Goal: Task Accomplishment & Management: Manage account settings

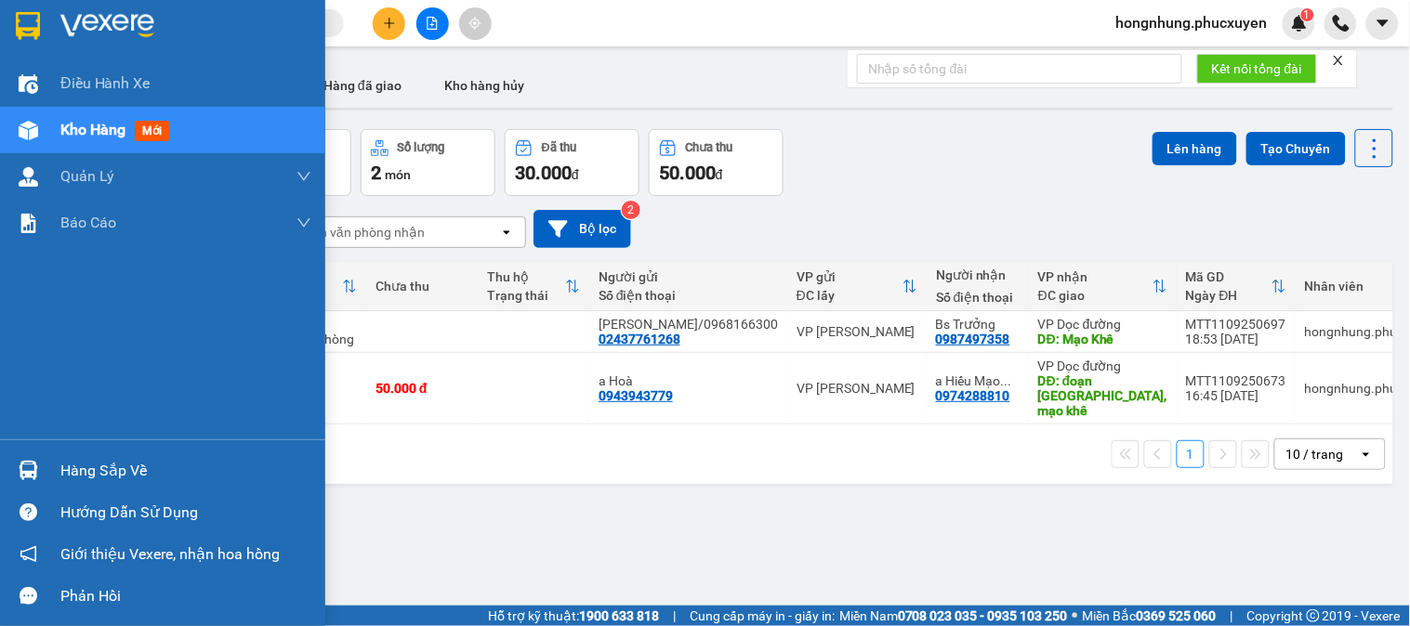
click at [21, 461] on img at bounding box center [29, 471] width 20 height 20
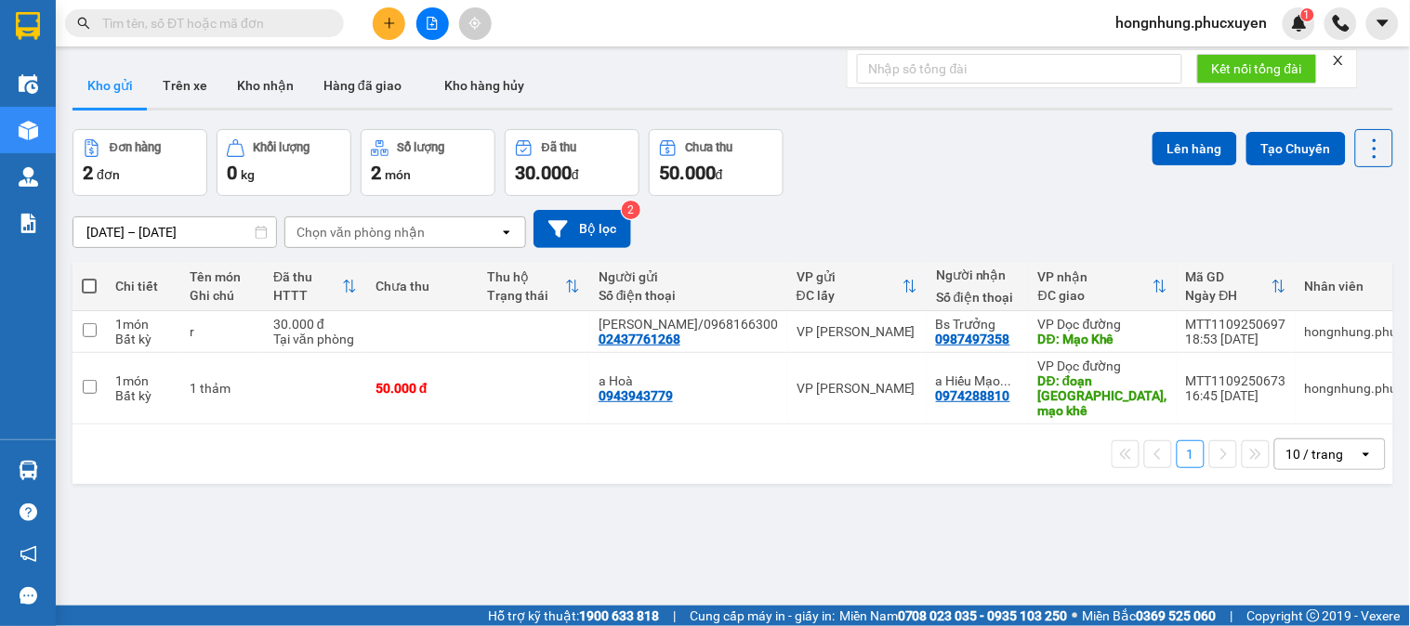
click at [980, 535] on section "Kết quả tìm kiếm ( 0 ) Bộ lọc Ngày tạo đơn gần nhất No Data hongnhung.phucxuyen…" at bounding box center [705, 313] width 1410 height 626
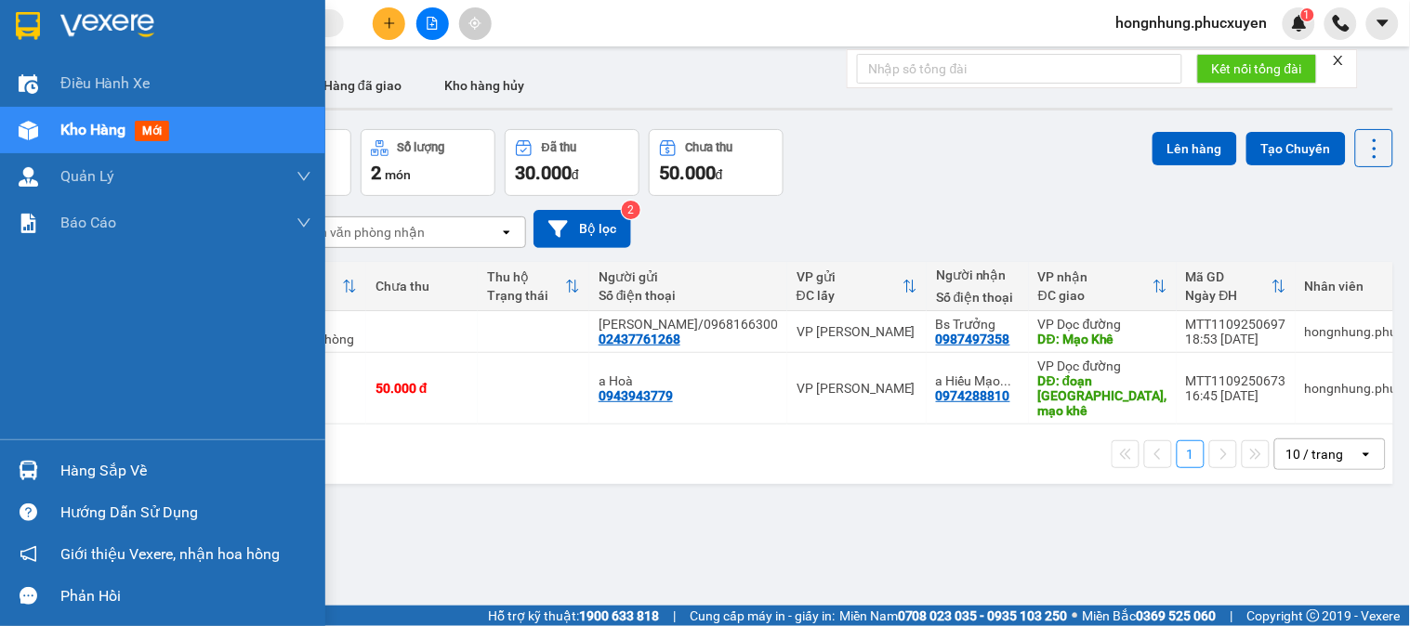
click at [46, 443] on div "Hàng sắp về Hướng dẫn sử dụng Giới thiệu Vexere, nhận hoa hồng Phản hồi" at bounding box center [162, 528] width 325 height 177
click at [45, 452] on div "Hàng sắp về" at bounding box center [162, 471] width 325 height 42
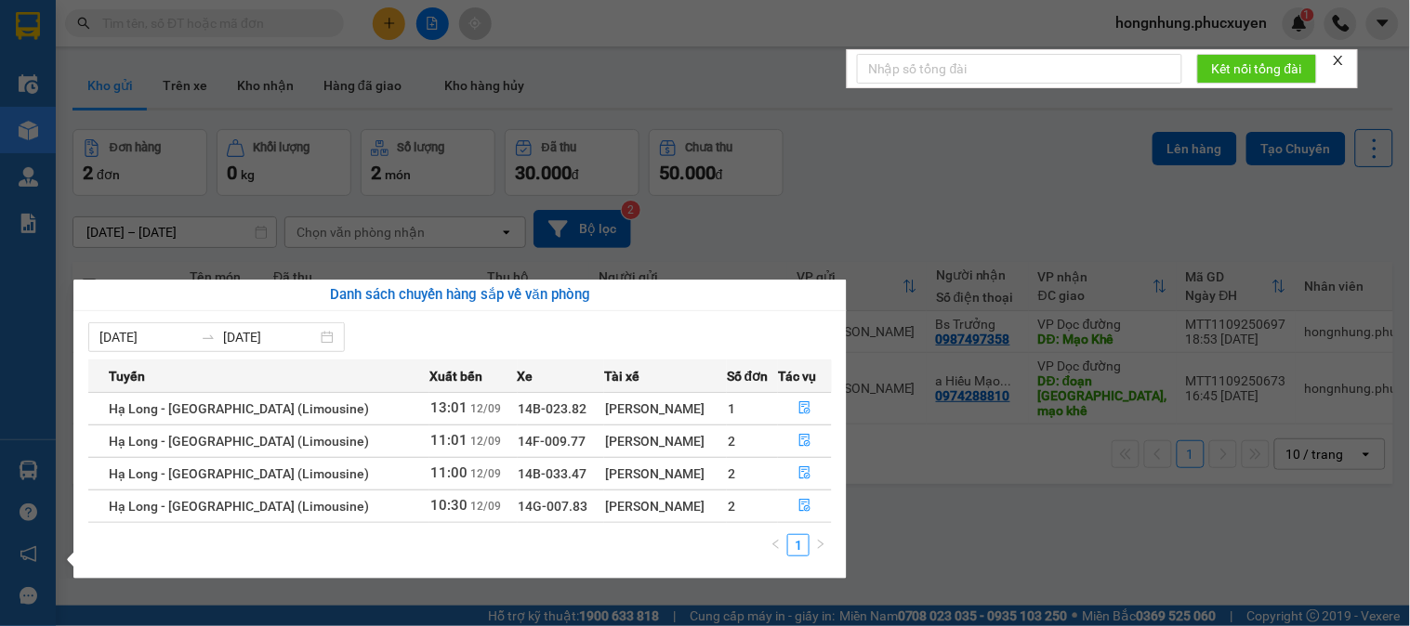
click at [925, 226] on section "Kết quả tìm kiếm ( 0 ) Bộ lọc Ngày tạo đơn gần nhất No Data hongnhung.phucxuyen…" at bounding box center [705, 313] width 1410 height 626
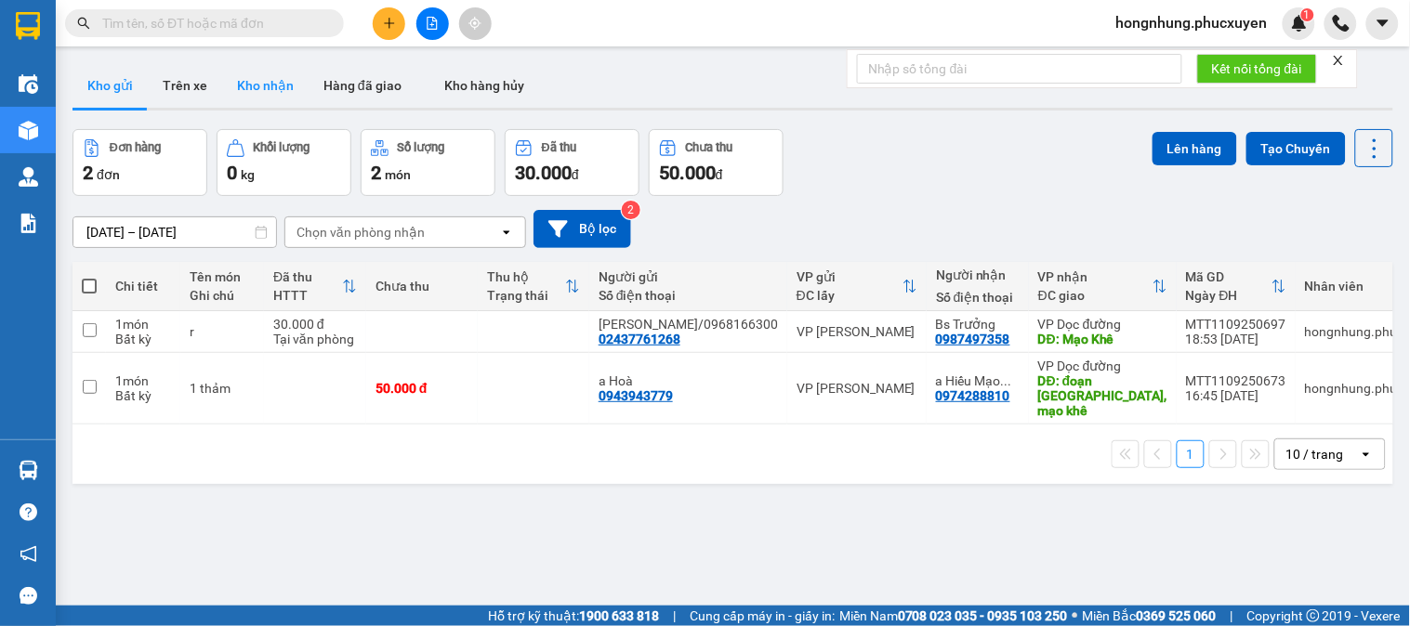
click at [279, 89] on button "Kho nhận" at bounding box center [265, 85] width 86 height 45
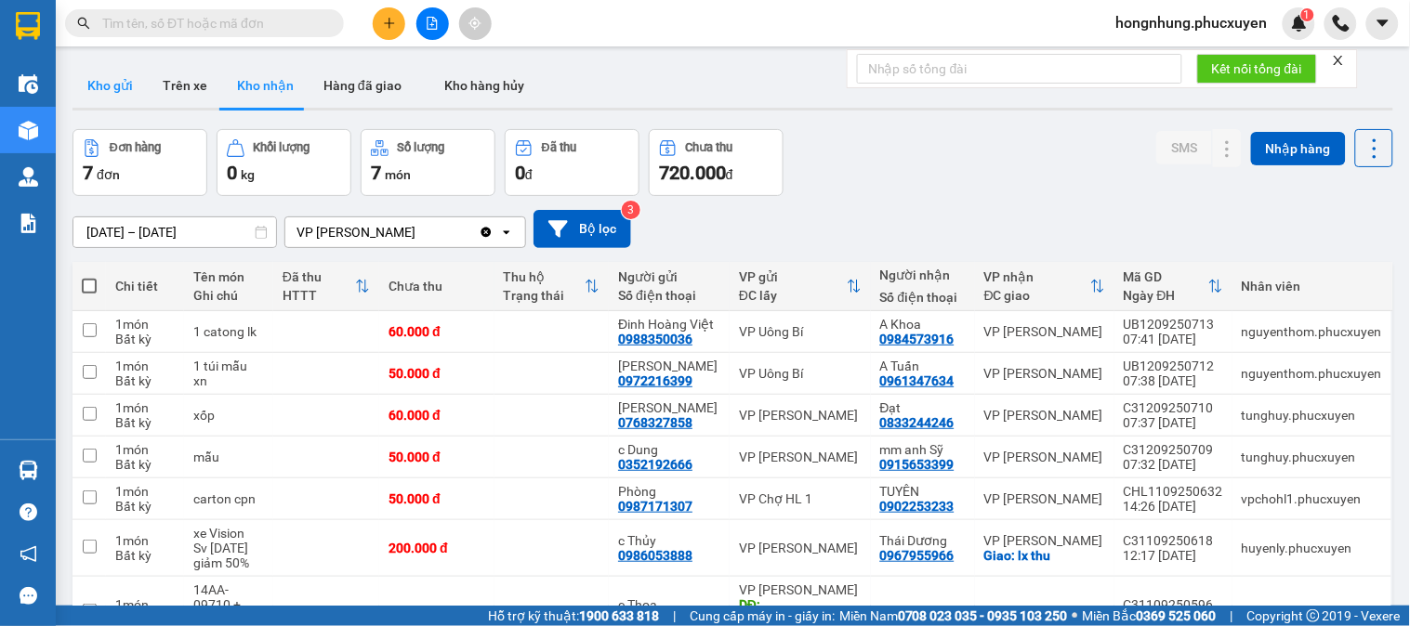
click at [110, 93] on button "Kho gửi" at bounding box center [109, 85] width 75 height 45
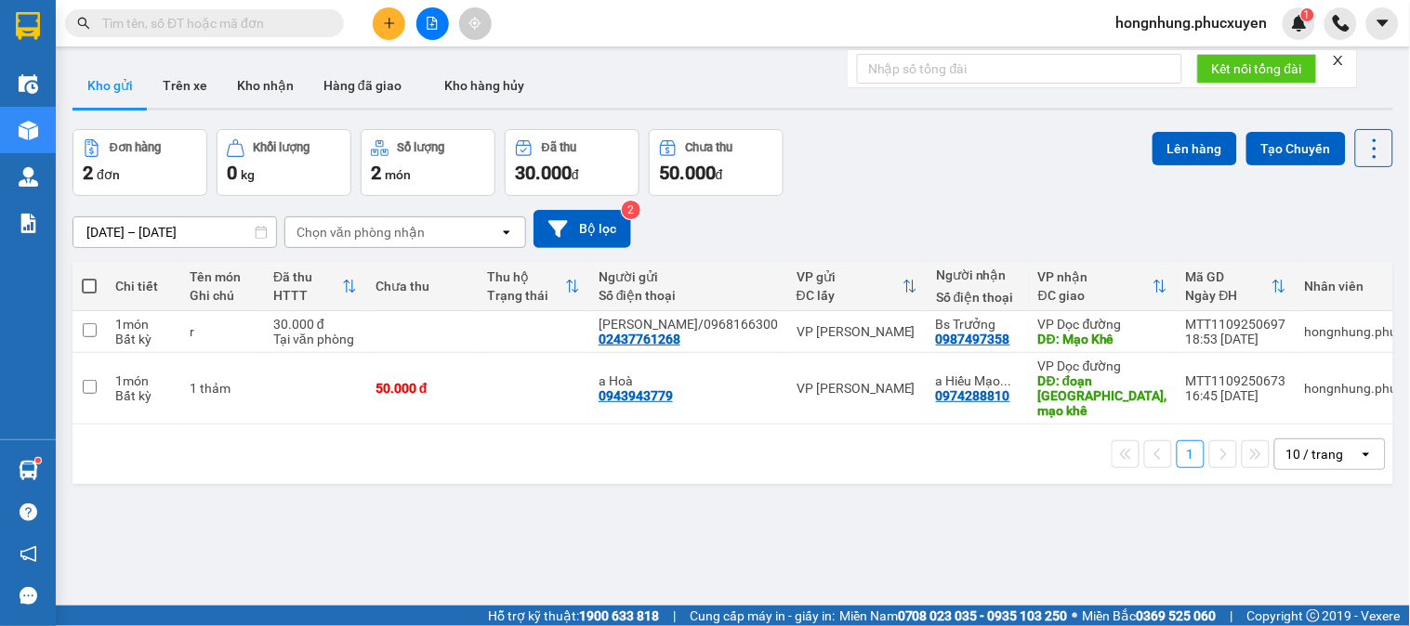
click at [302, 20] on input "text" at bounding box center [211, 23] width 219 height 20
paste input "UB1209250712"
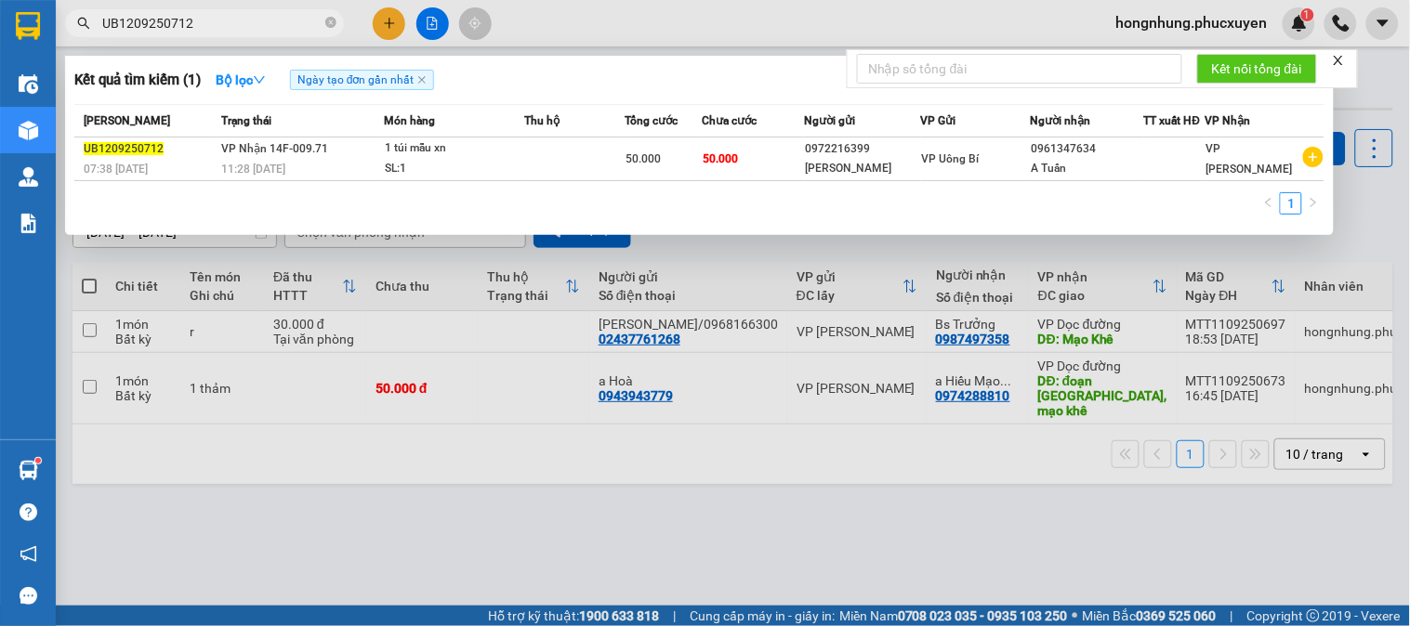
type input "UB1209250712"
click at [521, 524] on div at bounding box center [705, 313] width 1410 height 626
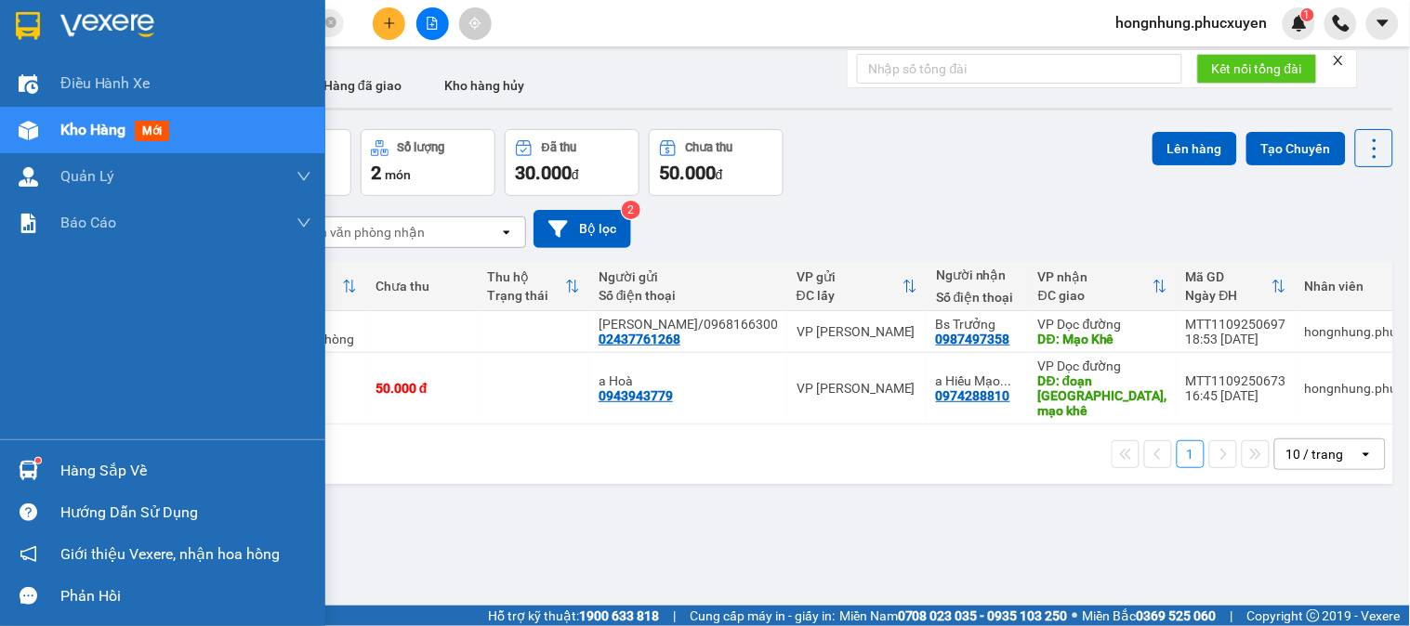
click at [0, 469] on div "Hàng sắp về" at bounding box center [162, 471] width 325 height 42
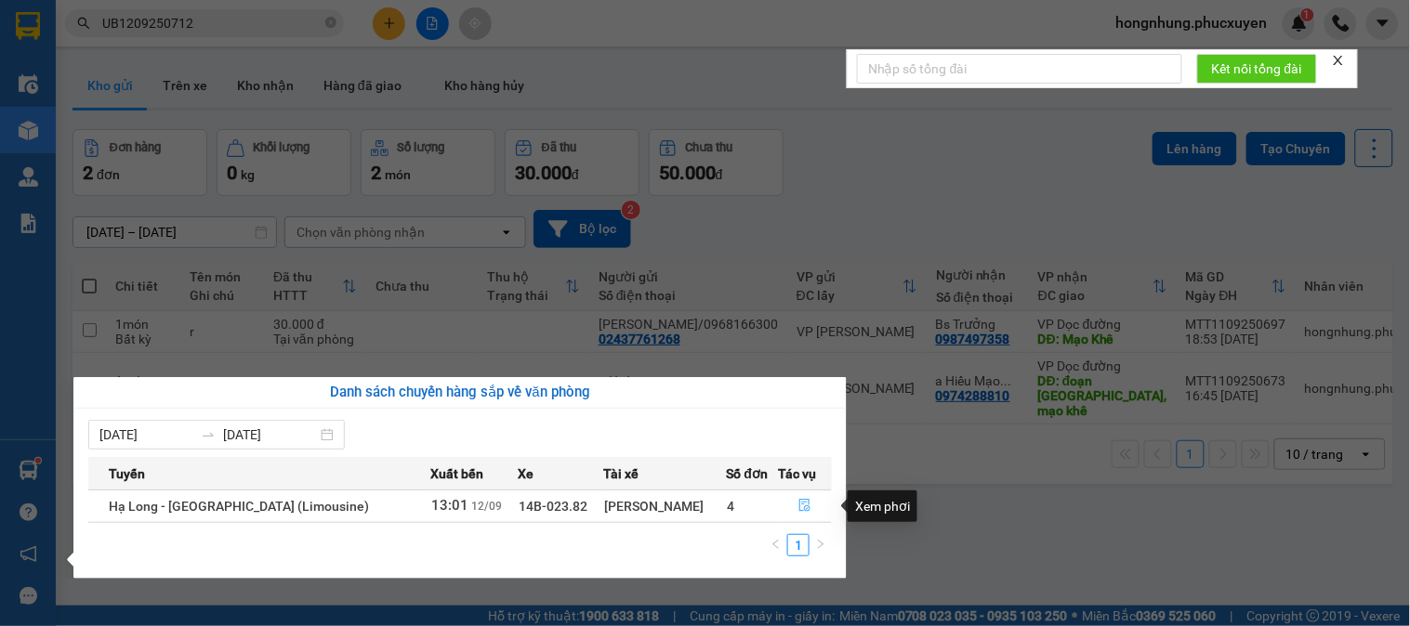
click at [807, 506] on button "button" at bounding box center [805, 507] width 52 height 30
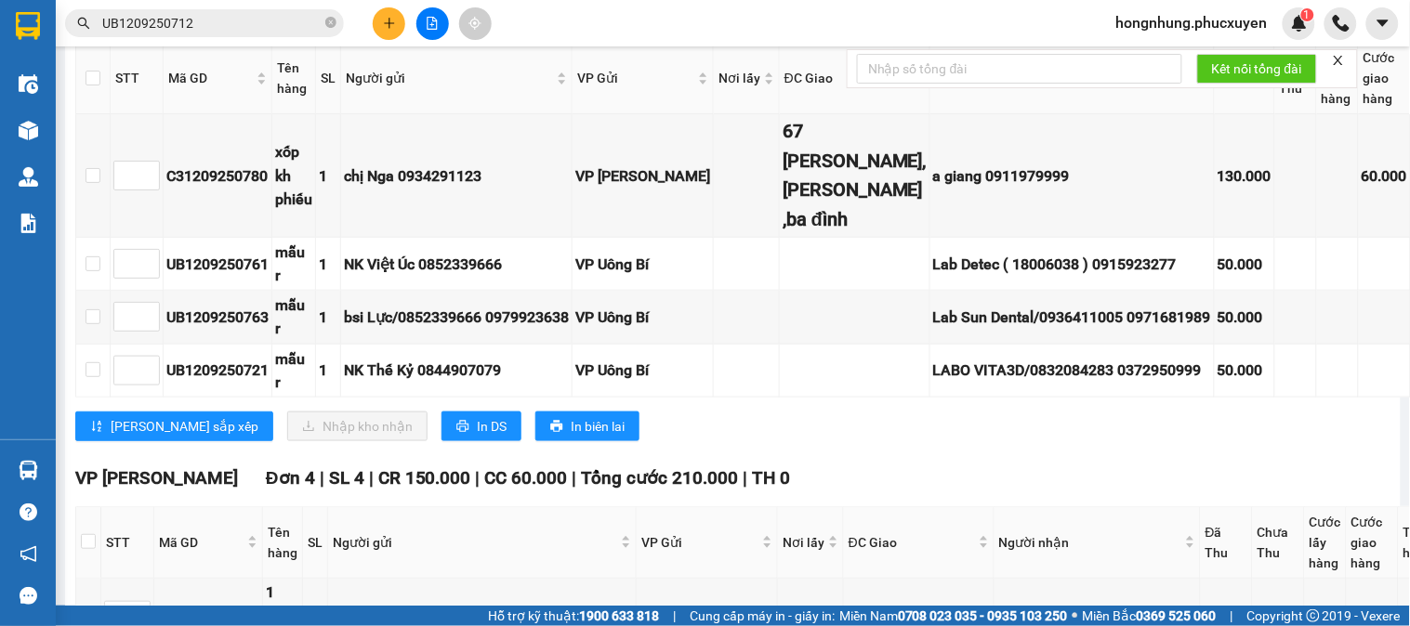
scroll to position [243, 0]
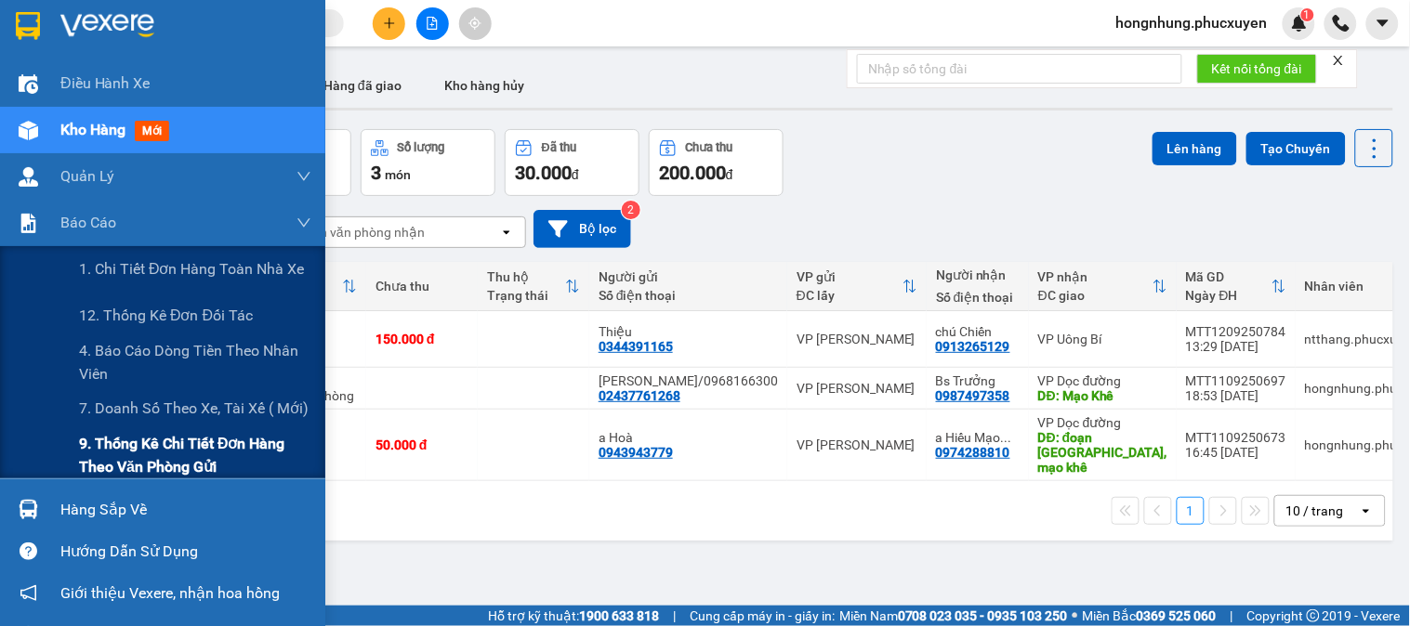
click at [151, 441] on span "9. Thống kê chi tiết đơn hàng theo văn phòng gửi" at bounding box center [195, 455] width 232 height 46
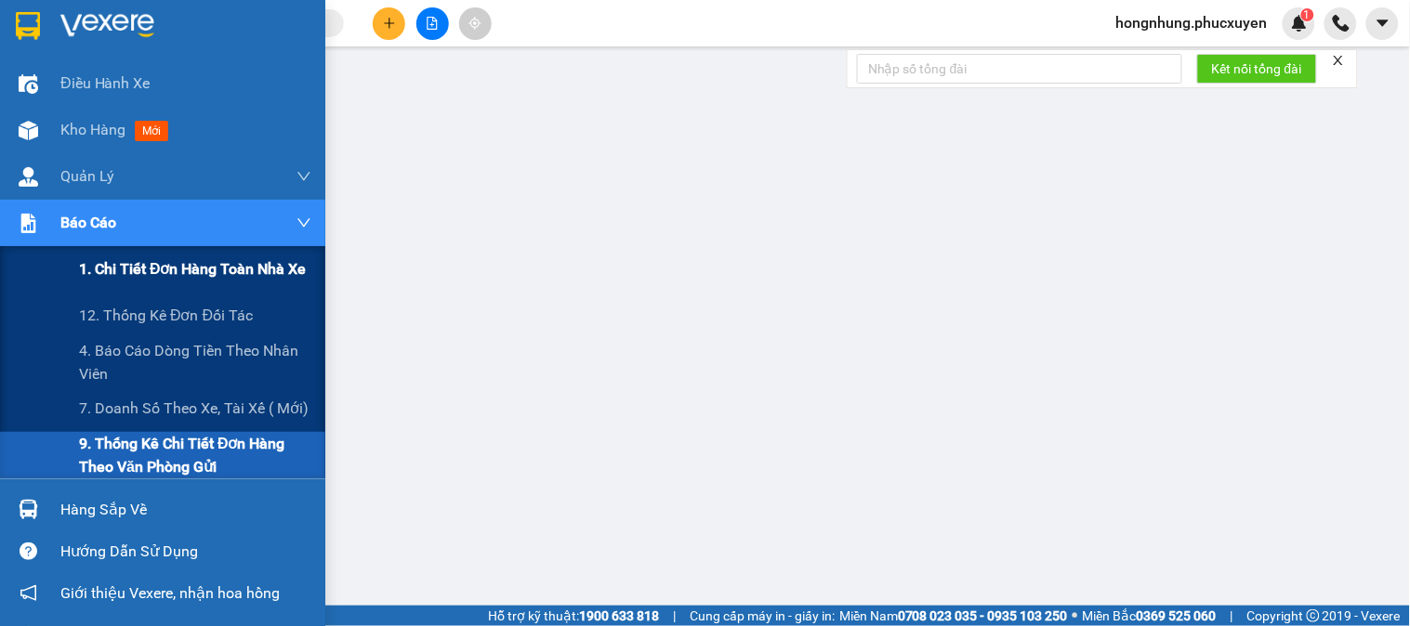
click at [130, 262] on span "1. Chi tiết đơn hàng toàn nhà xe" at bounding box center [193, 268] width 228 height 23
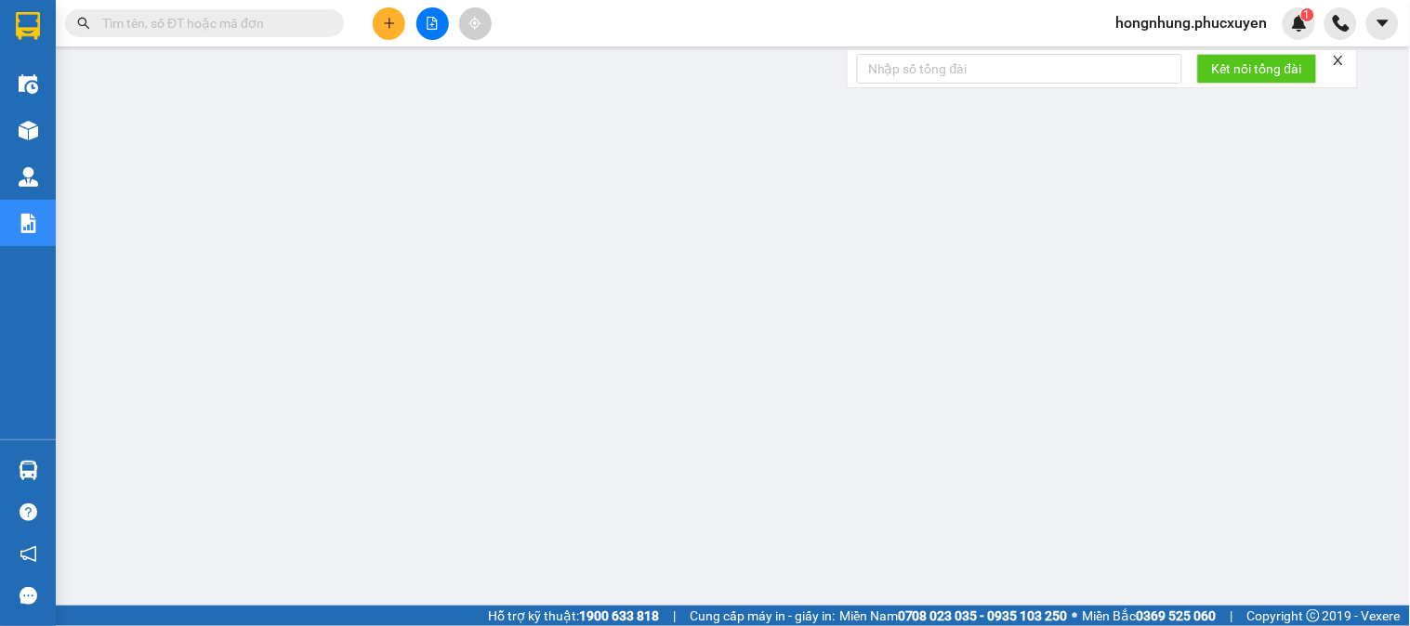
click at [1341, 61] on icon "close" at bounding box center [1337, 60] width 9 height 9
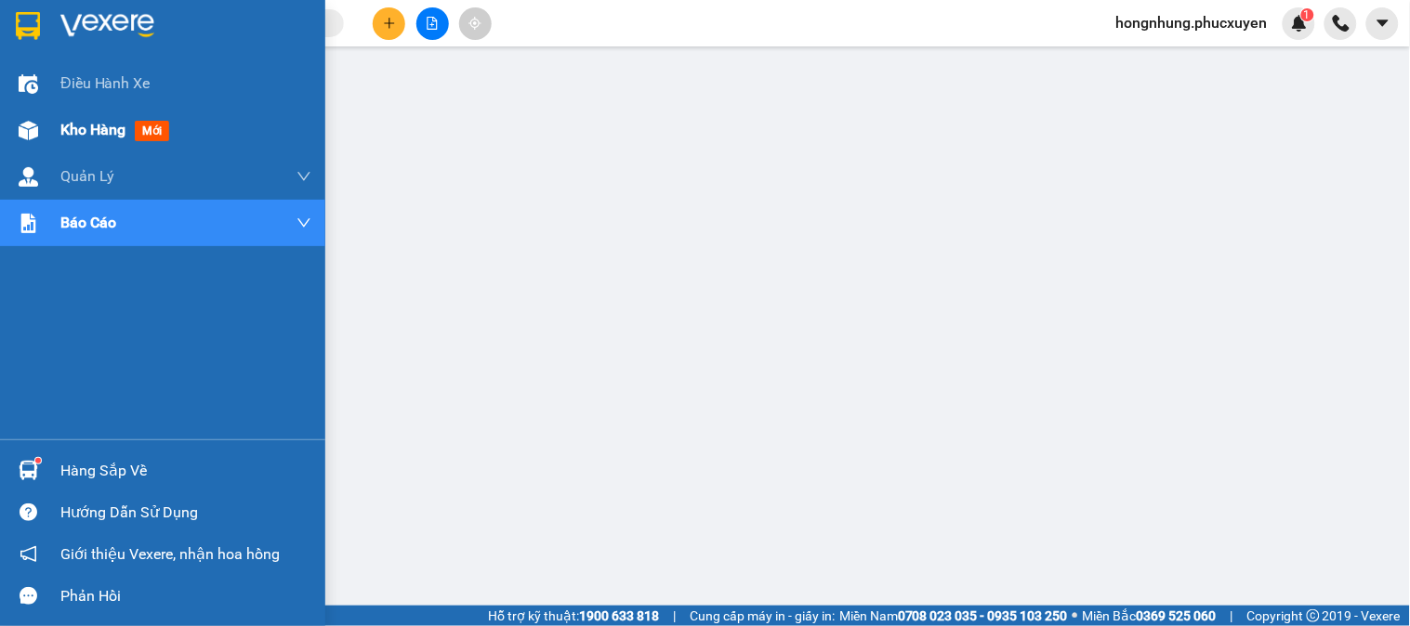
click at [47, 130] on div "Kho hàng mới" at bounding box center [162, 130] width 325 height 46
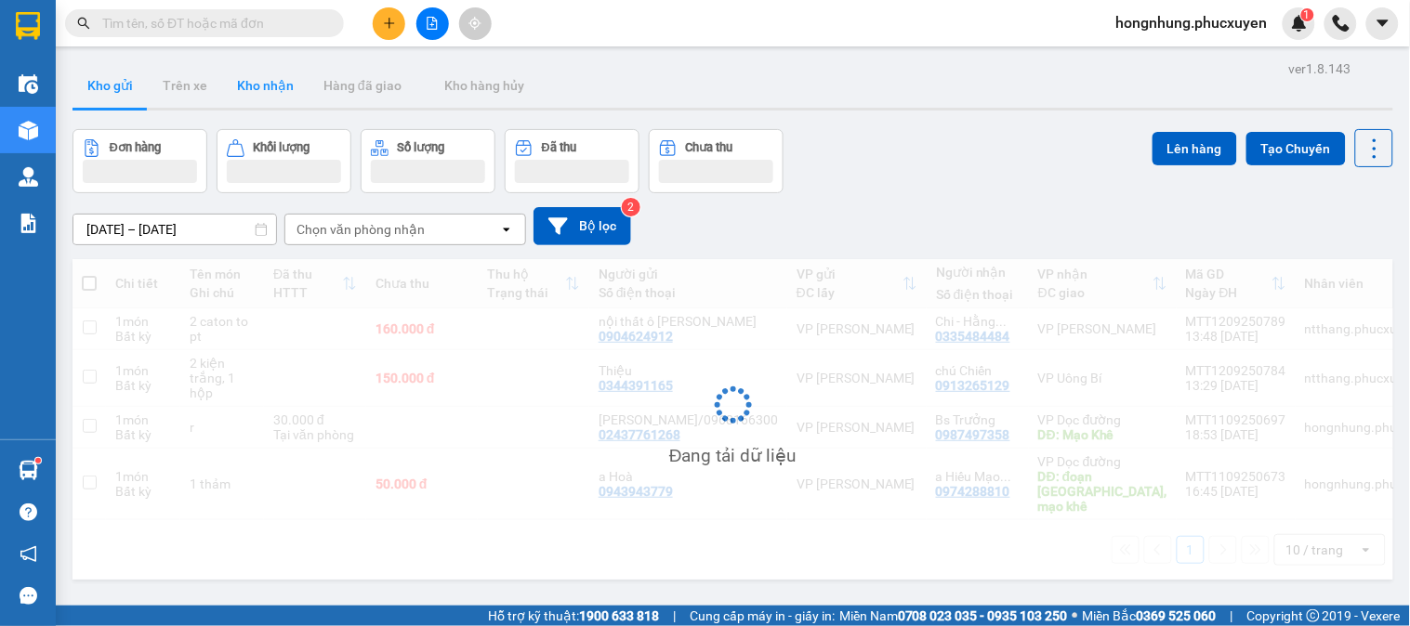
click at [270, 94] on button "Kho nhận" at bounding box center [265, 85] width 86 height 45
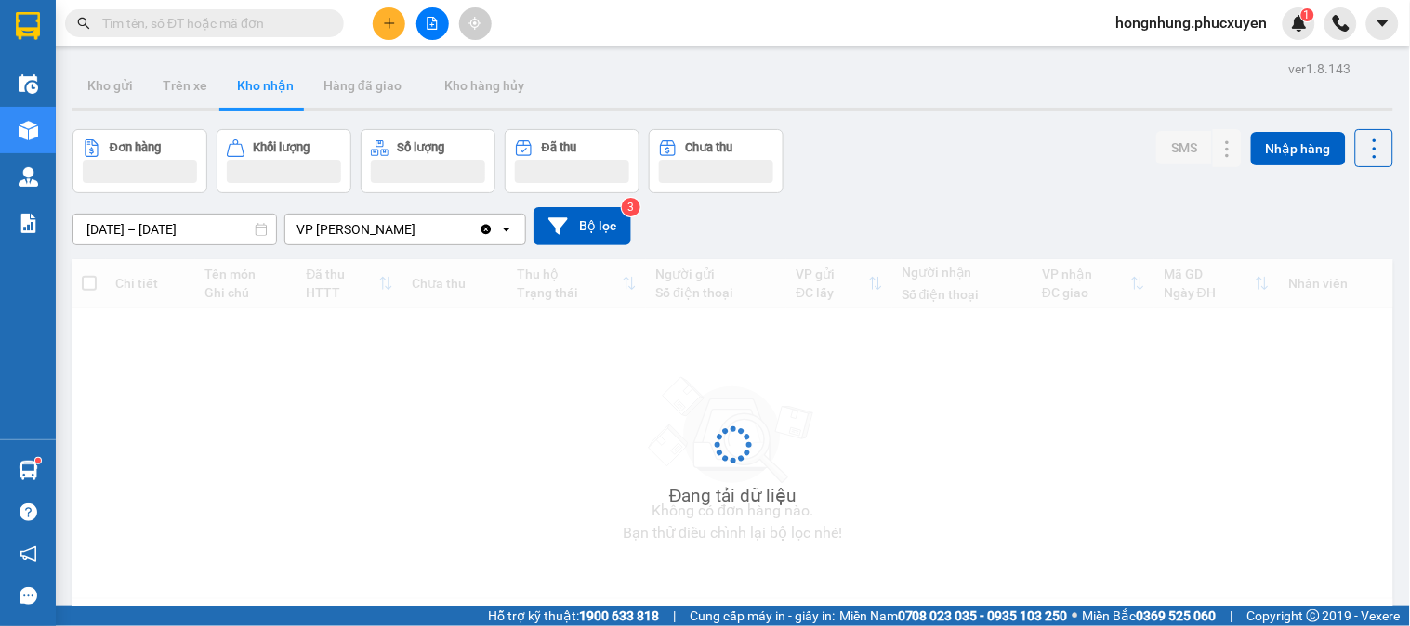
click at [270, 94] on button "Kho nhận" at bounding box center [265, 85] width 86 height 45
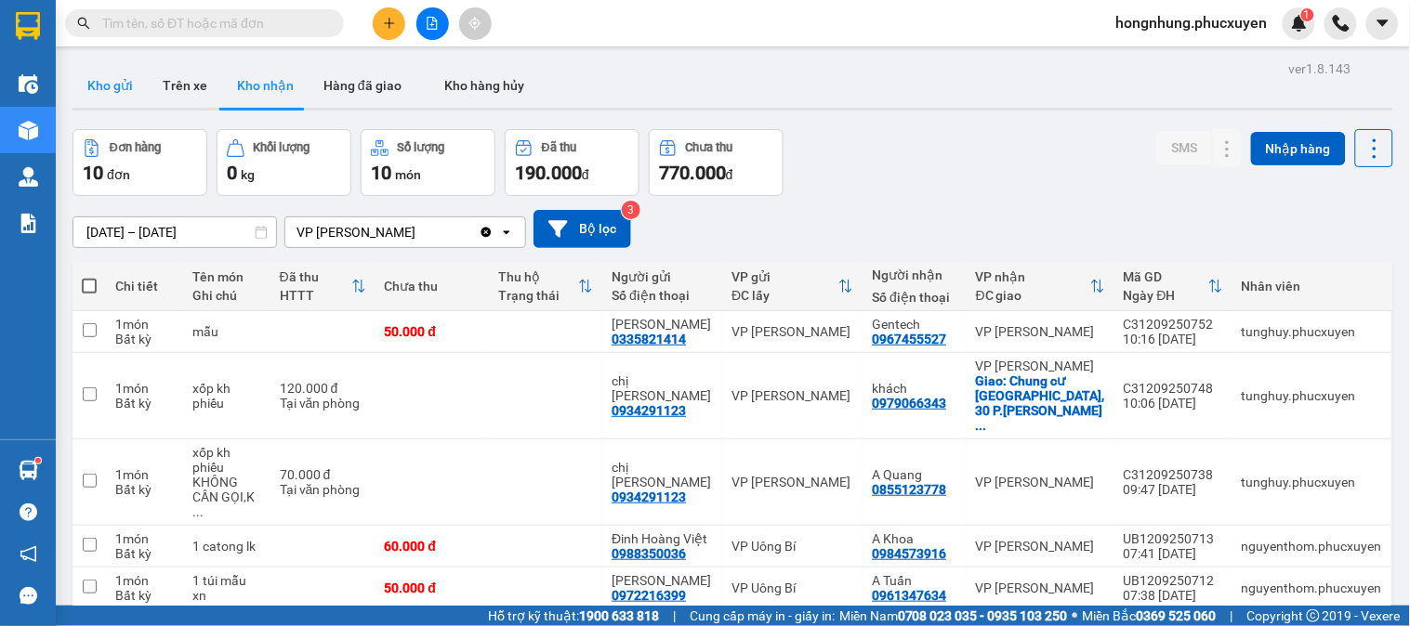
click at [105, 87] on button "Kho gửi" at bounding box center [109, 85] width 75 height 45
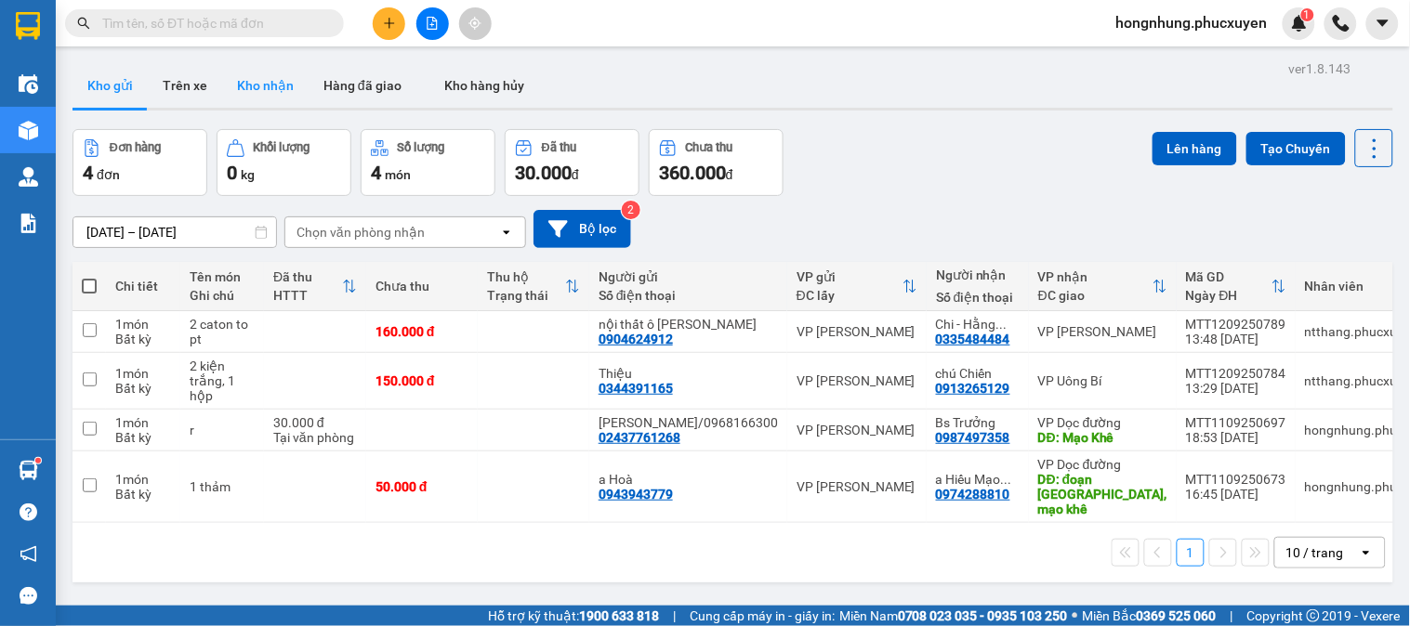
click at [270, 88] on button "Kho nhận" at bounding box center [265, 85] width 86 height 45
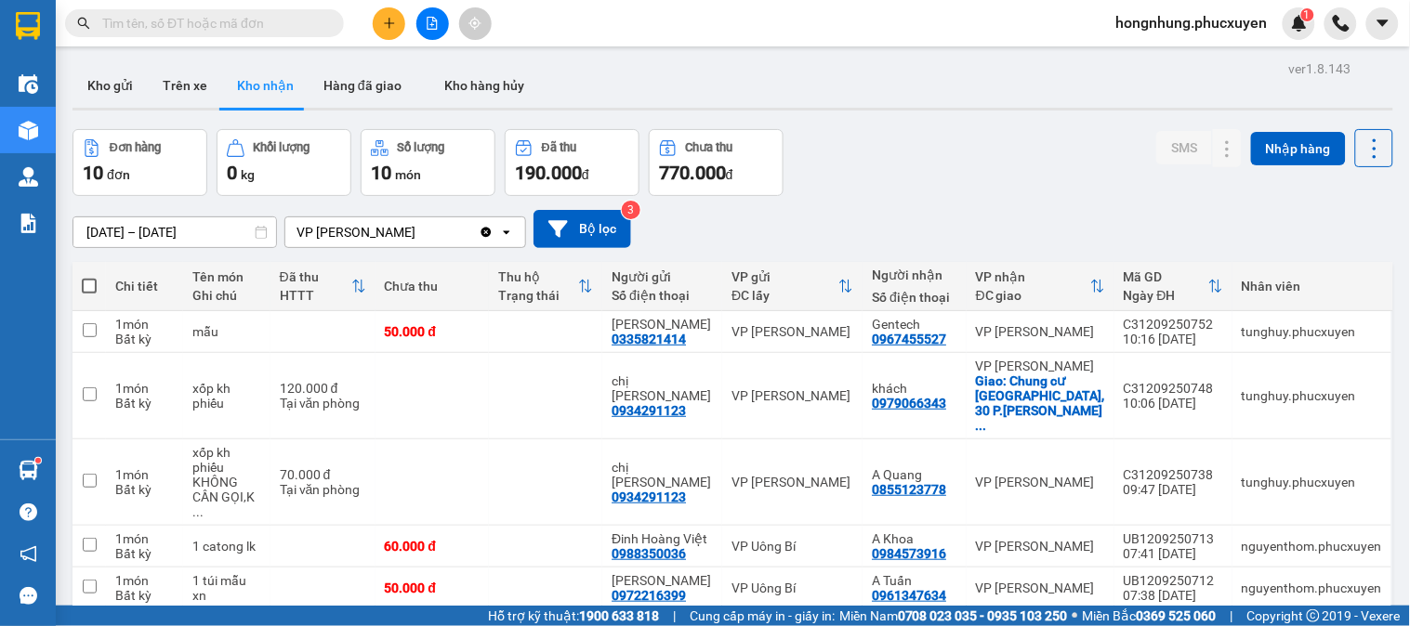
click at [1018, 177] on div "Đơn hàng 10 đơn Khối lượng 0 kg Số lượng 10 món Đã thu 190.000 đ Chưa thu 770.0…" at bounding box center [732, 162] width 1320 height 67
click at [907, 189] on div "Đơn hàng 10 đơn Khối lượng 0 kg Số lượng 10 món Đã thu 190.000 đ Chưa thu 770.0…" at bounding box center [732, 162] width 1320 height 67
click at [117, 86] on button "Kho gửi" at bounding box center [109, 85] width 75 height 45
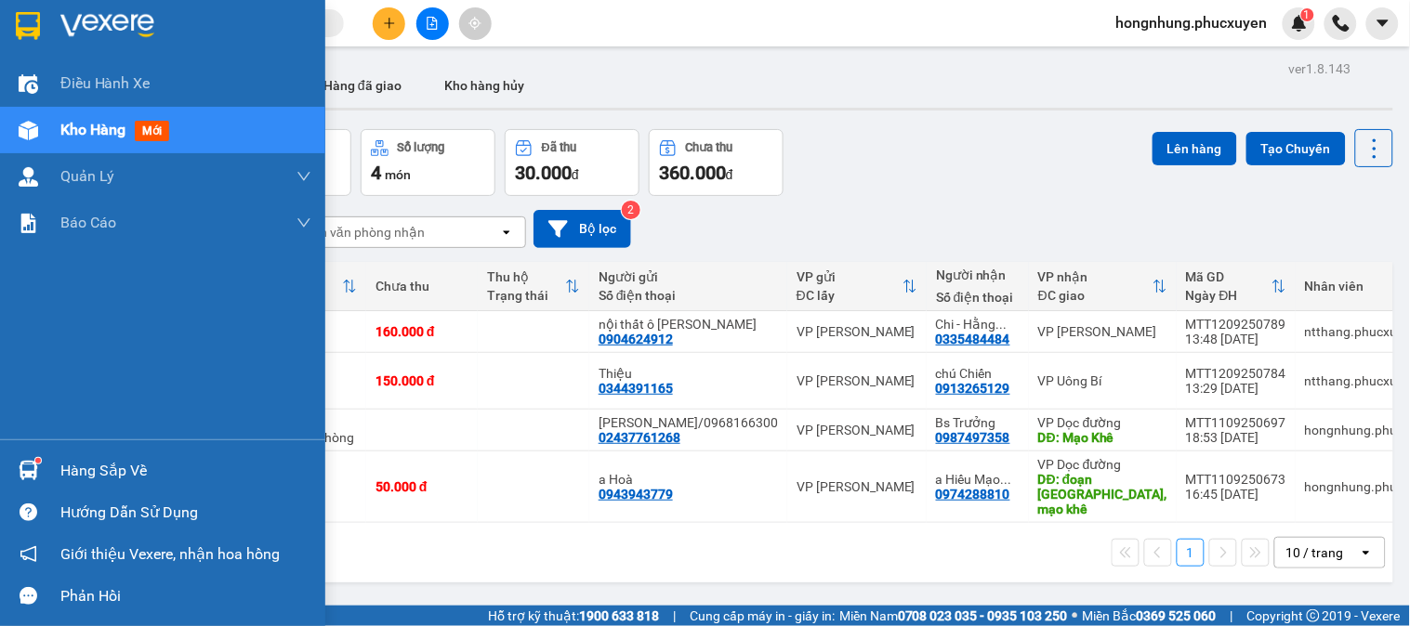
click at [39, 477] on div at bounding box center [28, 470] width 33 height 33
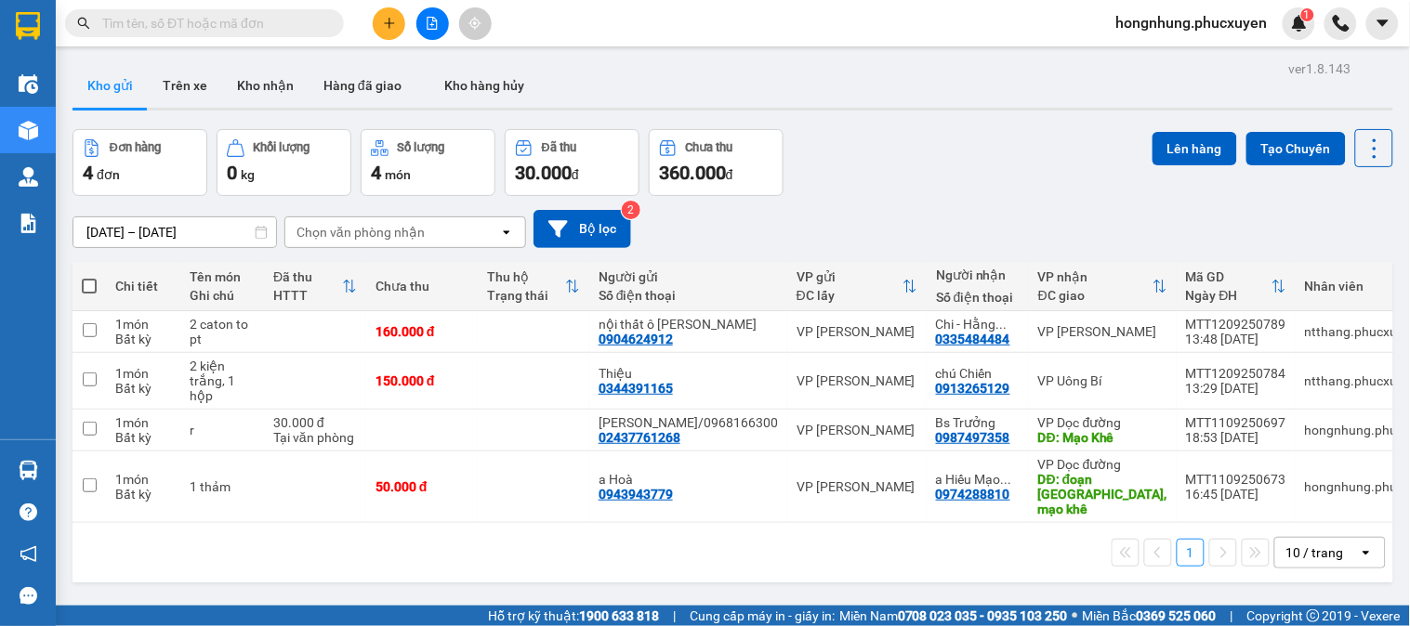
click at [872, 181] on section "Kết quả tìm kiếm ( 0 ) Bộ lọc Ngày tạo đơn gần nhất No Data hongnhung.phucxuyen…" at bounding box center [705, 313] width 1410 height 626
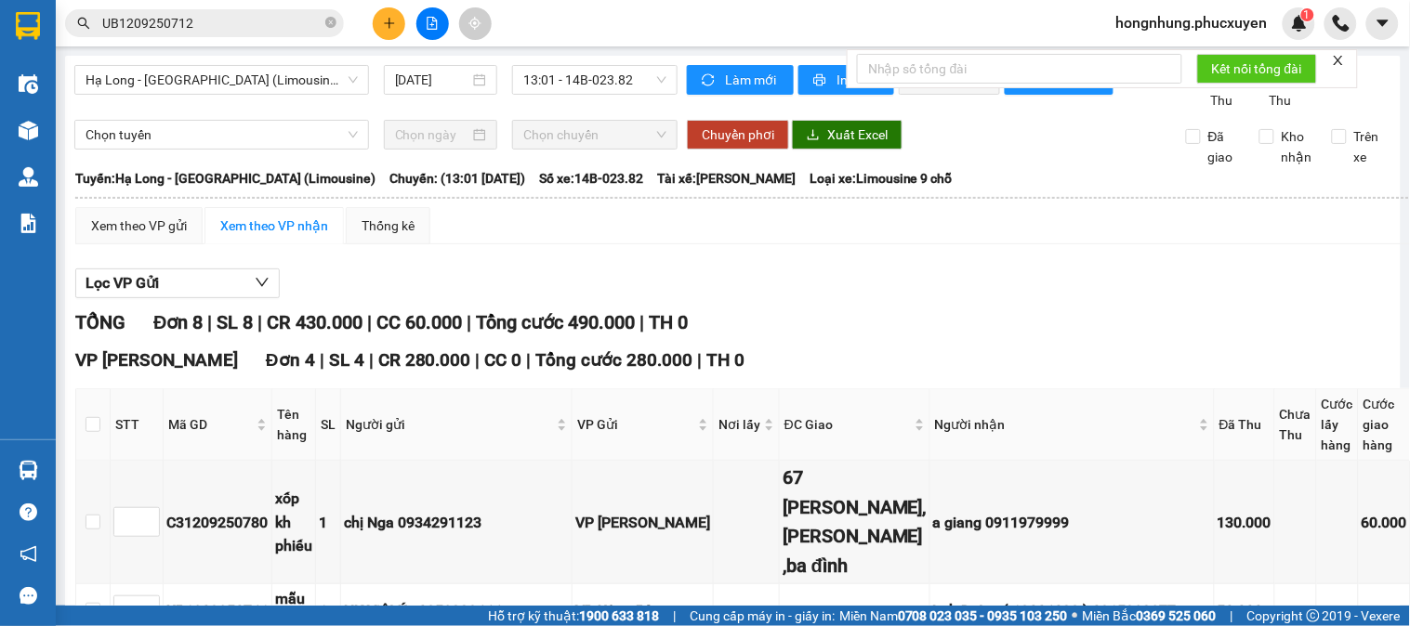
scroll to position [243, 0]
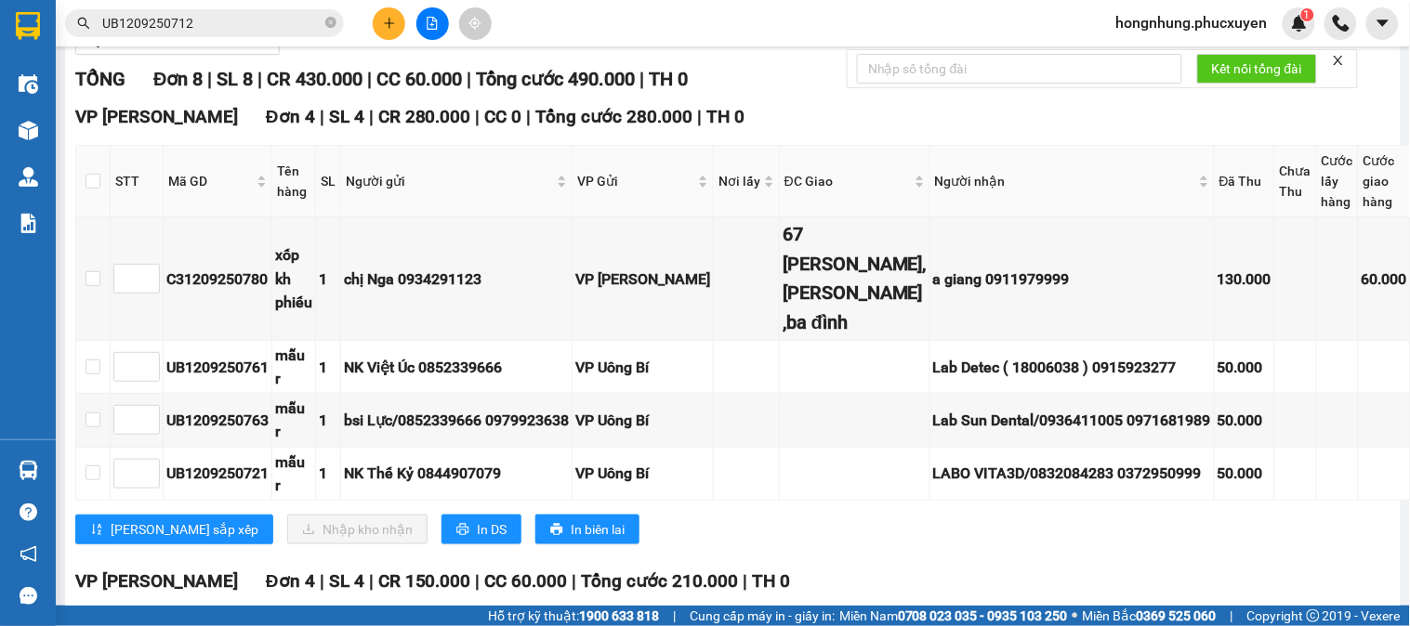
click at [1338, 56] on icon "close" at bounding box center [1338, 60] width 13 height 13
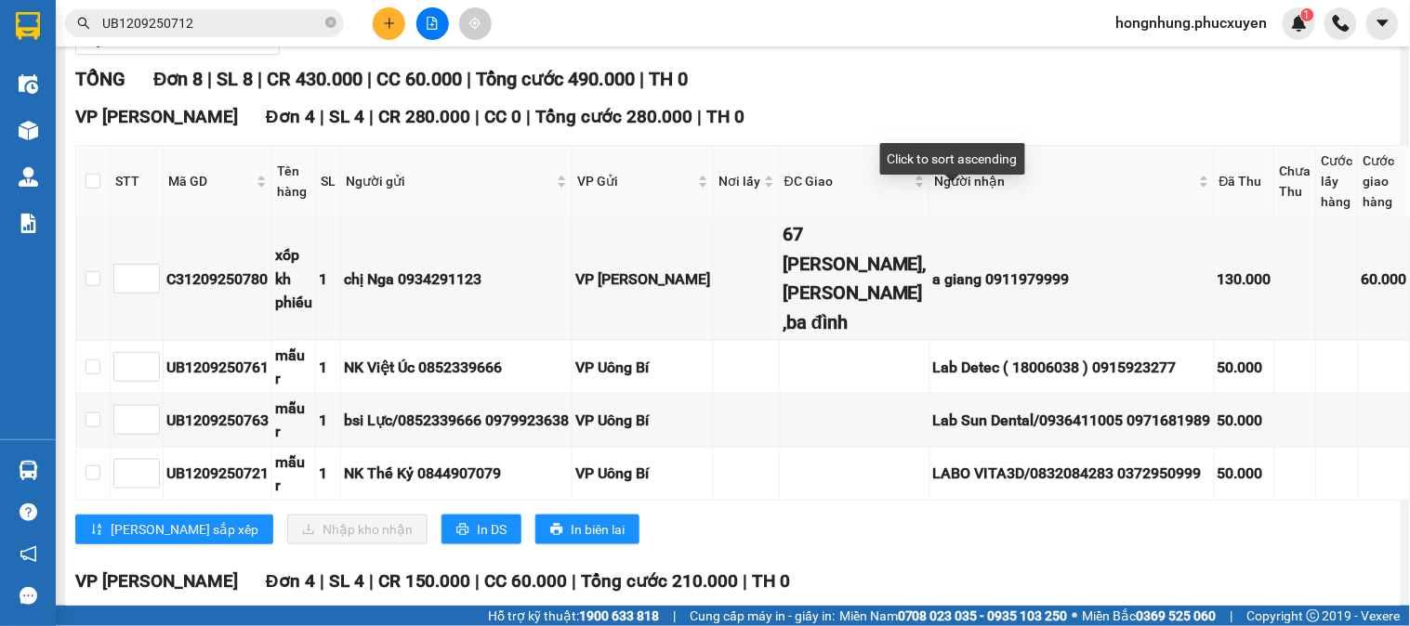
click at [1041, 155] on div "VP Dương Đình Nghệ Đơn 4 | SL 4 | CR 280.000 | CC 0 | Tổng cước 280.000 | TH 0 …" at bounding box center [841, 330] width 1533 height 454
click at [1043, 122] on div "TỔNG Đơn 8 | SL 8 | CR 430.000 | CC 60.000 | Tổng cước 490.000 | TH 0 VP Dương …" at bounding box center [841, 583] width 1533 height 1037
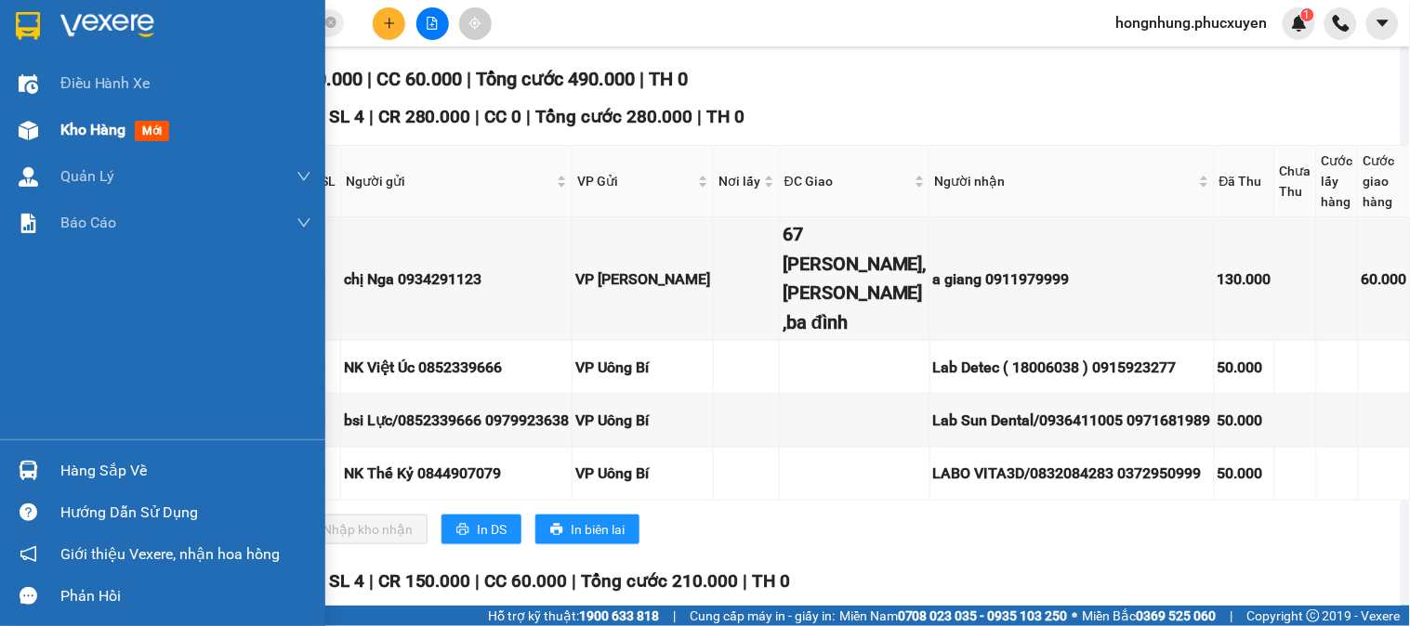
click at [89, 133] on span "Kho hàng" at bounding box center [92, 130] width 65 height 18
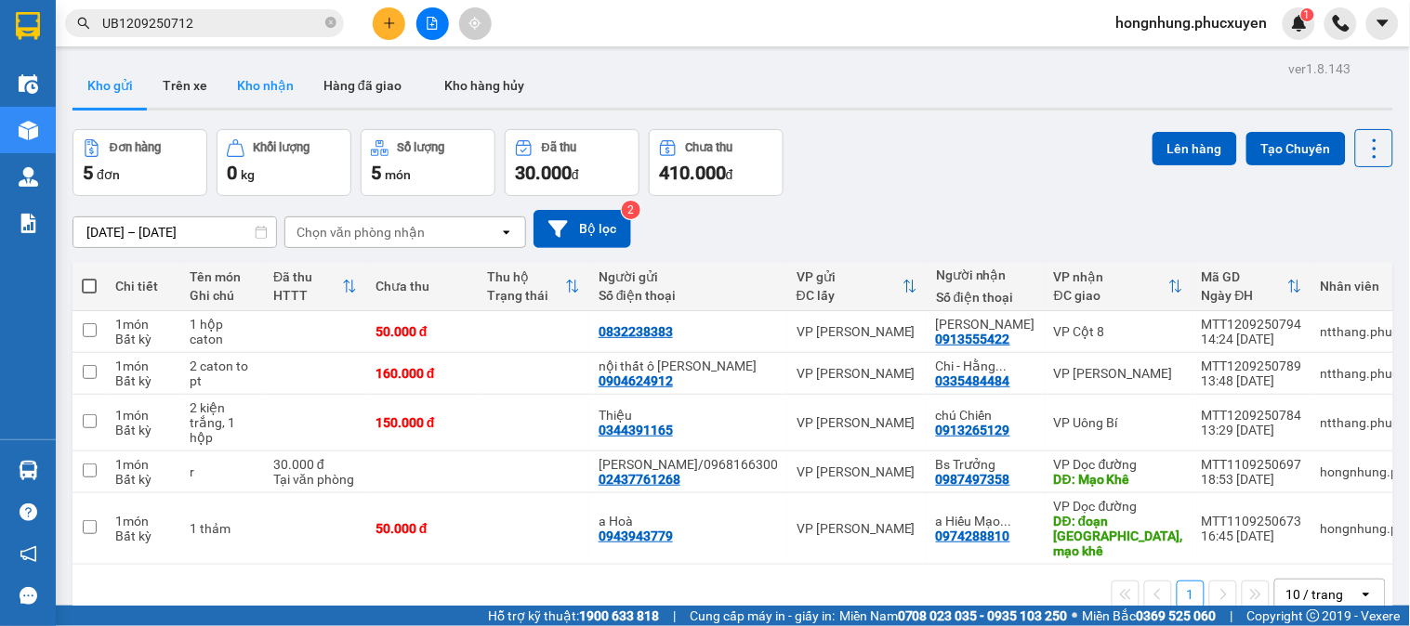
click at [276, 86] on button "Kho nhận" at bounding box center [265, 85] width 86 height 45
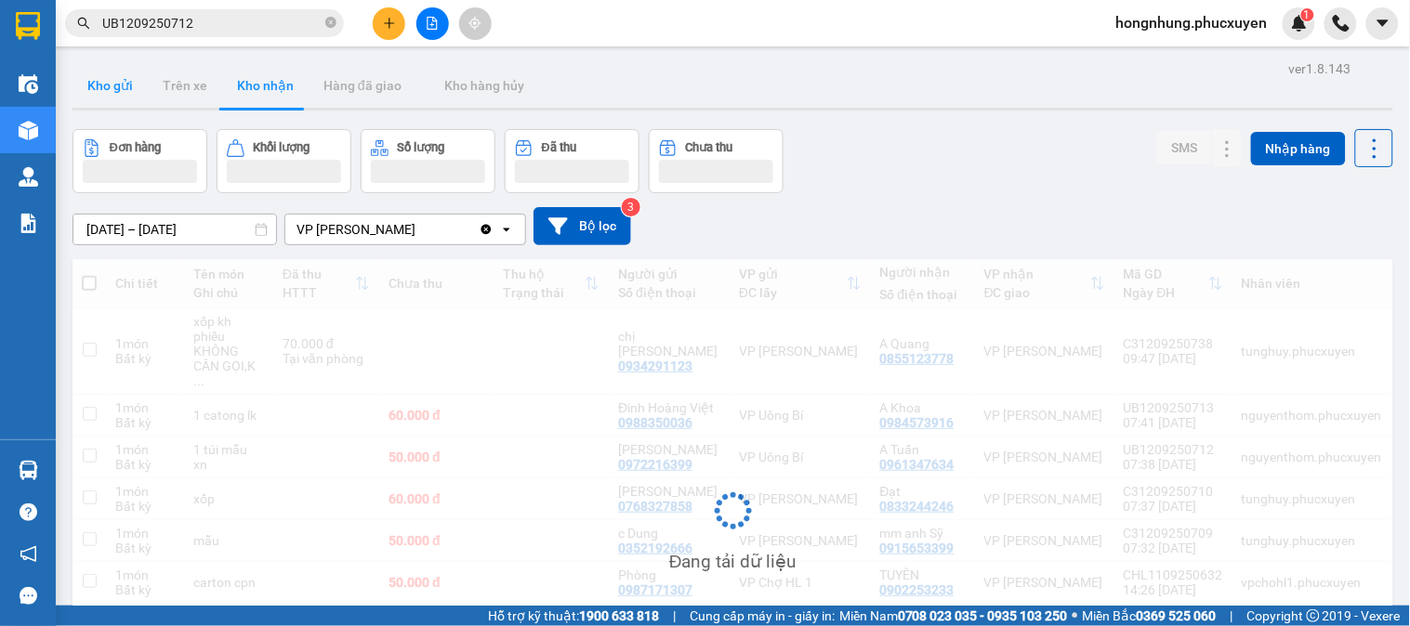
click at [124, 93] on button "Kho gửi" at bounding box center [109, 85] width 75 height 45
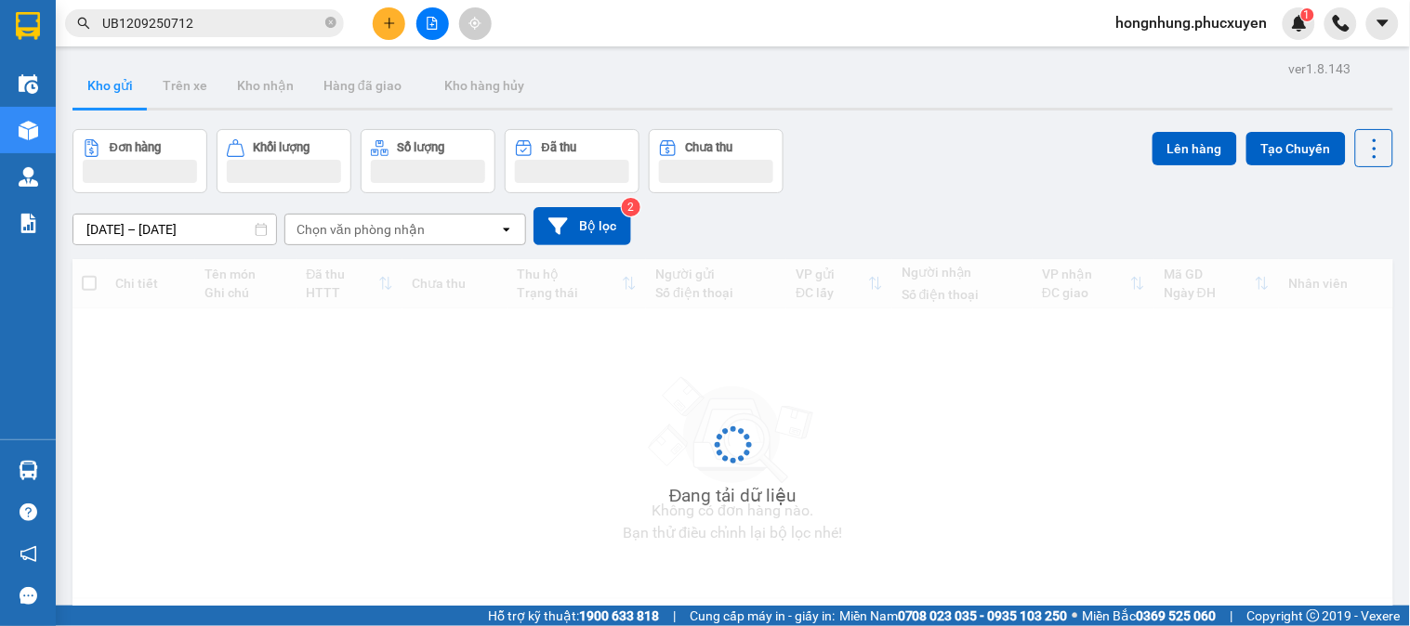
click at [118, 91] on button "Kho gửi" at bounding box center [109, 85] width 75 height 45
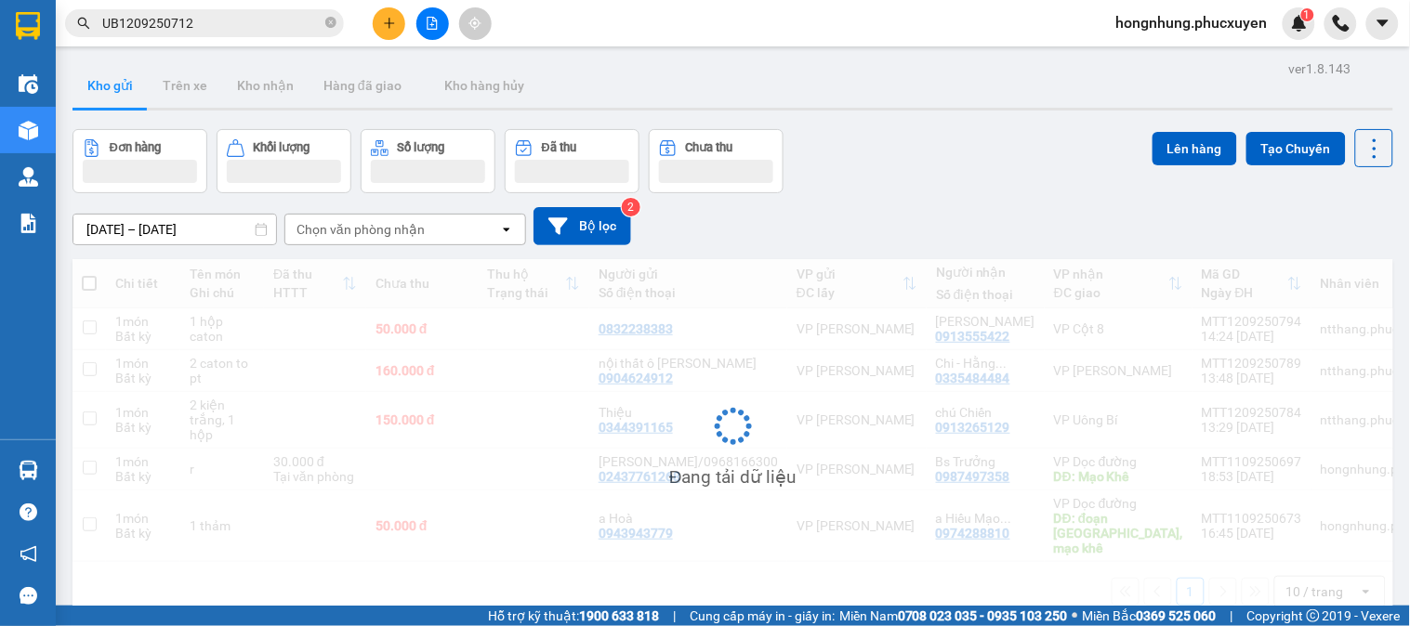
click at [118, 91] on button "Kho gửi" at bounding box center [109, 85] width 75 height 45
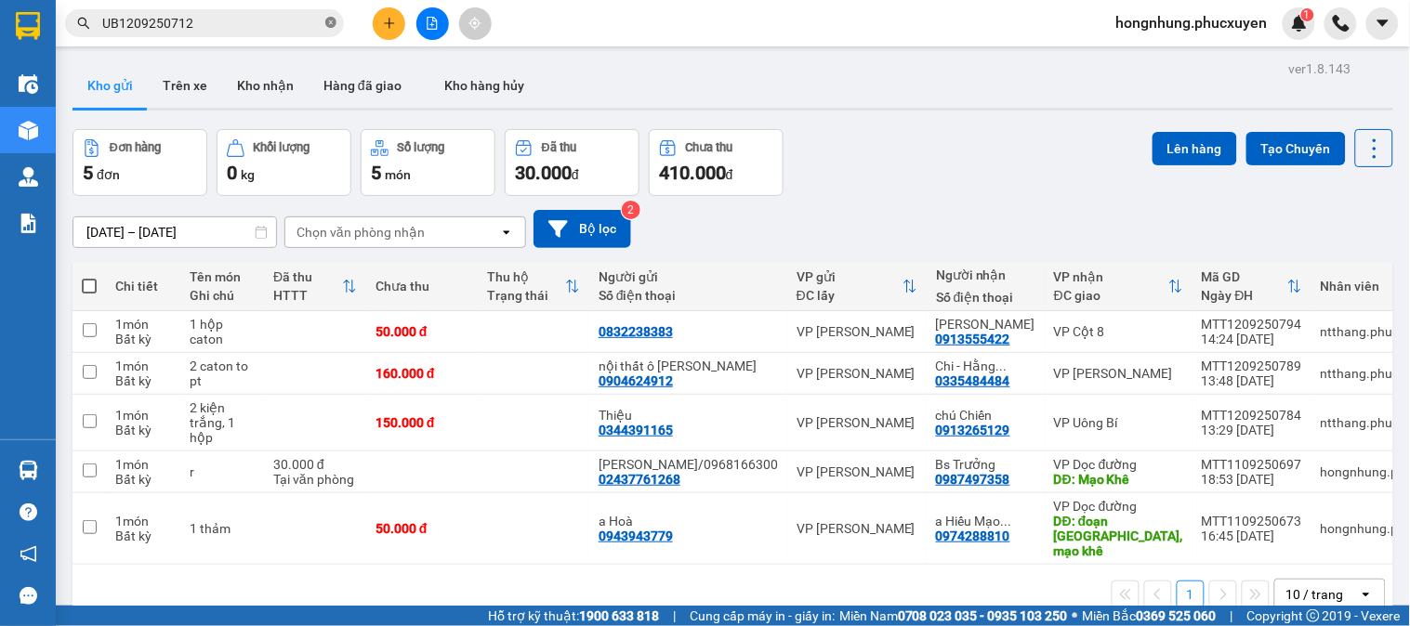
click at [335, 24] on icon "close-circle" at bounding box center [330, 22] width 11 height 11
click at [281, 29] on input "text" at bounding box center [211, 23] width 219 height 20
click at [394, 17] on icon "plus" at bounding box center [389, 23] width 13 height 13
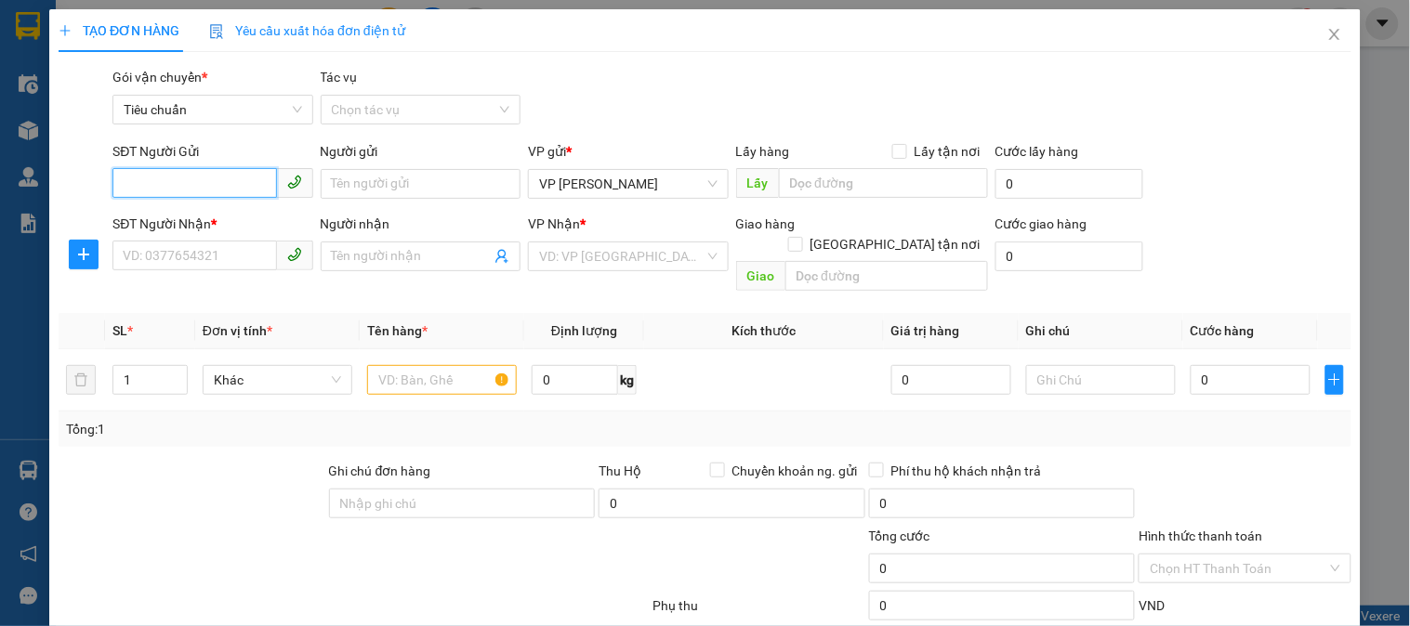
click at [215, 183] on input "SĐT Người Gửi" at bounding box center [194, 183] width 164 height 30
click at [414, 365] on input "text" at bounding box center [442, 380] width 150 height 30
type input "r"
click at [223, 184] on input "SĐT Người Gửi" at bounding box center [194, 183] width 164 height 30
click at [224, 174] on input "SĐT Người Gửi" at bounding box center [194, 183] width 164 height 30
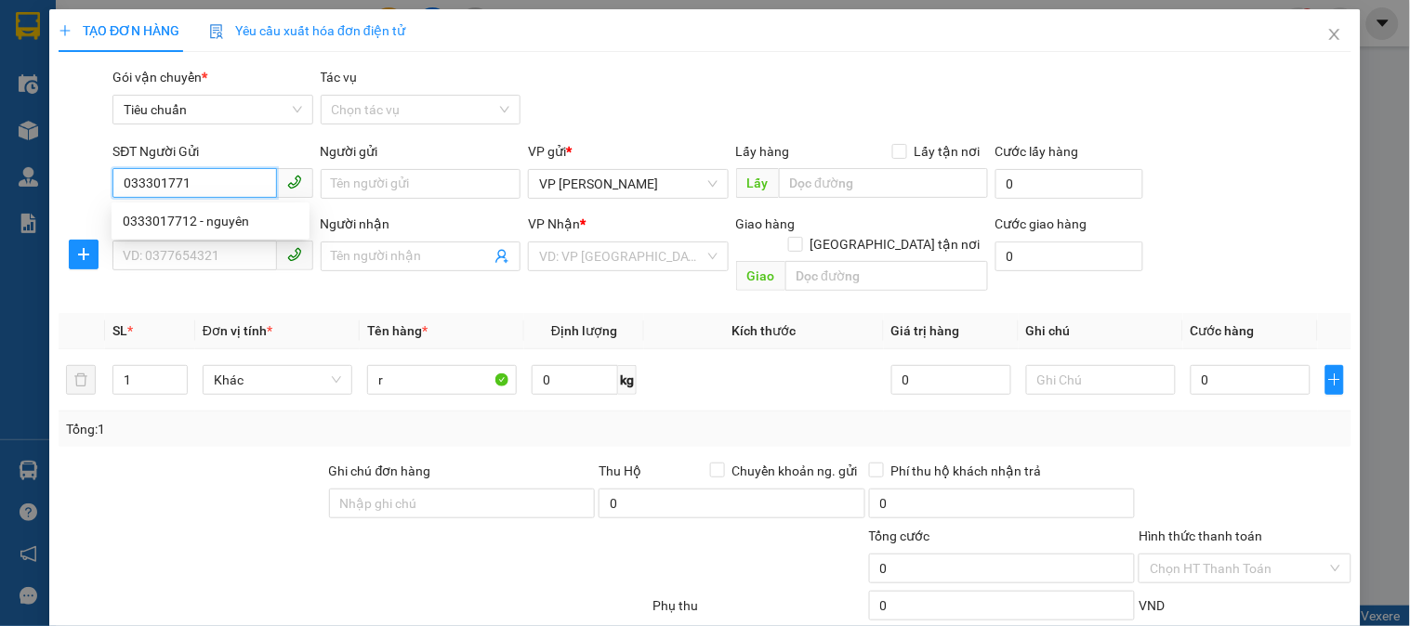
type input "0333017712"
click at [212, 223] on div "0333017712 - nguyên" at bounding box center [211, 221] width 176 height 20
type input "nguyên"
type input "0333017712"
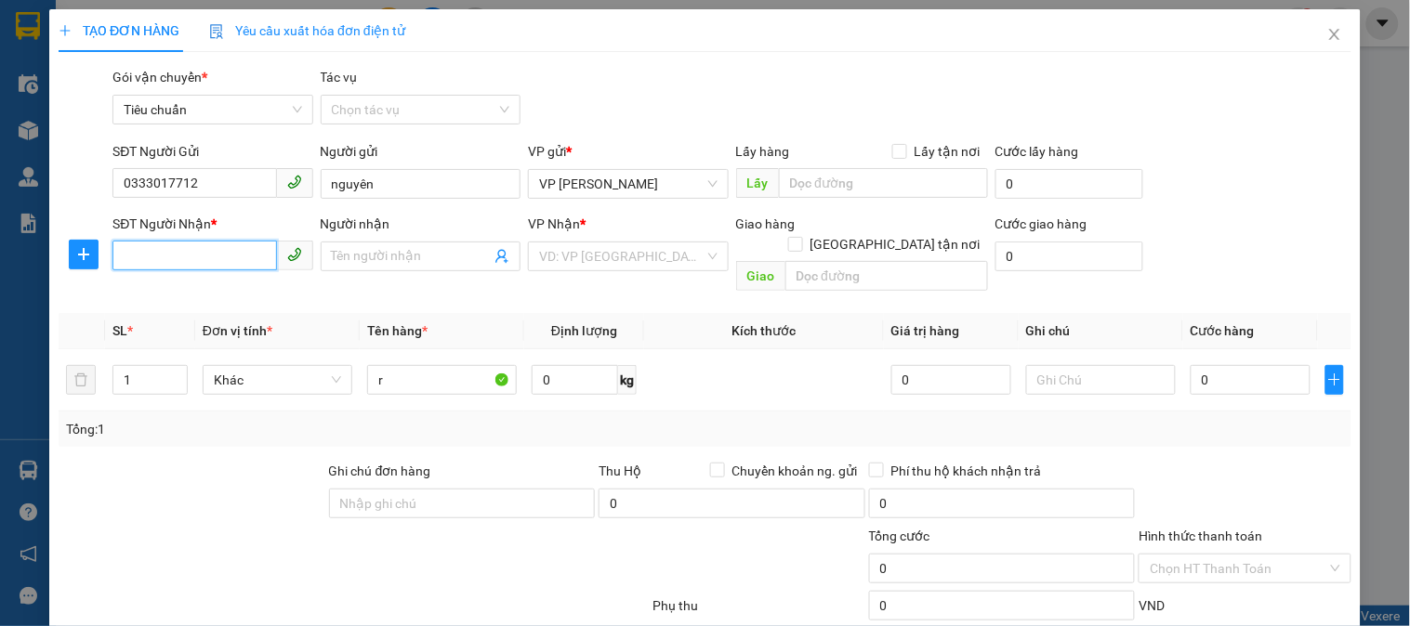
click at [216, 252] on input "SĐT Người Nhận *" at bounding box center [194, 256] width 164 height 30
click at [235, 302] on div "0983021098 - khach" at bounding box center [211, 293] width 176 height 20
type input "0983021098"
type input "khach"
checkbox input "true"
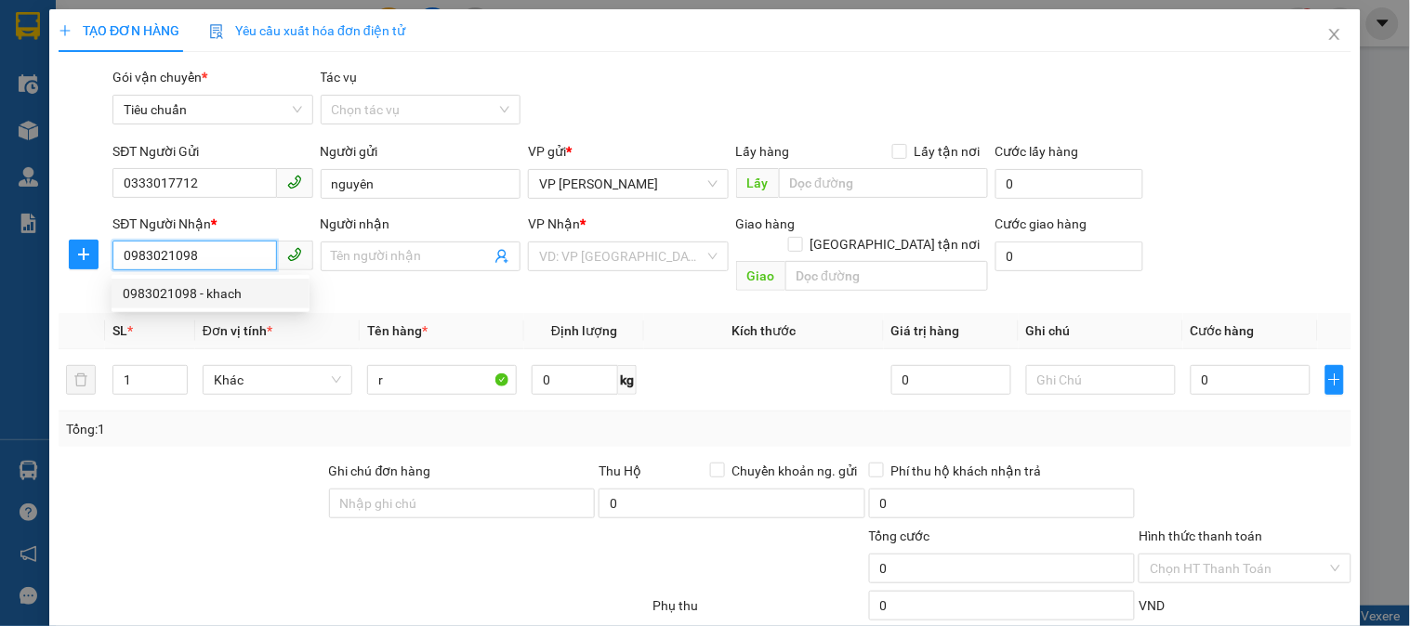
type input "dốc hoàng yến - hà tu"
type input "50.000"
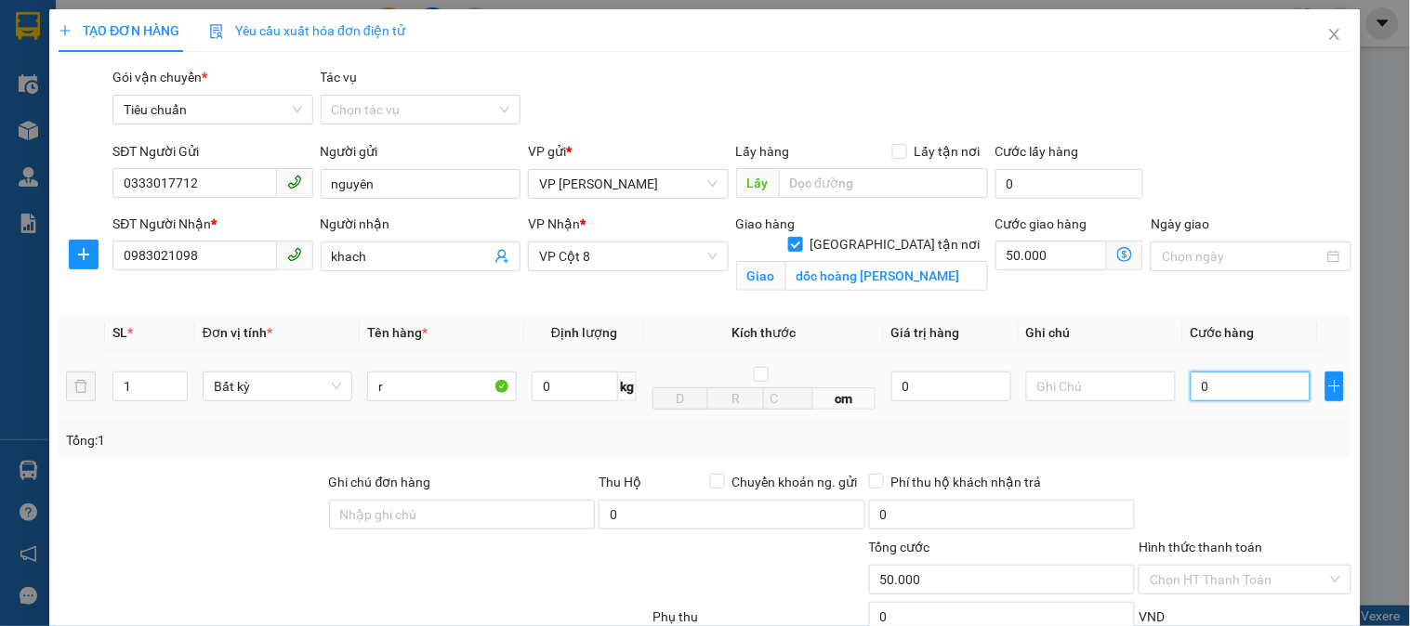
click at [1250, 387] on input "0" at bounding box center [1250, 387] width 120 height 30
click at [439, 261] on input "khach" at bounding box center [411, 256] width 159 height 20
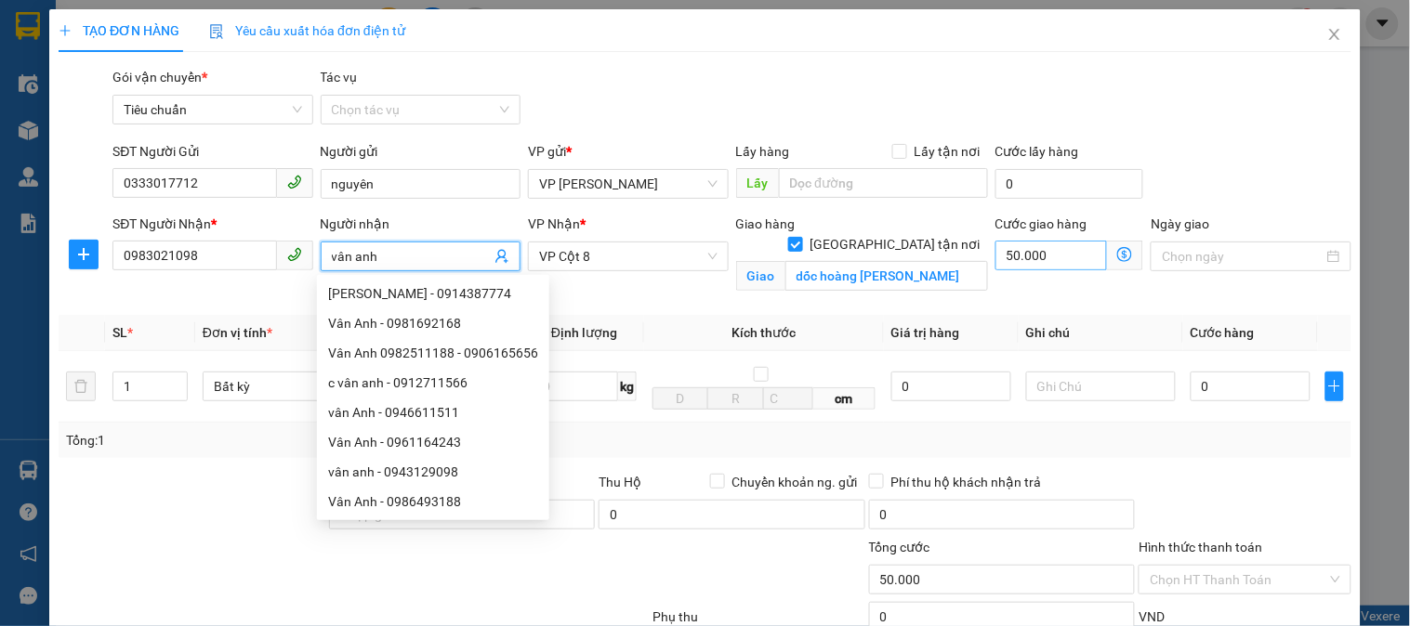
type input "vân anh"
click at [1076, 260] on input "50.000" at bounding box center [1051, 256] width 112 height 30
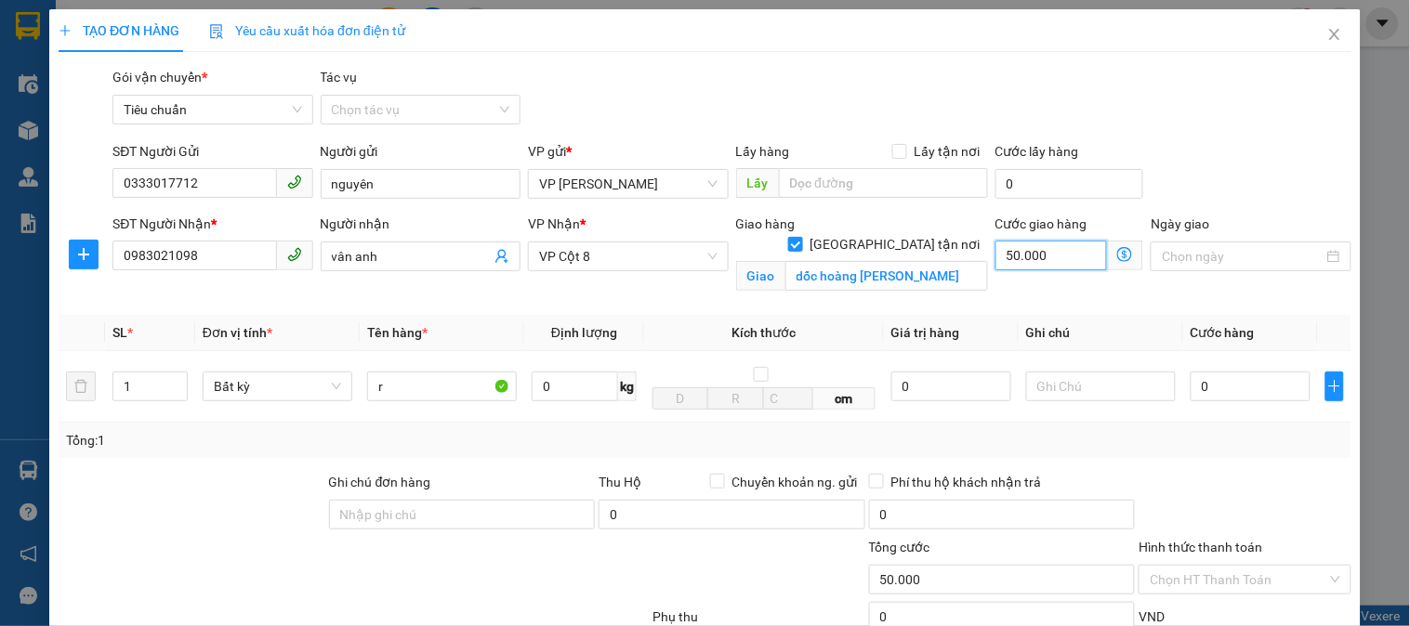
click at [1064, 248] on input "50.000" at bounding box center [1051, 256] width 112 height 30
click at [1240, 388] on input "0" at bounding box center [1250, 387] width 120 height 30
type input "5"
type input "50.005"
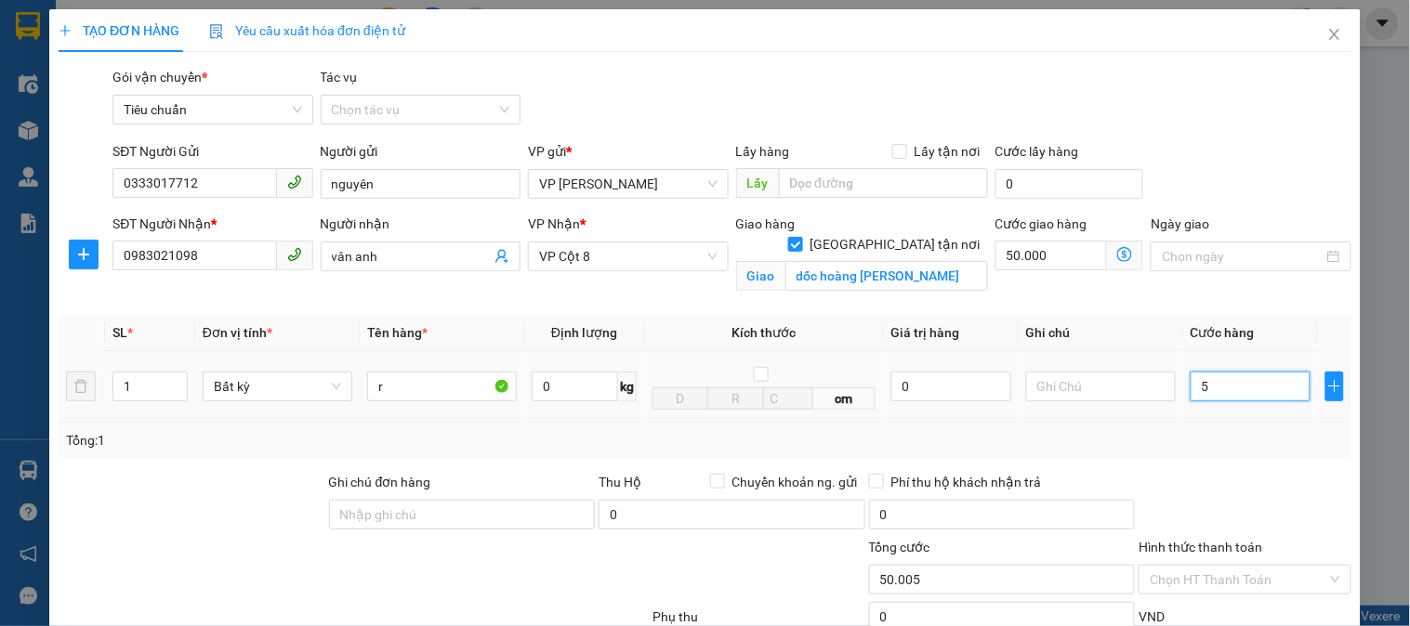
type input "50"
type input "50.050"
type input "50.000"
type input "100.000"
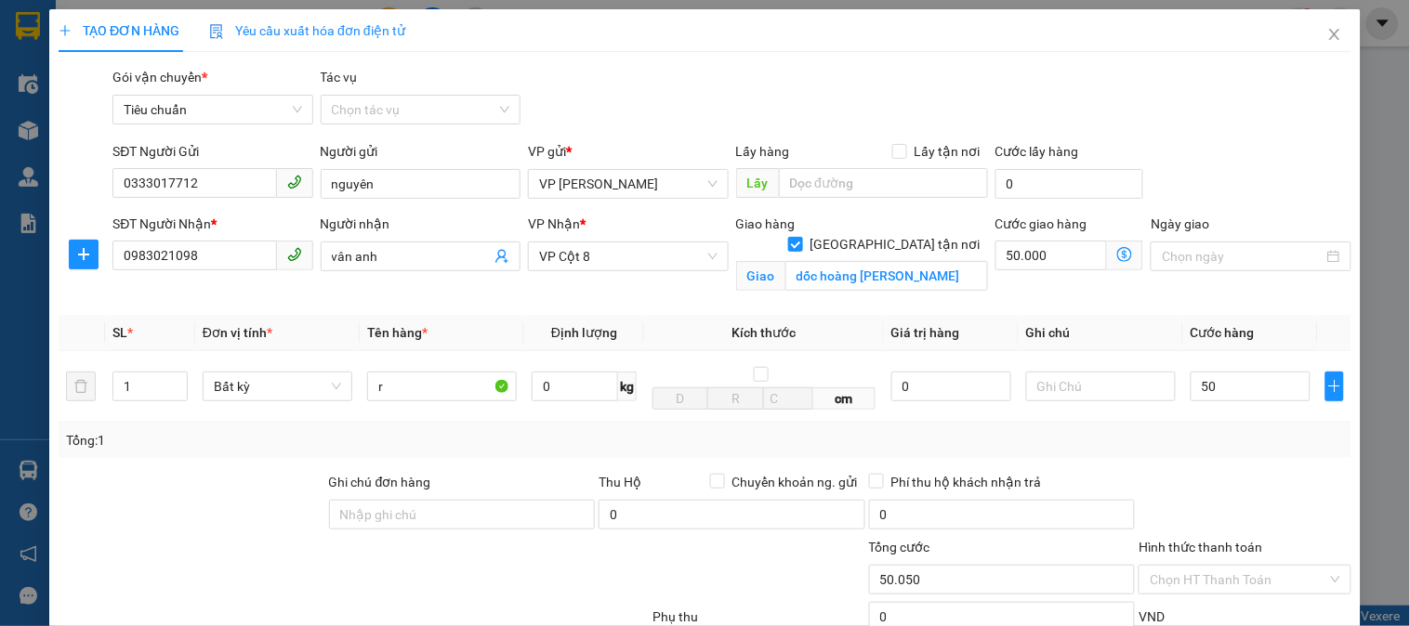
type input "100.000"
click at [1256, 453] on div "Tổng: 1" at bounding box center [705, 440] width 1292 height 35
click at [420, 387] on input "r" at bounding box center [442, 387] width 150 height 30
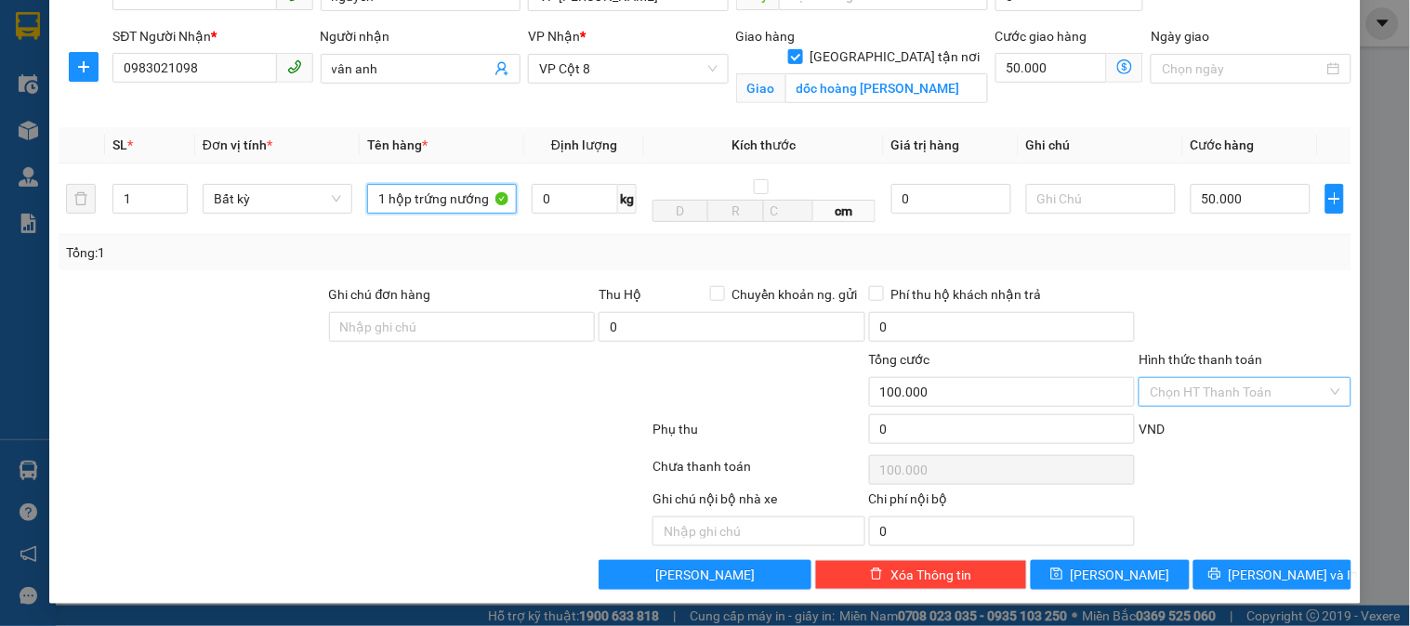
type input "1 hộp trứng nướng"
click at [1246, 394] on input "Hình thức thanh toán" at bounding box center [1237, 392] width 177 height 28
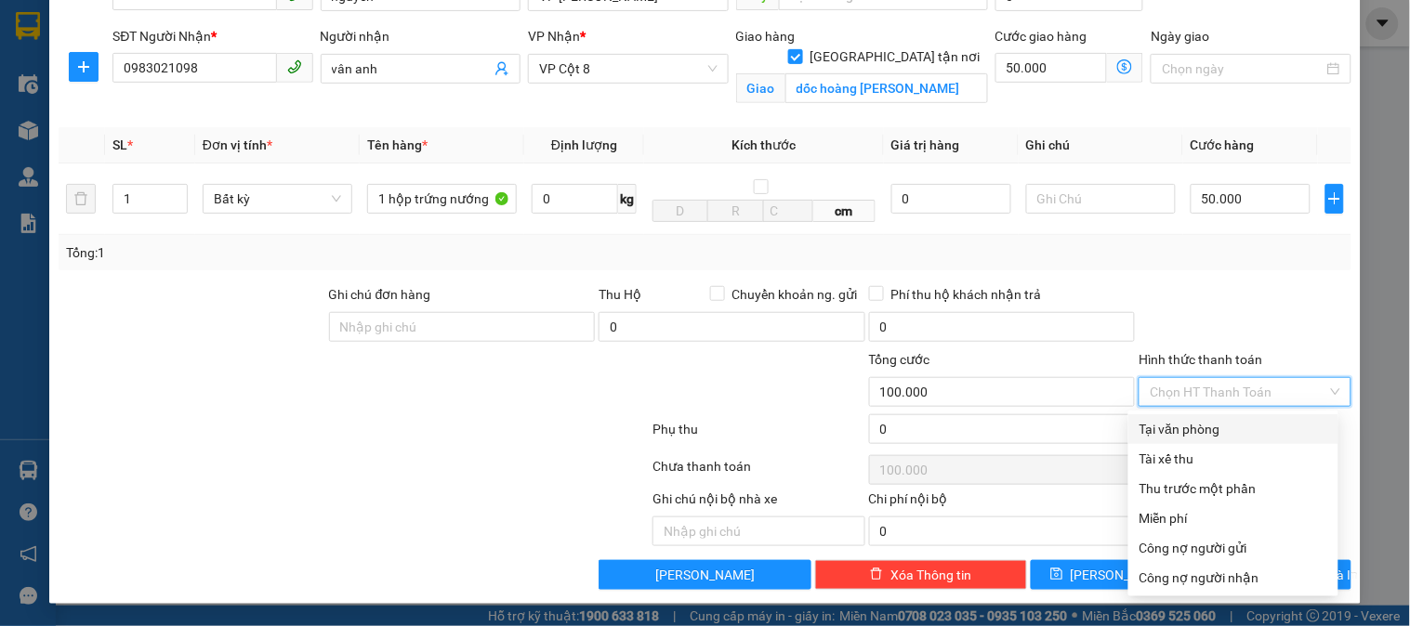
click at [1219, 423] on div "Tại văn phòng" at bounding box center [1233, 429] width 188 height 20
type input "0"
click at [1217, 421] on div "Tại văn phòng" at bounding box center [1233, 429] width 188 height 20
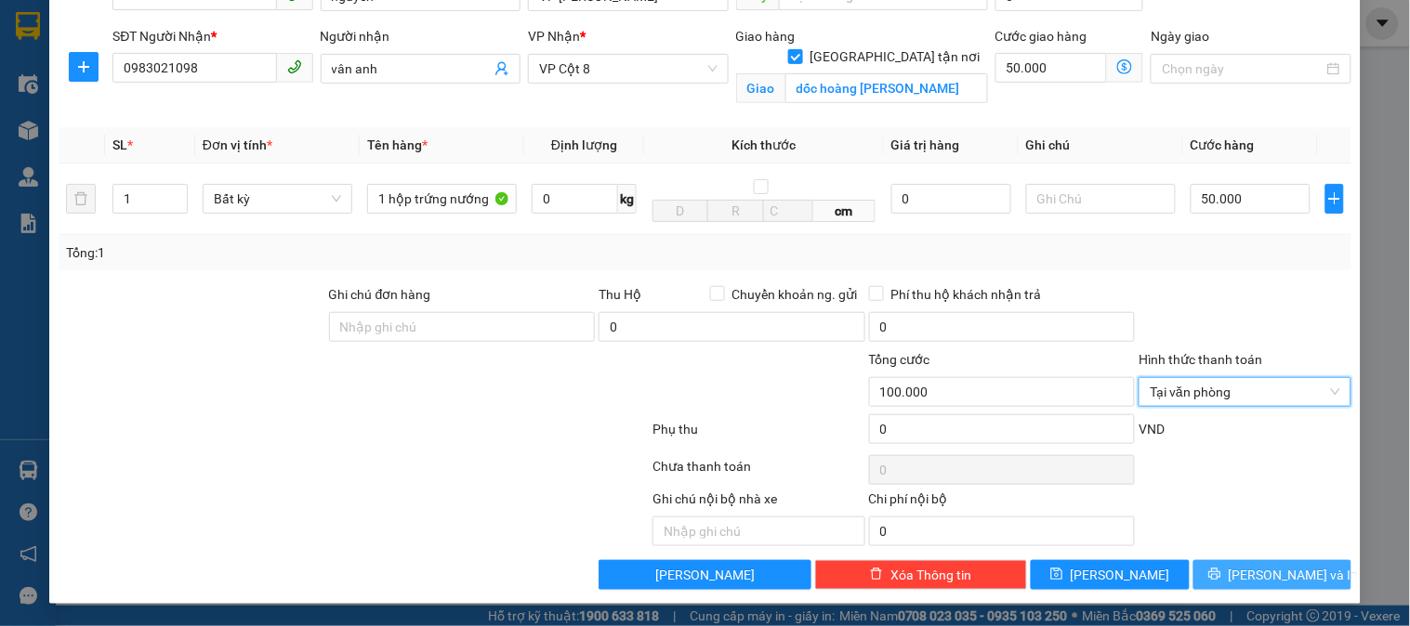
click at [1248, 574] on span "Lưu và In" at bounding box center [1293, 575] width 130 height 20
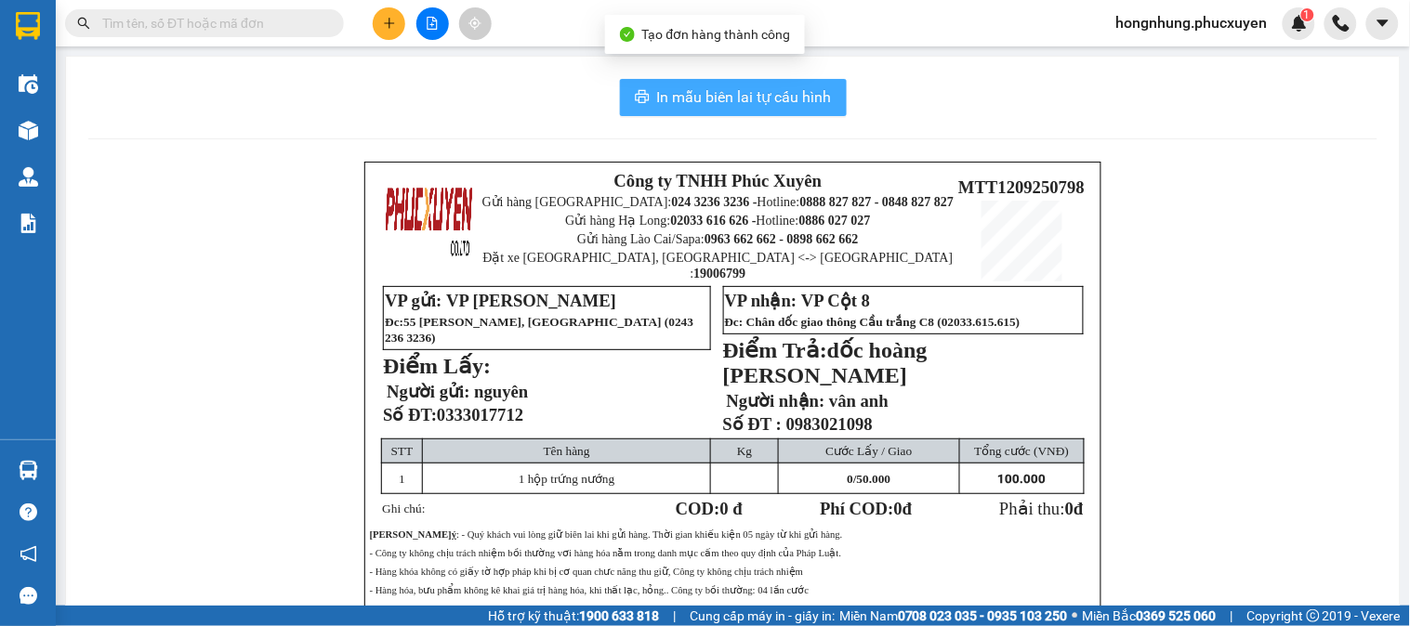
click at [754, 94] on span "In mẫu biên lai tự cấu hình" at bounding box center [744, 96] width 175 height 23
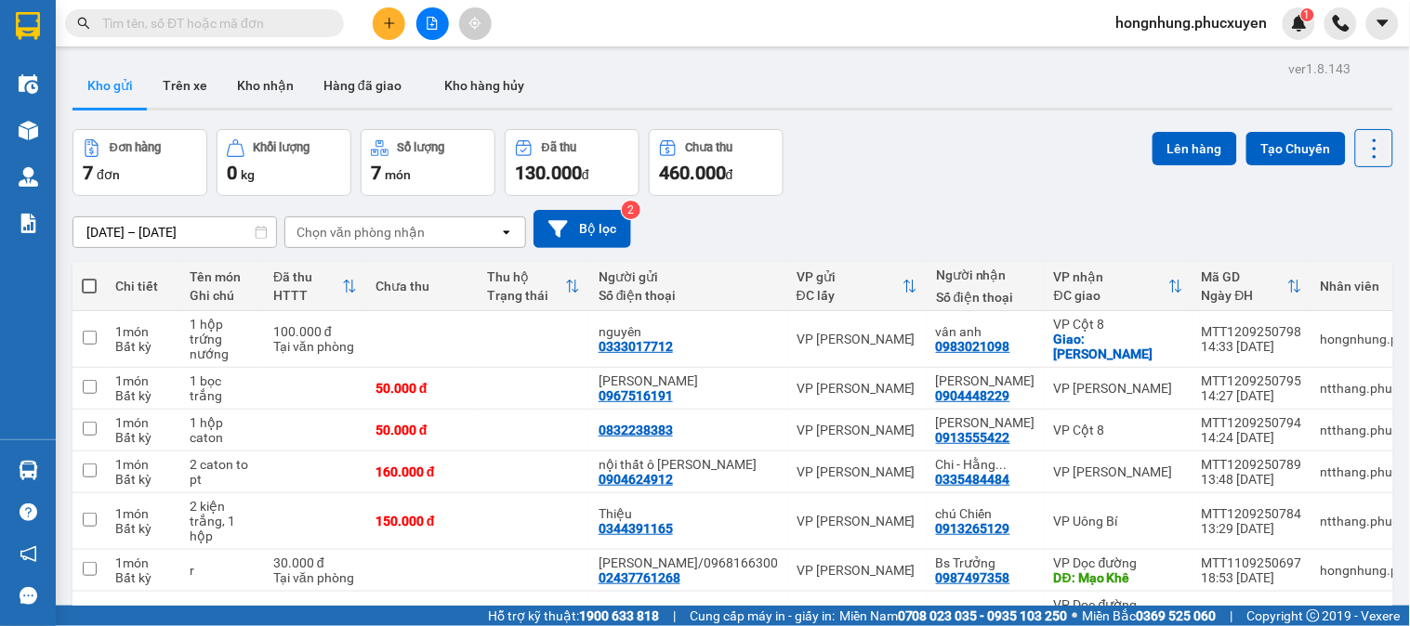
click at [937, 167] on div "Đơn hàng 7 đơn Khối lượng 0 kg Số lượng 7 món Đã thu 130.000 đ Chưa thu 460.000…" at bounding box center [732, 162] width 1320 height 67
click at [1000, 136] on div "Đơn hàng 7 đơn Khối lượng 0 kg Số lượng 7 món Đã thu 130.000 đ Chưa thu 460.000…" at bounding box center [732, 162] width 1320 height 67
drag, startPoint x: 285, startPoint y: 57, endPoint x: 193, endPoint y: 78, distance: 94.4
click at [284, 63] on button "Kho nhận" at bounding box center [265, 85] width 86 height 45
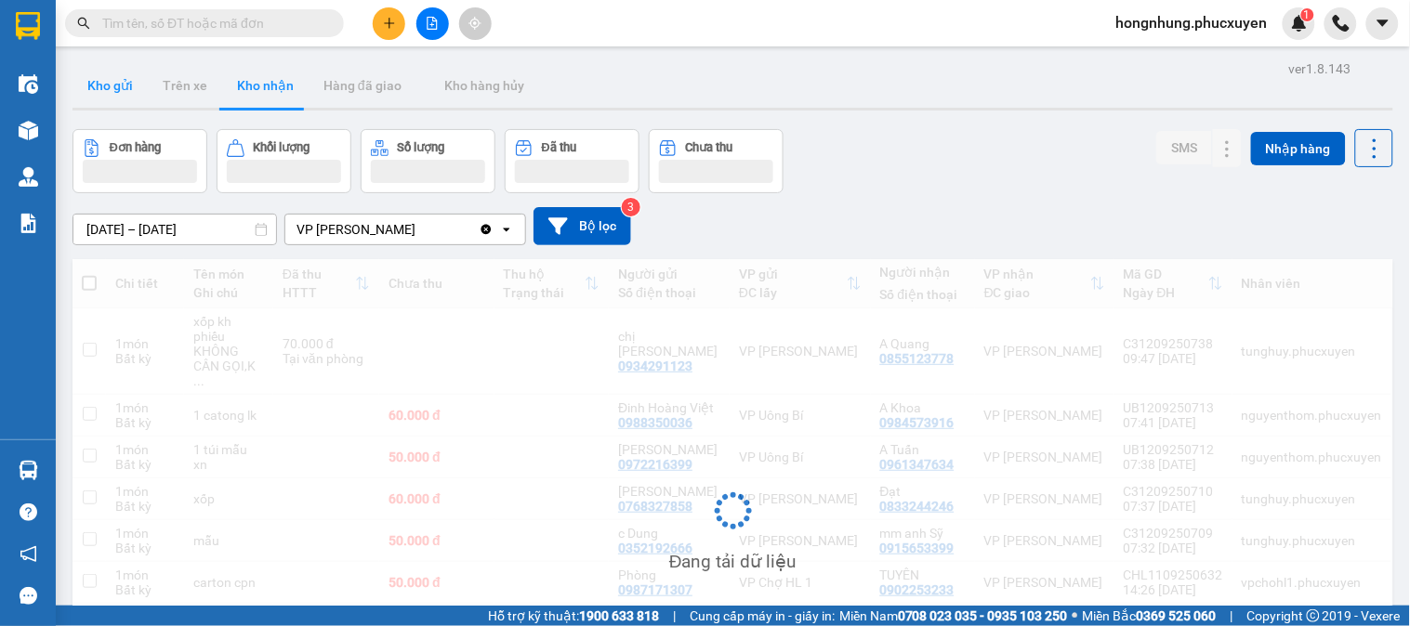
click at [106, 63] on button "Kho gửi" at bounding box center [109, 85] width 75 height 45
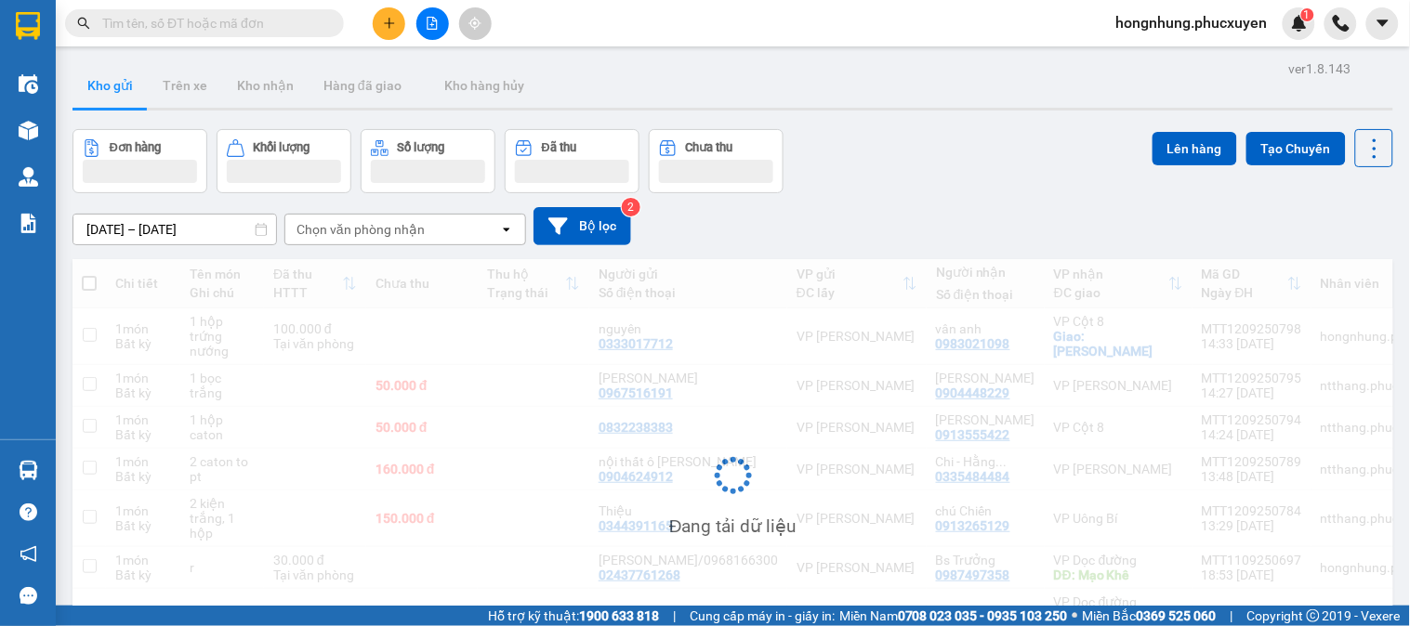
click at [106, 63] on button "Kho gửi" at bounding box center [109, 85] width 75 height 45
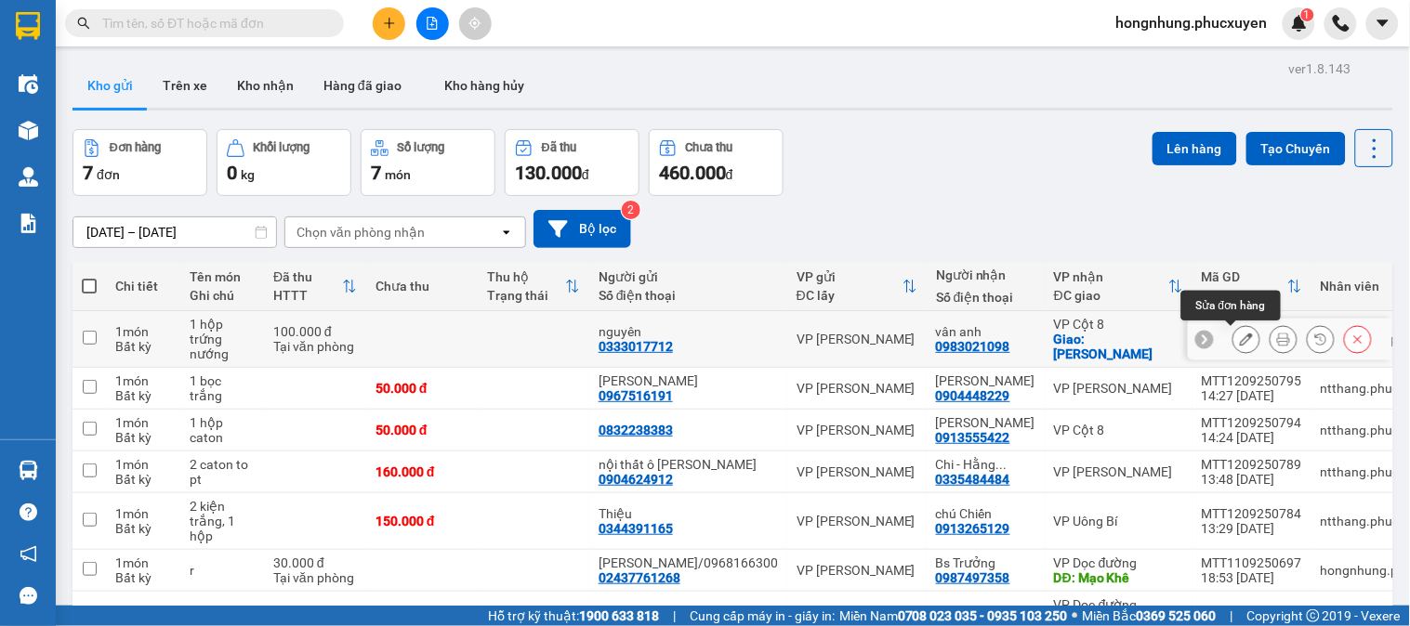
click at [1240, 333] on icon at bounding box center [1246, 339] width 13 height 13
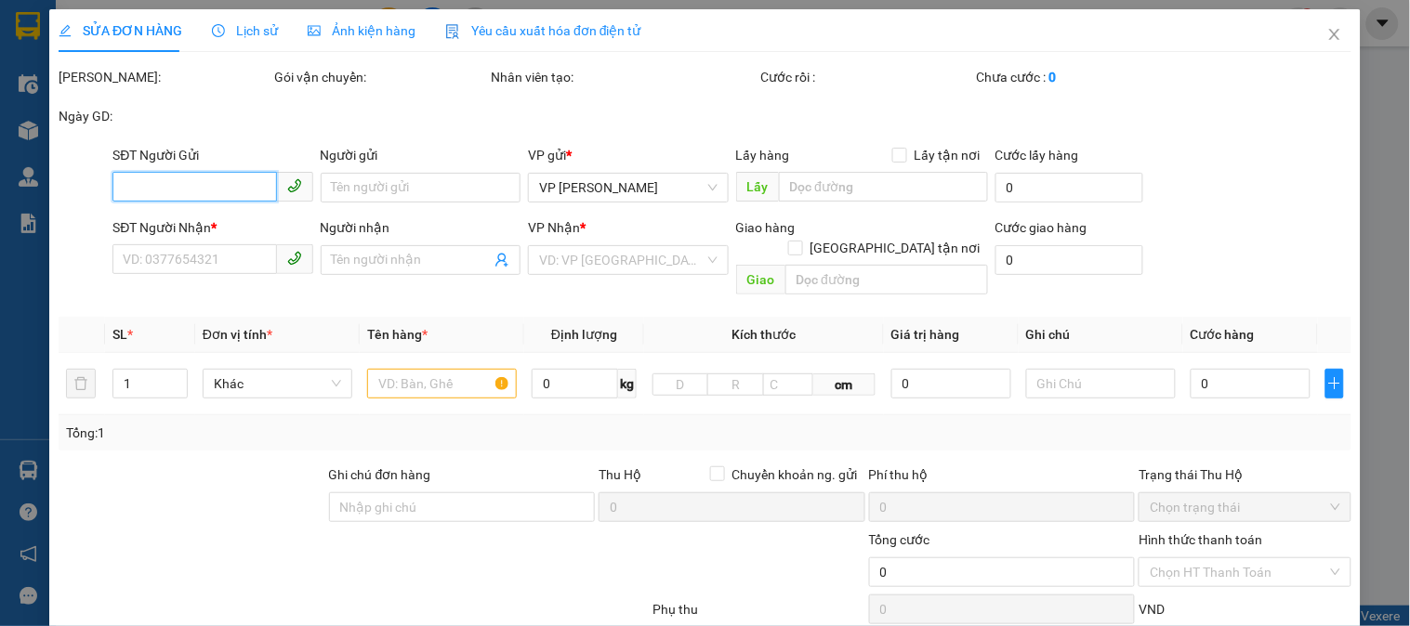
type input "0333017712"
type input "nguyên"
type input "0983021098"
type input "vân anh"
checkbox input "true"
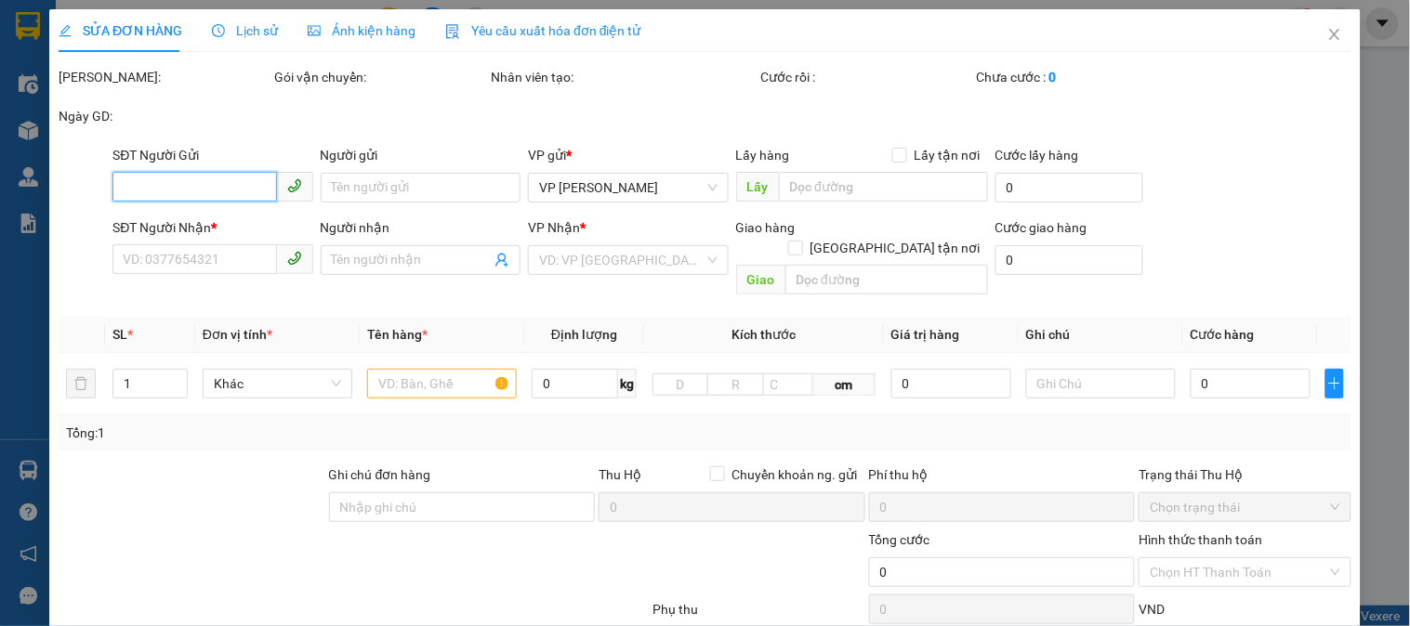
type input "dốc hoàng yến - hà tu"
type input "100.000"
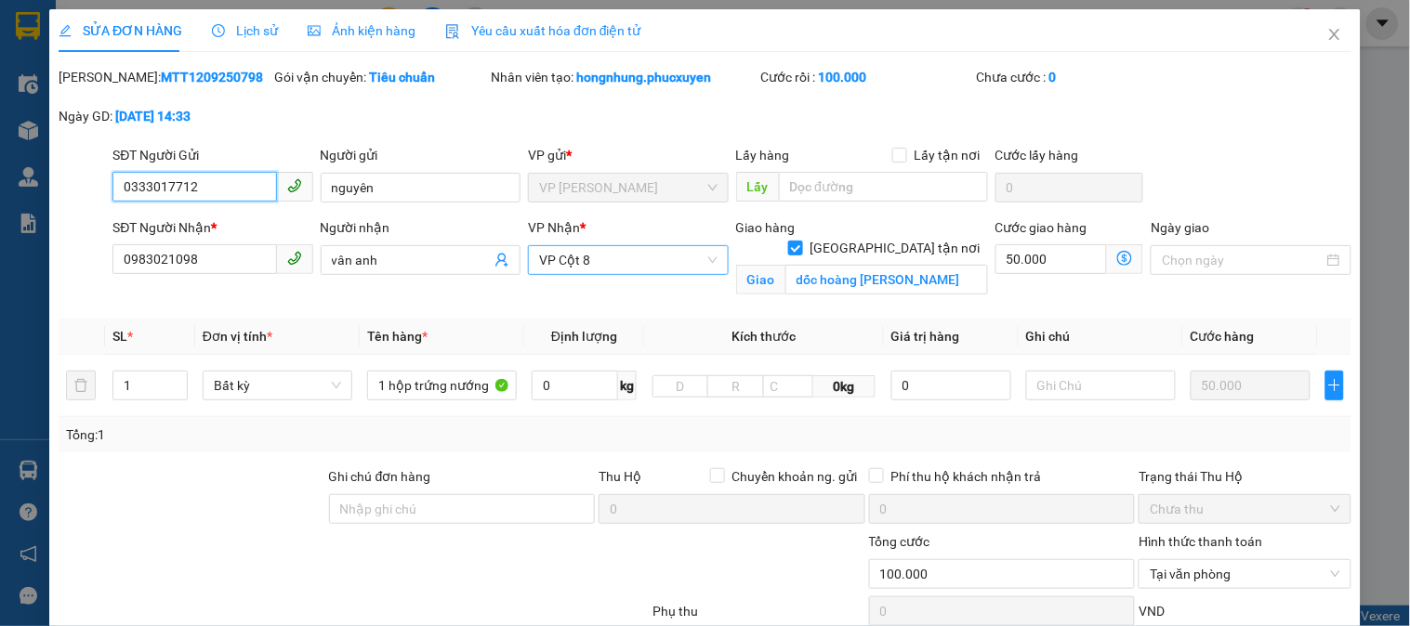
click at [626, 256] on span "VP Cột 8" at bounding box center [627, 260] width 177 height 28
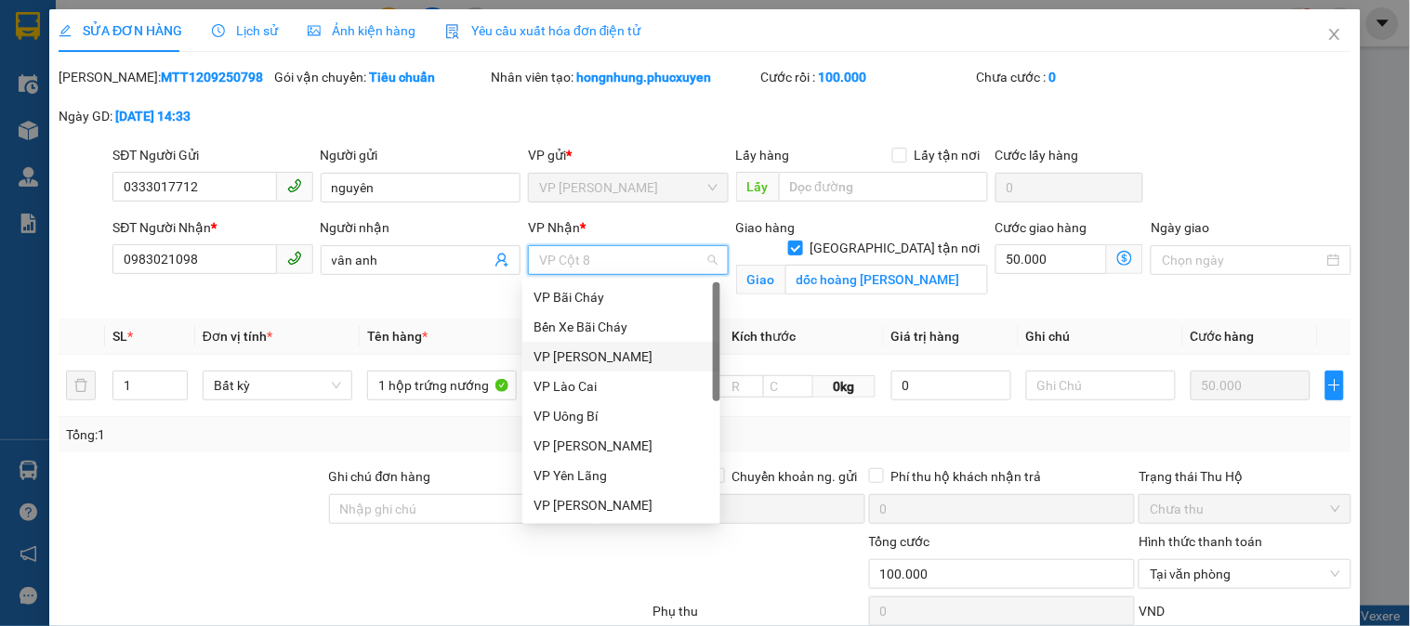
click at [602, 356] on div "VP [PERSON_NAME]" at bounding box center [621, 357] width 176 height 20
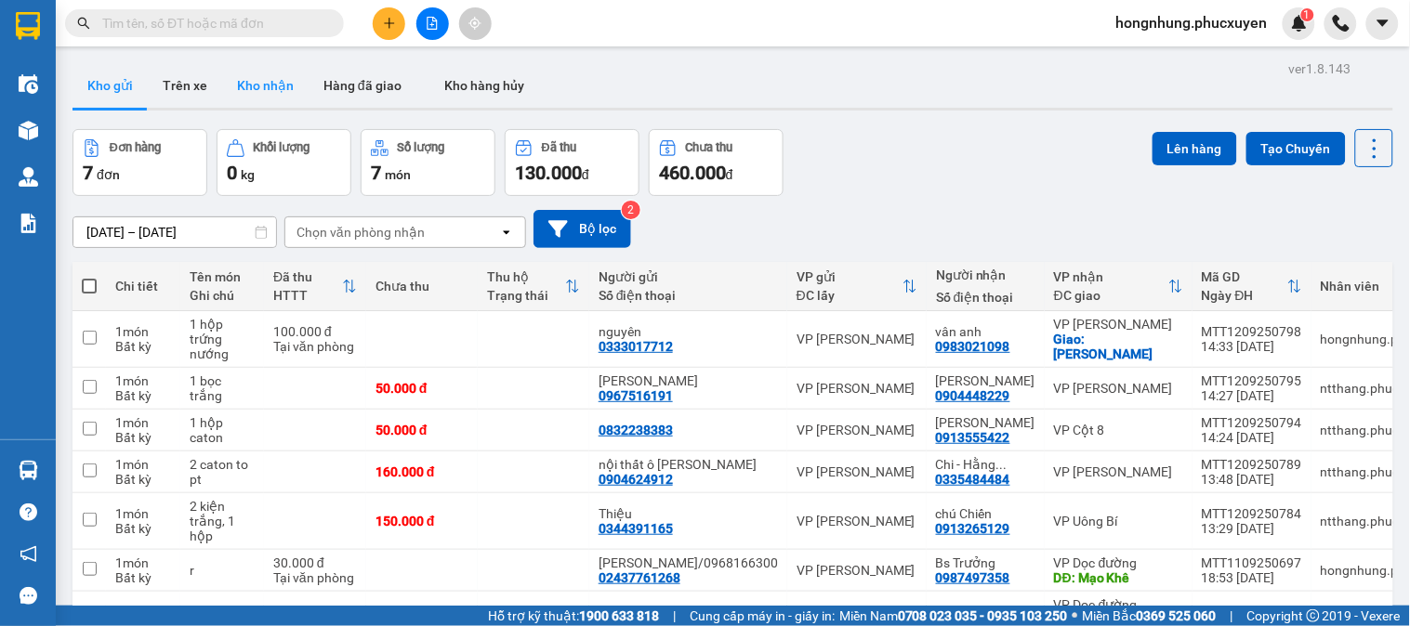
click at [271, 94] on button "Kho nhận" at bounding box center [265, 85] width 86 height 45
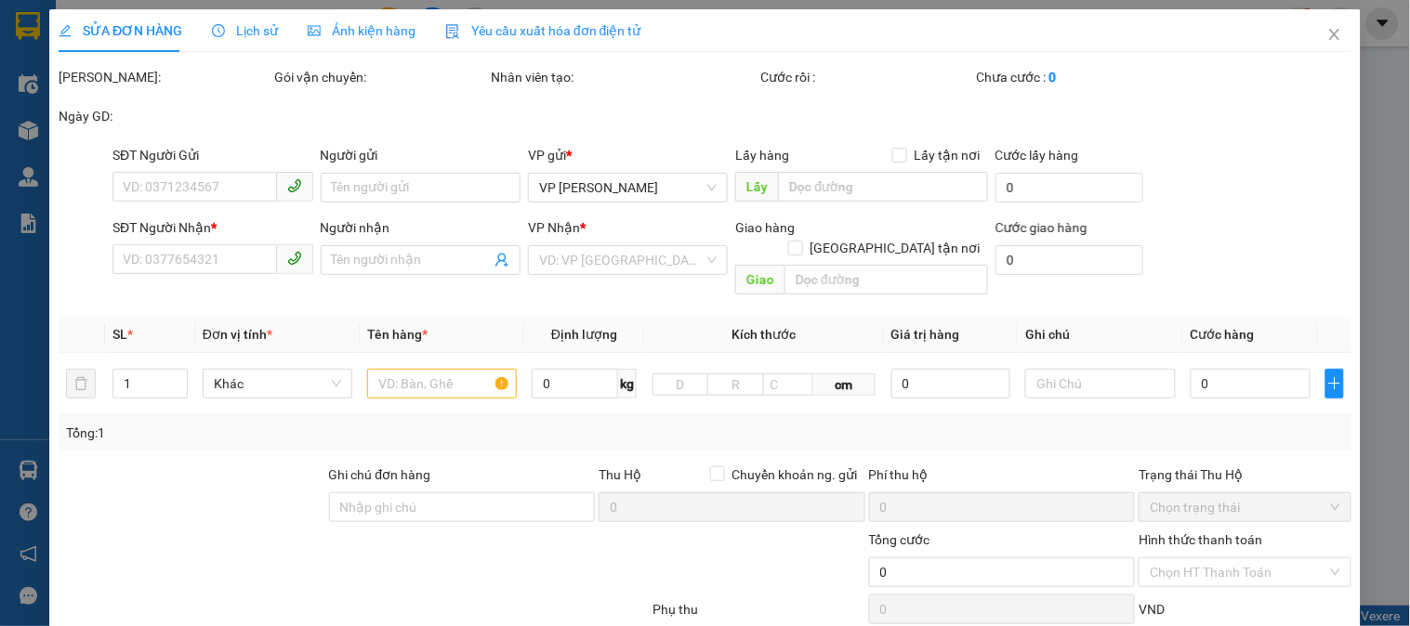
type input "0906160376"
type input "c Thoa"
type input "Trường Quang Trung Big C"
type input "0763299816"
type input "250.000"
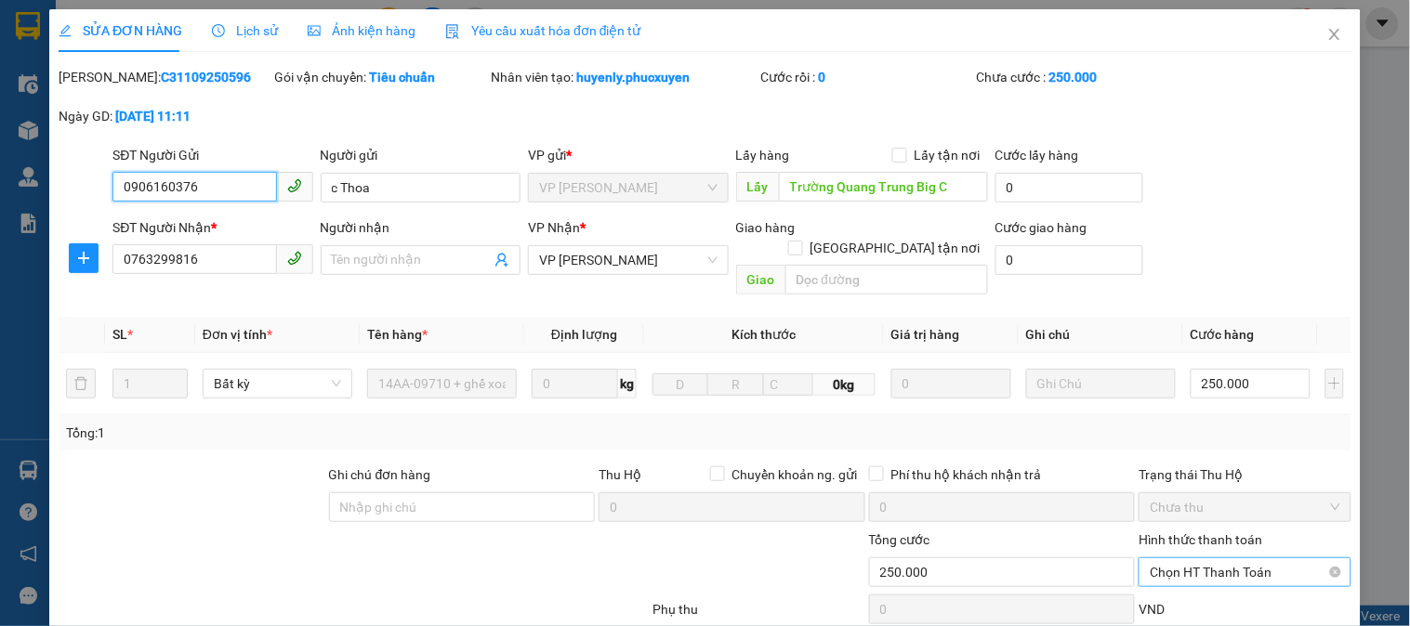
click at [1206, 558] on span "Chọn HT Thanh Toán" at bounding box center [1244, 572] width 190 height 28
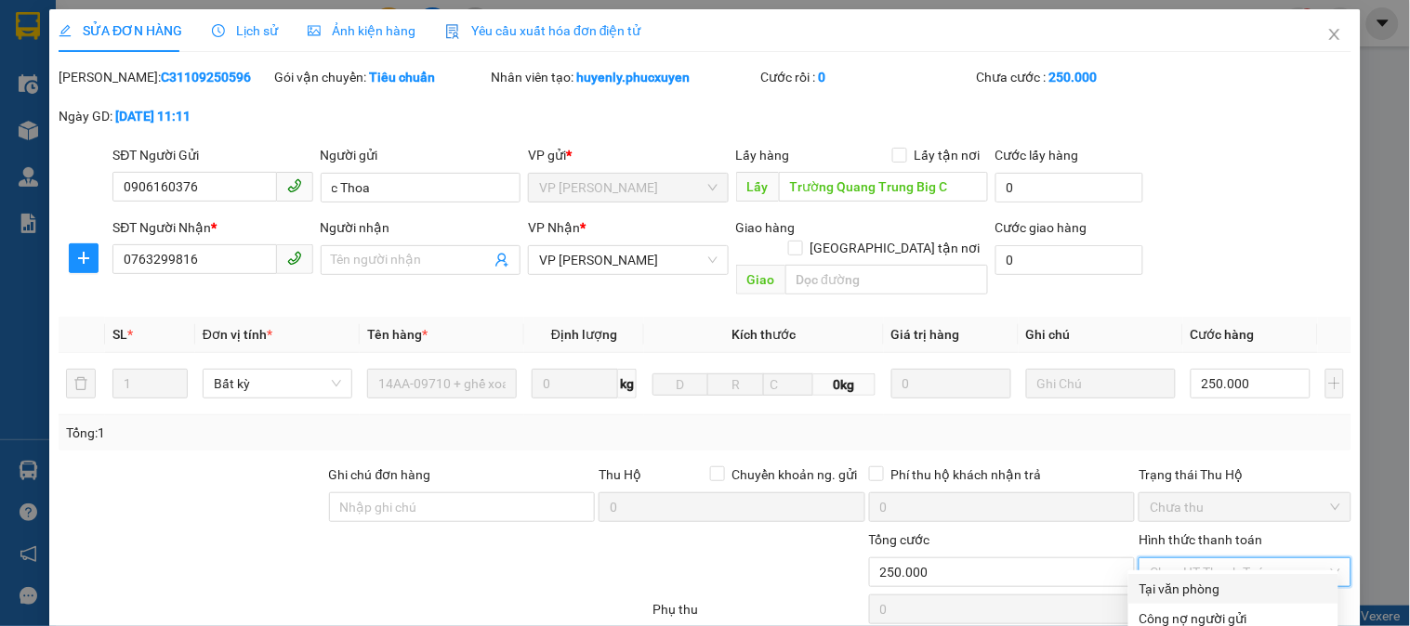
click at [1191, 579] on div "Tại văn phòng" at bounding box center [1233, 589] width 188 height 20
type input "0"
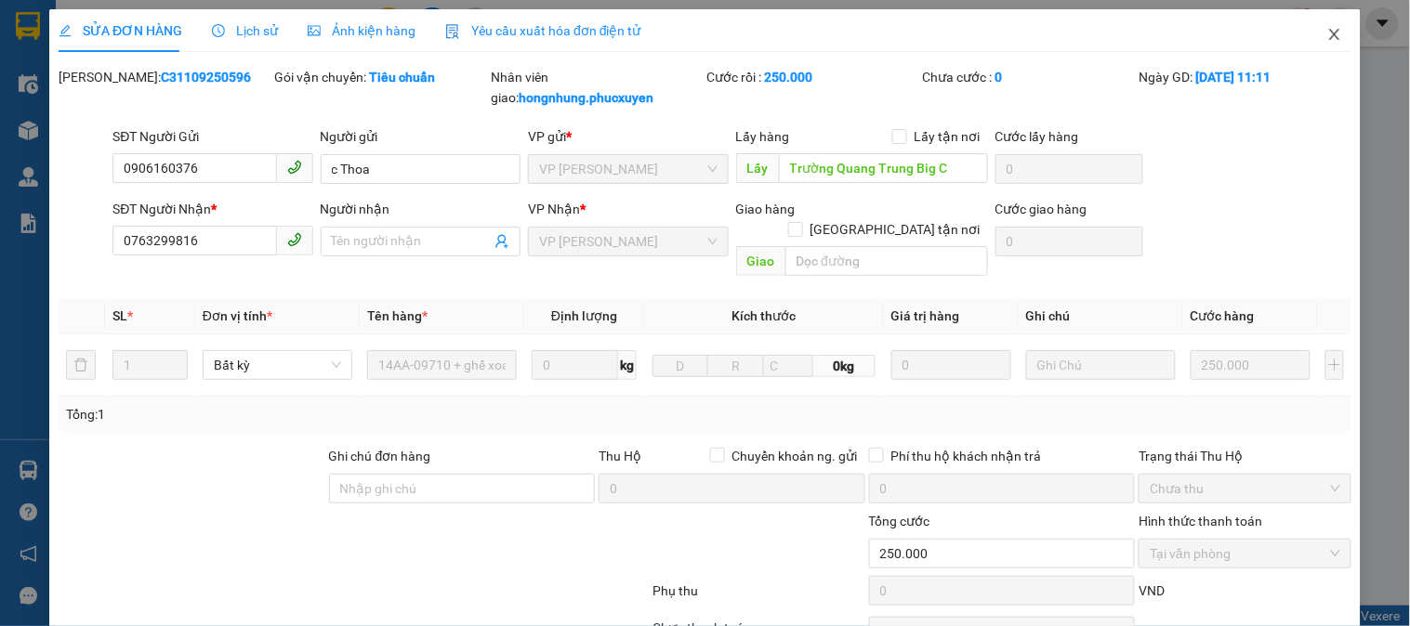
click at [1320, 26] on span "Close" at bounding box center [1334, 35] width 52 height 52
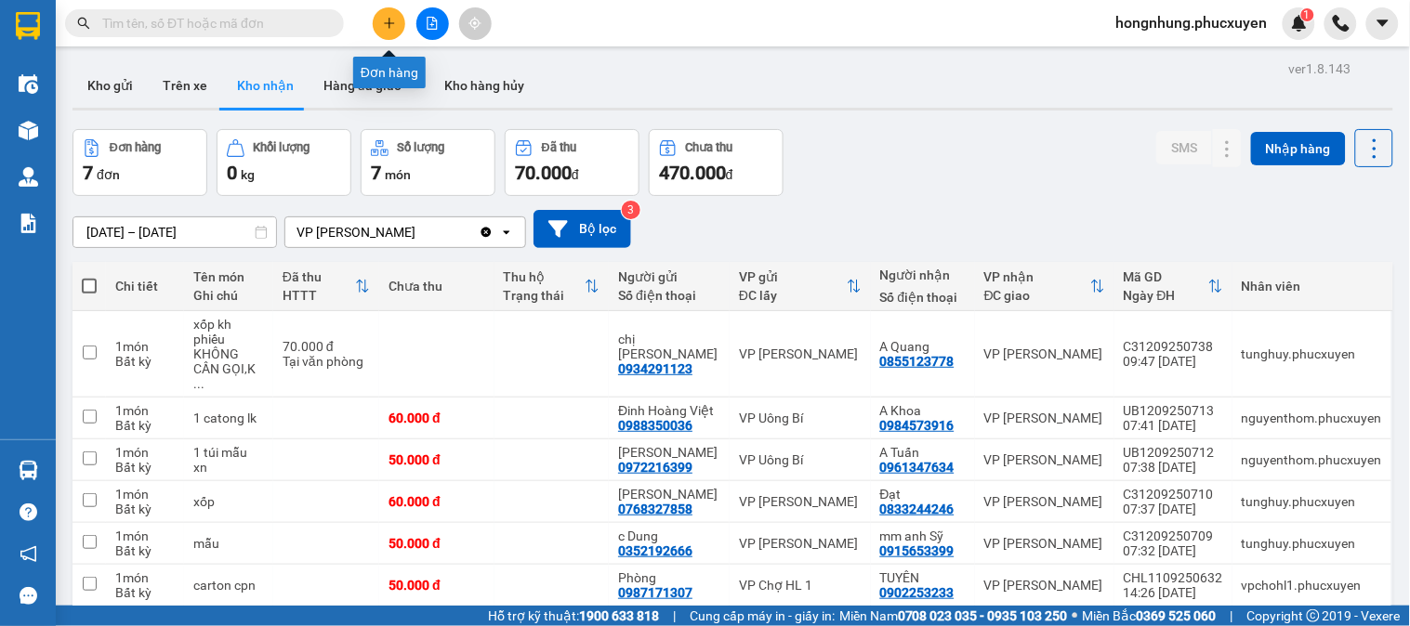
click at [396, 20] on button at bounding box center [389, 23] width 33 height 33
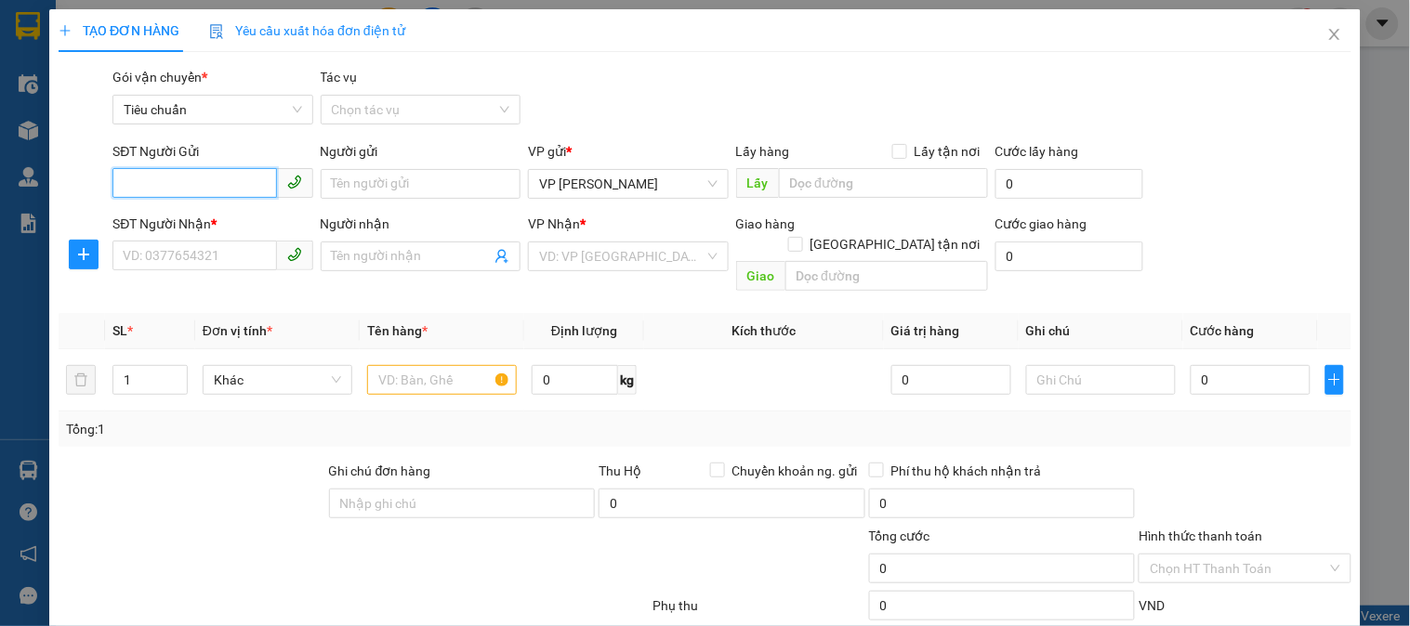
click at [225, 168] on input "SĐT Người Gửi" at bounding box center [194, 183] width 164 height 30
type input "0982545088"
click at [216, 214] on div "0982545088 - a cương" at bounding box center [211, 221] width 176 height 20
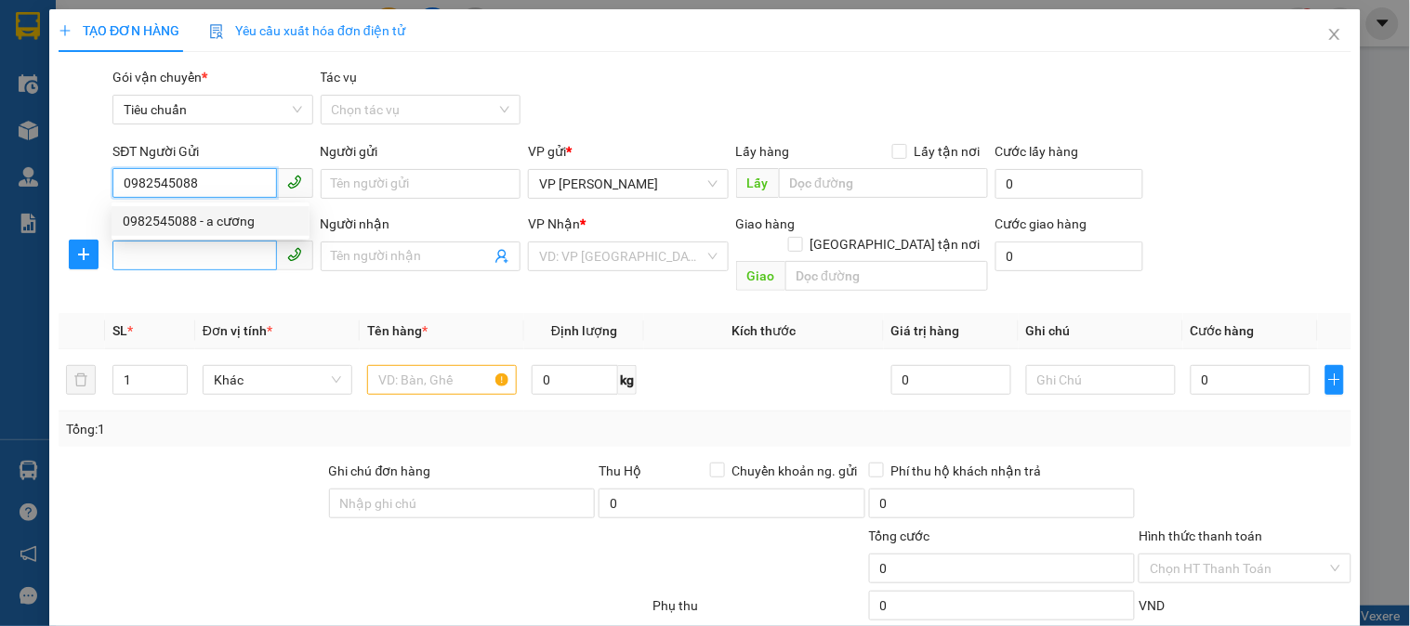
type input "a cương"
type input "0982545088"
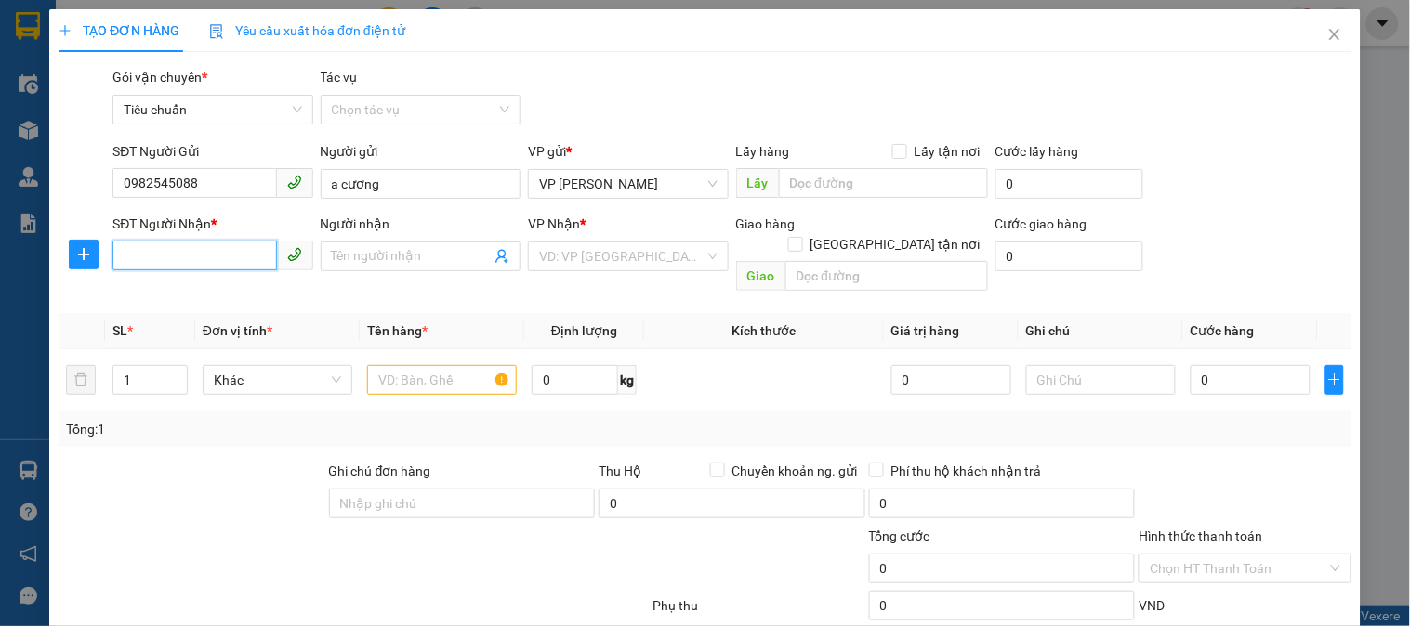
click at [242, 253] on input "SĐT Người Nhận *" at bounding box center [194, 256] width 164 height 30
type input "0793299969"
click at [234, 295] on div "0793299969 - Em Thảo" at bounding box center [211, 293] width 176 height 20
type input "Em Thảo"
type input "0793299969"
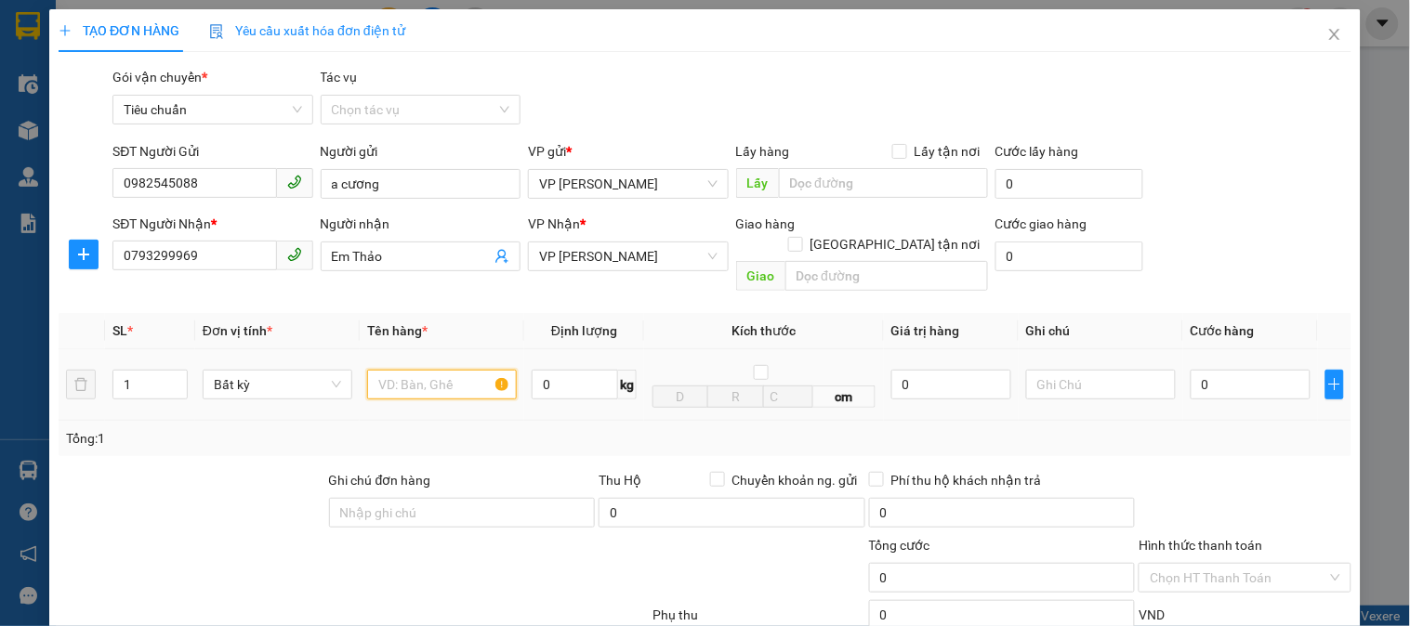
click at [429, 370] on input "text" at bounding box center [442, 385] width 150 height 30
type input "1 kiện to golf"
click at [1246, 373] on input "0" at bounding box center [1250, 385] width 120 height 30
type input "8"
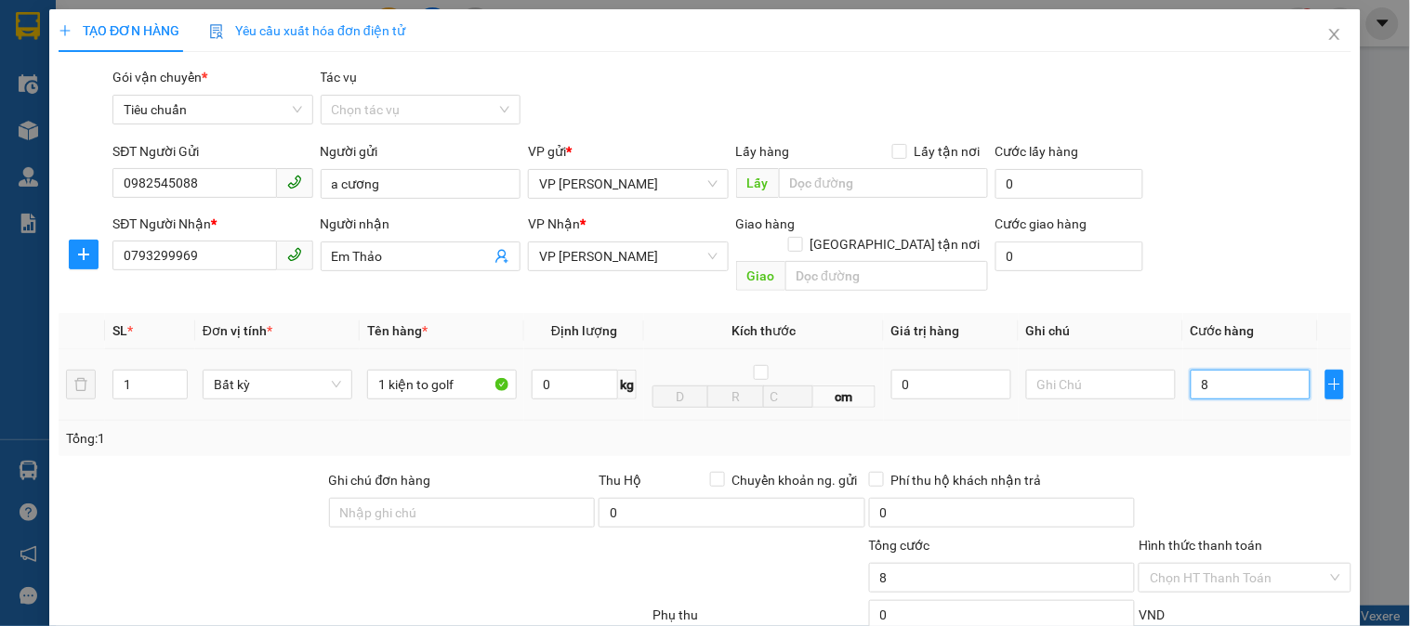
type input "8"
type input "80"
type input "80.000"
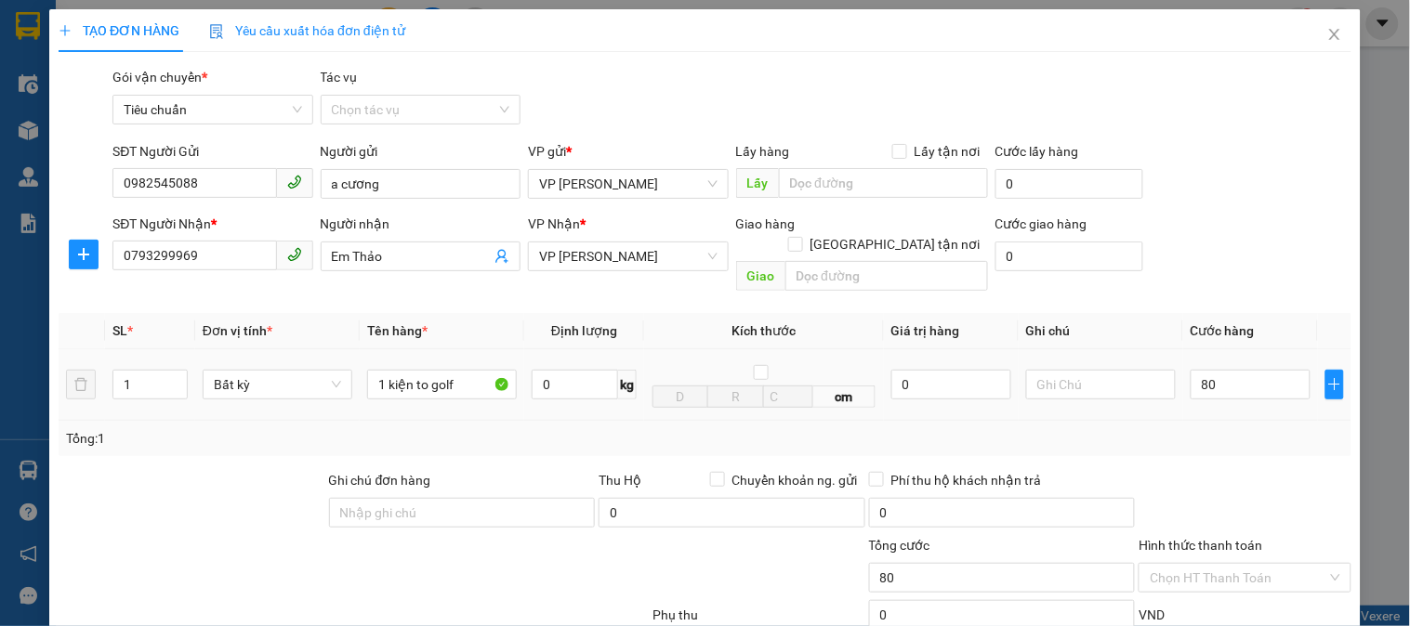
type input "80.000"
click at [1231, 470] on div at bounding box center [1244, 502] width 216 height 65
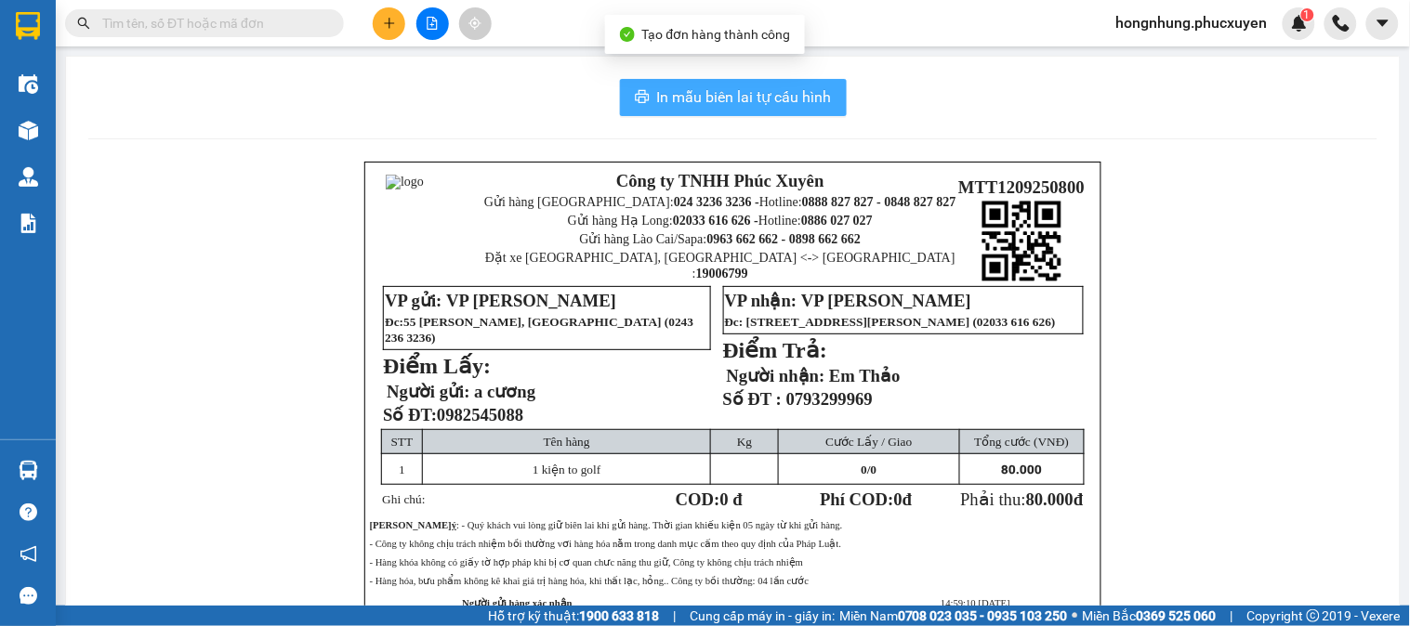
click at [781, 102] on span "In mẫu biên lai tự cấu hình" at bounding box center [744, 96] width 175 height 23
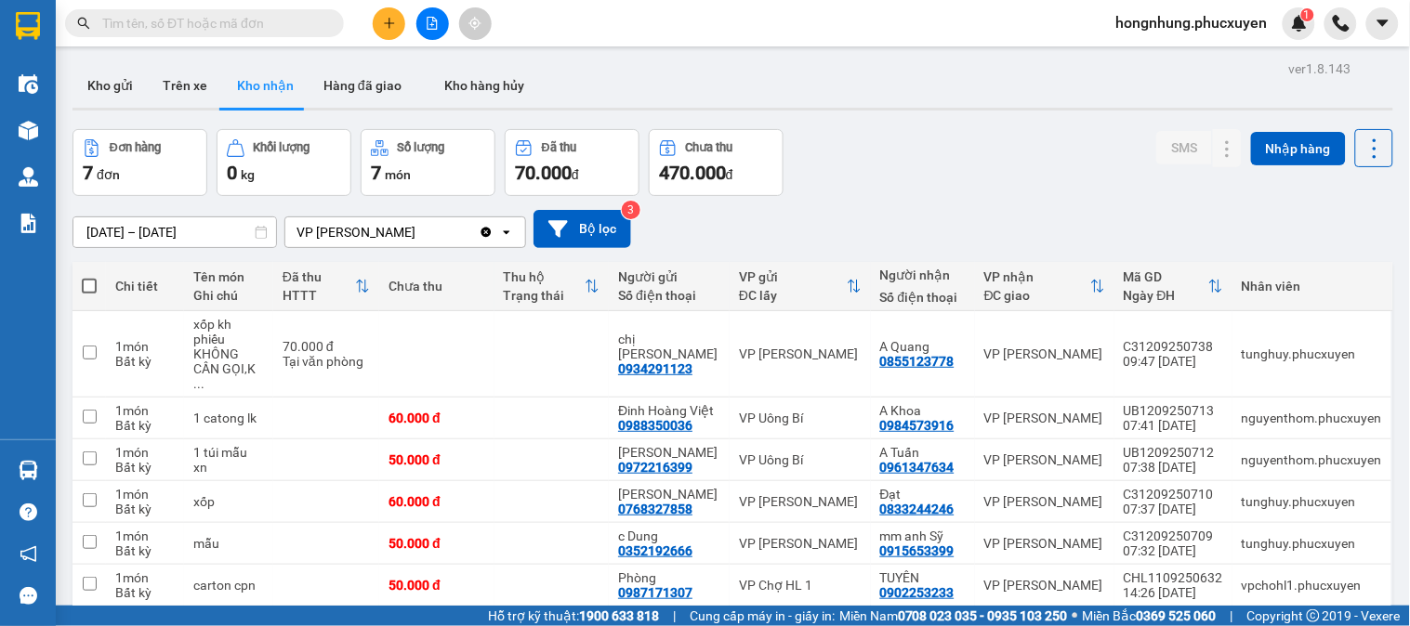
click at [889, 189] on div "Đơn hàng 7 đơn Khối lượng 0 kg Số lượng 7 món Đã thu 70.000 đ Chưa thu 470.000 …" at bounding box center [732, 162] width 1320 height 67
click at [114, 99] on button "Kho gửi" at bounding box center [109, 85] width 75 height 45
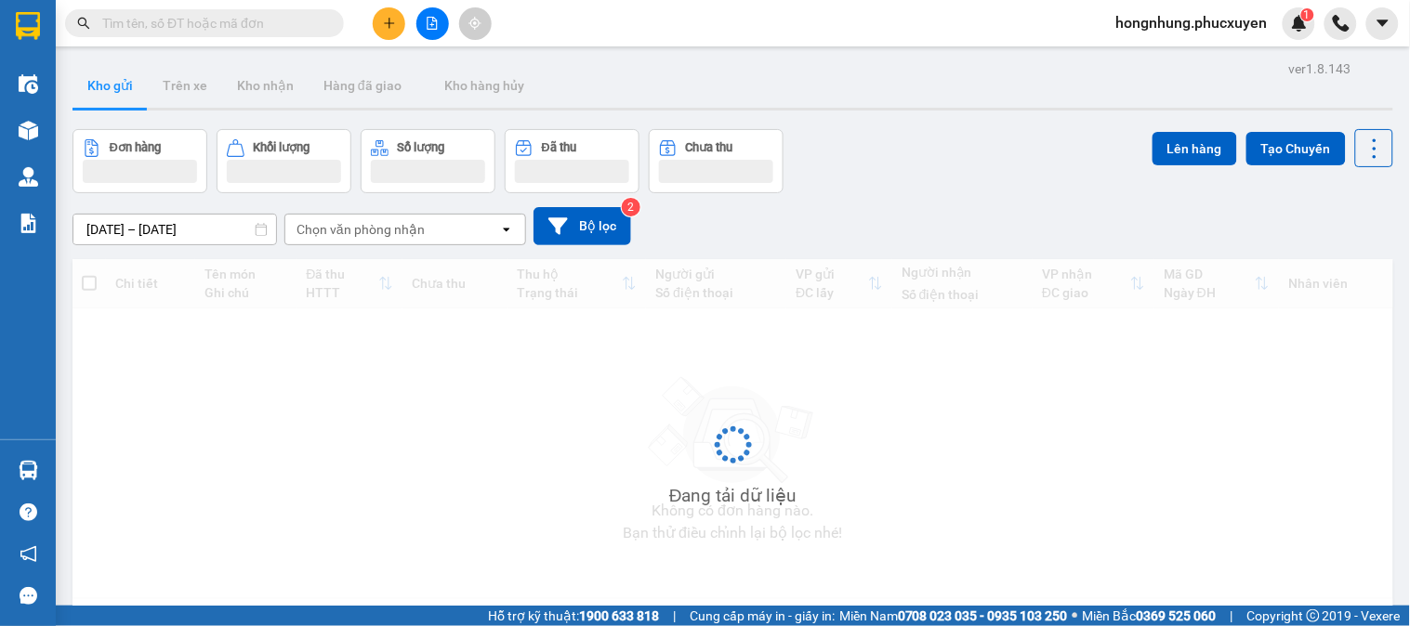
click at [114, 99] on button "Kho gửi" at bounding box center [109, 85] width 75 height 45
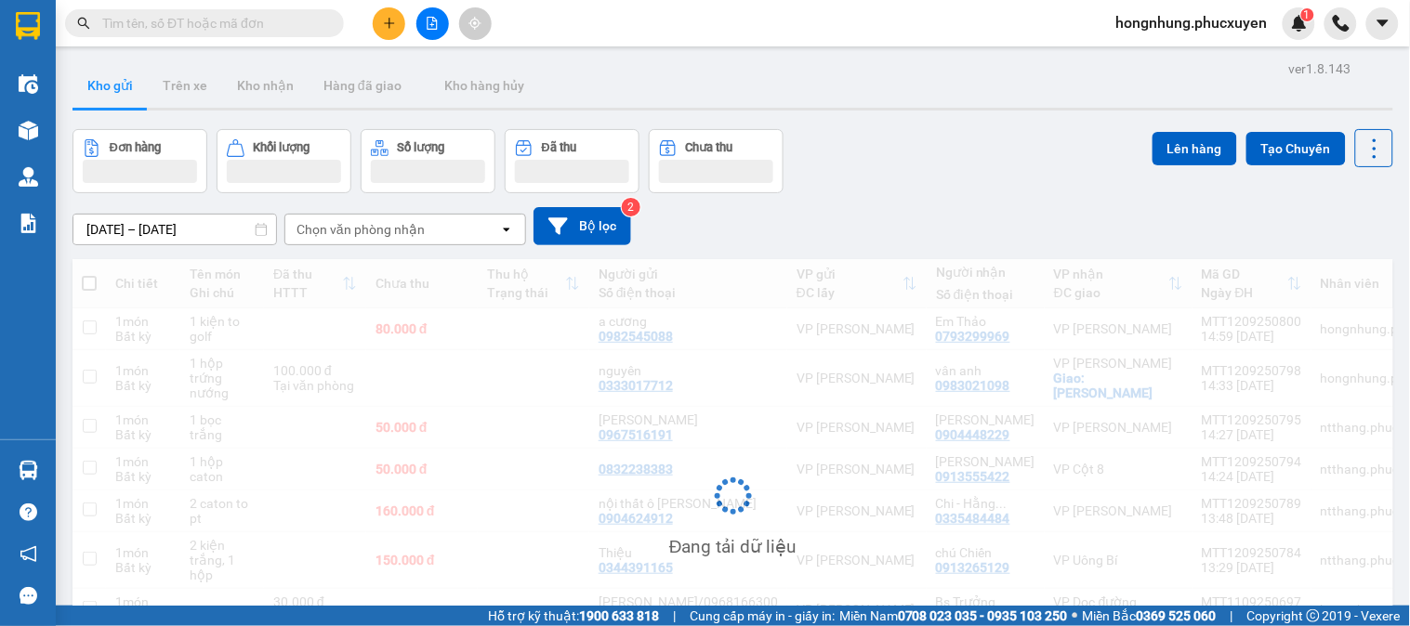
click at [114, 99] on button "Kho gửi" at bounding box center [109, 85] width 75 height 45
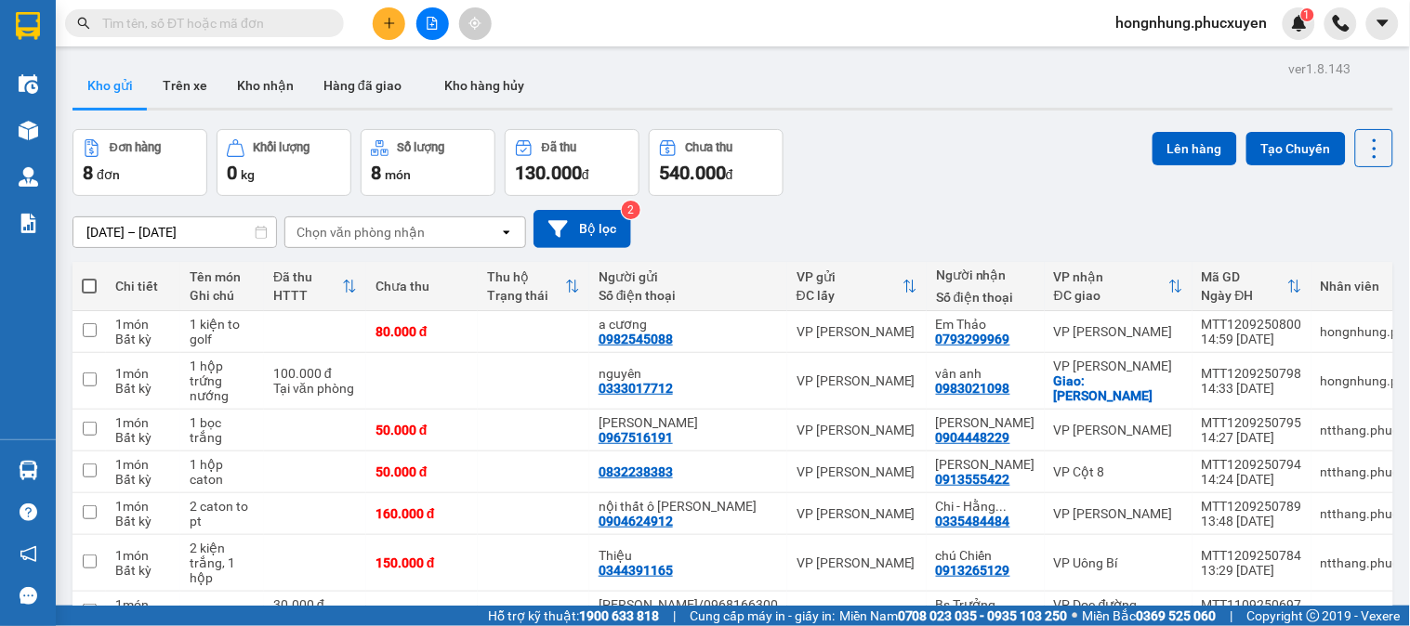
click at [1016, 169] on div "Đơn hàng 8 đơn Khối lượng 0 kg Số lượng 8 món Đã thu 130.000 đ Chưa thu 540.000…" at bounding box center [732, 162] width 1320 height 67
click at [920, 189] on div "Đơn hàng 8 đơn Khối lượng 0 kg Số lượng 8 món Đã thu 130.000 đ Chưa thu 540.000…" at bounding box center [732, 162] width 1320 height 67
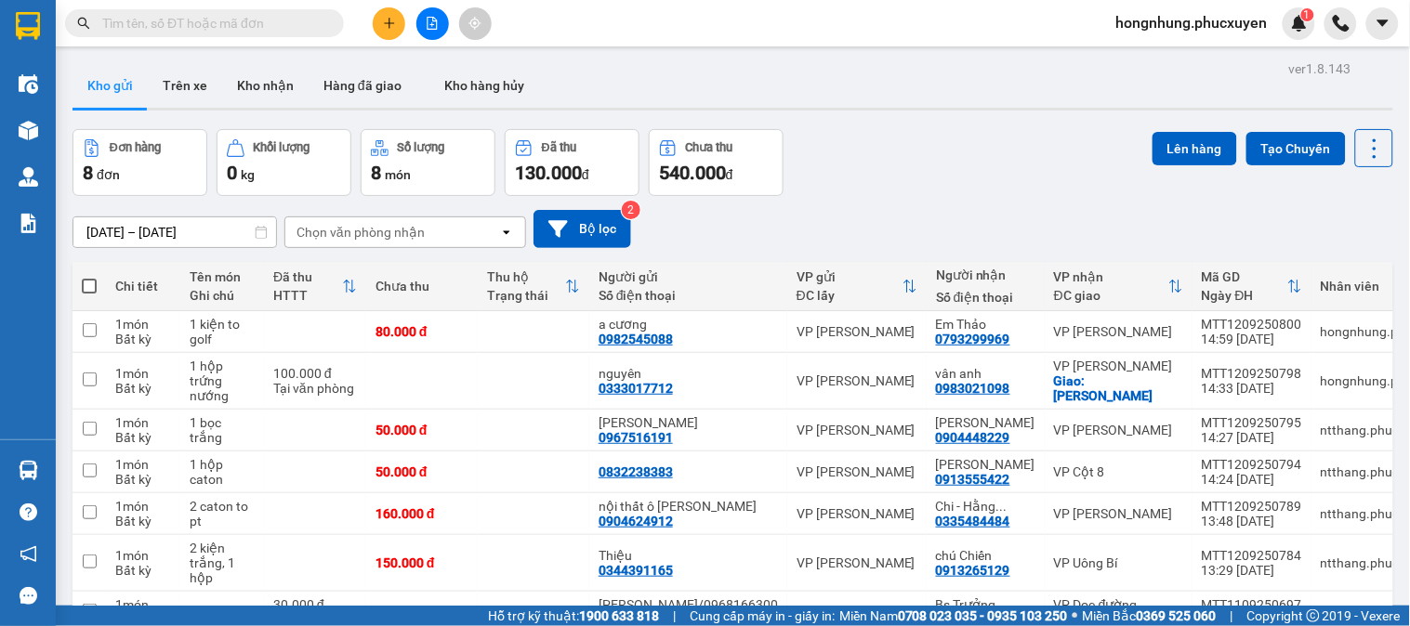
click at [920, 189] on div "Đơn hàng 8 đơn Khối lượng 0 kg Số lượng 8 món Đã thu 130.000 đ Chưa thu 540.000…" at bounding box center [732, 162] width 1320 height 67
click at [936, 188] on div "Đơn hàng 8 đơn Khối lượng 0 kg Số lượng 8 món Đã thu 130.000 đ Chưa thu 540.000…" at bounding box center [732, 162] width 1320 height 67
click at [242, 80] on button "Kho nhận" at bounding box center [265, 85] width 86 height 45
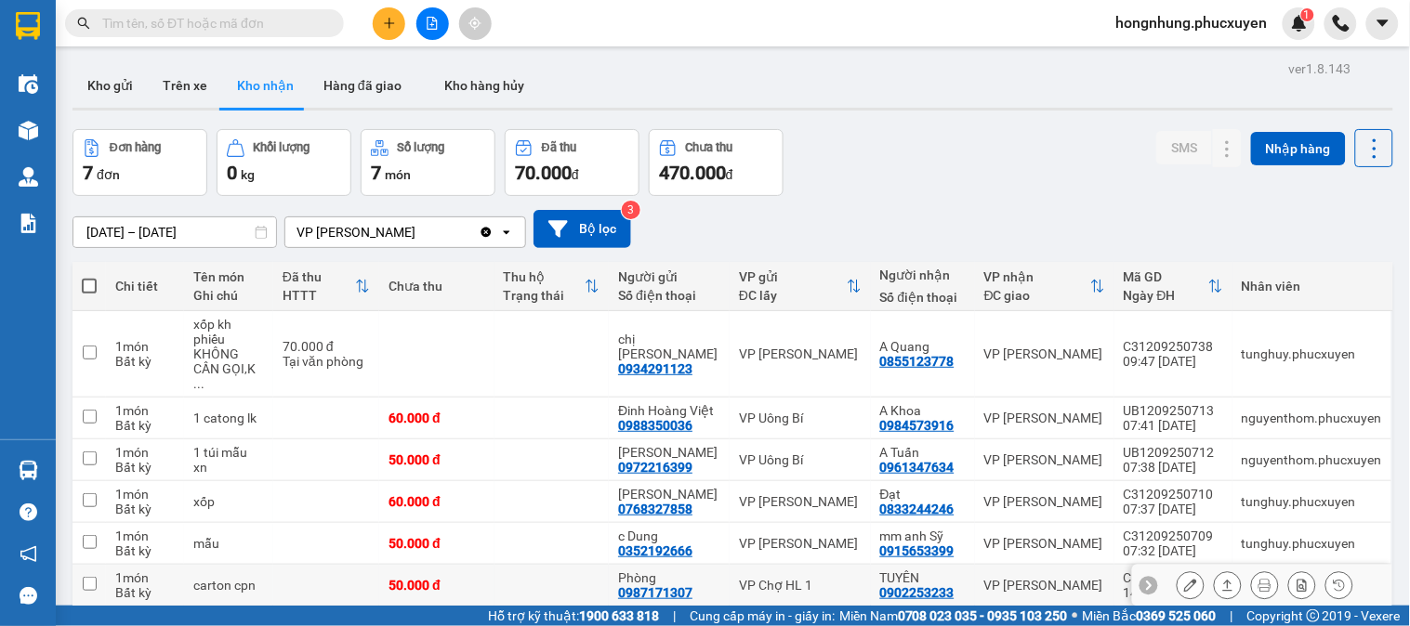
click at [1184, 579] on icon at bounding box center [1190, 585] width 13 height 13
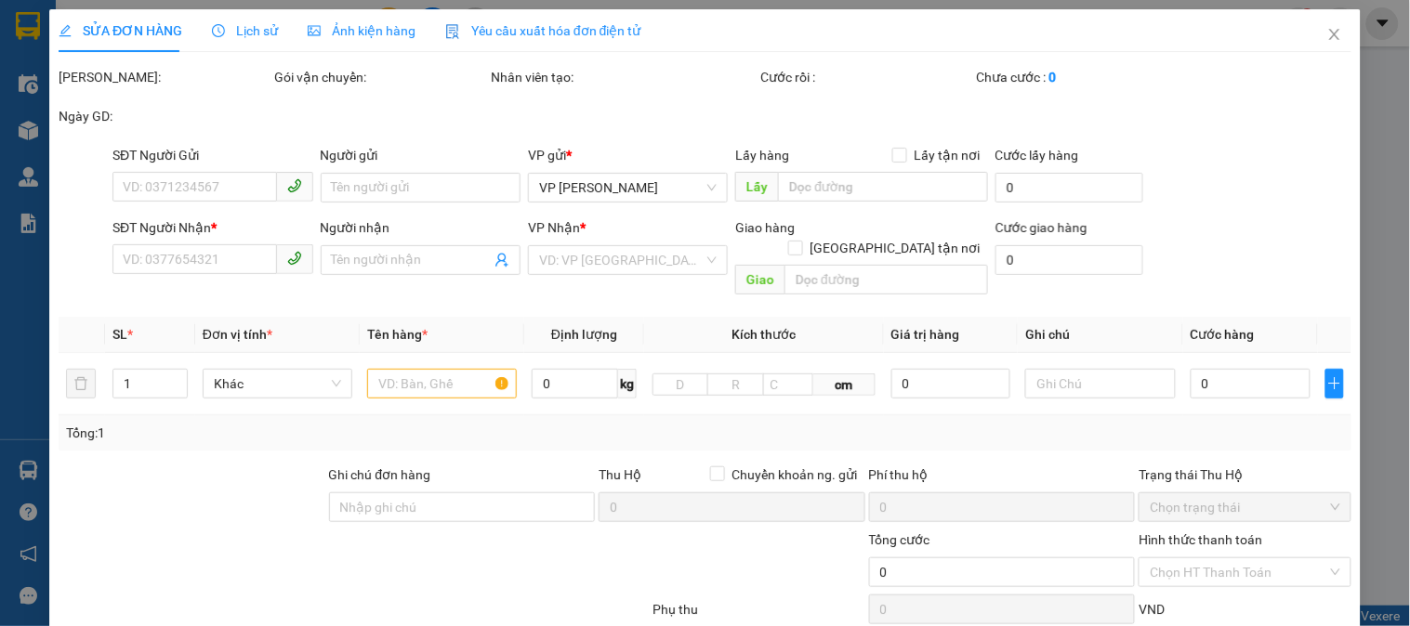
type input "0987171307"
type input "Phòng"
type input "0902253233"
type input "TUYÊN"
type input "50.000"
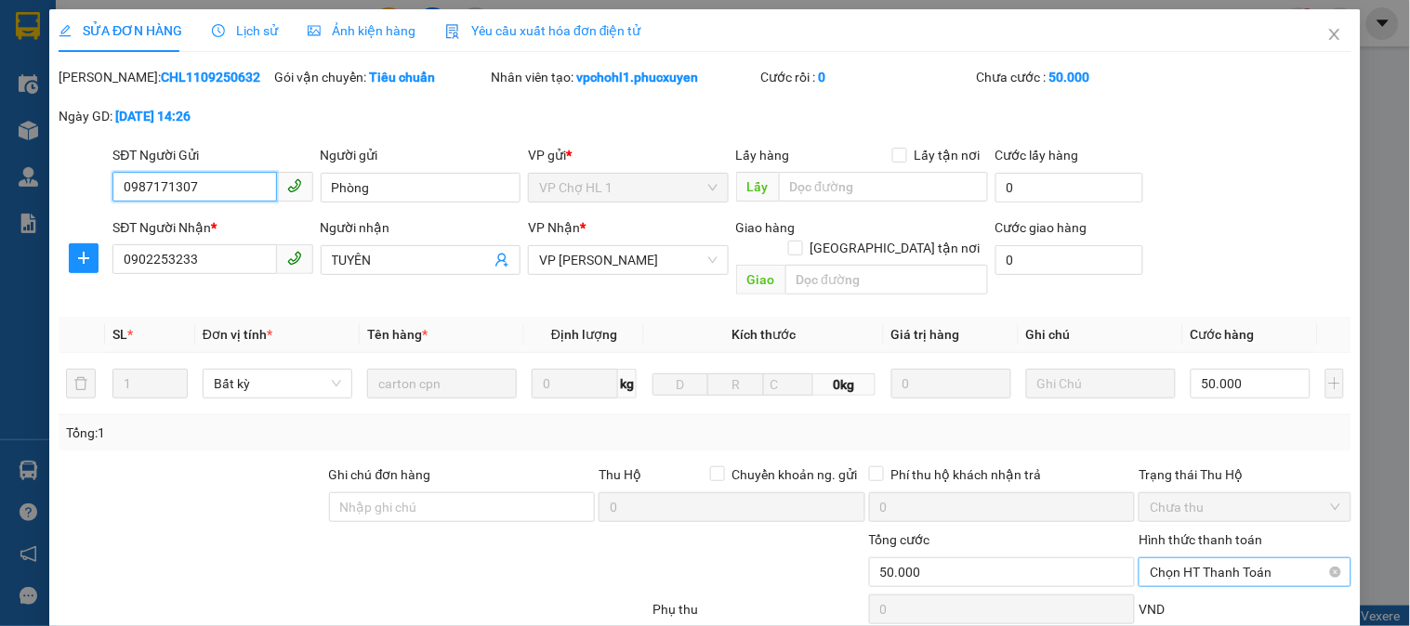
click at [1214, 558] on span "Chọn HT Thanh Toán" at bounding box center [1244, 572] width 190 height 28
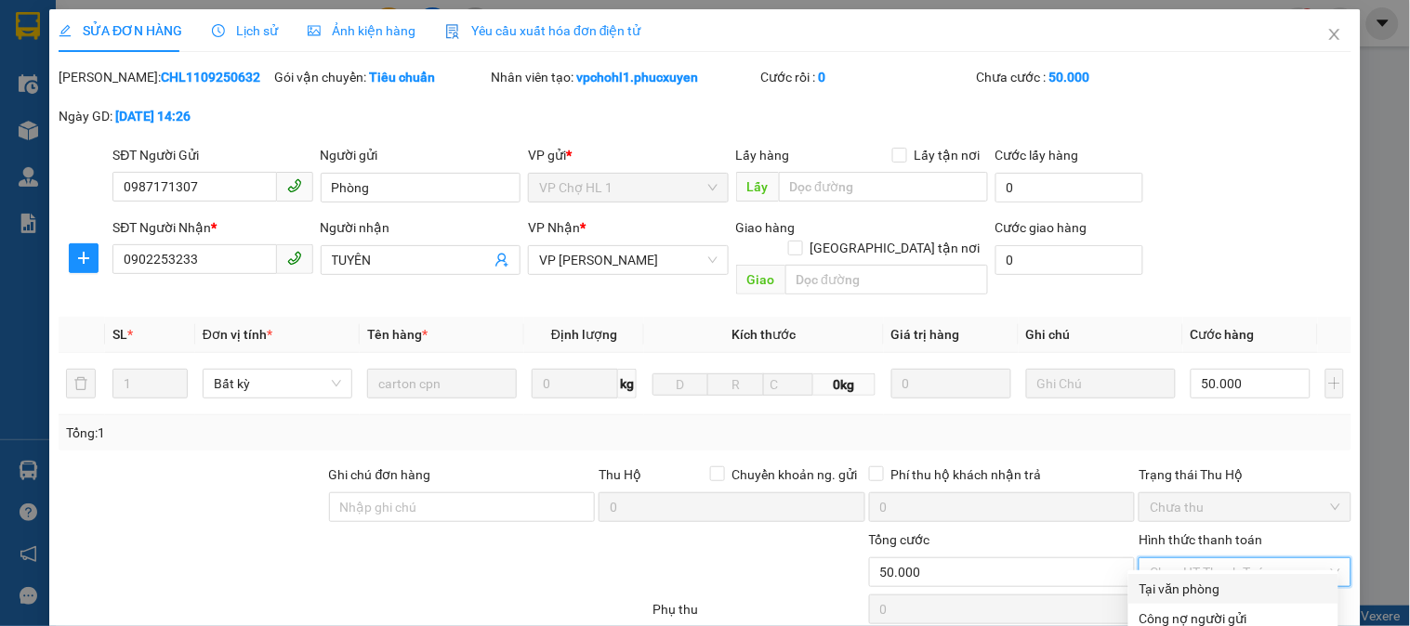
click at [1210, 579] on div "Tại văn phòng" at bounding box center [1233, 589] width 188 height 20
type input "0"
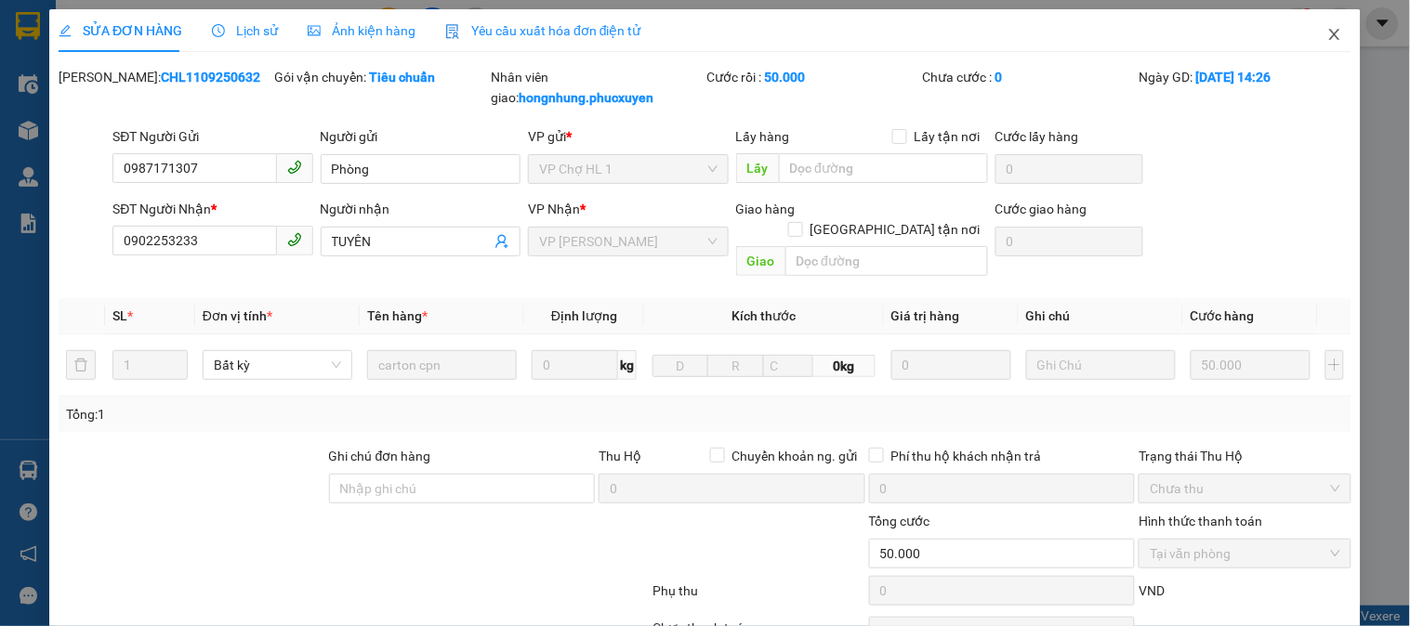
click at [1327, 31] on icon "close" at bounding box center [1334, 34] width 15 height 15
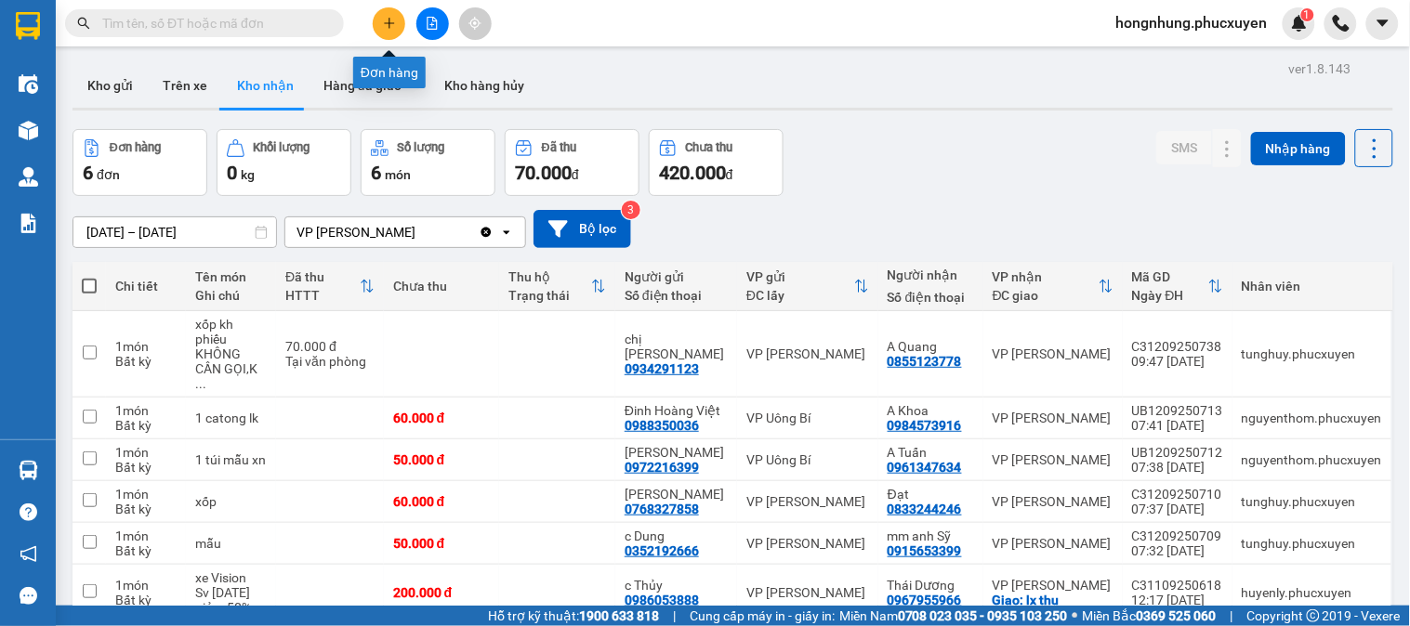
click at [392, 25] on icon "plus" at bounding box center [389, 23] width 13 height 13
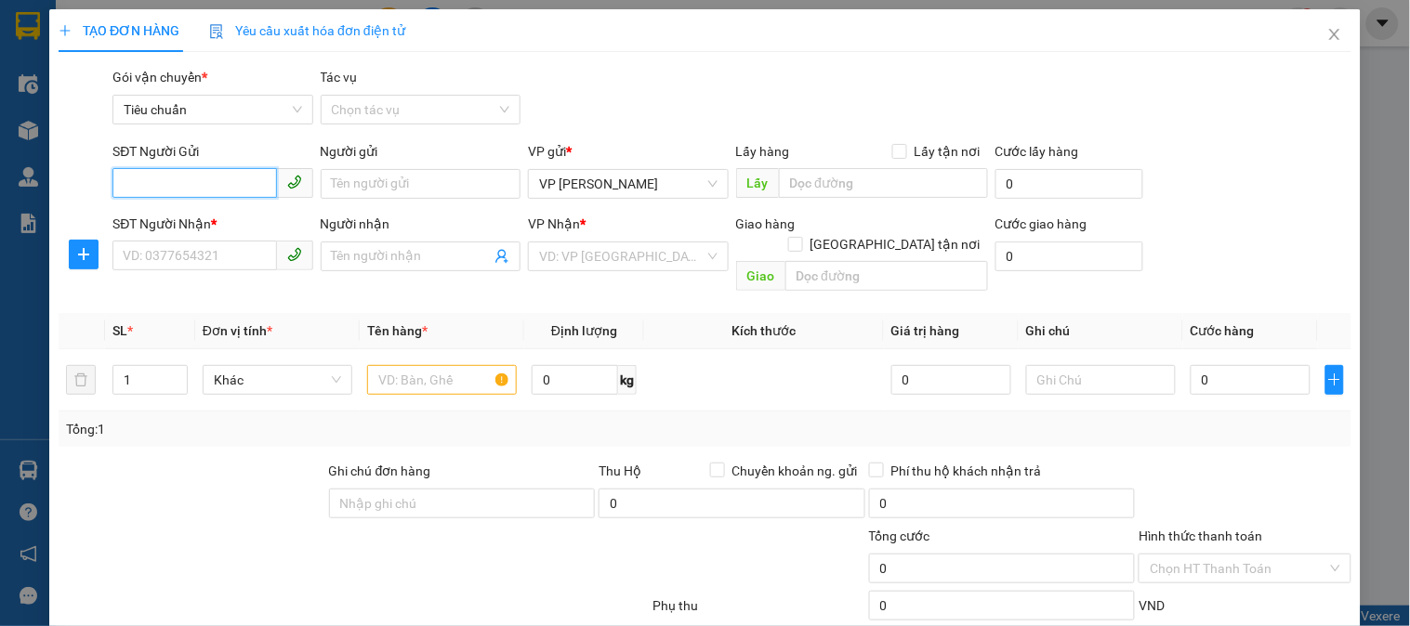
click at [236, 190] on input "SĐT Người Gửi" at bounding box center [194, 183] width 164 height 30
click at [218, 183] on input "SĐT Người Gửi" at bounding box center [194, 183] width 164 height 30
click at [230, 223] on div "0966776394 - Anh Dũng" at bounding box center [214, 221] width 183 height 20
type input "0966776394"
type input "Anh Dũng"
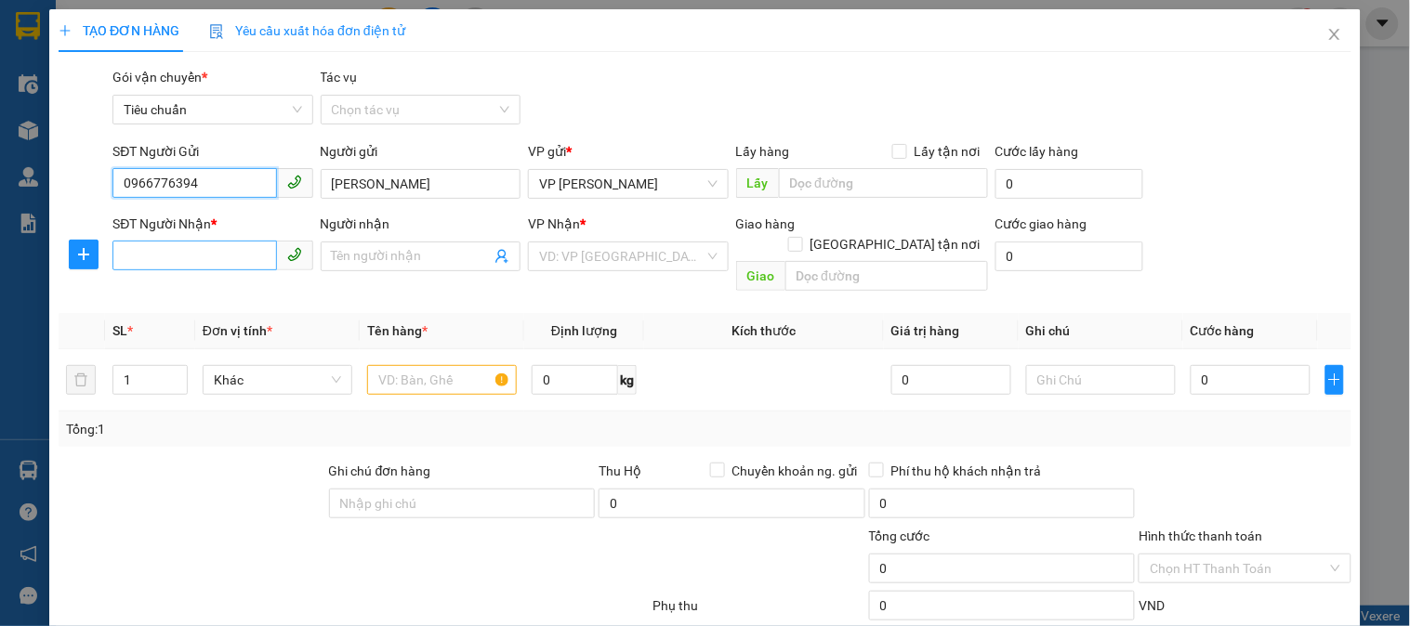
type input "0966776394"
click at [236, 248] on input "SĐT Người Nhận *" at bounding box center [194, 256] width 164 height 30
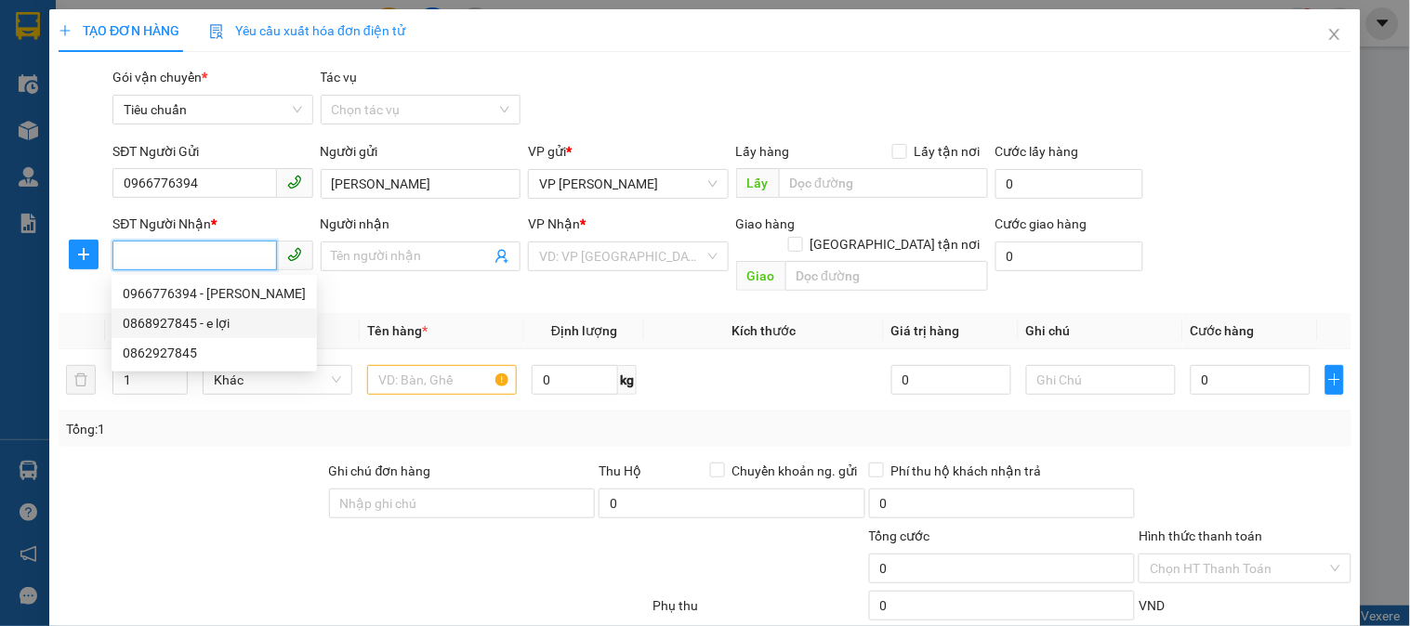
click at [216, 327] on div "0868927845 - e lợi" at bounding box center [214, 323] width 183 height 20
type input "0868927845"
type input "e lợi"
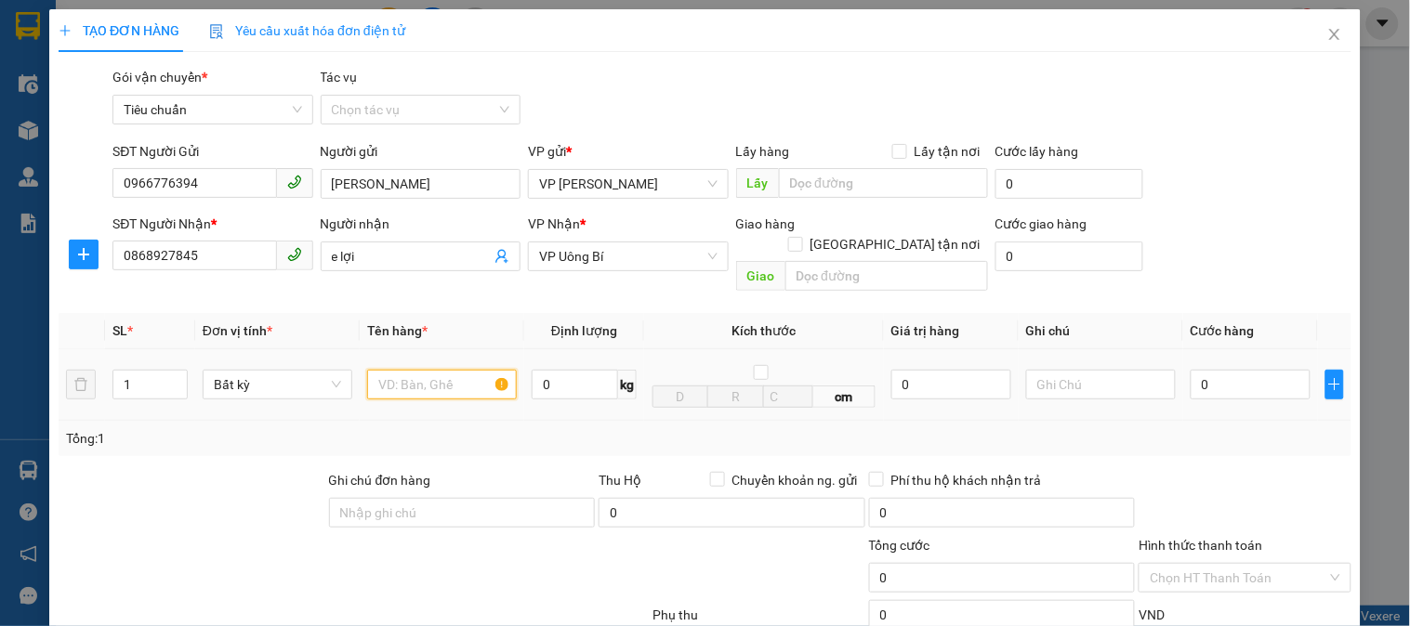
click at [420, 370] on input "text" at bounding box center [442, 385] width 150 height 30
type input "r"
click at [1237, 370] on input "0" at bounding box center [1250, 385] width 120 height 30
type input "3"
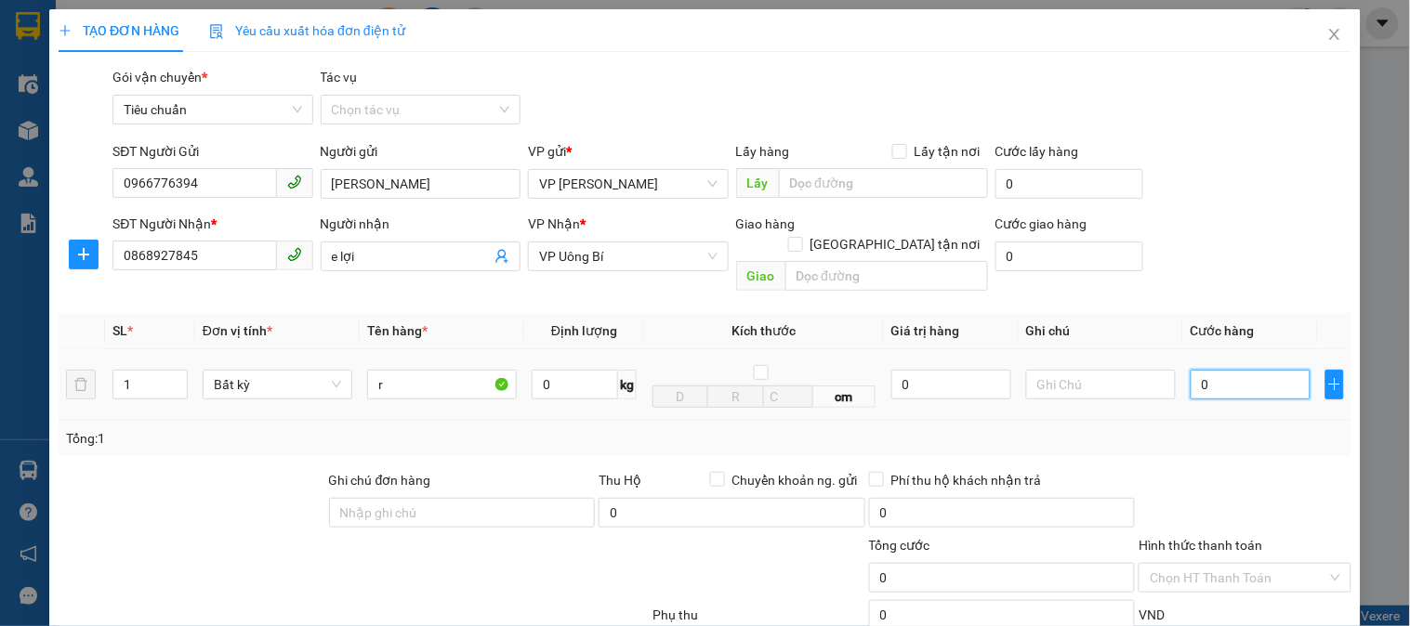
type input "3"
type input "30"
click at [1237, 428] on div "Tổng: 1" at bounding box center [705, 438] width 1292 height 35
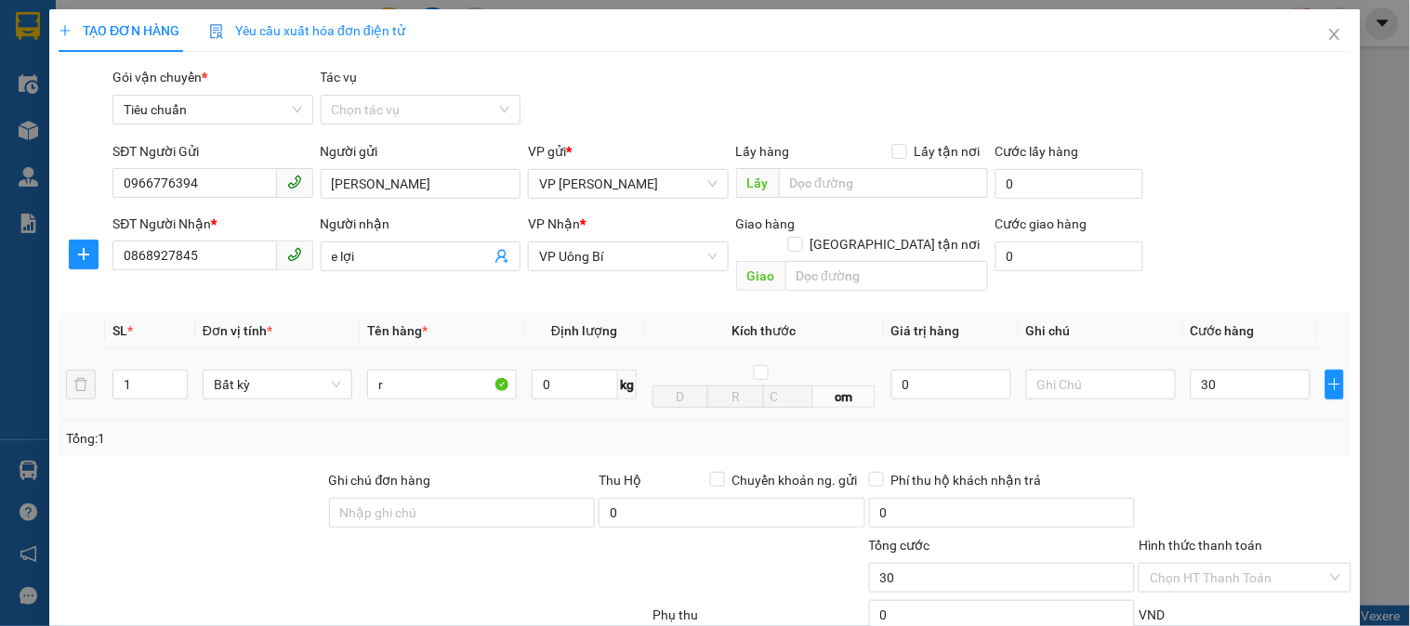
type input "30.000"
click at [1234, 564] on input "Hình thức thanh toán" at bounding box center [1237, 578] width 177 height 28
click at [1210, 584] on div "Tại văn phòng" at bounding box center [1233, 594] width 188 height 20
type input "0"
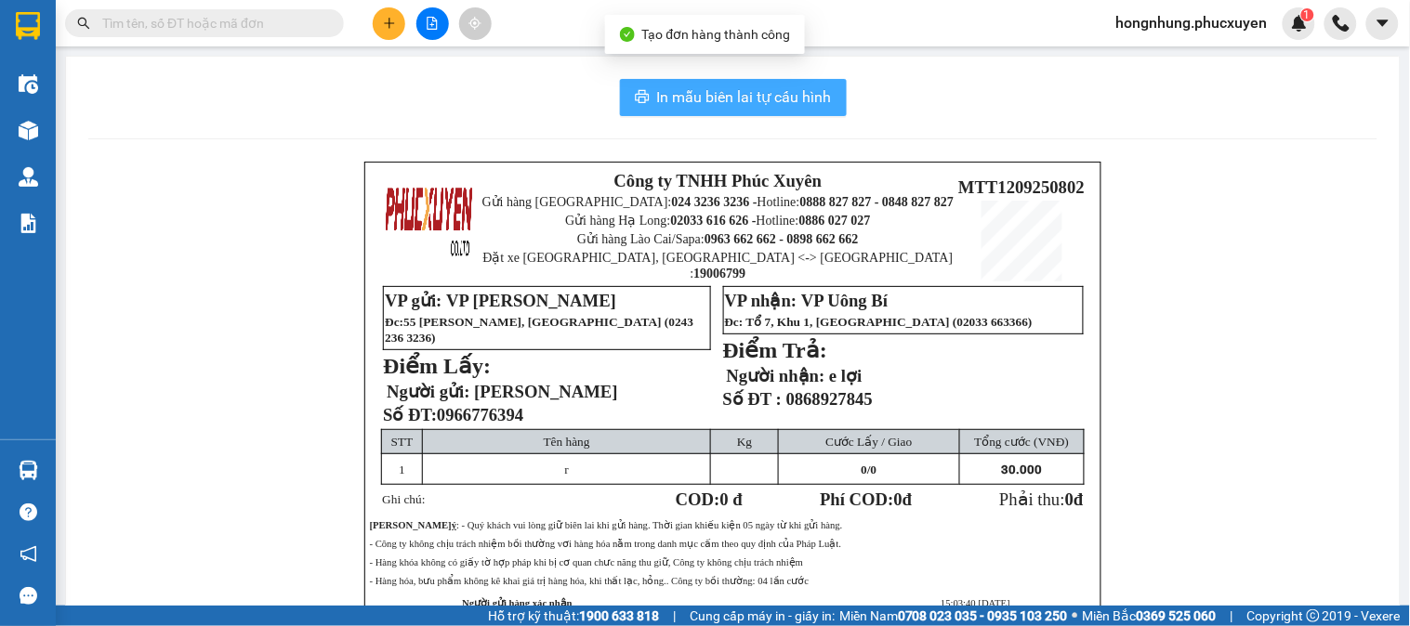
click at [795, 104] on span "In mẫu biên lai tự cấu hình" at bounding box center [744, 96] width 175 height 23
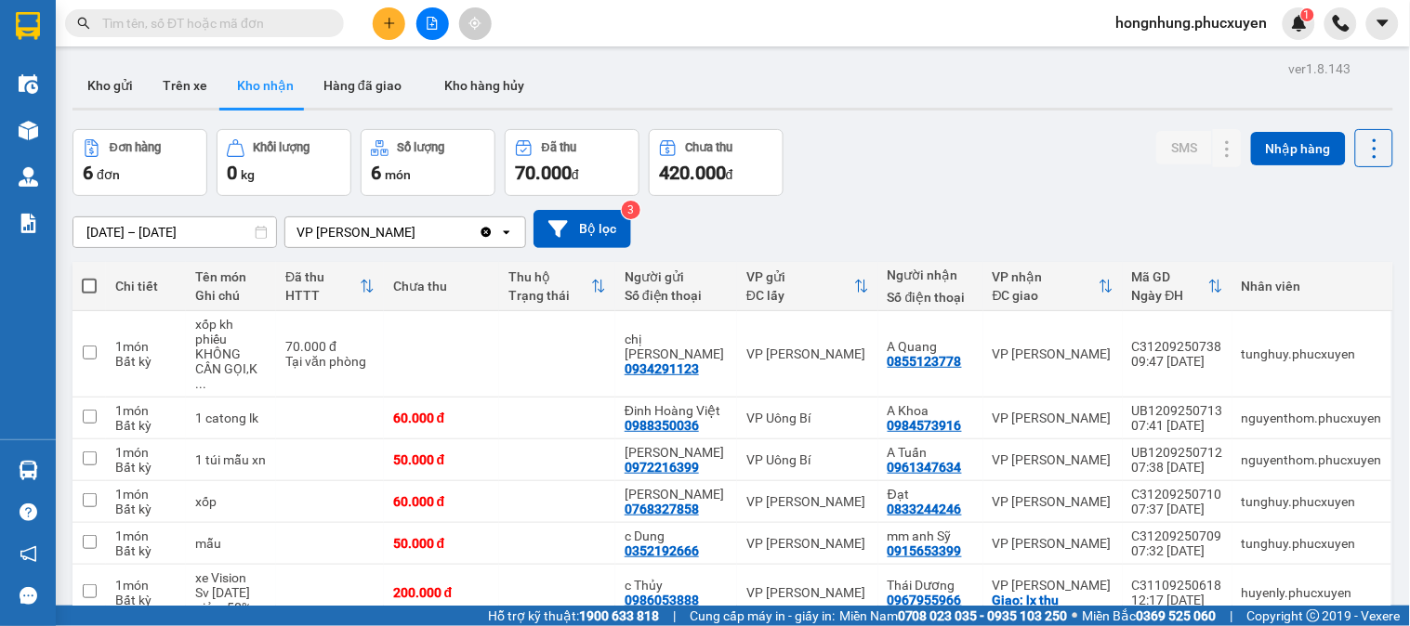
click at [971, 155] on div "Đơn hàng 6 đơn Khối lượng 0 kg Số lượng 6 món Đã thu 70.000 đ Chưa thu 420.000 …" at bounding box center [732, 162] width 1320 height 67
click at [130, 84] on button "Kho gửi" at bounding box center [109, 85] width 75 height 45
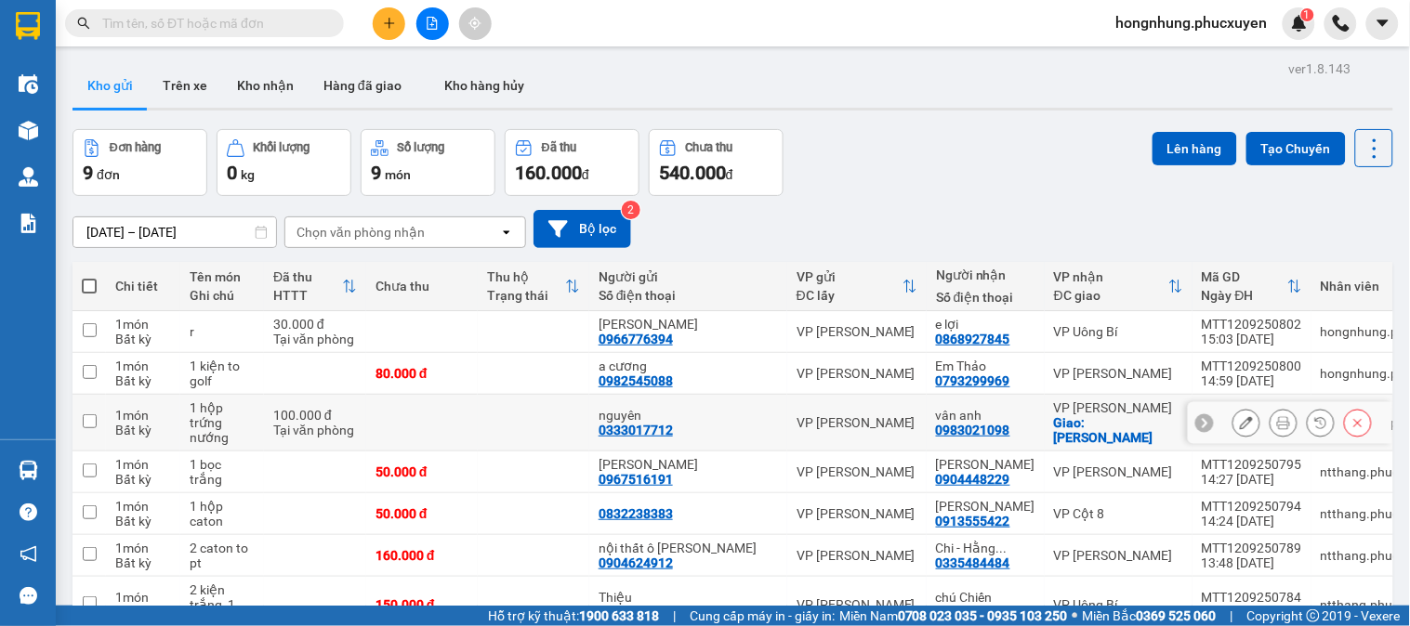
click at [337, 423] on div "Tại văn phòng" at bounding box center [315, 430] width 84 height 15
checkbox input "true"
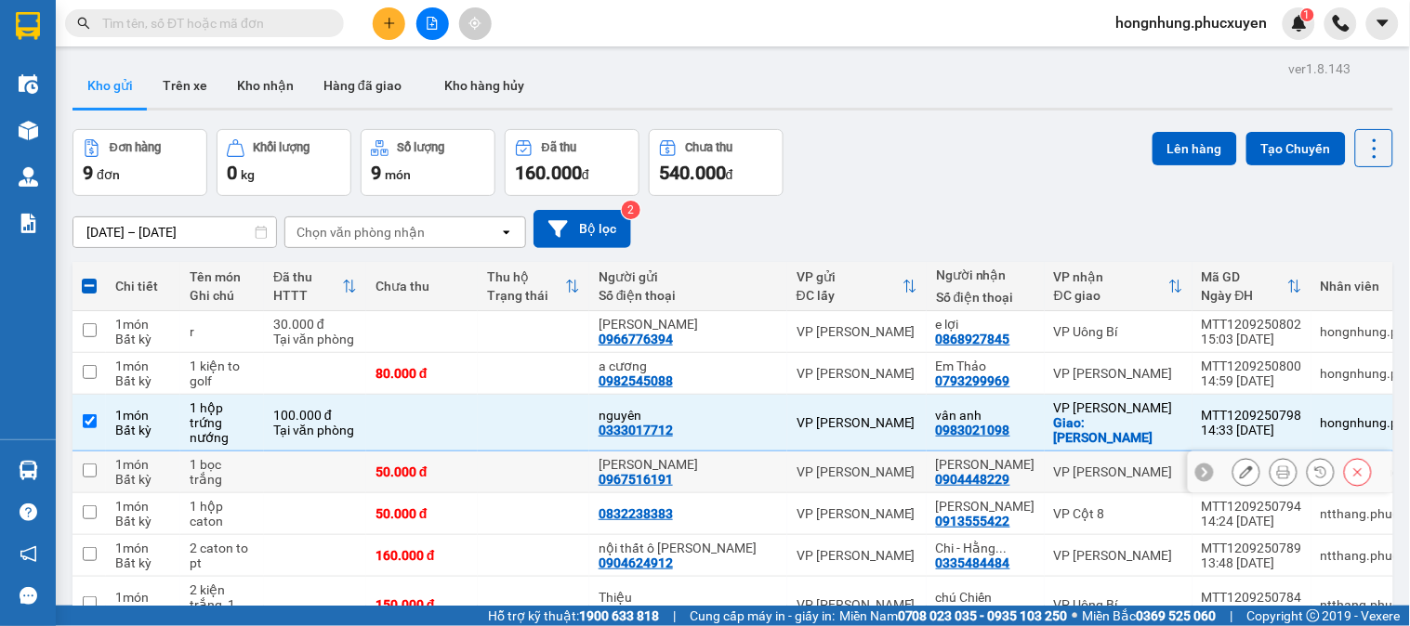
click at [325, 452] on td at bounding box center [315, 473] width 102 height 42
checkbox input "true"
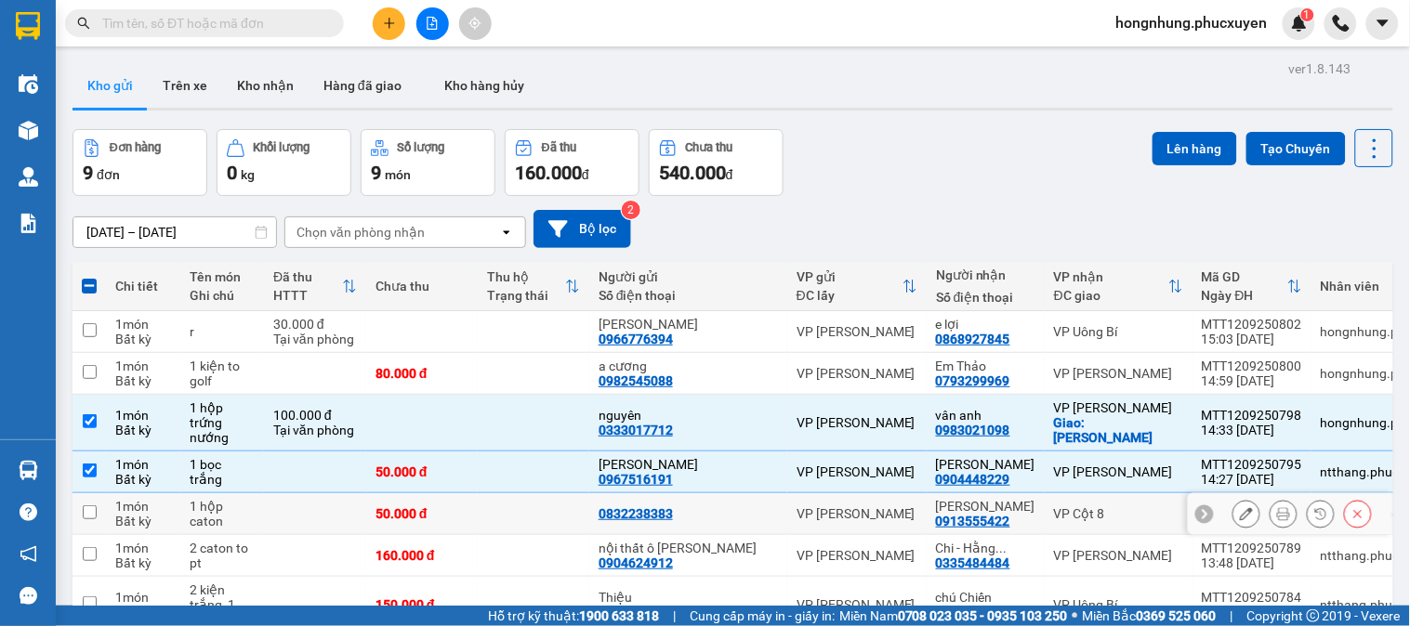
click at [320, 493] on td at bounding box center [315, 514] width 102 height 42
checkbox input "true"
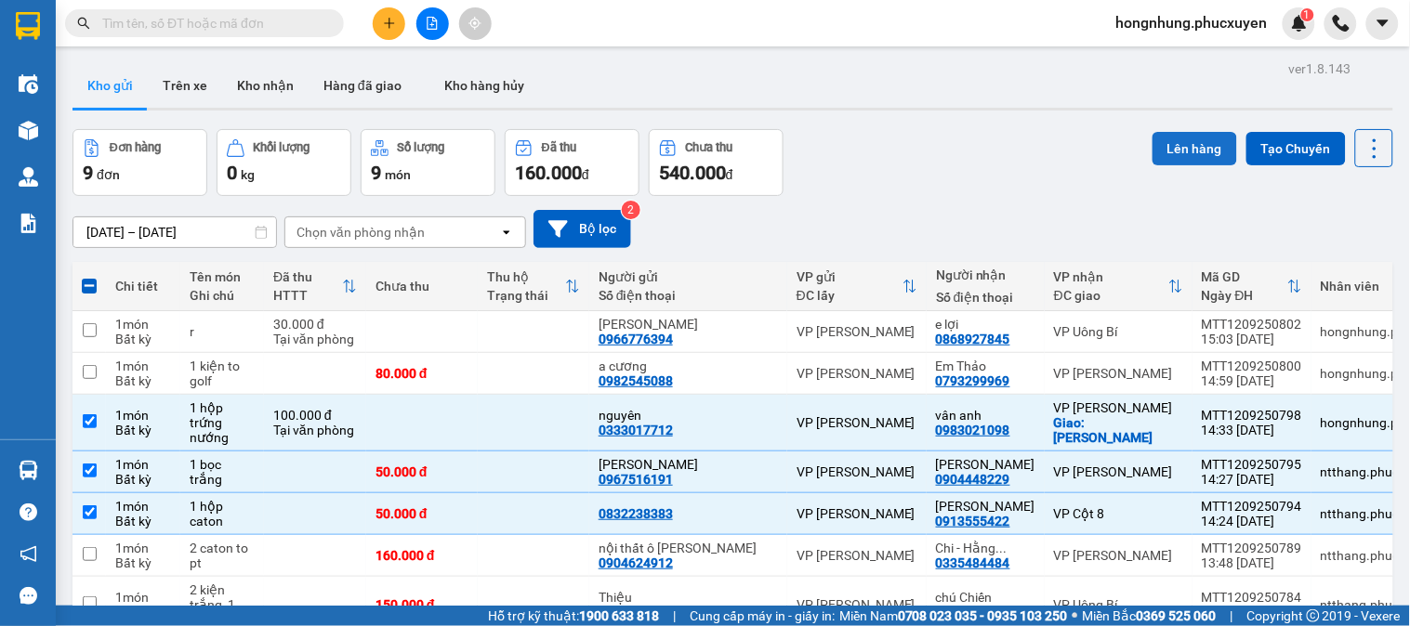
click at [1185, 132] on button "Lên hàng" at bounding box center [1194, 148] width 85 height 33
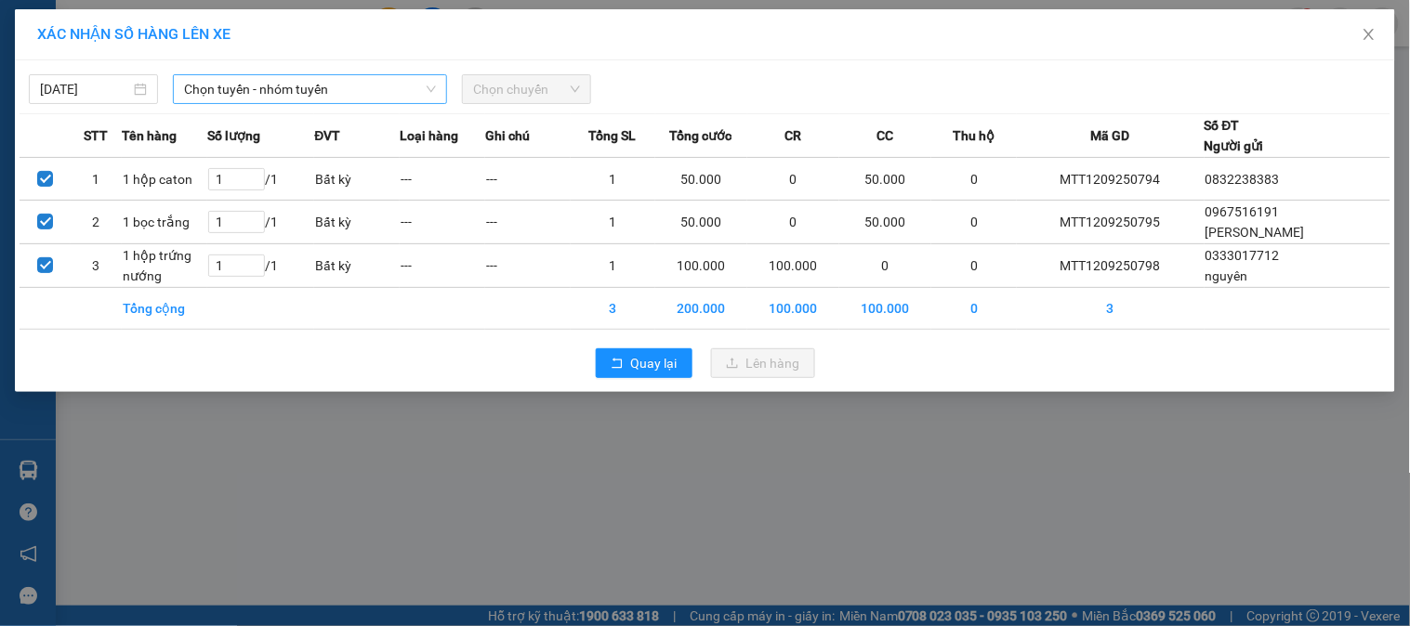
click at [288, 90] on span "Chọn tuyến - nhóm tuyến" at bounding box center [310, 89] width 252 height 28
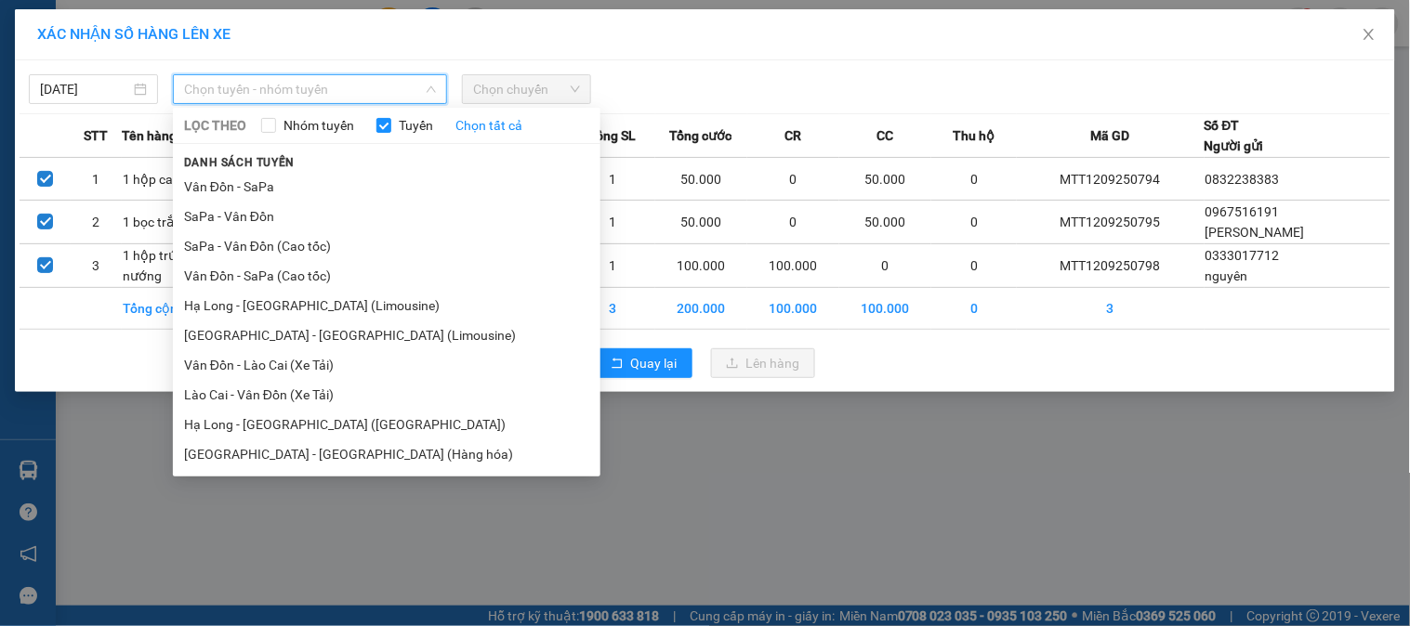
click at [332, 340] on li "Hà Nội - Hạ Long (Limousine)" at bounding box center [386, 336] width 427 height 30
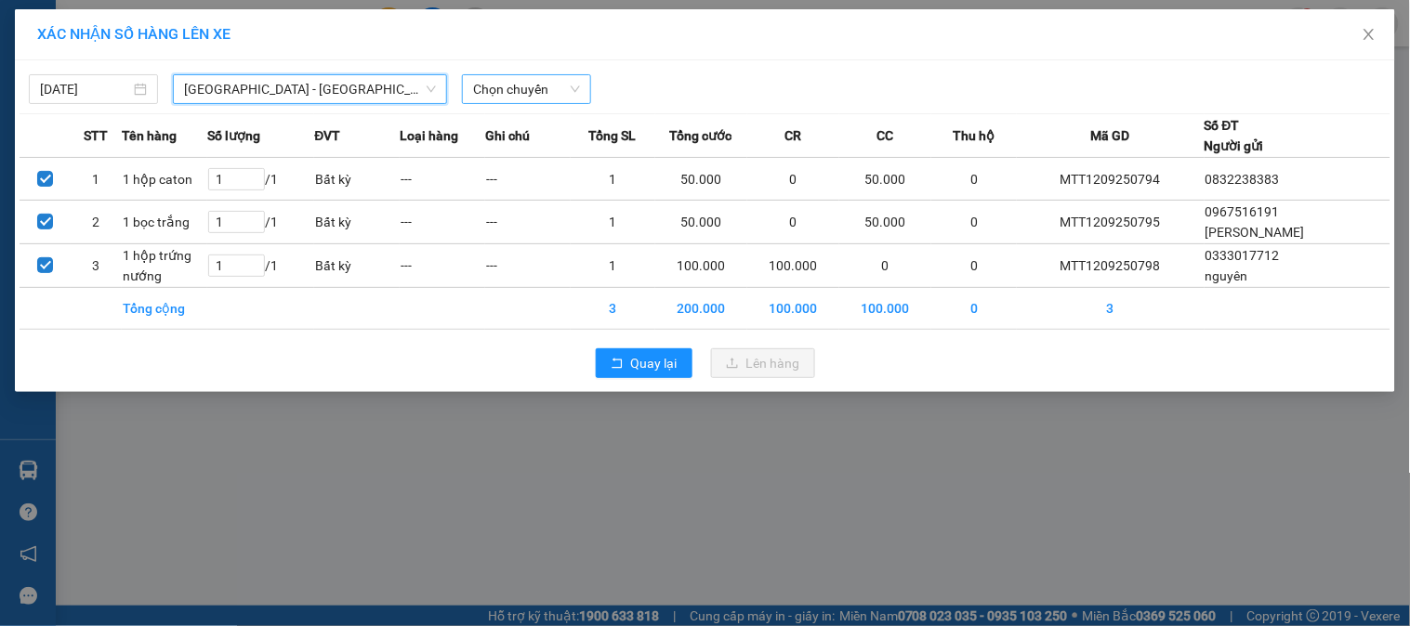
click at [534, 82] on span "Chọn chuyến" at bounding box center [526, 89] width 107 height 28
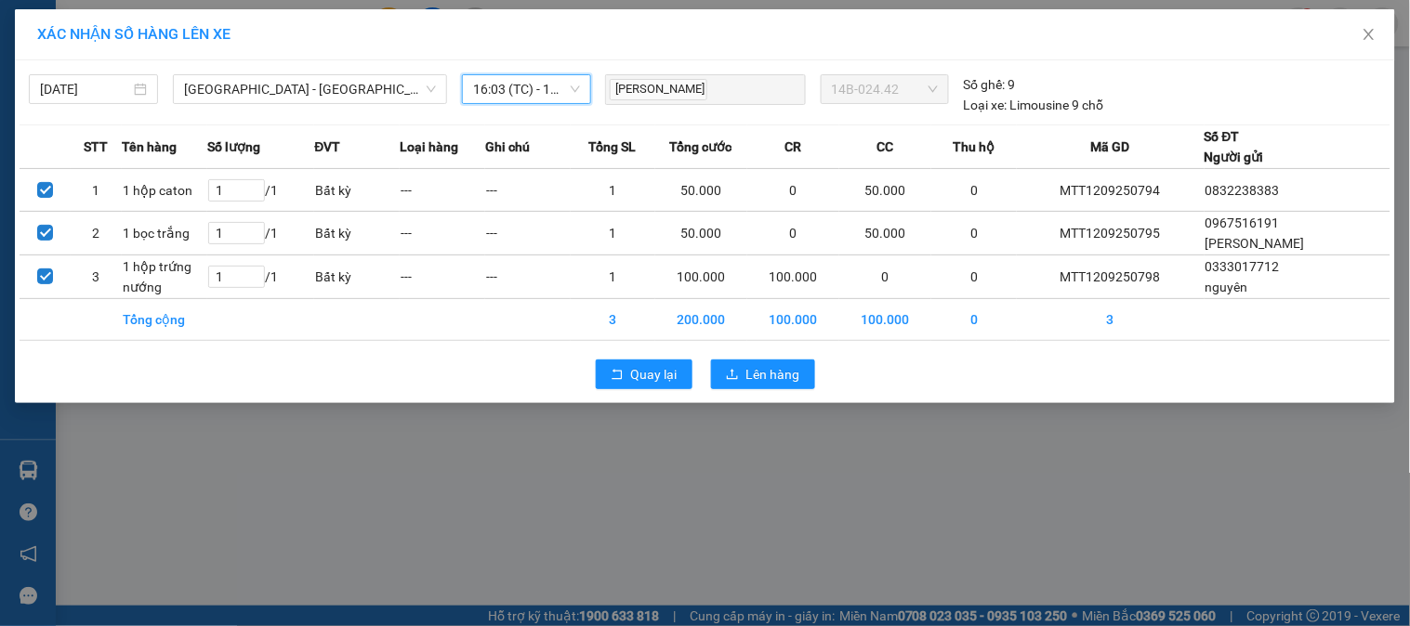
click at [533, 88] on span "16:03 (TC) - 14B-024.42" at bounding box center [526, 89] width 107 height 28
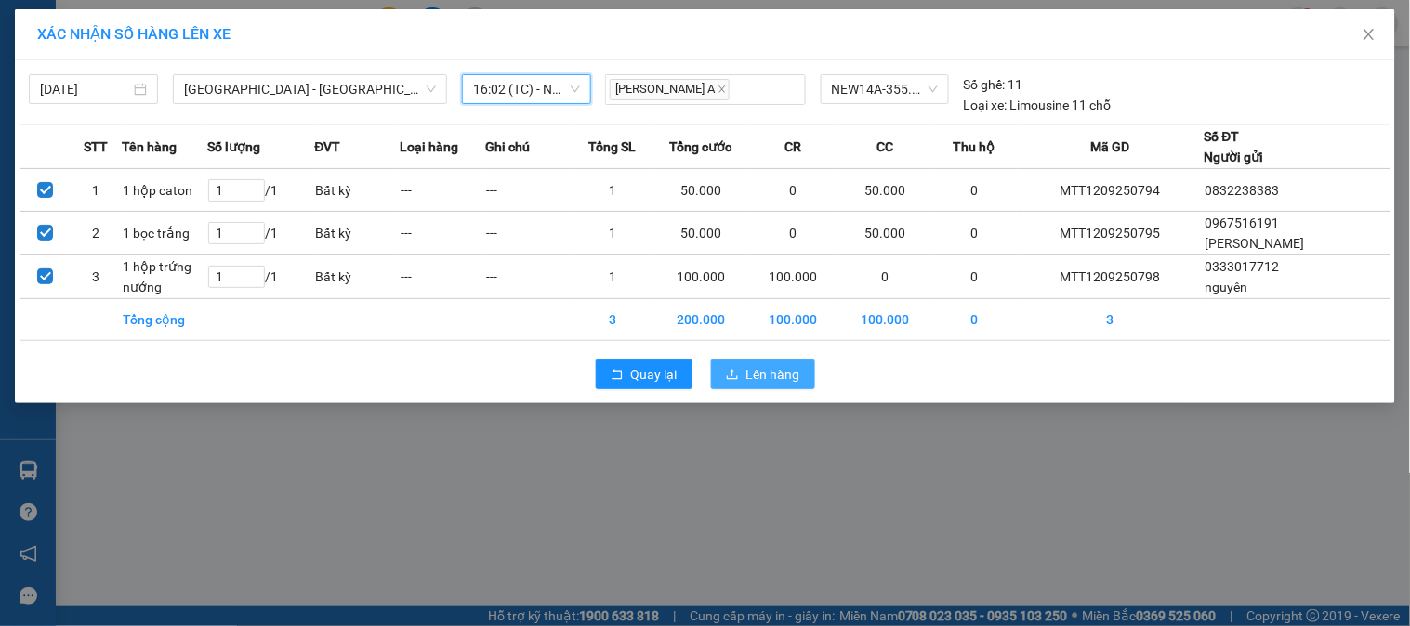
click at [781, 377] on span "Lên hàng" at bounding box center [773, 374] width 54 height 20
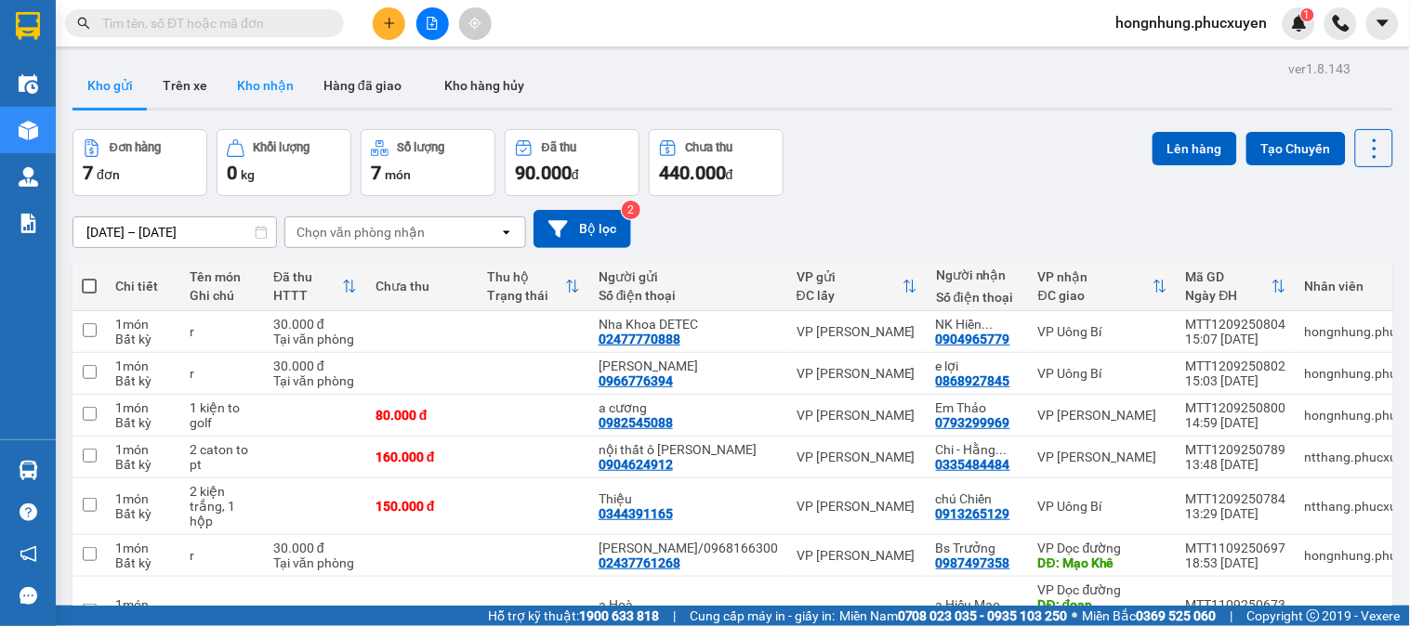
click at [261, 95] on button "Kho nhận" at bounding box center [265, 85] width 86 height 45
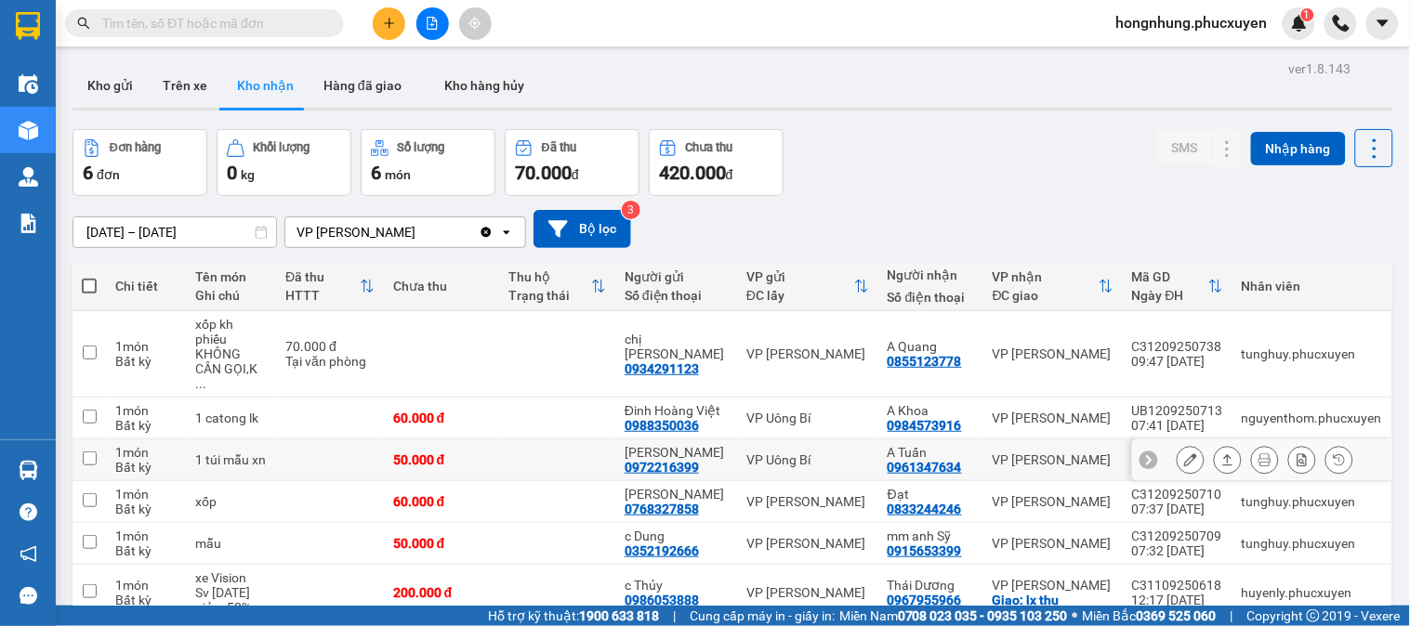
click at [1184, 453] on icon at bounding box center [1190, 459] width 13 height 13
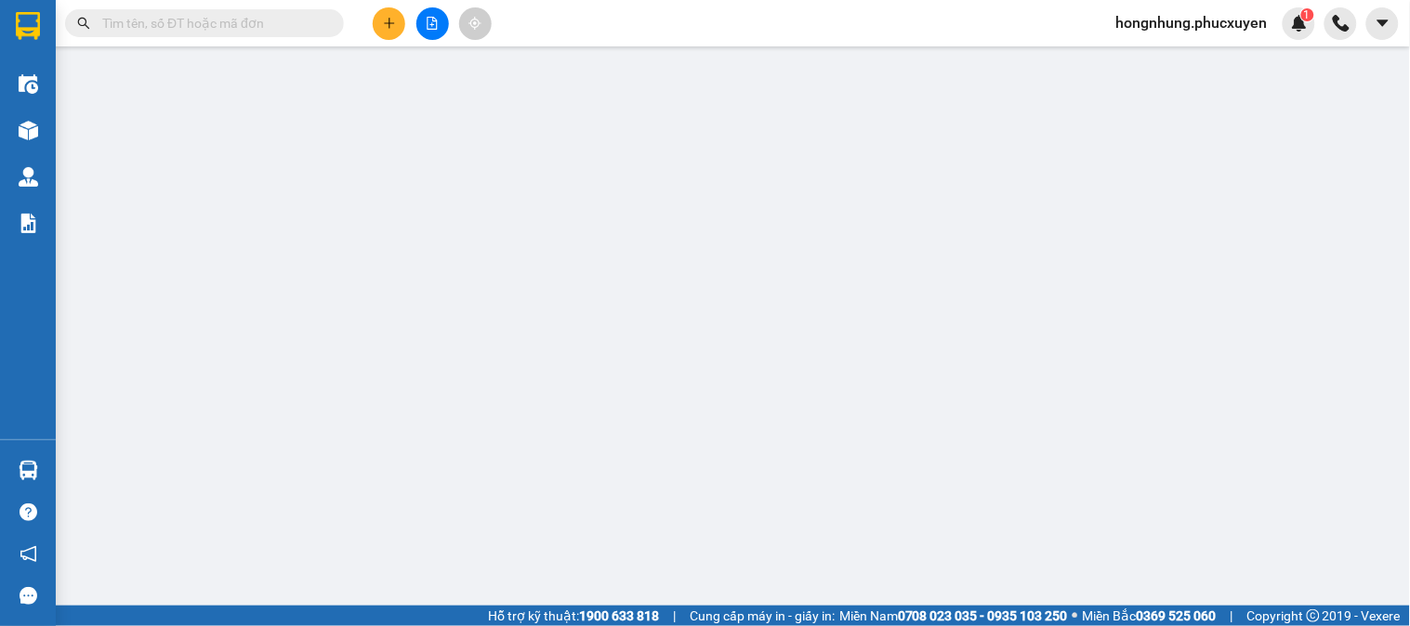
type input "0972216399"
type input "[PERSON_NAME]"
type input "0961347634"
type input "A Tuấn"
type input "50.000"
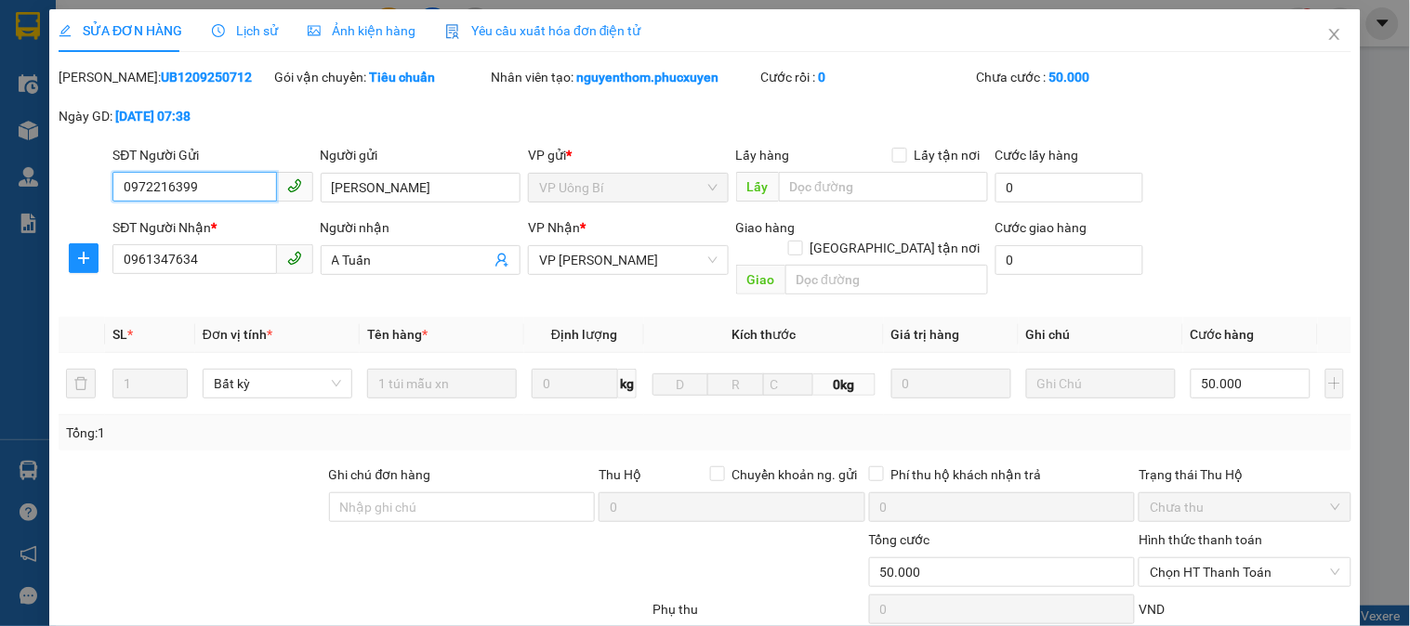
drag, startPoint x: 1212, startPoint y: 397, endPoint x: 1201, endPoint y: 409, distance: 15.8
click at [1211, 558] on span "Chọn HT Thanh Toán" at bounding box center [1244, 572] width 190 height 28
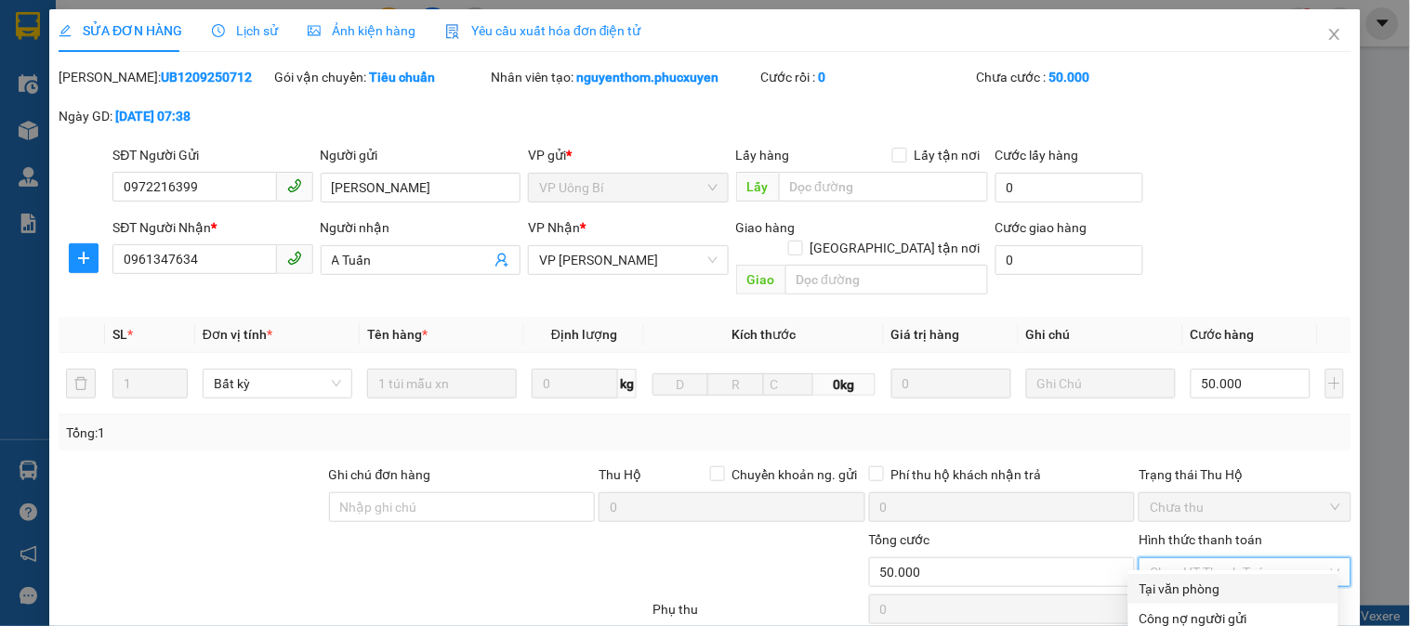
click at [1197, 579] on div "Tại văn phòng" at bounding box center [1233, 589] width 188 height 20
type input "0"
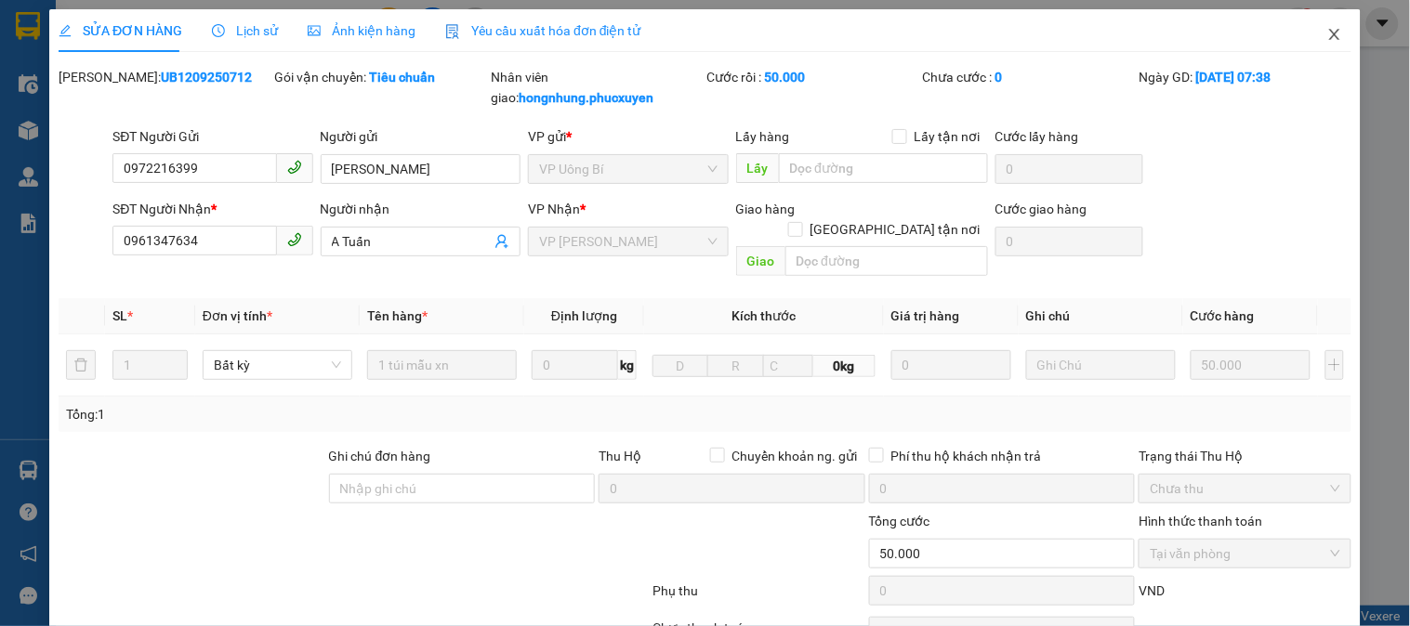
click at [1329, 39] on icon "close" at bounding box center [1334, 34] width 10 height 11
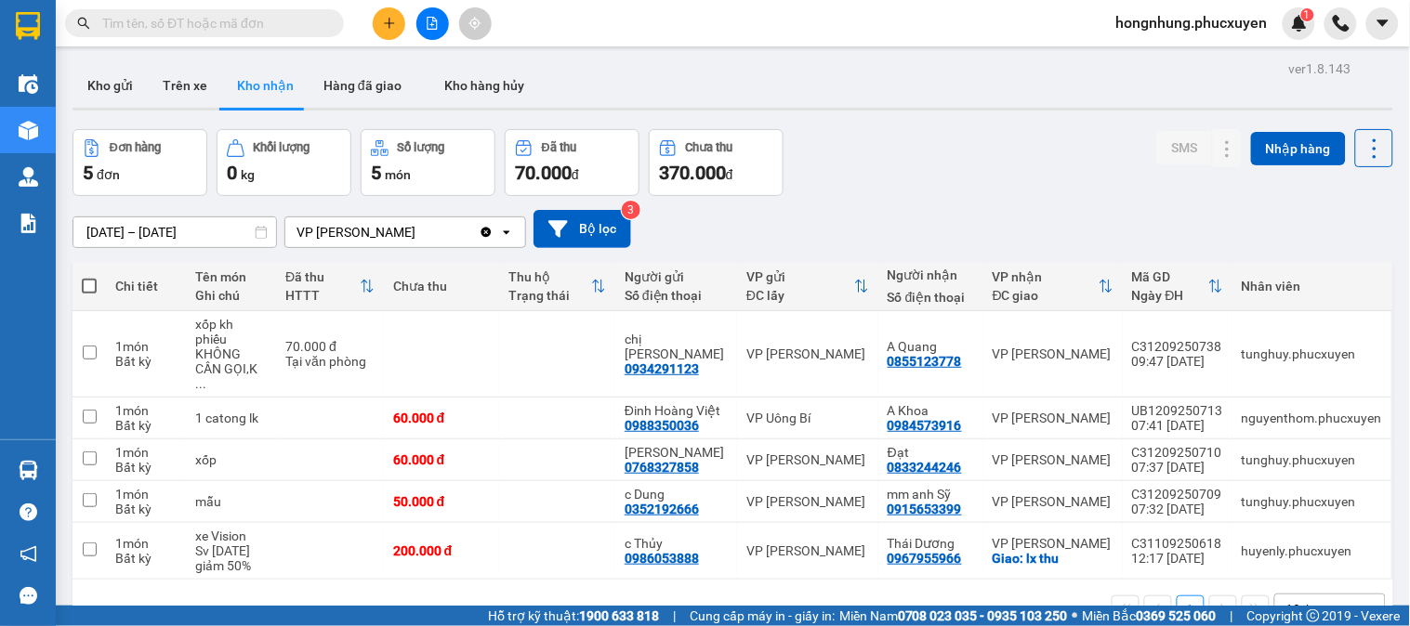
click at [58, 466] on main "ver 1.8.143 Kho gửi Trên xe Kho nhận Hàng đã giao Kho hàng hủy Đơn hàng 5 đơn K…" at bounding box center [705, 303] width 1410 height 606
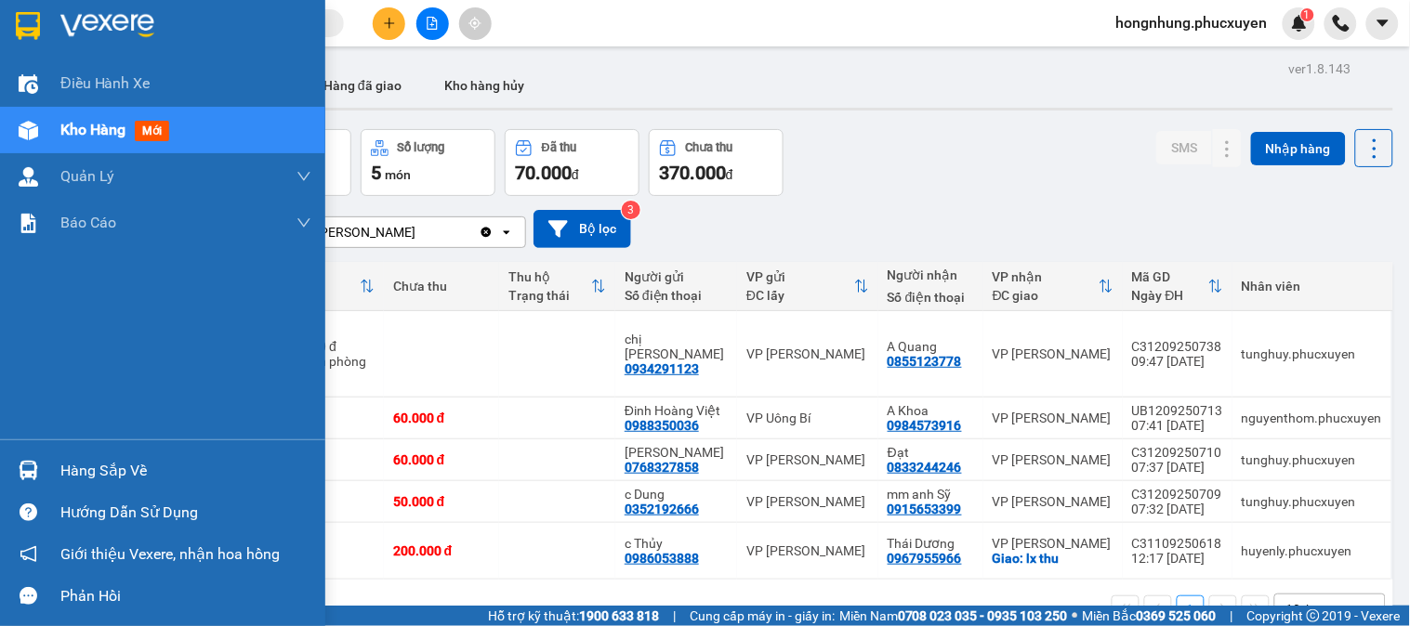
click at [35, 466] on img at bounding box center [29, 471] width 20 height 20
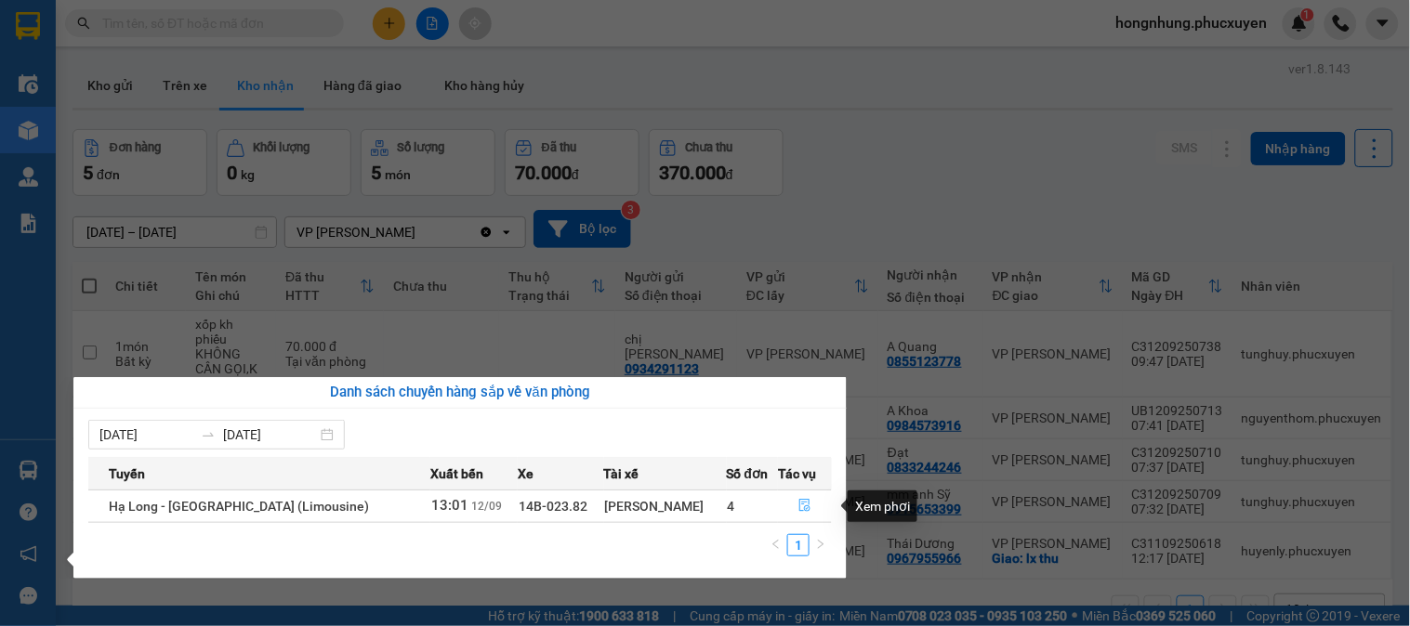
click at [801, 504] on icon "file-done" at bounding box center [804, 505] width 11 height 13
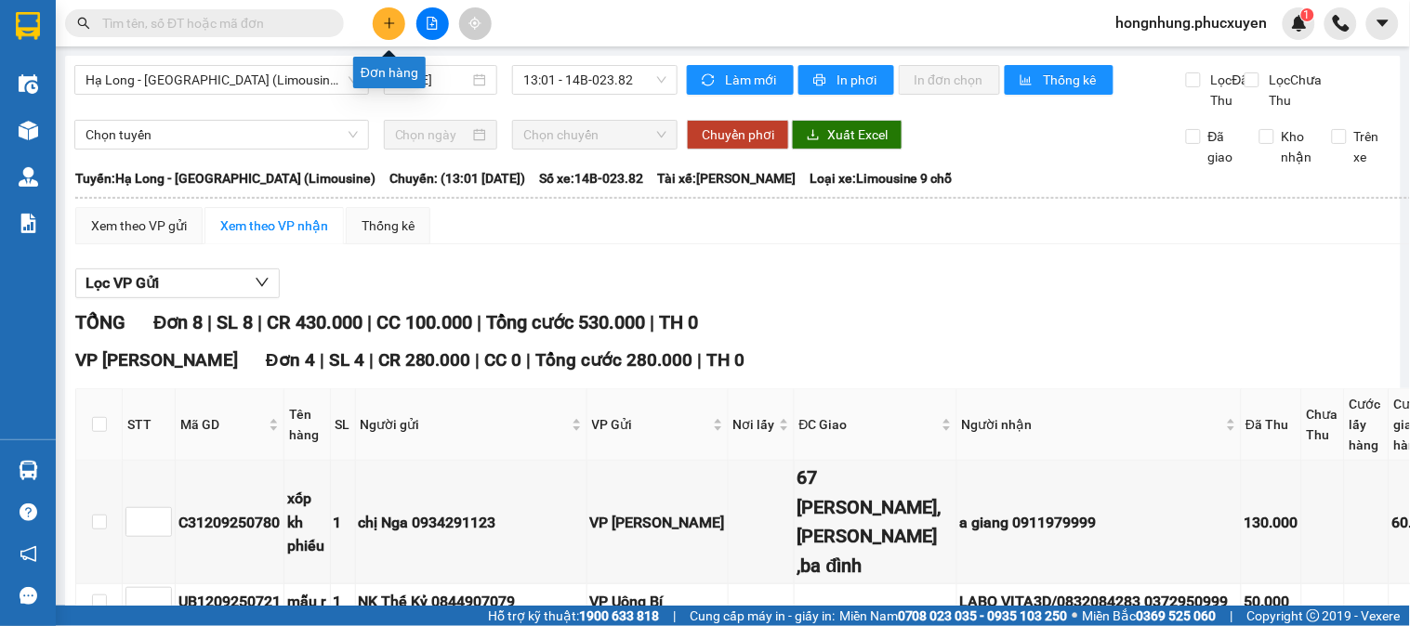
click at [384, 20] on icon "plus" at bounding box center [389, 23] width 13 height 13
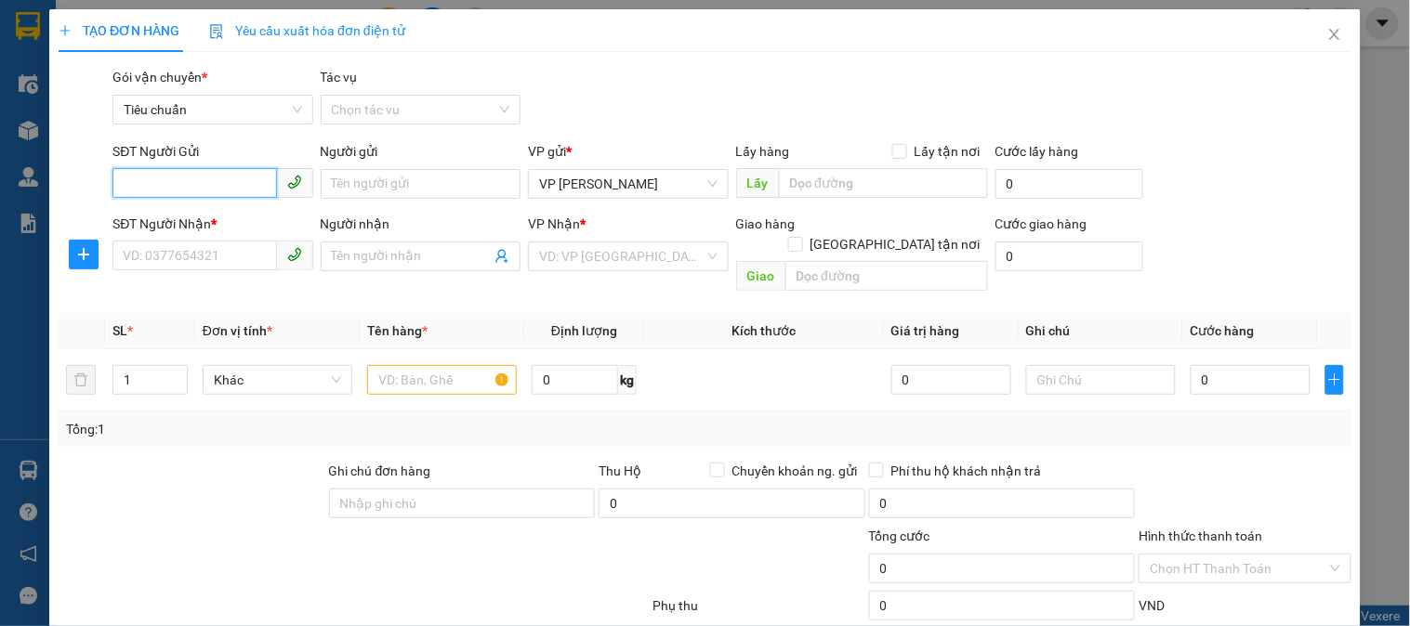
click at [237, 187] on input "SĐT Người Gửi" at bounding box center [194, 183] width 164 height 30
click at [179, 216] on div "0961499970" at bounding box center [211, 221] width 176 height 20
type input "0961499970"
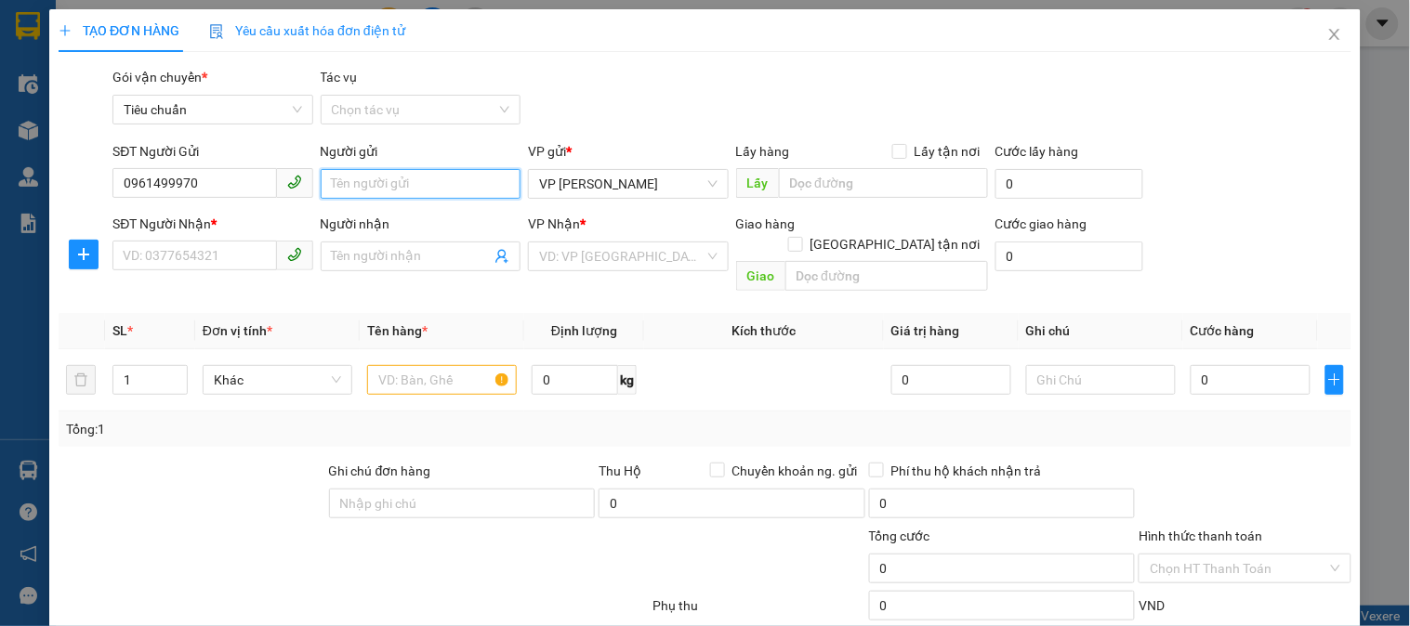
click at [438, 183] on input "Người gửi" at bounding box center [421, 184] width 200 height 30
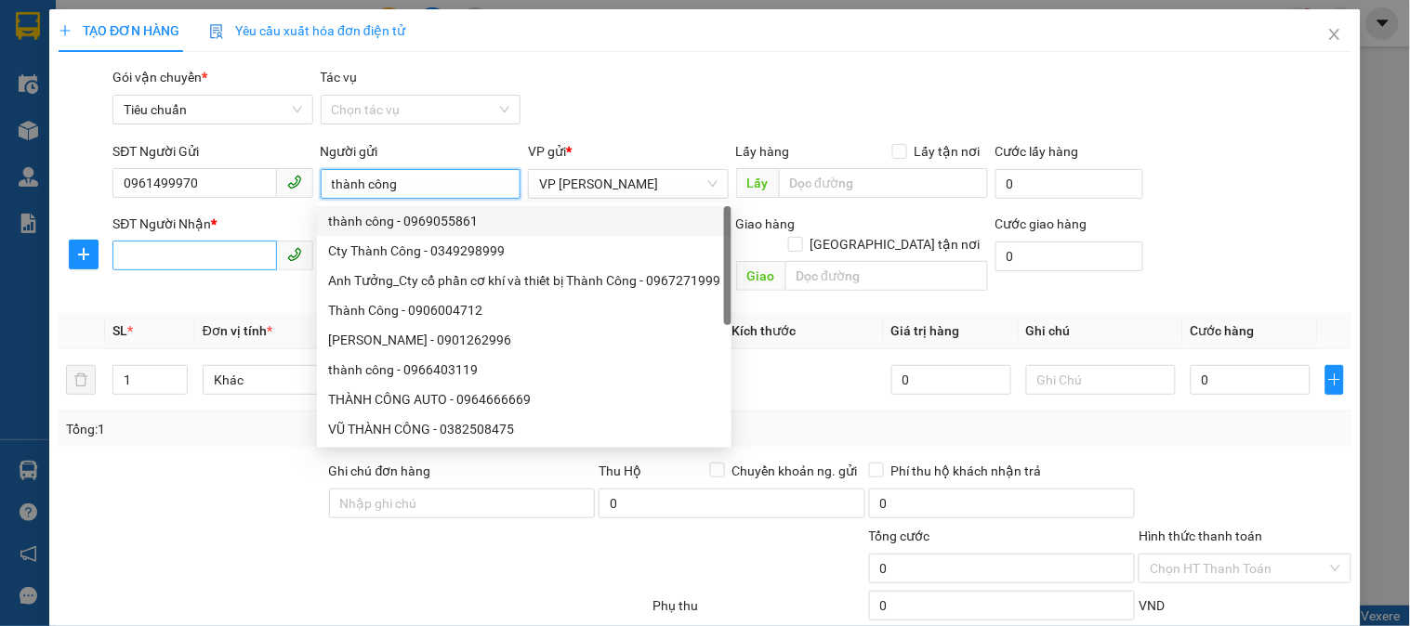
type input "thành công"
click at [177, 251] on input "SĐT Người Nhận *" at bounding box center [194, 256] width 164 height 30
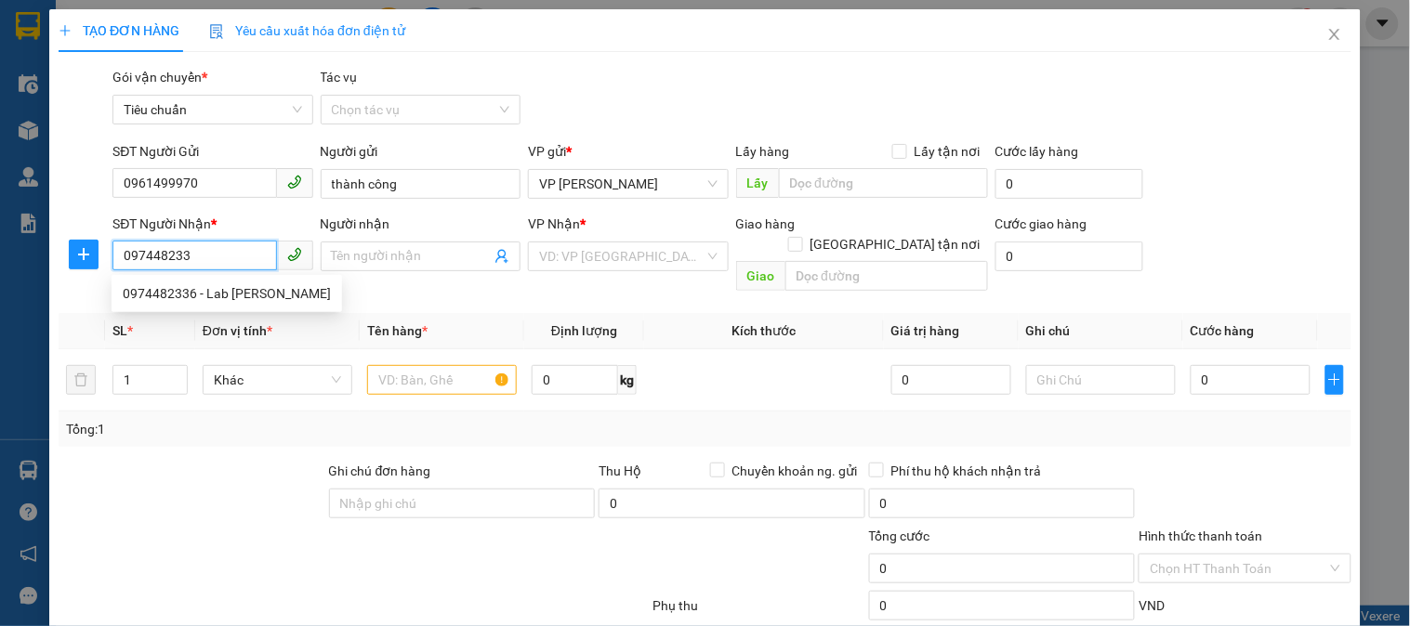
type input "0974482336"
click at [242, 295] on div "0974482336 - Lab Đỗ Gia" at bounding box center [227, 293] width 208 height 20
type input "Lab Đỗ Gia"
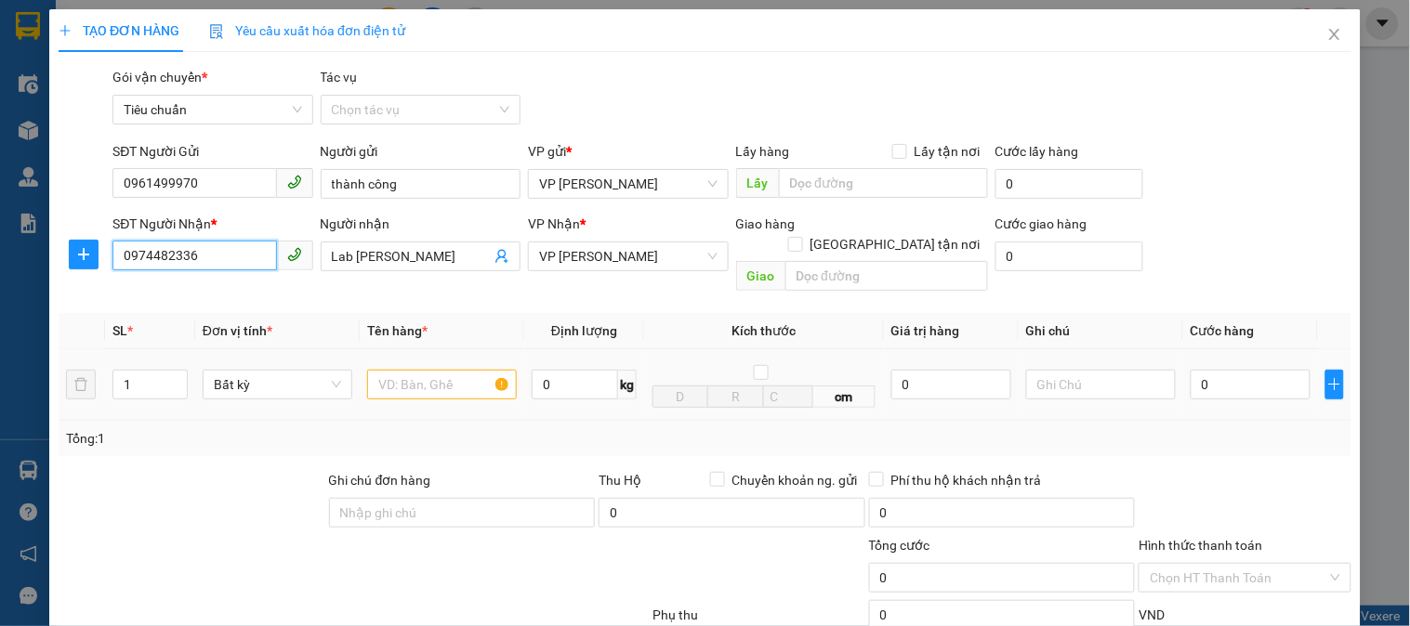
type input "0974482336"
click at [430, 370] on input "text" at bounding box center [442, 385] width 150 height 30
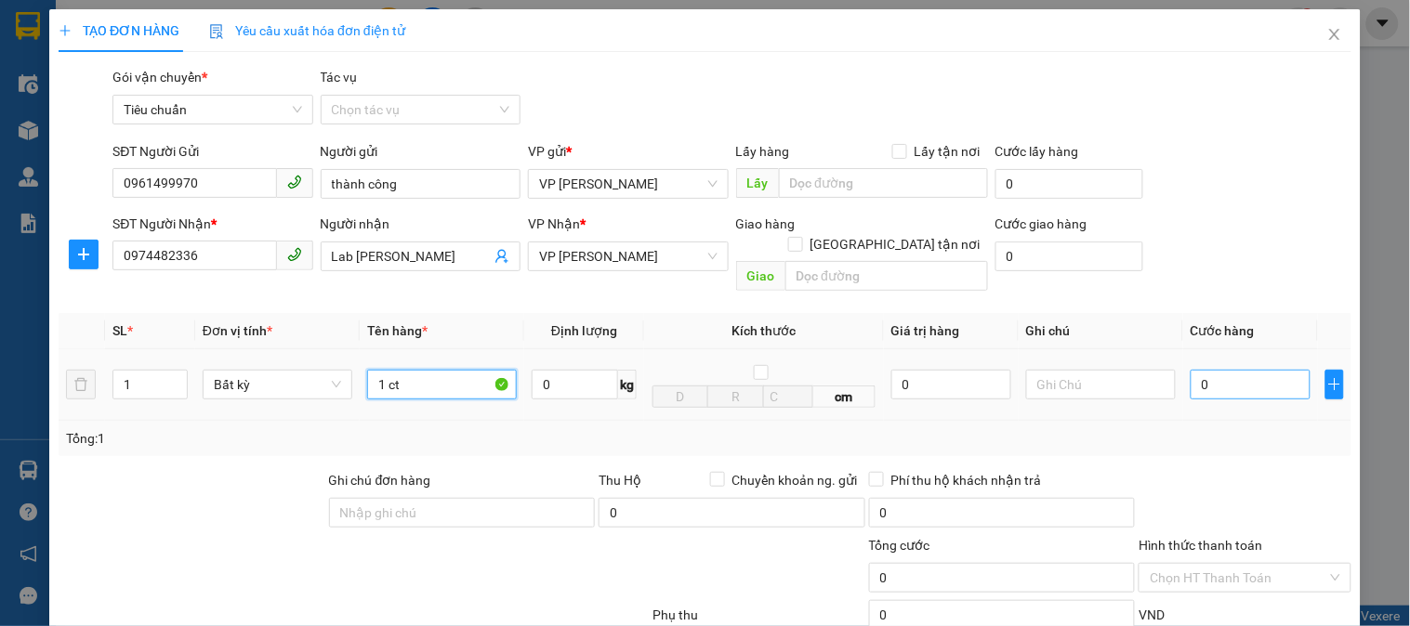
type input "1 ct"
click at [1237, 370] on input "0" at bounding box center [1250, 385] width 120 height 30
type input "5"
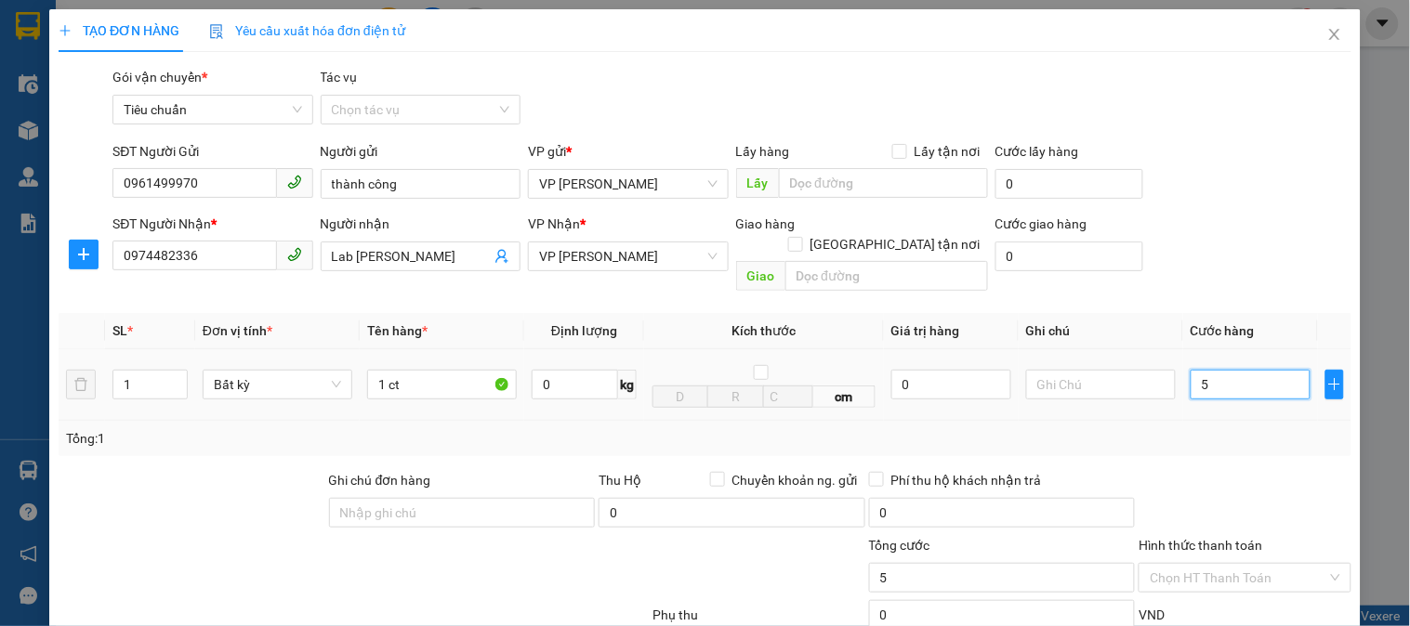
type input "50"
type input "50.000"
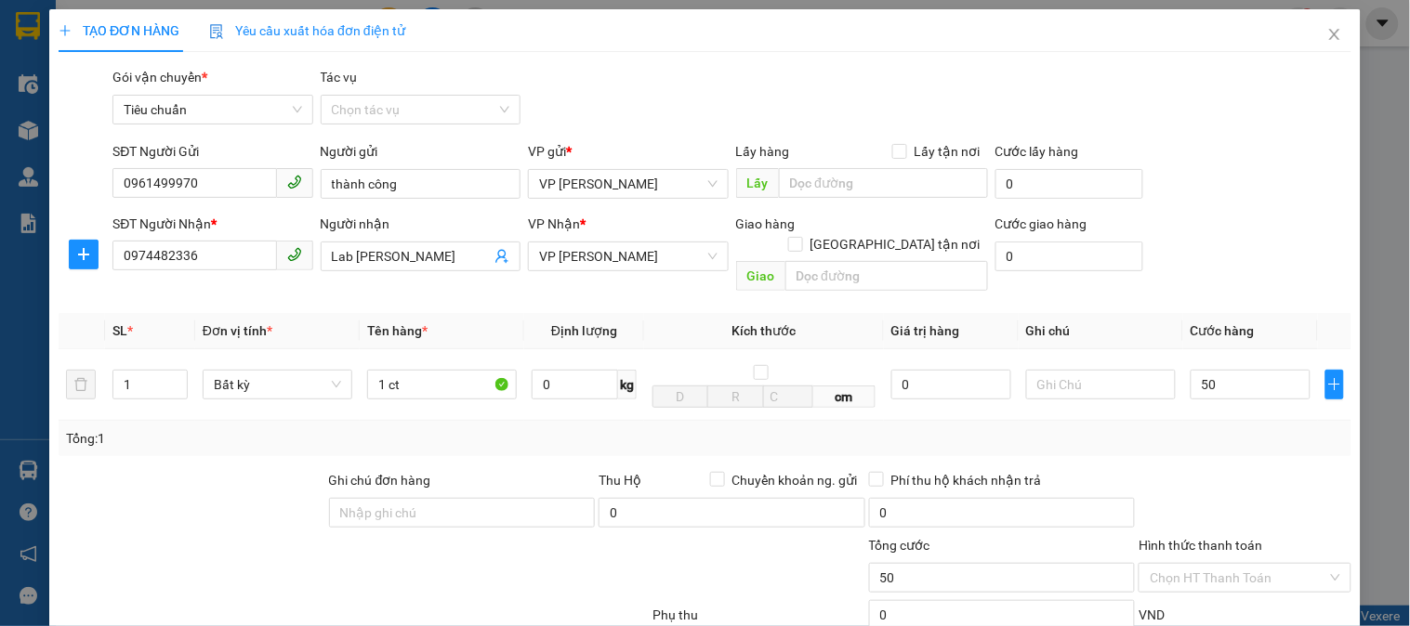
type input "50.000"
click at [1293, 428] on div "Tổng: 1" at bounding box center [705, 438] width 1278 height 20
click at [1240, 564] on input "Hình thức thanh toán" at bounding box center [1237, 578] width 177 height 28
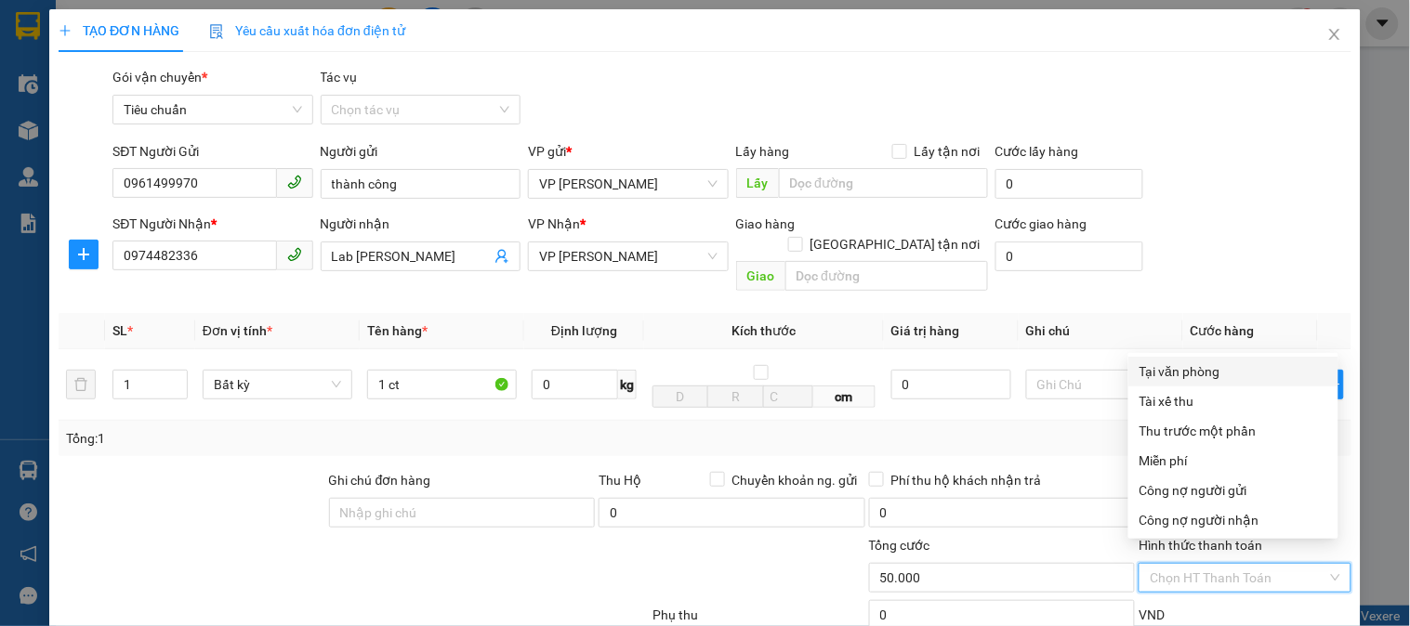
click at [1213, 369] on div "Tại văn phòng" at bounding box center [1233, 371] width 188 height 20
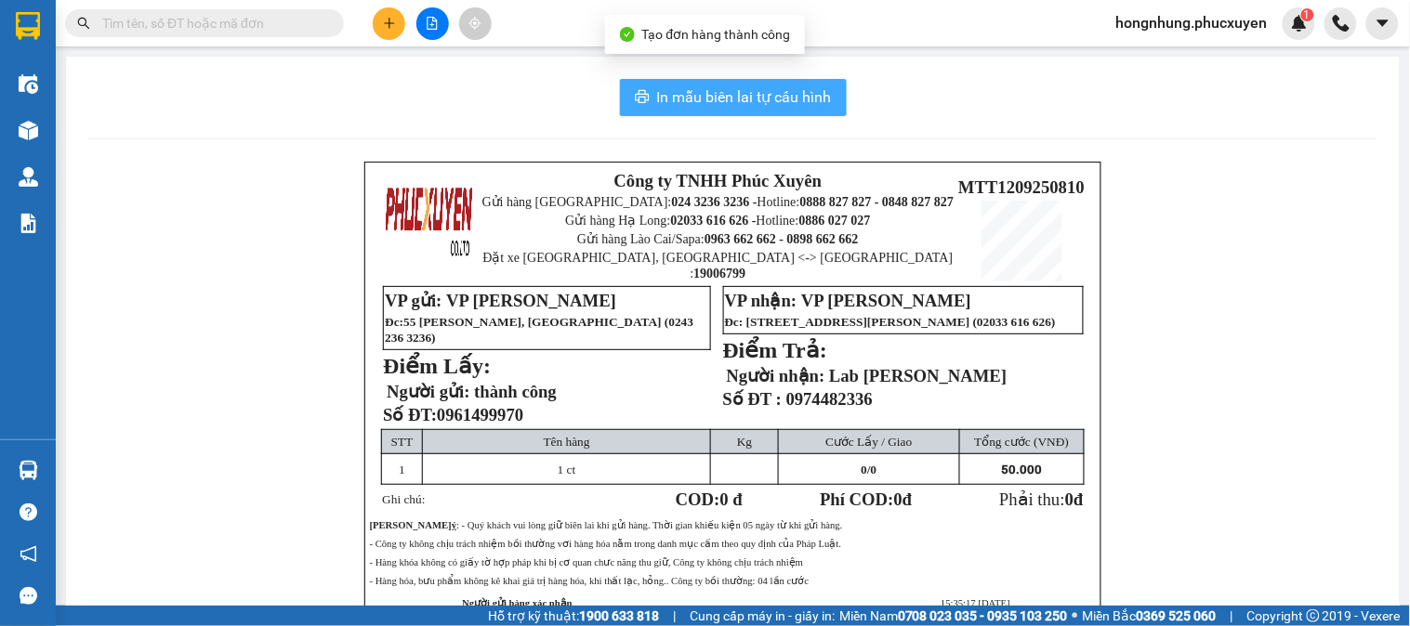
click at [735, 100] on span "In mẫu biên lai tự cấu hình" at bounding box center [744, 96] width 175 height 23
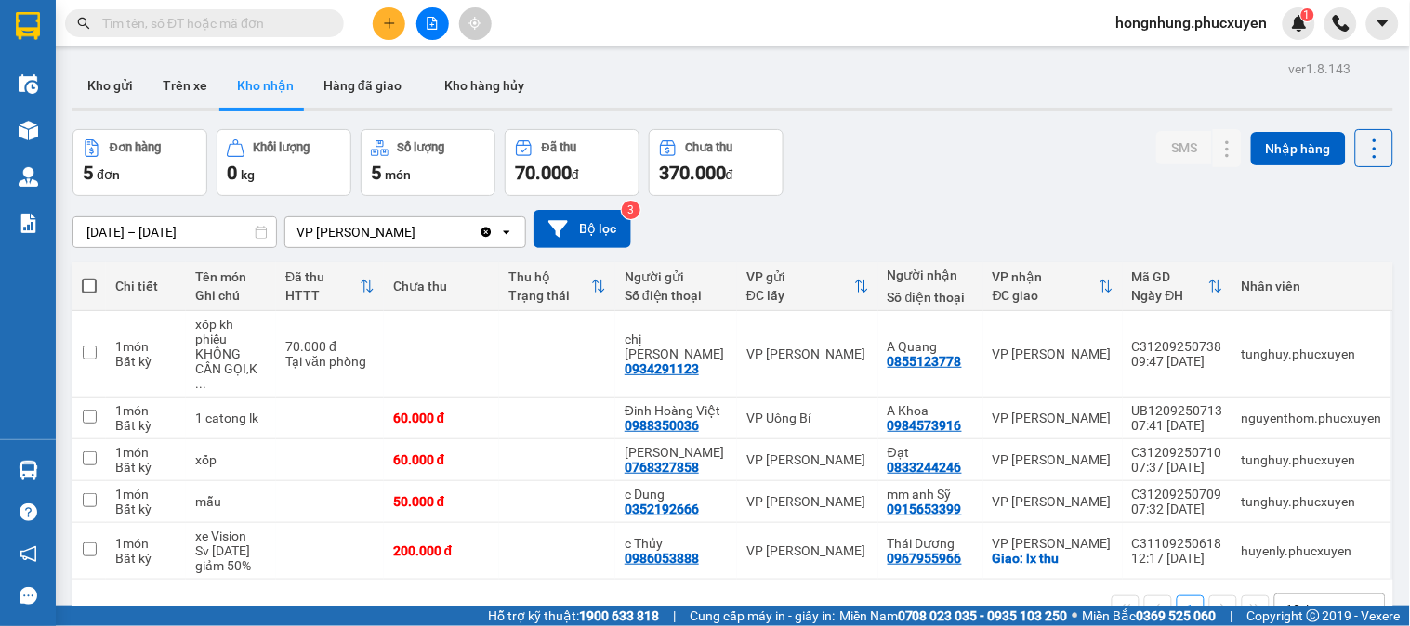
click at [967, 151] on div "Đơn hàng 5 đơn Khối lượng 0 kg Số lượng 5 món Đã thu 70.000 đ Chưa thu 370.000 …" at bounding box center [732, 162] width 1320 height 67
click at [113, 81] on button "Kho gửi" at bounding box center [109, 85] width 75 height 45
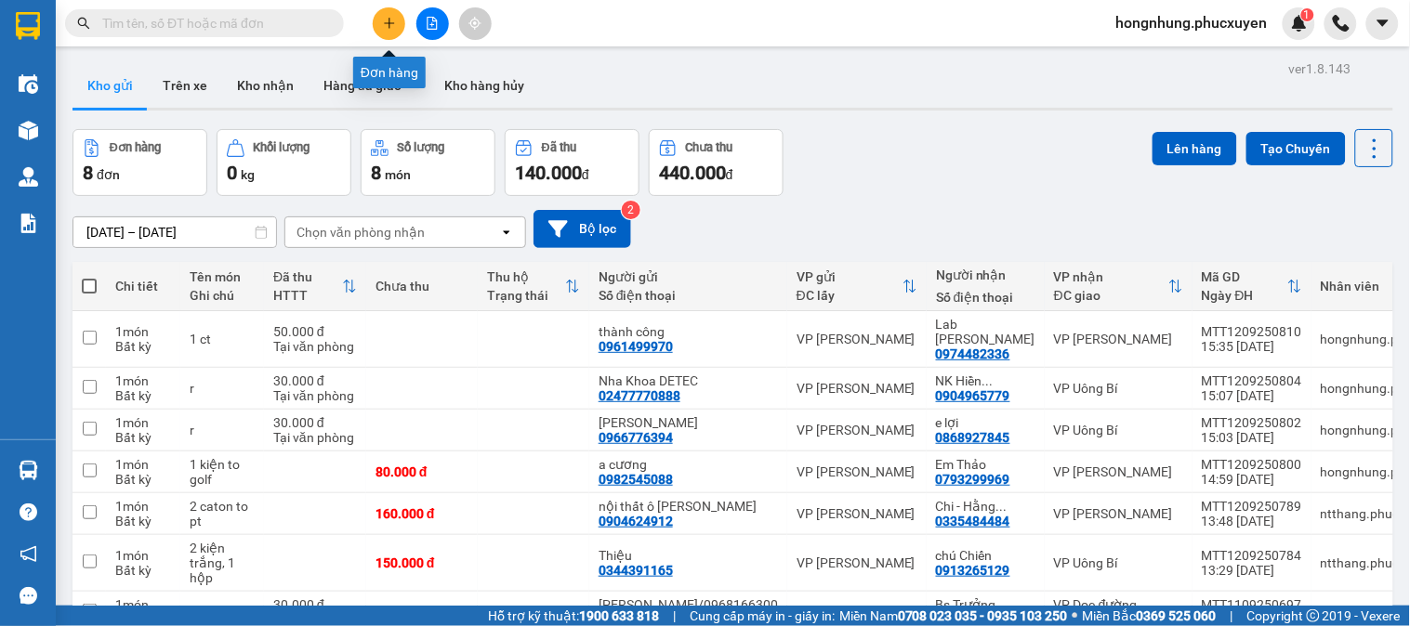
click at [394, 26] on icon "plus" at bounding box center [389, 23] width 13 height 13
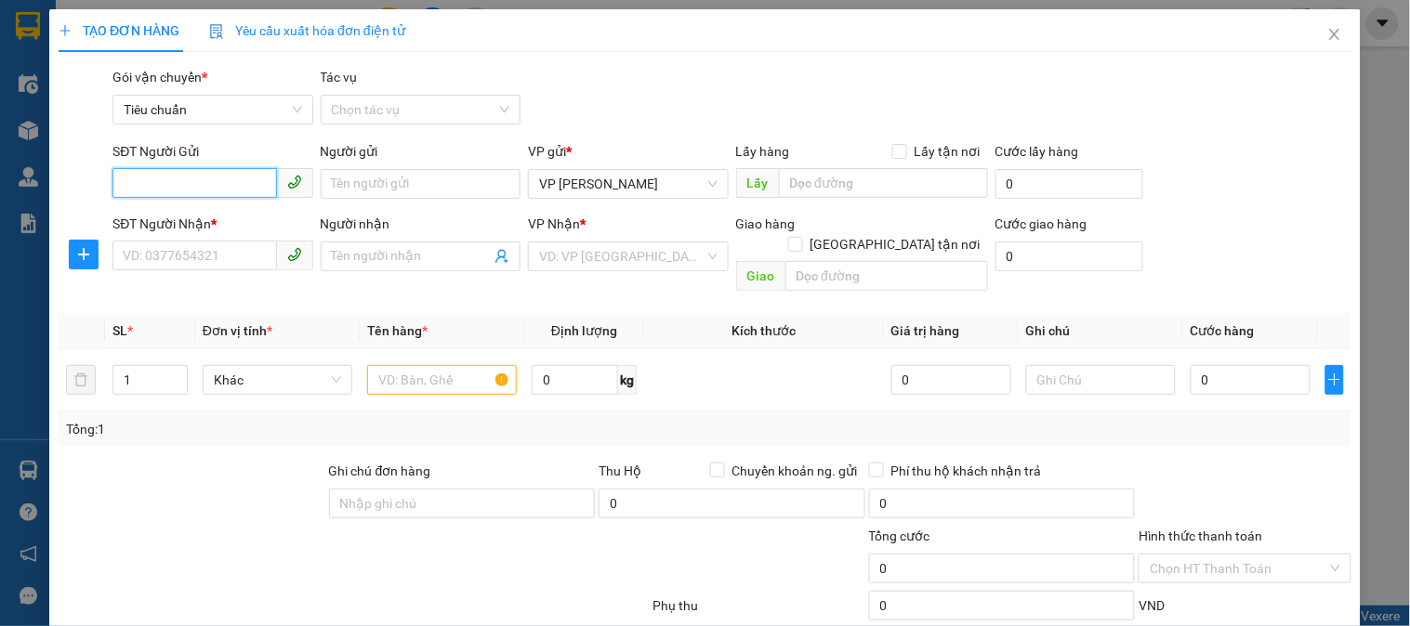
click at [221, 197] on input "SĐT Người Gửi" at bounding box center [194, 183] width 164 height 30
click at [184, 217] on div "0966781178" at bounding box center [211, 221] width 176 height 20
type input "0966781178"
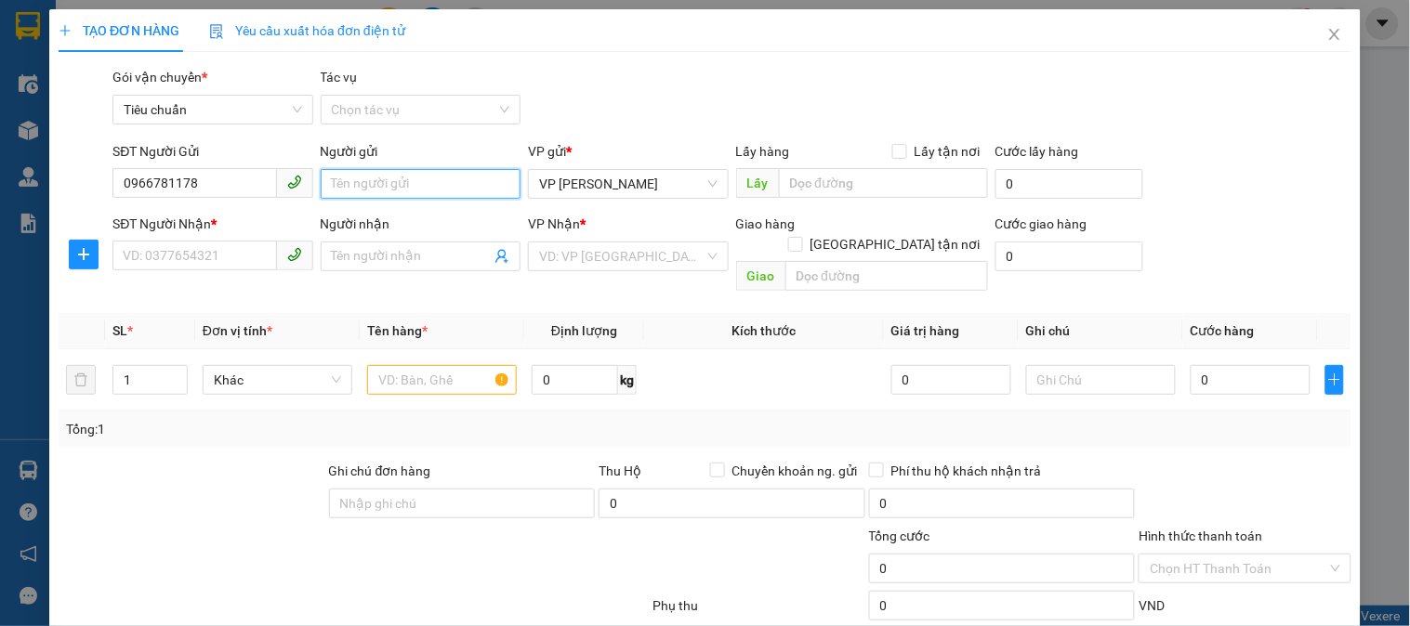
click at [416, 183] on input "Người gửi" at bounding box center [421, 184] width 200 height 30
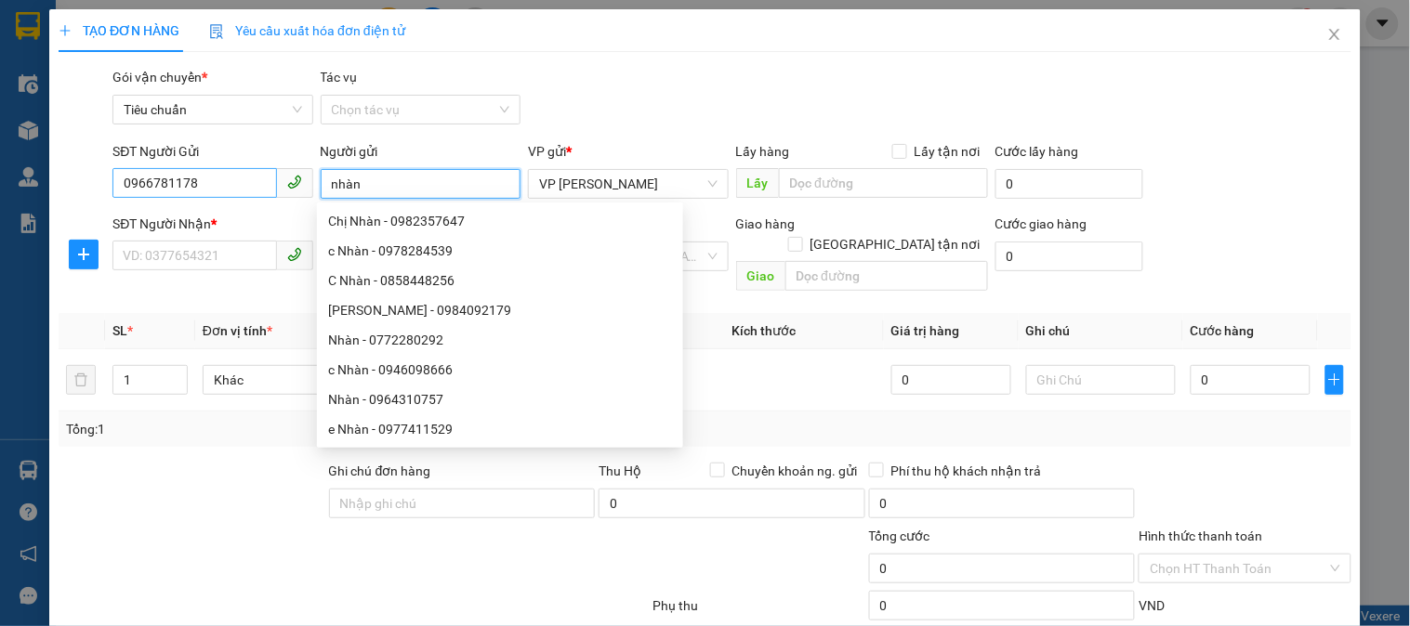
type input "nhàn"
click at [221, 178] on input "0966781178" at bounding box center [194, 183] width 164 height 30
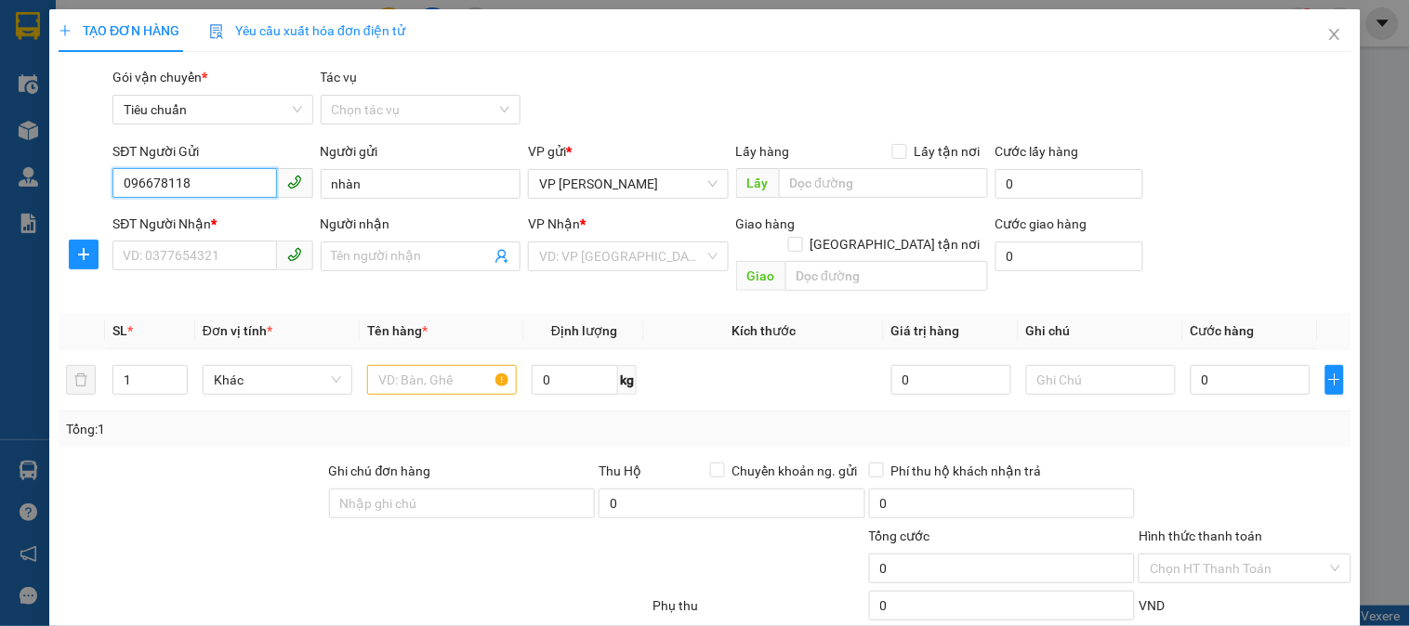
type input "0966781187"
click at [216, 220] on div "0966781187 - C Nhàn" at bounding box center [211, 221] width 176 height 20
type input "C Nhàn"
type input "0966781187"
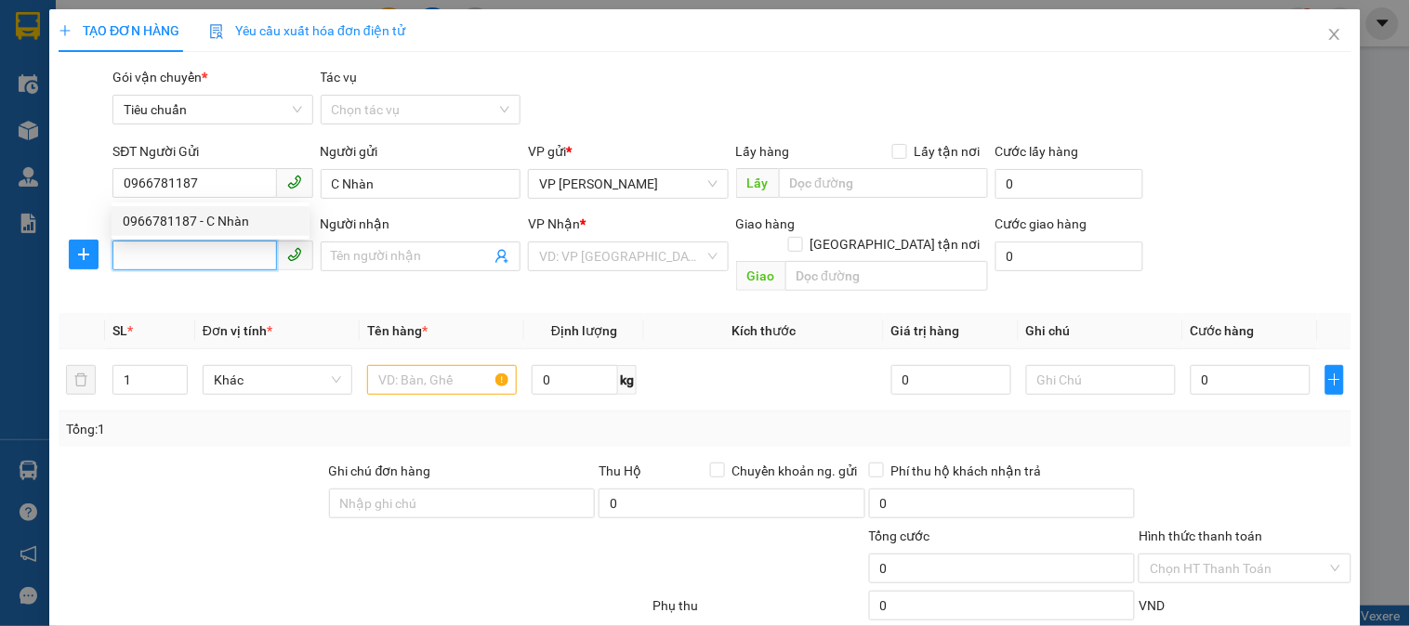
click at [198, 260] on input "SĐT Người Nhận *" at bounding box center [194, 256] width 164 height 30
type input "0902688012"
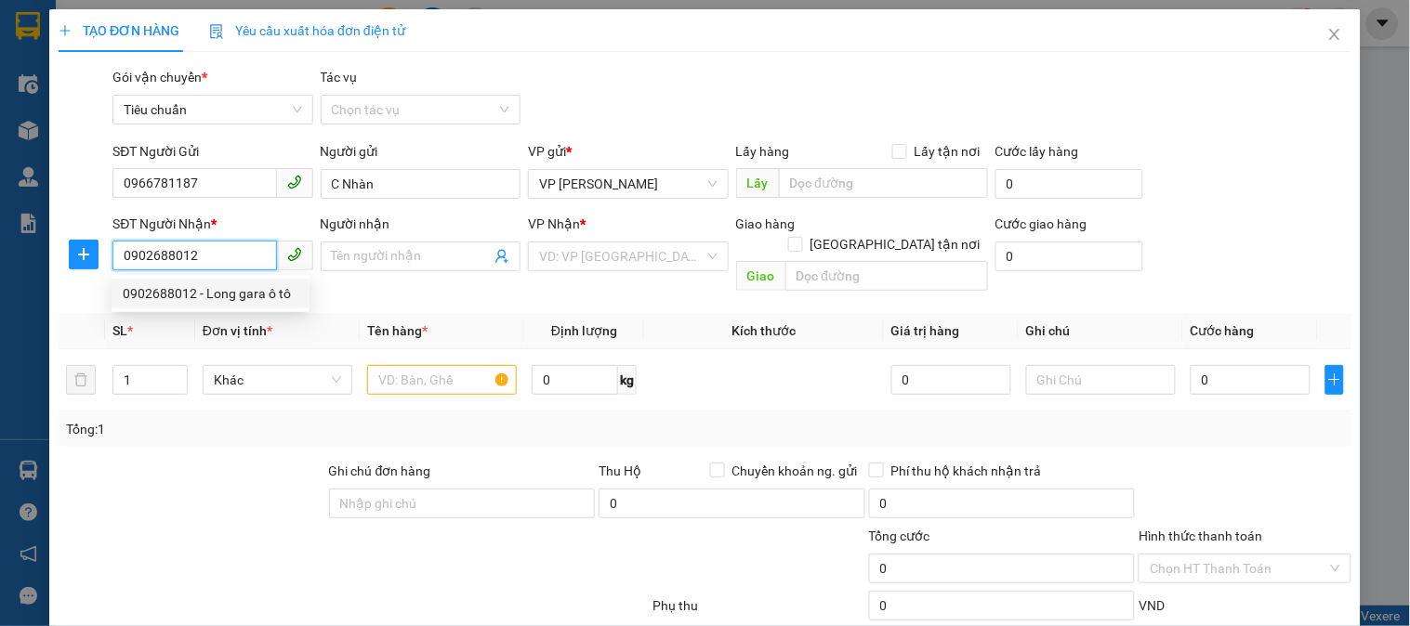
click at [248, 283] on div "0902688012 - Long gara ô tô" at bounding box center [211, 293] width 176 height 20
type input "Long gara ô tô"
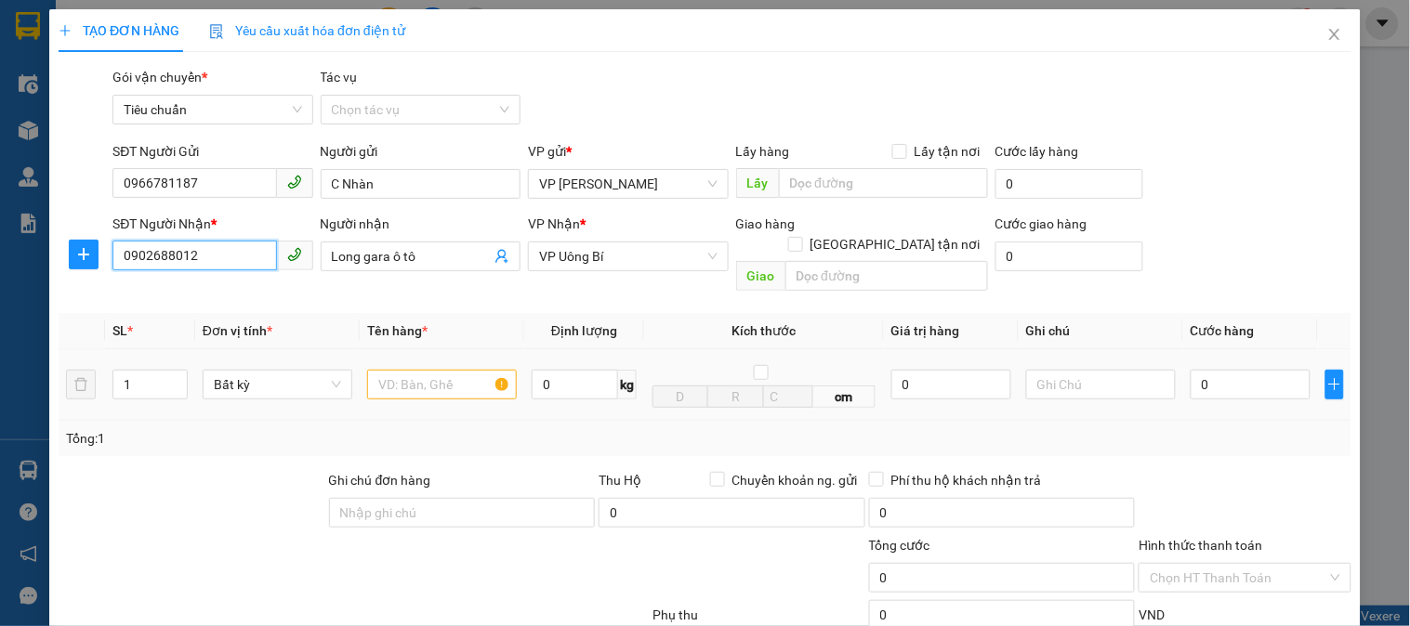
type input "0902688012"
click at [430, 370] on input "text" at bounding box center [442, 385] width 150 height 30
type input "1 hộp đen lk"
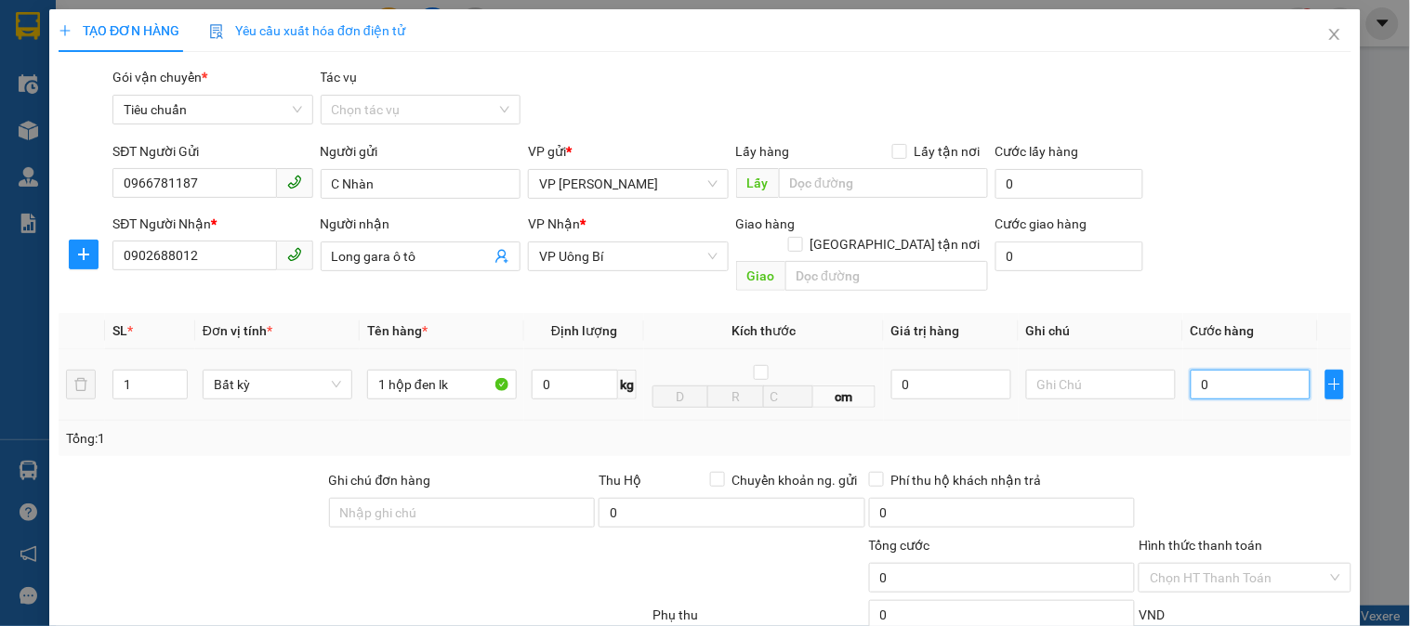
click at [1243, 370] on input "0" at bounding box center [1250, 385] width 120 height 30
click at [1153, 470] on div at bounding box center [1244, 502] width 216 height 65
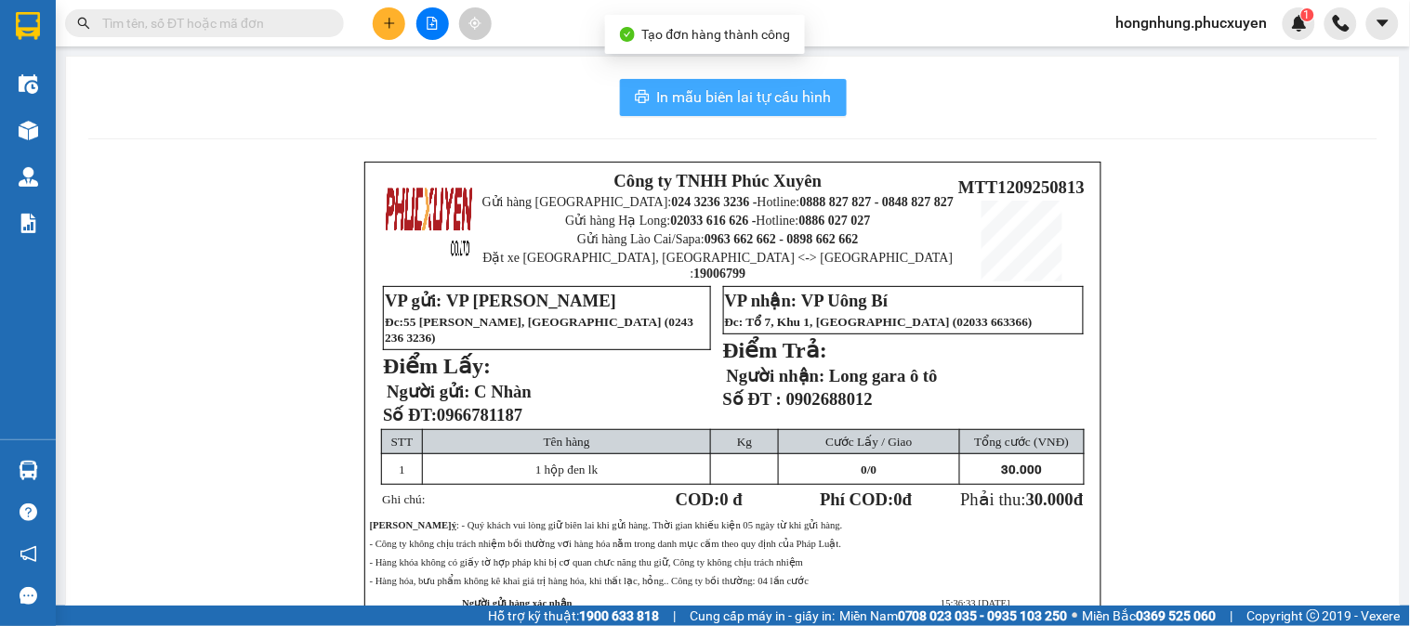
click at [784, 107] on span "In mẫu biên lai tự cấu hình" at bounding box center [744, 96] width 175 height 23
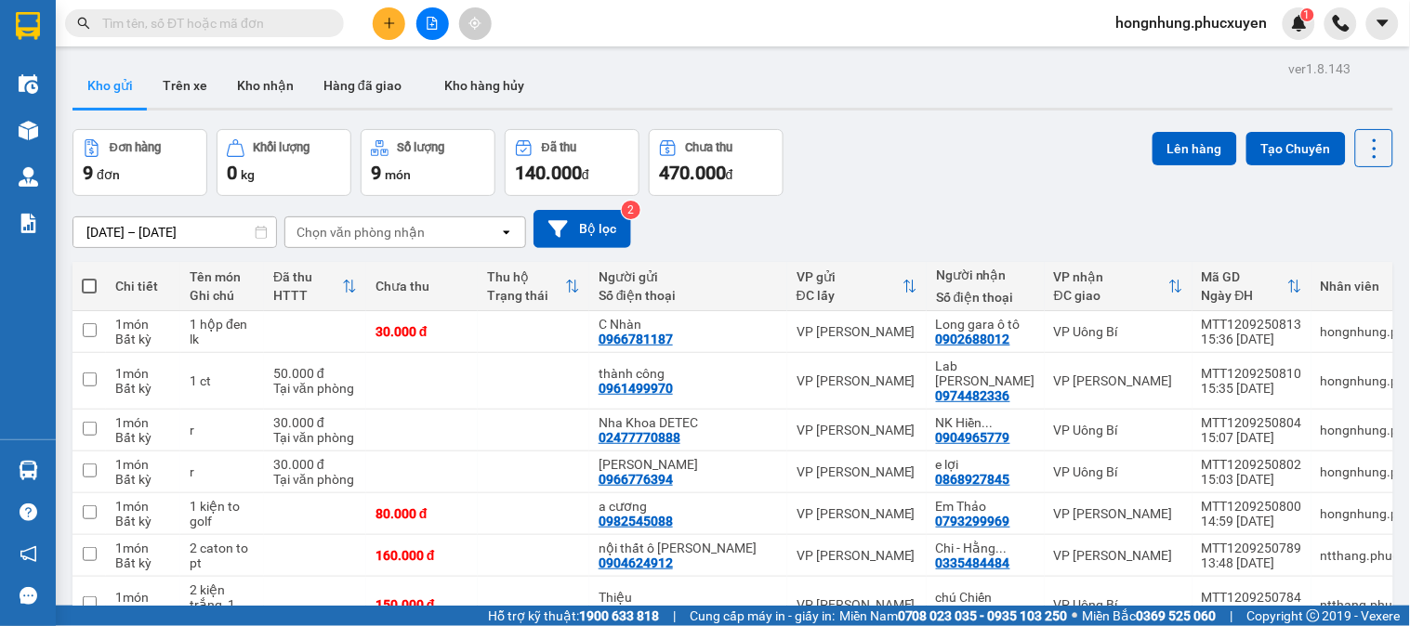
click at [925, 192] on div "Đơn hàng 9 đơn Khối lượng 0 kg Số lượng 9 món Đã thu 140.000 đ Chưa thu 470.000…" at bounding box center [732, 162] width 1320 height 67
click at [1240, 375] on icon at bounding box center [1246, 380] width 13 height 13
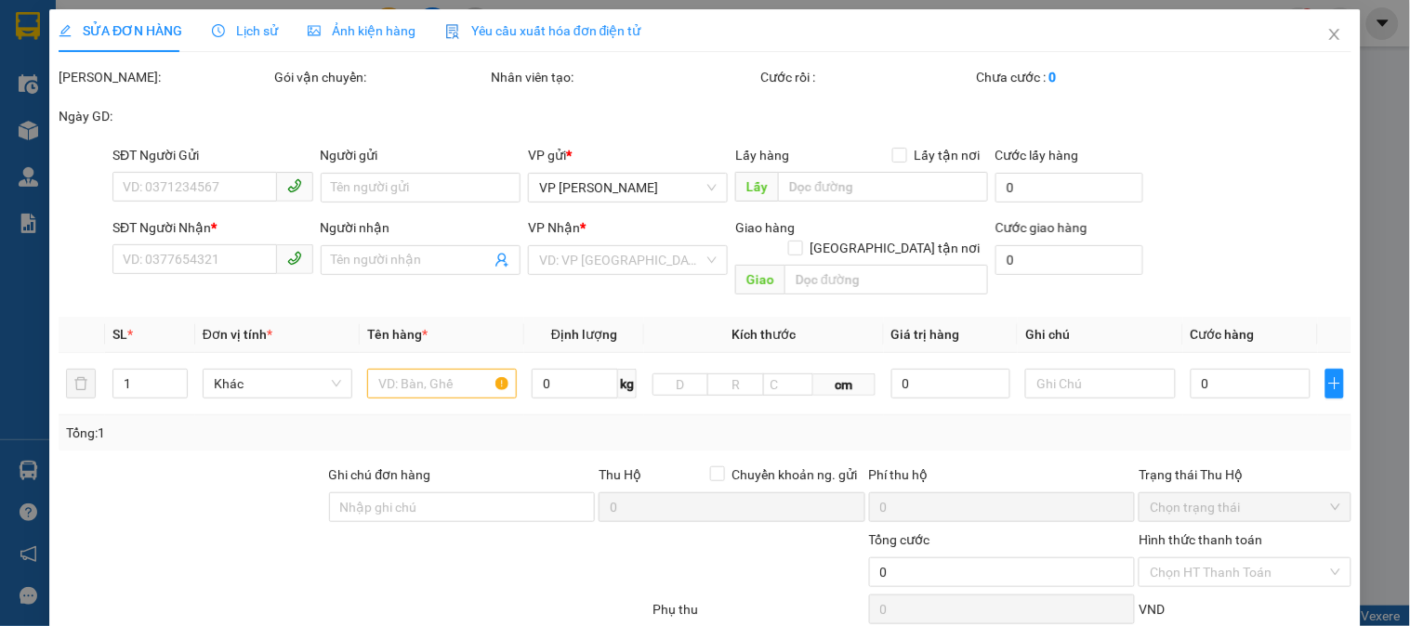
type input "0961499970"
type input "thành công"
type input "0974482336"
type input "Lab Đỗ Gia"
type input "50.000"
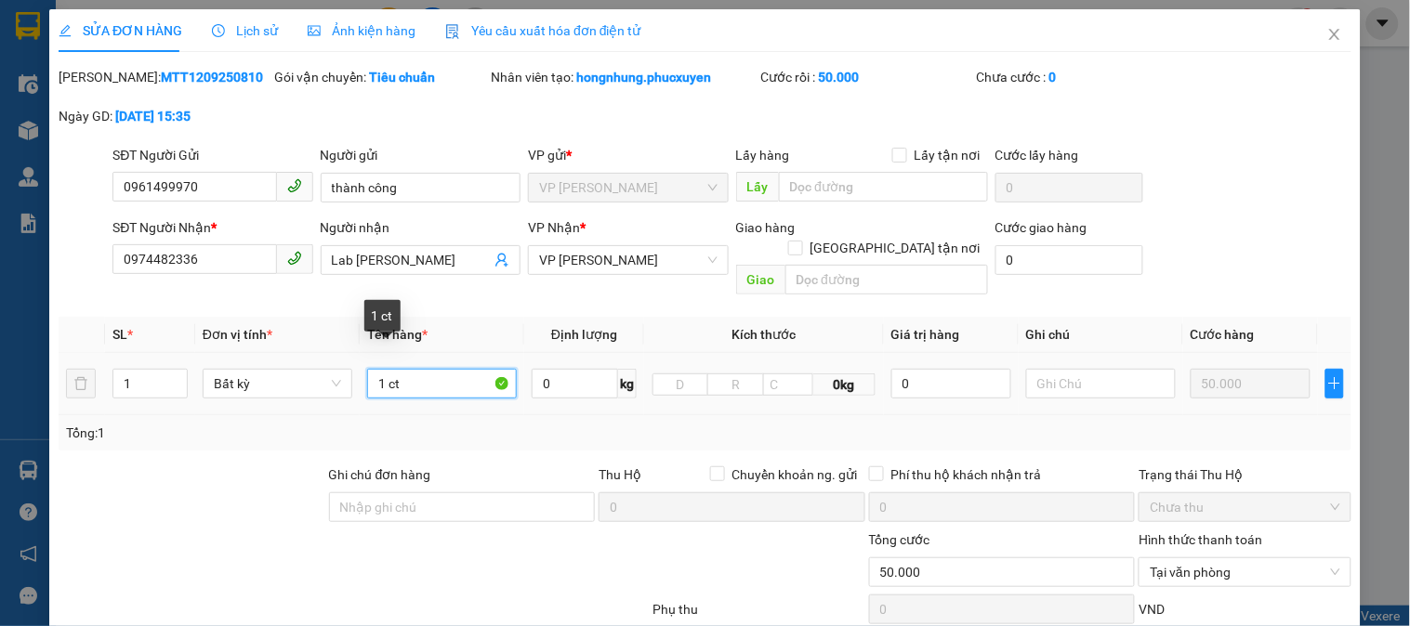
click at [447, 369] on input "1 ct" at bounding box center [442, 384] width 150 height 30
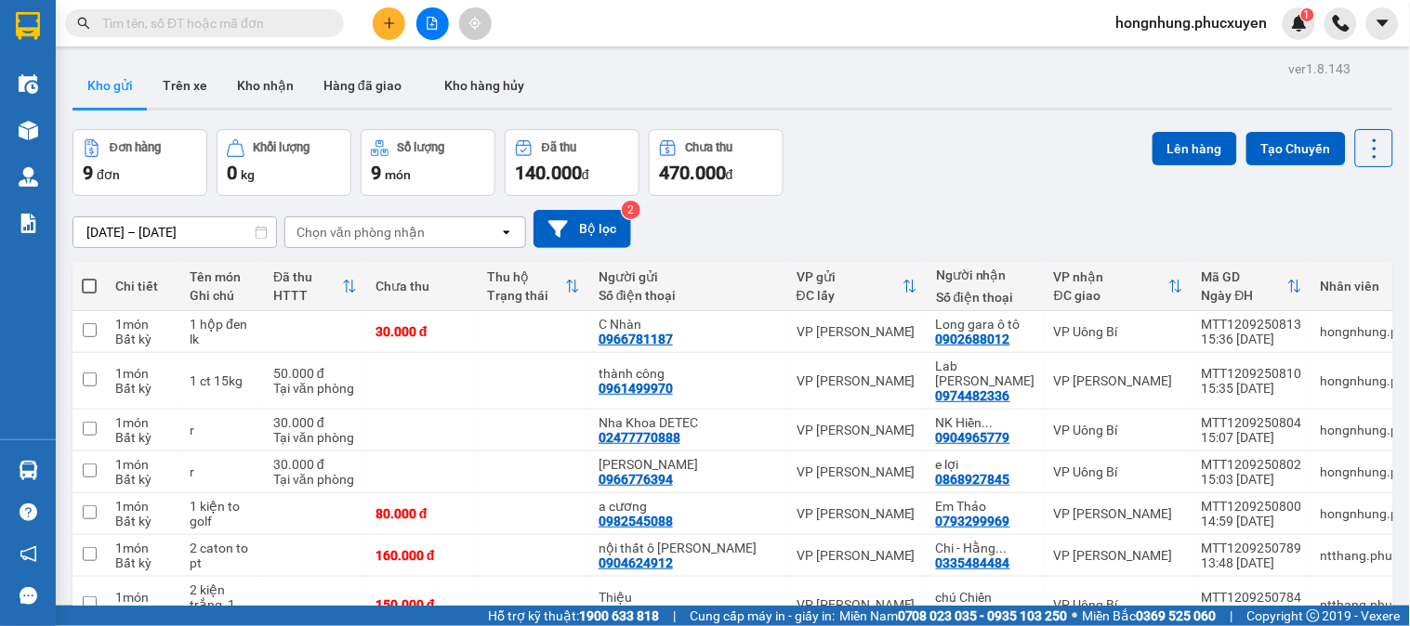
click at [390, 20] on icon "plus" at bounding box center [389, 23] width 13 height 13
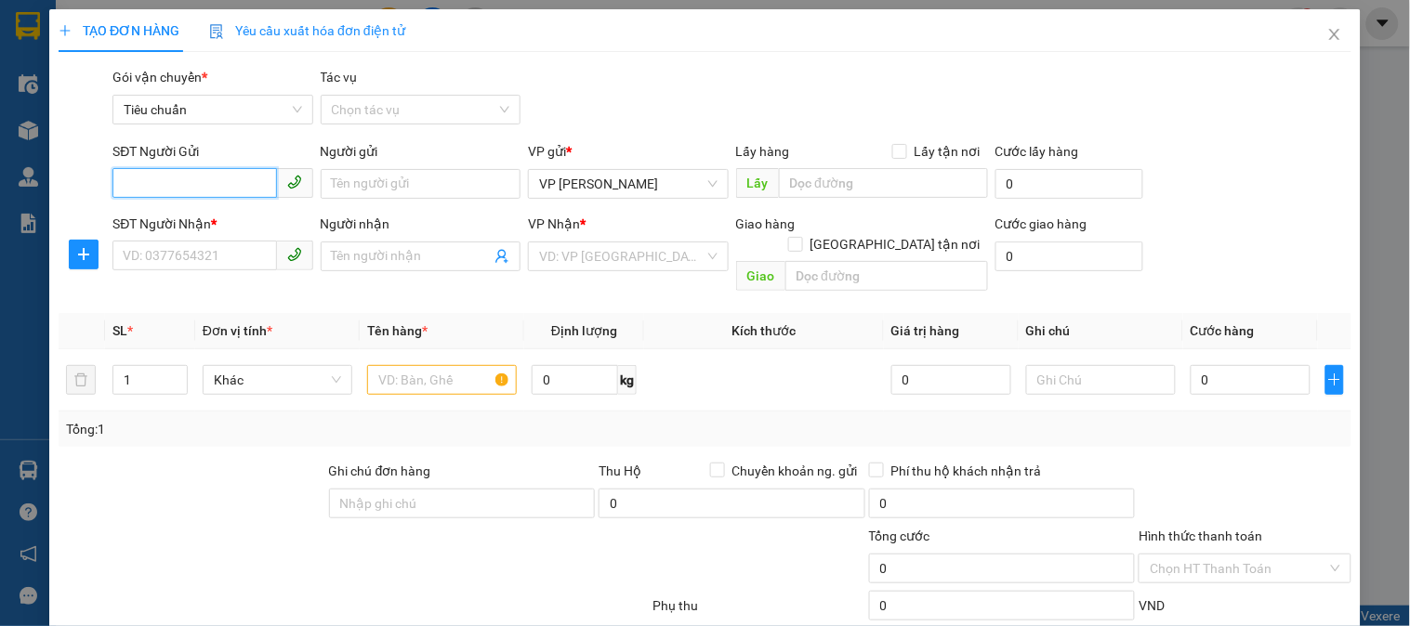
click at [220, 177] on input "SĐT Người Gửi" at bounding box center [194, 183] width 164 height 30
type input "0975783043"
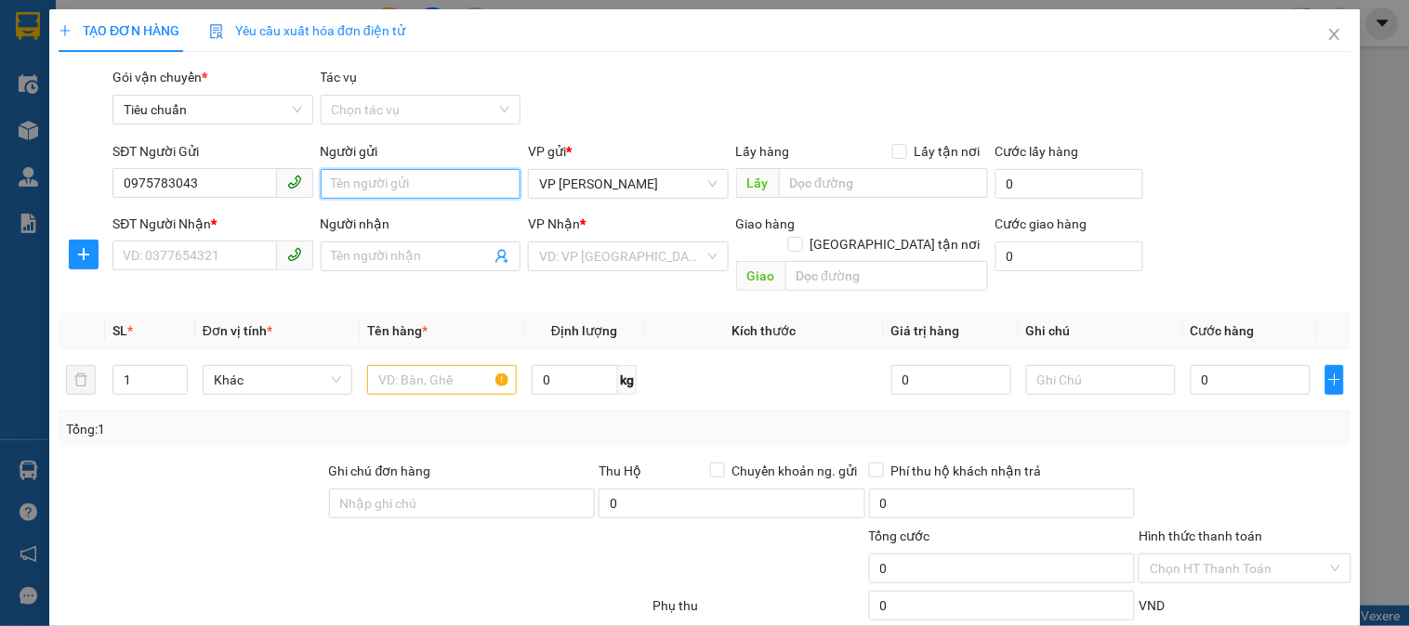
click at [420, 187] on input "Người gửi" at bounding box center [421, 184] width 200 height 30
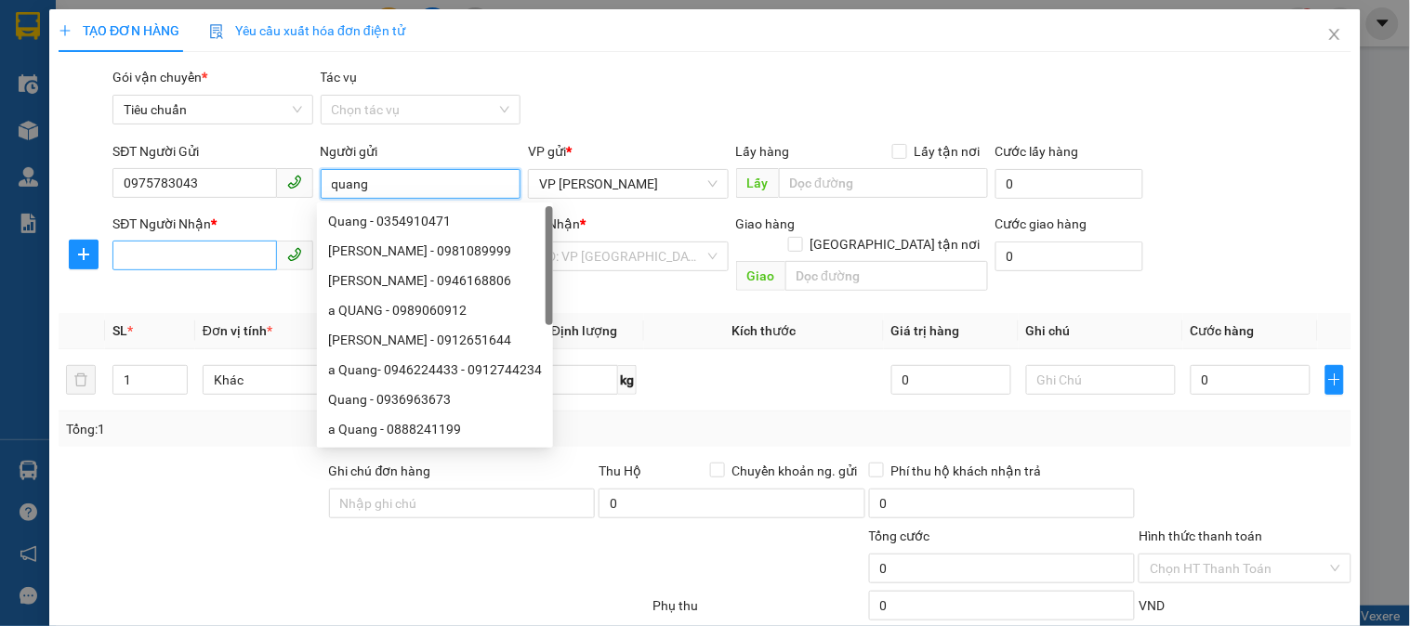
type input "quang"
click at [198, 268] on input "SĐT Người Nhận *" at bounding box center [194, 256] width 164 height 30
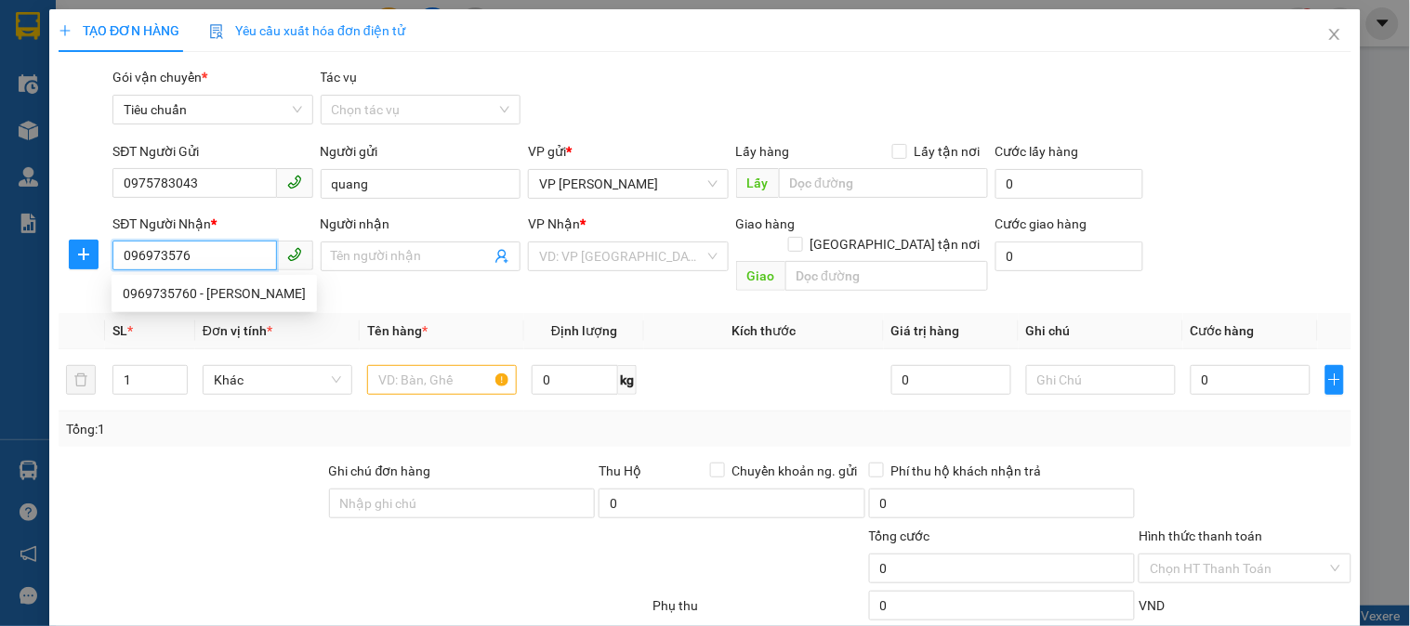
type input "0969735760"
click at [219, 302] on div "0969735760 - Anh Tuấn" at bounding box center [214, 293] width 183 height 20
type input "Anh Tuấn"
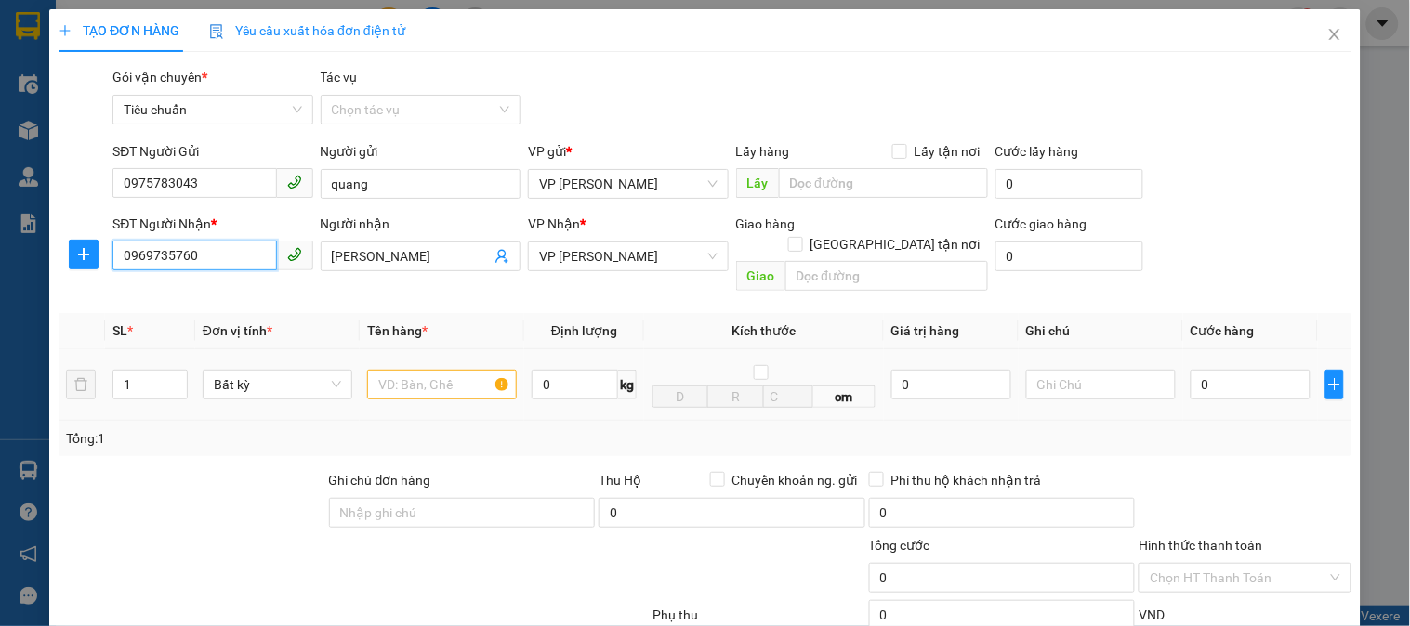
type input "0969735760"
click at [441, 370] on input "text" at bounding box center [442, 385] width 150 height 30
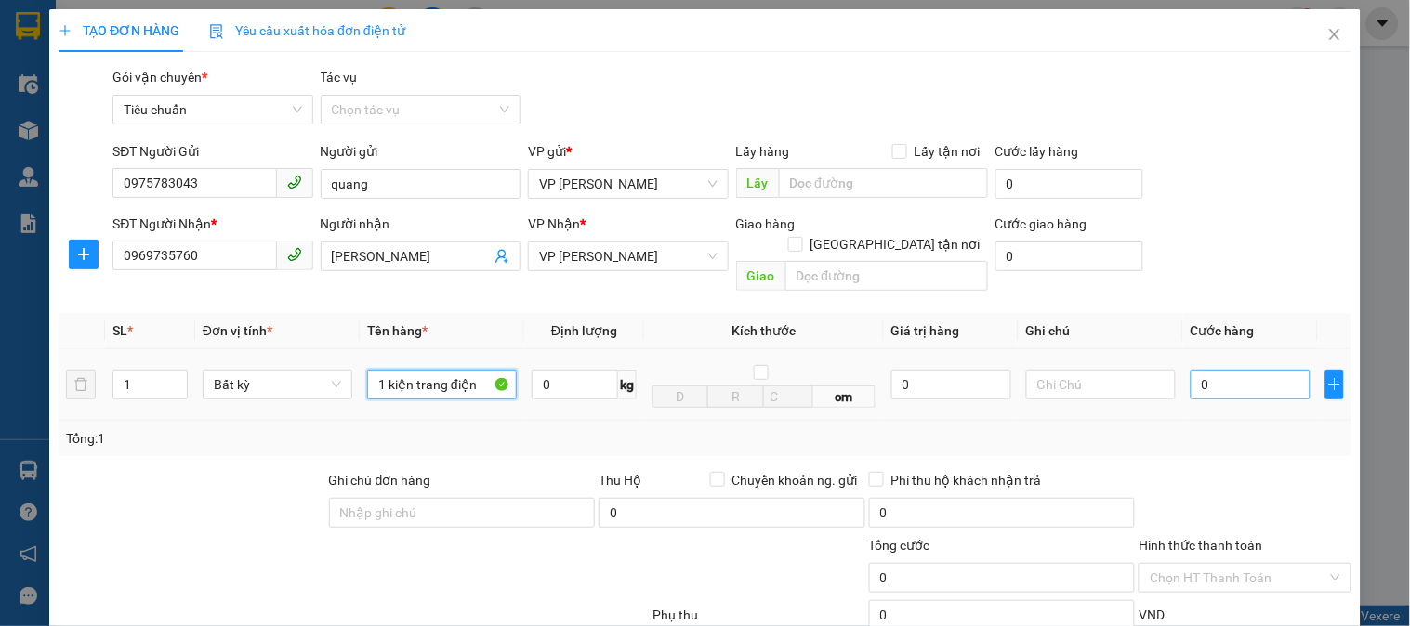
type input "1 kiện trang điện"
type input "1"
type input "10"
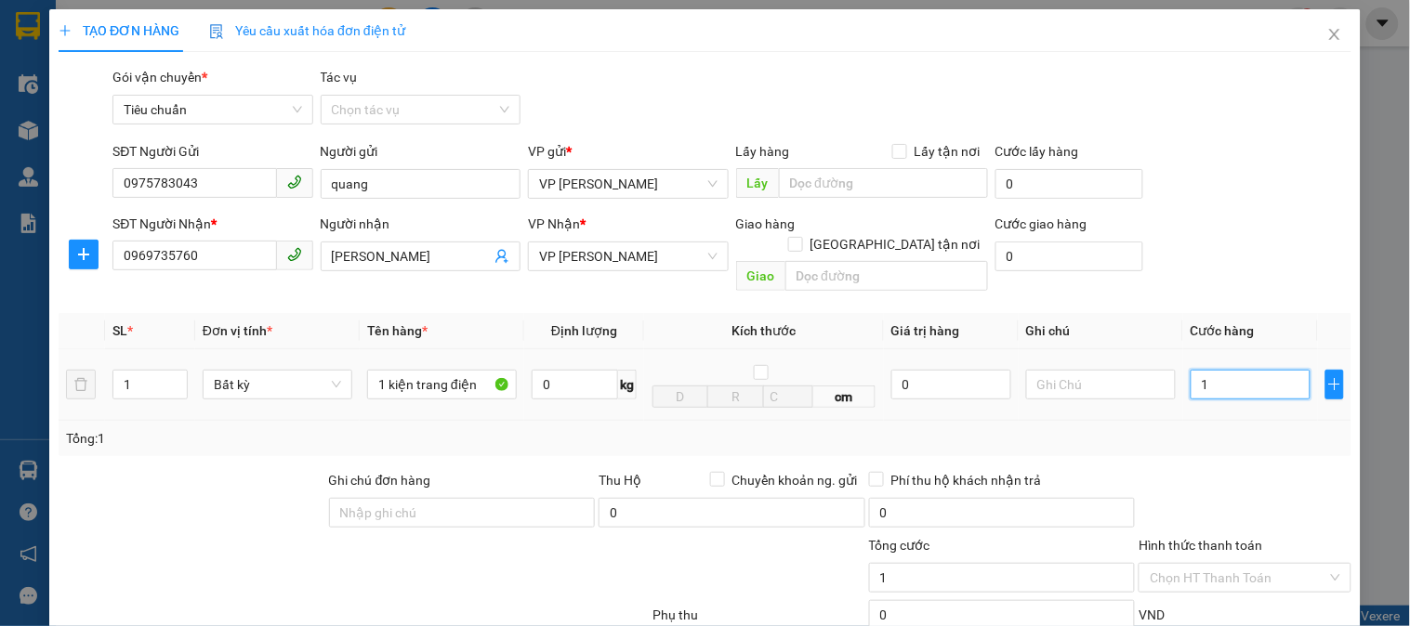
type input "10"
type input "100"
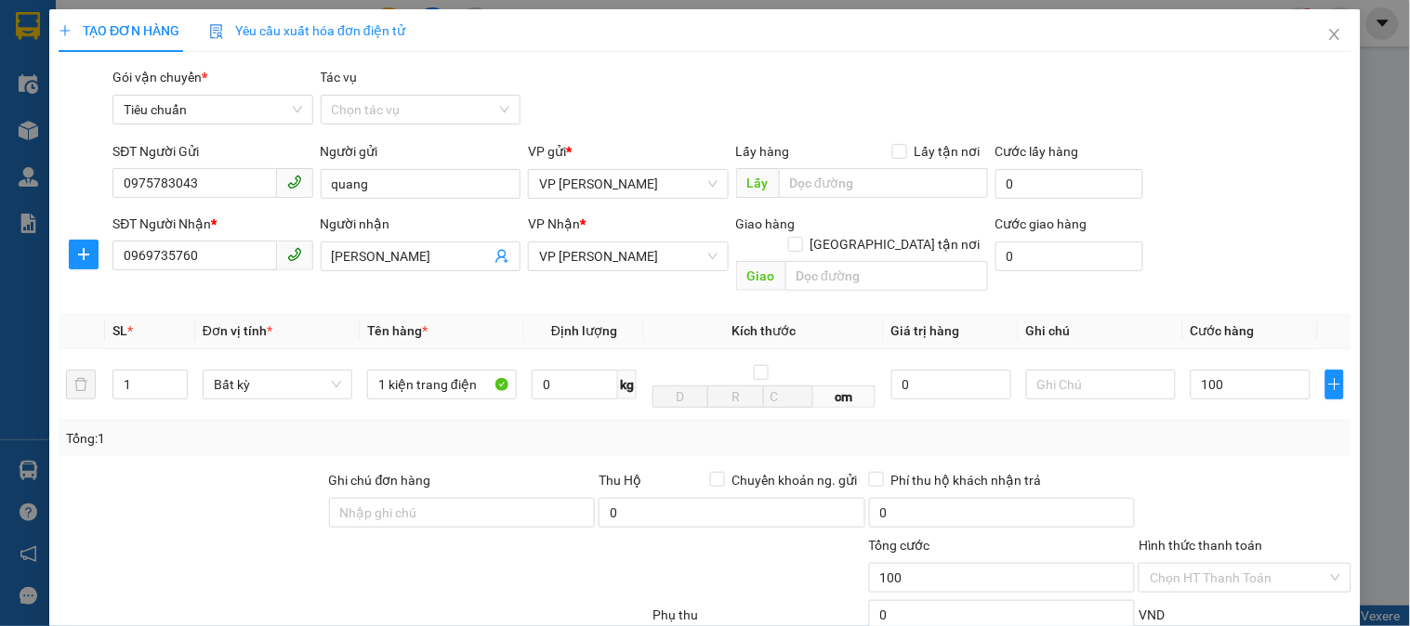
type input "100.000"
click at [1255, 470] on div at bounding box center [1244, 502] width 216 height 65
click at [726, 498] on input "0" at bounding box center [731, 513] width 267 height 30
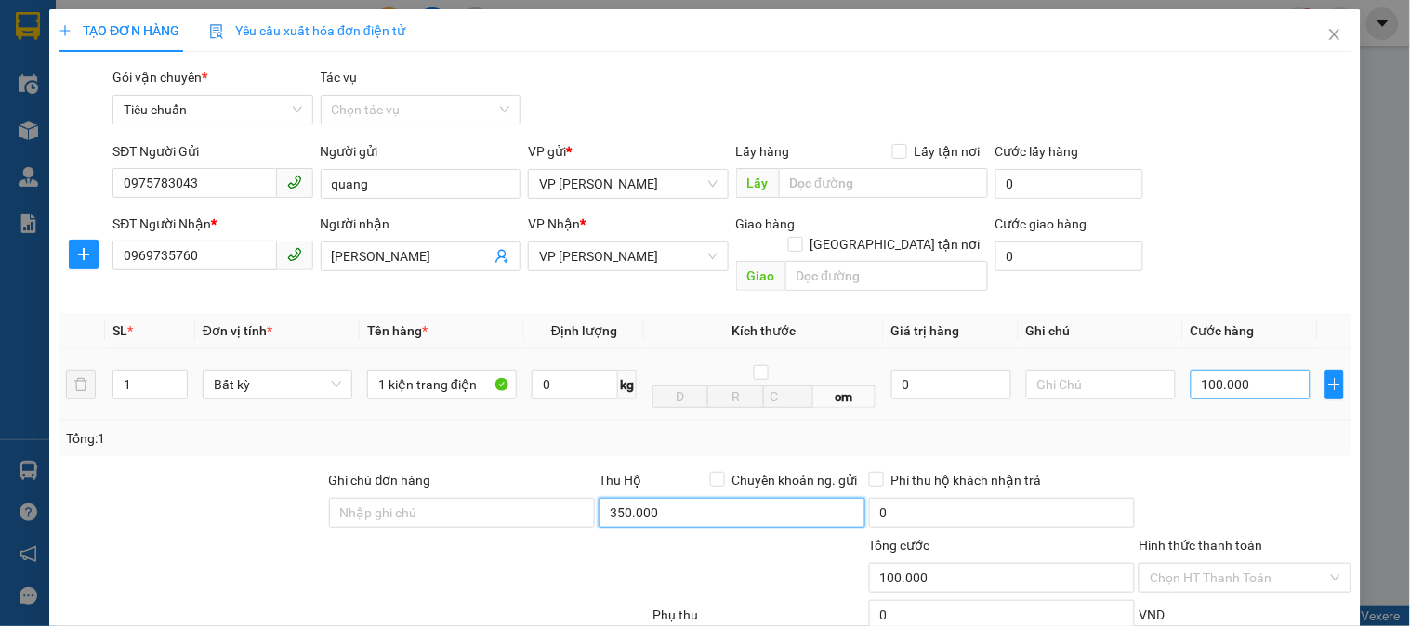
type input "350.000"
click at [1268, 370] on input "100.000" at bounding box center [1250, 385] width 120 height 30
type input "0"
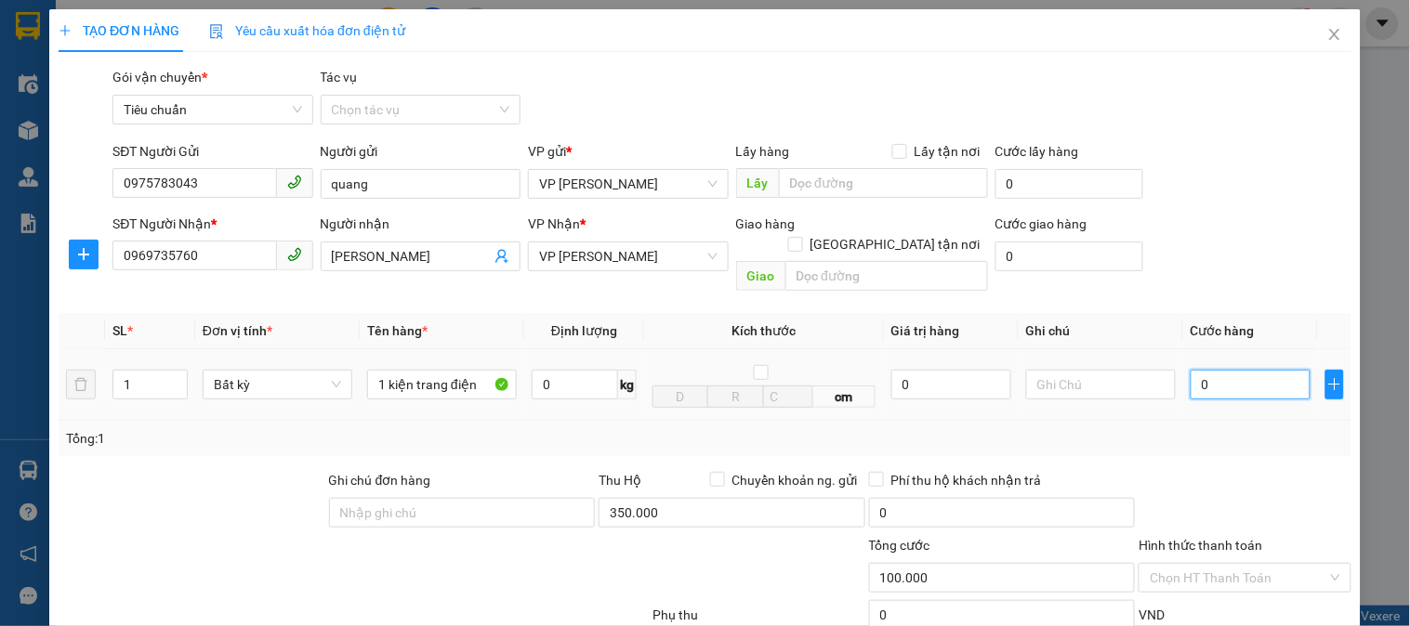
type input "0"
type input "01"
type input "1"
type input "012"
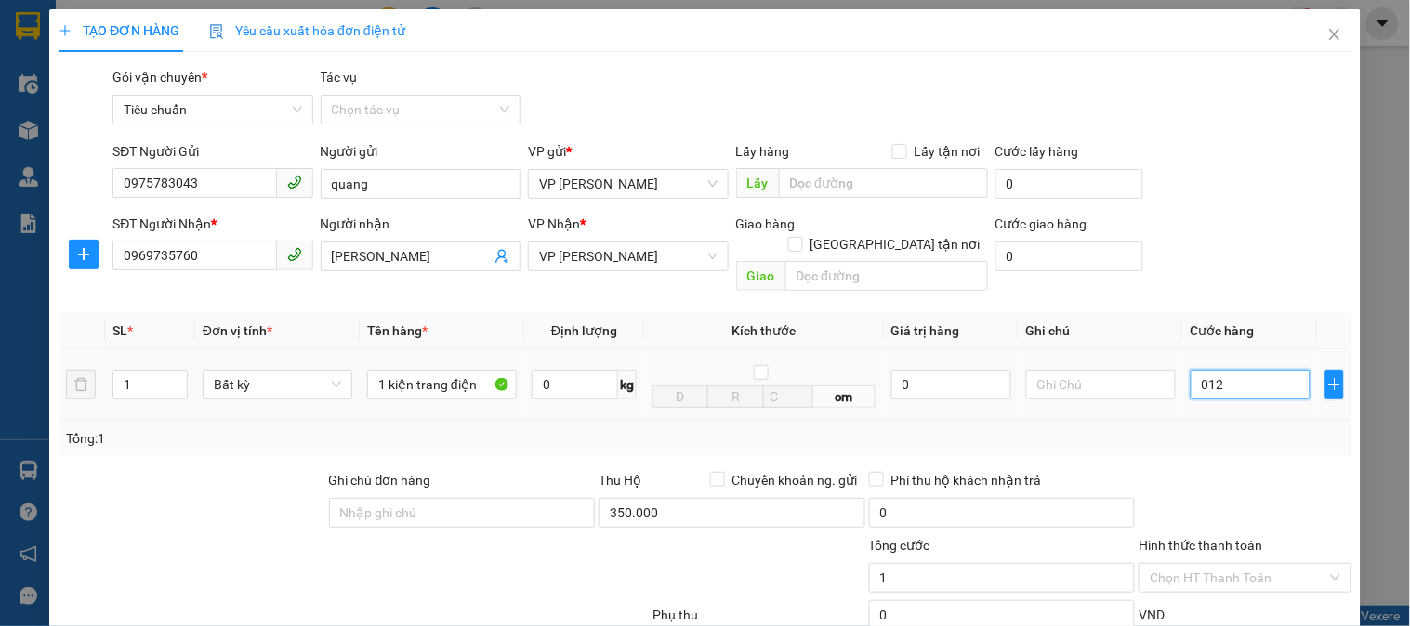
type input "12"
type input "0.120"
type input "120"
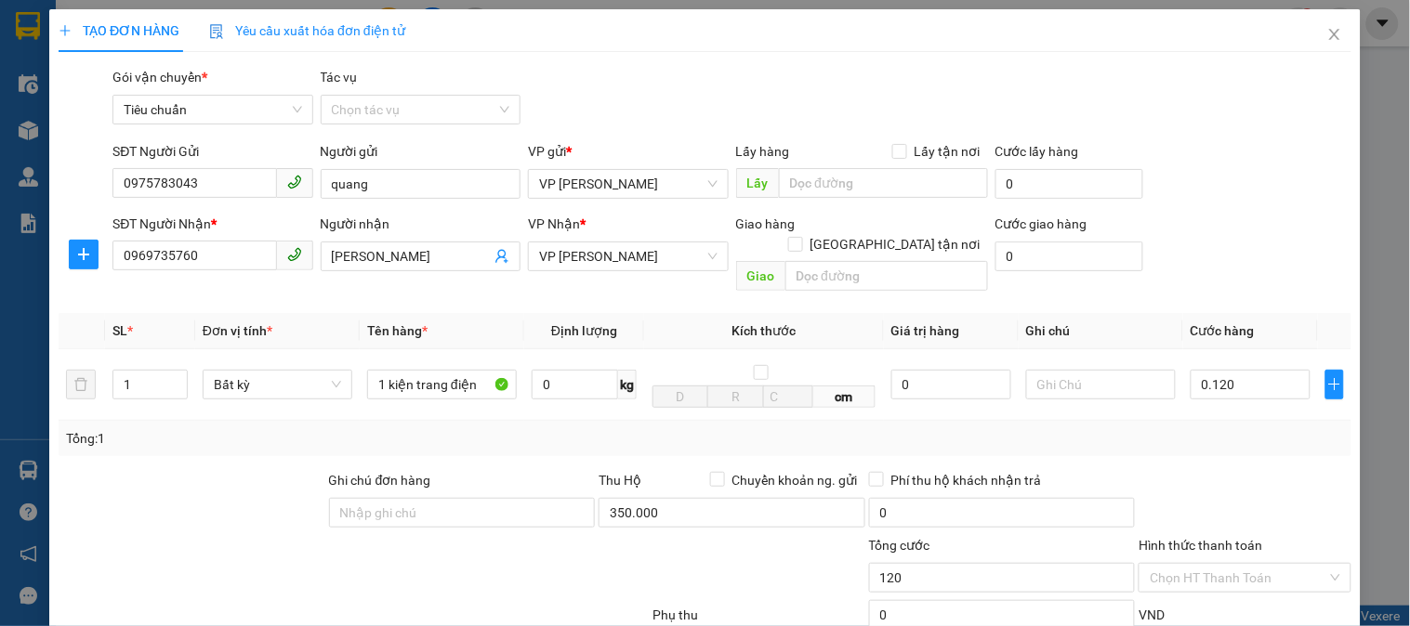
click at [1253, 428] on div "Tổng: 1" at bounding box center [705, 438] width 1278 height 20
type input "120.000"
click at [662, 498] on input "350.000" at bounding box center [731, 513] width 267 height 30
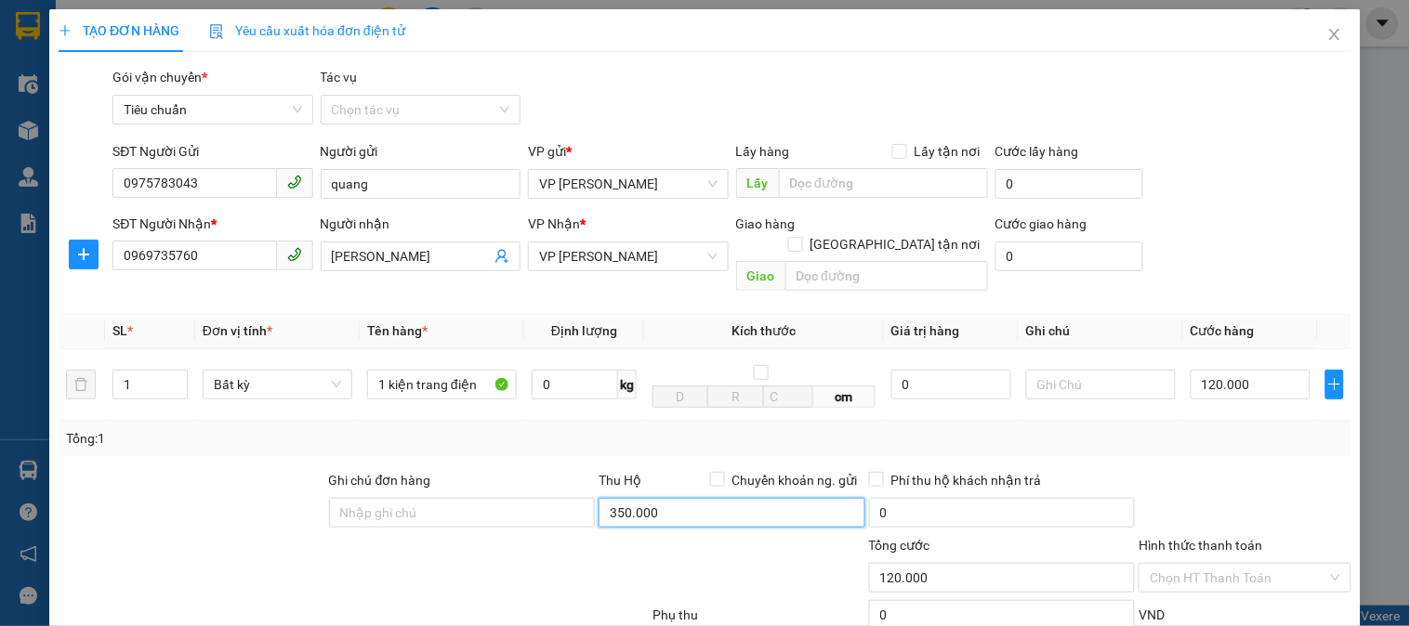
click at [683, 498] on input "350.000" at bounding box center [731, 513] width 267 height 30
type input "3.500.000"
click at [934, 428] on div "Tổng: 1" at bounding box center [705, 438] width 1278 height 20
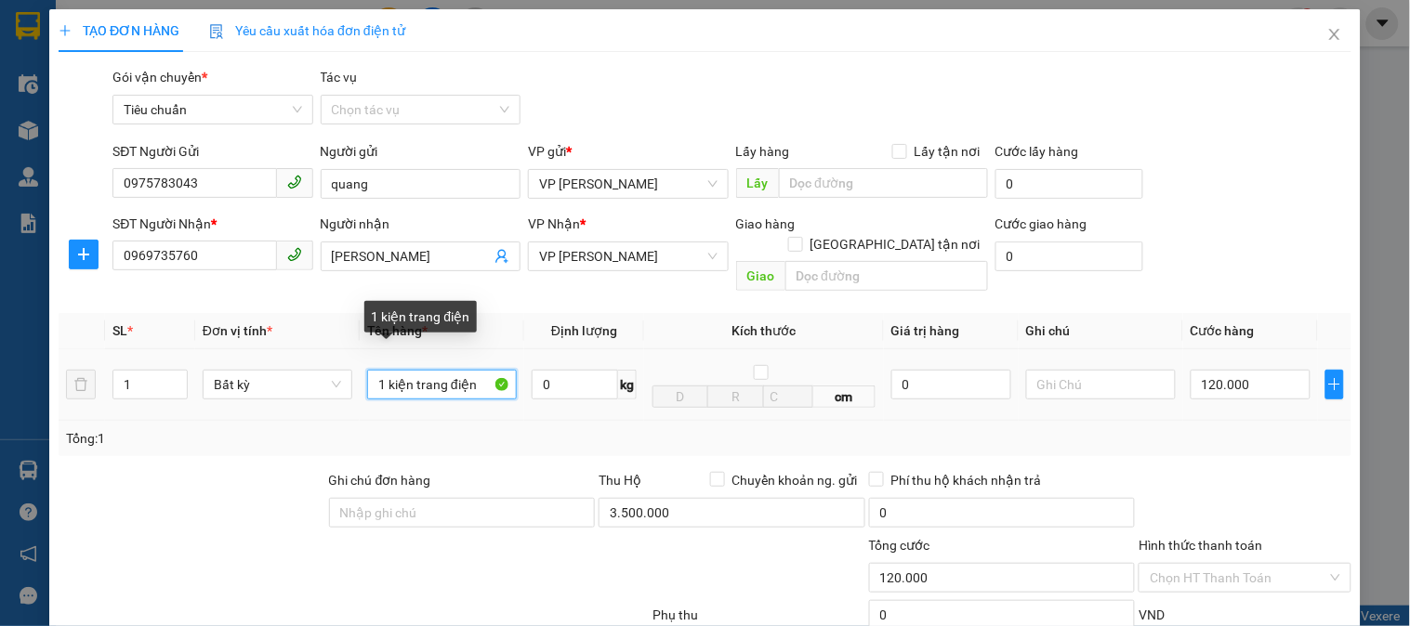
click at [441, 370] on input "1 kiện trang điện" at bounding box center [442, 385] width 150 height 30
type input "1 kiện tranh điện"
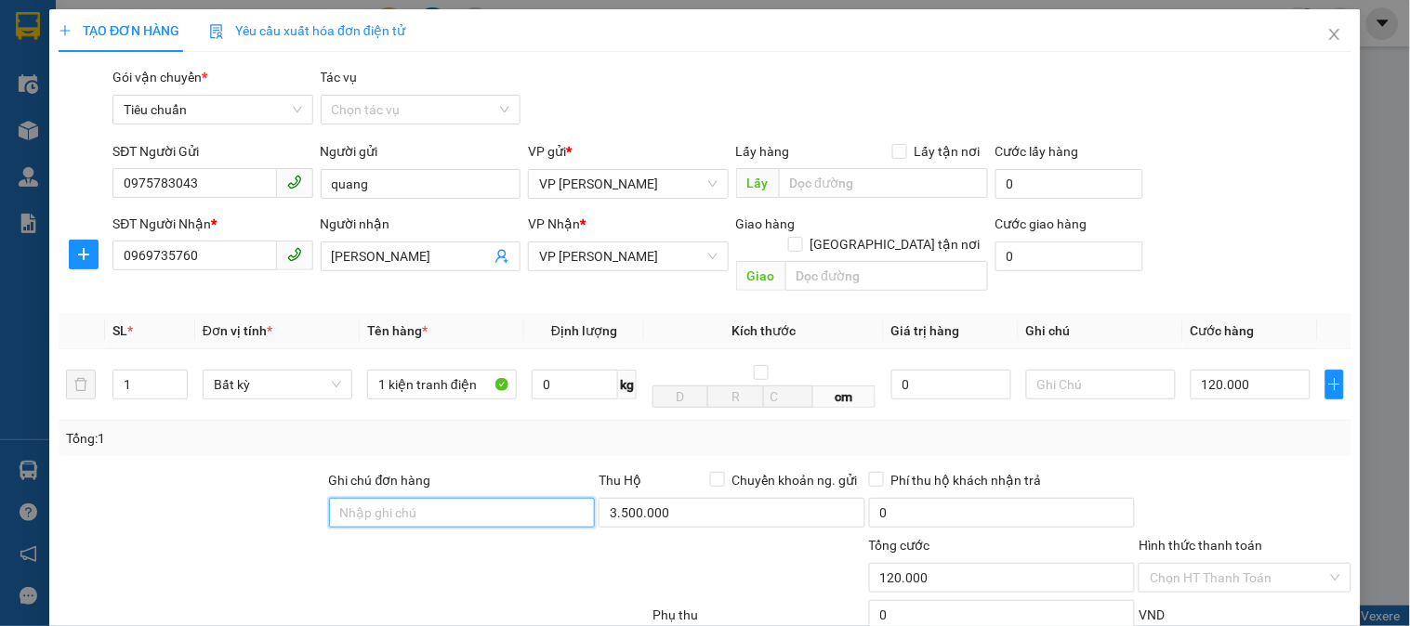
click at [487, 498] on input "Ghi chú đơn hàng" at bounding box center [462, 513] width 267 height 30
click at [407, 498] on input "Ghi chú đơn hàng" at bounding box center [462, 513] width 267 height 30
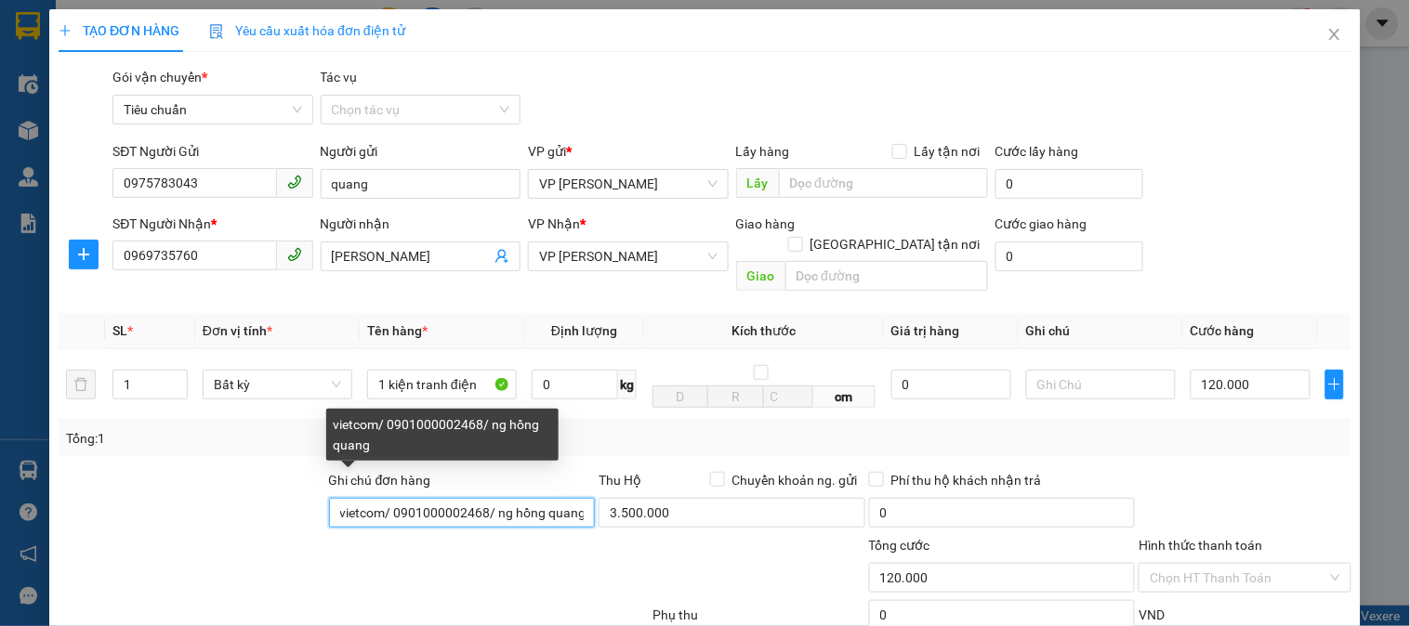
type input "vietcom/ 0901000002468/ ng hồng quang"
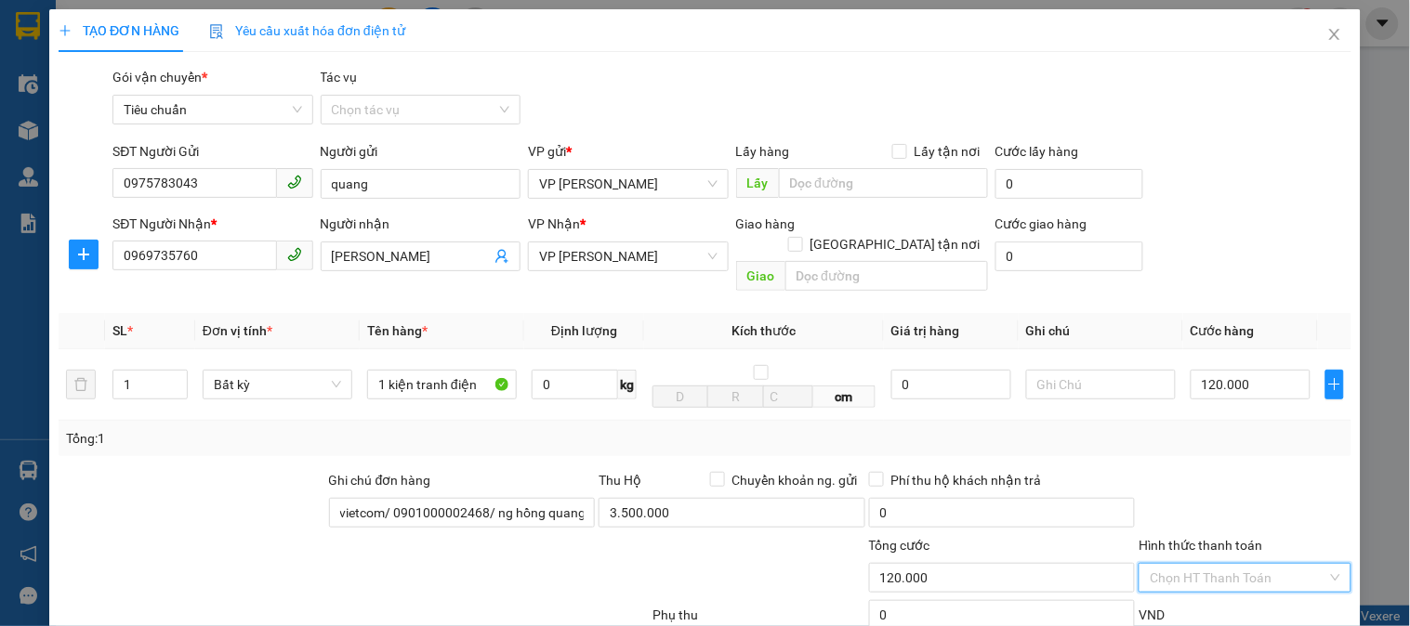
click at [1248, 564] on input "Hình thức thanh toán" at bounding box center [1237, 578] width 177 height 28
click at [1224, 584] on div "Tại văn phòng" at bounding box center [1233, 594] width 188 height 20
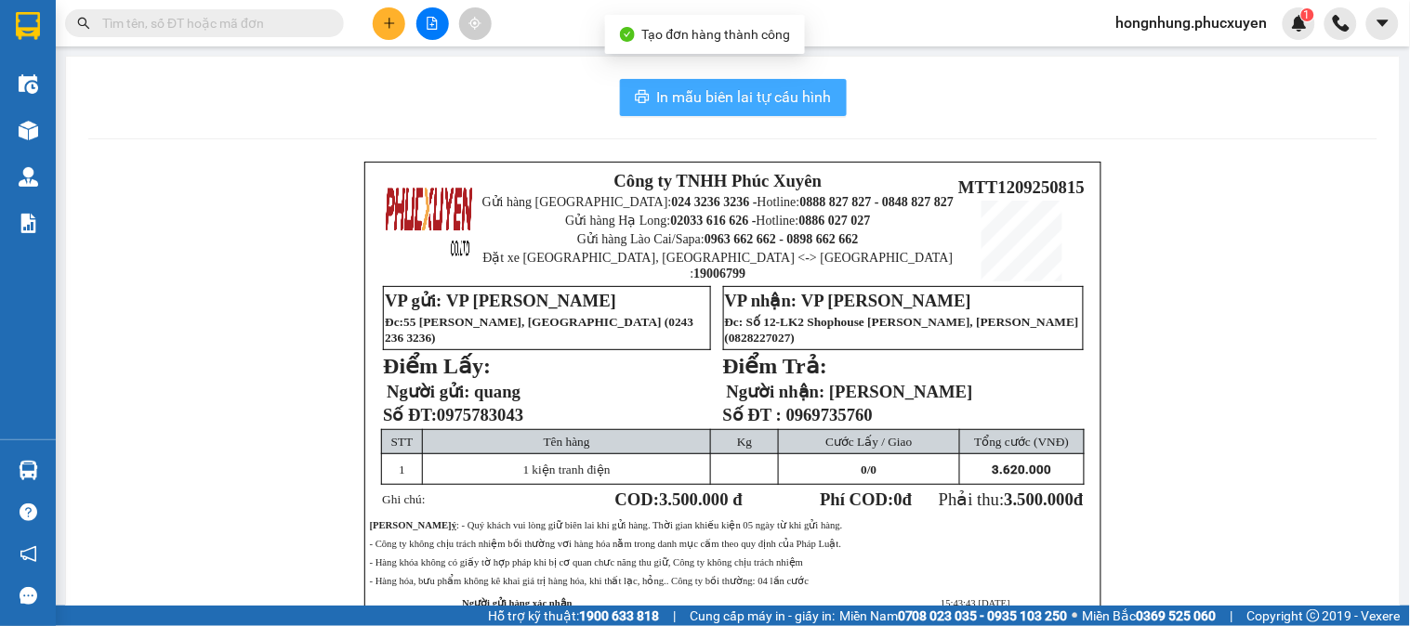
click at [764, 99] on span "In mẫu biên lai tự cấu hình" at bounding box center [744, 96] width 175 height 23
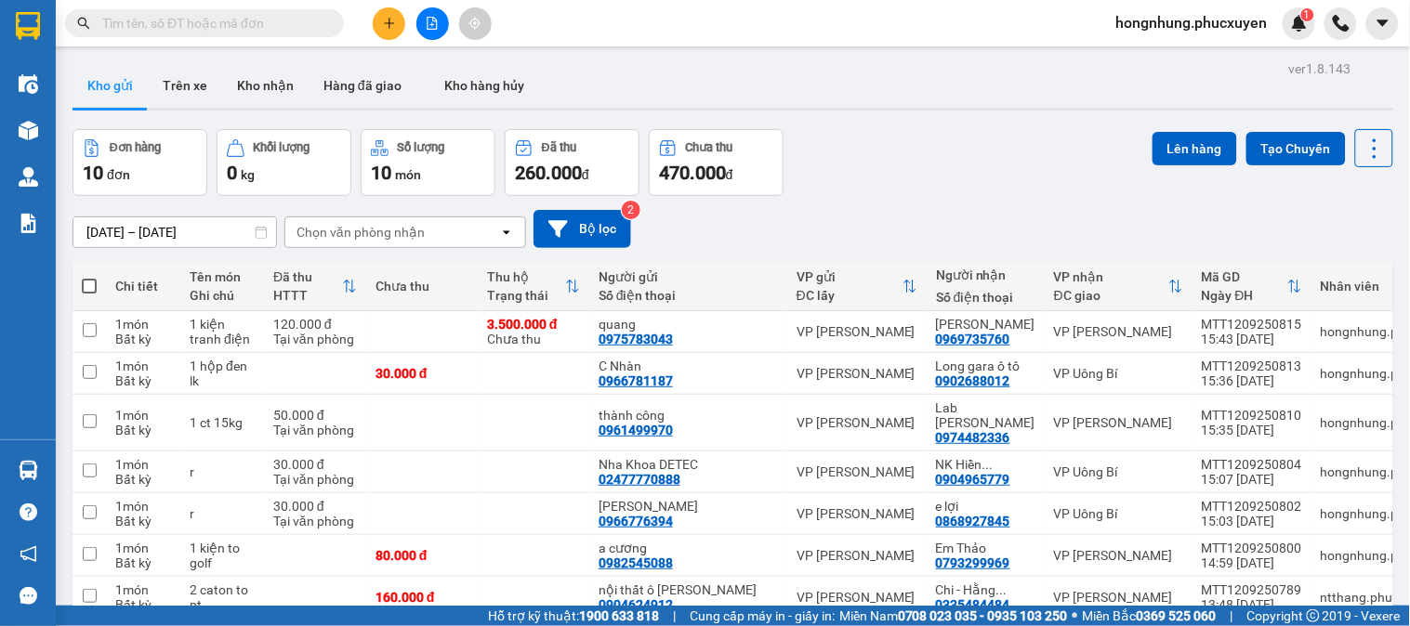
click at [973, 153] on div "Đơn hàng 10 đơn Khối lượng 0 kg Số lượng 10 món Đã thu 260.000 đ Chưa thu 470.0…" at bounding box center [732, 162] width 1320 height 67
click at [957, 182] on div "Đơn hàng 10 đơn Khối lượng 0 kg Số lượng 10 món Đã thu 260.000 đ Chưa thu 470.0…" at bounding box center [732, 162] width 1320 height 67
click at [943, 174] on div "Đơn hàng 10 đơn Khối lượng 0 kg Số lượng 10 món Đã thu 260.000 đ Chưa thu 470.0…" at bounding box center [732, 162] width 1320 height 67
click at [960, 169] on div "Đơn hàng 10 đơn Khối lượng 0 kg Số lượng 10 món Đã thu 260.000 đ Chưa thu 470.0…" at bounding box center [732, 162] width 1320 height 67
click at [936, 342] on div "0969735760" at bounding box center [973, 339] width 74 height 15
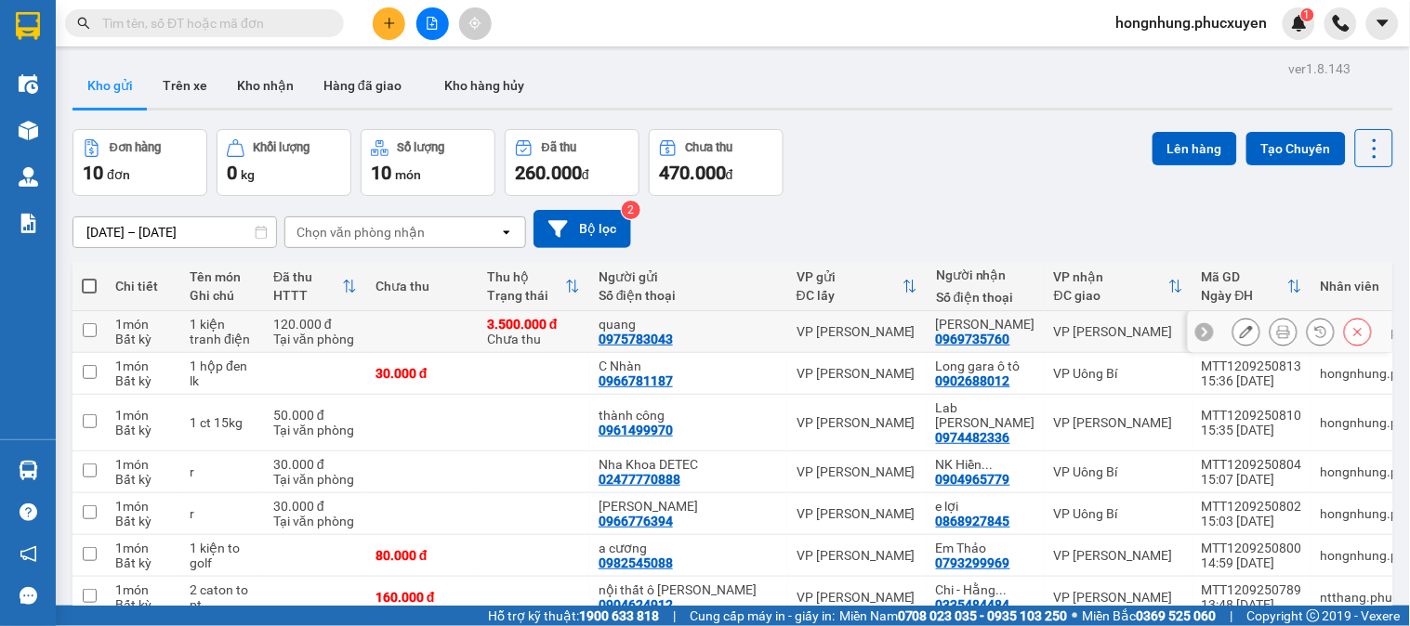
click at [936, 342] on div "0969735760" at bounding box center [973, 339] width 74 height 15
click at [290, 14] on input "text" at bounding box center [211, 23] width 219 height 20
paste input "0969735760"
type input "0969735760"
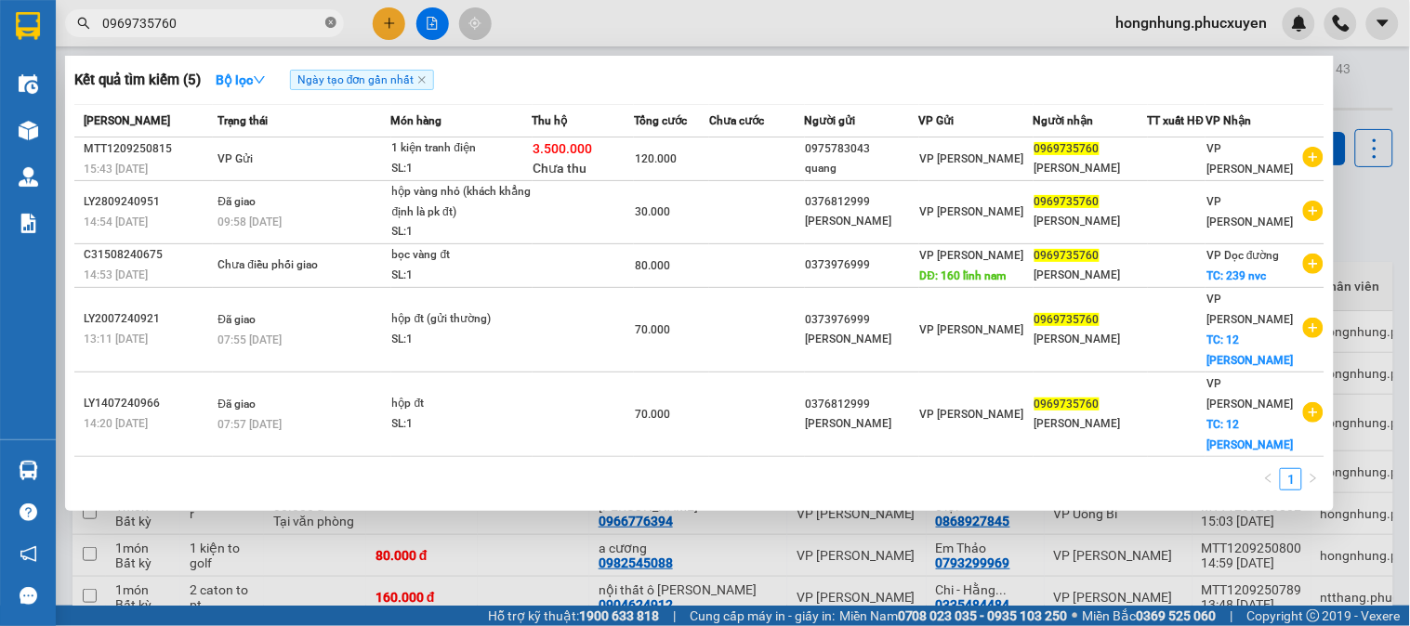
click at [328, 24] on icon "close-circle" at bounding box center [330, 22] width 11 height 11
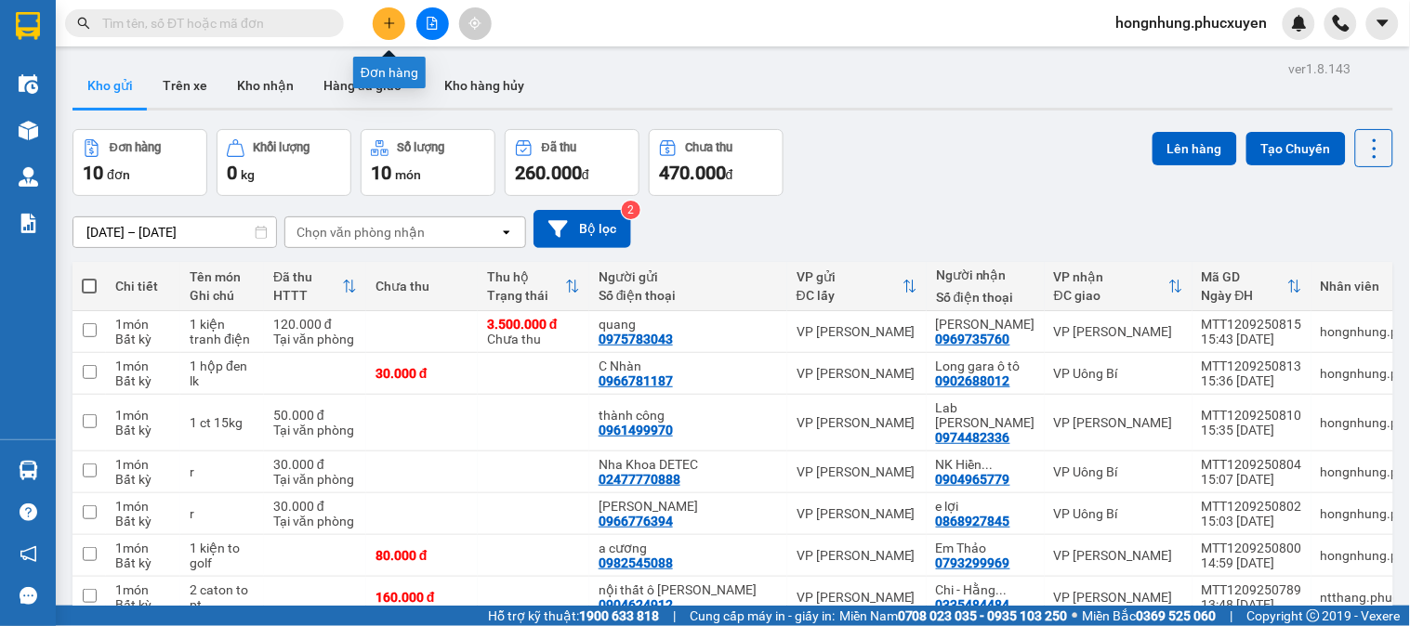
click at [391, 23] on icon "plus" at bounding box center [389, 22] width 10 height 1
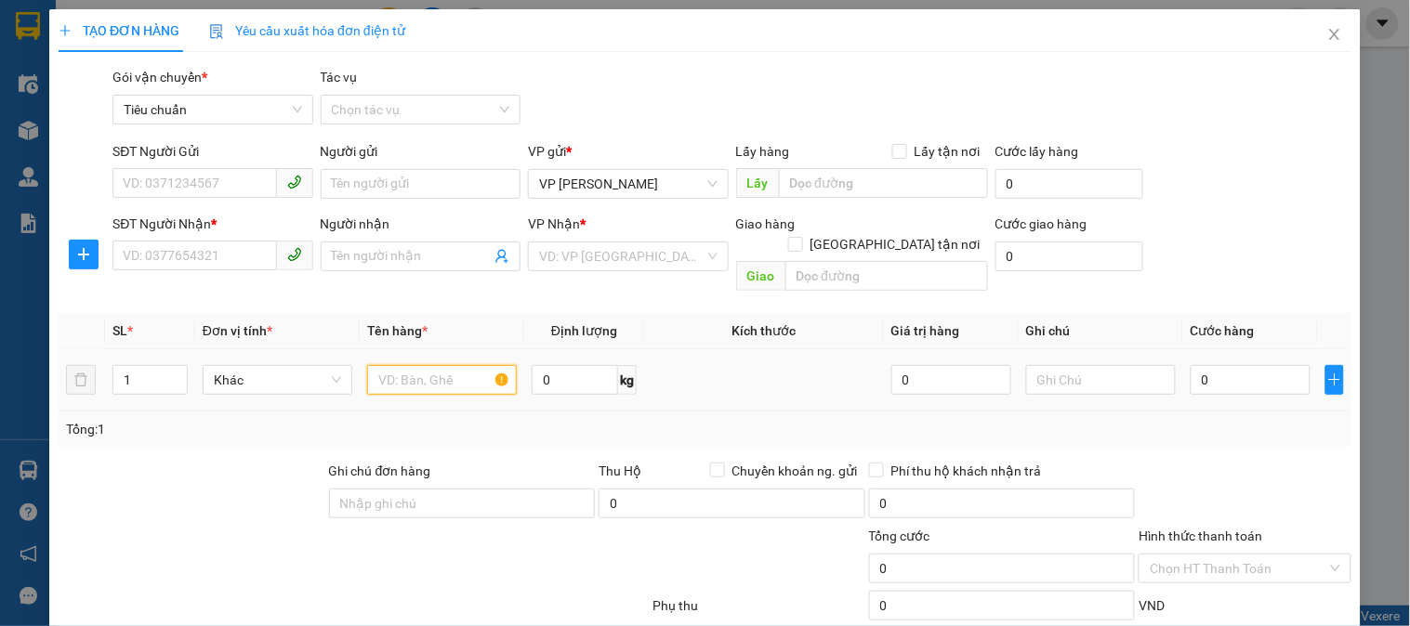
click at [413, 365] on input "text" at bounding box center [442, 380] width 150 height 30
type input "r"
click at [1270, 365] on input "0" at bounding box center [1250, 380] width 120 height 30
type input "3"
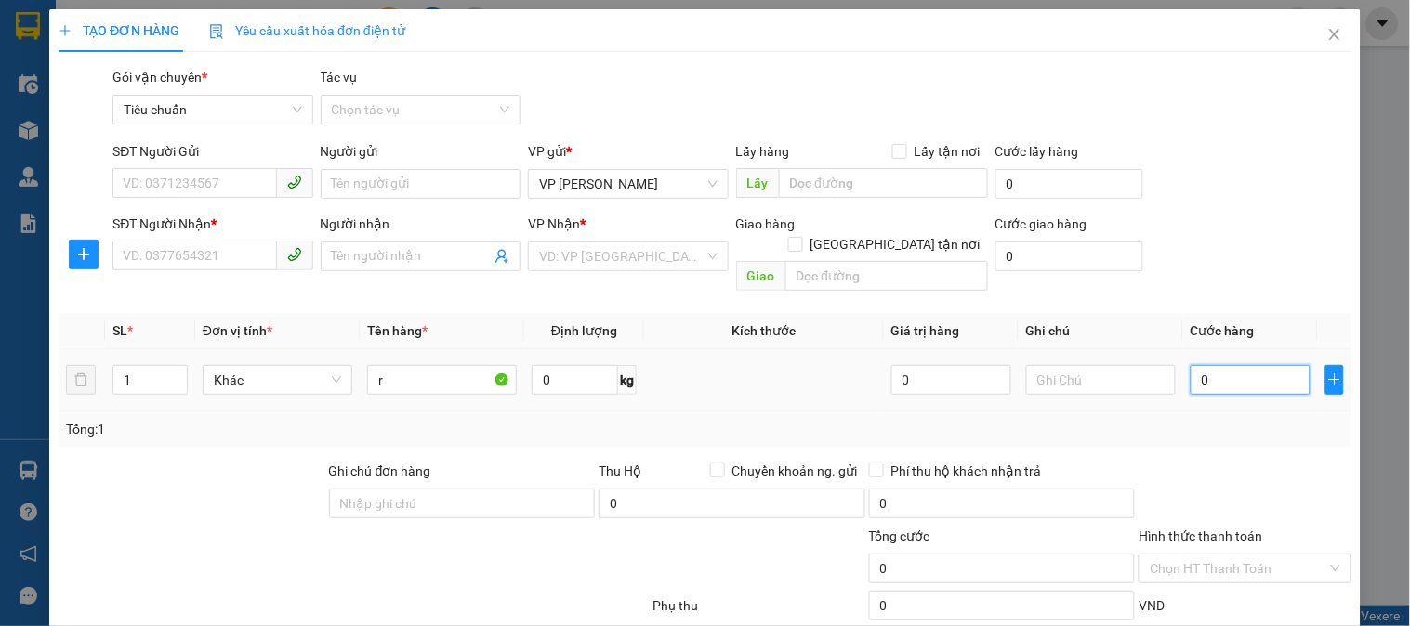
type input "3"
type input "30"
type input "30.000"
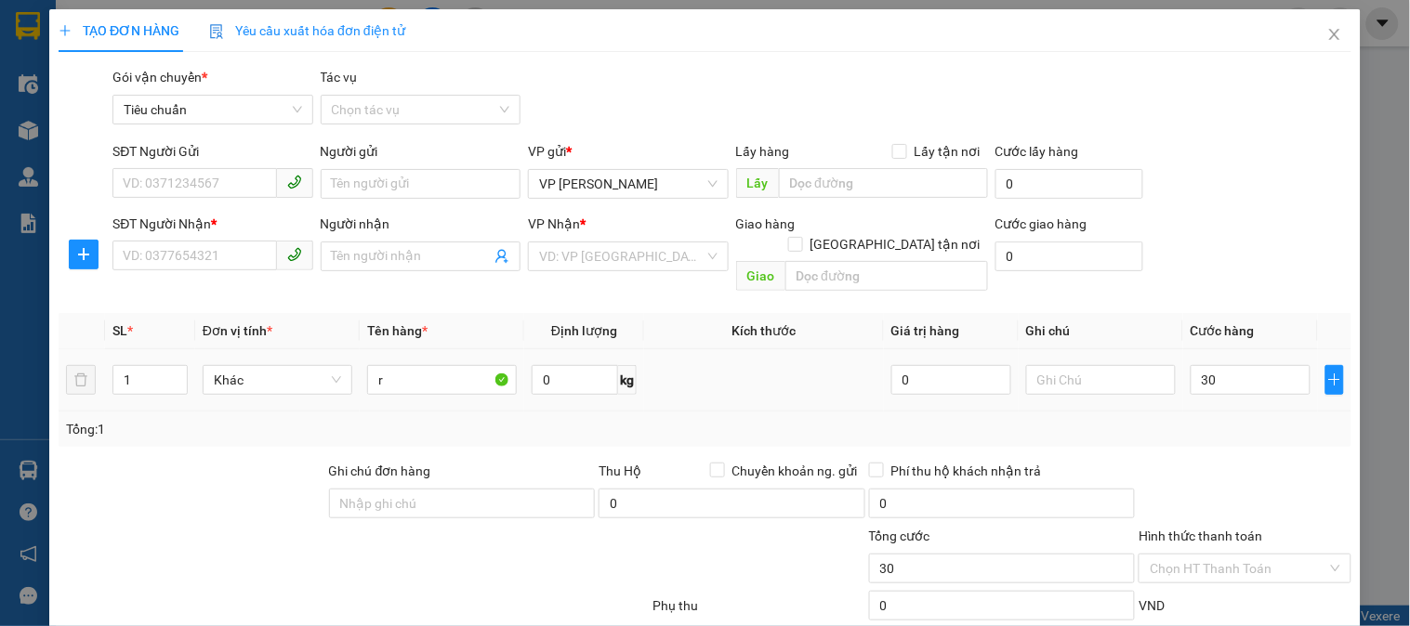
type input "30.000"
click at [1252, 466] on div at bounding box center [1244, 493] width 216 height 65
click at [230, 184] on input "SĐT Người Gửi" at bounding box center [194, 183] width 164 height 30
click at [233, 192] on input "SĐT Người Gửi" at bounding box center [194, 183] width 164 height 30
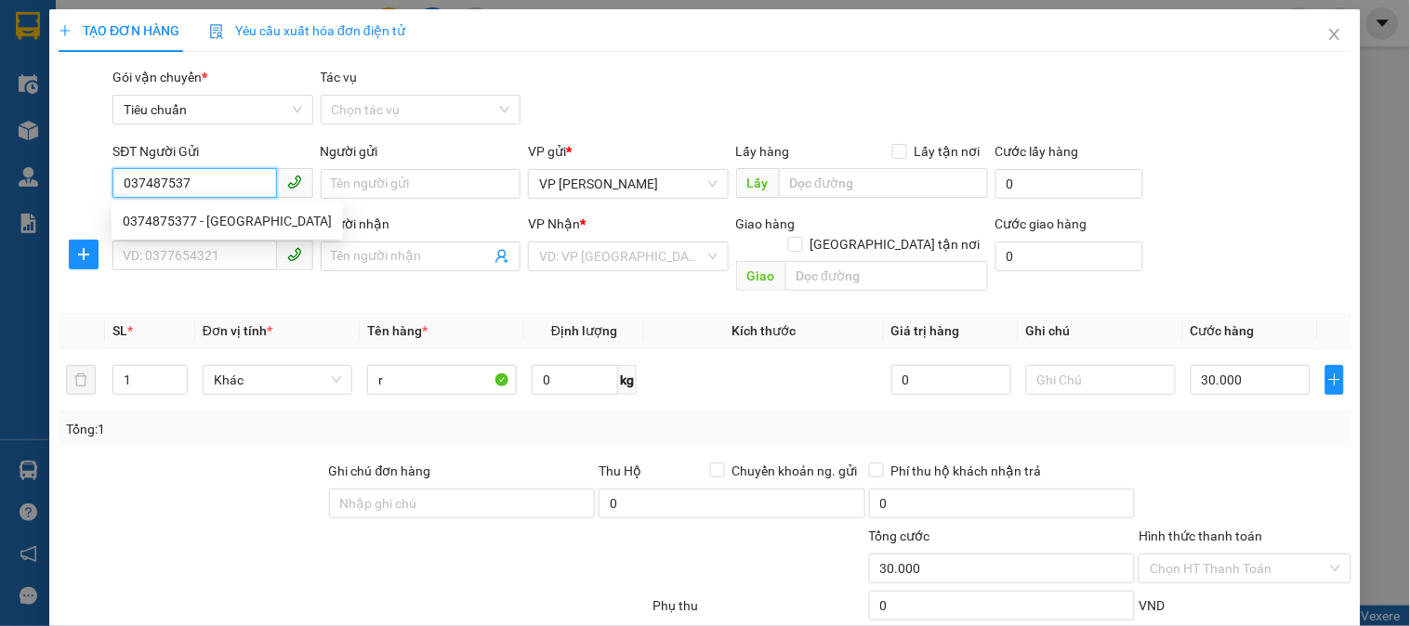
type input "0374875377"
click at [229, 214] on div "0374875377 - Cao Anh" at bounding box center [227, 221] width 209 height 20
type input "Cao Anh"
type input "0374875377"
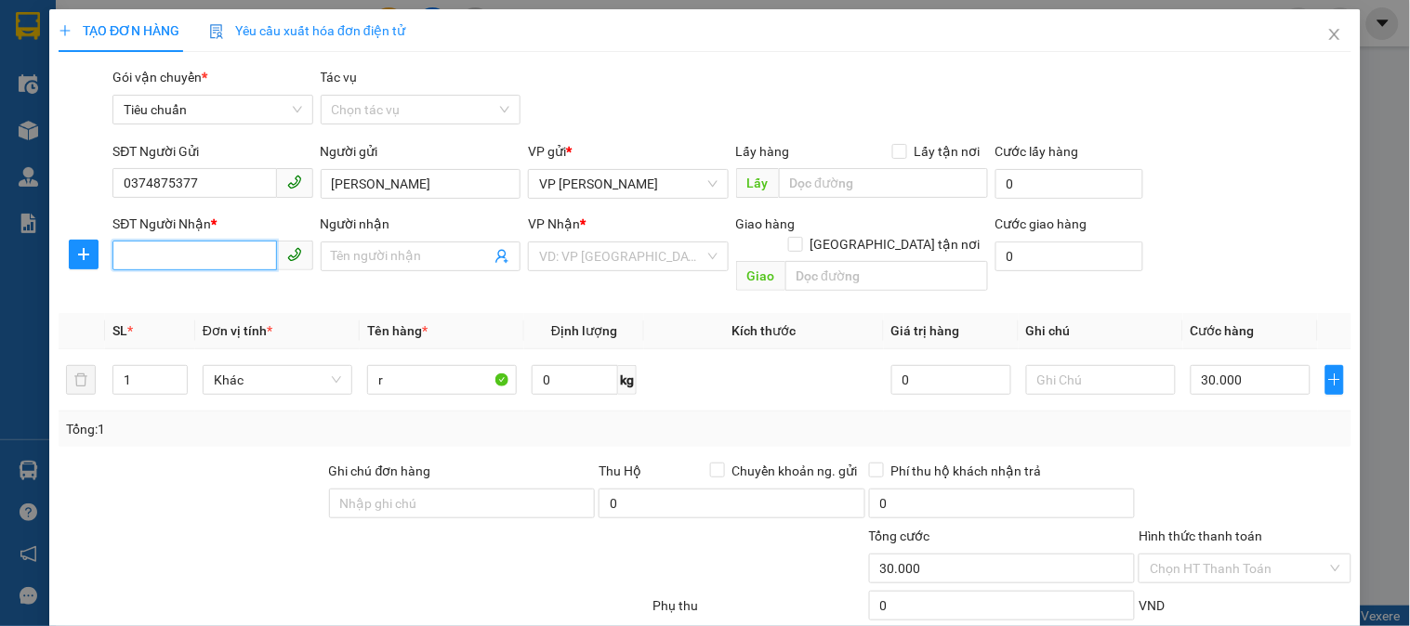
click at [240, 257] on input "SĐT Người Nhận *" at bounding box center [194, 256] width 164 height 30
click at [219, 295] on div "0962110841 - BS Trường" at bounding box center [211, 293] width 176 height 20
type input "0962110841"
type input "BS Trường"
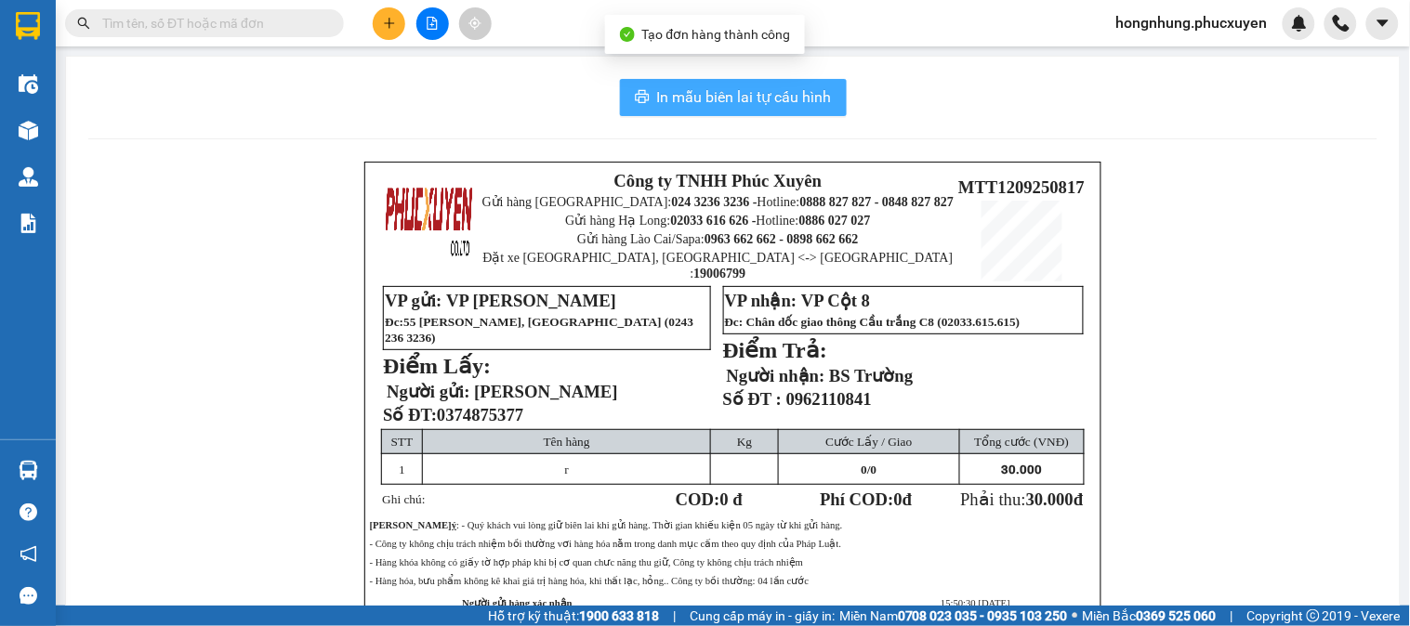
click at [737, 89] on span "In mẫu biên lai tự cấu hình" at bounding box center [744, 96] width 175 height 23
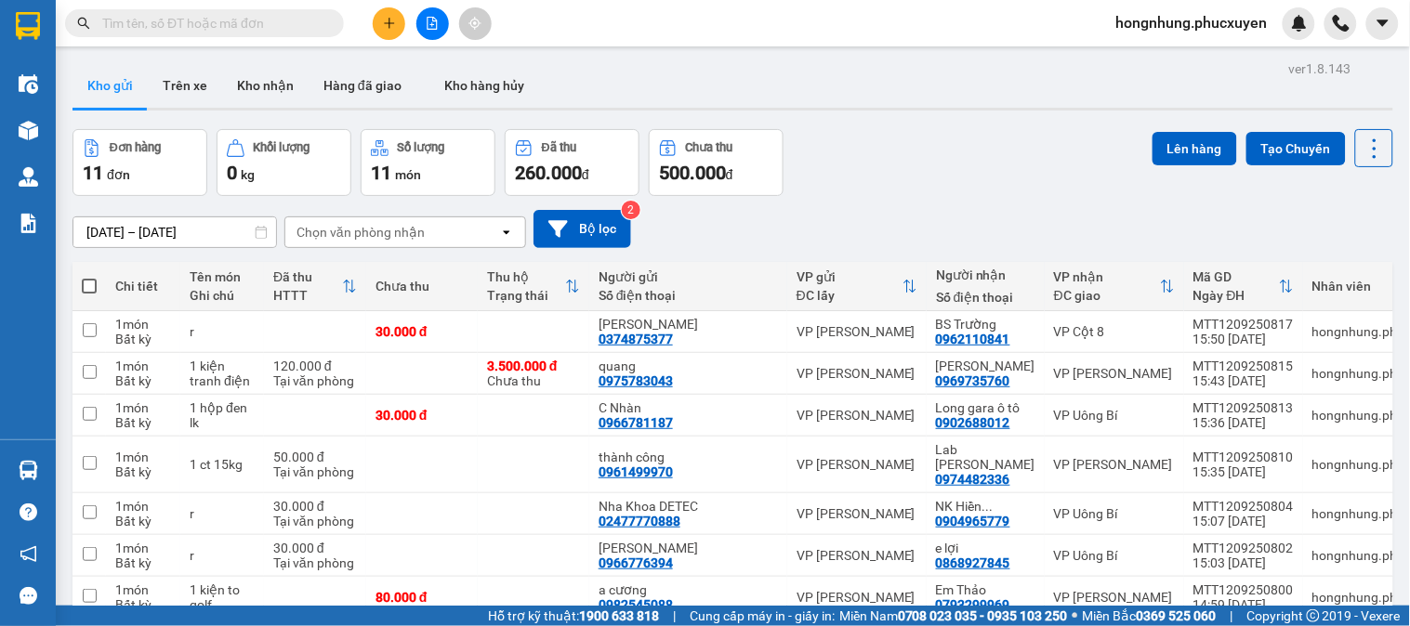
click at [955, 162] on div "Đơn hàng 11 đơn Khối lượng 0 kg Số lượng 11 món Đã thu 260.000 đ Chưa thu 500.0…" at bounding box center [732, 162] width 1320 height 67
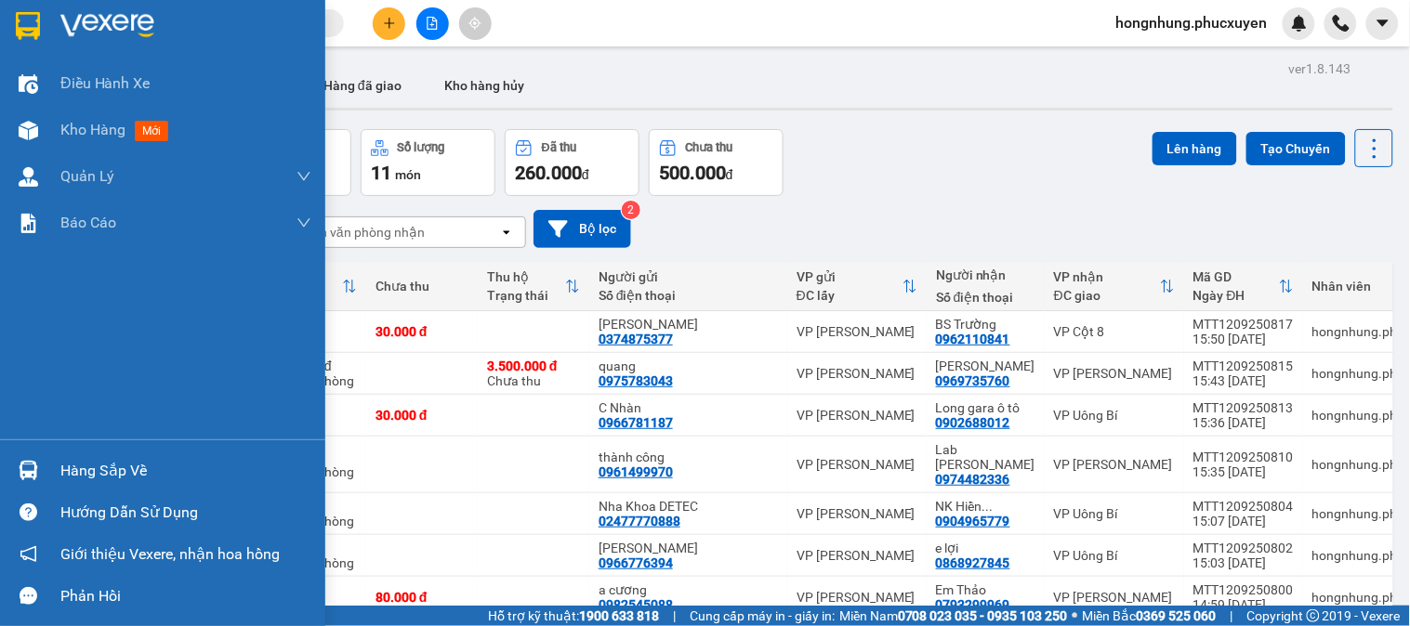
click at [39, 465] on div at bounding box center [28, 470] width 33 height 33
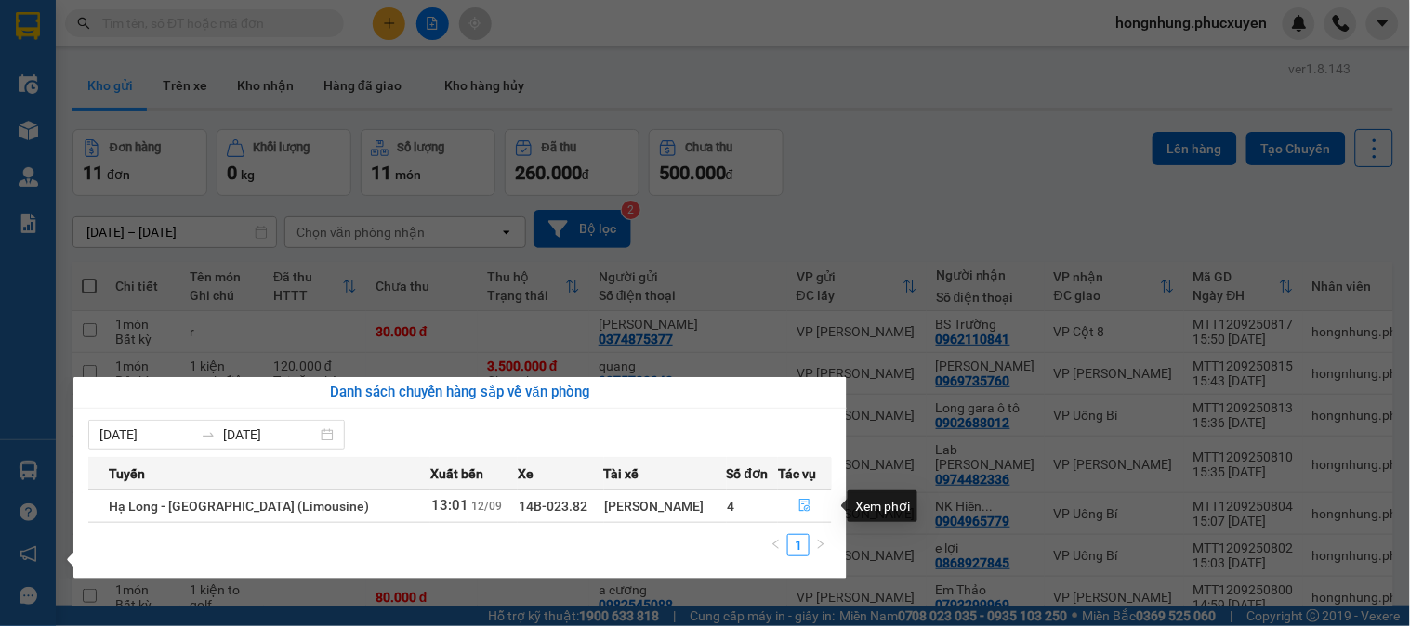
click at [810, 505] on button "button" at bounding box center [805, 507] width 52 height 30
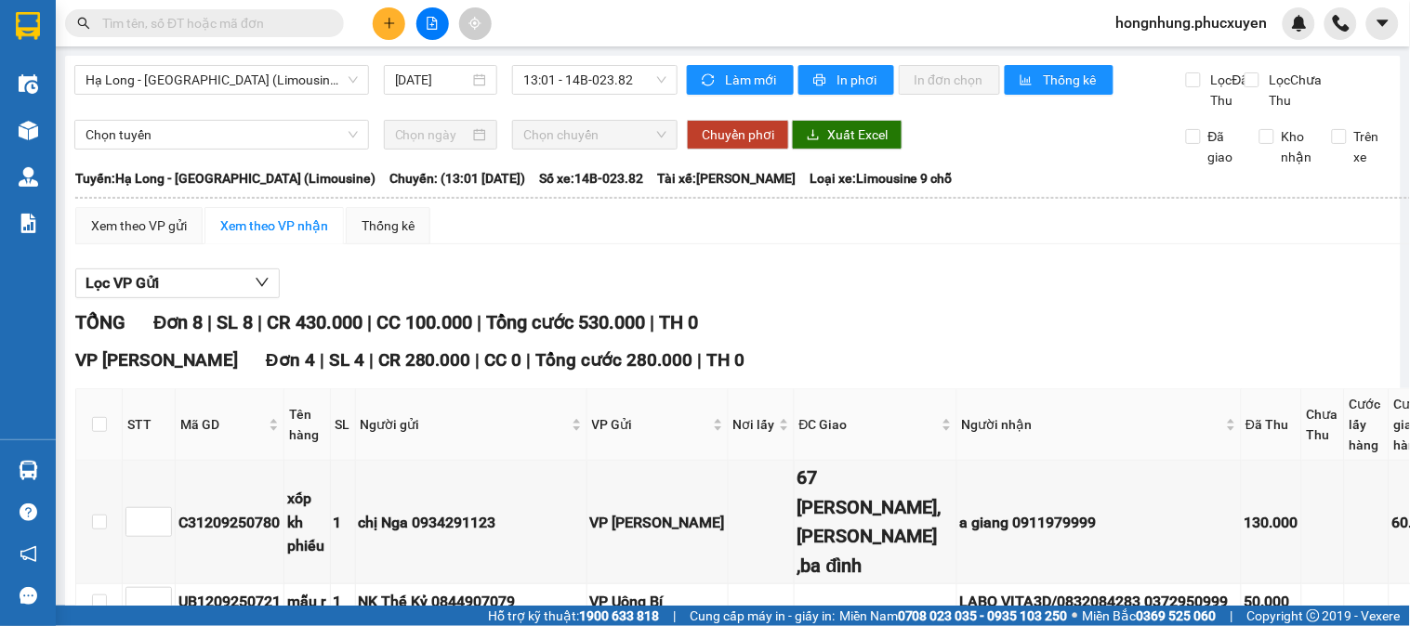
click at [80, 389] on th at bounding box center [99, 425] width 46 height 72
click at [92, 417] on input "checkbox" at bounding box center [99, 424] width 15 height 15
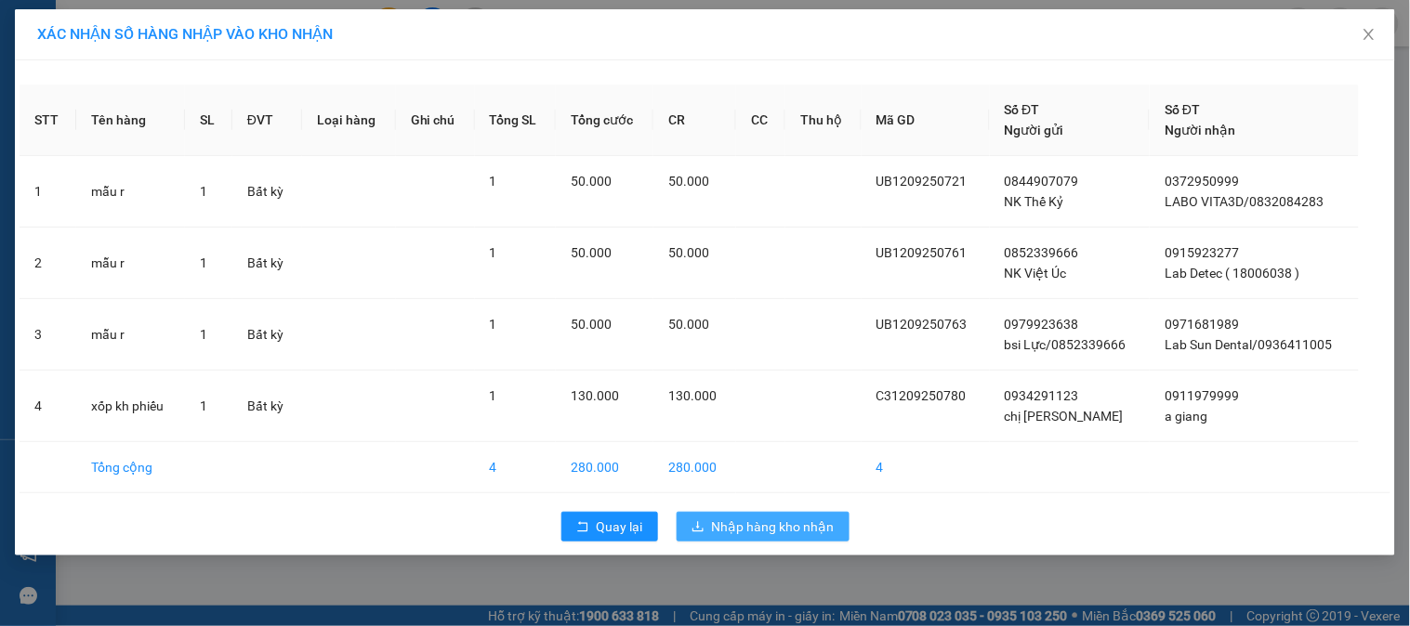
click at [799, 515] on button "Nhập hàng kho nhận" at bounding box center [762, 527] width 173 height 30
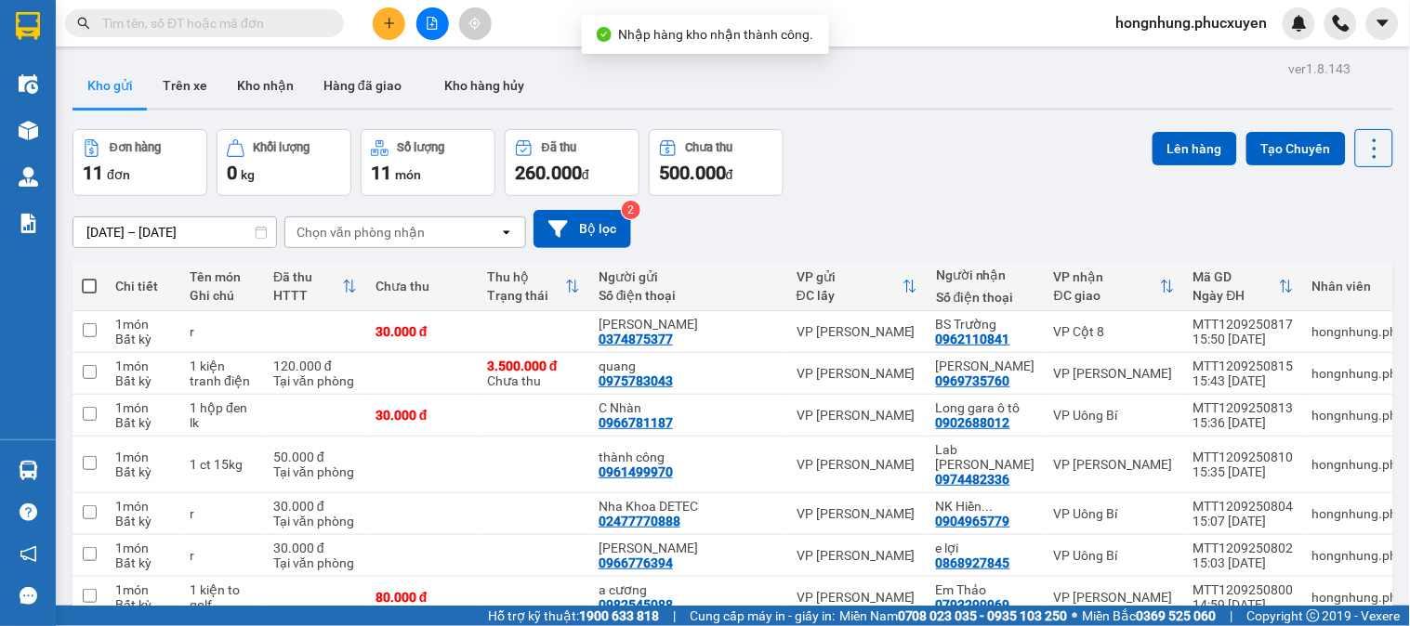
click at [1007, 206] on div "10/09/2025 – 12/09/2025 Press the down arrow key to interact with the calendar …" at bounding box center [732, 229] width 1320 height 66
click at [257, 74] on button "Kho nhận" at bounding box center [265, 85] width 86 height 45
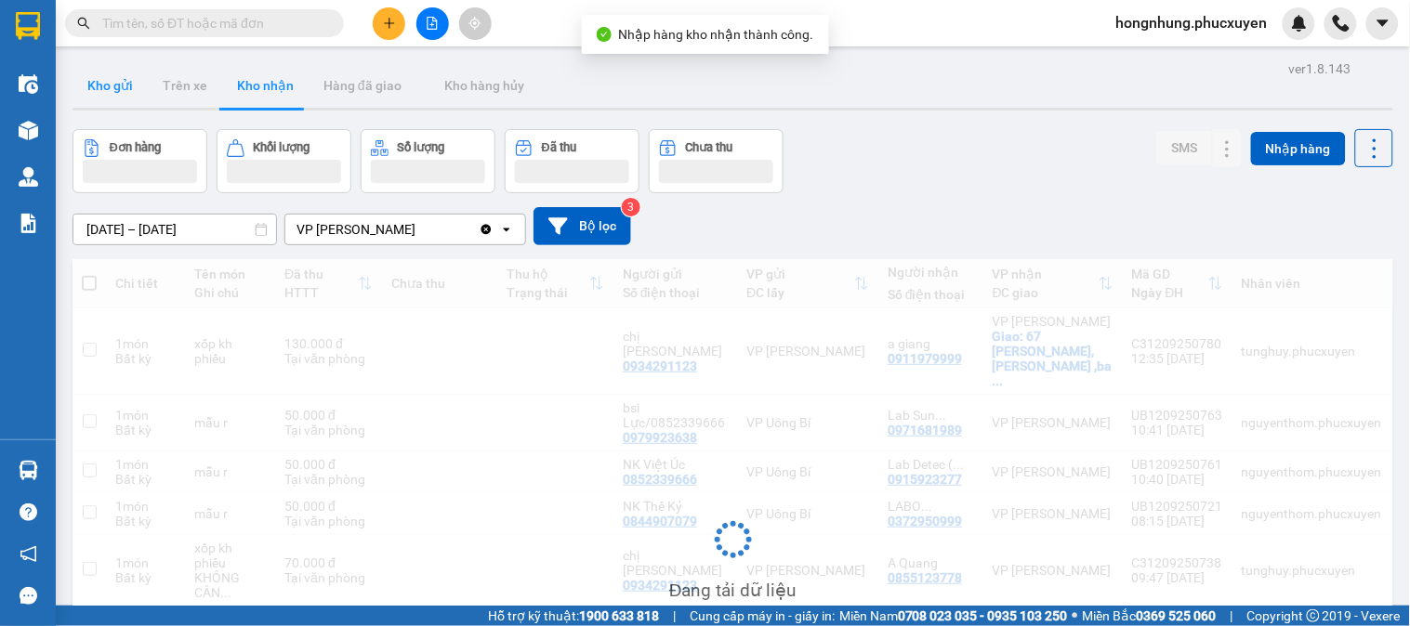
click at [108, 102] on button "Kho gửi" at bounding box center [109, 85] width 75 height 45
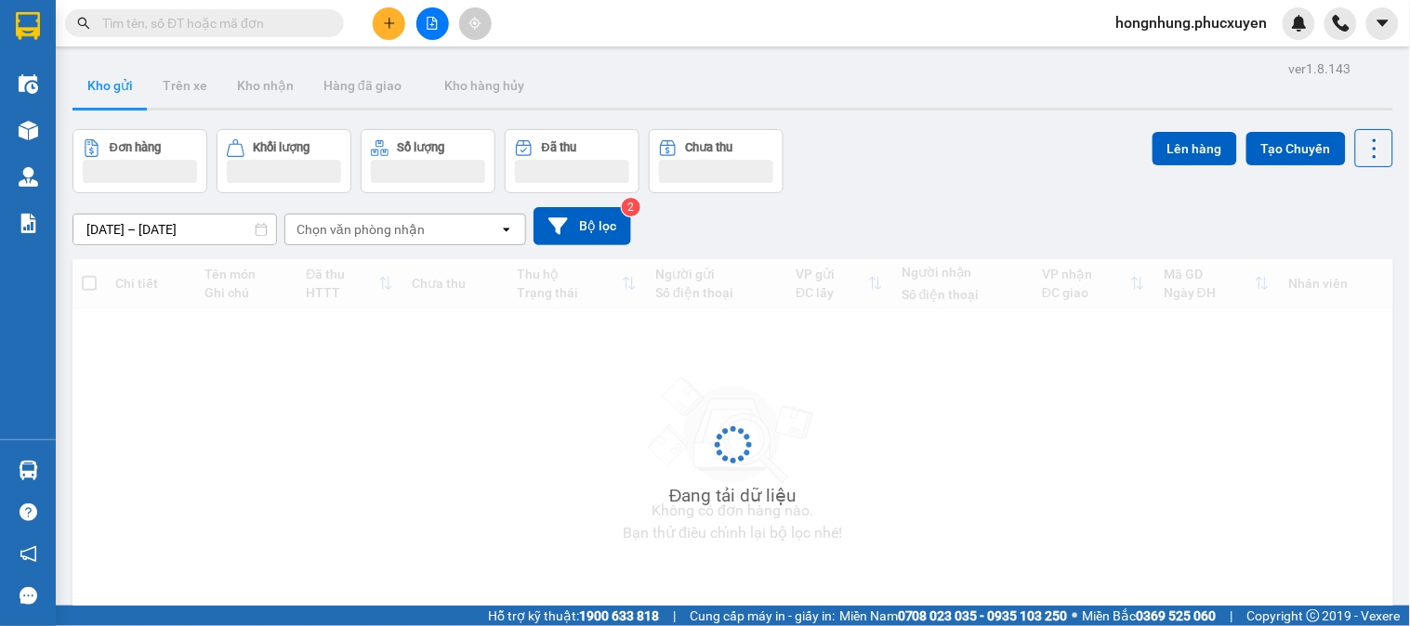
click at [108, 102] on button "Kho gửi" at bounding box center [109, 85] width 75 height 45
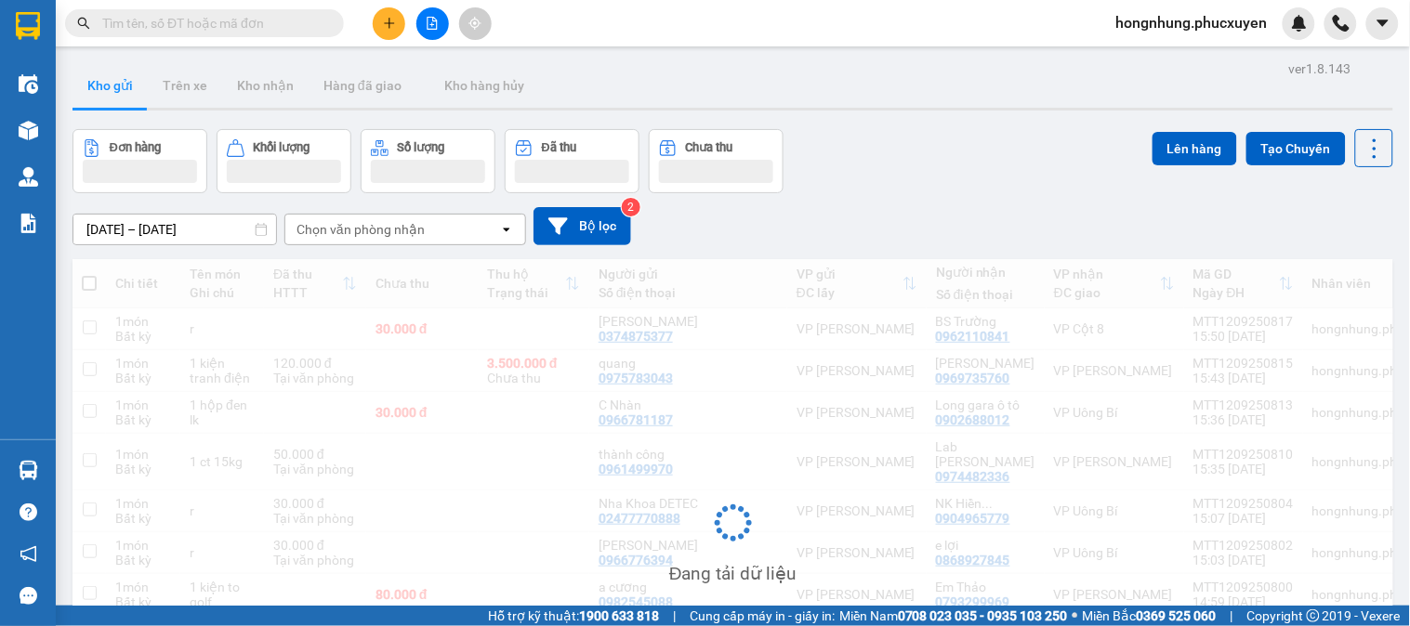
click at [108, 102] on button "Kho gửi" at bounding box center [109, 85] width 75 height 45
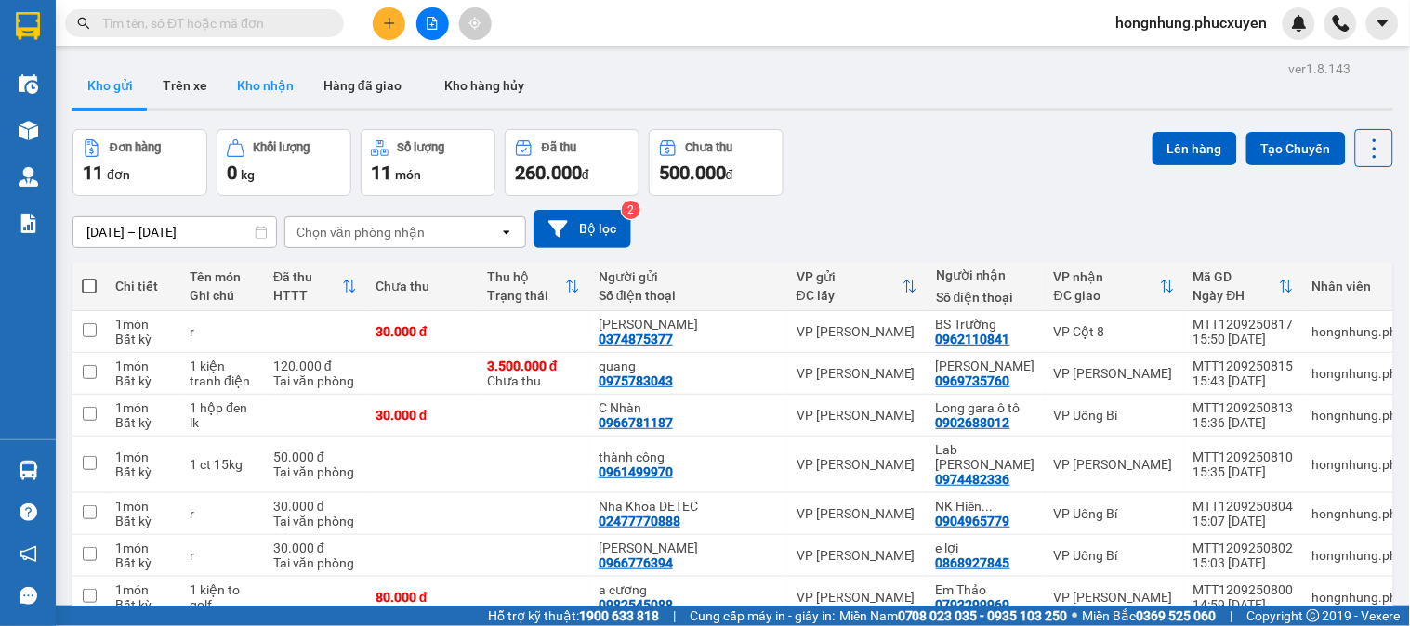
click at [253, 97] on button "Kho nhận" at bounding box center [265, 85] width 86 height 45
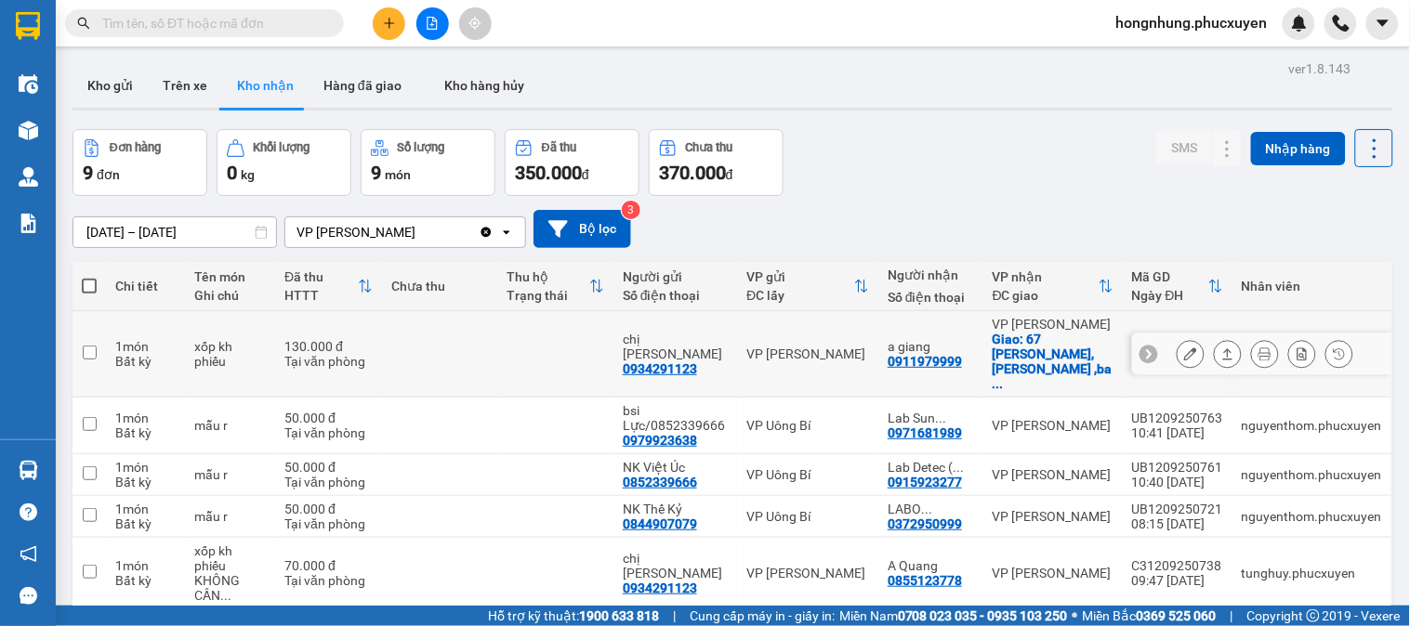
click at [1221, 348] on icon at bounding box center [1227, 354] width 13 height 13
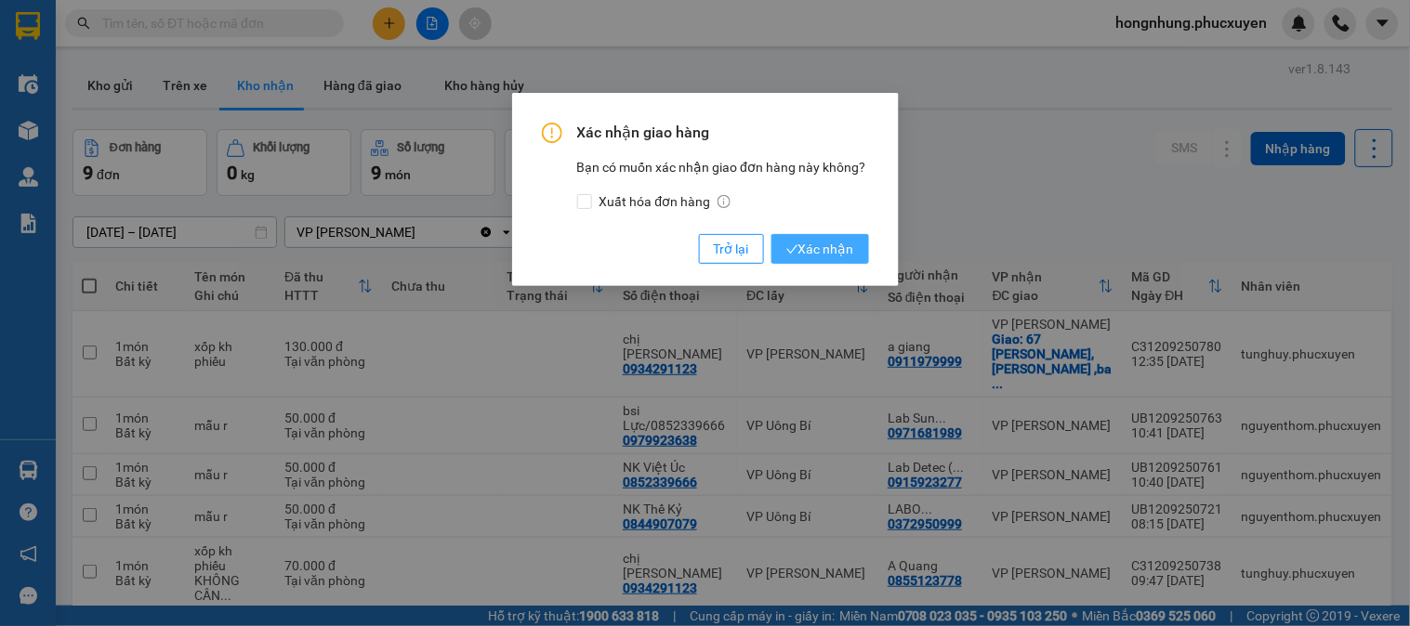
click at [815, 256] on span "Xác nhận" at bounding box center [820, 249] width 68 height 20
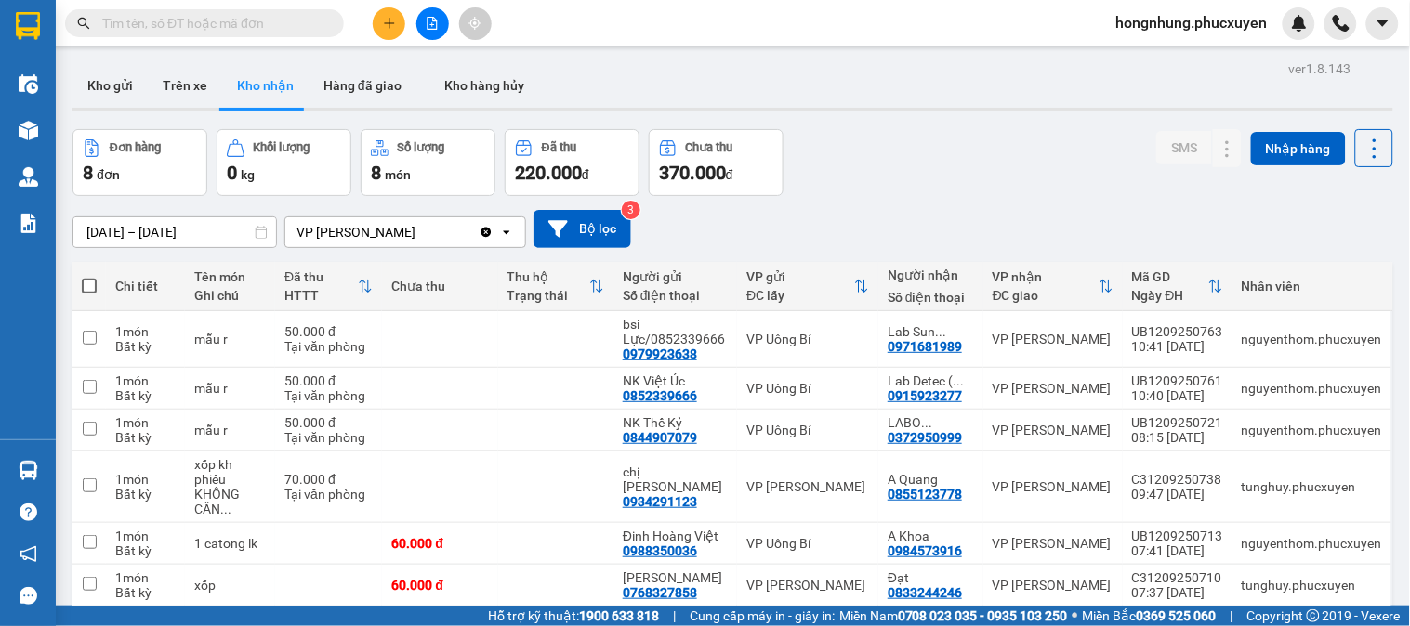
click at [277, 24] on input "text" at bounding box center [211, 23] width 219 height 20
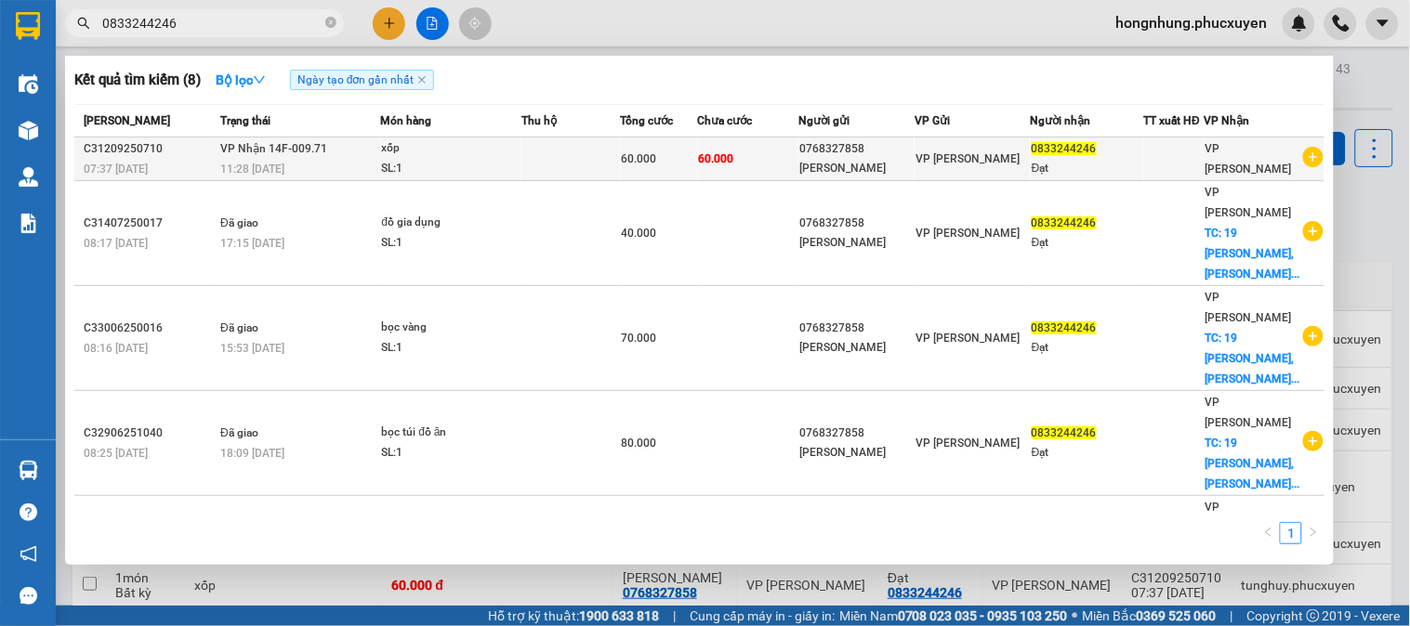
type input "0833244246"
click at [808, 161] on div "[PERSON_NAME]" at bounding box center [856, 169] width 114 height 20
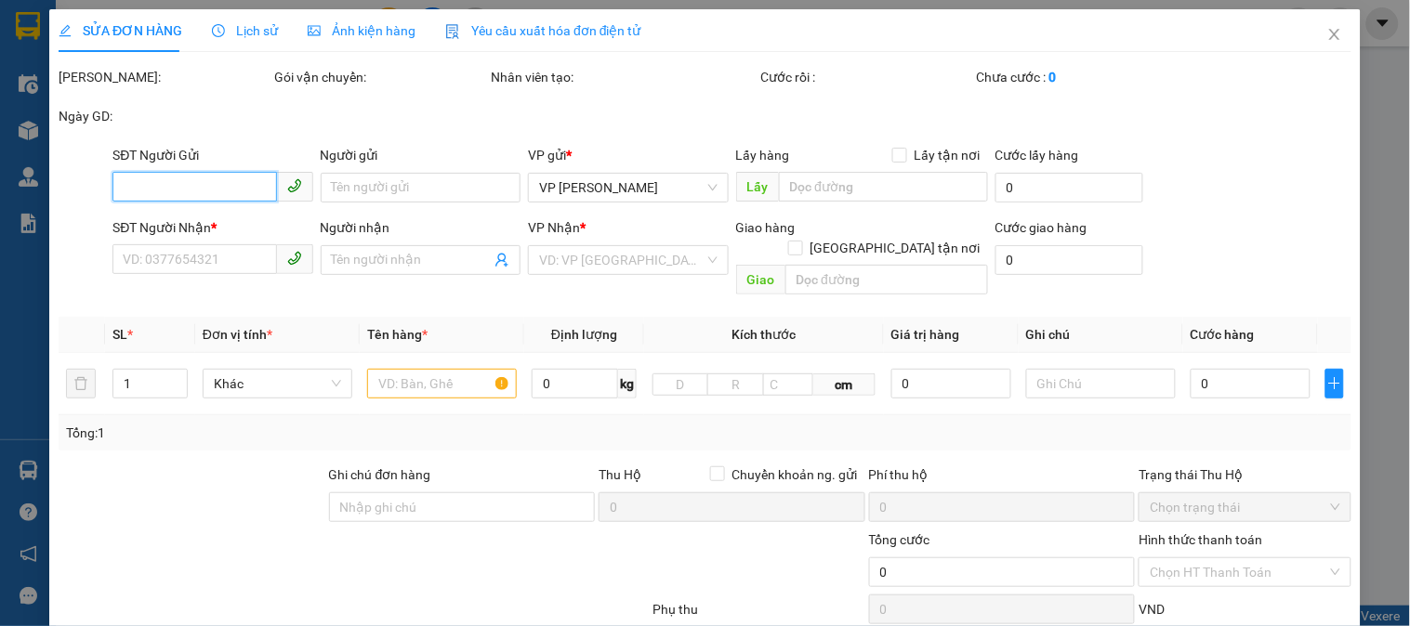
type input "0768327858"
type input "[PERSON_NAME]"
type input "0833244246"
type input "Đạt"
type input "60.000"
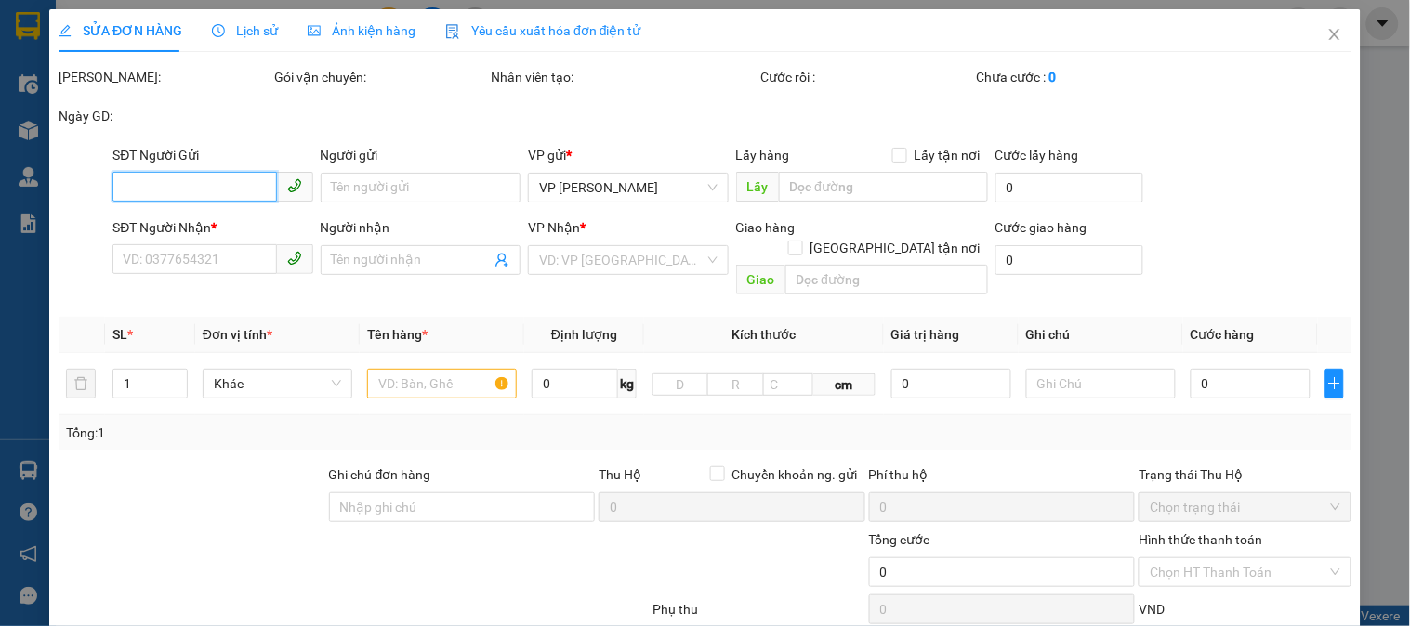
type input "60.000"
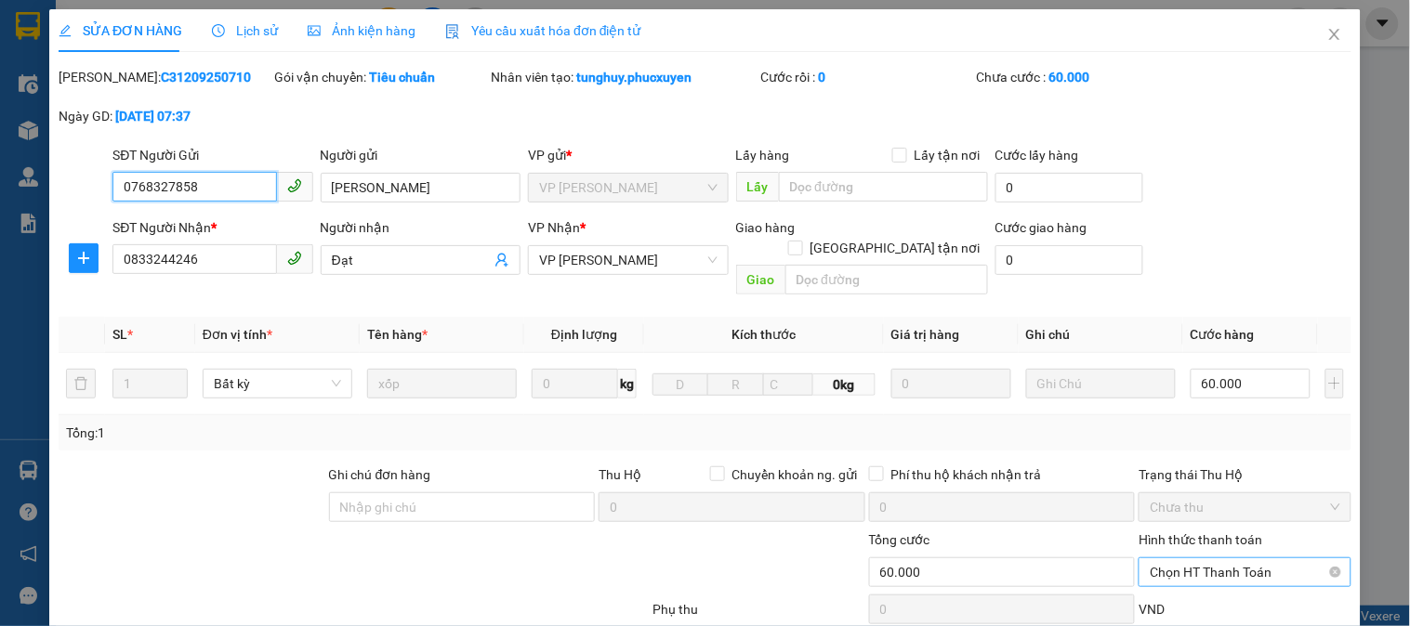
click at [1212, 558] on span "Chọn HT Thanh Toán" at bounding box center [1244, 572] width 190 height 28
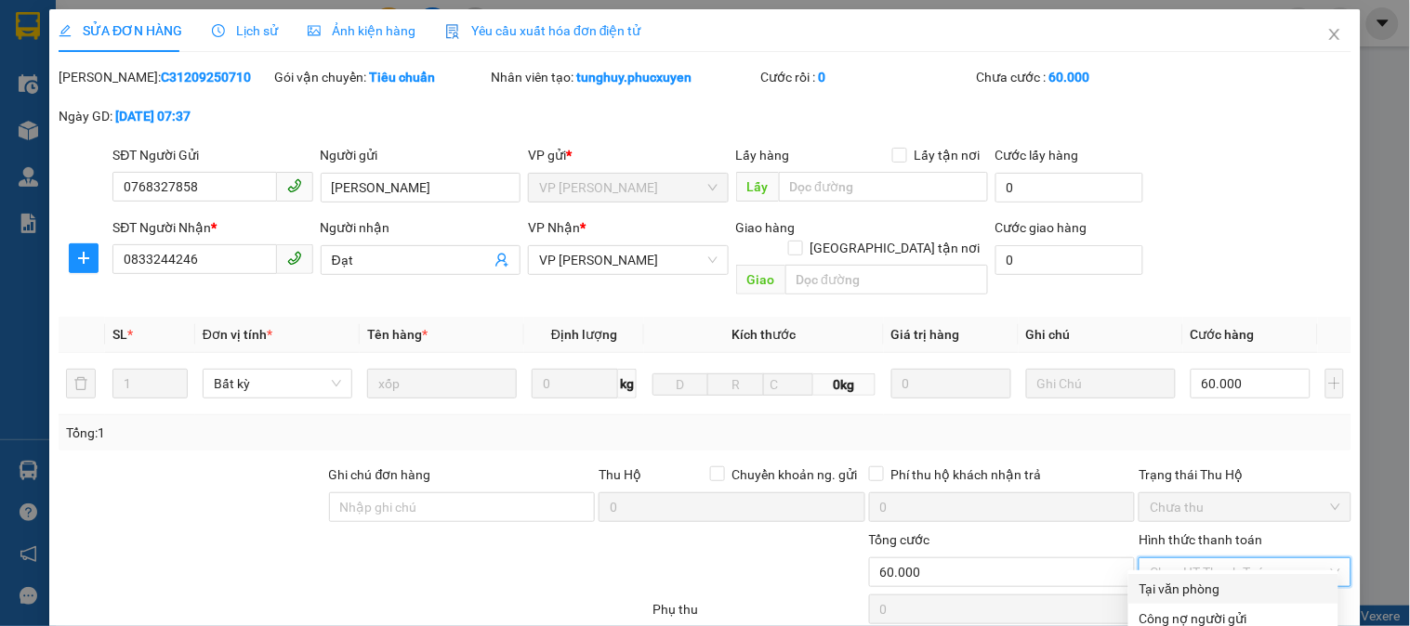
click at [1201, 579] on div "Tại văn phòng" at bounding box center [1233, 589] width 188 height 20
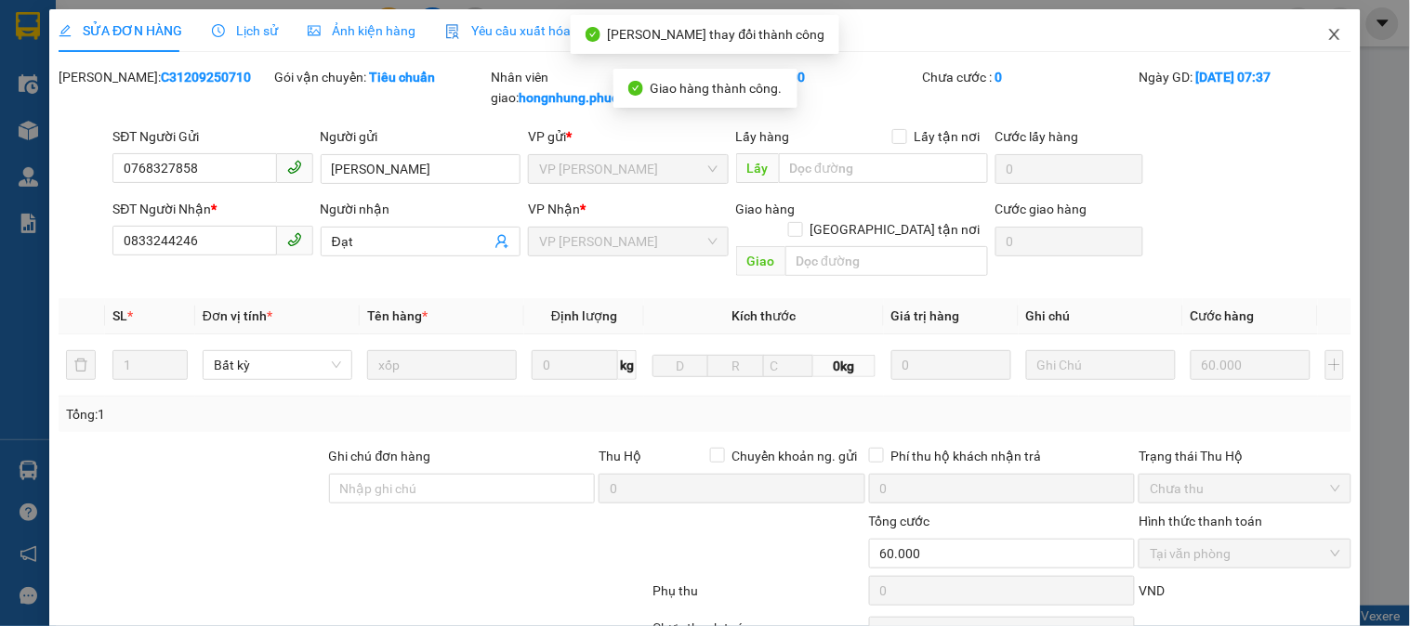
click at [1329, 34] on icon "close" at bounding box center [1334, 34] width 10 height 11
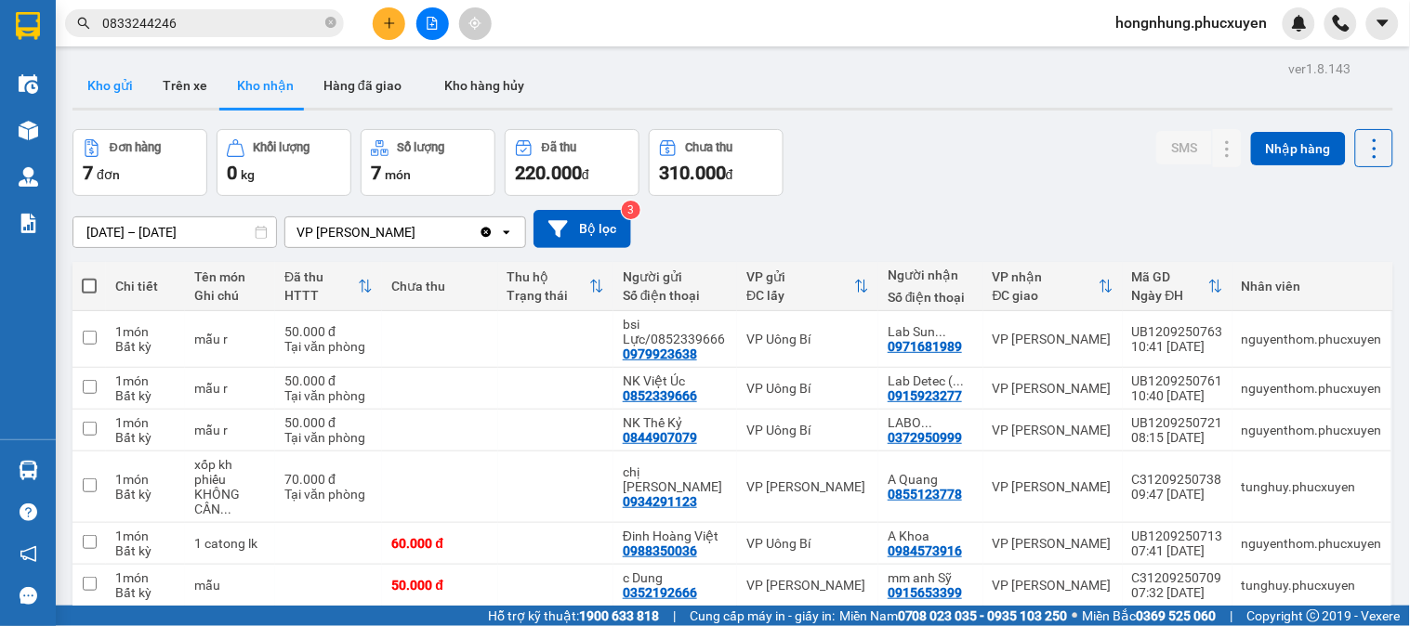
click at [105, 95] on button "Kho gửi" at bounding box center [109, 85] width 75 height 45
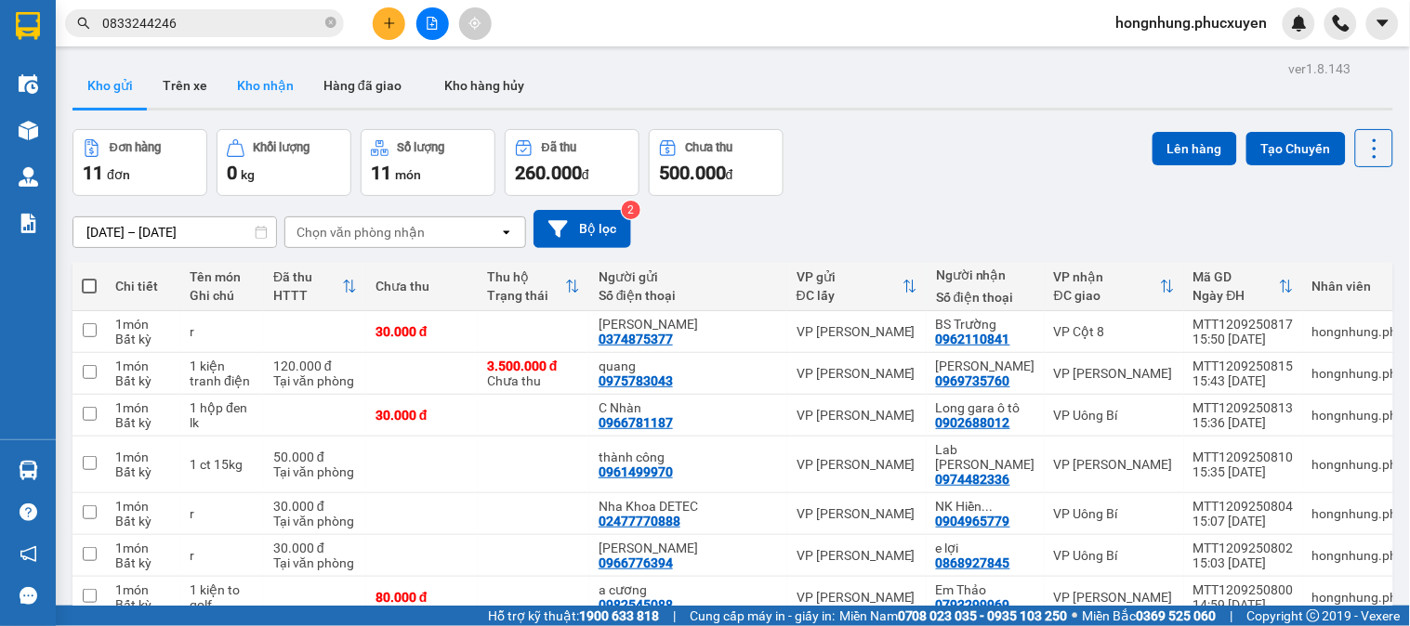
click at [263, 91] on button "Kho nhận" at bounding box center [265, 85] width 86 height 45
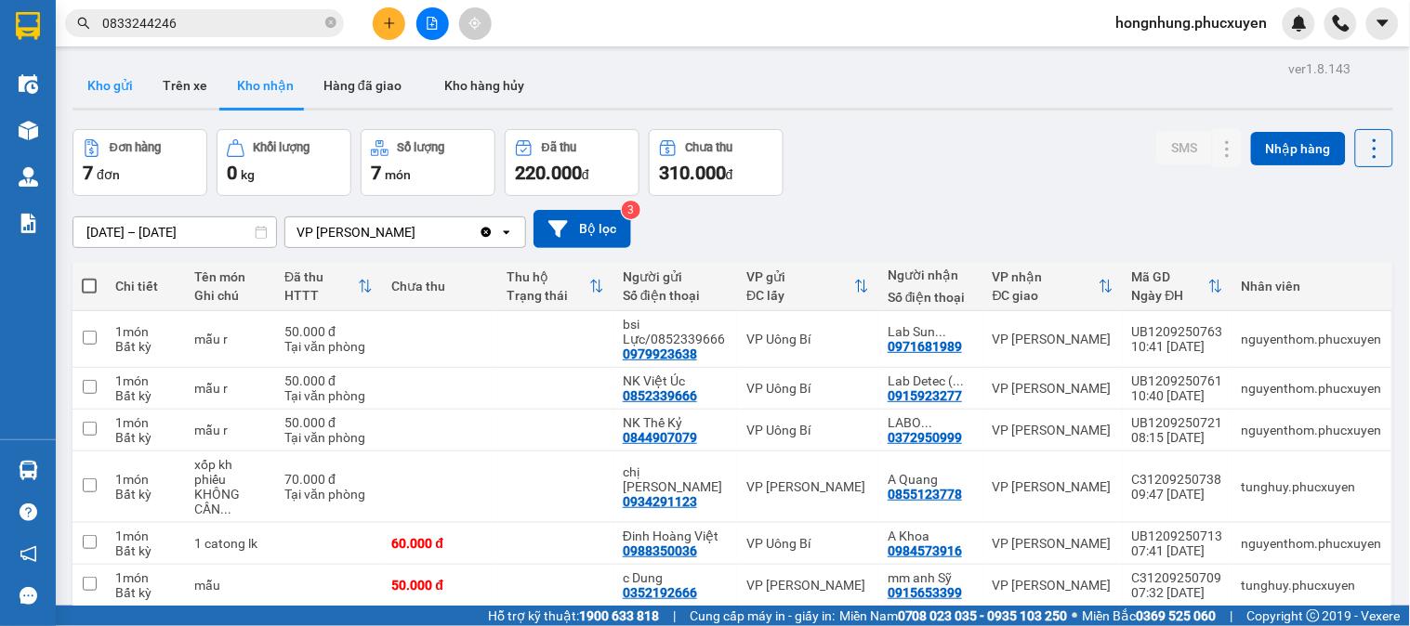
click at [110, 91] on button "Kho gửi" at bounding box center [109, 85] width 75 height 45
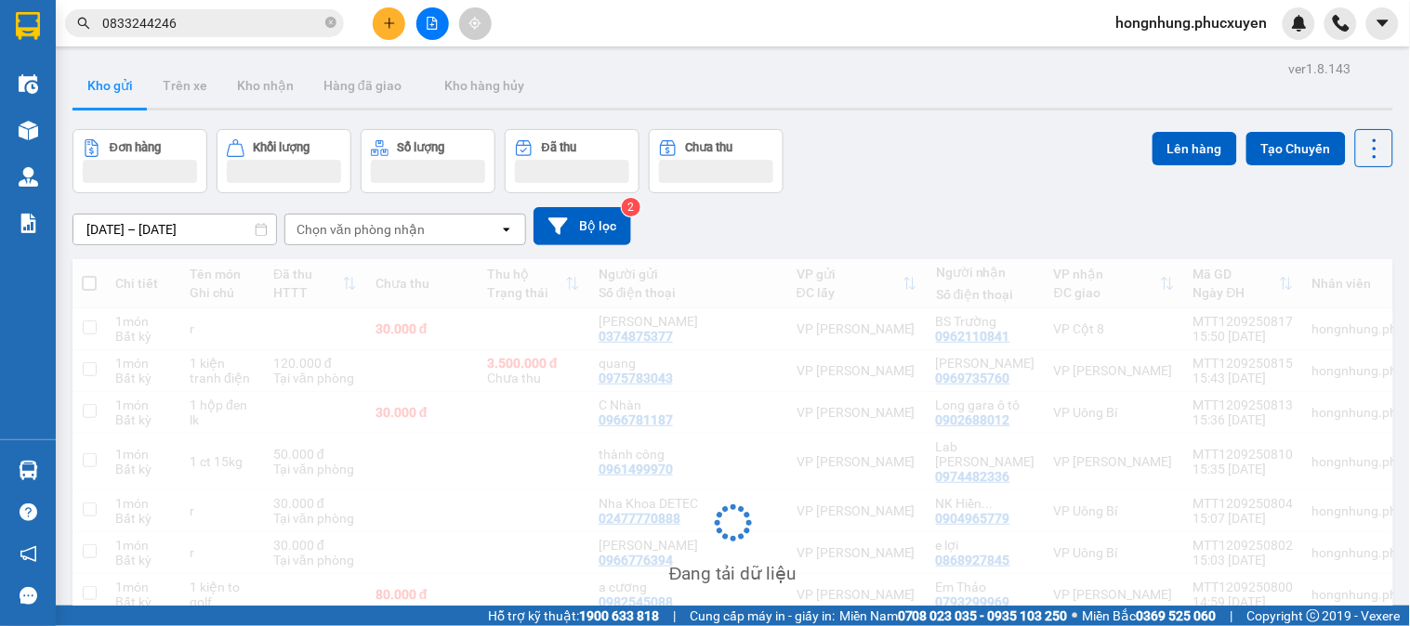
click at [110, 91] on button "Kho gửi" at bounding box center [109, 85] width 75 height 45
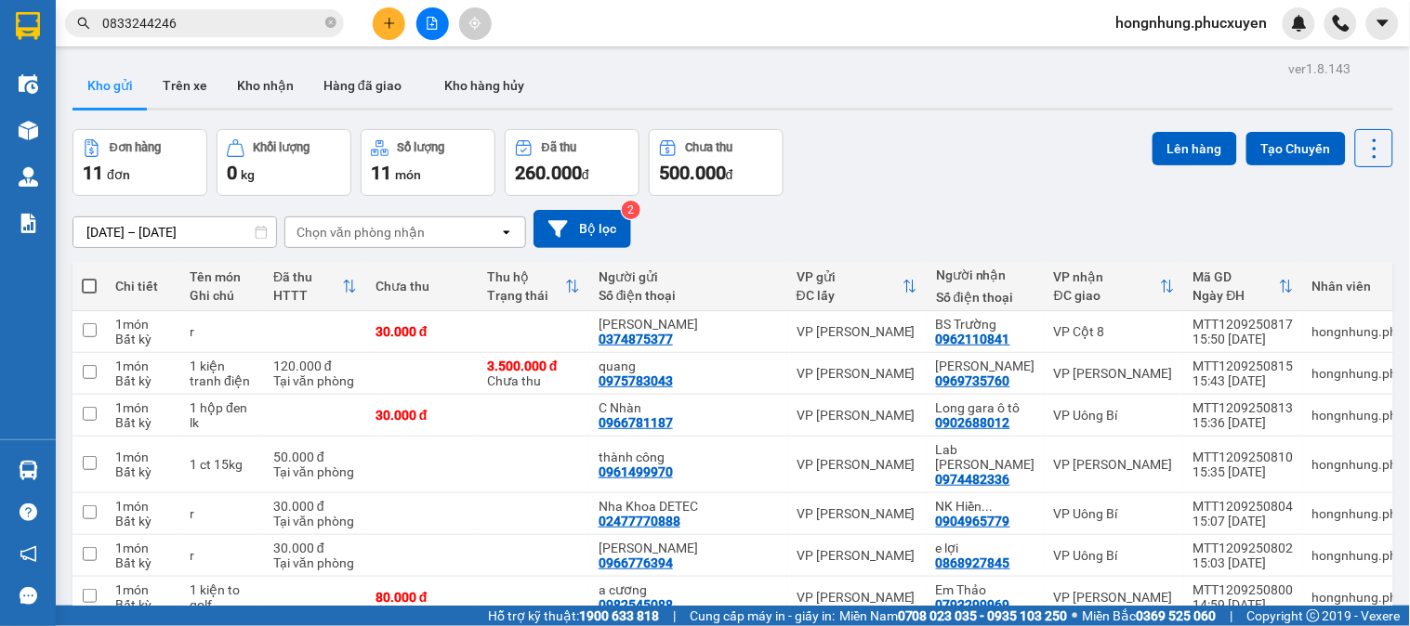
click at [944, 163] on div "Đơn hàng 11 đơn Khối lượng 0 kg Số lượng 11 món Đã thu 260.000 đ Chưa thu 500.0…" at bounding box center [732, 162] width 1320 height 67
click at [958, 190] on div "Đơn hàng 11 đơn Khối lượng 0 kg Số lượng 11 món Đã thu 260.000 đ Chưa thu 500.0…" at bounding box center [732, 162] width 1320 height 67
click at [393, 23] on icon "plus" at bounding box center [389, 23] width 13 height 13
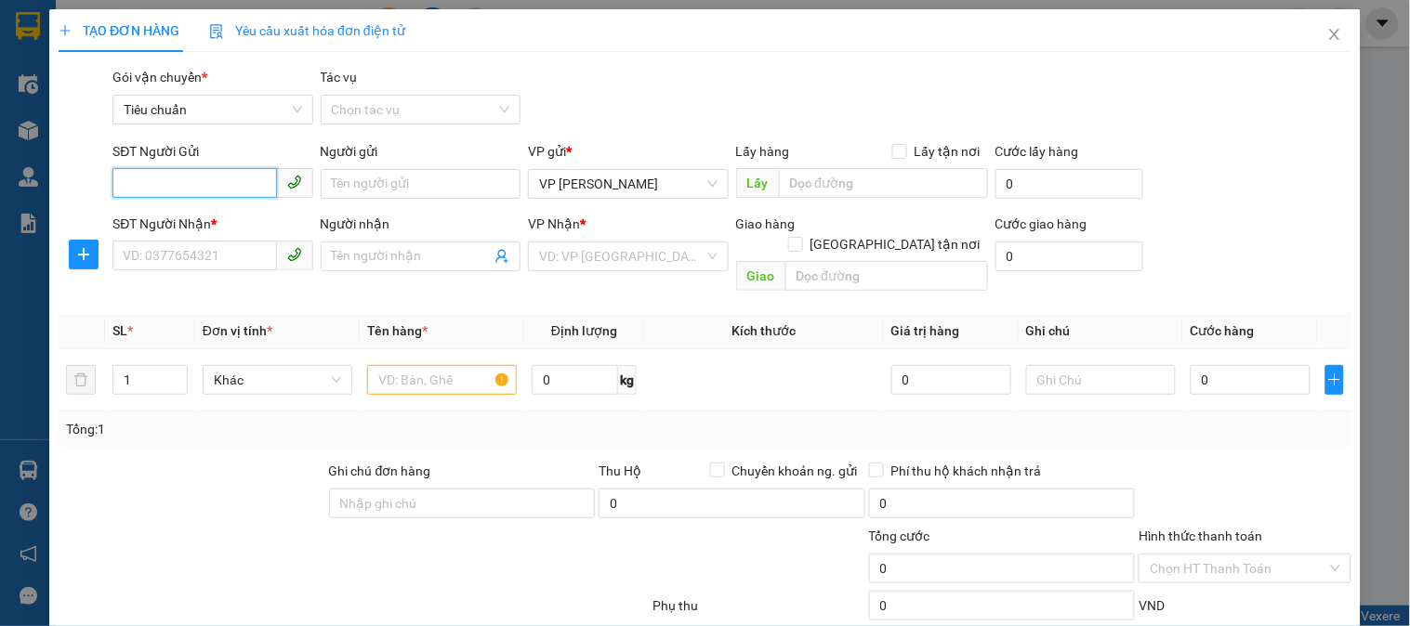
paste input "0838603102"
type input "0838603102"
click at [221, 256] on input "SĐT Người Nhận *" at bounding box center [194, 256] width 164 height 30
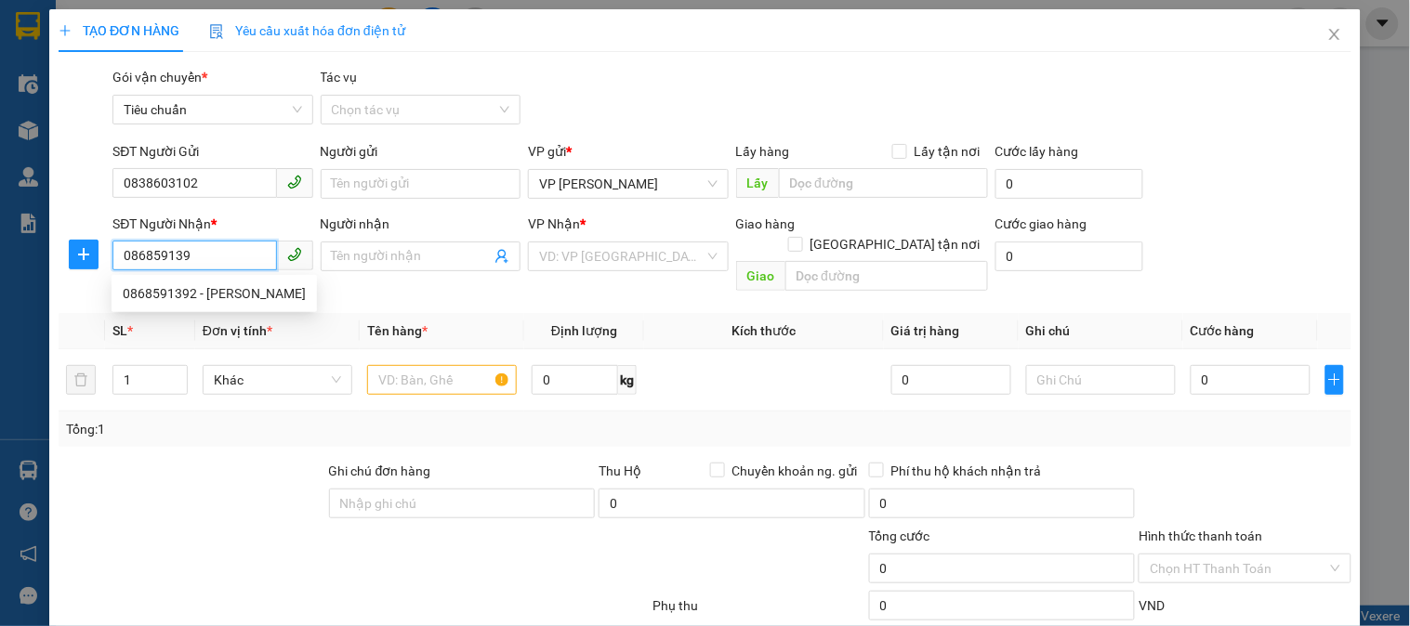
type input "0868591392"
click at [216, 285] on div "0868591392 - Anh Minh" at bounding box center [214, 293] width 183 height 20
type input "Anh Minh"
type input "0868591392"
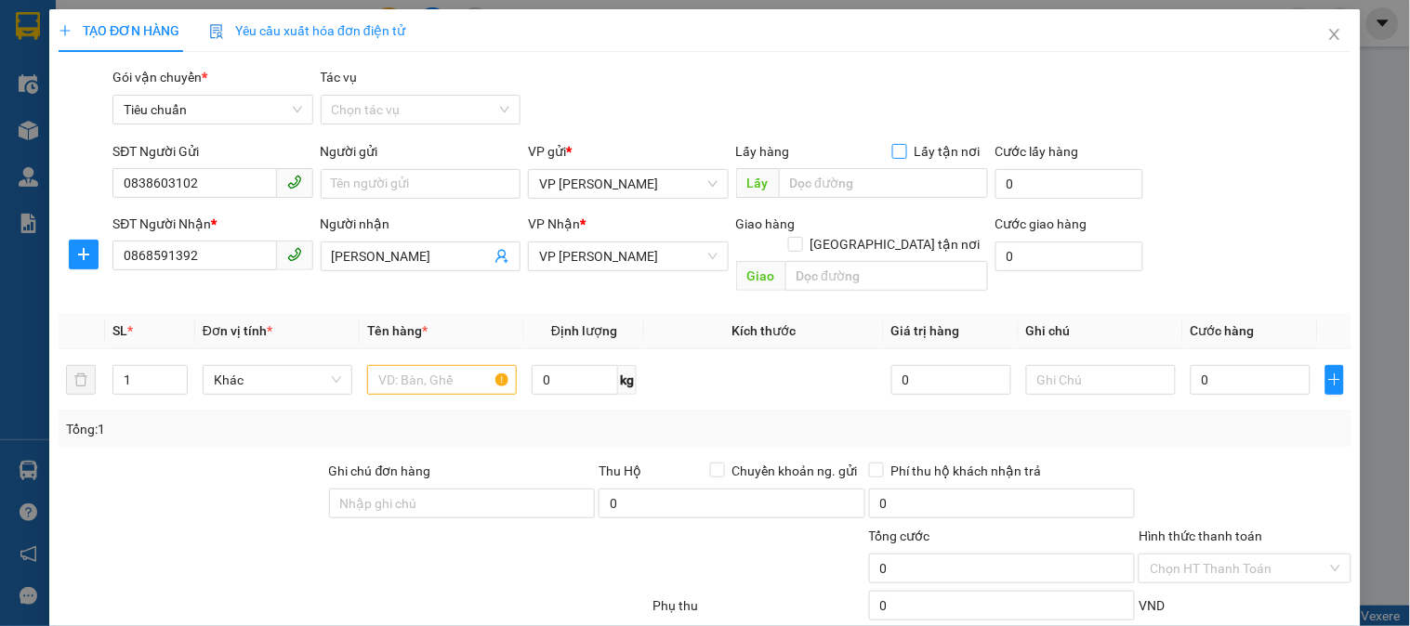
click at [892, 154] on input "Lấy tận nơi" at bounding box center [898, 150] width 13 height 13
checkbox input "true"
click at [890, 191] on input "text" at bounding box center [883, 183] width 209 height 30
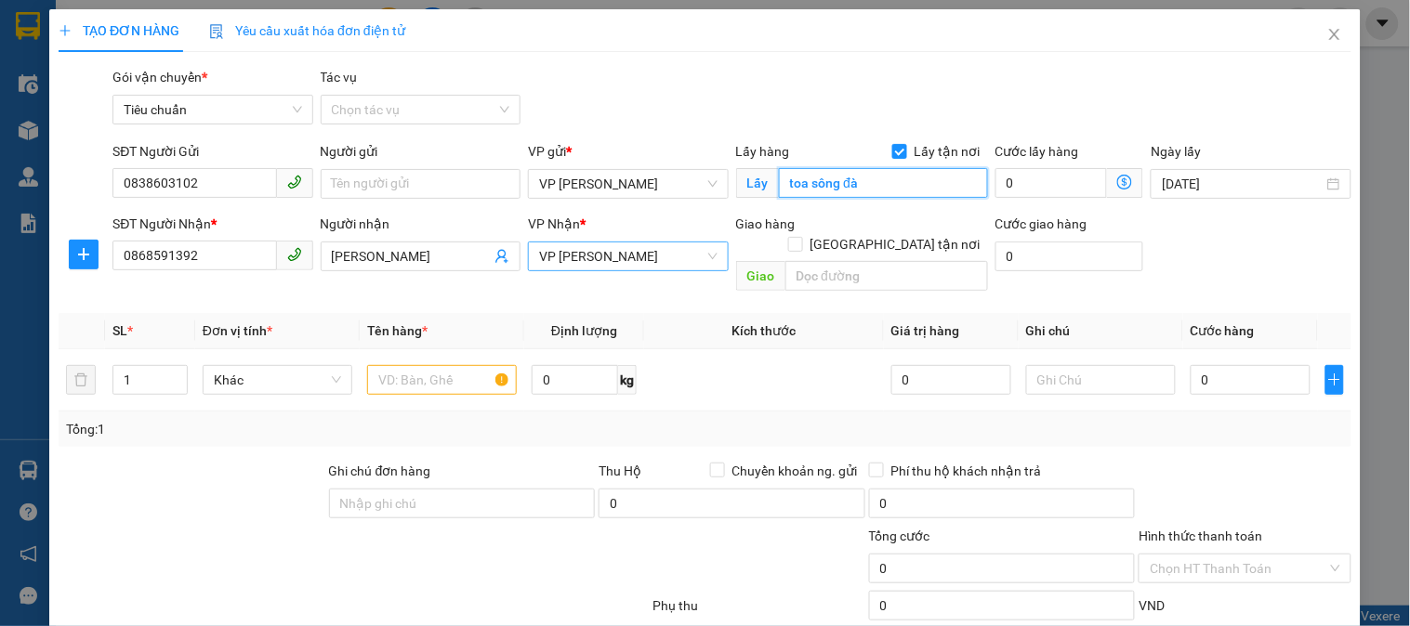
click at [583, 244] on span "VP [PERSON_NAME]" at bounding box center [627, 257] width 177 height 28
type input "toa sông đà"
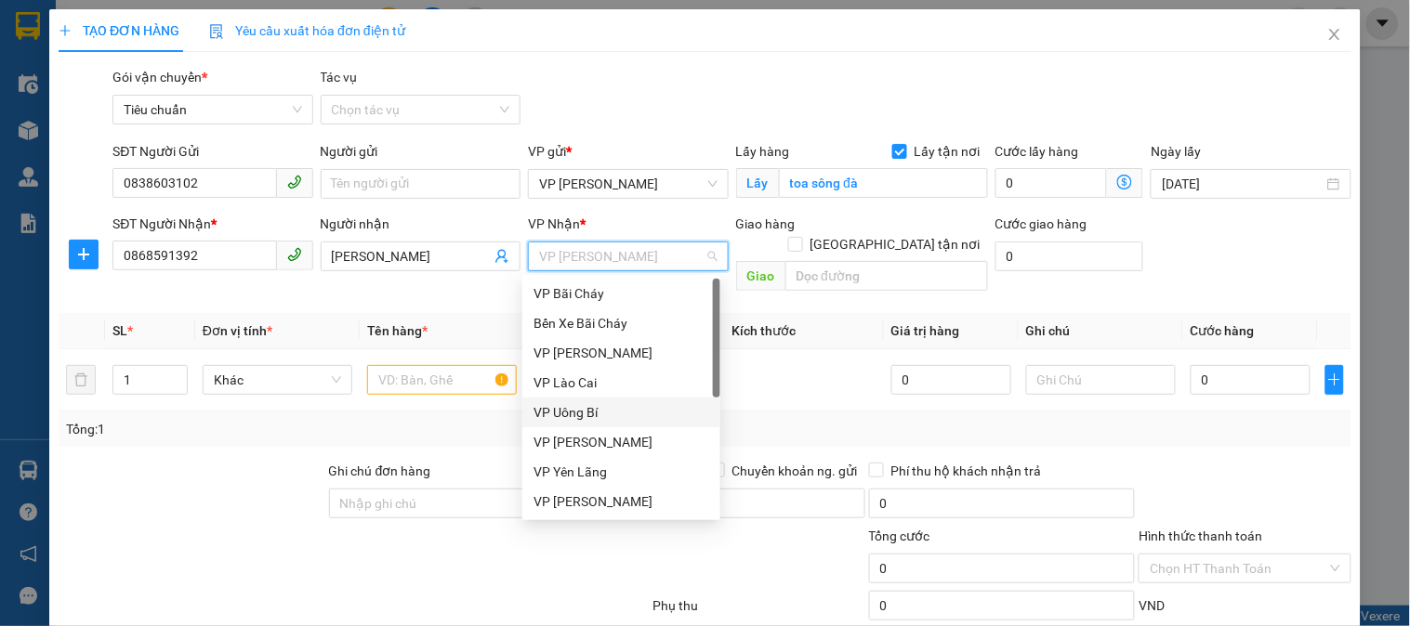
click at [593, 406] on div "VP Uông Bí" at bounding box center [621, 412] width 176 height 20
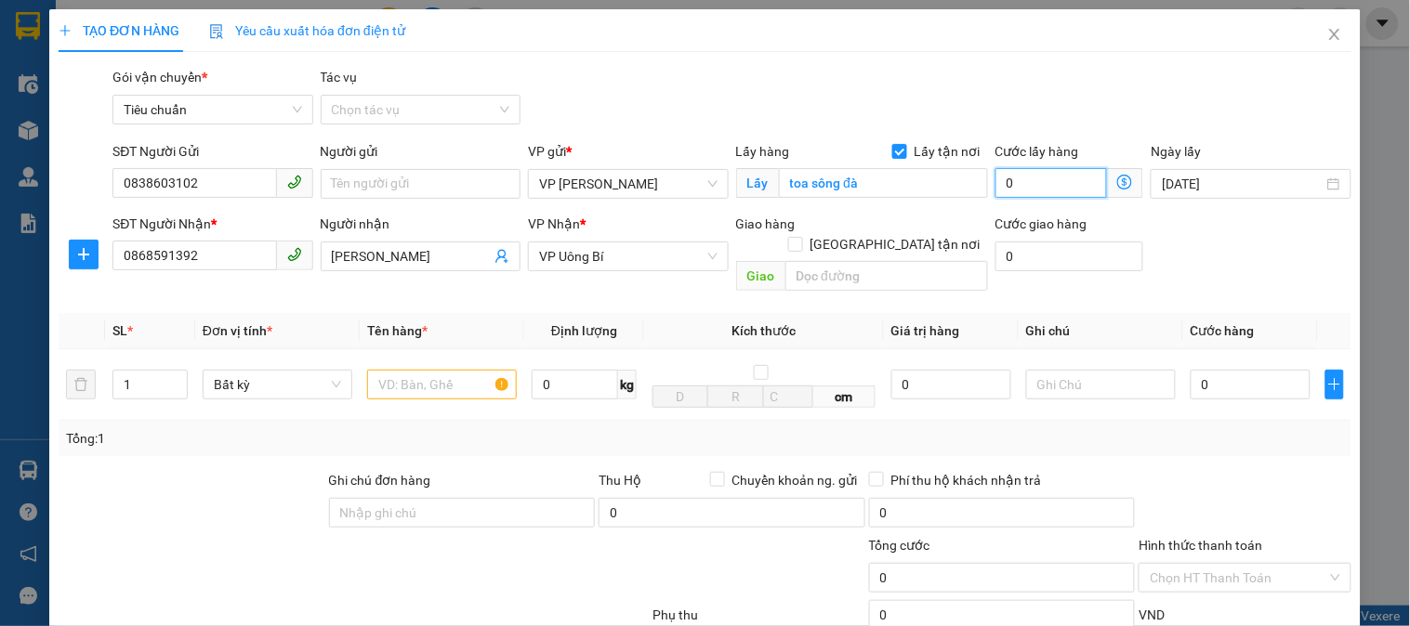
click at [1069, 177] on input "0" at bounding box center [1051, 183] width 112 height 30
type input "4"
type input "40"
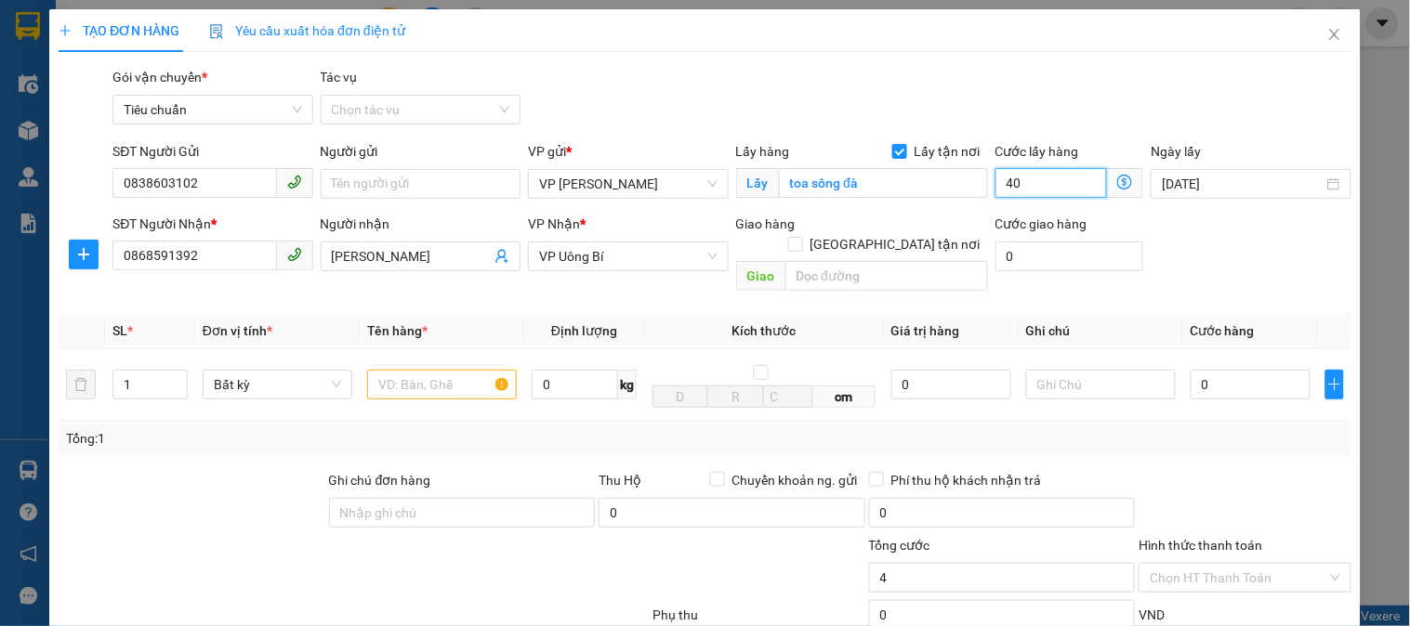
type input "40"
type input "40.000"
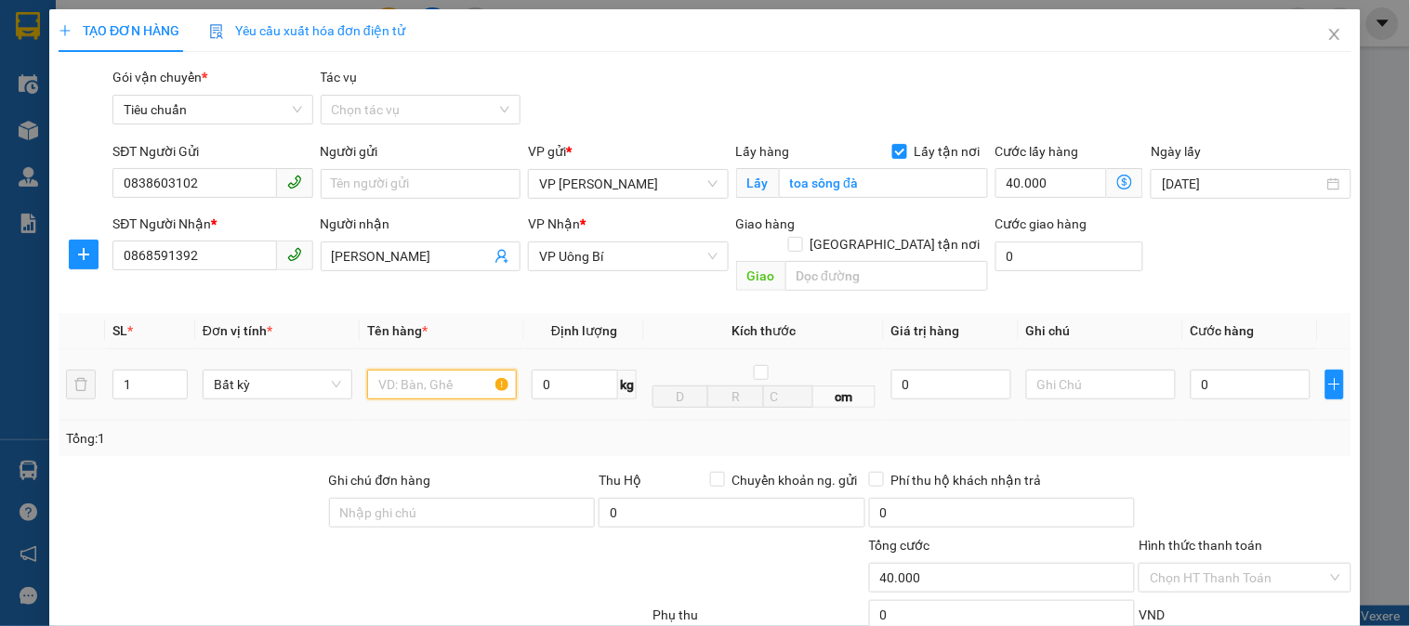
click at [433, 370] on input "text" at bounding box center [442, 385] width 150 height 30
type input "hso"
click at [1246, 370] on input "0" at bounding box center [1250, 385] width 120 height 30
type input "5"
type input "40.005"
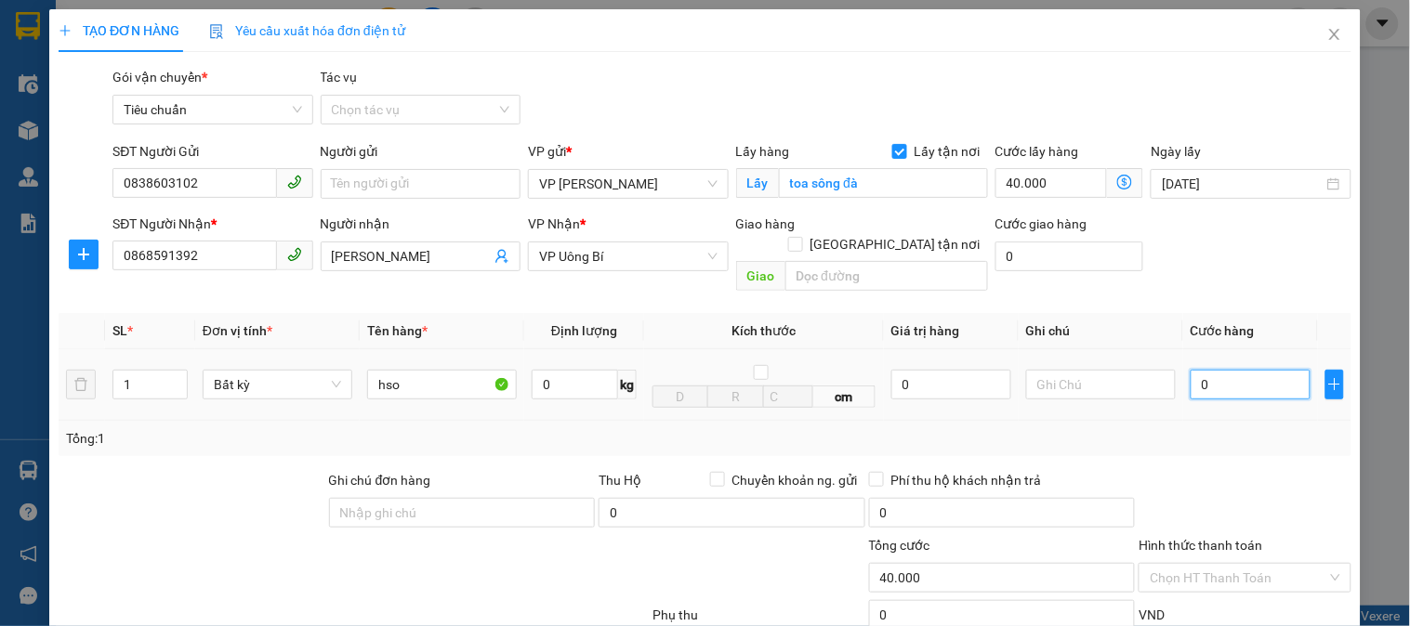
type input "40.005"
type input "50"
type input "40.050"
type input "50.000"
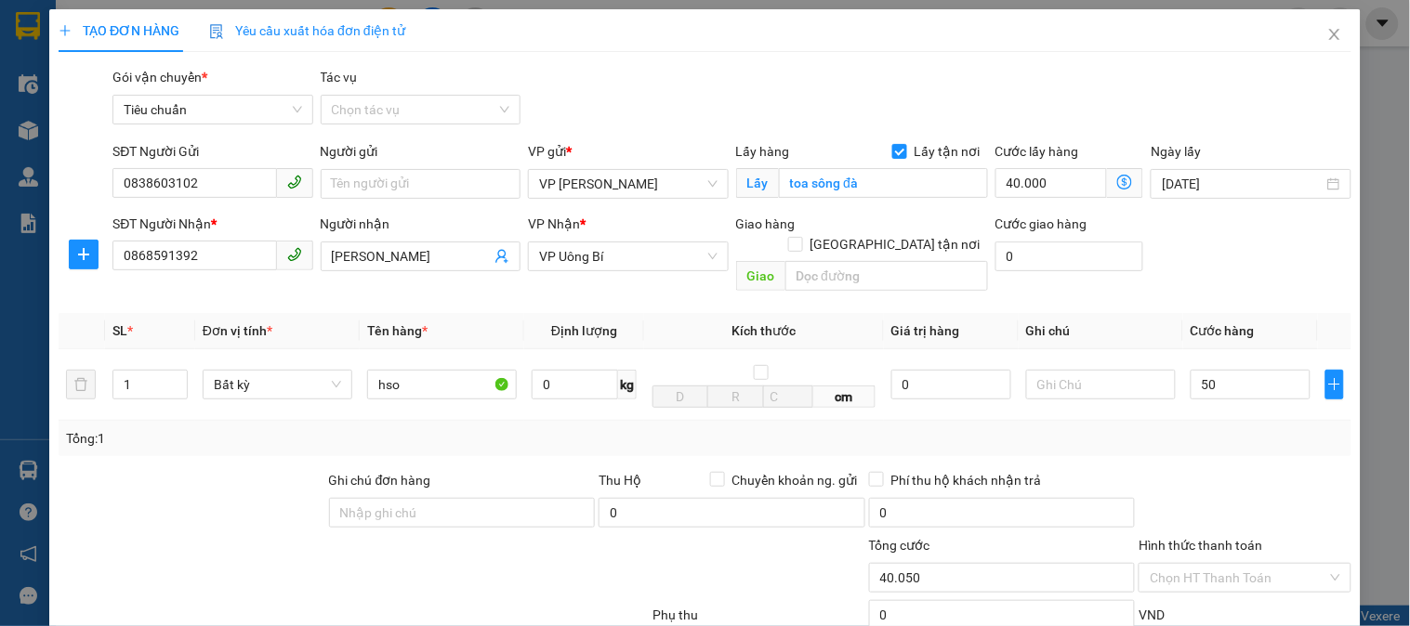
type input "90.000"
click at [1249, 441] on div "Transit Pickup Surcharge Ids Transit Deliver Surcharge Ids Transit Deliver Surc…" at bounding box center [705, 421] width 1292 height 709
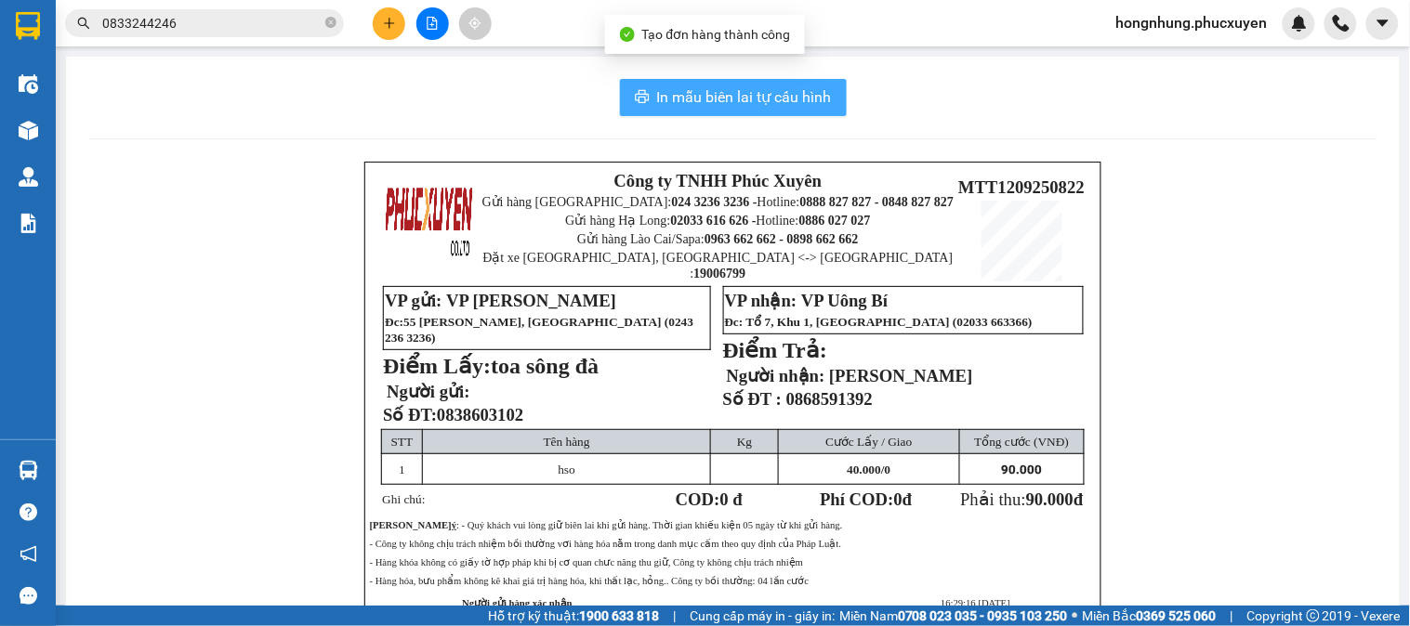
click at [741, 96] on span "In mẫu biên lai tự cấu hình" at bounding box center [744, 96] width 175 height 23
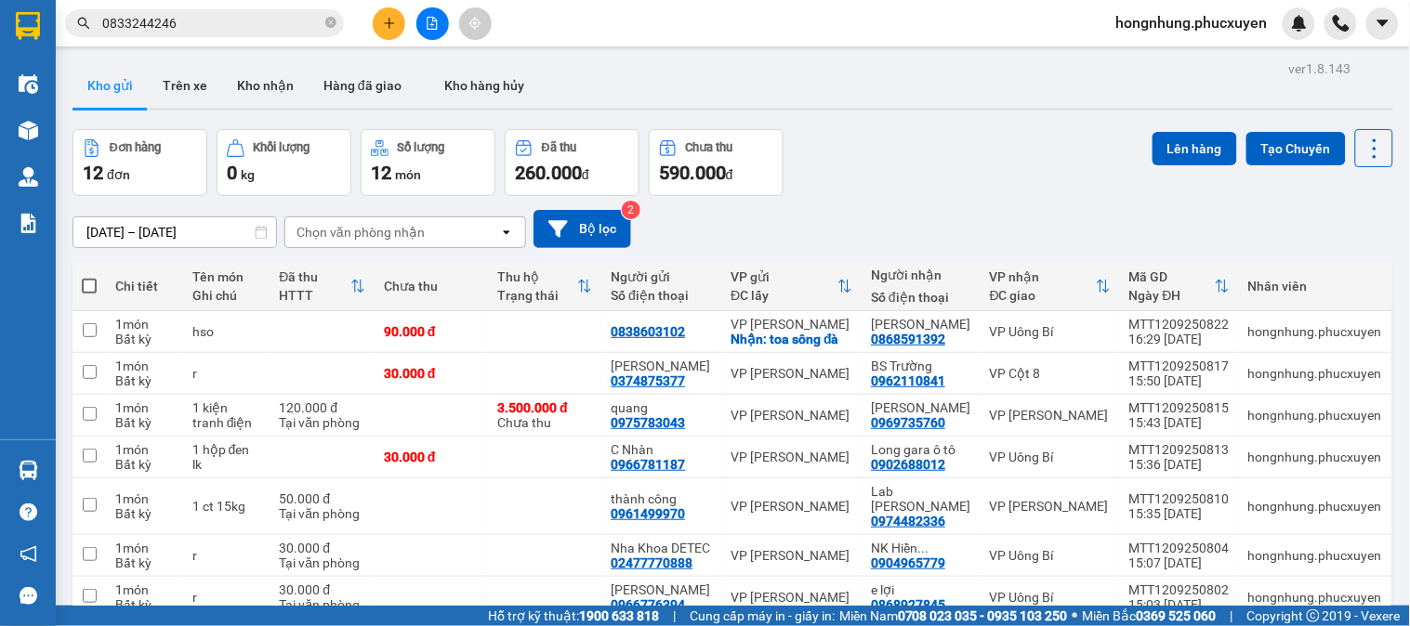
click at [895, 154] on div "Đơn hàng 12 đơn Khối lượng 0 kg Số lượng 12 món Đã thu 260.000 đ Chưa thu 590.0…" at bounding box center [732, 162] width 1320 height 67
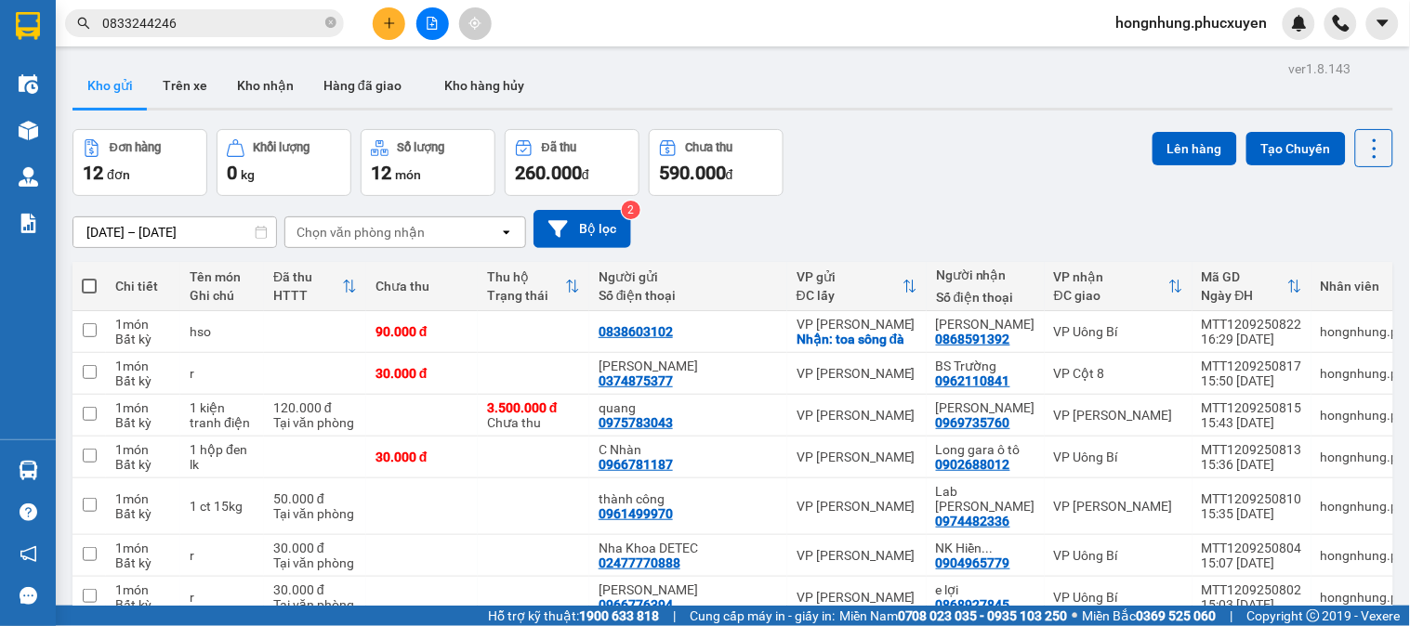
checkbox input "true"
click at [322, 583] on div "30.000 đ" at bounding box center [315, 590] width 84 height 15
checkbox input "true"
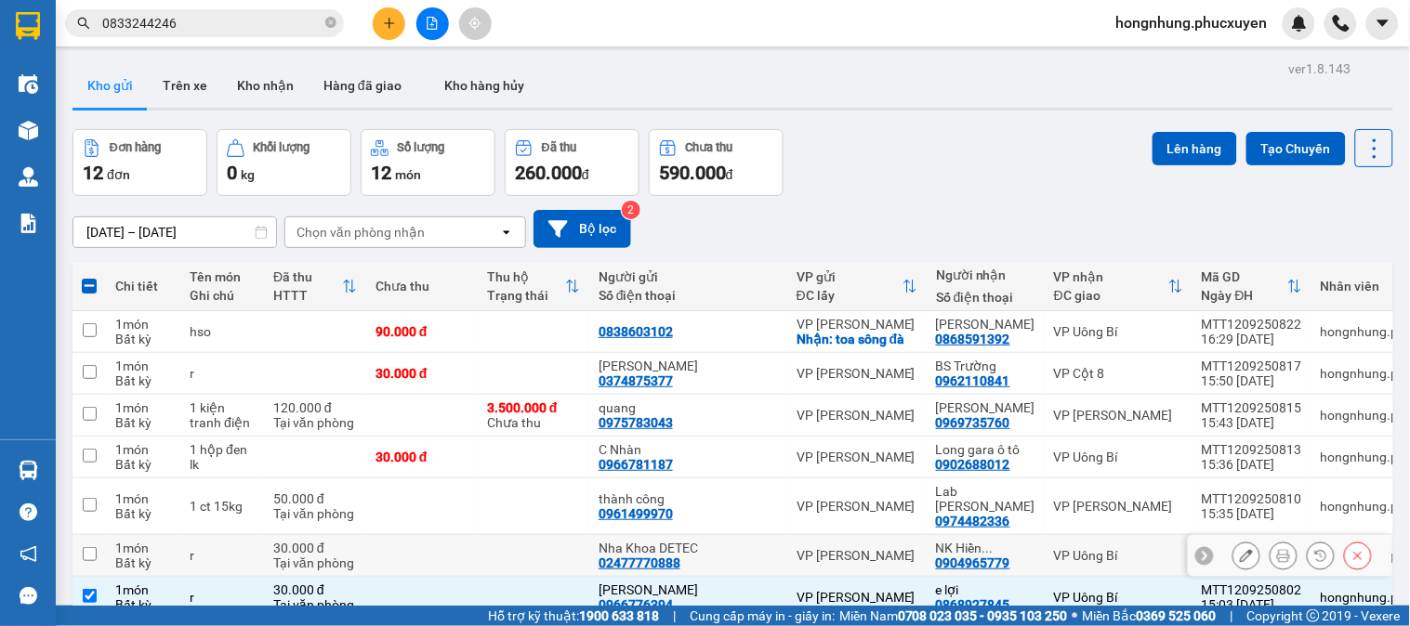
click at [335, 541] on div "30.000 đ" at bounding box center [315, 548] width 84 height 15
checkbox input "true"
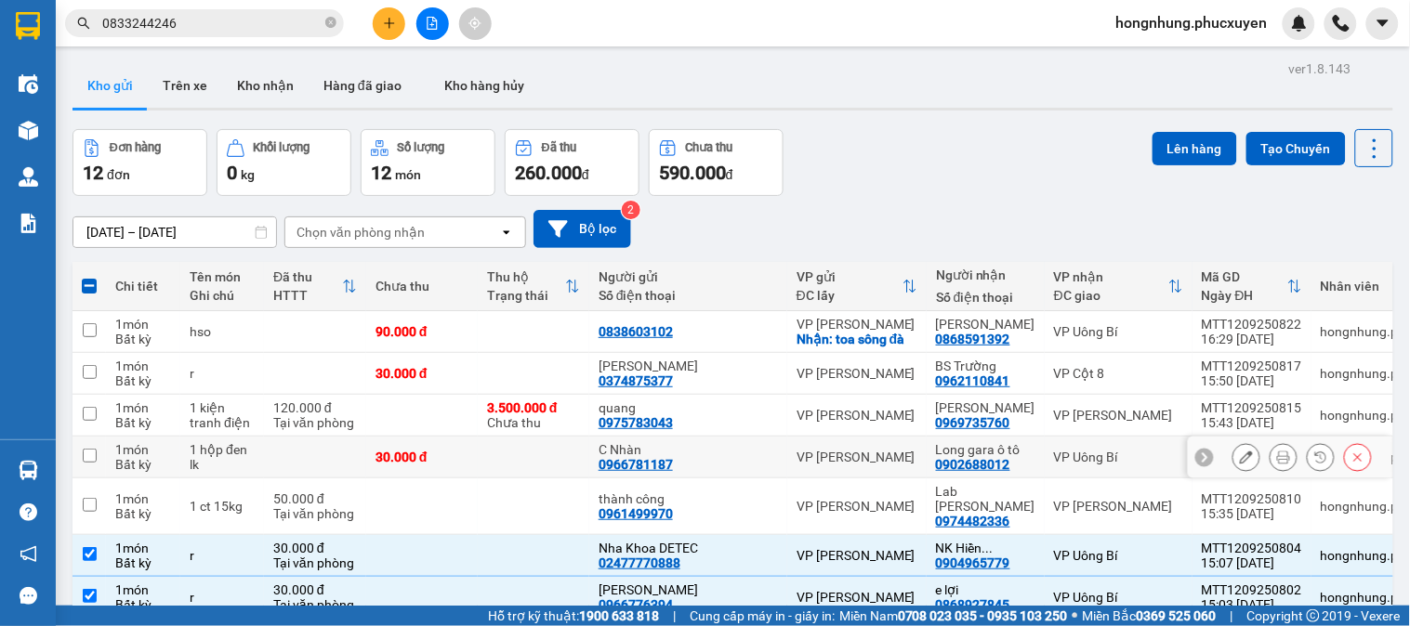
click at [1240, 451] on icon at bounding box center [1246, 457] width 13 height 13
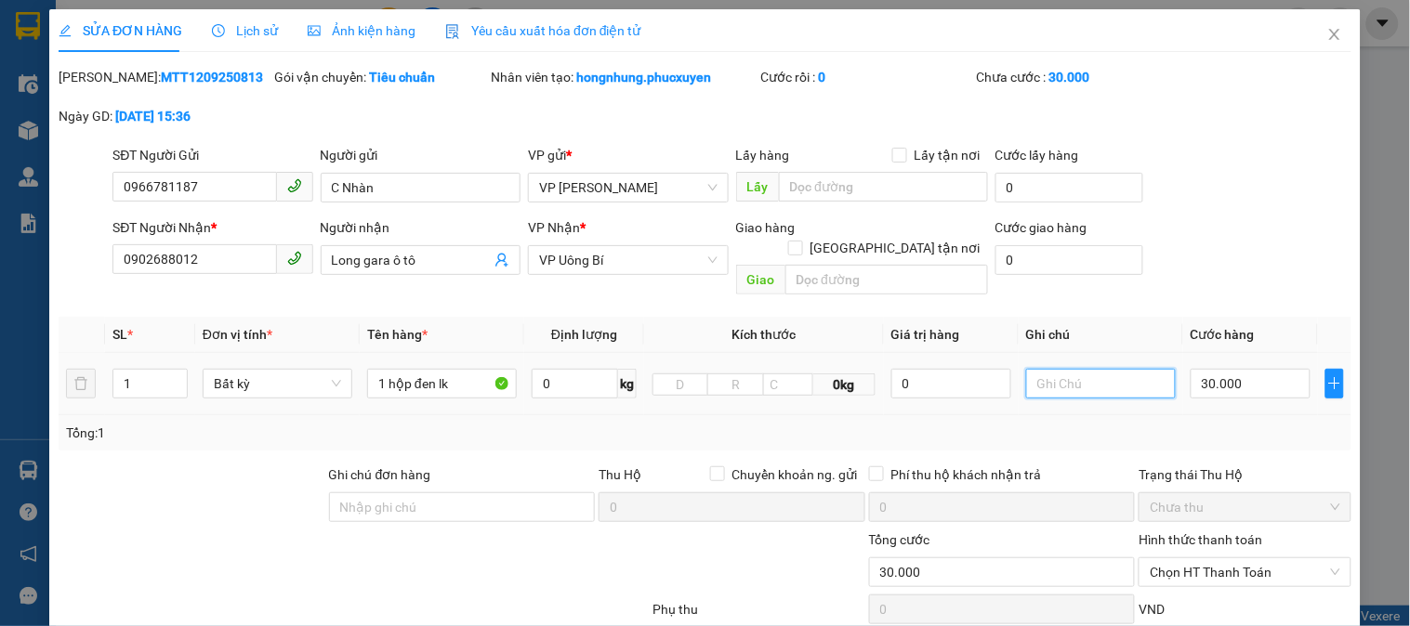
click at [1090, 369] on input "text" at bounding box center [1101, 384] width 150 height 30
click at [1071, 369] on input "3 cục uni dính liền" at bounding box center [1101, 384] width 150 height 30
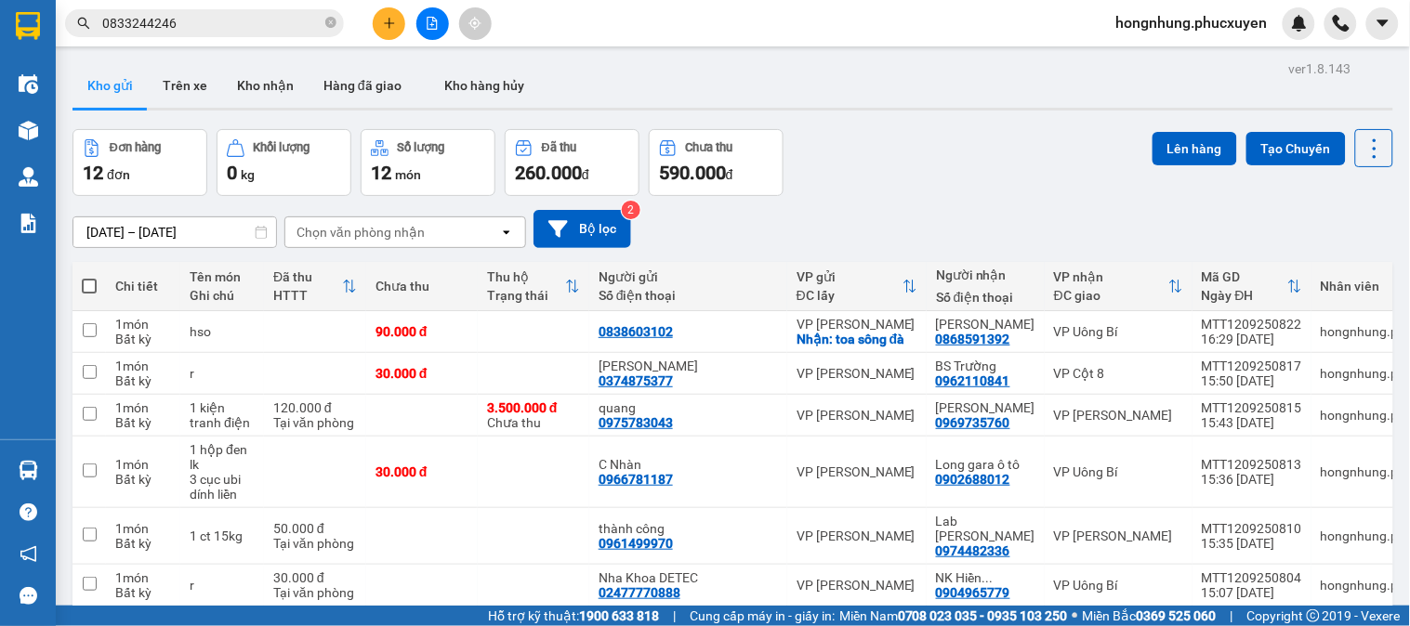
click at [316, 625] on div "Tại văn phòng" at bounding box center [315, 634] width 84 height 15
click at [329, 571] on div "30.000 đ" at bounding box center [315, 578] width 84 height 15
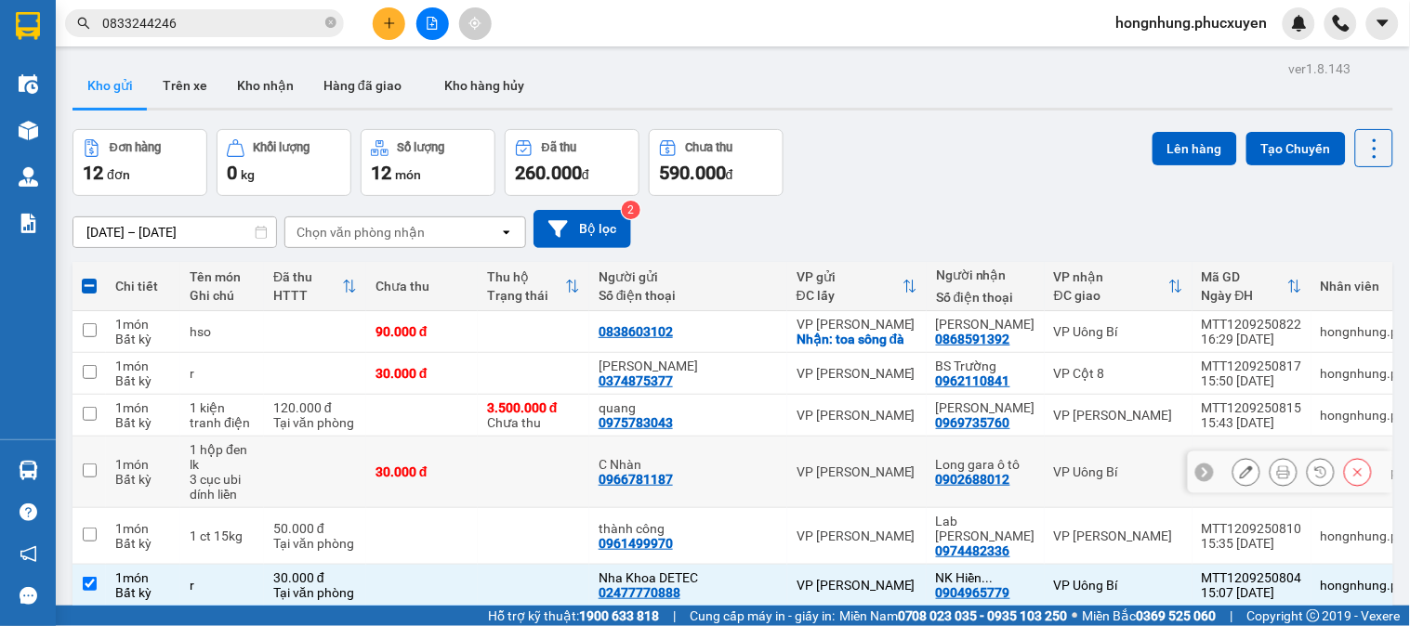
click at [466, 437] on td "30.000 đ" at bounding box center [422, 473] width 112 height 72
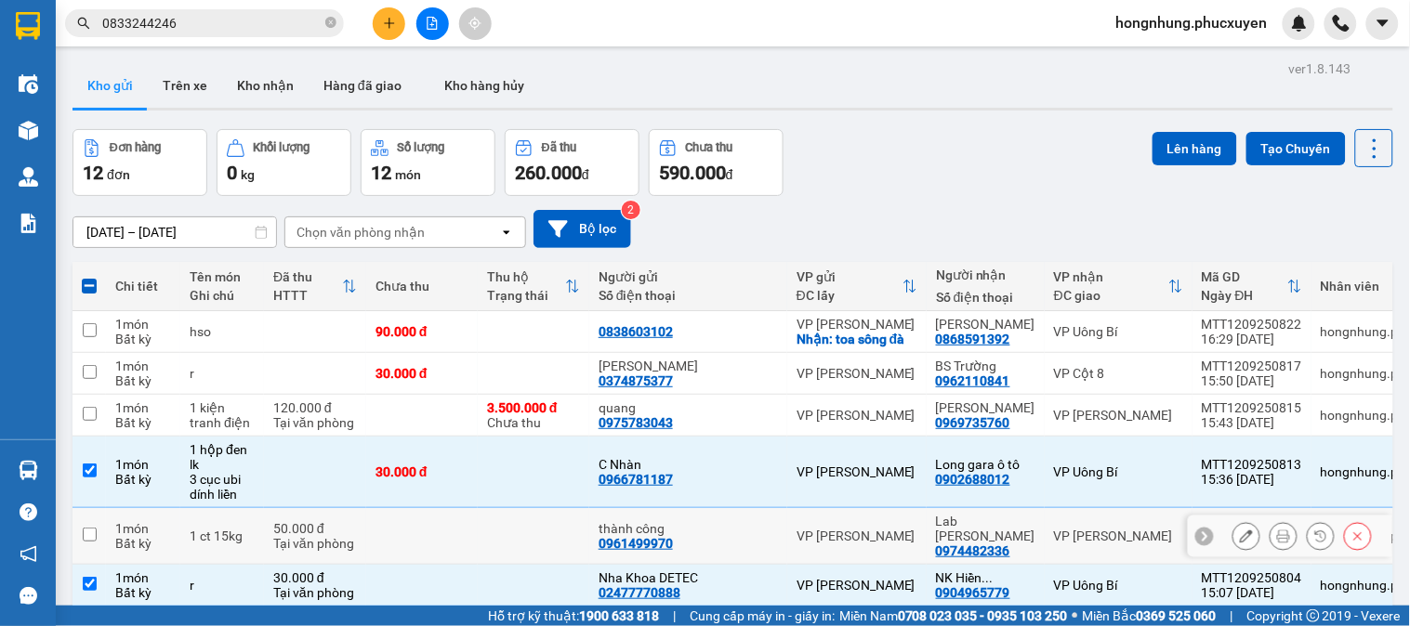
click at [338, 536] on div "Tại văn phòng" at bounding box center [315, 543] width 84 height 15
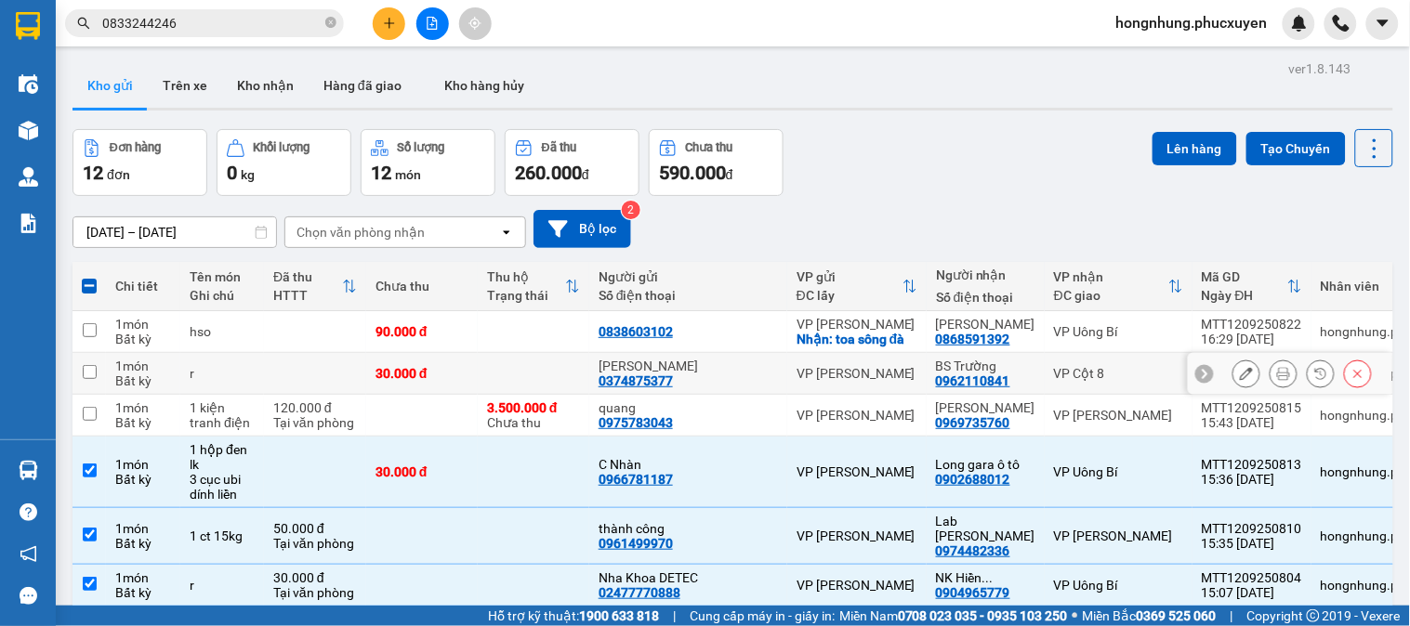
click at [584, 353] on td at bounding box center [534, 374] width 112 height 42
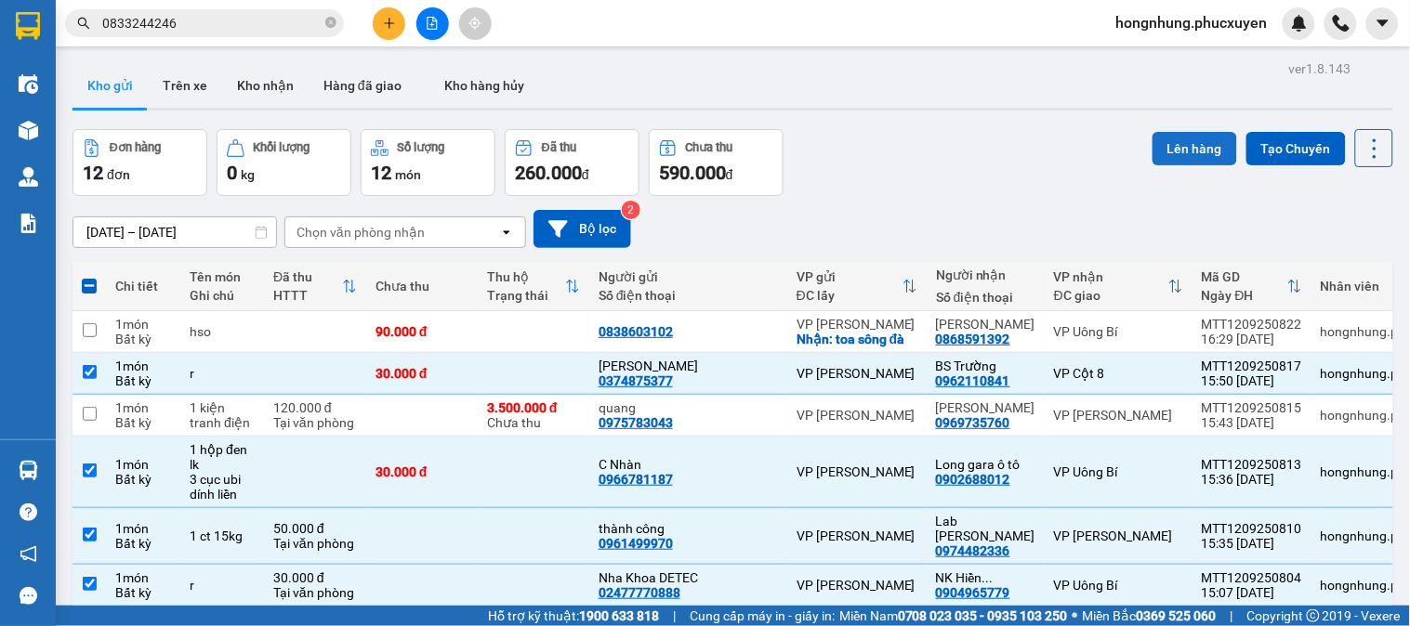
click at [1203, 145] on button "Lên hàng" at bounding box center [1194, 148] width 85 height 33
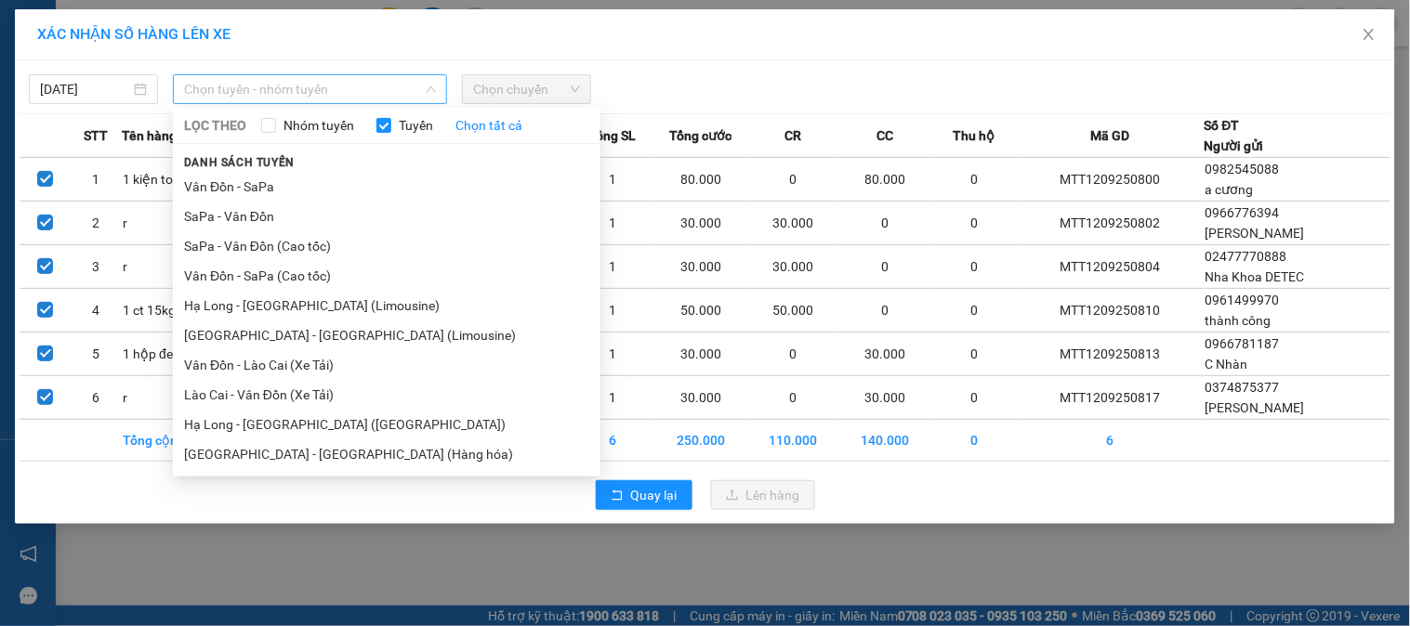
click at [314, 82] on span "Chọn tuyến - nhóm tuyến" at bounding box center [310, 89] width 252 height 28
click at [332, 335] on li "Hà Nội - Hạ Long (Limousine)" at bounding box center [386, 336] width 427 height 30
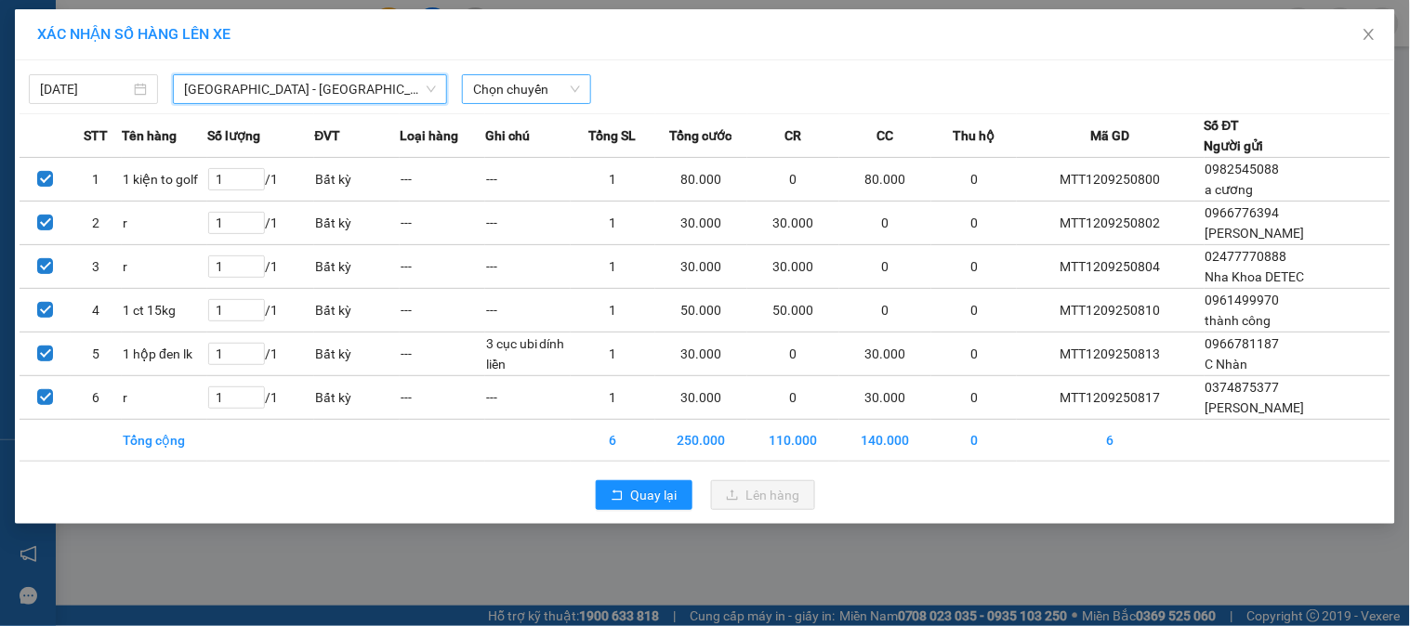
click at [562, 94] on span "Chọn chuyến" at bounding box center [526, 89] width 107 height 28
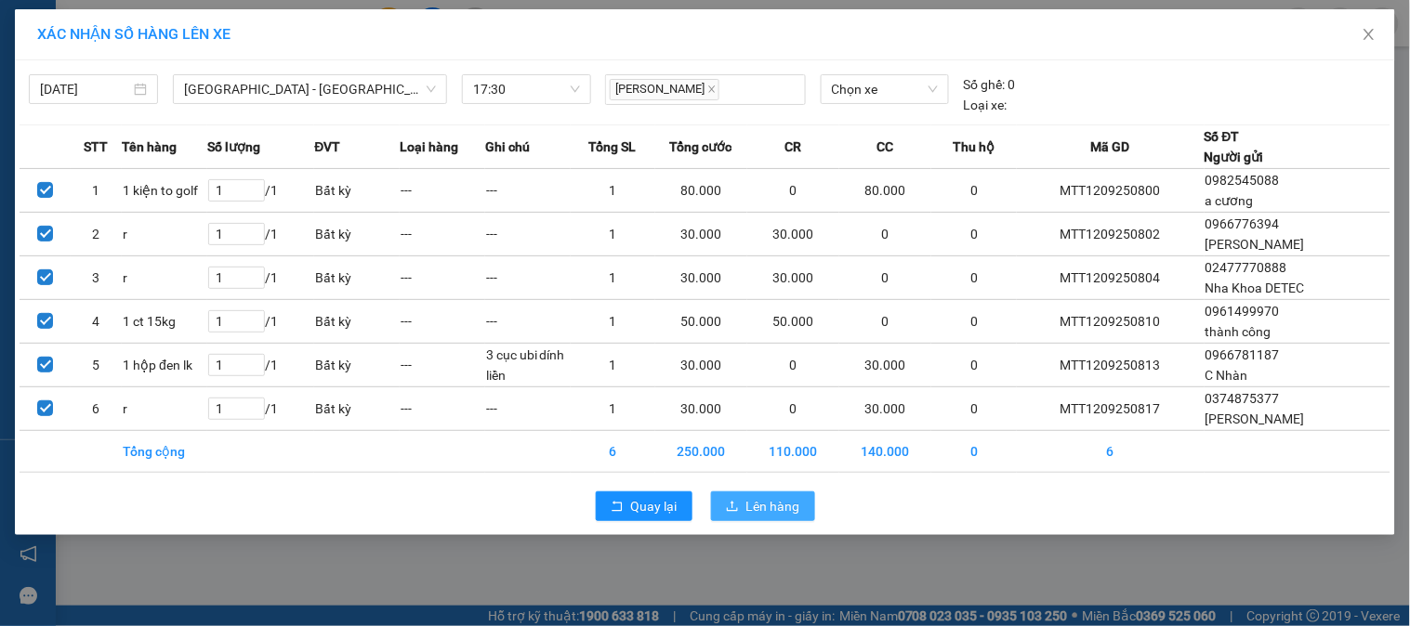
click at [768, 511] on span "Lên hàng" at bounding box center [773, 506] width 54 height 20
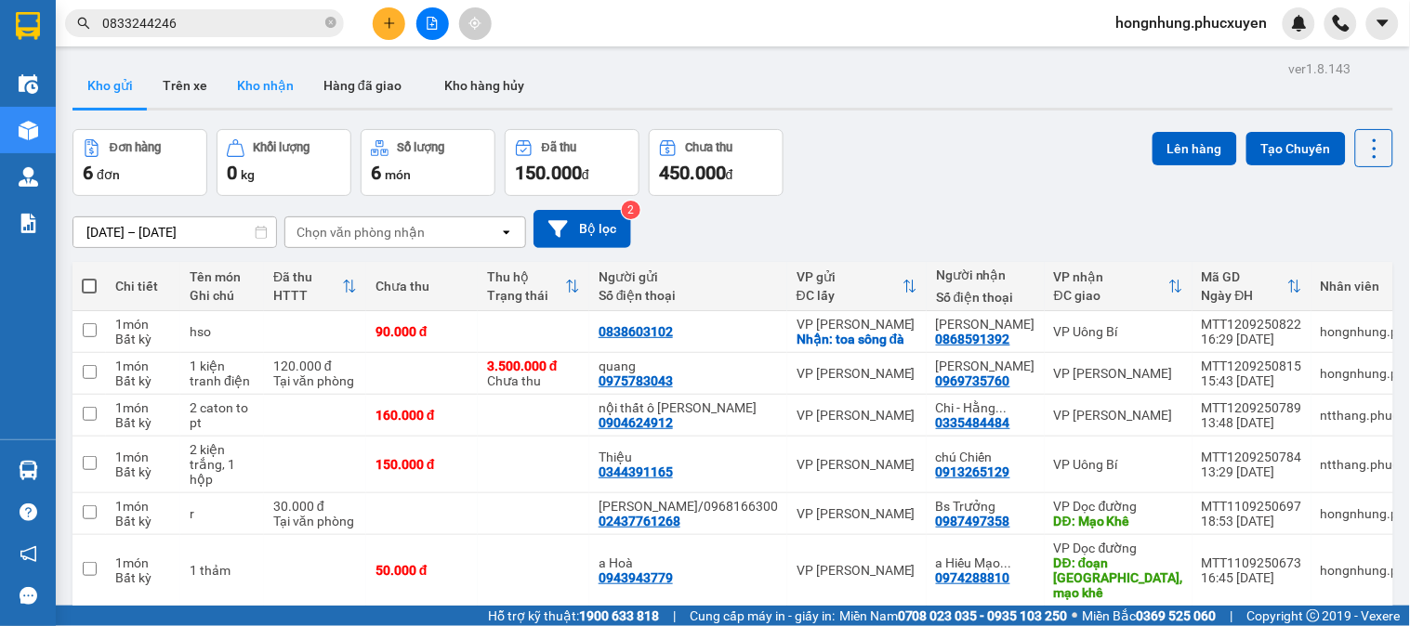
click at [269, 86] on button "Kho nhận" at bounding box center [265, 85] width 86 height 45
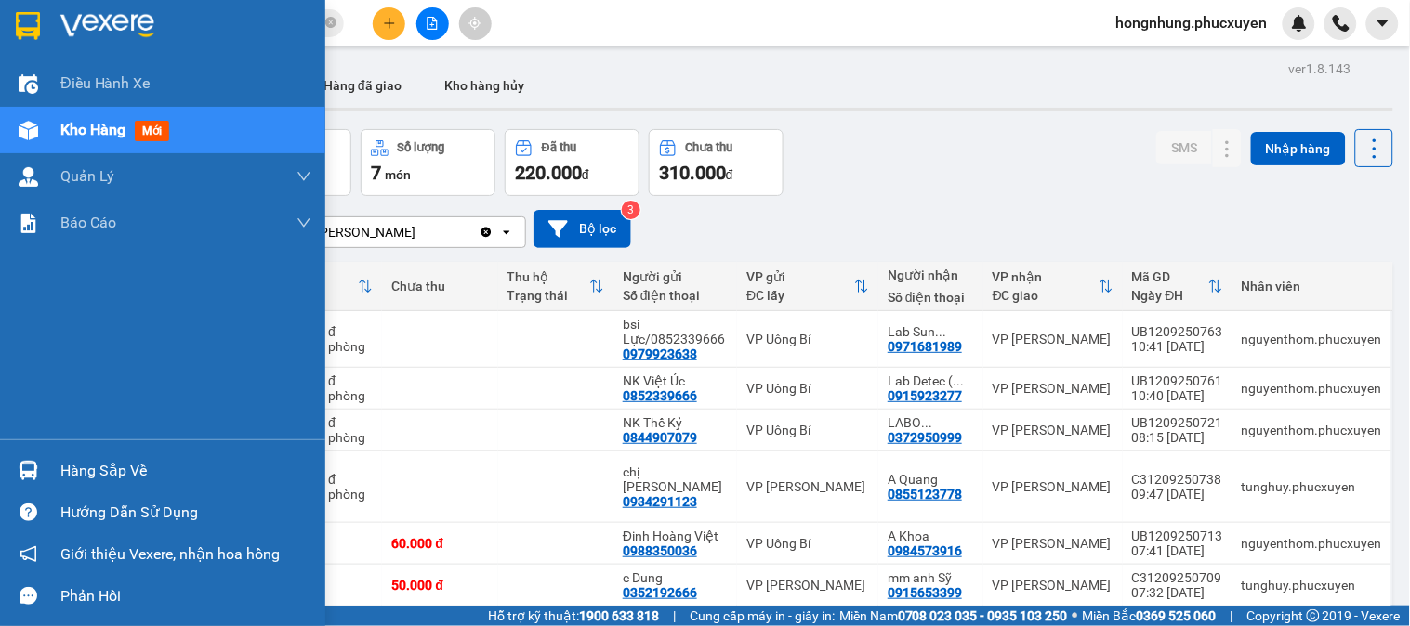
click at [17, 465] on div at bounding box center [28, 470] width 33 height 33
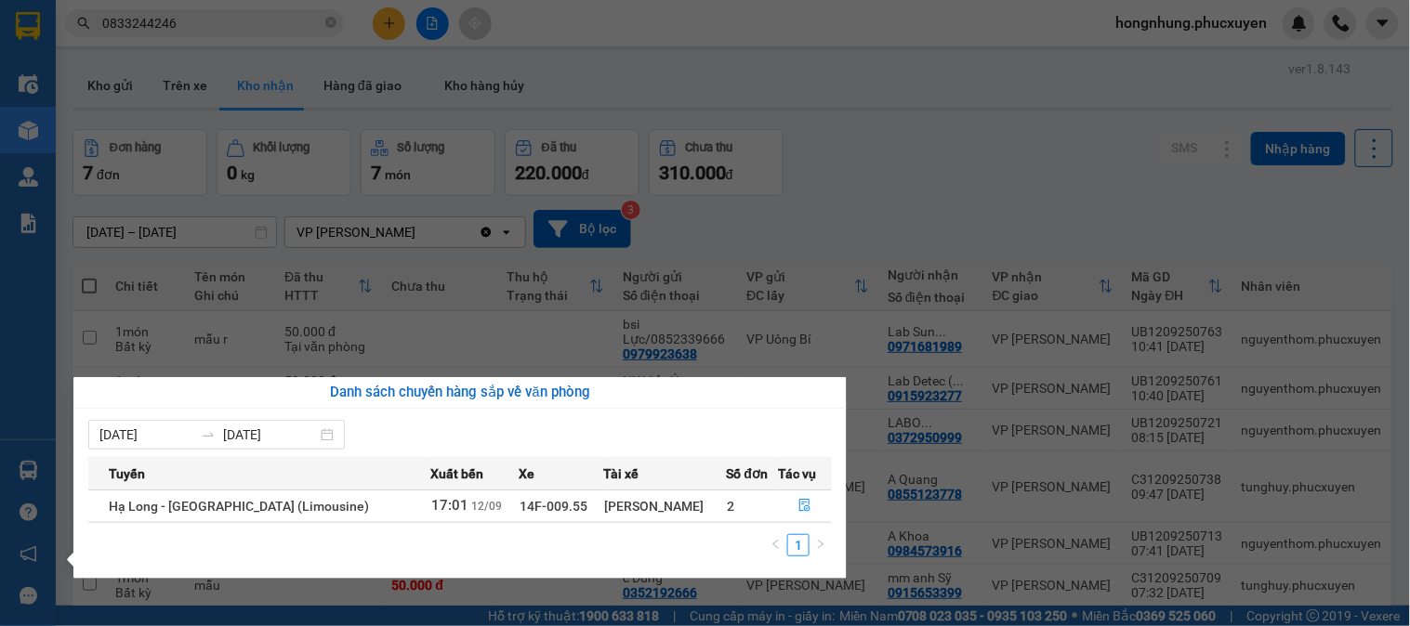
click at [837, 88] on section "Kết quả tìm kiếm ( 8 ) Bộ lọc Ngày tạo đơn gần nhất Mã ĐH Trạng thái Món hàng T…" at bounding box center [705, 313] width 1410 height 626
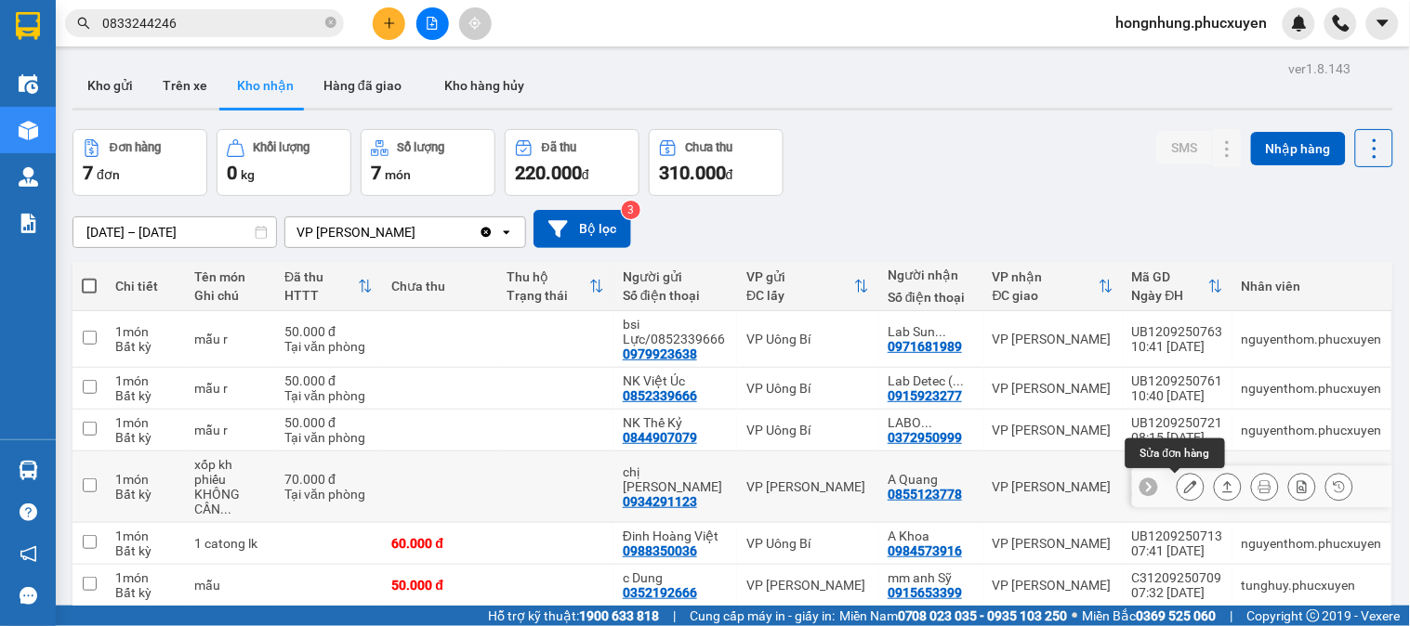
click at [1184, 480] on icon at bounding box center [1190, 486] width 13 height 13
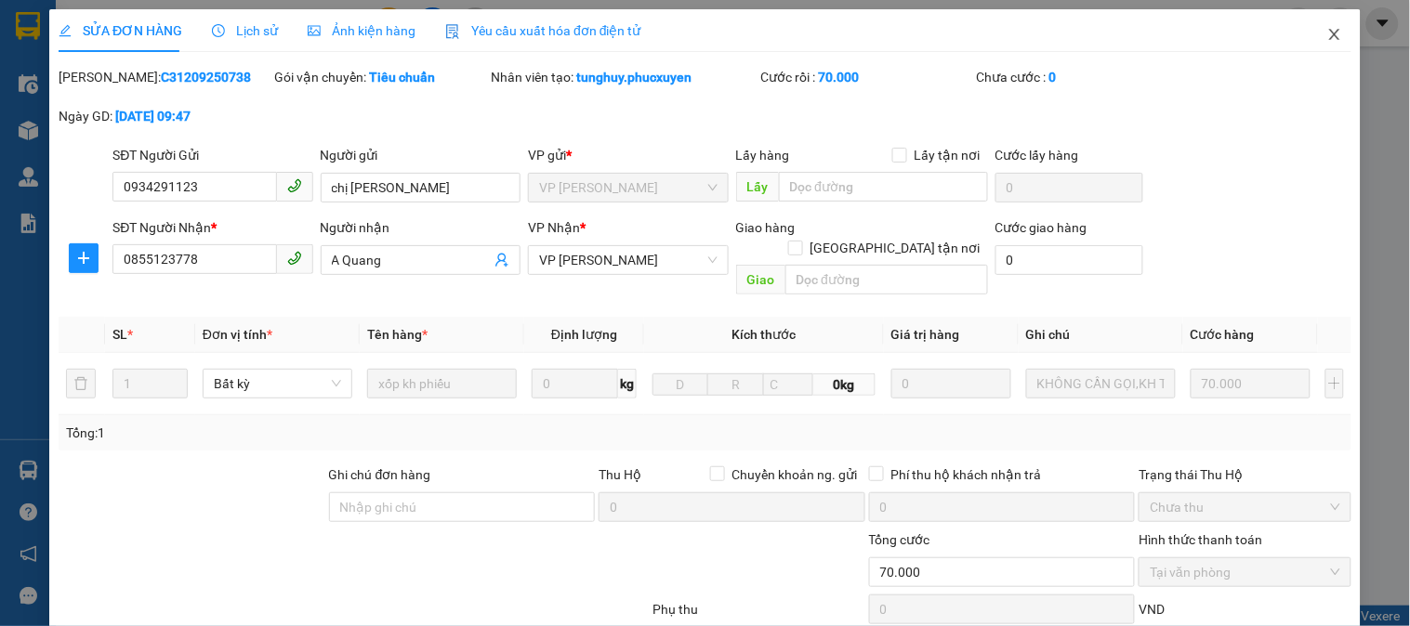
click at [1320, 25] on span "Close" at bounding box center [1334, 35] width 52 height 52
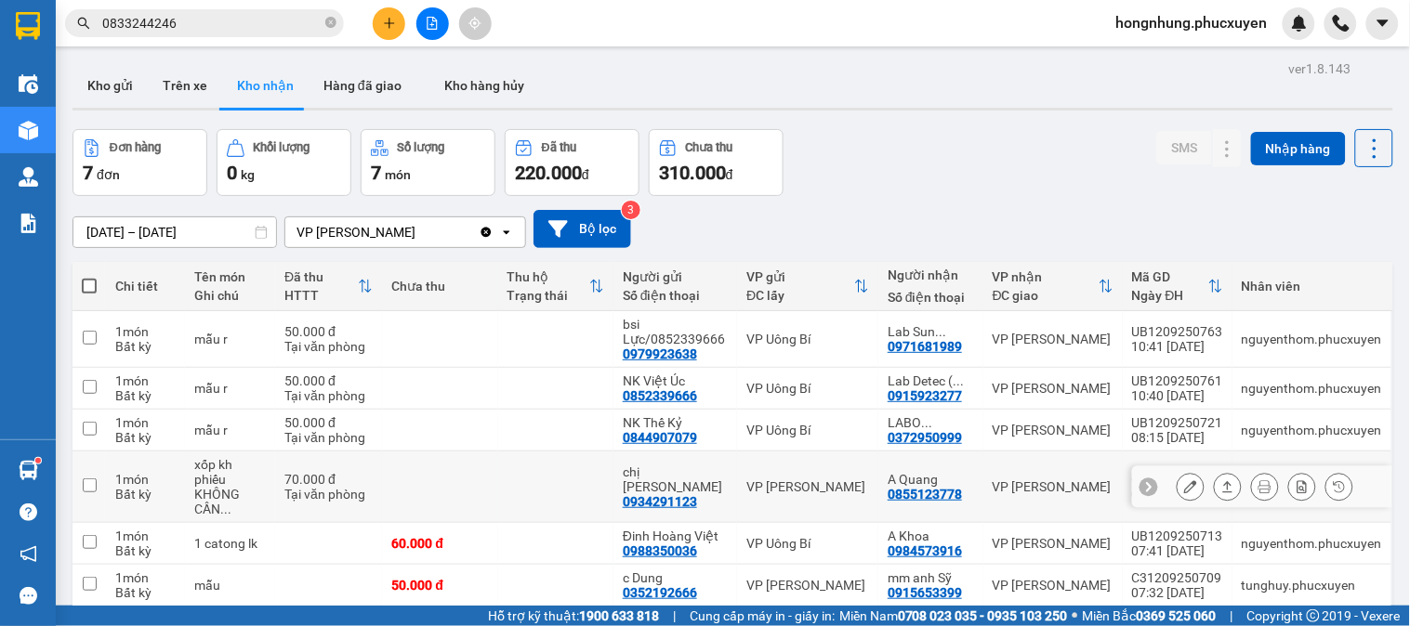
click at [1184, 480] on icon at bounding box center [1190, 486] width 13 height 13
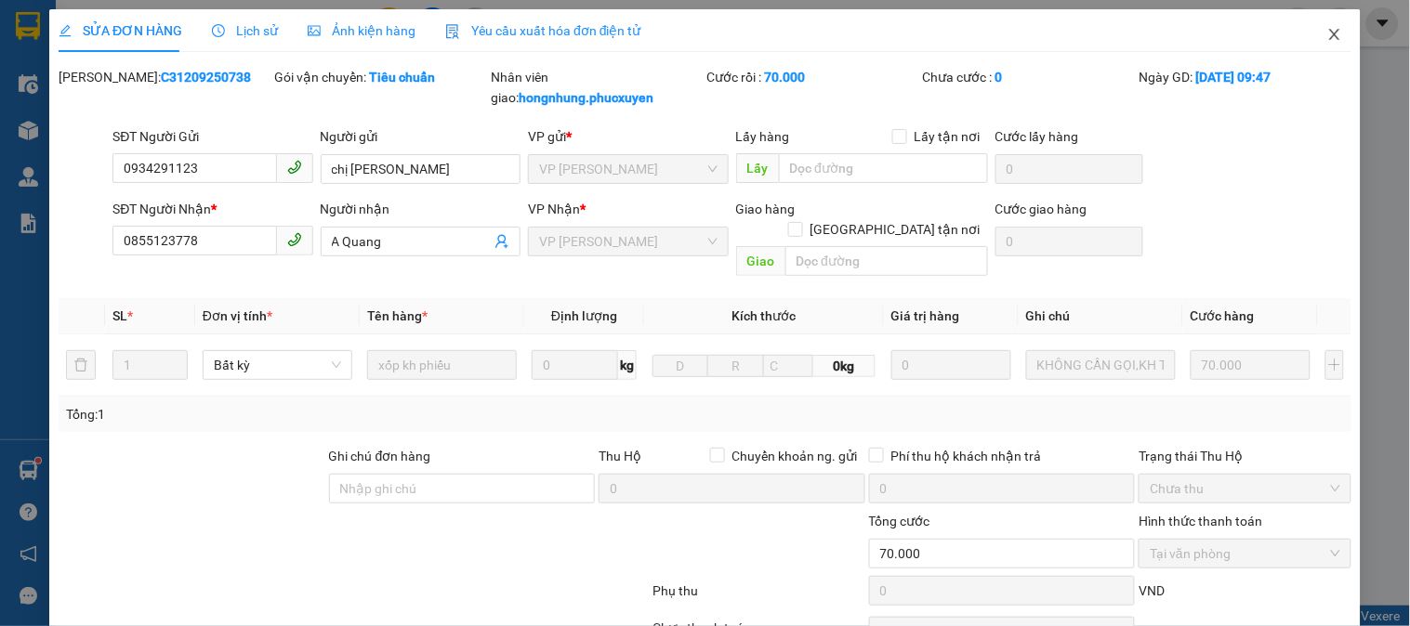
click at [1329, 31] on icon "close" at bounding box center [1334, 34] width 10 height 11
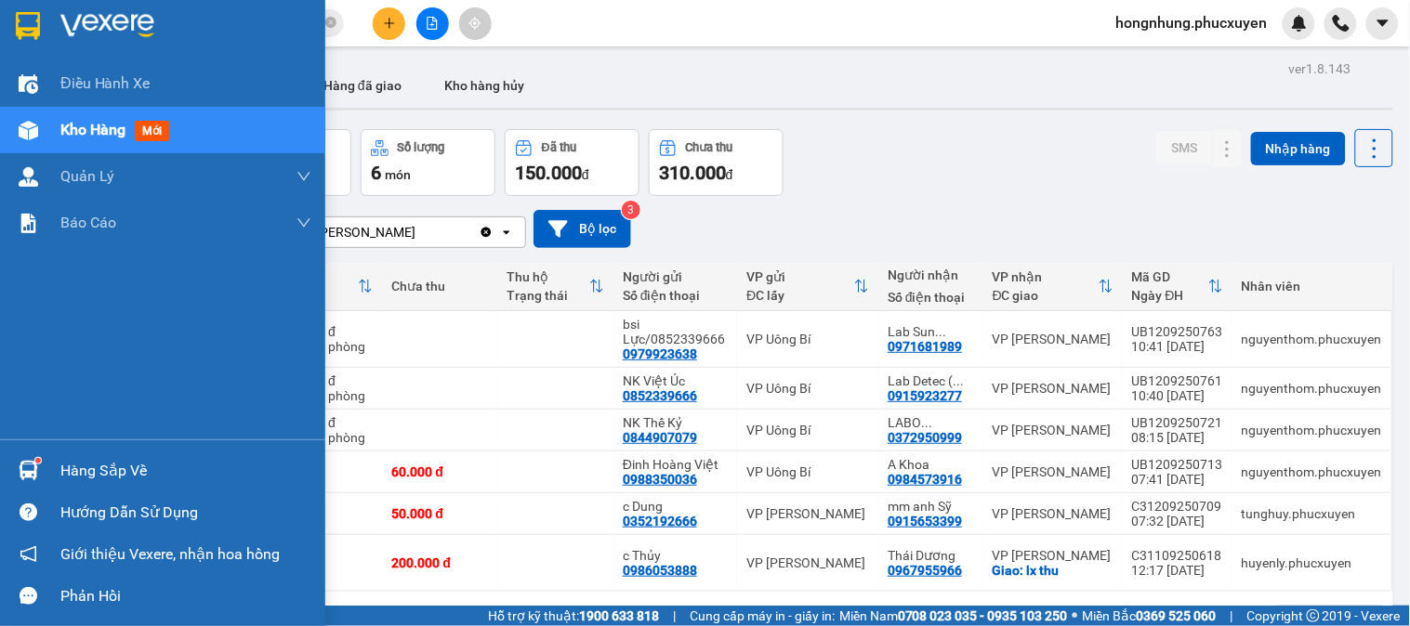
click at [74, 474] on div "Hàng sắp về" at bounding box center [185, 471] width 251 height 28
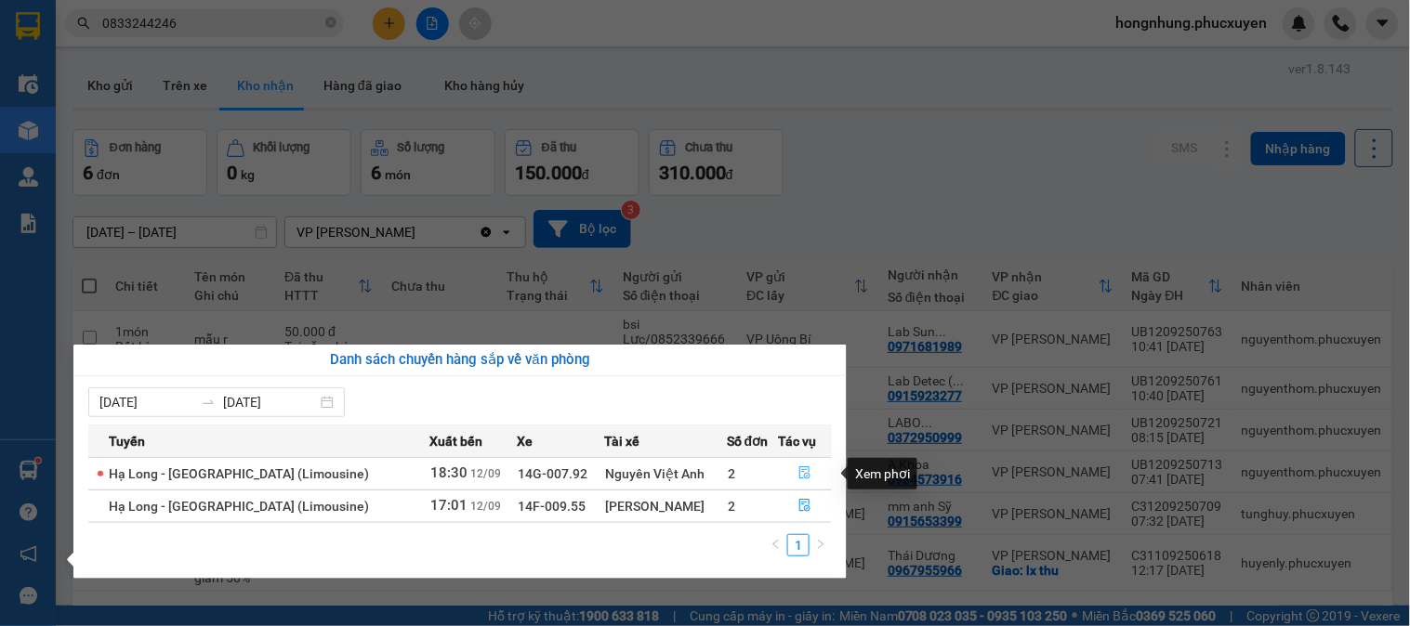
click at [805, 466] on button "button" at bounding box center [805, 474] width 52 height 30
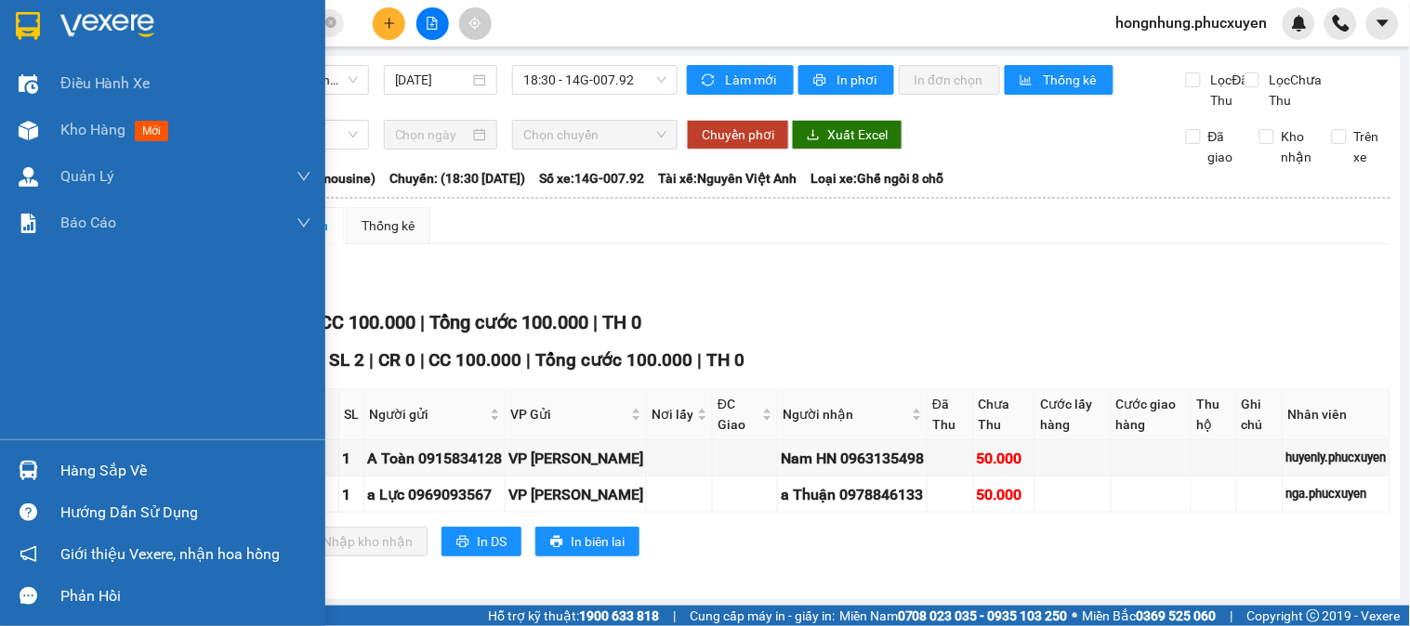
click at [35, 459] on div at bounding box center [28, 470] width 33 height 33
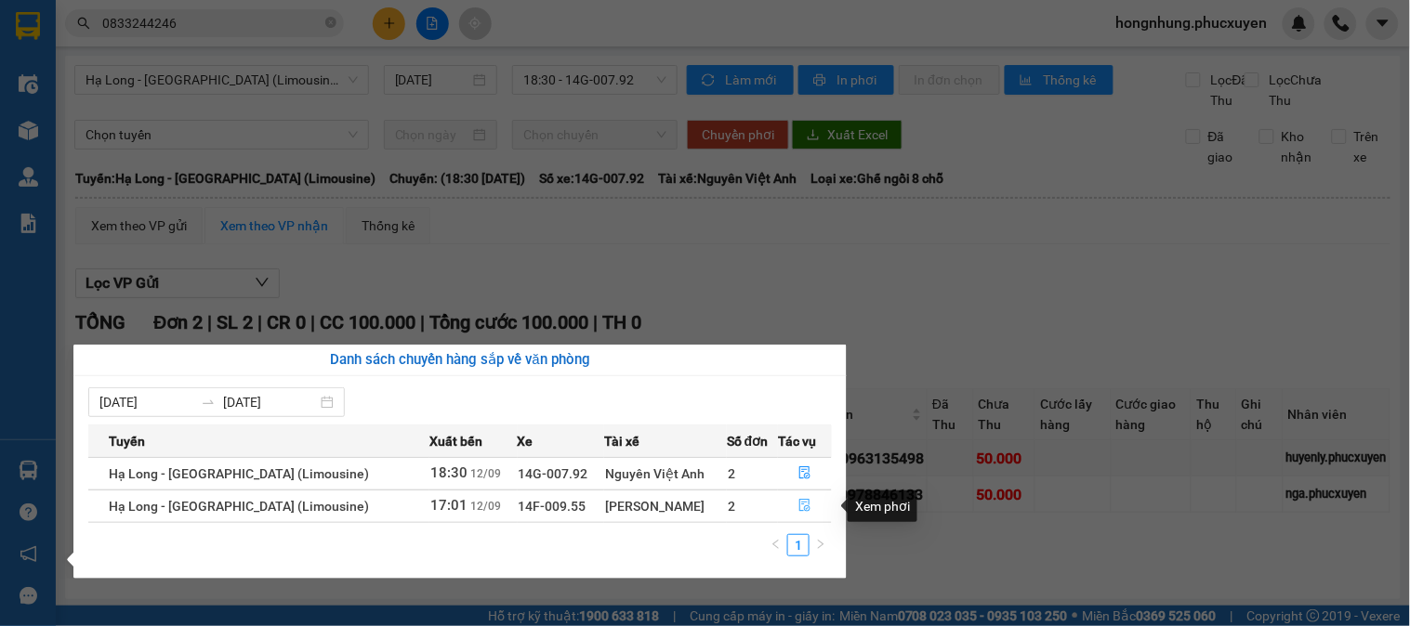
click at [804, 503] on icon "file-done" at bounding box center [804, 505] width 13 height 13
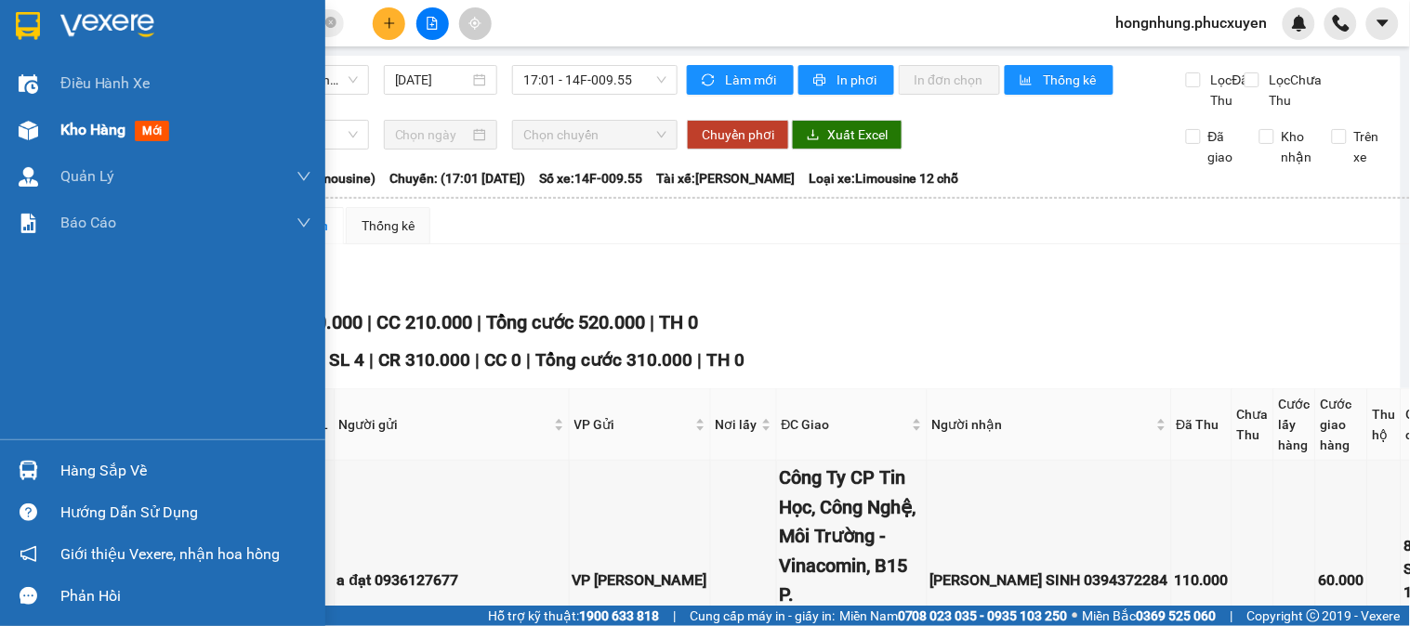
click at [48, 122] on div "Kho hàng mới" at bounding box center [162, 130] width 325 height 46
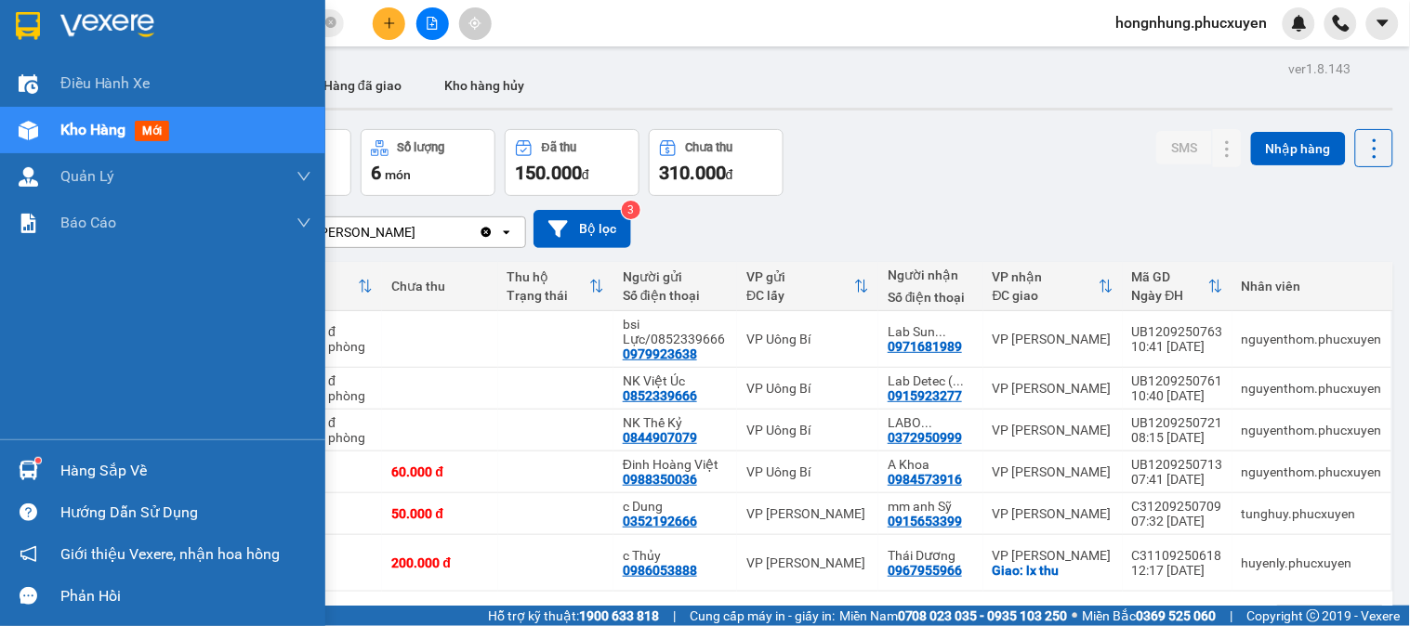
click at [20, 470] on img at bounding box center [29, 471] width 20 height 20
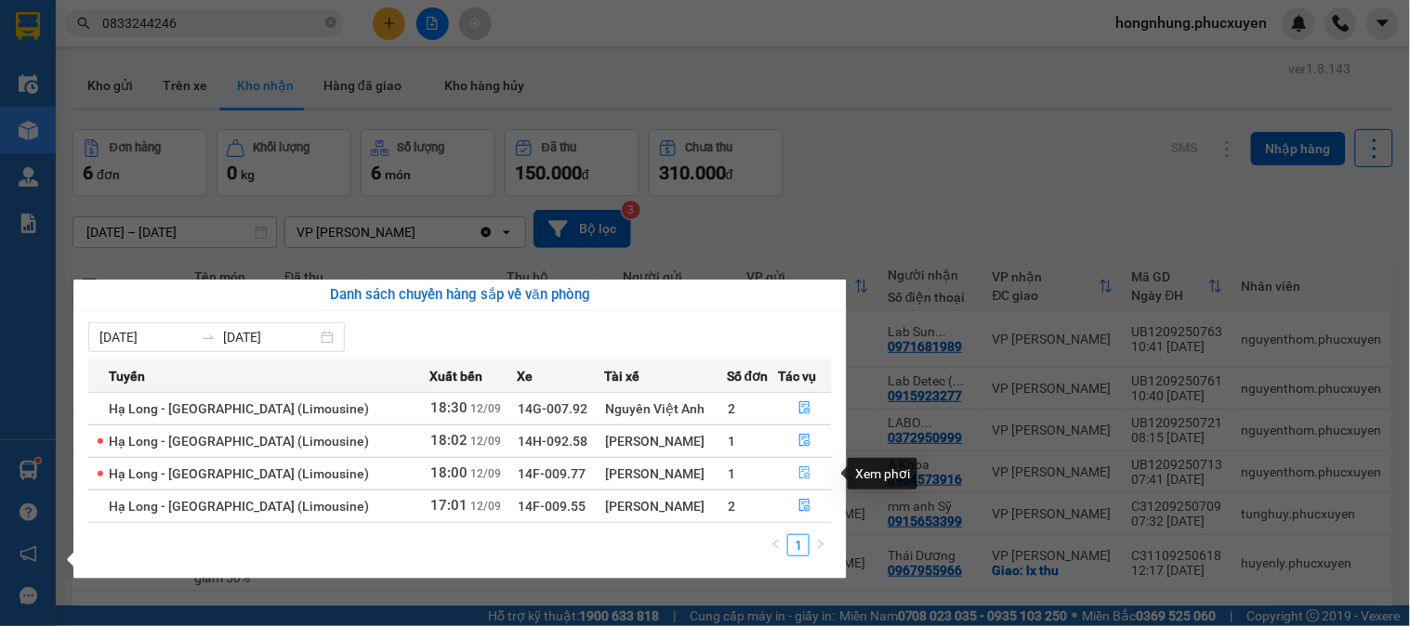
click at [809, 470] on button "button" at bounding box center [805, 474] width 52 height 30
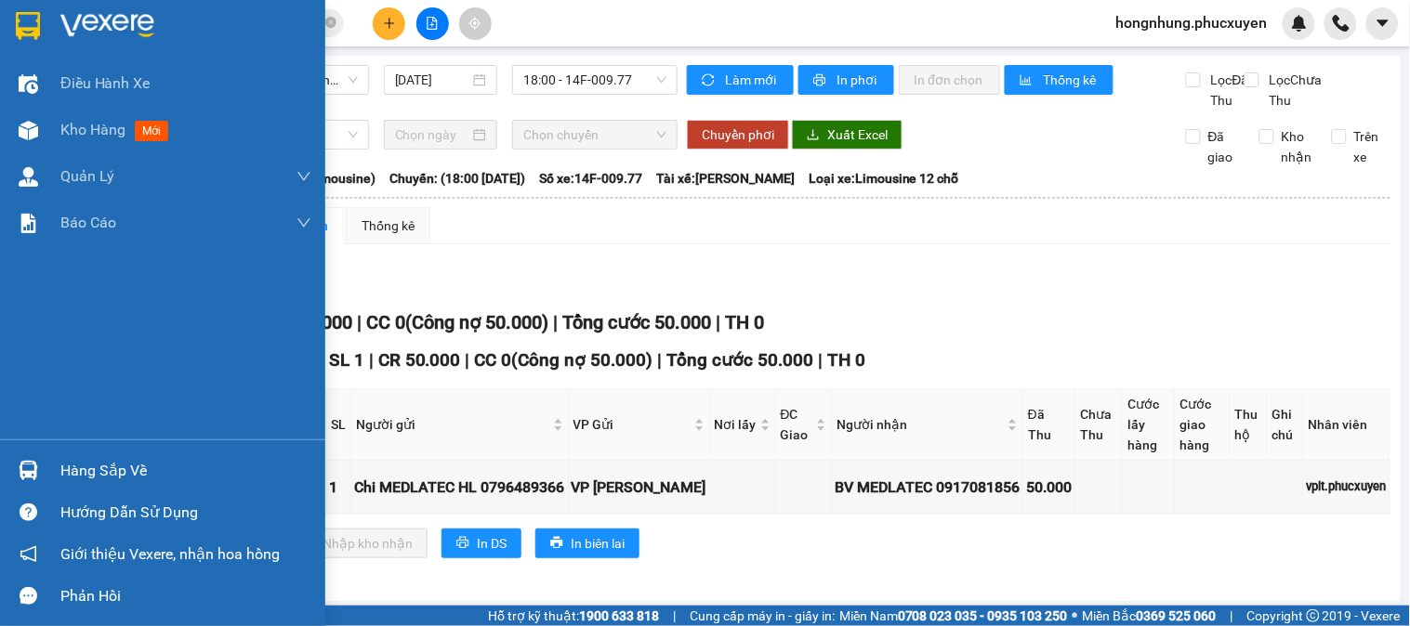
click at [56, 479] on div "Hàng sắp về" at bounding box center [162, 471] width 325 height 42
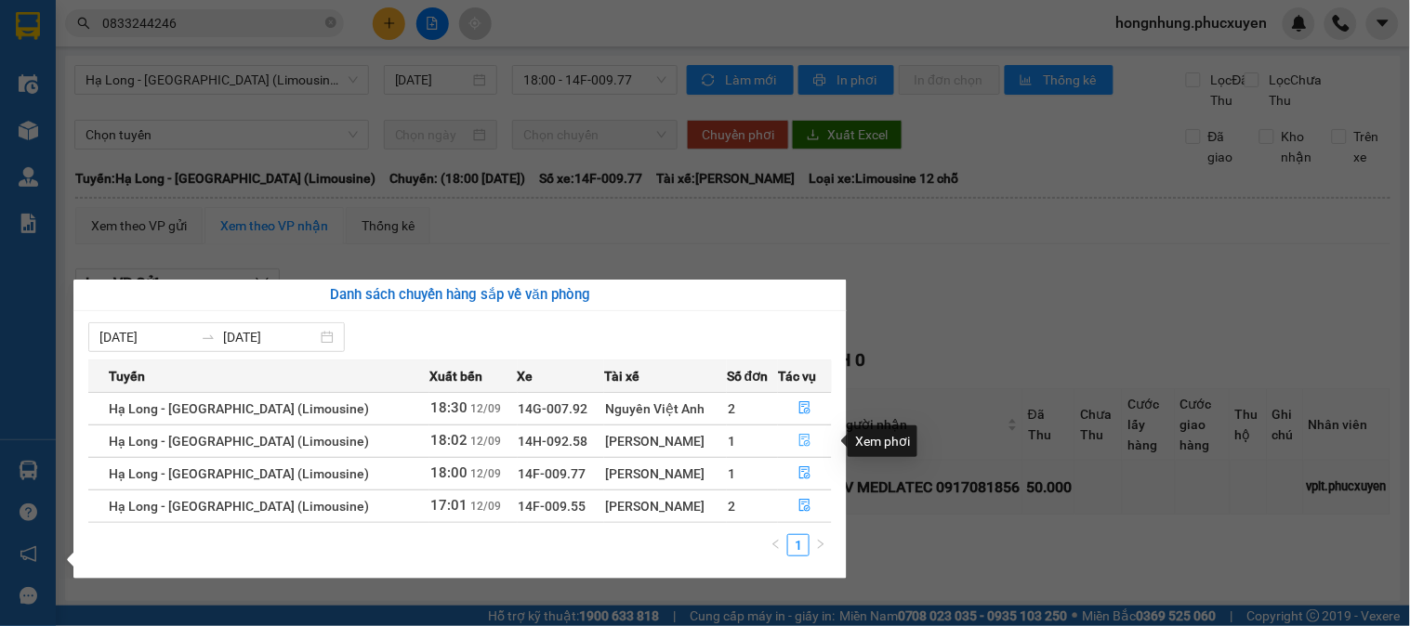
click at [808, 443] on icon "file-done" at bounding box center [804, 440] width 13 height 13
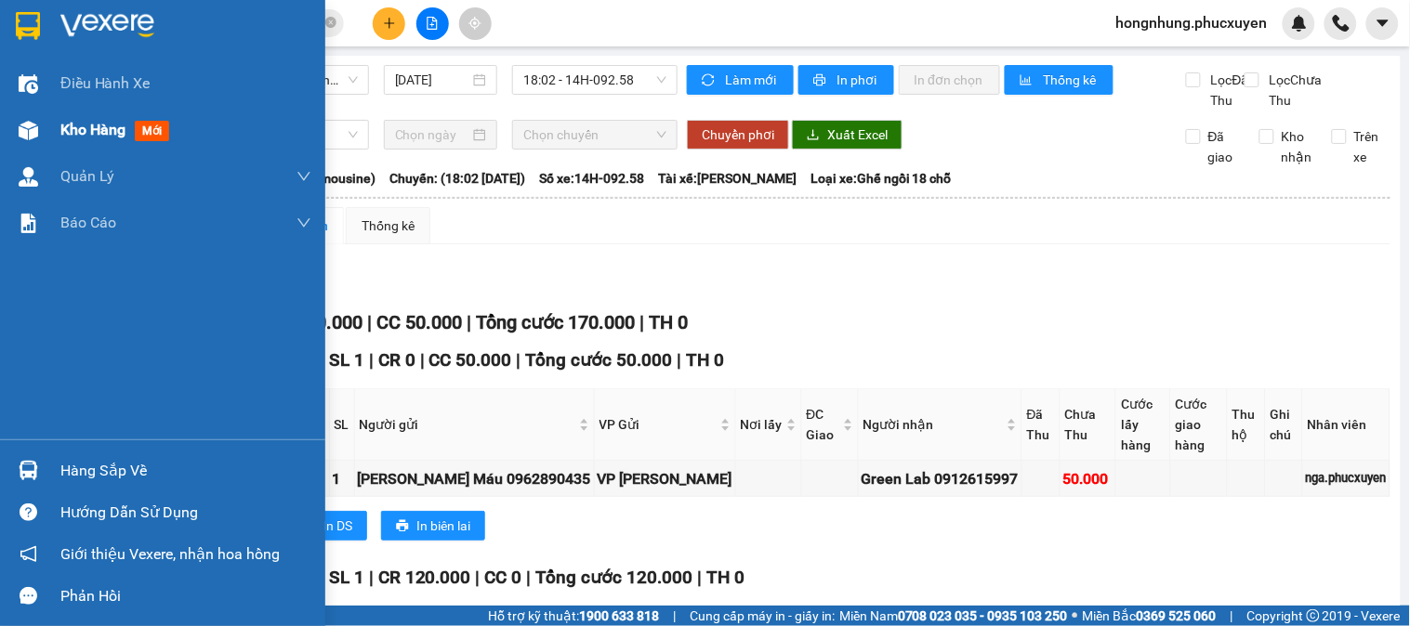
click at [77, 133] on span "Kho hàng" at bounding box center [92, 130] width 65 height 18
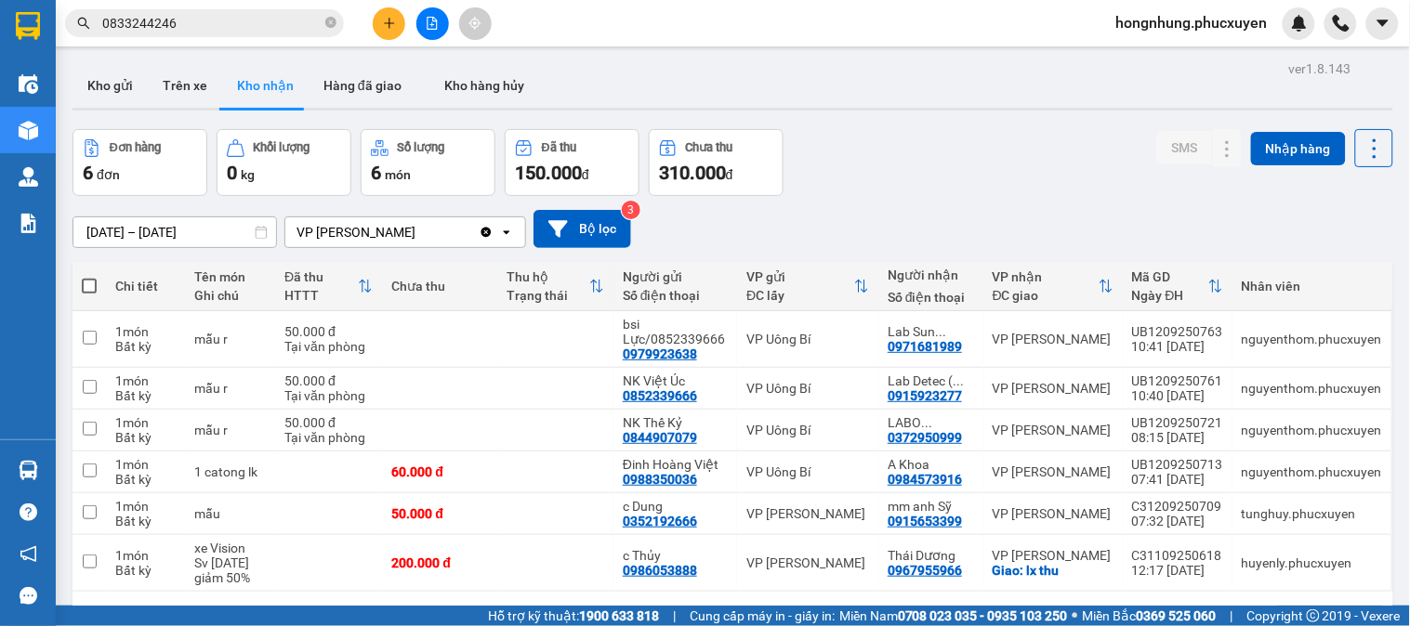
scroll to position [85, 0]
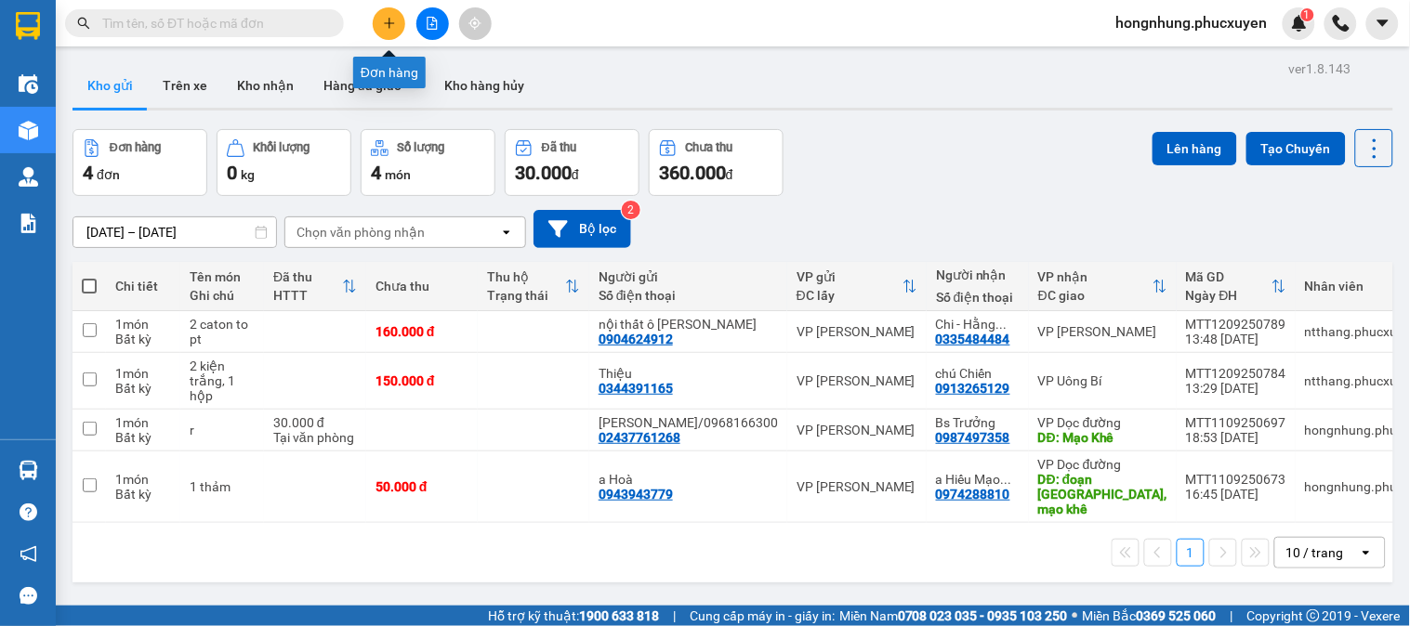
click at [391, 26] on icon "plus" at bounding box center [389, 23] width 13 height 13
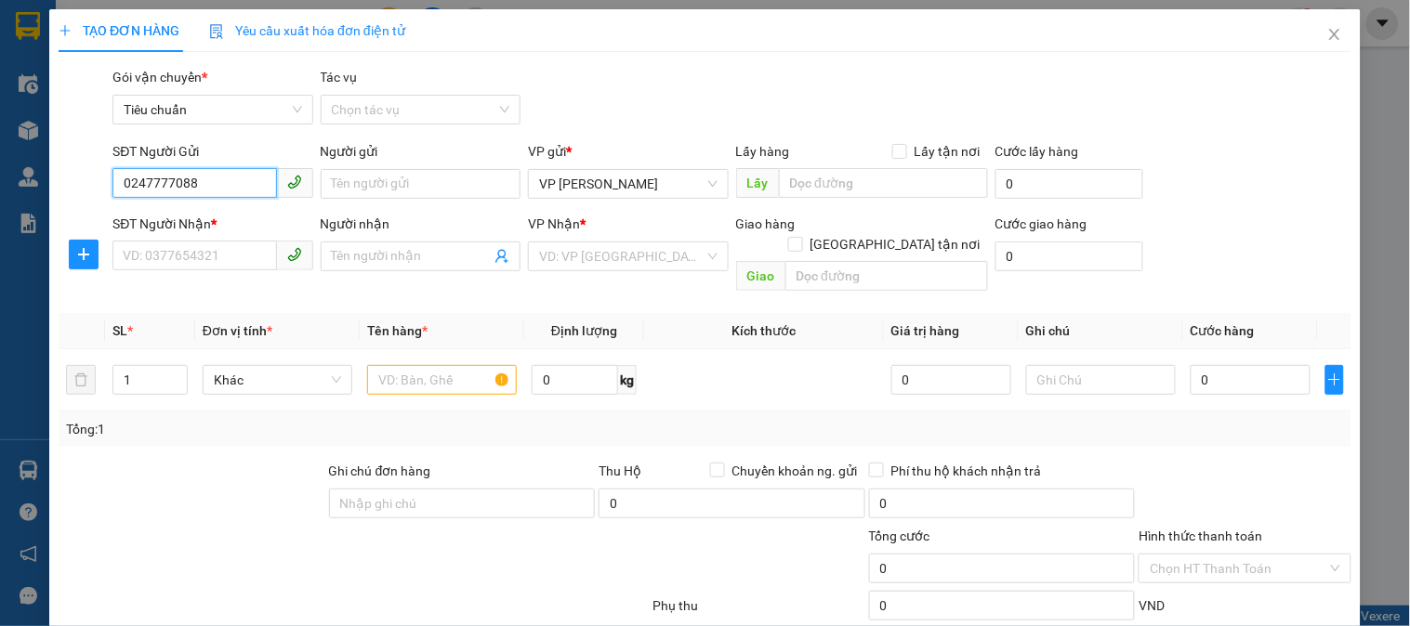
type input "02477770888"
click at [229, 229] on div "02477770888 - Nha Khoa DETEC" at bounding box center [218, 221] width 190 height 20
type input "Nha Khoa DETEC"
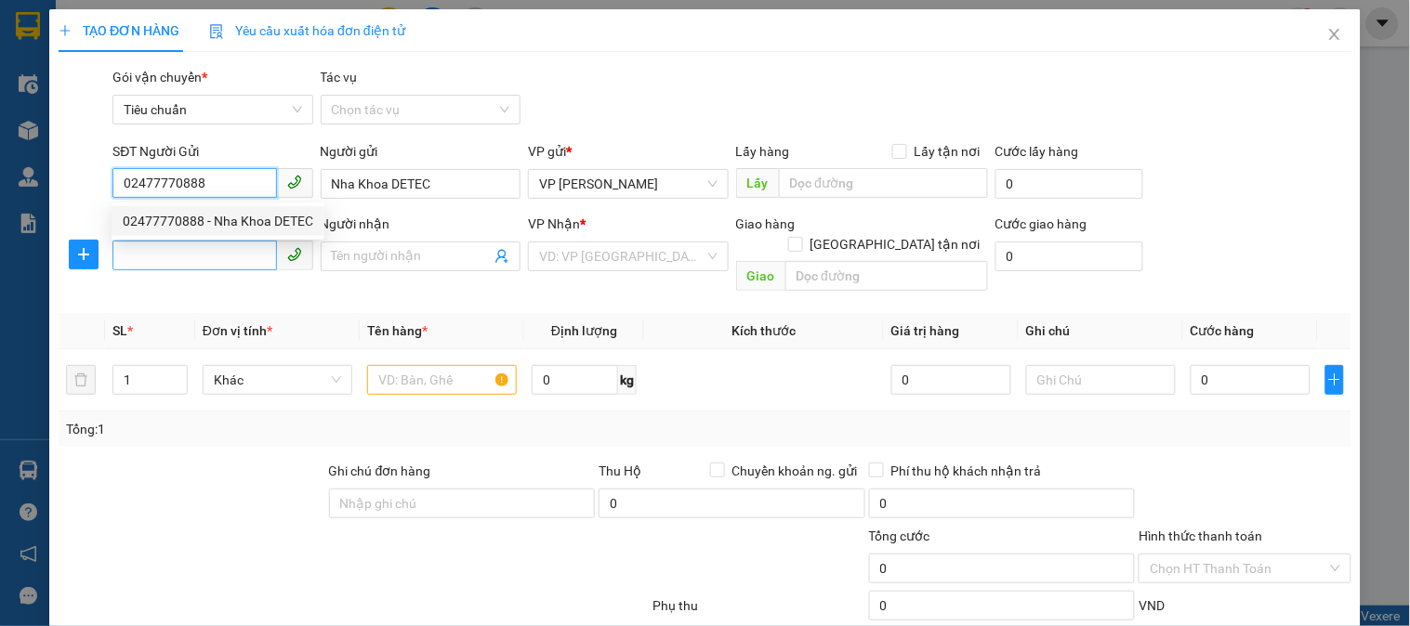
type input "02477770888"
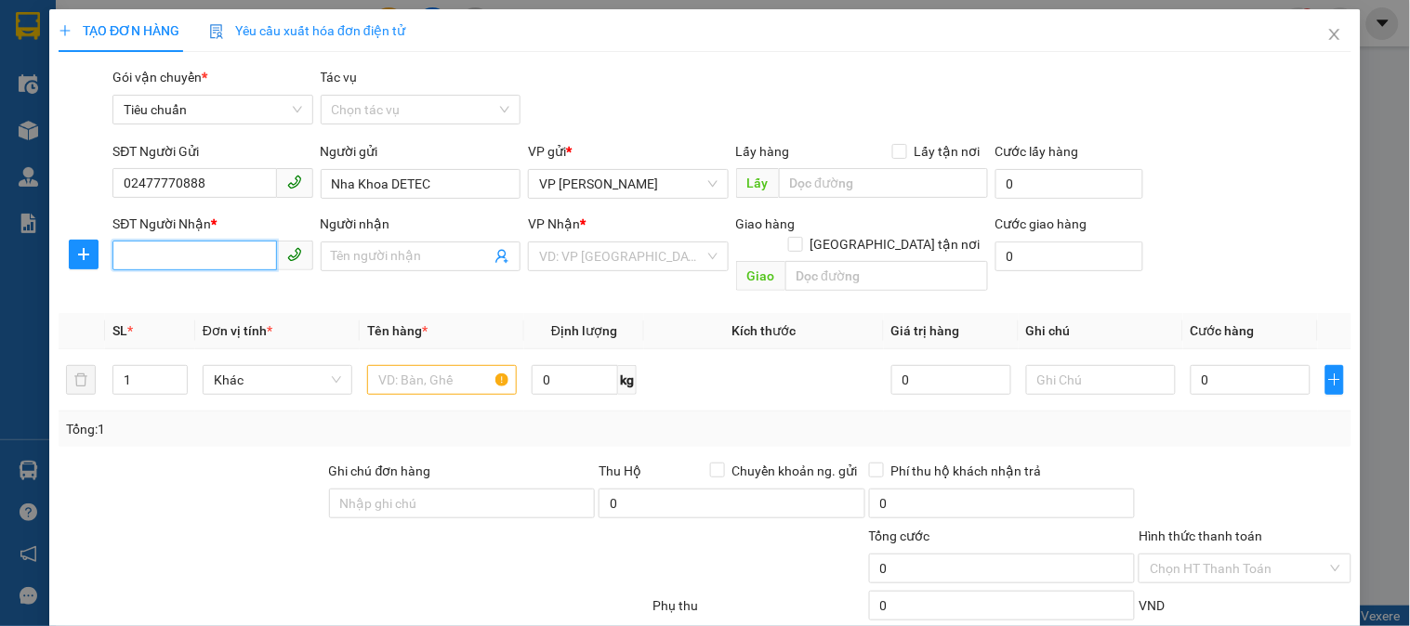
click at [232, 254] on input "SĐT Người Nhận *" at bounding box center [194, 256] width 164 height 30
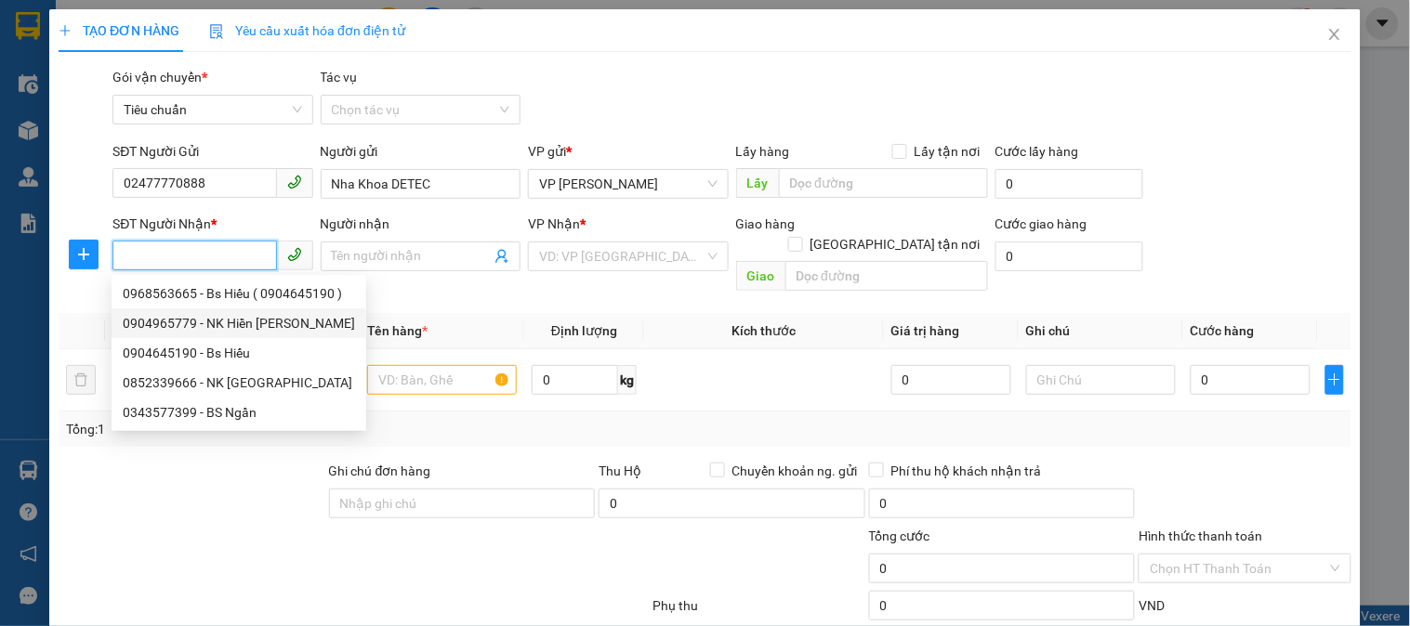
click at [262, 319] on div "0904965779 - NK Hiền Phong" at bounding box center [239, 323] width 232 height 20
type input "0904965779"
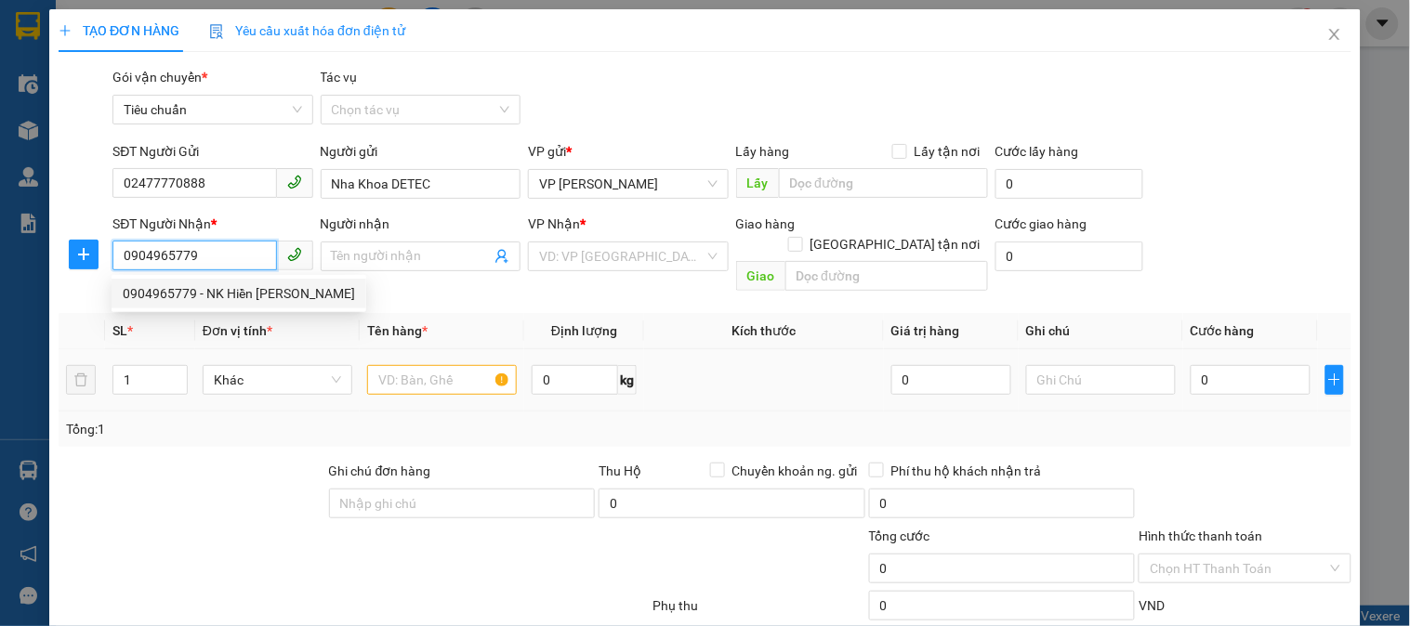
type input "NK Hiền Phong"
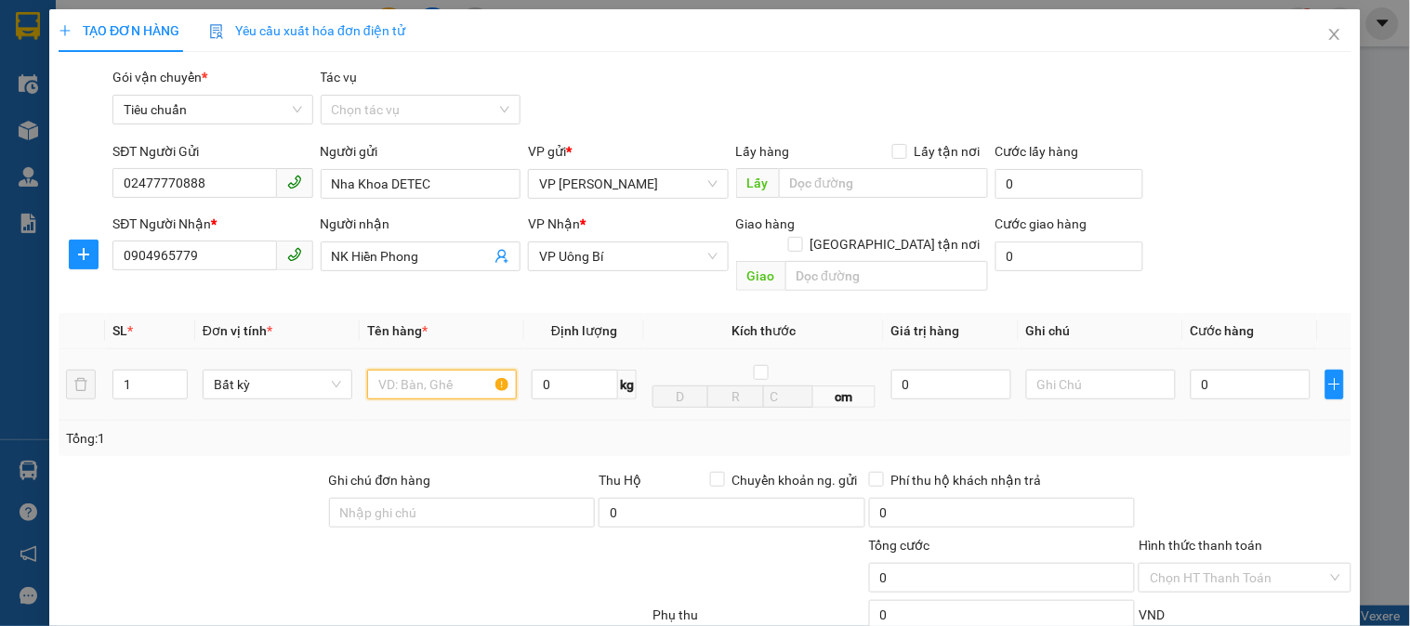
click at [429, 373] on input "text" at bounding box center [442, 385] width 150 height 30
type input "r"
click at [1223, 370] on input "0" at bounding box center [1250, 385] width 120 height 30
type input "3"
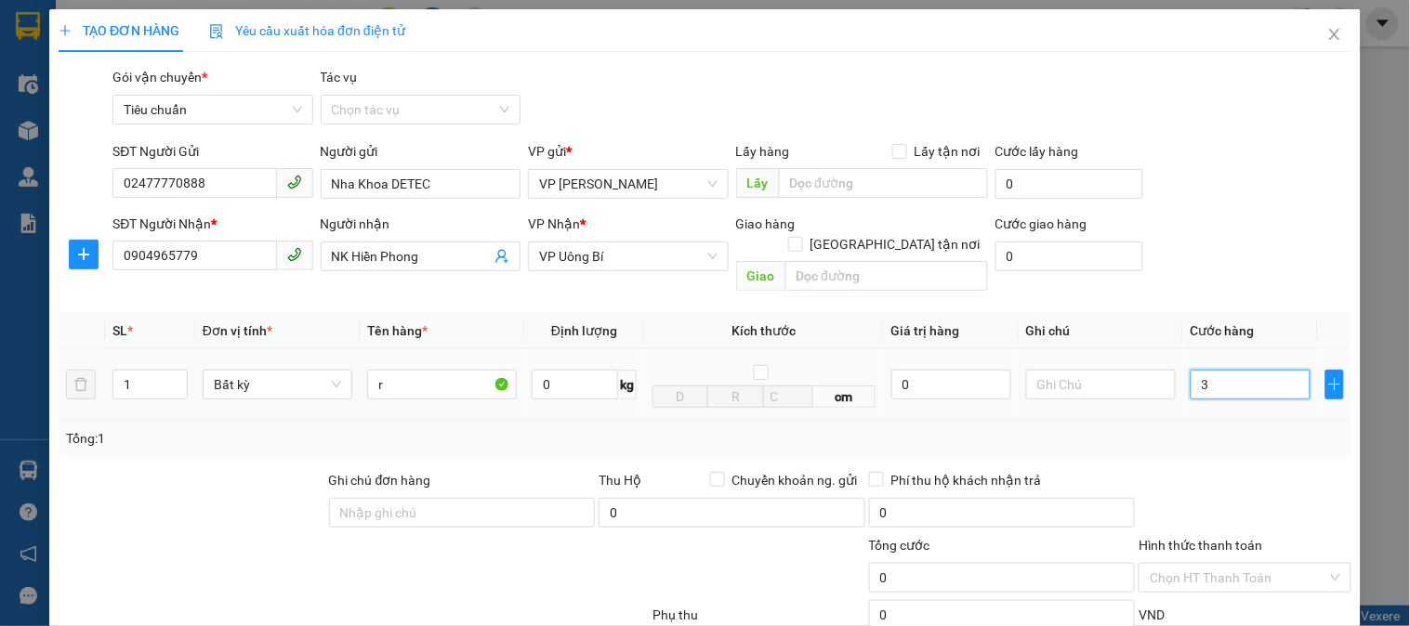
type input "3"
type input "30"
type input "30.000"
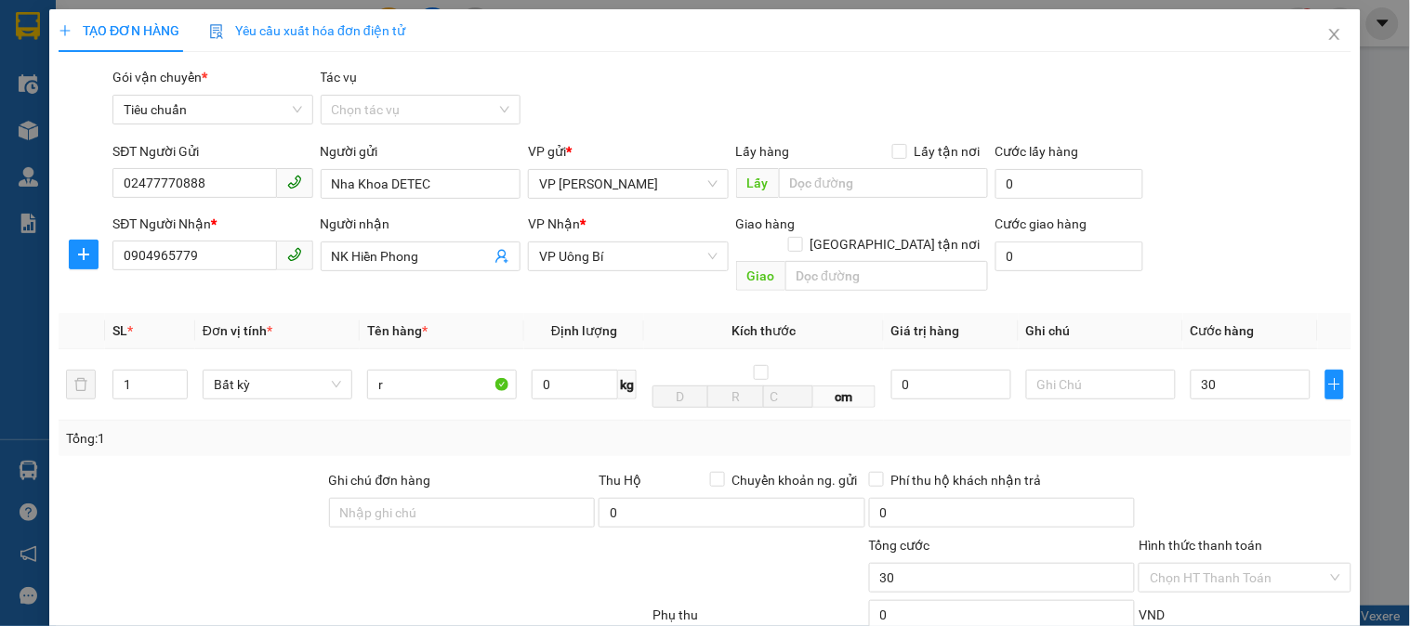
type input "30.000"
click at [1219, 484] on div at bounding box center [1244, 502] width 216 height 65
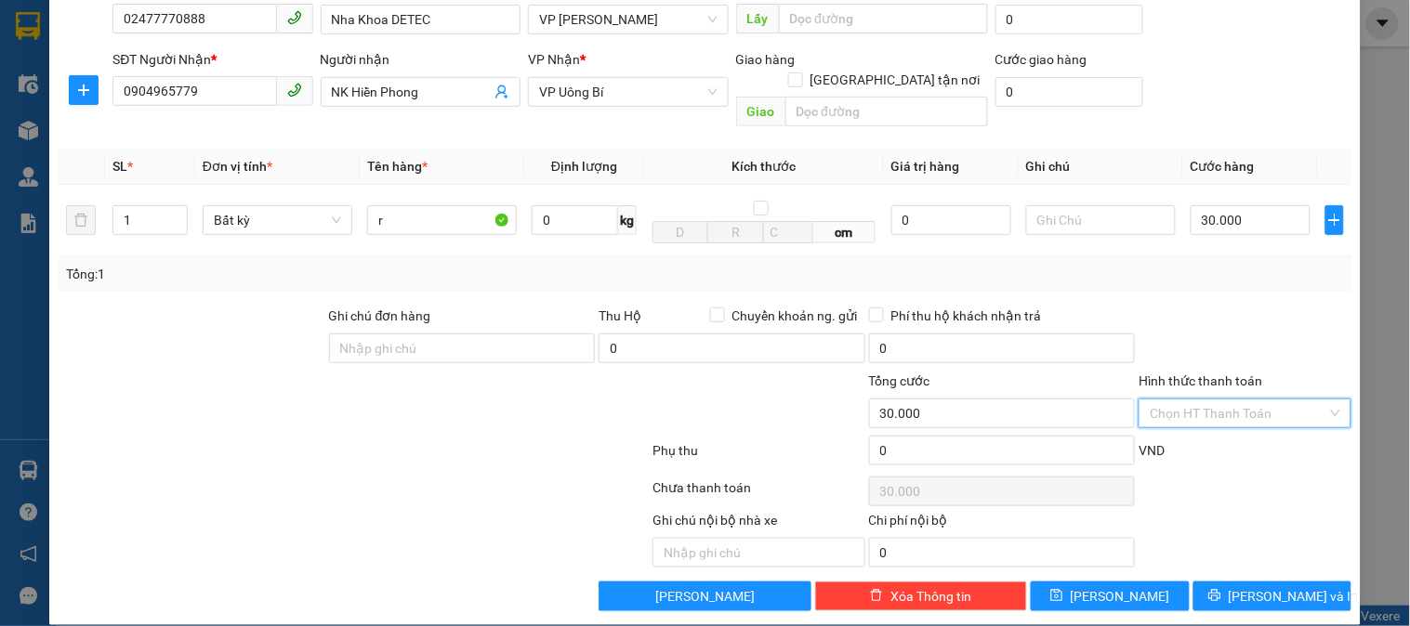
click at [1253, 400] on input "Hình thức thanh toán" at bounding box center [1237, 414] width 177 height 28
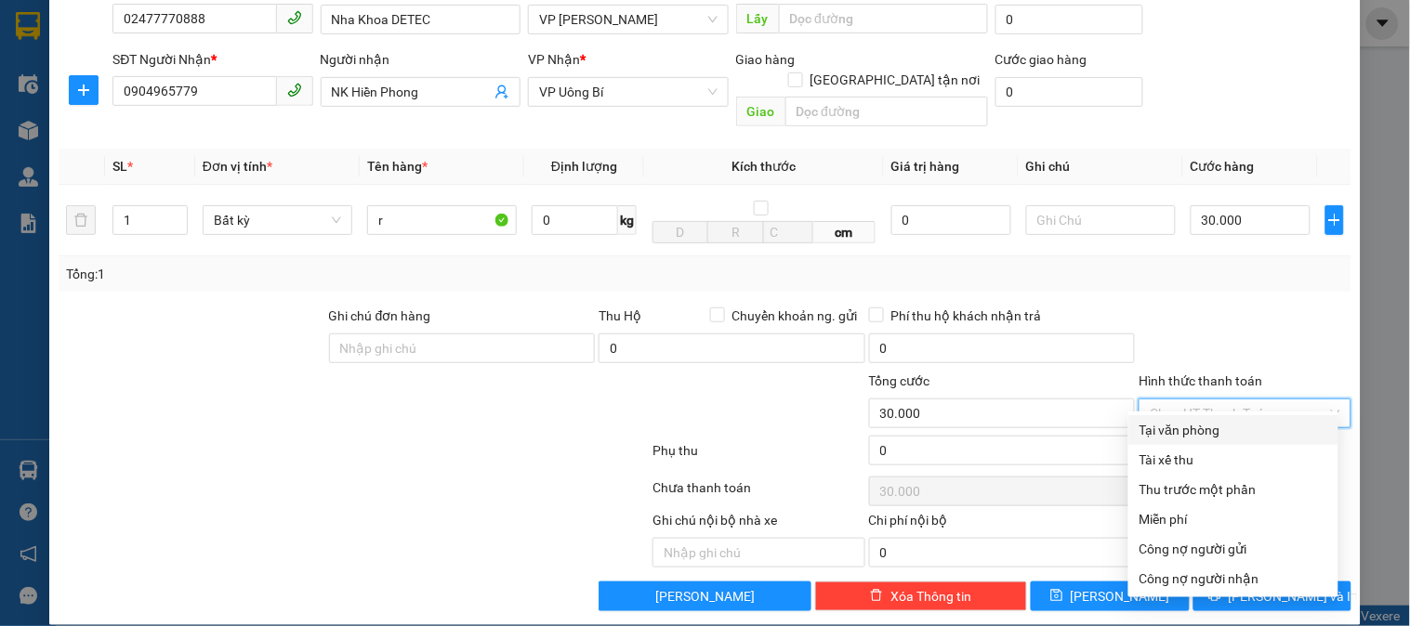
click at [1227, 440] on div "Tại văn phòng" at bounding box center [1233, 430] width 210 height 30
type input "0"
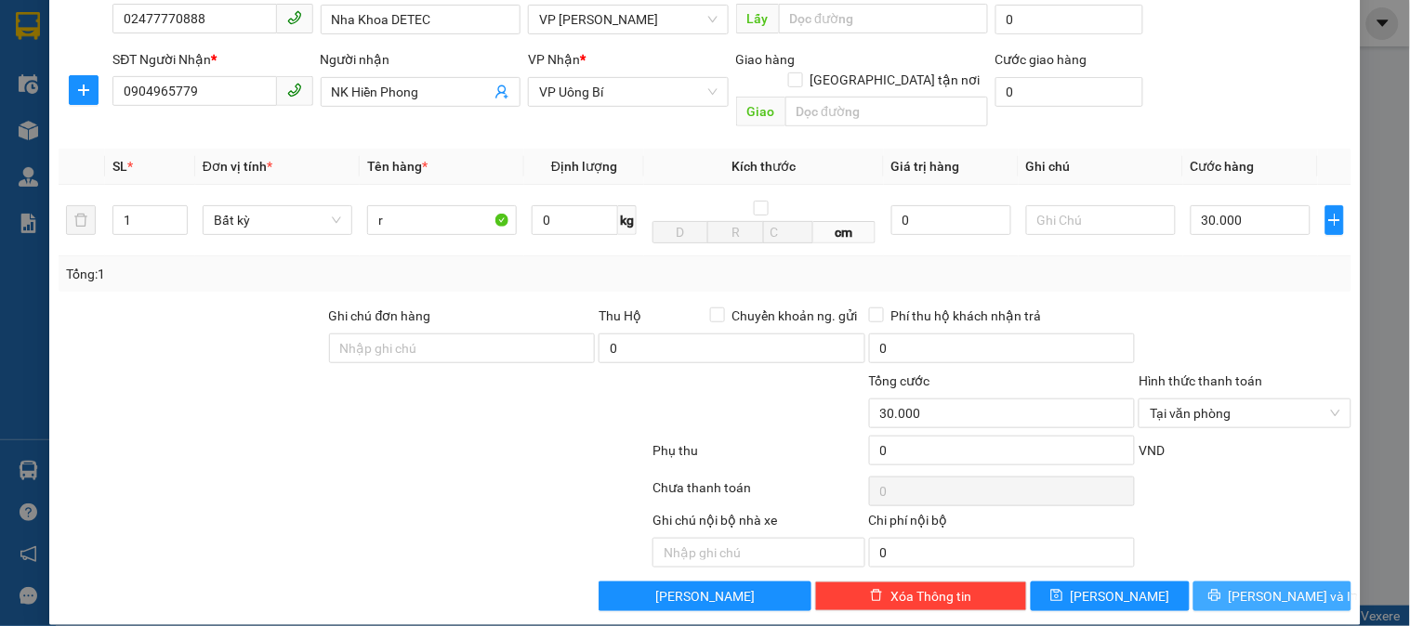
click at [1256, 582] on button "Lưu và In" at bounding box center [1272, 597] width 158 height 30
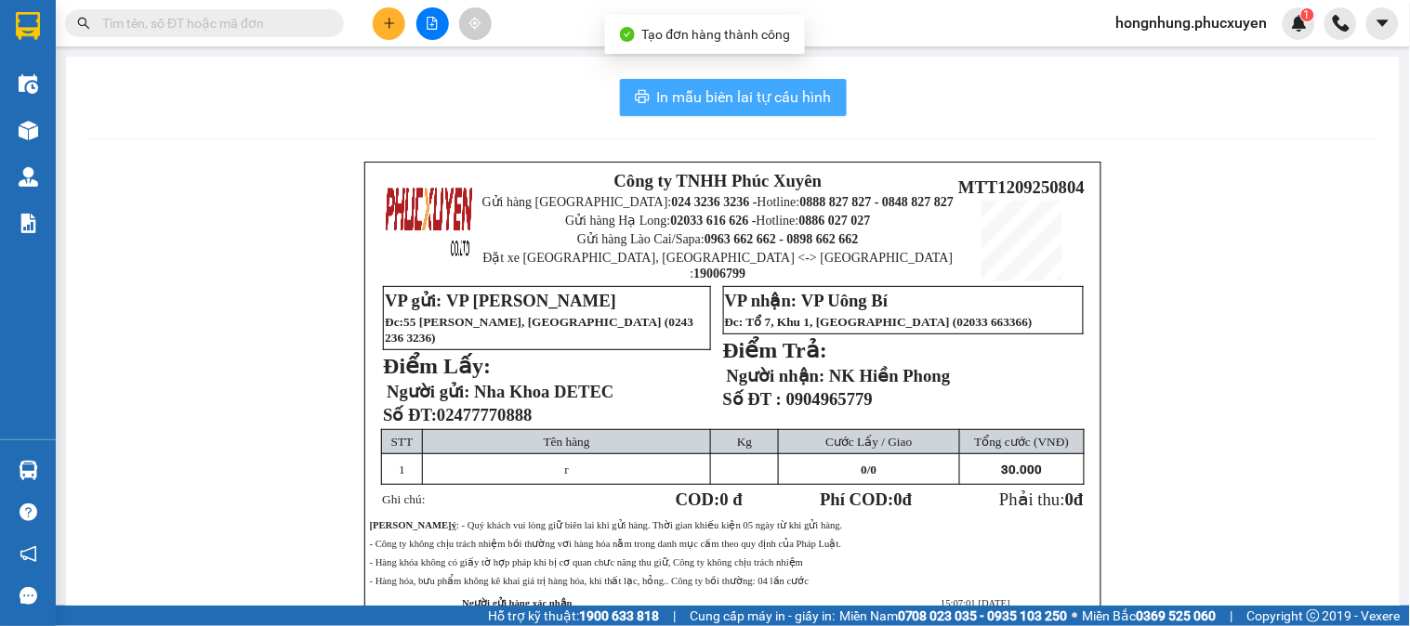
click at [768, 98] on span "In mẫu biên lai tự cấu hình" at bounding box center [744, 96] width 175 height 23
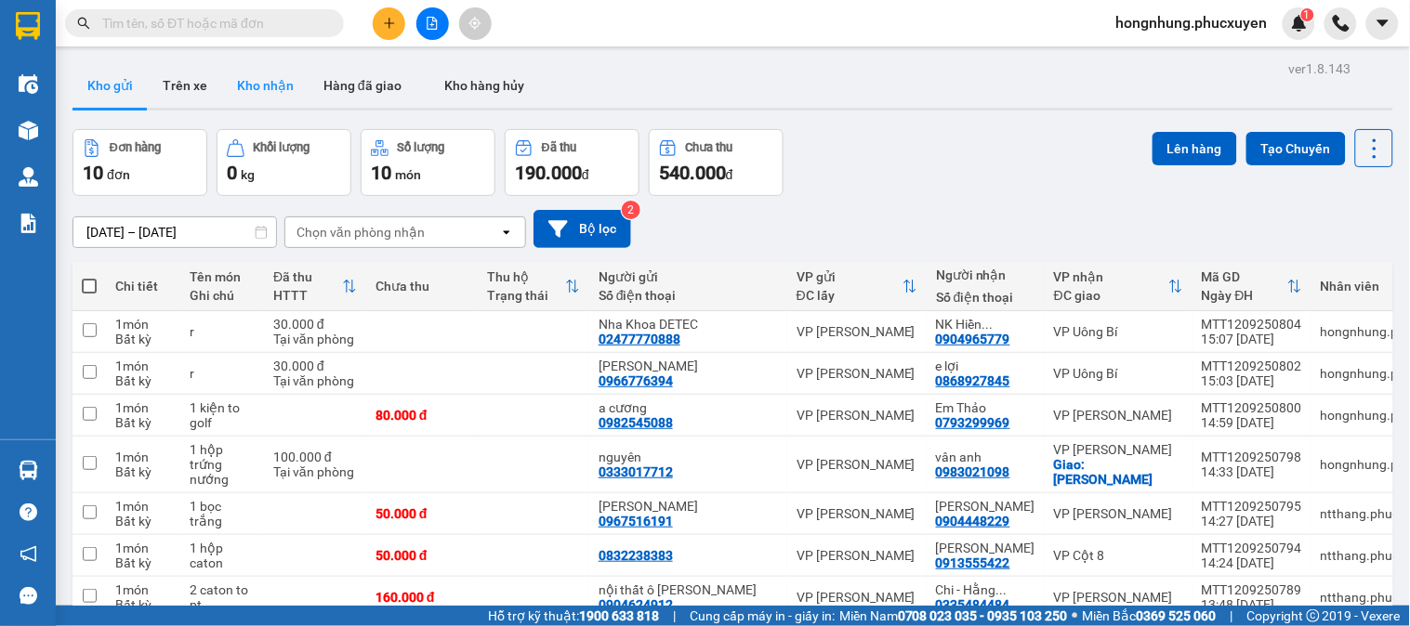
click at [277, 98] on button "Kho nhận" at bounding box center [265, 85] width 86 height 45
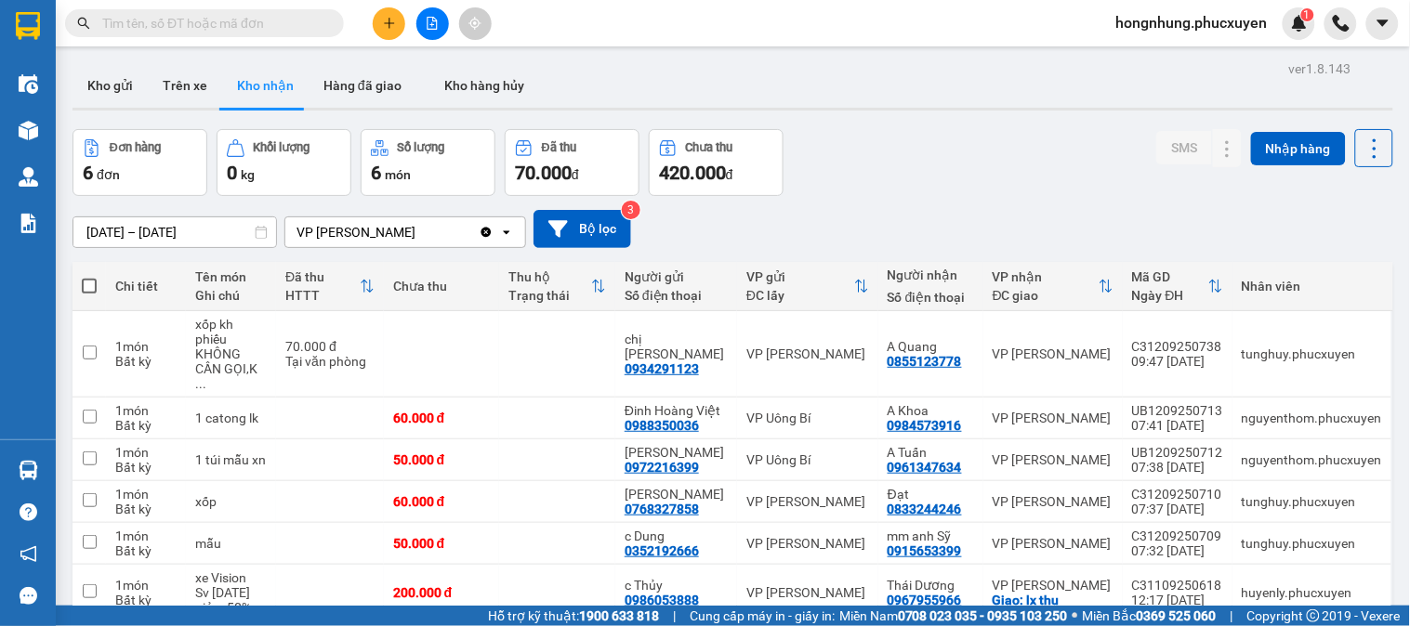
scroll to position [93, 0]
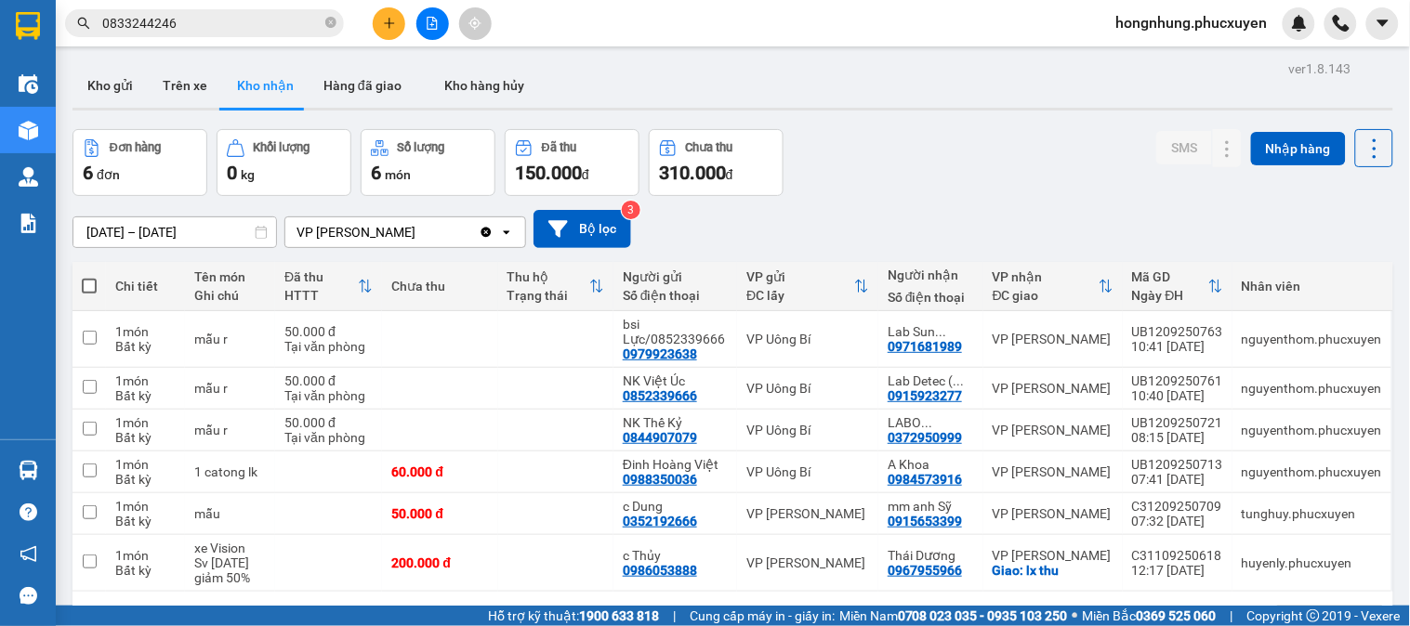
scroll to position [85, 0]
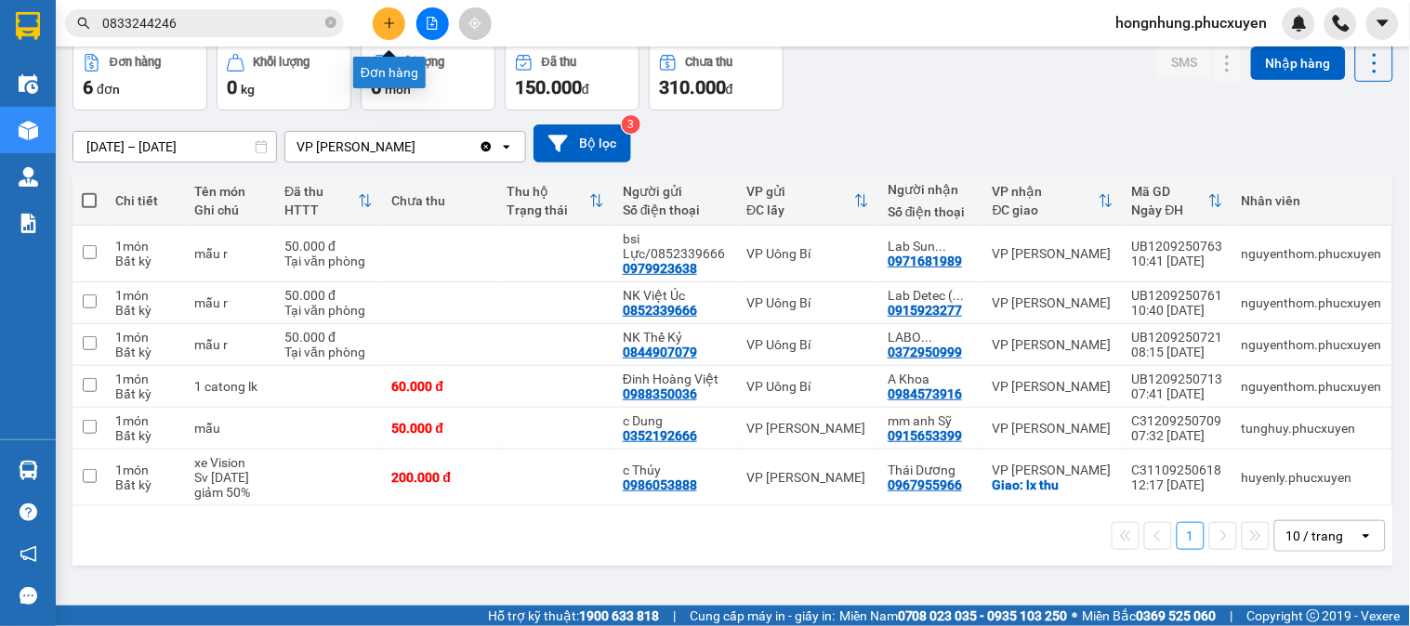
click at [383, 24] on icon "plus" at bounding box center [389, 23] width 13 height 13
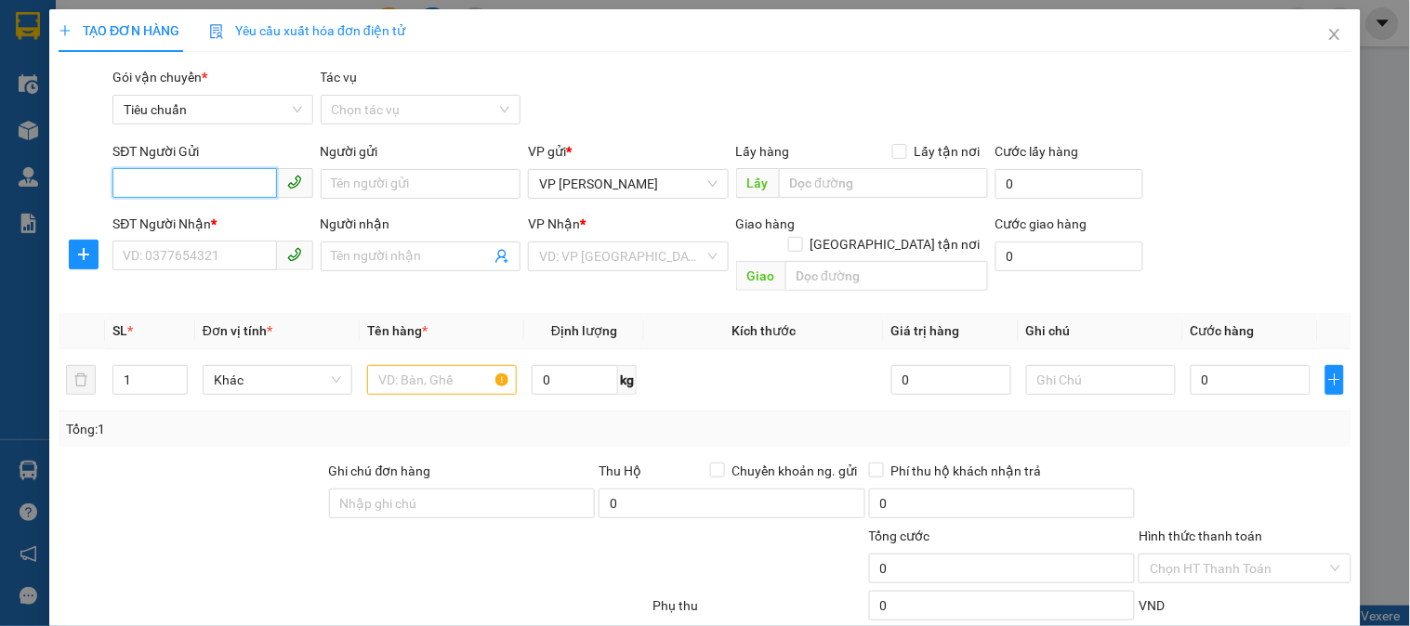
click at [218, 183] on input "SĐT Người Gửi" at bounding box center [194, 183] width 164 height 30
type input "0372950999"
click at [217, 225] on div "0372950999 - LABO VITA3D/0832084283" at bounding box center [244, 221] width 243 height 20
type input "LABO VITA3D/0832084283"
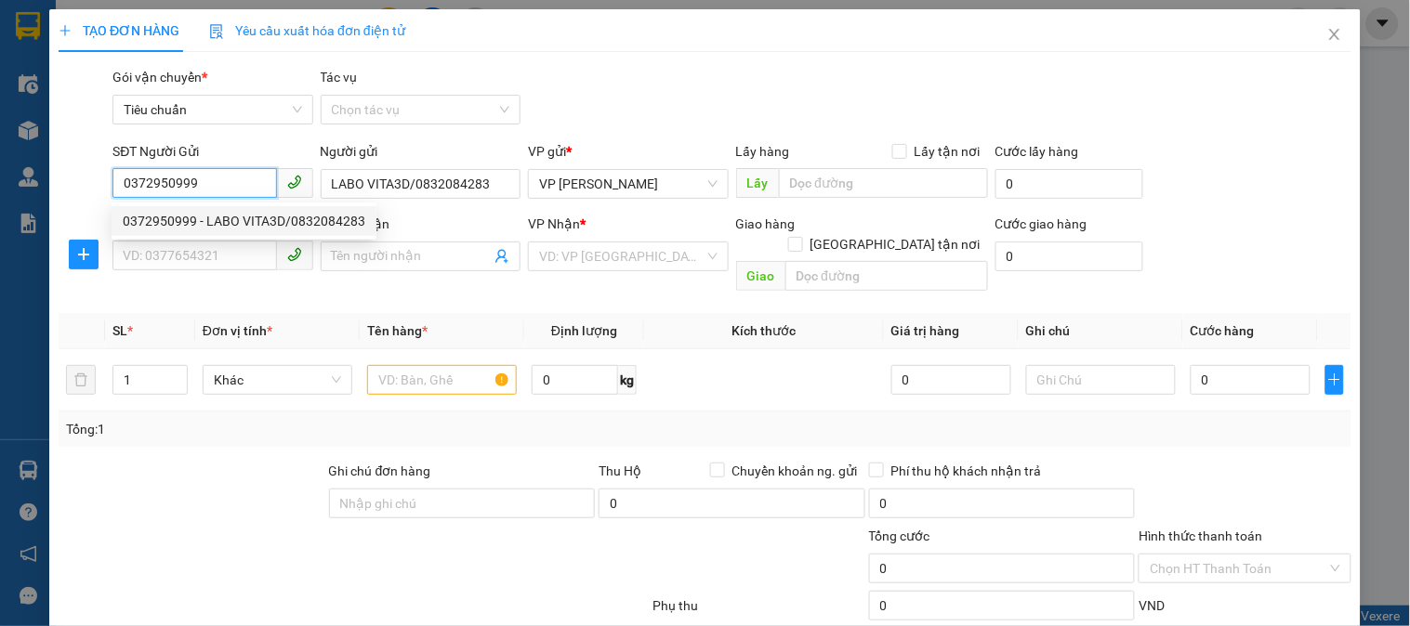
type input "0372950999"
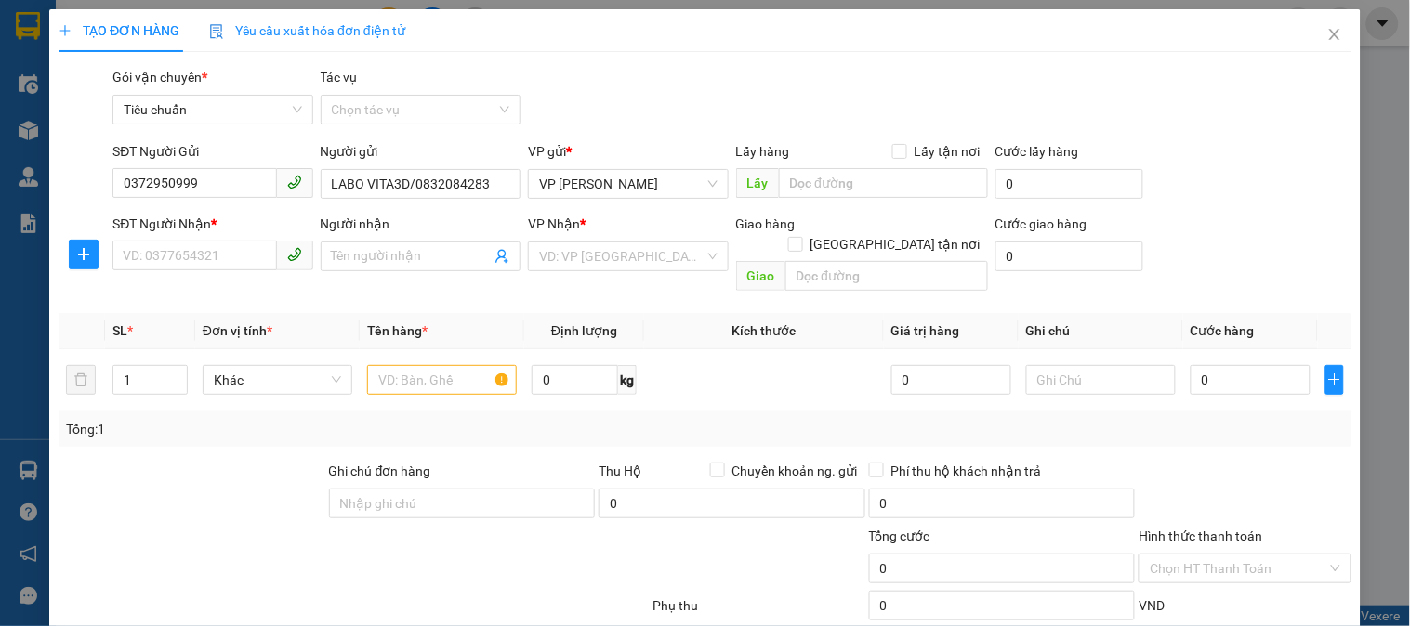
click at [220, 230] on div "SĐT Người Nhận *" at bounding box center [212, 224] width 200 height 20
click at [220, 241] on input "SĐT Người Nhận *" at bounding box center [194, 256] width 164 height 30
click at [223, 249] on input "SĐT Người Nhận *" at bounding box center [194, 256] width 164 height 30
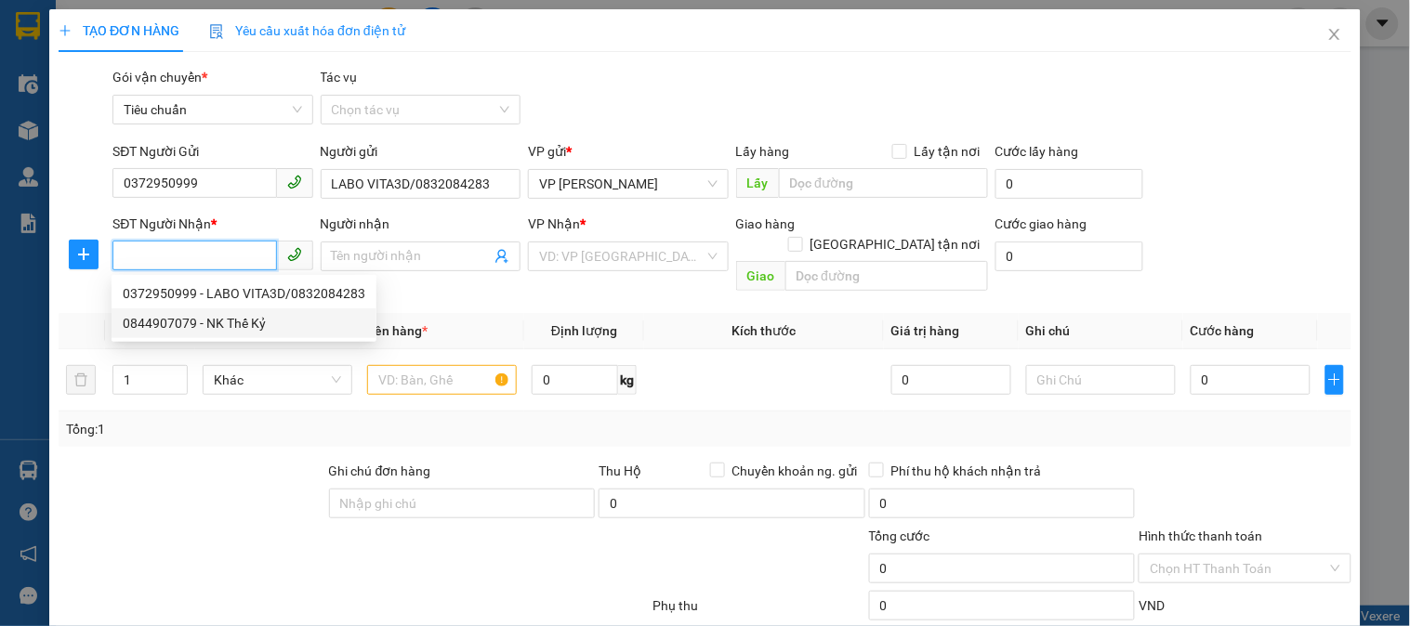
click at [243, 323] on div "0844907079 - NK Thế Kỷ" at bounding box center [244, 323] width 243 height 20
type input "0844907079"
type input "NK Thế Kỷ"
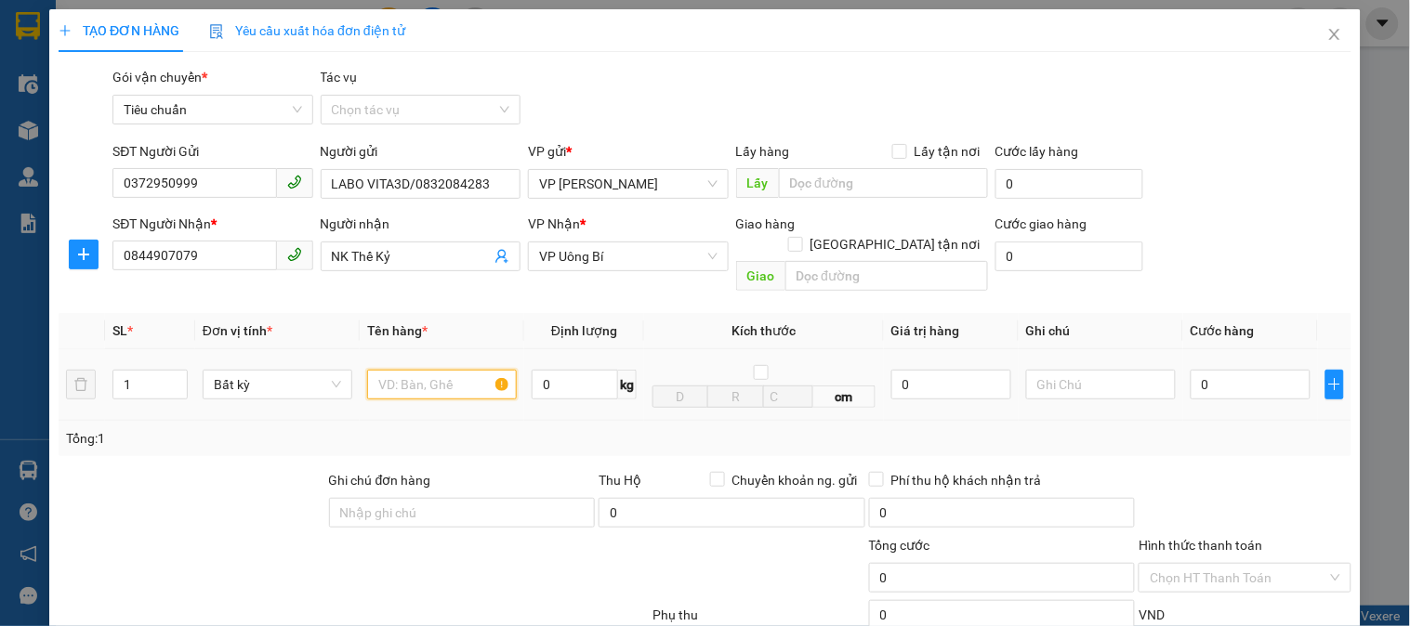
click at [400, 370] on input "text" at bounding box center [442, 385] width 150 height 30
type input "r"
click at [1232, 370] on input "0" at bounding box center [1250, 385] width 120 height 30
type input "3"
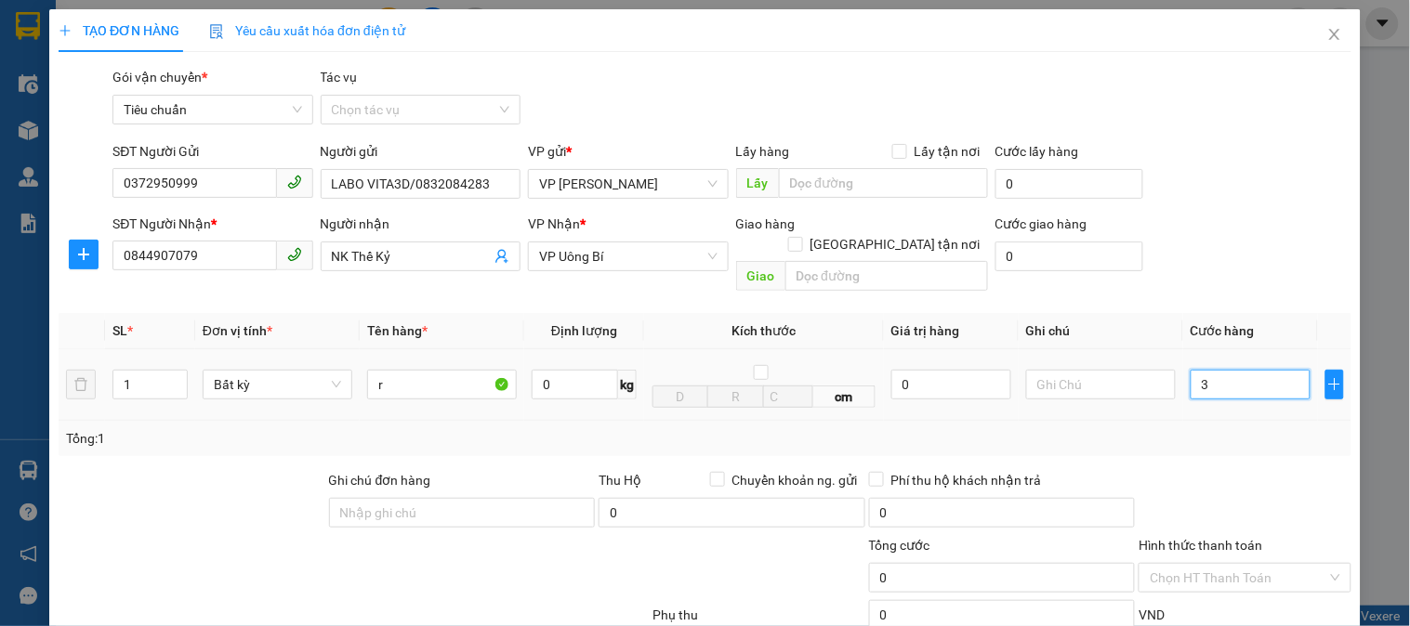
type input "3"
type input "30"
type input "30.000"
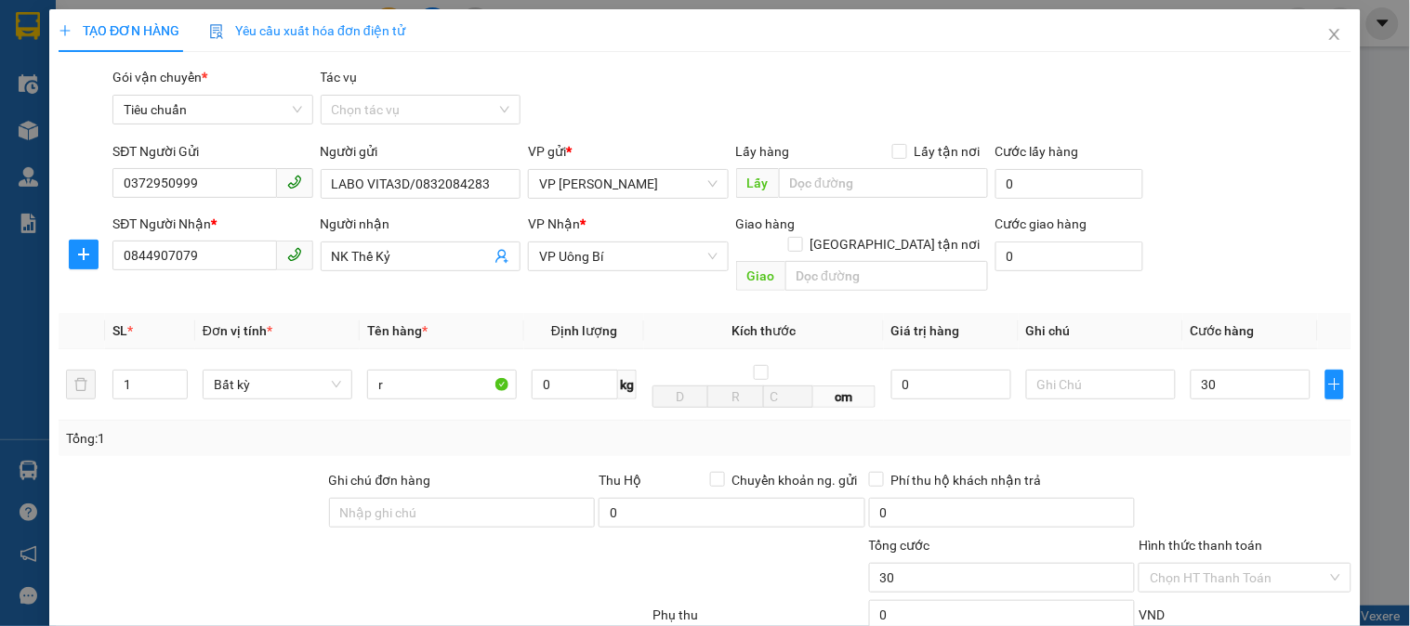
type input "30.000"
click at [1323, 470] on div at bounding box center [1244, 502] width 216 height 65
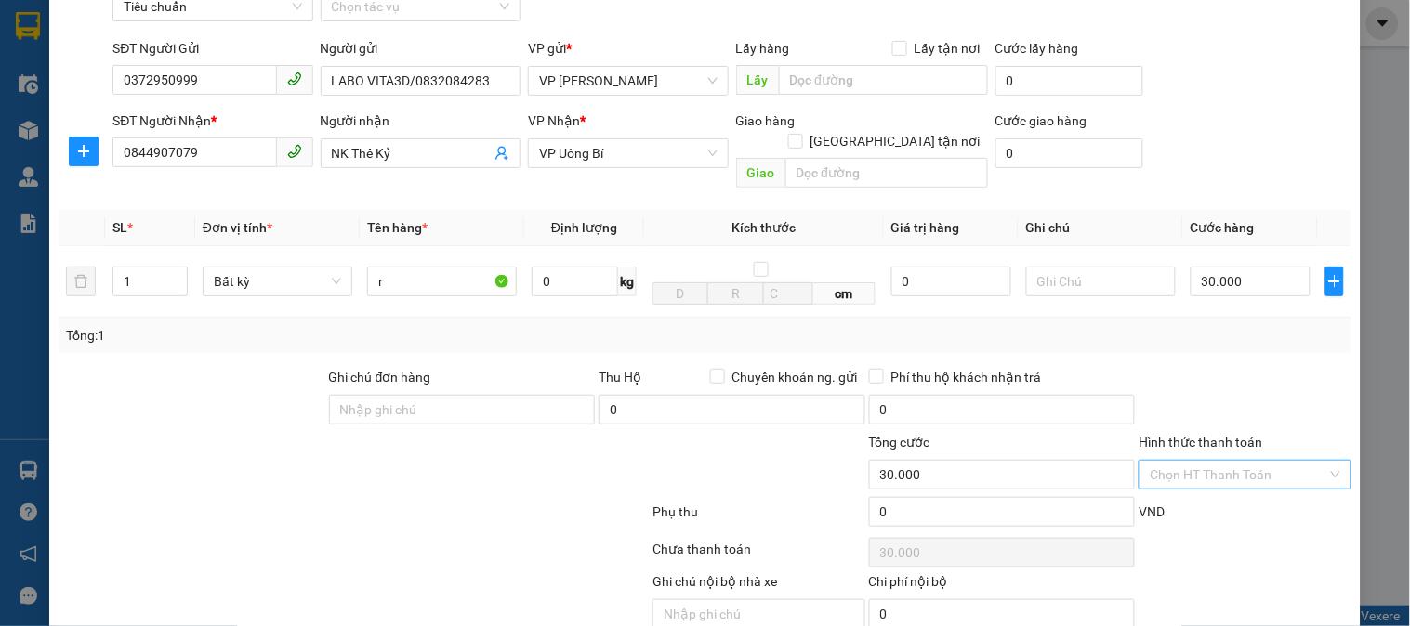
click at [1214, 461] on input "Hình thức thanh toán" at bounding box center [1237, 475] width 177 height 28
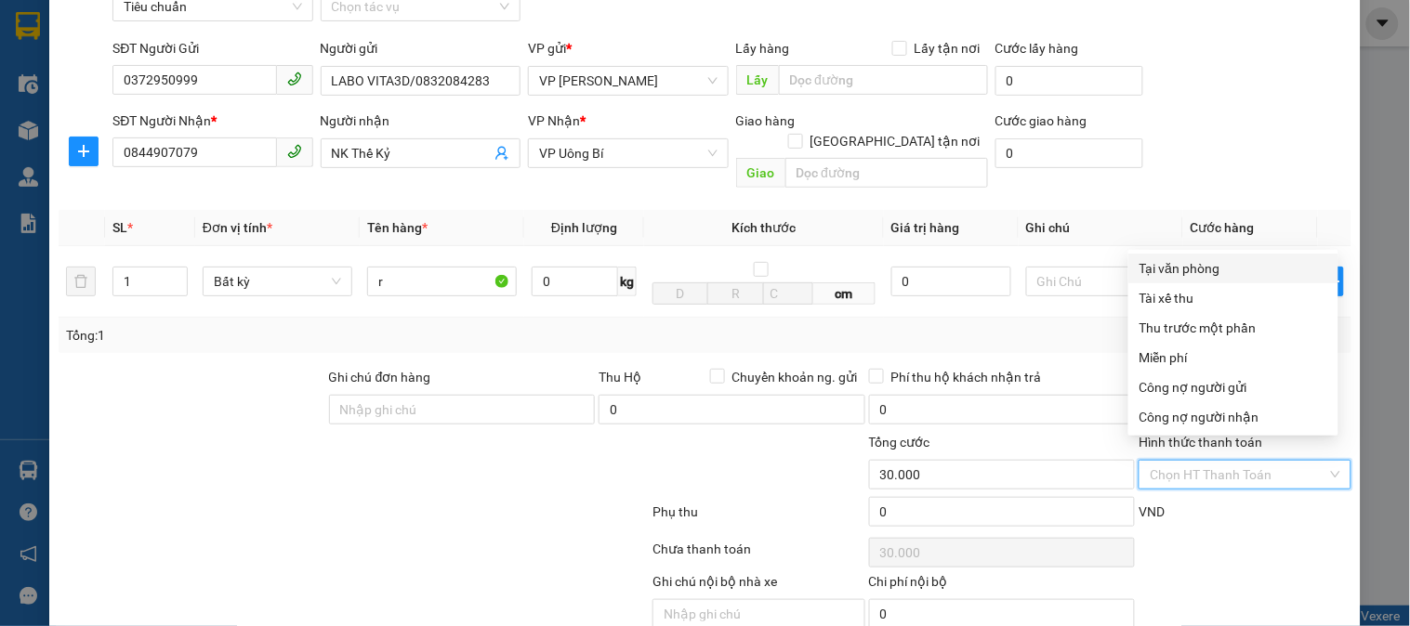
click at [1177, 271] on div "Tại văn phòng" at bounding box center [1233, 268] width 188 height 20
type input "0"
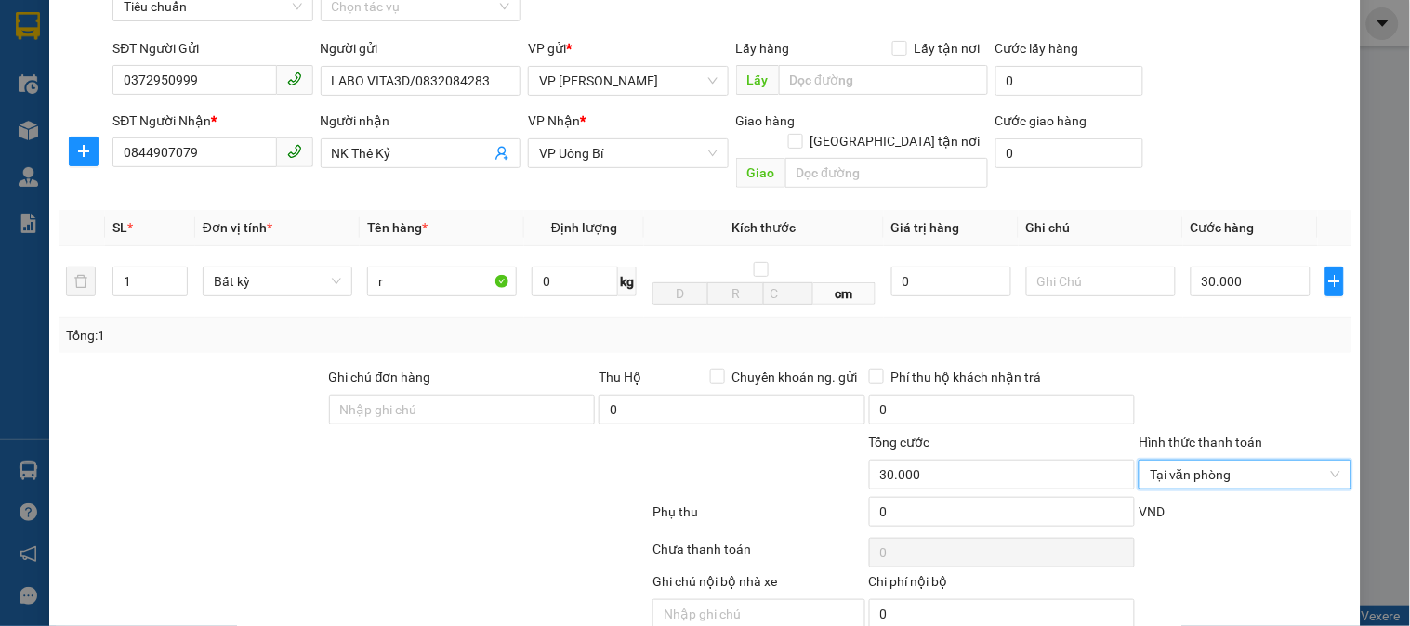
scroll to position [164, 0]
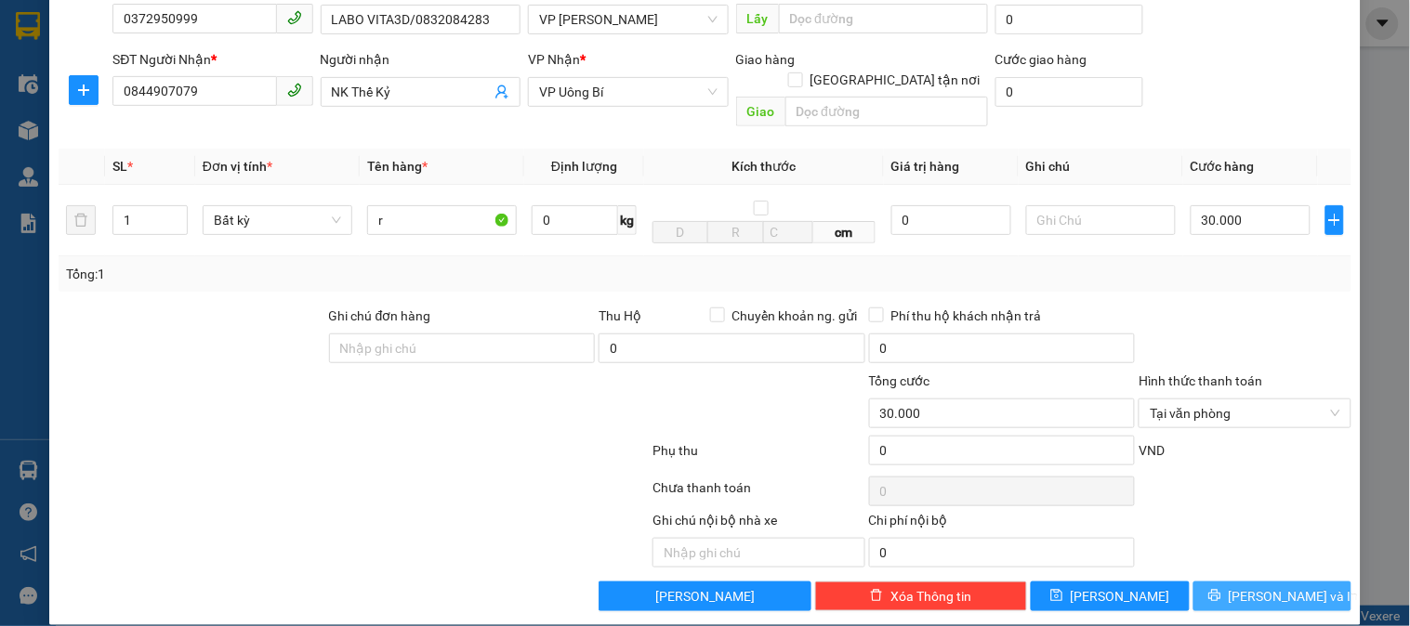
click at [1243, 586] on span "Lưu và In" at bounding box center [1293, 596] width 130 height 20
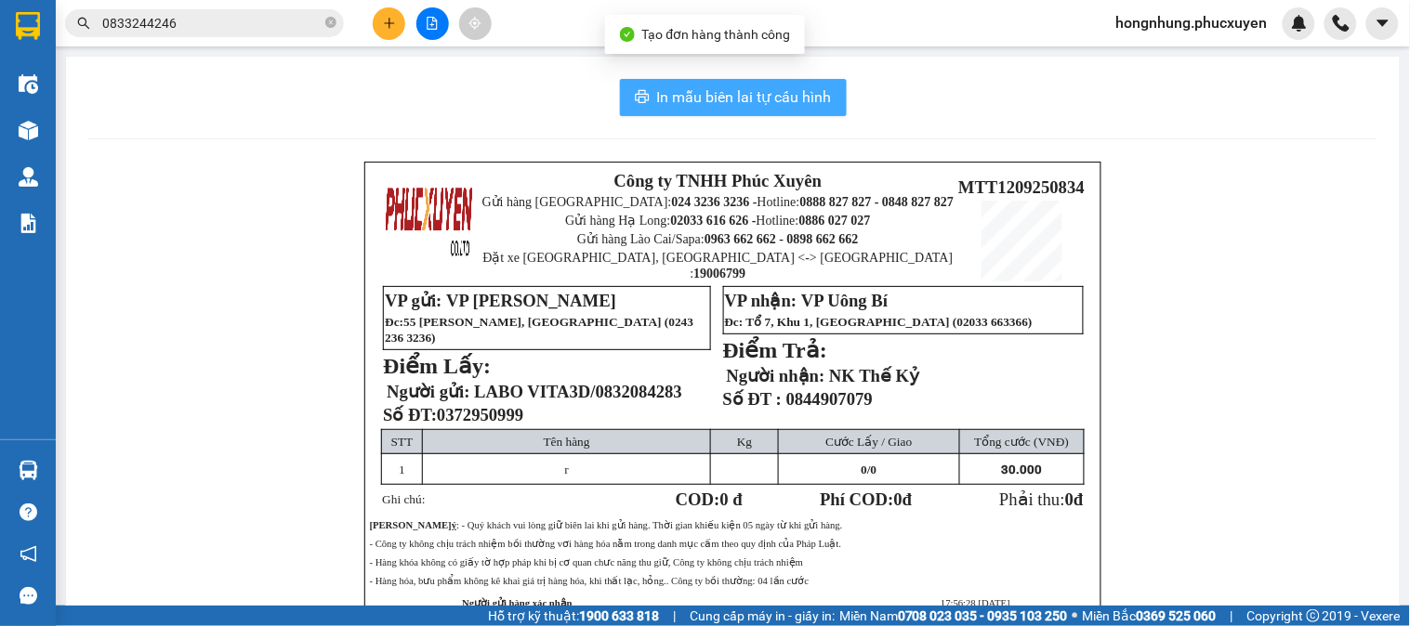
click at [664, 94] on span "In mẫu biên lai tự cấu hình" at bounding box center [744, 96] width 175 height 23
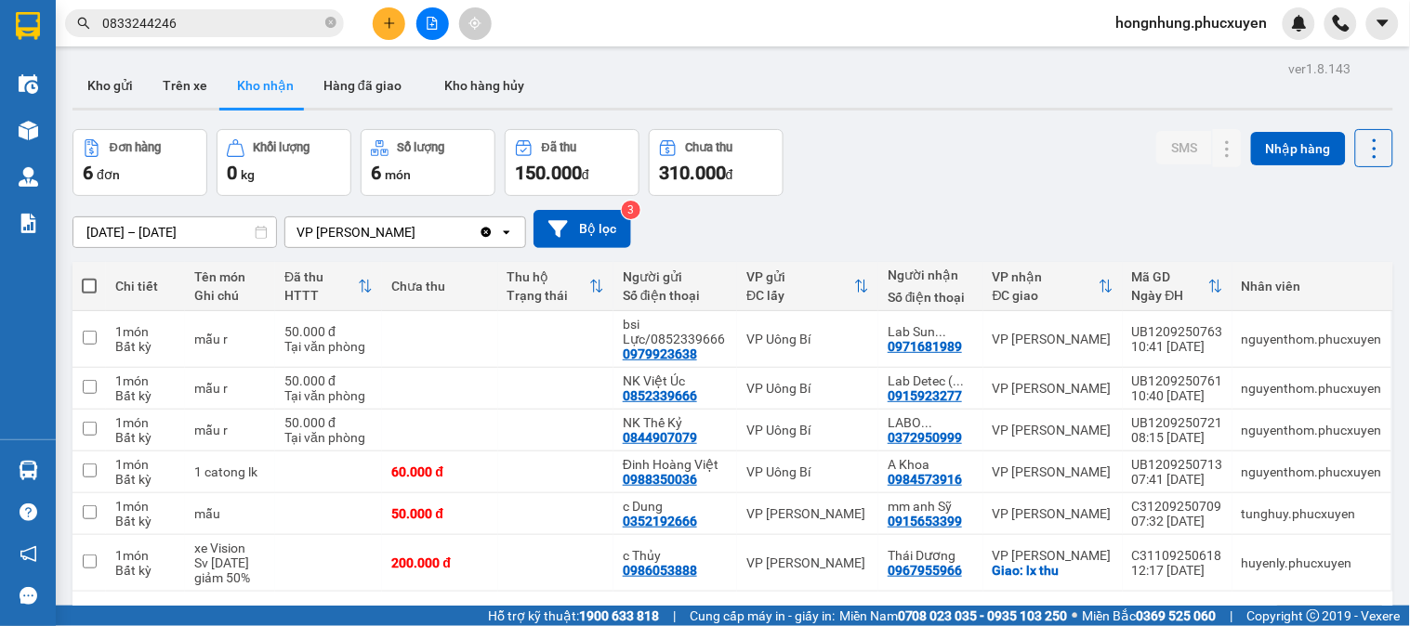
click at [987, 115] on div "ver 1.8.143 Kho gửi Trên xe Kho nhận Hàng đã giao Kho hàng hủy Đơn hàng 6 đơn K…" at bounding box center [732, 369] width 1335 height 626
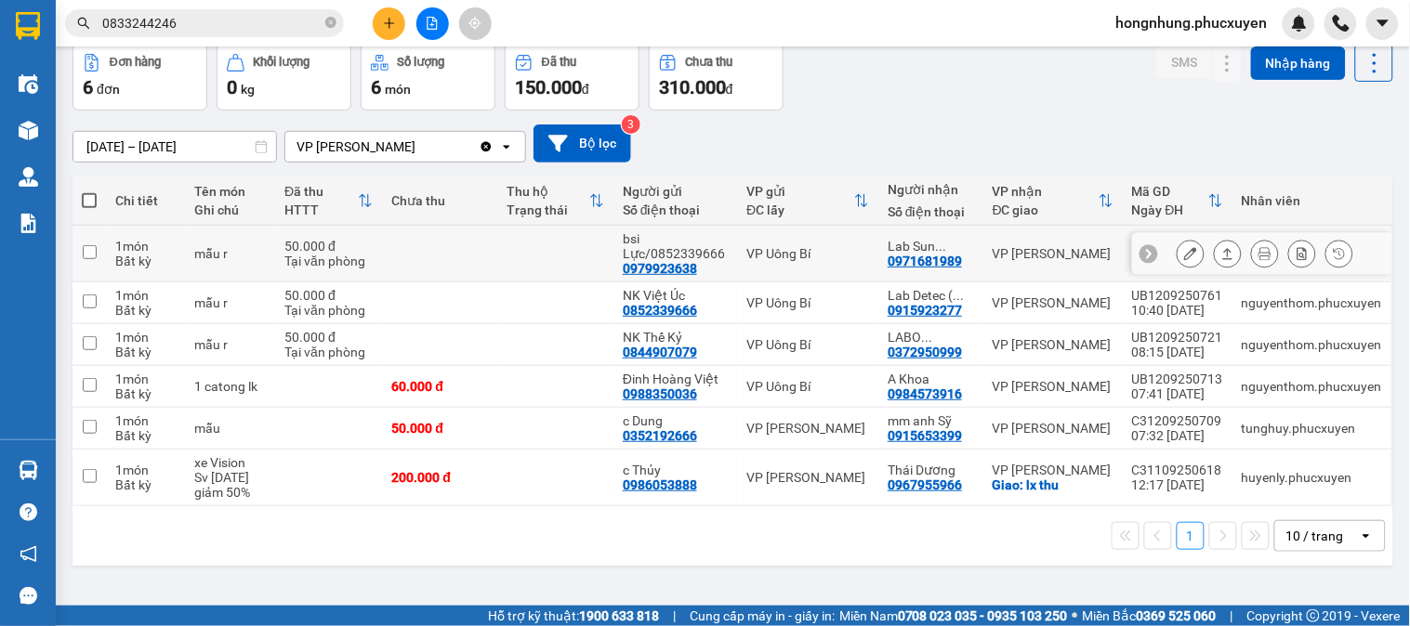
click at [1184, 256] on icon at bounding box center [1190, 253] width 13 height 13
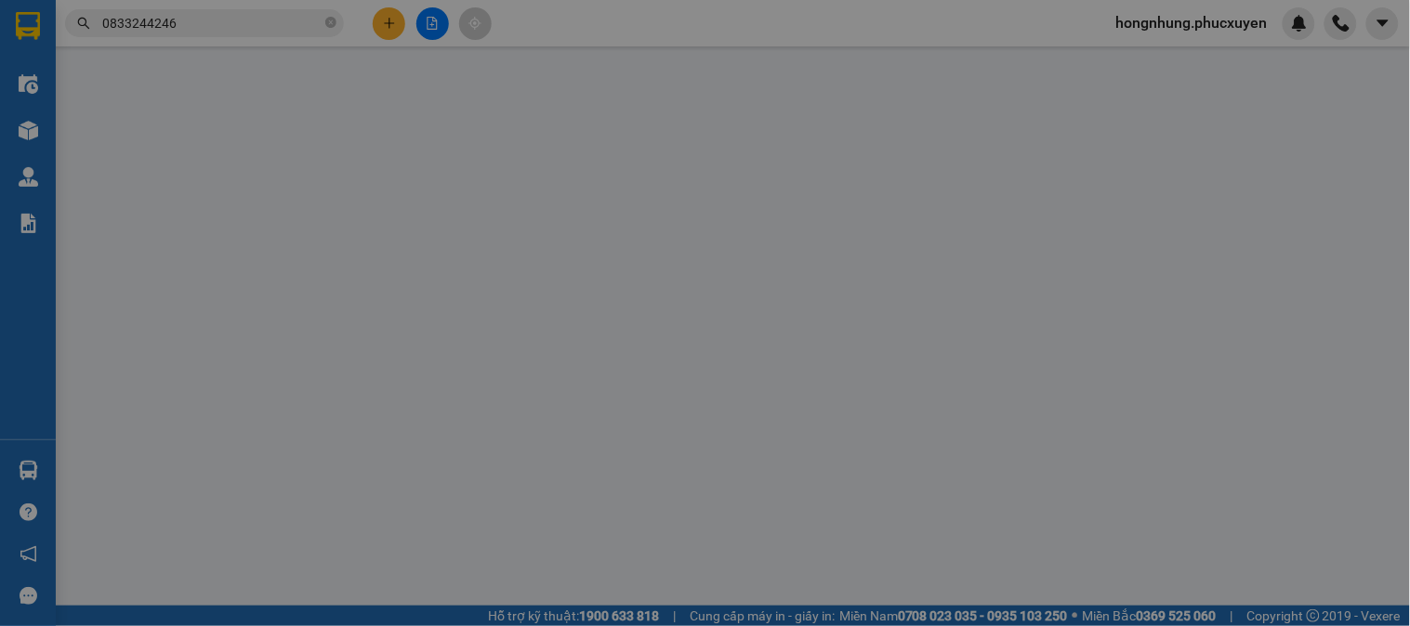
type input "0979923638"
type input "bsi Lực/0852339666"
type input "0971681989"
type input "Lab Sun Dental/0936411005"
type input "50.000"
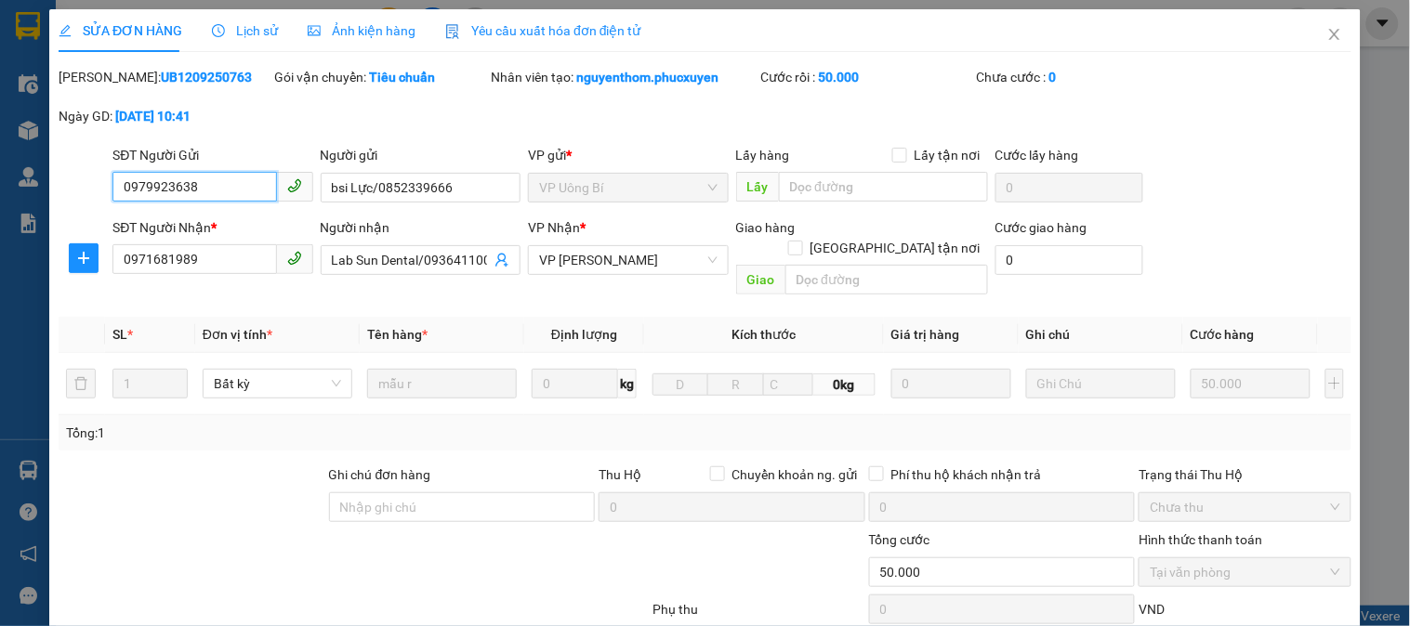
scroll to position [160, 0]
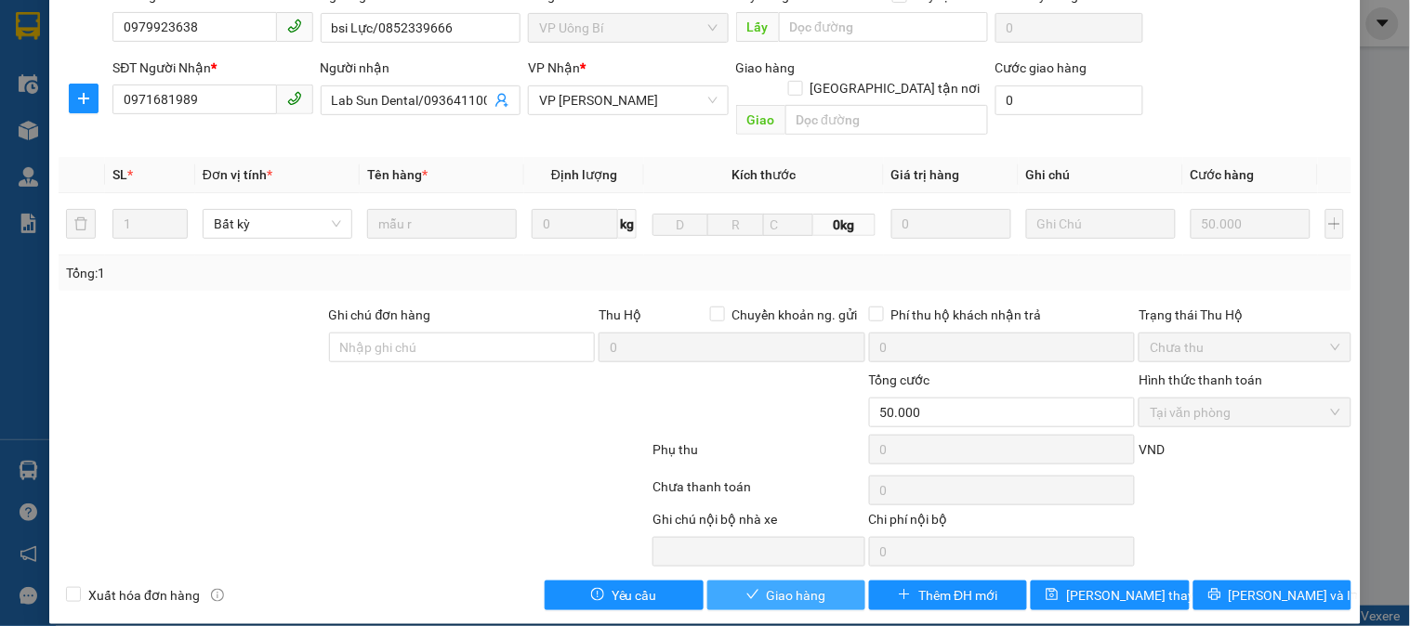
click at [820, 581] on button "Giao hàng" at bounding box center [786, 596] width 158 height 30
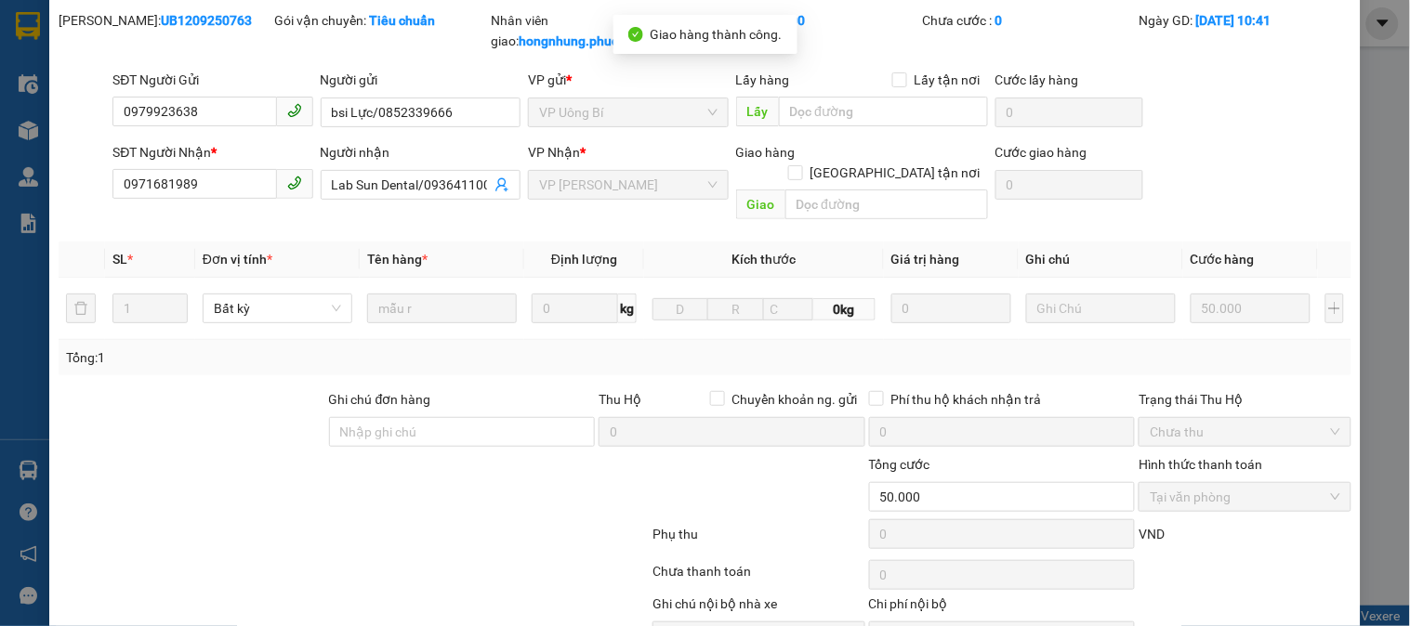
scroll to position [0, 0]
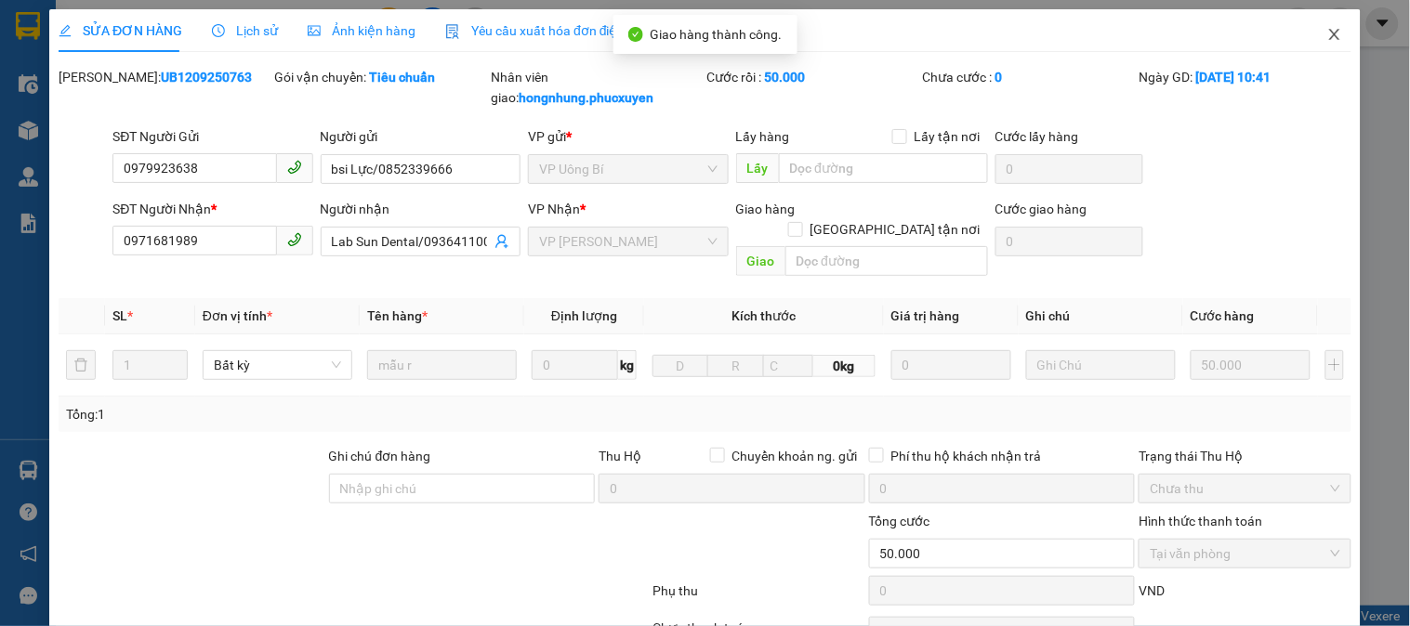
click at [1327, 41] on icon "close" at bounding box center [1334, 34] width 15 height 15
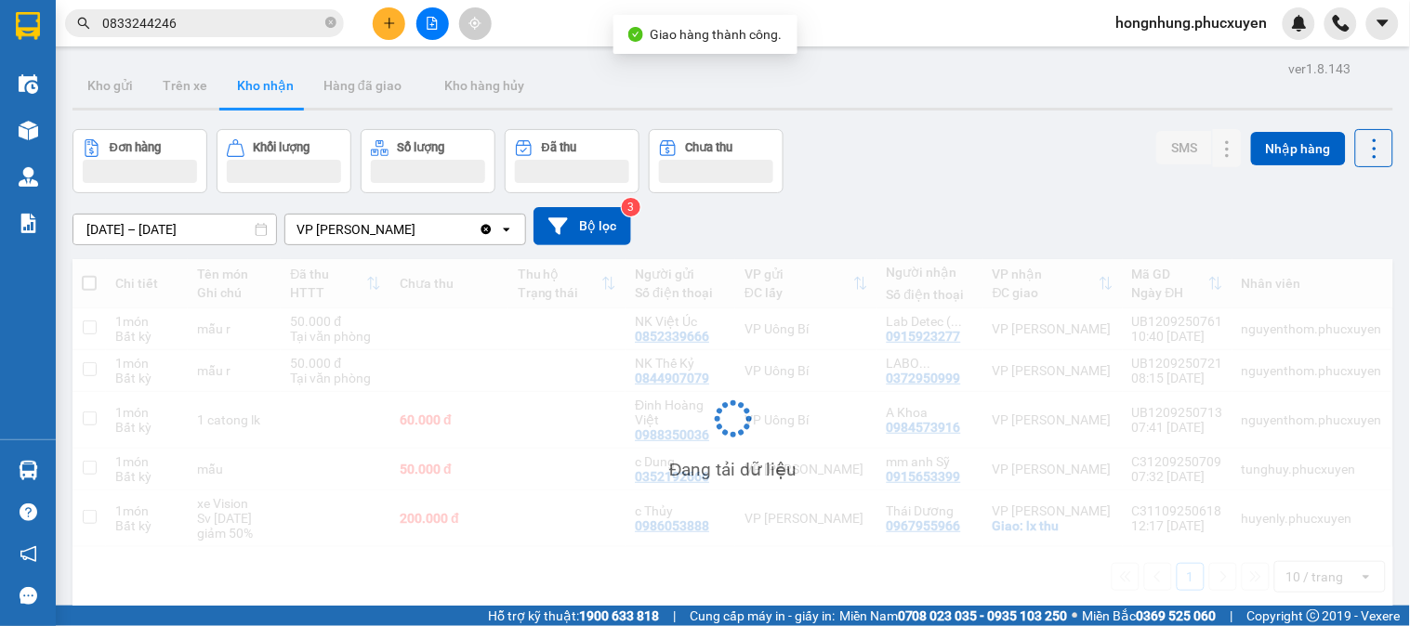
scroll to position [85, 0]
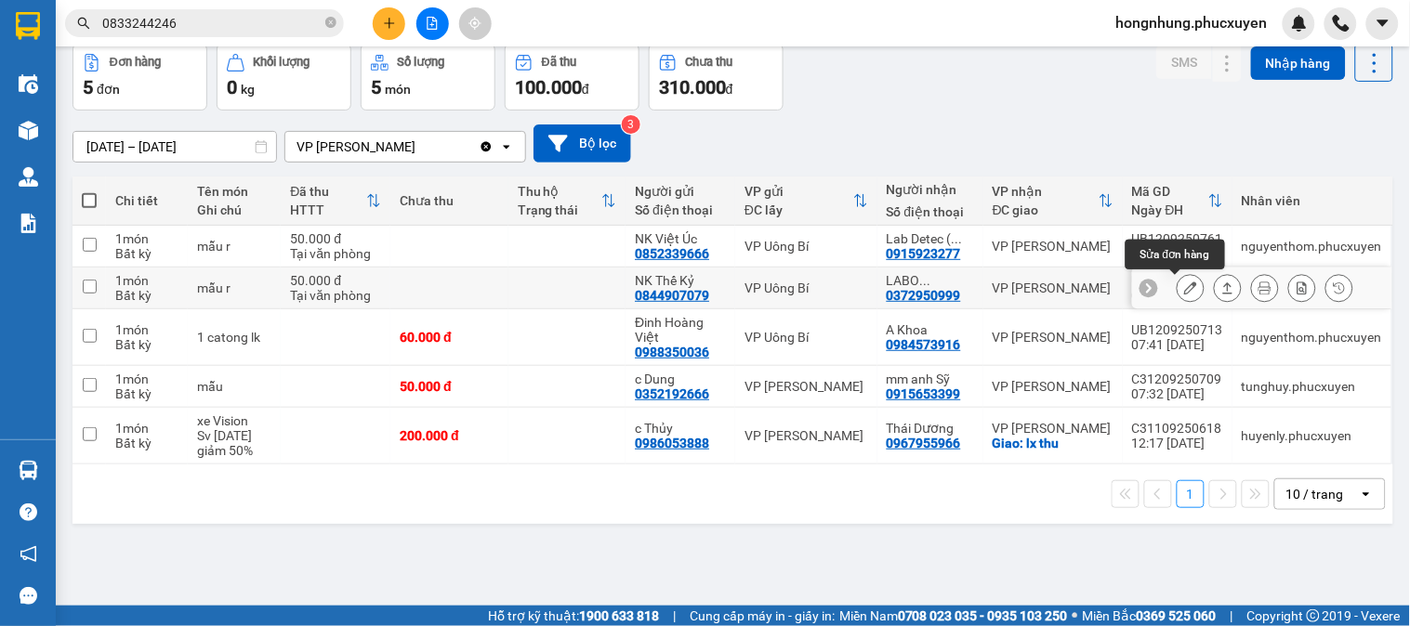
click at [1214, 285] on button at bounding box center [1227, 288] width 26 height 33
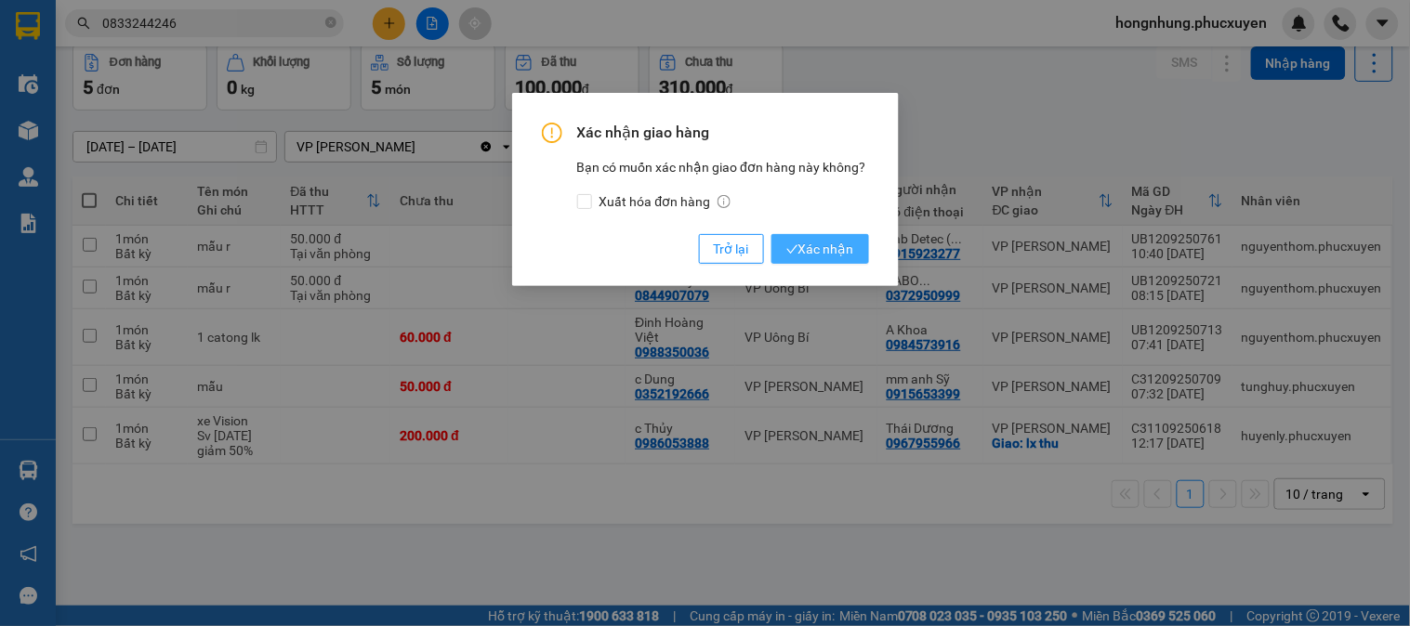
click at [820, 255] on span "Xác nhận" at bounding box center [820, 249] width 68 height 20
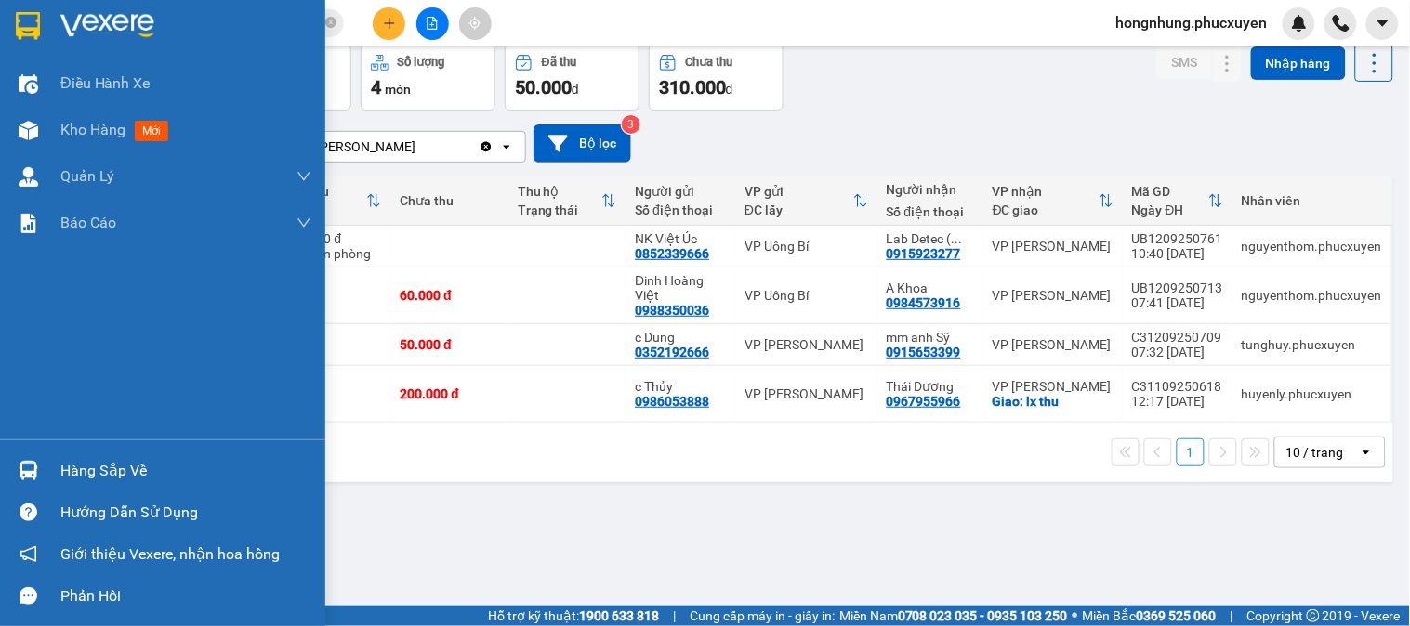
click at [16, 471] on div at bounding box center [28, 470] width 33 height 33
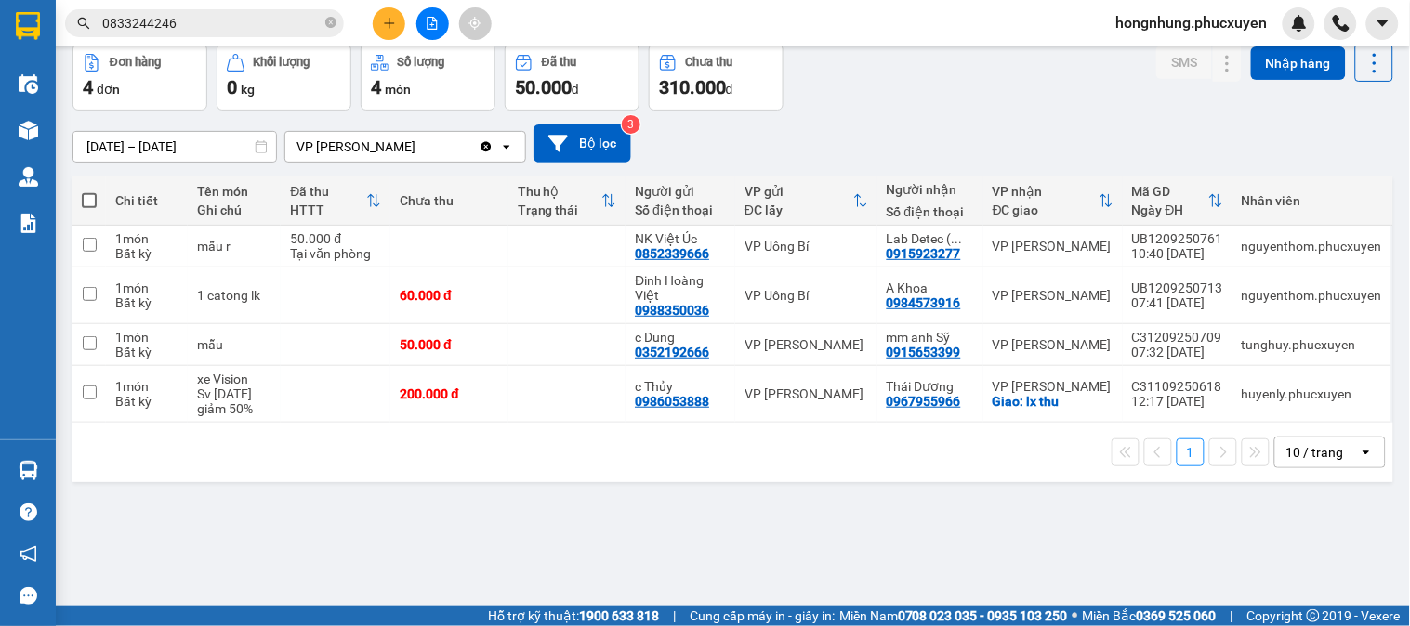
click at [944, 109] on section "Kết quả tìm kiếm ( 8 ) Bộ lọc Ngày tạo đơn gần nhất Mã ĐH Trạng thái Món hàng T…" at bounding box center [705, 313] width 1410 height 626
click at [392, 14] on button at bounding box center [389, 23] width 33 height 33
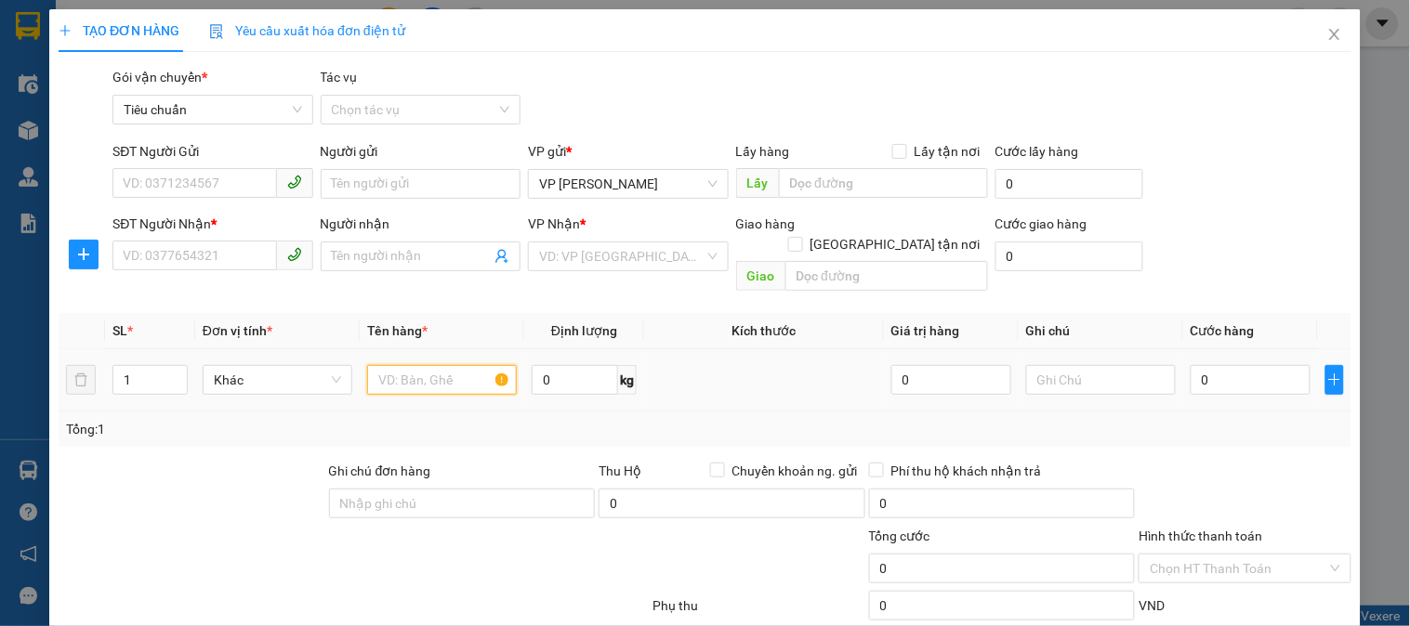
click at [451, 367] on input "text" at bounding box center [442, 380] width 150 height 30
click at [227, 186] on input "SĐT Người Gửi" at bounding box center [194, 183] width 164 height 30
click at [245, 182] on input "0904310901" at bounding box center [194, 183] width 164 height 30
type input "0904310901"
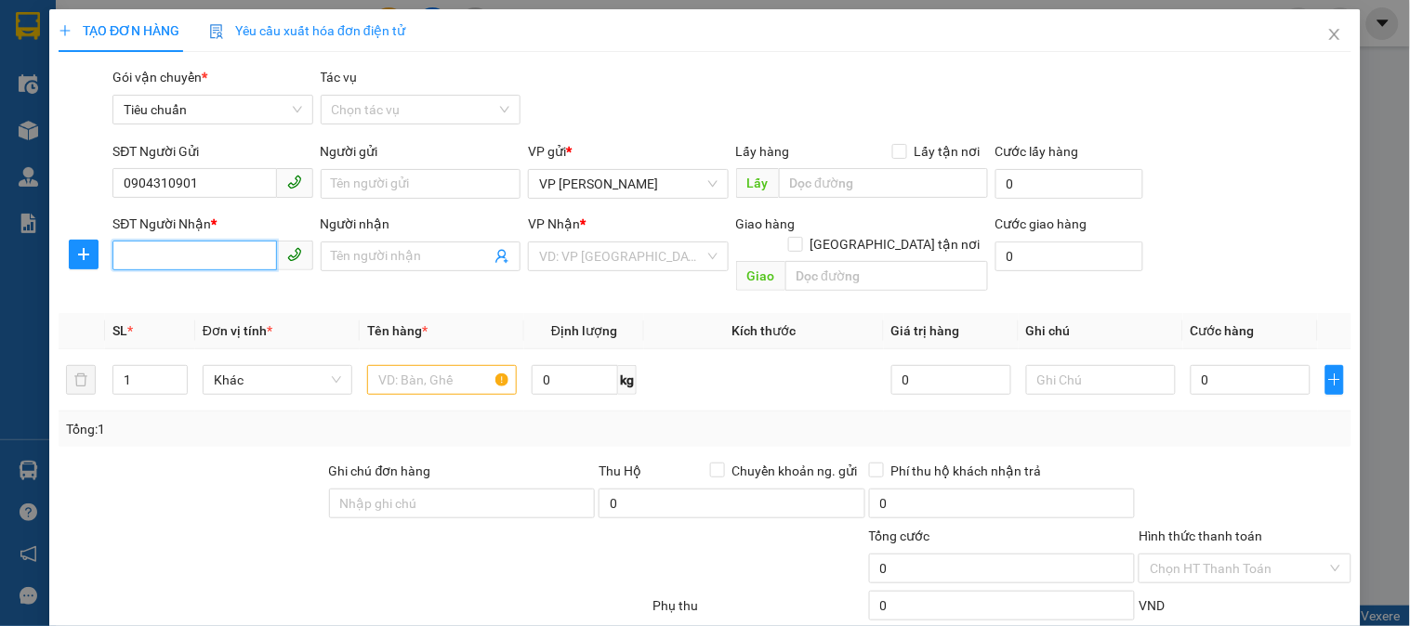
click at [204, 255] on input "SĐT Người Nhận *" at bounding box center [194, 256] width 164 height 30
paste input "0904310901"
type input "0904310901"
click at [220, 298] on div "0904310901 - c Hà" at bounding box center [214, 293] width 183 height 20
type input "c Hà"
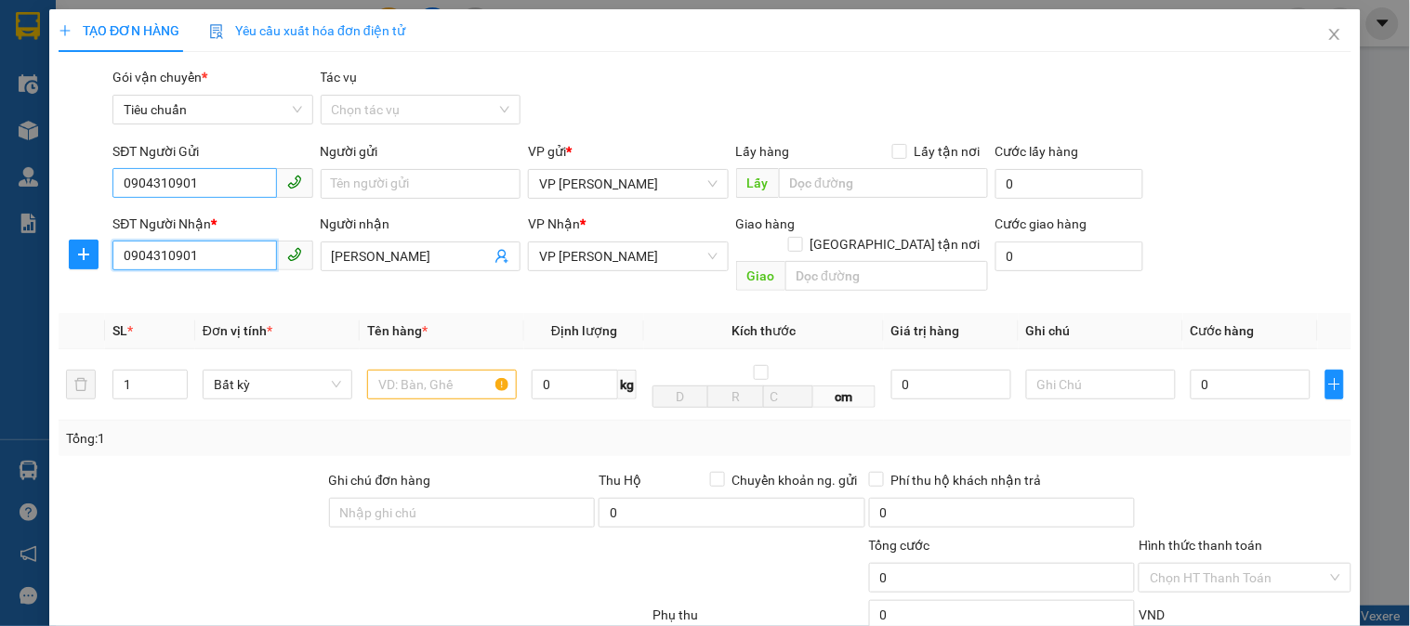
type input "0904310901"
click at [237, 177] on input "0904310901" at bounding box center [194, 183] width 164 height 30
type input "0979129805"
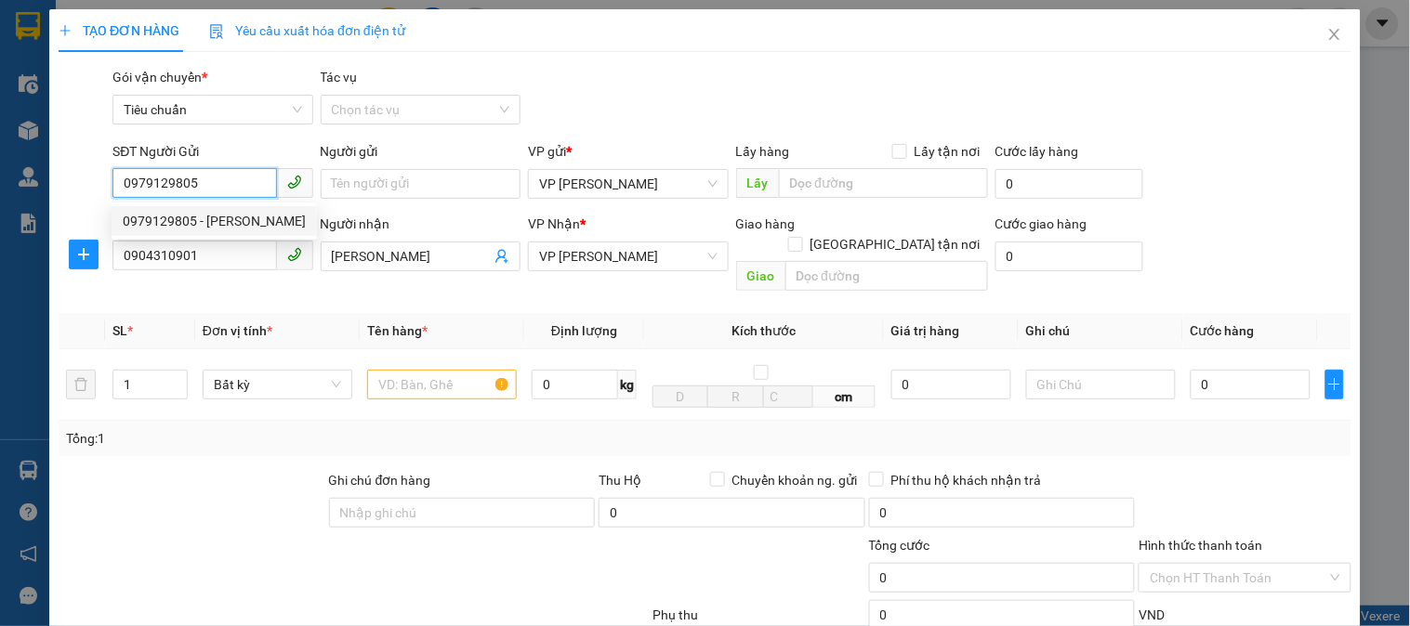
click at [257, 220] on div "0979129805 - Anh Minh" at bounding box center [214, 221] width 183 height 20
type input "Anh Minh"
type input "0979129805"
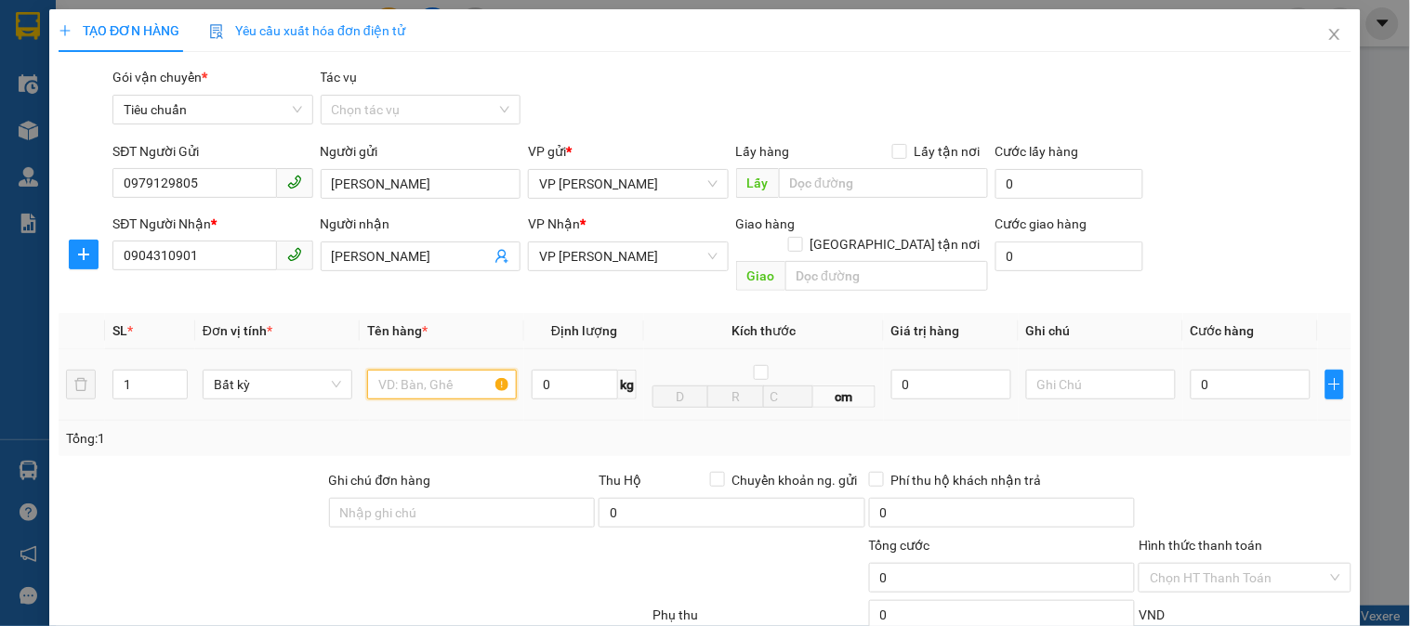
click at [406, 370] on input "text" at bounding box center [442, 385] width 150 height 30
type input "1 ct"
click at [1258, 370] on input "0" at bounding box center [1250, 385] width 120 height 30
type input "6"
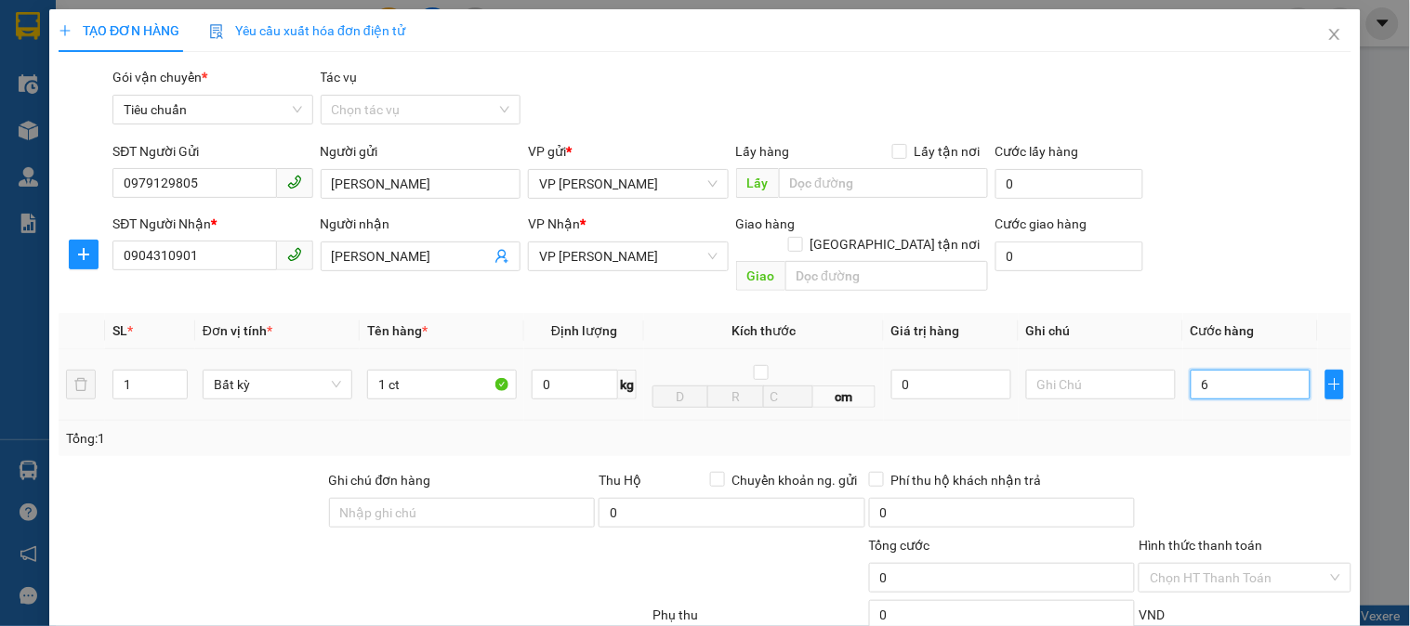
type input "6"
type input "60"
type input "60.000"
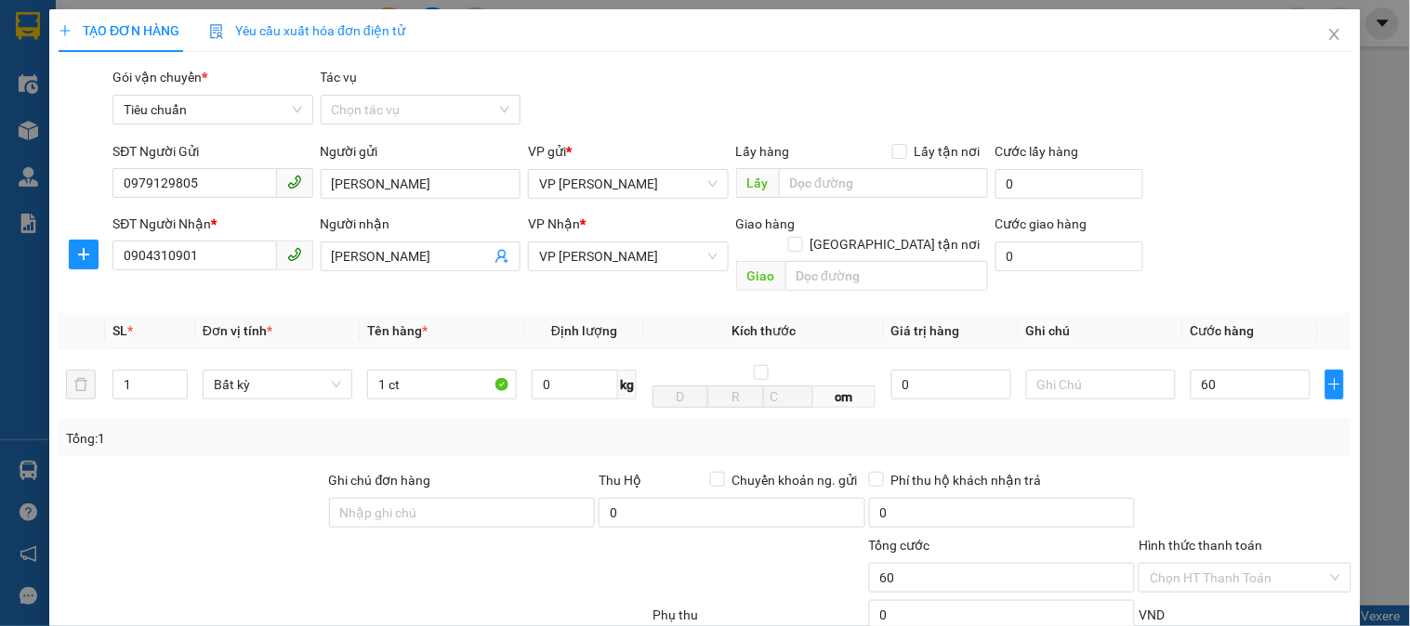
type input "60.000"
click at [1261, 470] on div at bounding box center [1244, 502] width 216 height 65
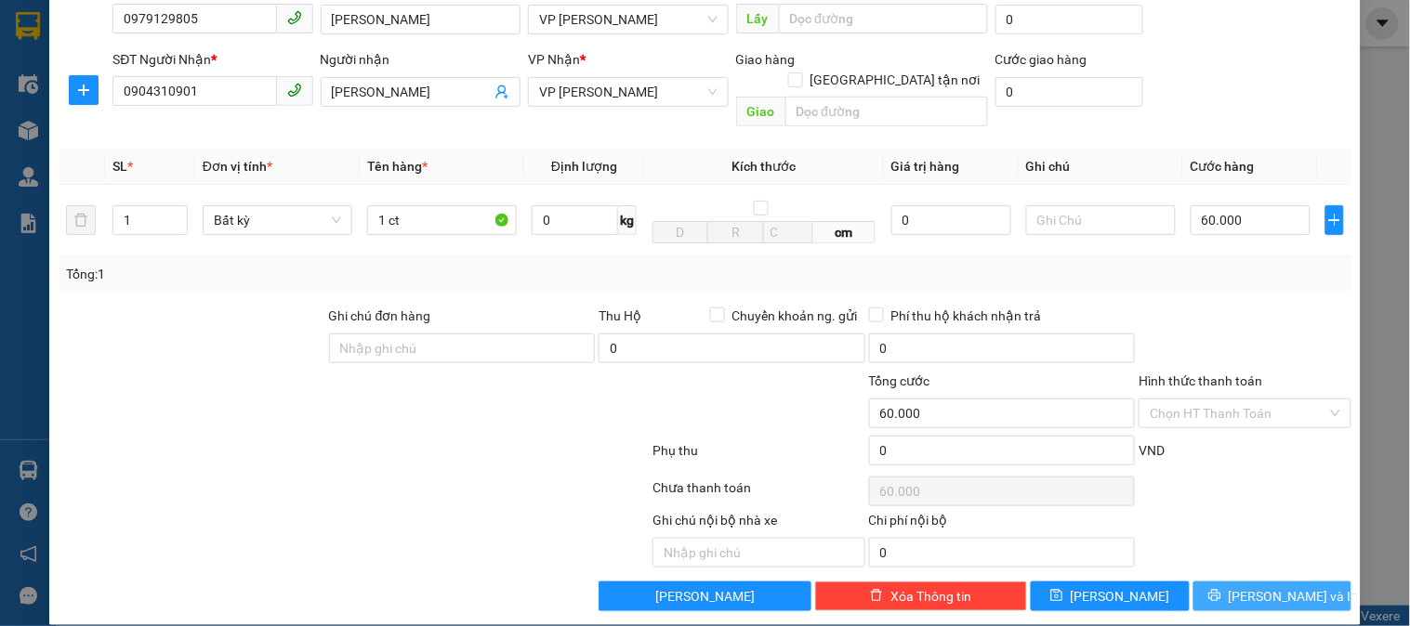
click at [1269, 586] on span "Lưu và In" at bounding box center [1293, 596] width 130 height 20
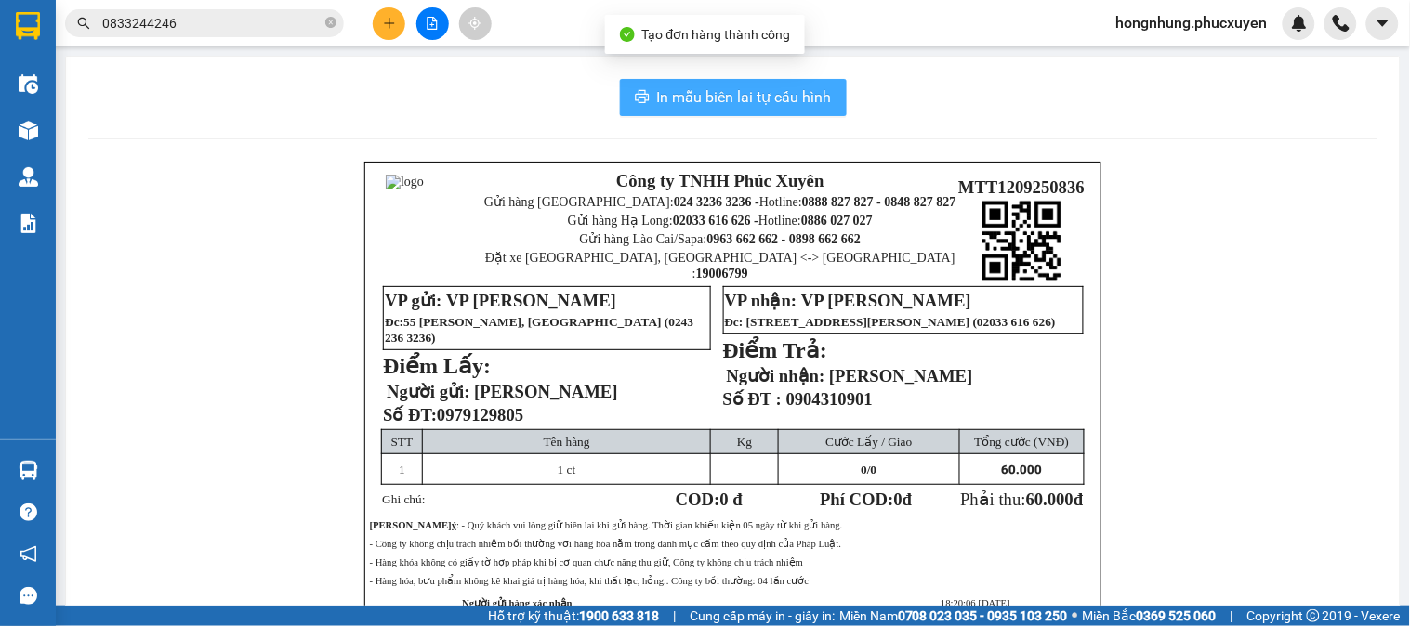
click at [763, 84] on button "In mẫu biên lai tự cấu hình" at bounding box center [733, 97] width 227 height 37
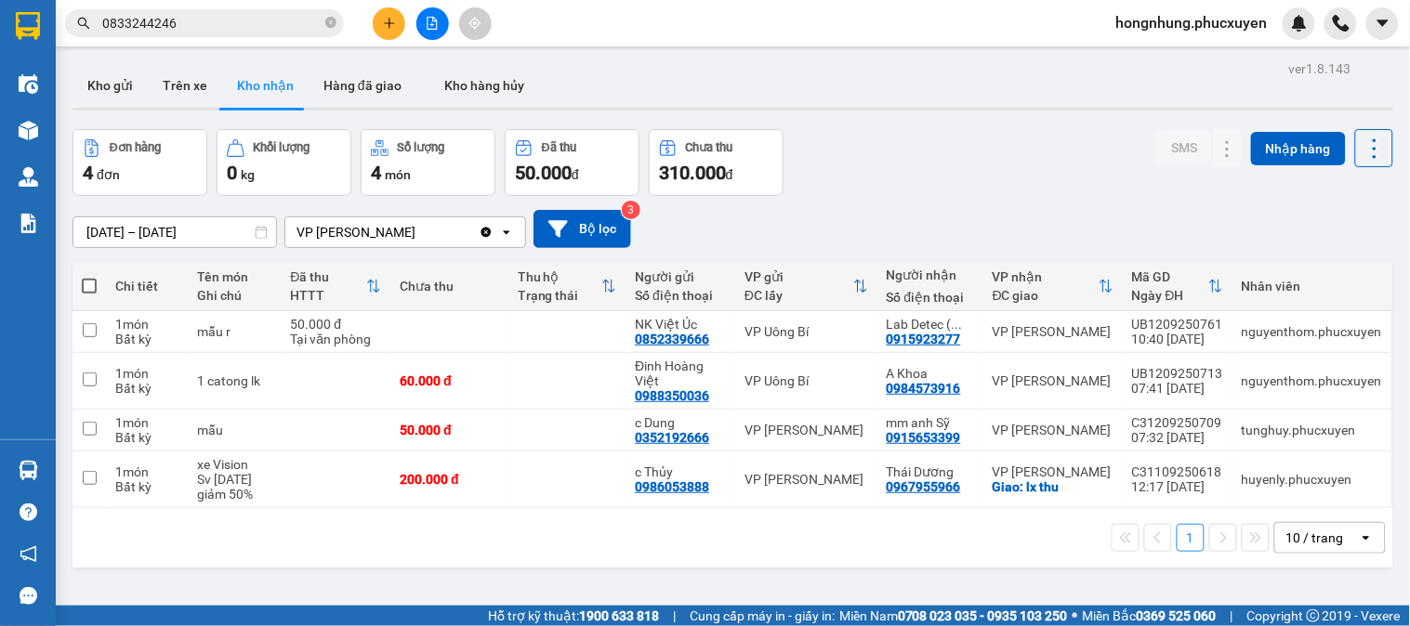
click at [987, 149] on div "Đơn hàng 4 đơn Khối lượng 0 kg Số lượng 4 món Đã thu 50.000 đ Chưa thu 310.000 …" at bounding box center [732, 162] width 1320 height 67
click at [986, 144] on div "Đơn hàng 4 đơn Khối lượng 0 kg Số lượng 4 món Đã thu 50.000 đ Chưa thu 310.000 …" at bounding box center [732, 162] width 1320 height 67
click at [393, 30] on button at bounding box center [389, 23] width 33 height 33
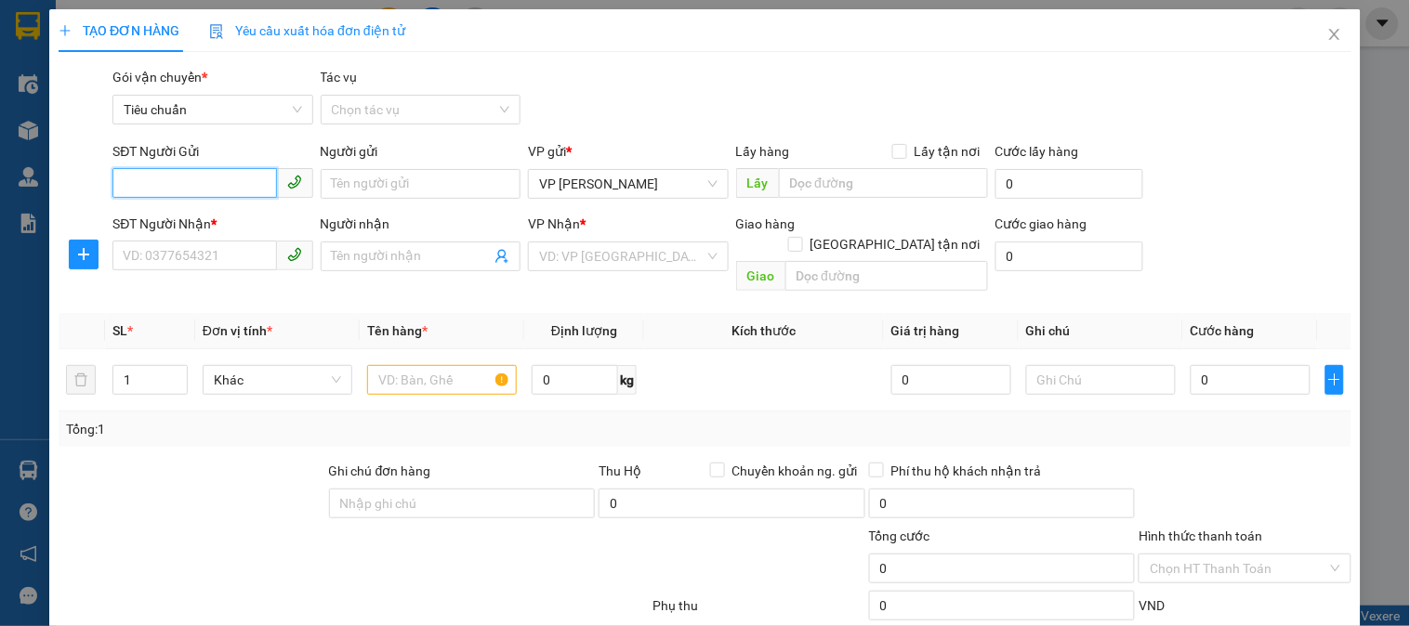
click at [212, 175] on input "SĐT Người Gửi" at bounding box center [194, 183] width 164 height 30
type input "0362194457"
click at [212, 219] on div "0362194457 - cty xuât nhập khẩu toàn cầu" at bounding box center [247, 221] width 249 height 20
type input "cty xuât nhập khẩu toàn cầu"
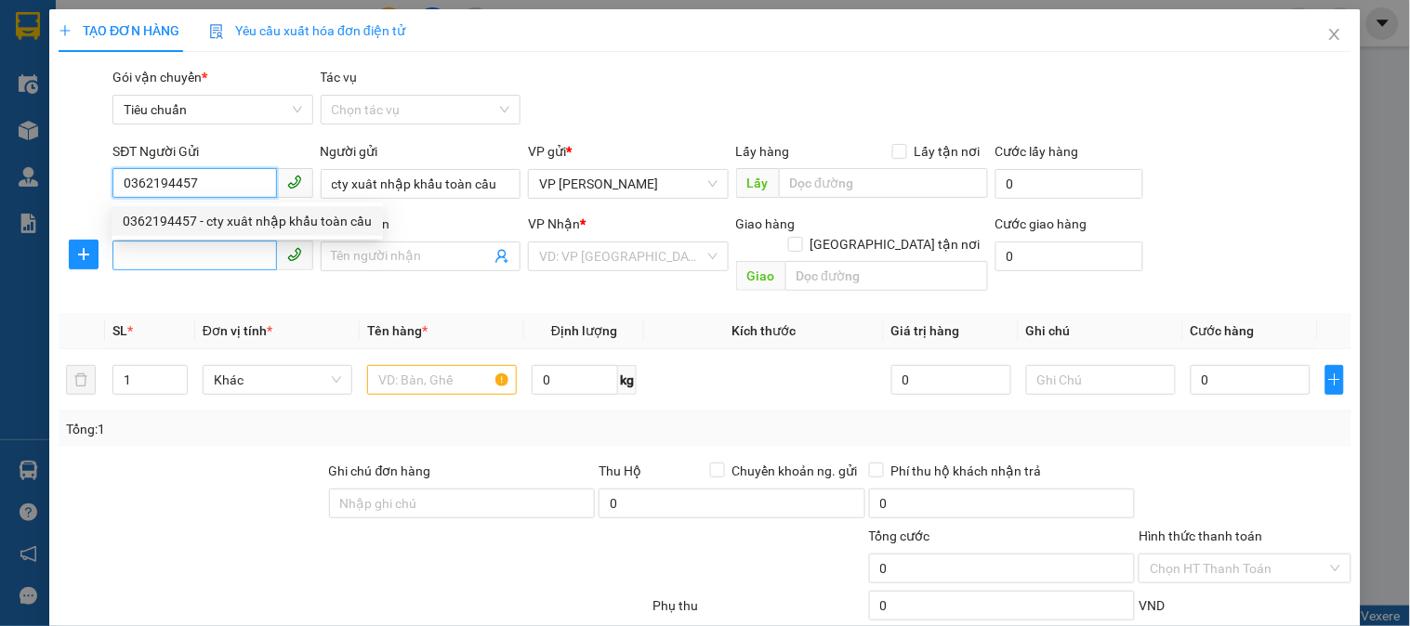
type input "0362194457"
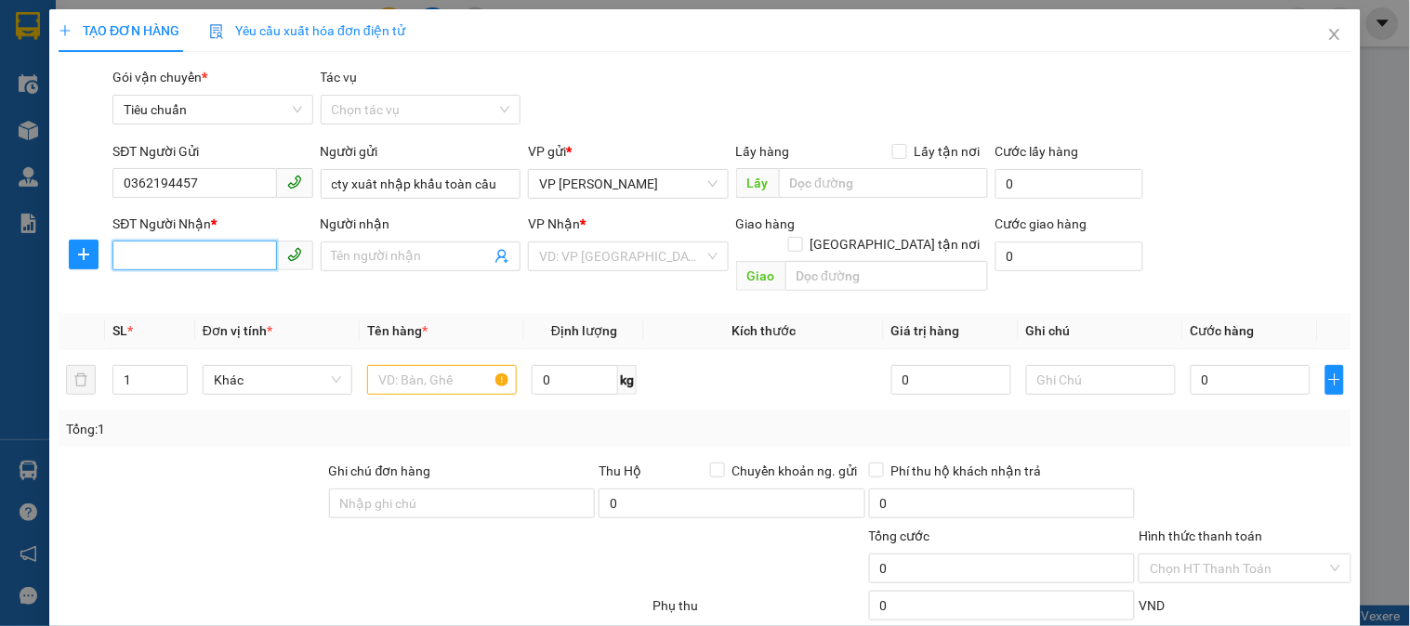
drag, startPoint x: 210, startPoint y: 258, endPoint x: 218, endPoint y: 252, distance: 10.6
click at [209, 258] on input "SĐT Người Nhận *" at bounding box center [194, 256] width 164 height 30
click at [215, 260] on input "SĐT Người Nhận *" at bounding box center [194, 256] width 164 height 30
type input "0978238010"
click at [229, 286] on div "0978238010" at bounding box center [211, 293] width 176 height 20
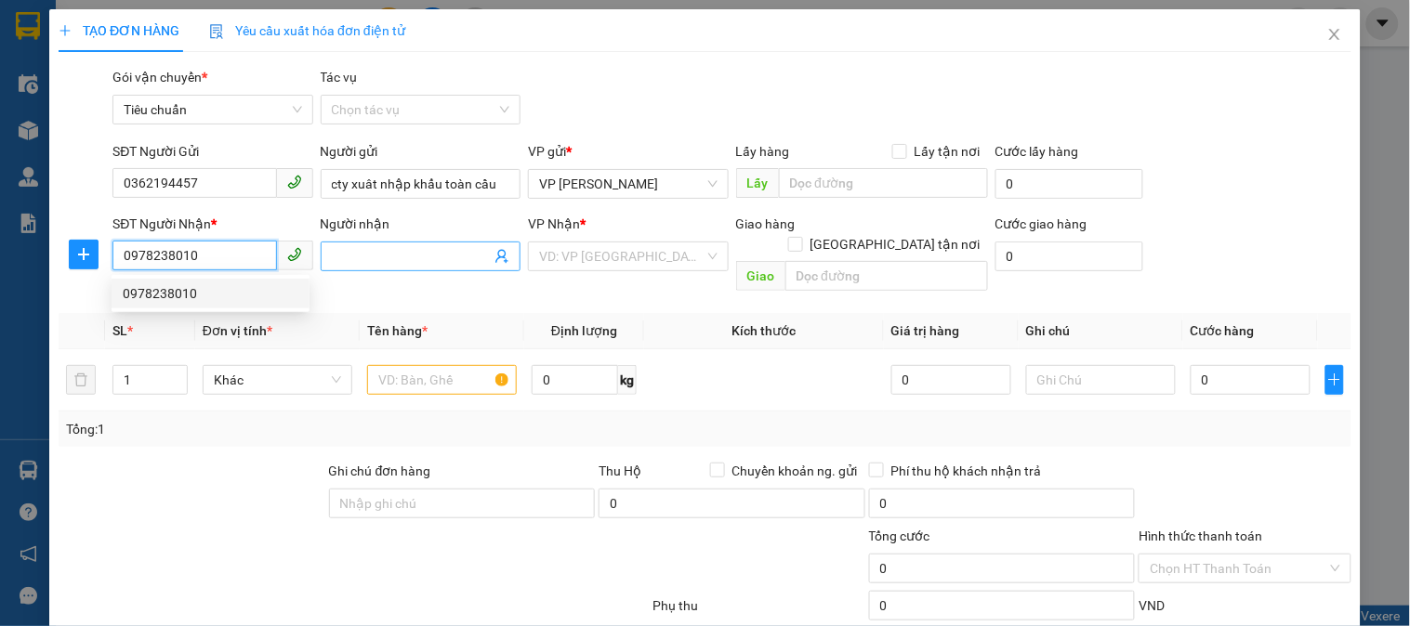
checkbox input "true"
type input "công an tỉnh"
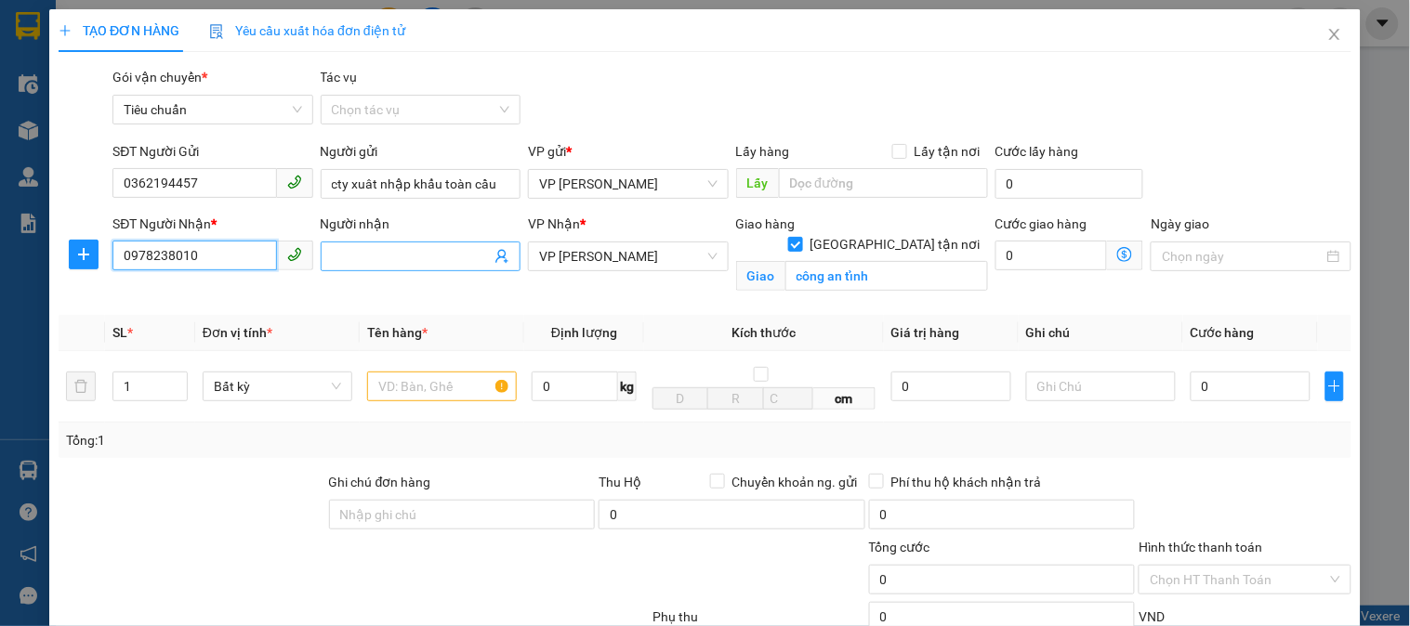
type input "0978238010"
click at [411, 254] on input "Người nhận" at bounding box center [411, 256] width 159 height 20
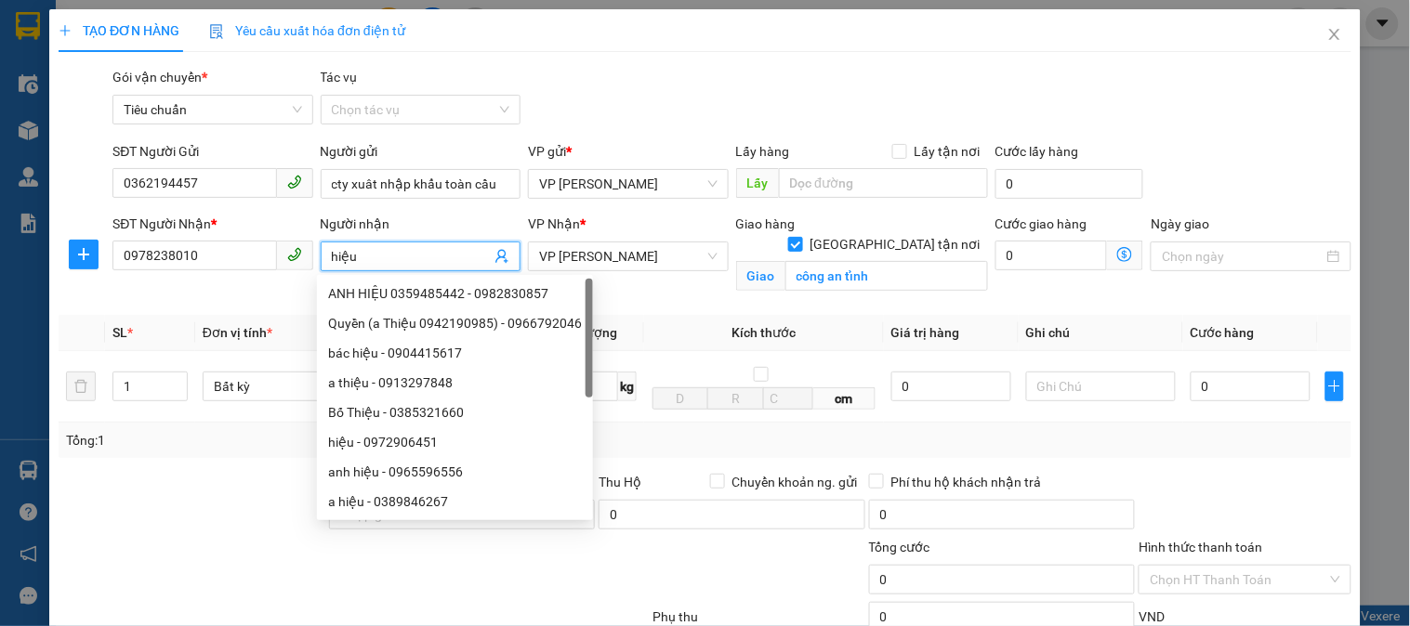
type input "hiệu"
click at [1096, 316] on th "Ghi chú" at bounding box center [1100, 333] width 164 height 36
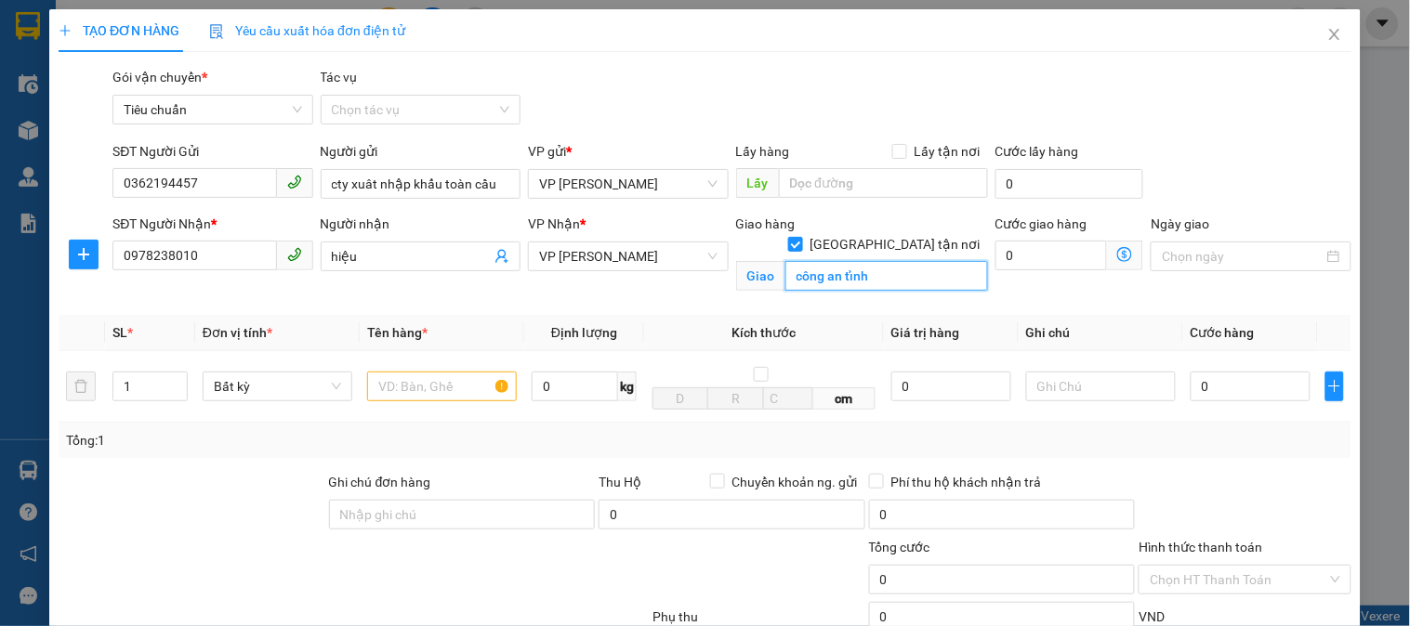
click at [906, 261] on input "công an tỉnh" at bounding box center [886, 276] width 203 height 30
click at [907, 261] on input "công an tỉnh" at bounding box center [886, 276] width 203 height 30
type input "công an tỉnh c8"
click at [440, 384] on input "text" at bounding box center [442, 387] width 150 height 30
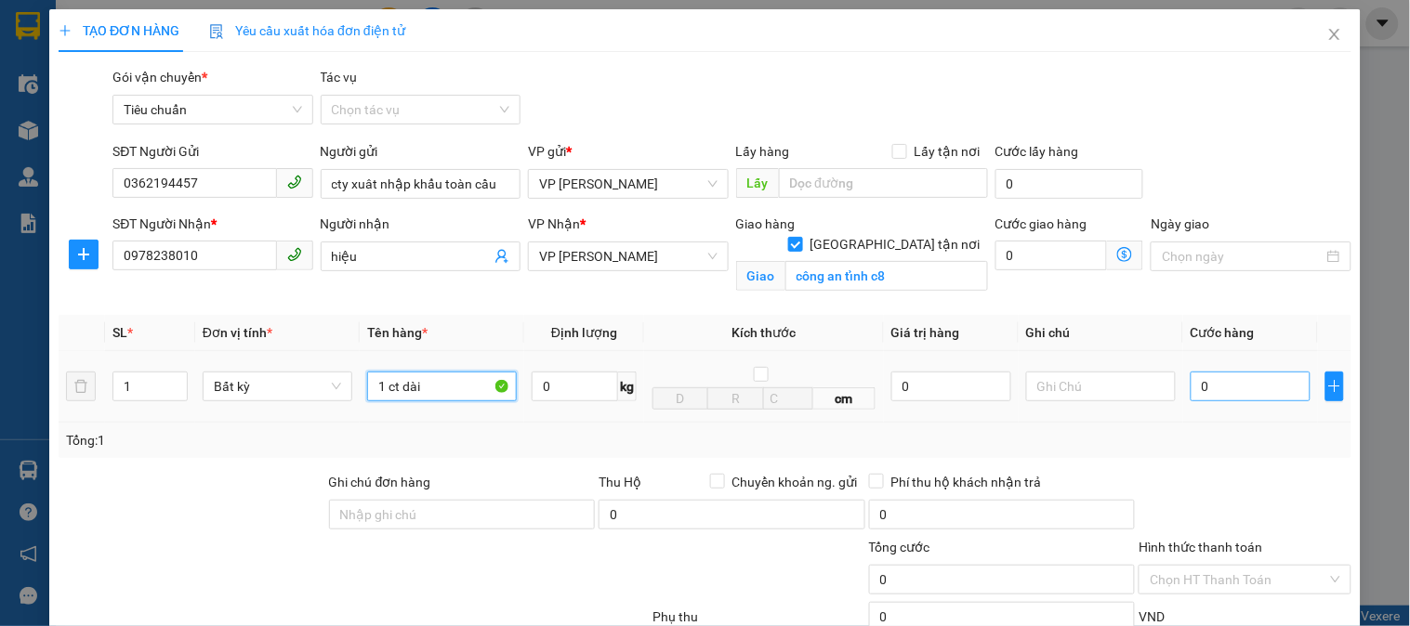
type input "1 ct dài"
click at [1240, 384] on input "0" at bounding box center [1250, 387] width 120 height 30
type input "8"
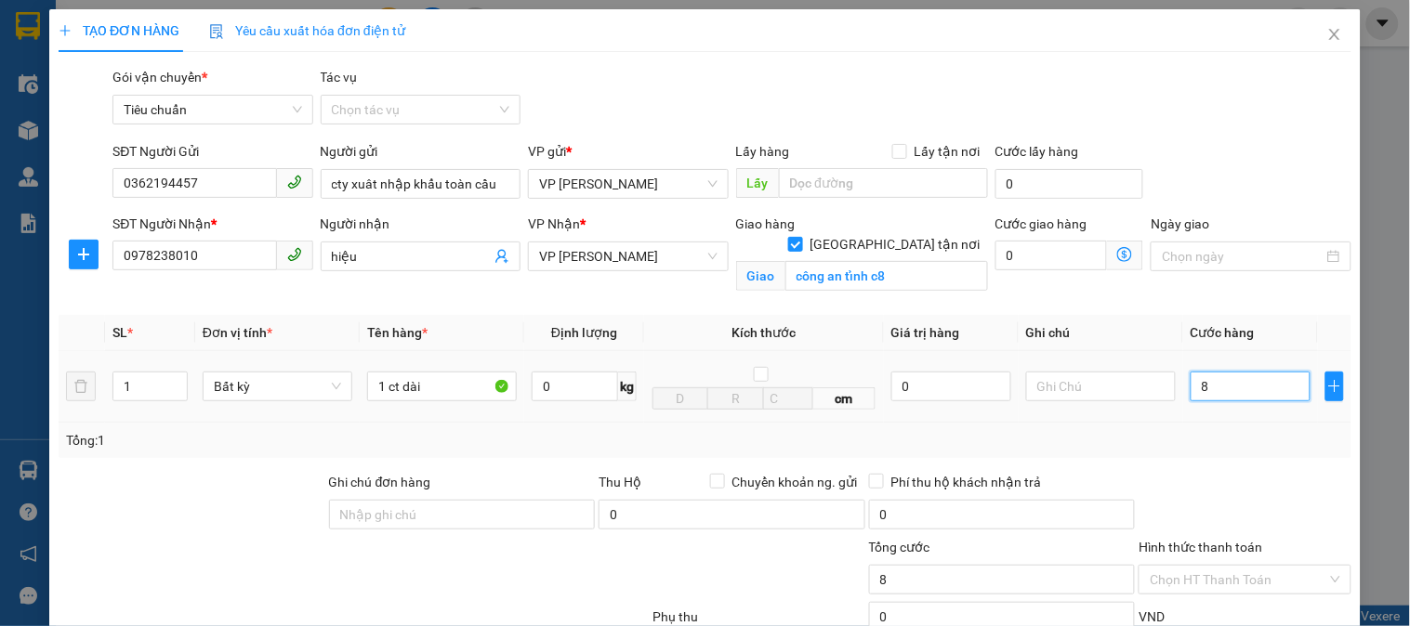
type input "80"
type input "80.000"
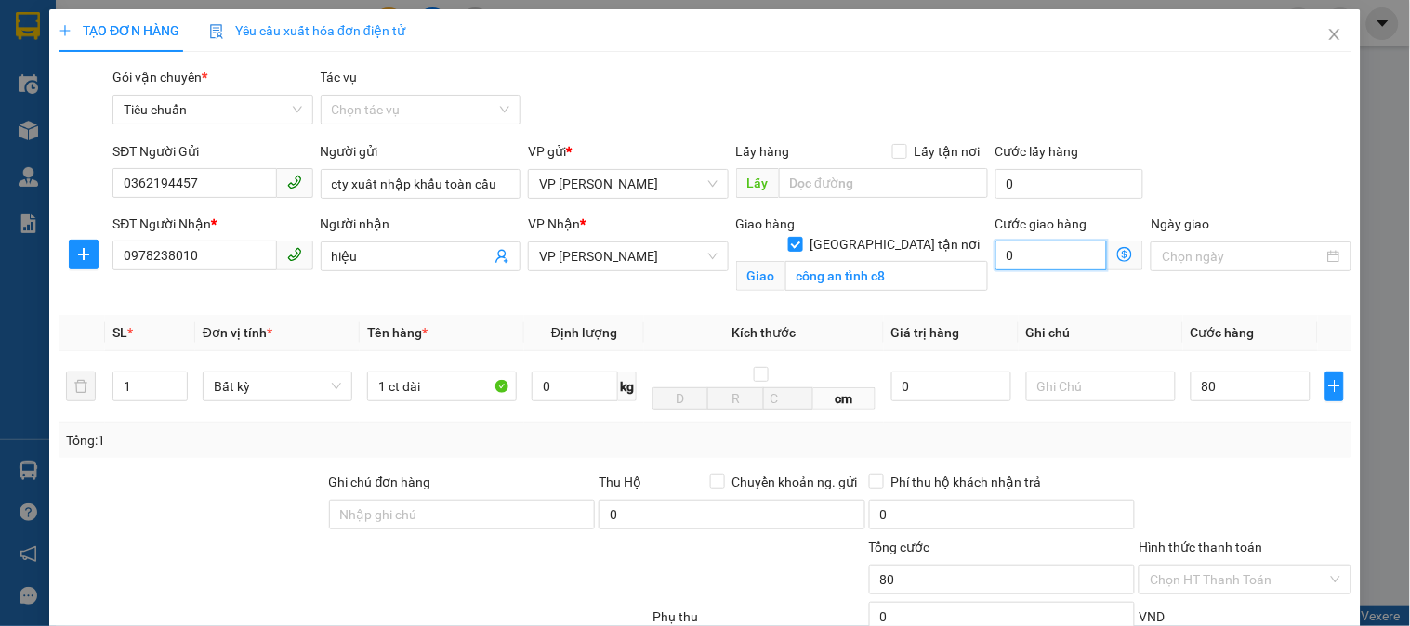
type input "80.000"
click at [1037, 253] on input "0" at bounding box center [1051, 256] width 112 height 30
type input "80.004"
type input "4"
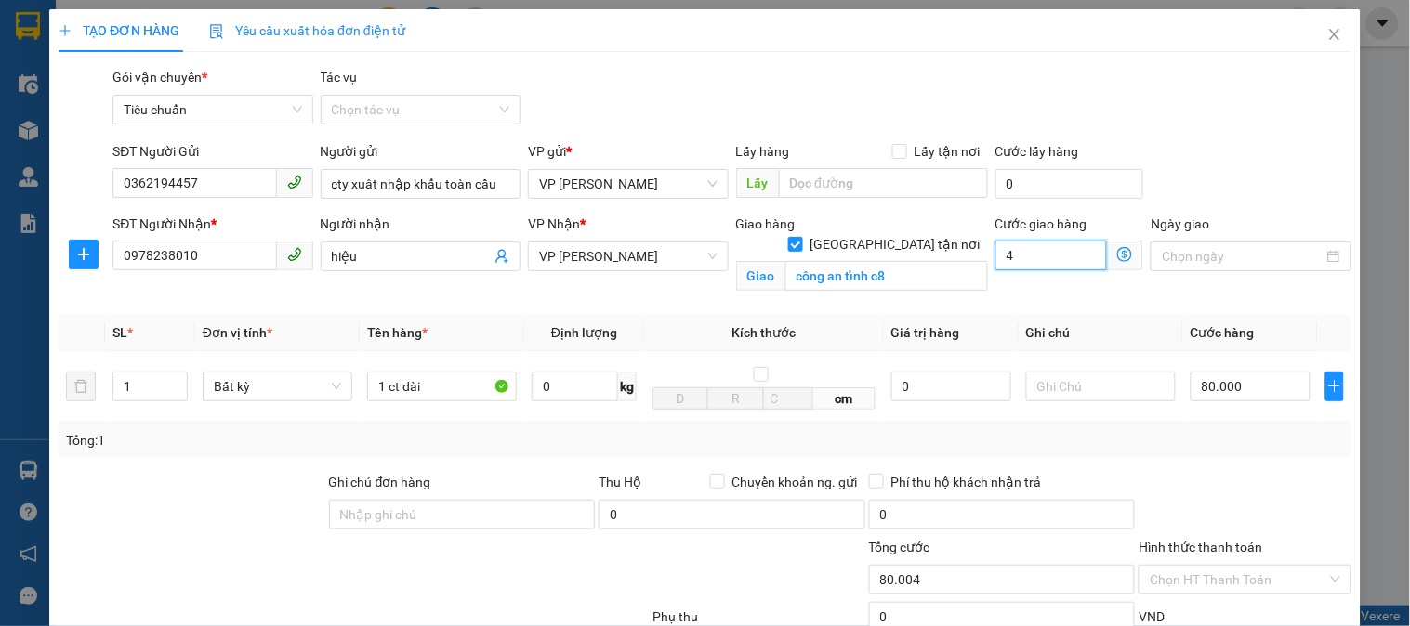
type input "80.040"
type input "40.000"
type input "120.000"
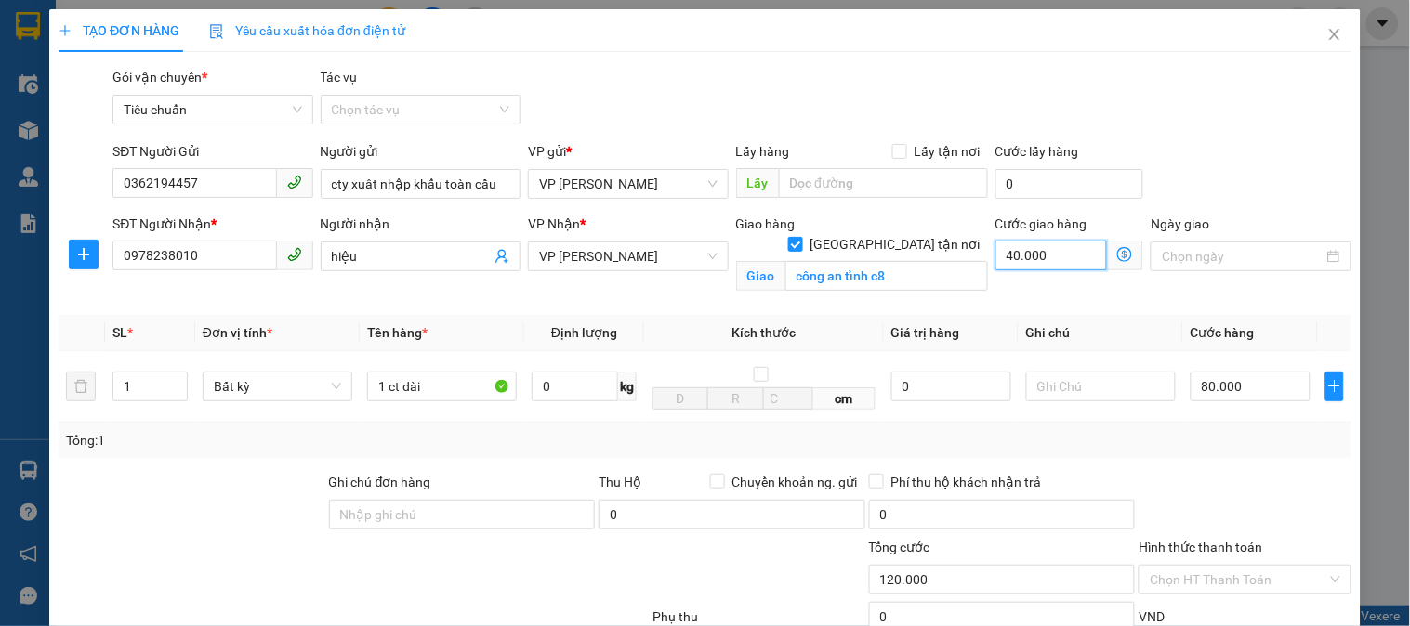
scroll to position [188, 0]
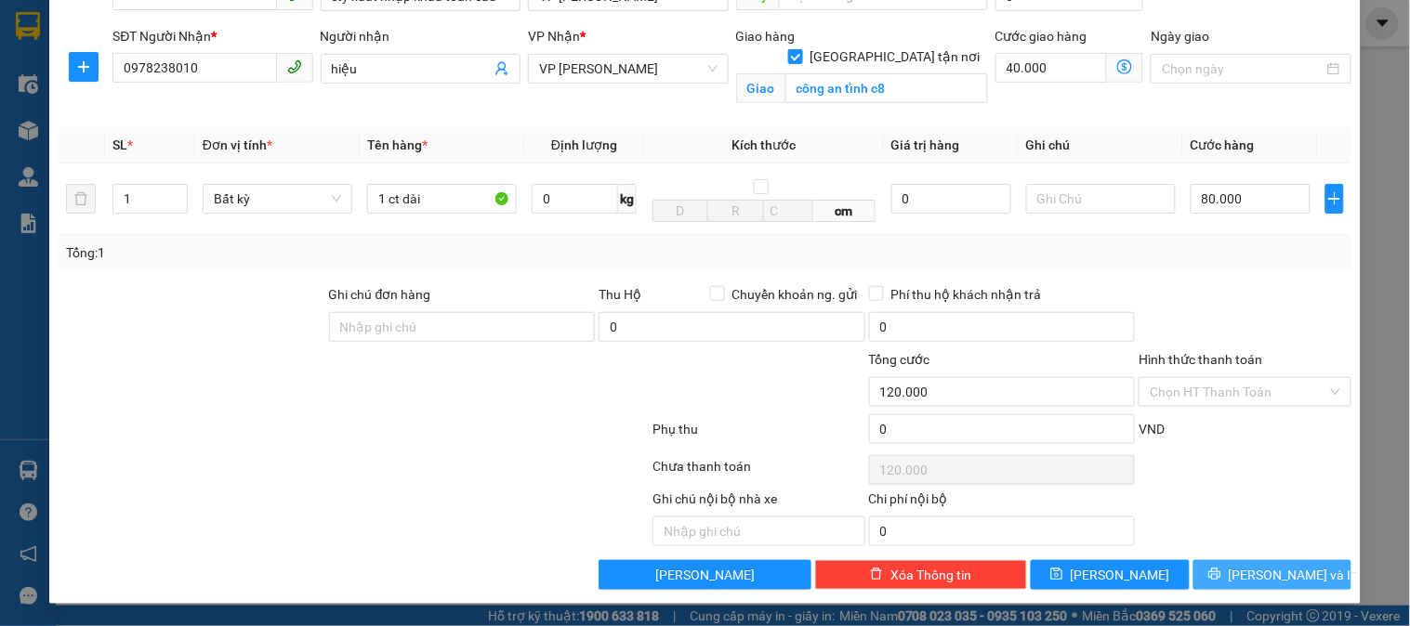
click at [1241, 576] on span "Lưu và In" at bounding box center [1293, 575] width 130 height 20
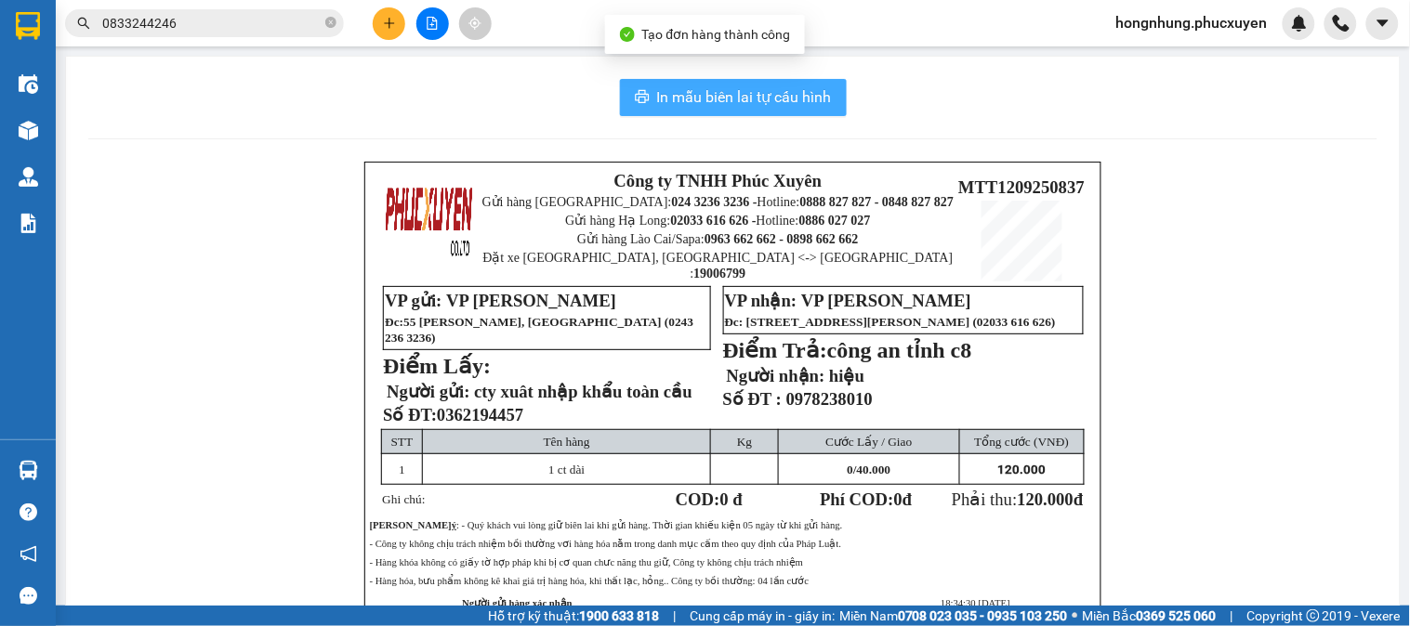
click at [748, 99] on span "In mẫu biên lai tự cấu hình" at bounding box center [744, 96] width 175 height 23
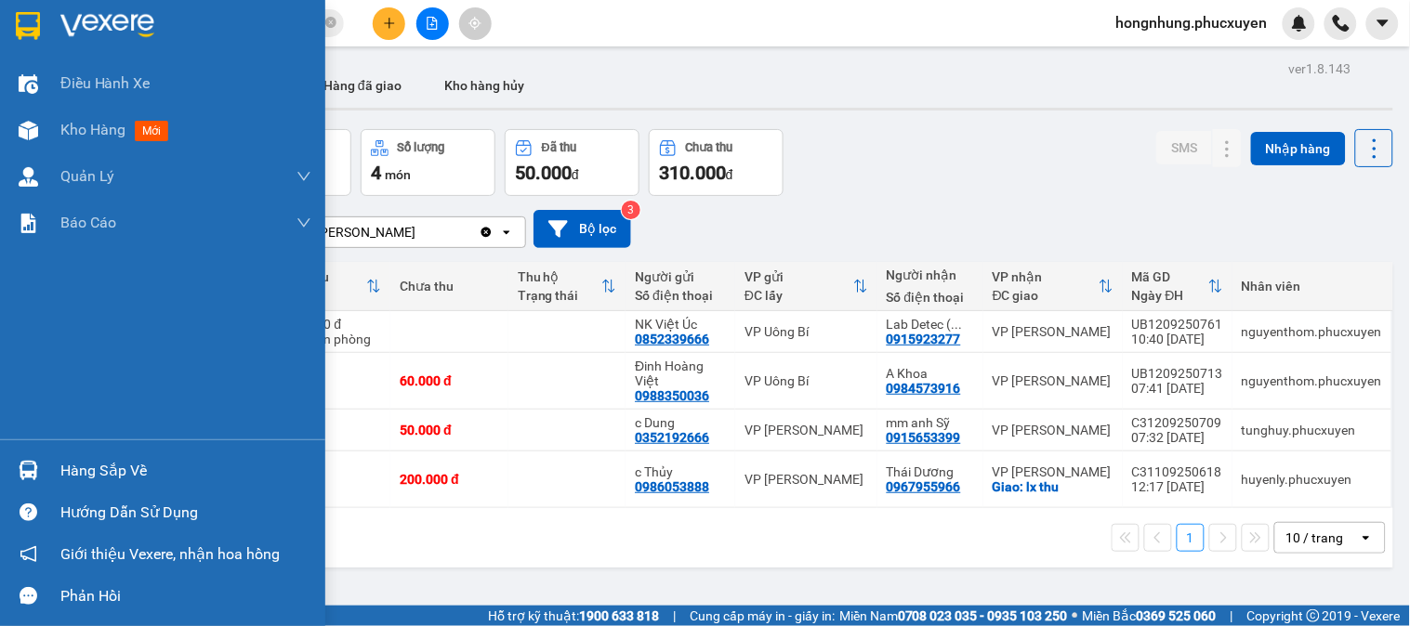
click at [32, 466] on img at bounding box center [29, 471] width 20 height 20
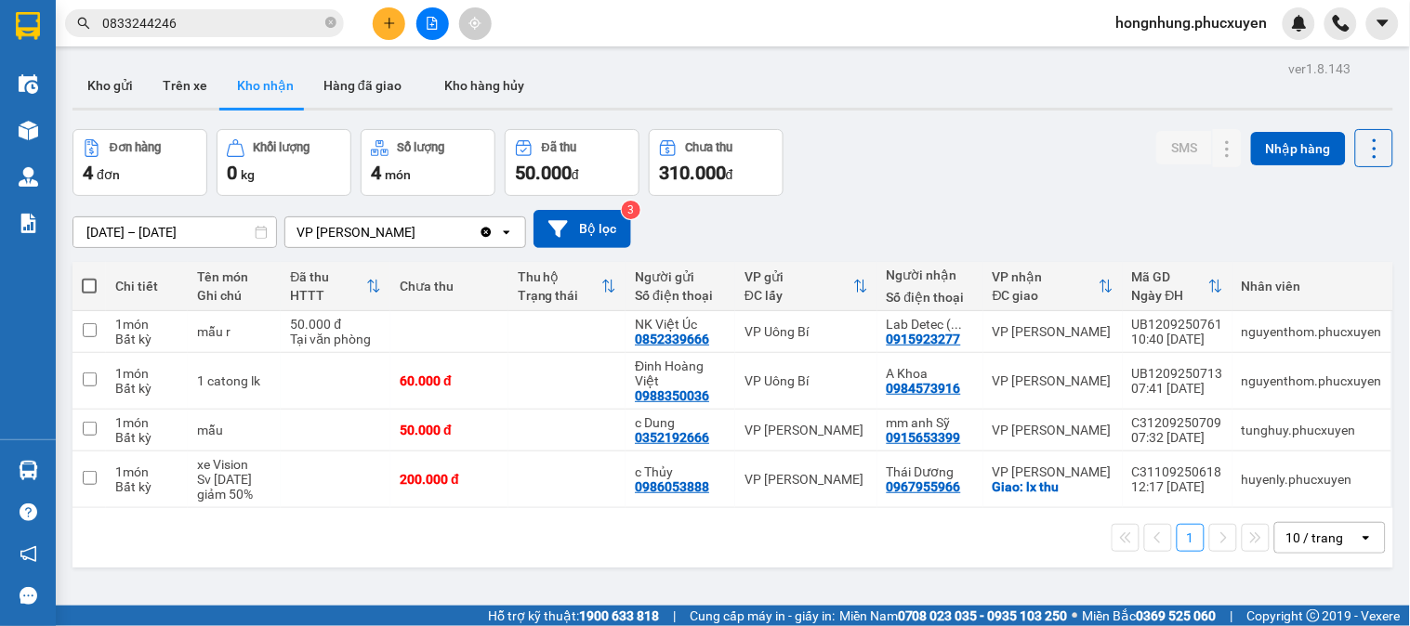
click at [987, 138] on section "Kết quả tìm kiếm ( 8 ) Bộ lọc Ngày tạo đơn gần nhất Mã ĐH Trạng thái Món hàng T…" at bounding box center [705, 313] width 1410 height 626
click at [387, 34] on button at bounding box center [389, 23] width 33 height 33
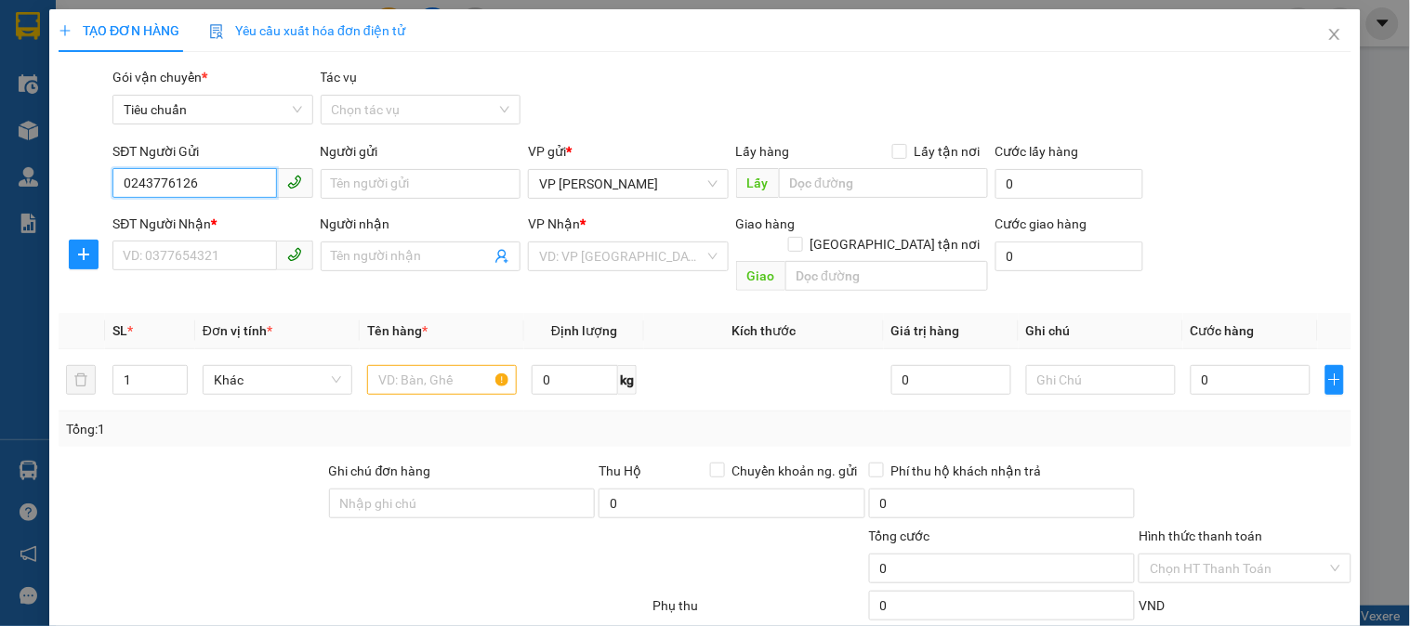
type input "02437761268"
click at [224, 219] on div "02437761268 - Lad Vũ Gia/0968166300" at bounding box center [258, 221] width 270 height 20
type input "Lad Vũ Gia/0968166300"
type input "02437761268"
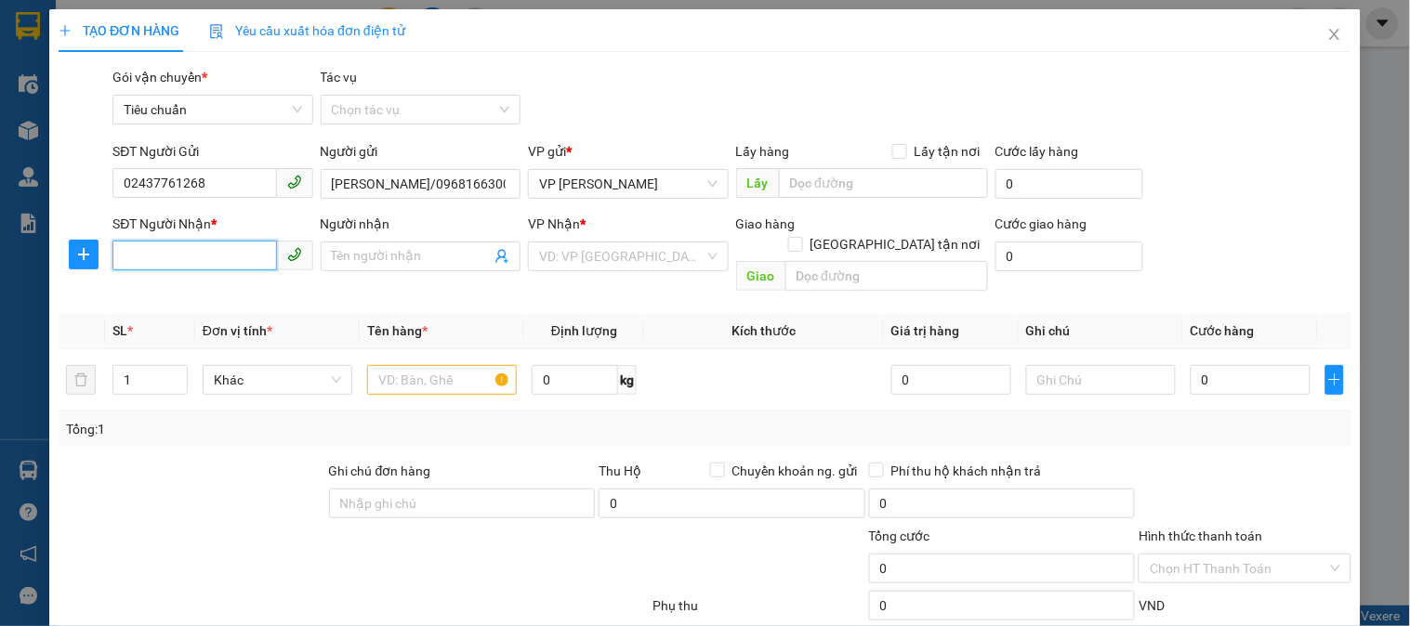
click at [212, 260] on input "SĐT Người Nhận *" at bounding box center [194, 256] width 164 height 30
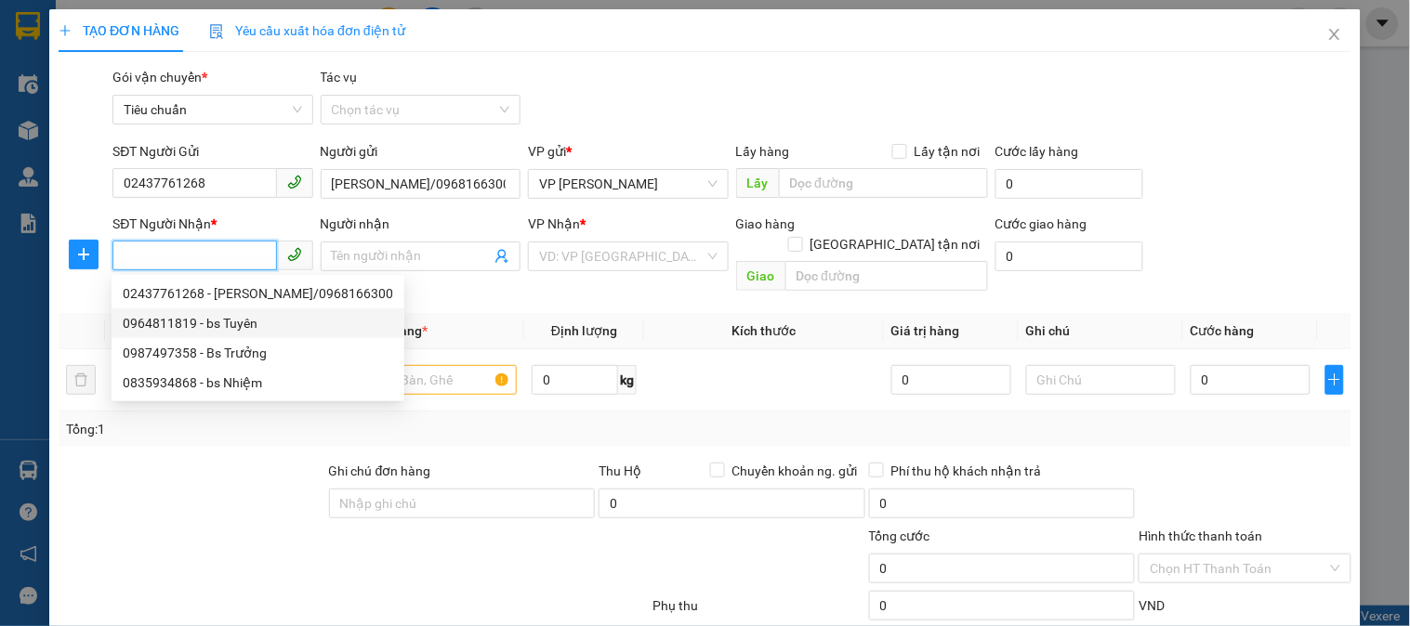
click at [265, 321] on div "0964811819 - bs Tuyên" at bounding box center [258, 323] width 270 height 20
type input "0964811819"
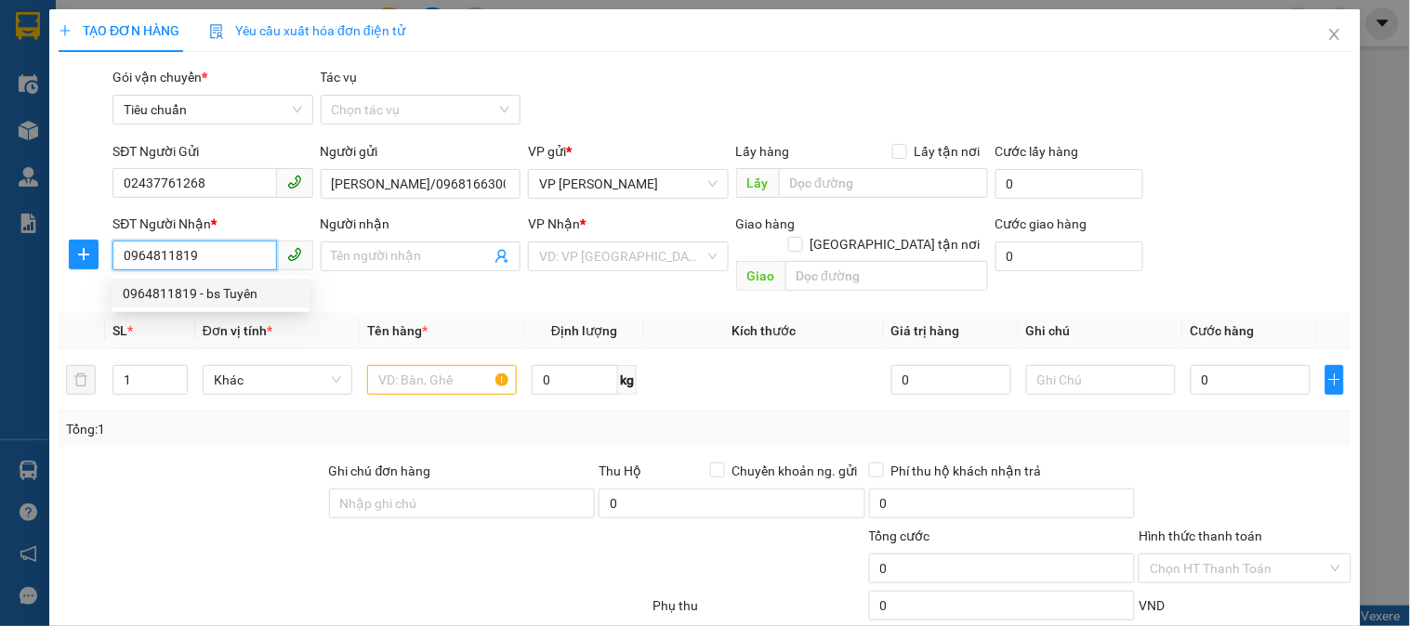
type input "bs Tuyên"
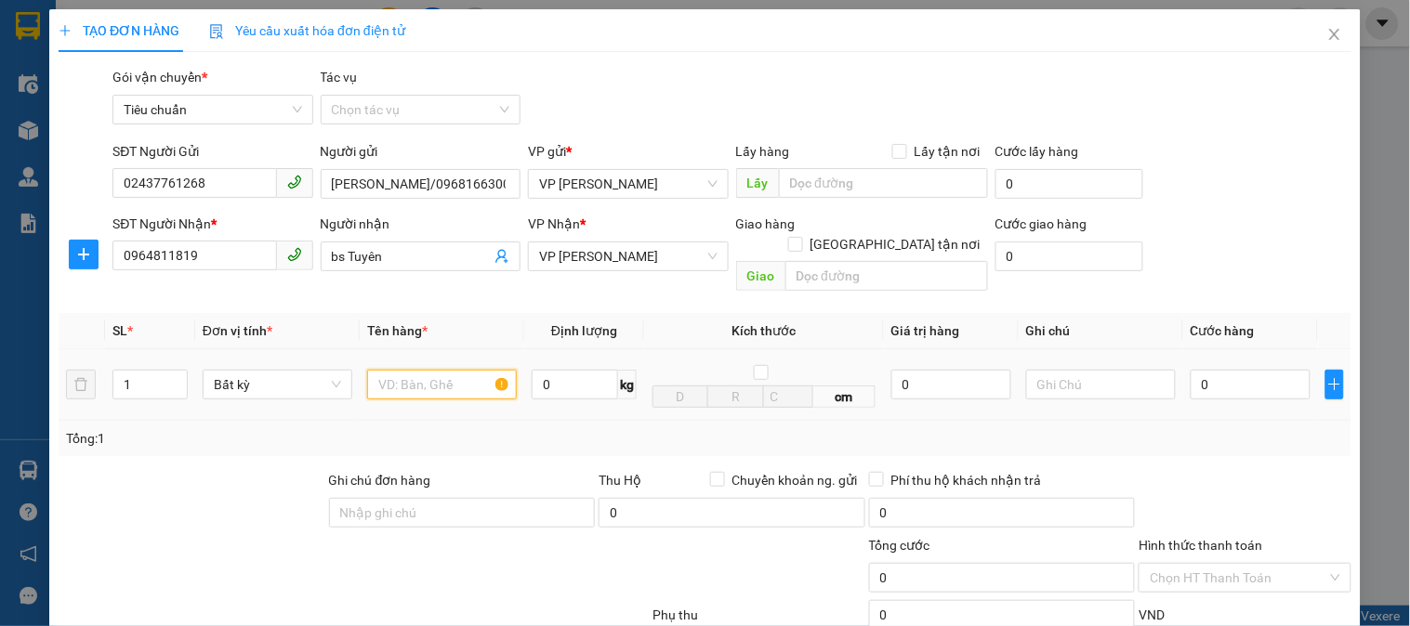
click at [476, 377] on input "text" at bounding box center [442, 385] width 150 height 30
type input "r"
click at [1250, 370] on input "0" at bounding box center [1250, 385] width 120 height 30
type input "3"
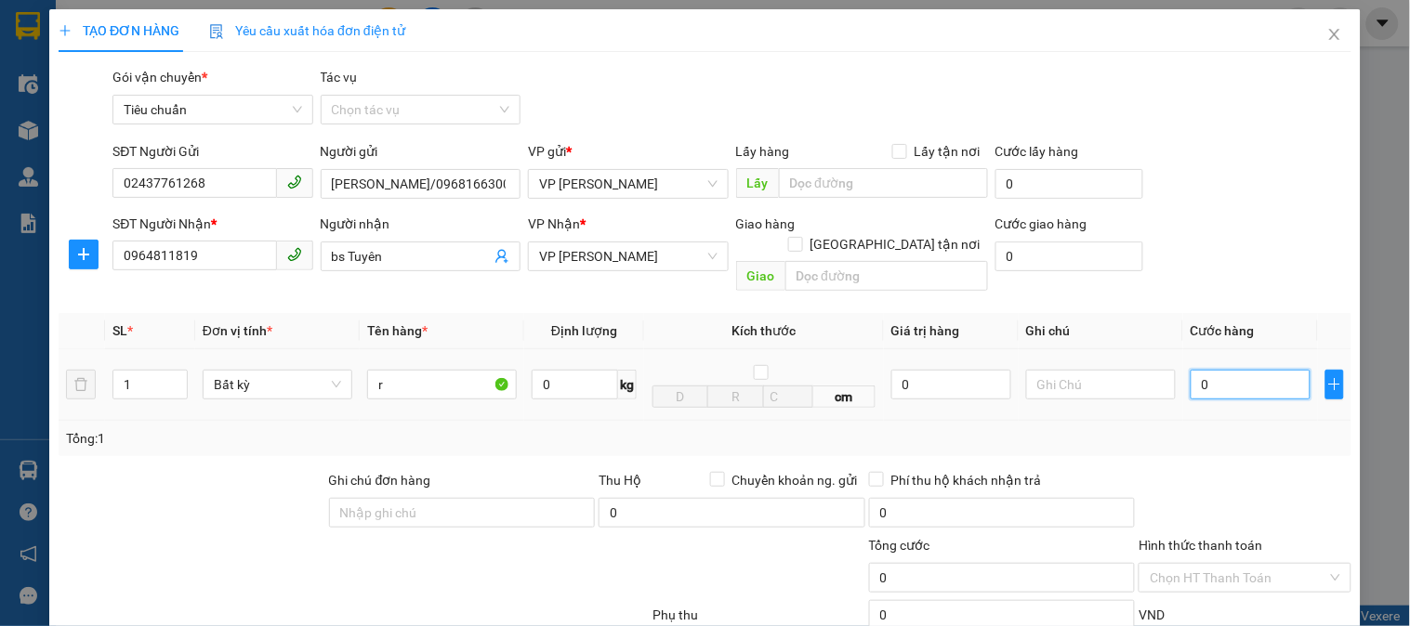
type input "3"
type input "30"
type input "30.000"
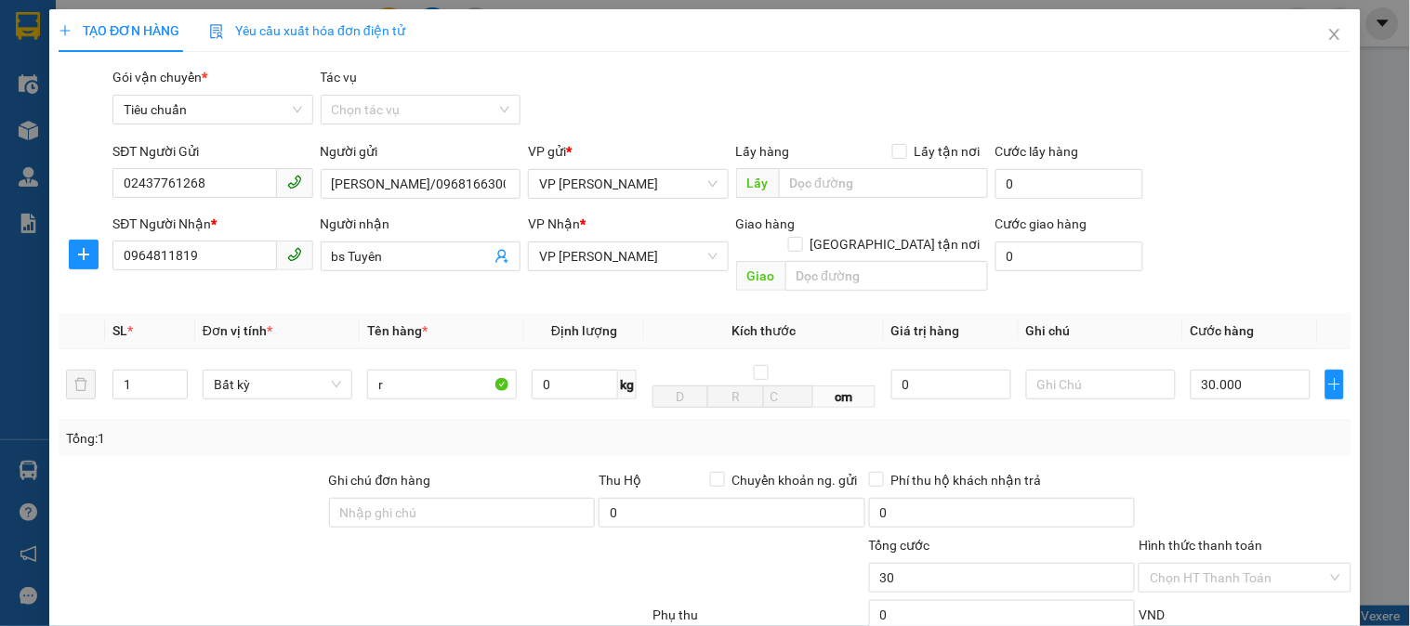
type input "30.000"
click at [1265, 428] on div "Tổng: 1" at bounding box center [705, 438] width 1278 height 20
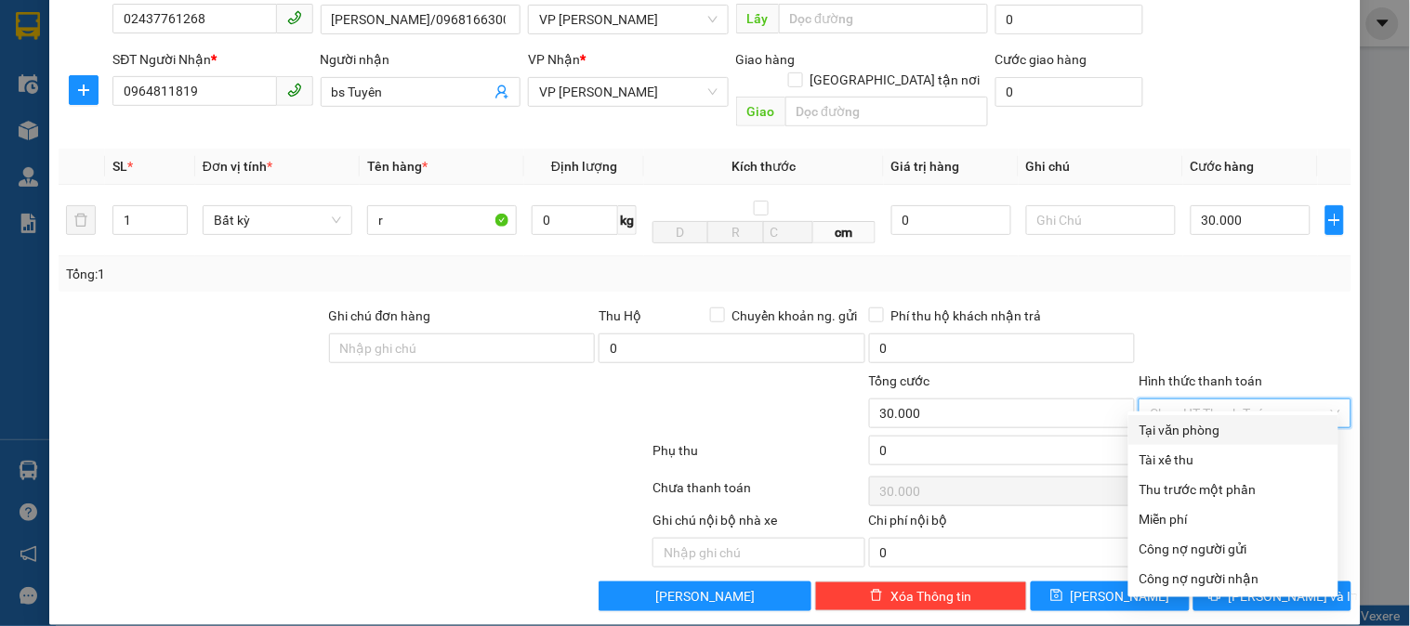
click at [1232, 400] on input "Hình thức thanh toán" at bounding box center [1237, 414] width 177 height 28
click at [1231, 422] on div "Tại văn phòng" at bounding box center [1233, 430] width 188 height 20
type input "0"
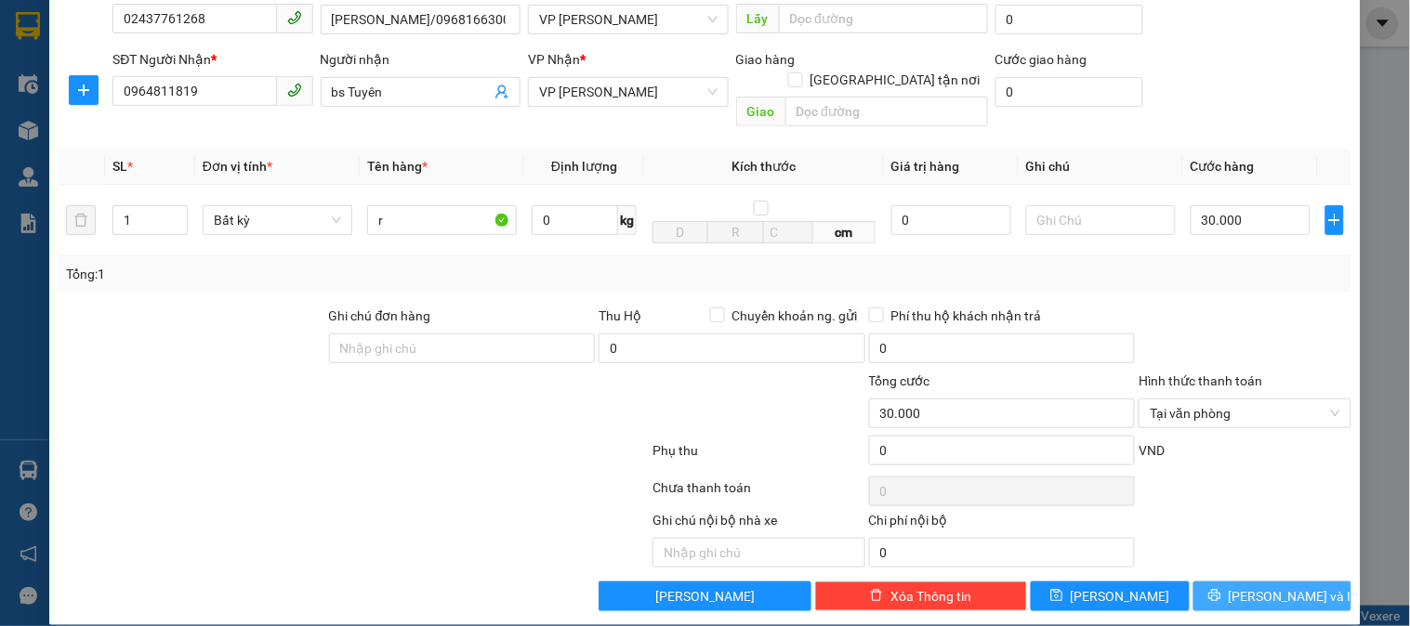
click at [1266, 586] on span "Lưu và In" at bounding box center [1293, 596] width 130 height 20
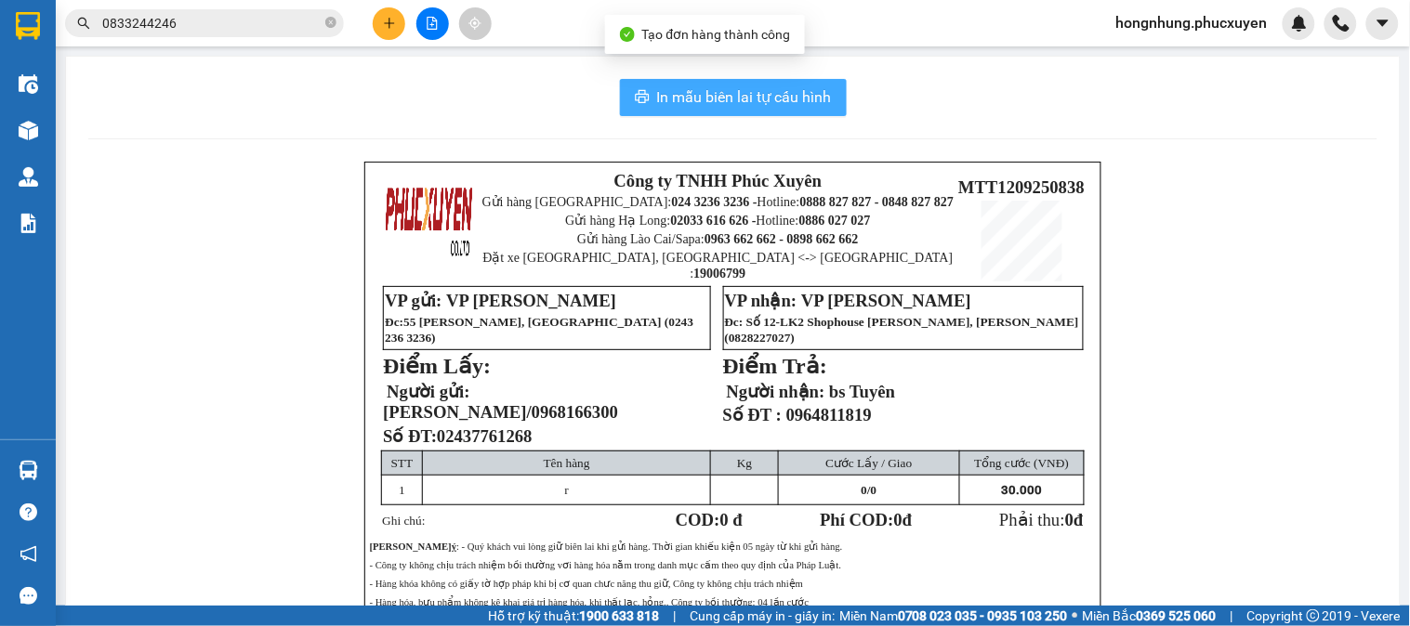
click at [806, 103] on span "In mẫu biên lai tự cấu hình" at bounding box center [744, 96] width 175 height 23
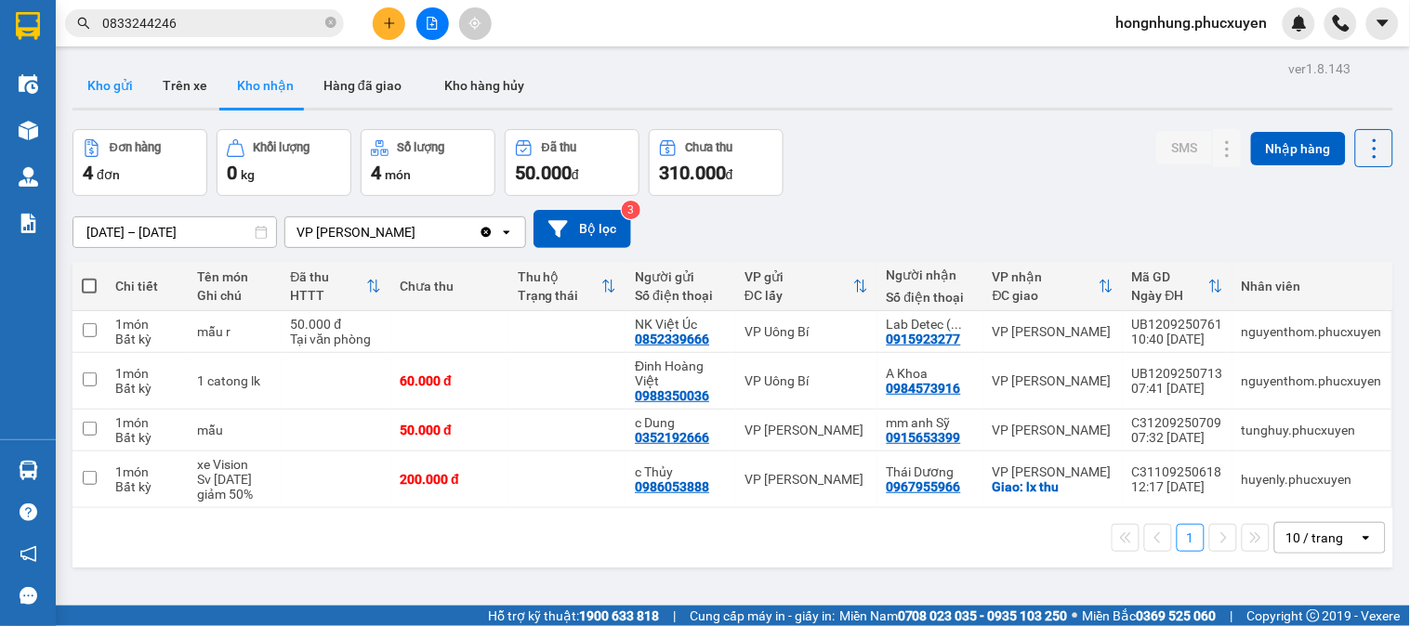
click at [100, 88] on button "Kho gửi" at bounding box center [109, 85] width 75 height 45
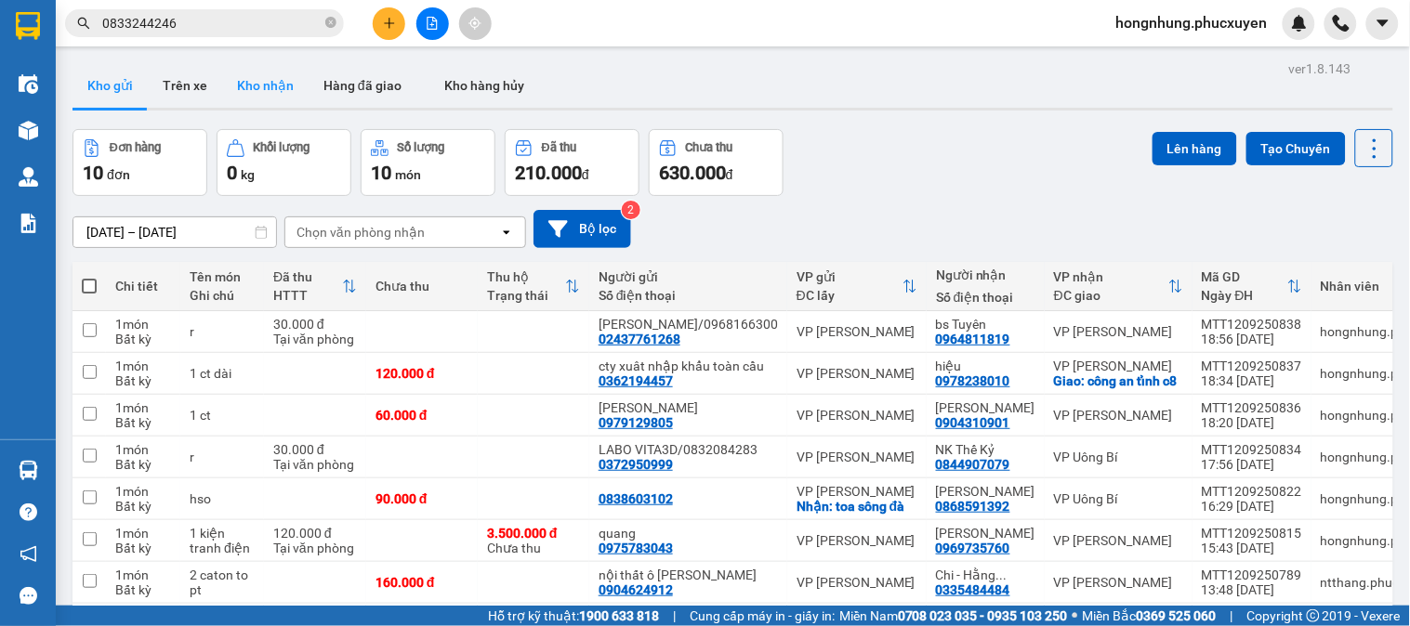
click at [256, 87] on button "Kho nhận" at bounding box center [265, 85] width 86 height 45
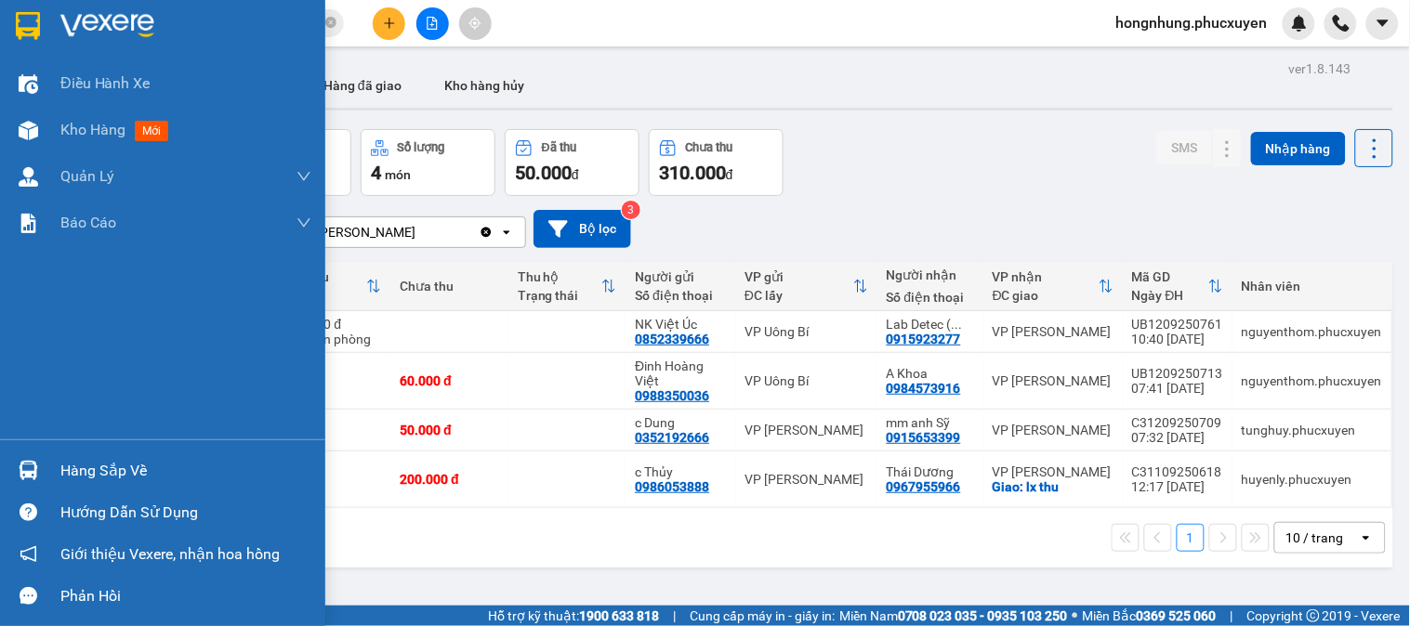
click at [42, 478] on div at bounding box center [28, 470] width 33 height 33
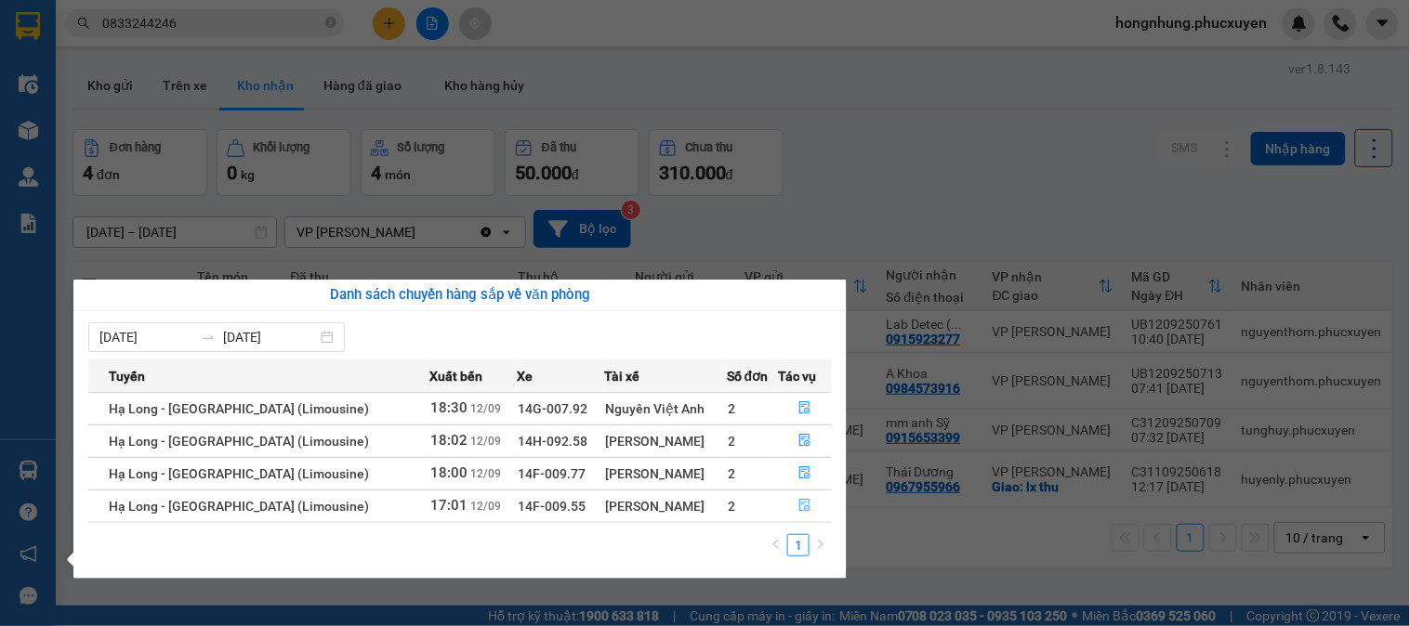
click at [810, 494] on button "button" at bounding box center [805, 507] width 52 height 30
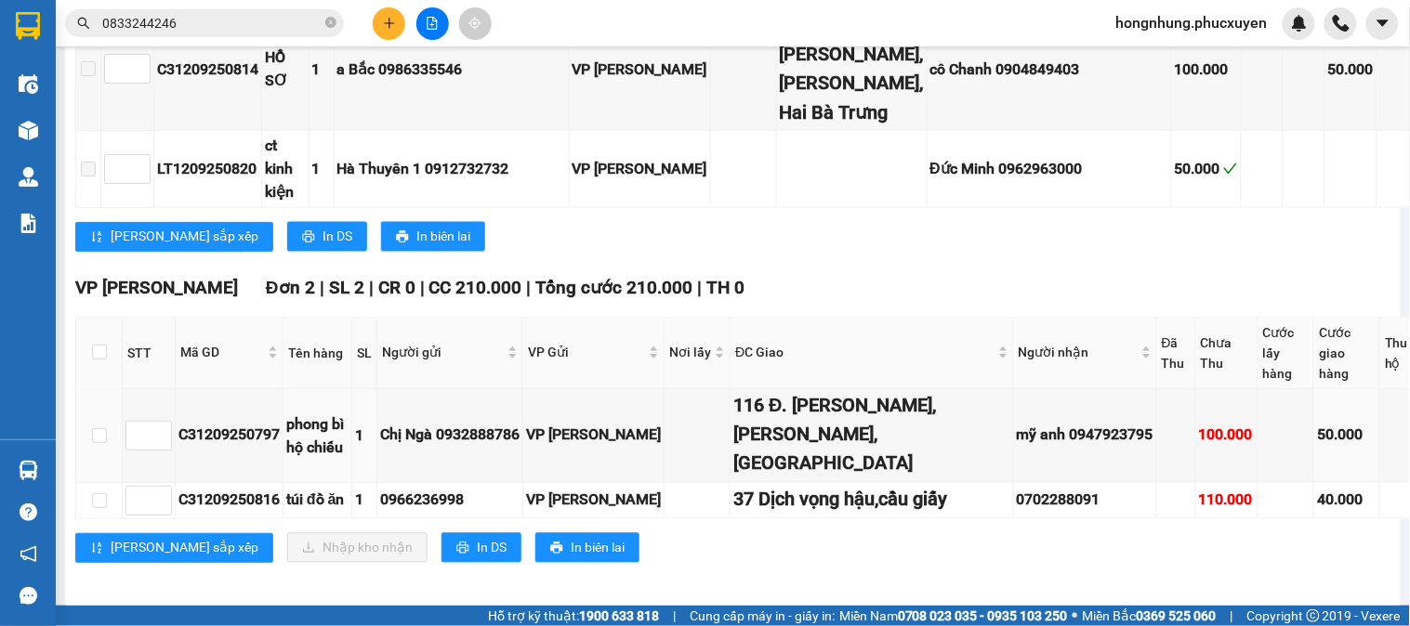
scroll to position [950, 0]
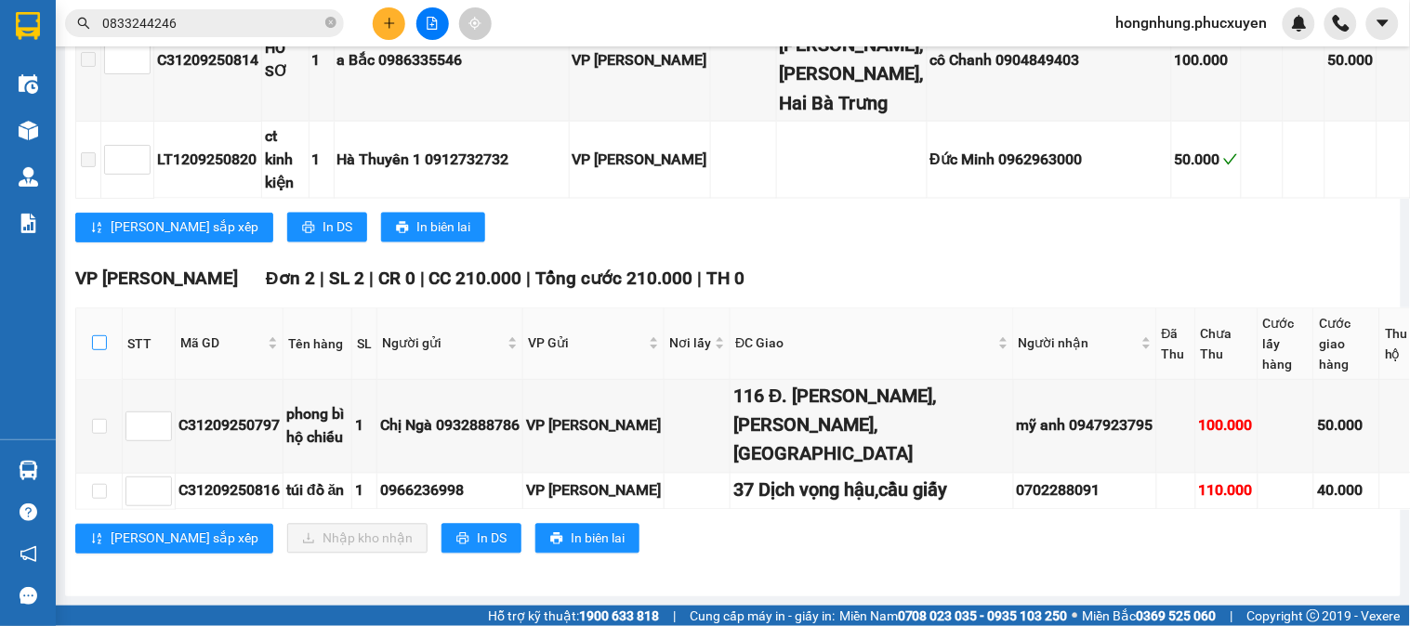
click at [96, 335] on input "checkbox" at bounding box center [99, 342] width 15 height 15
checkbox input "true"
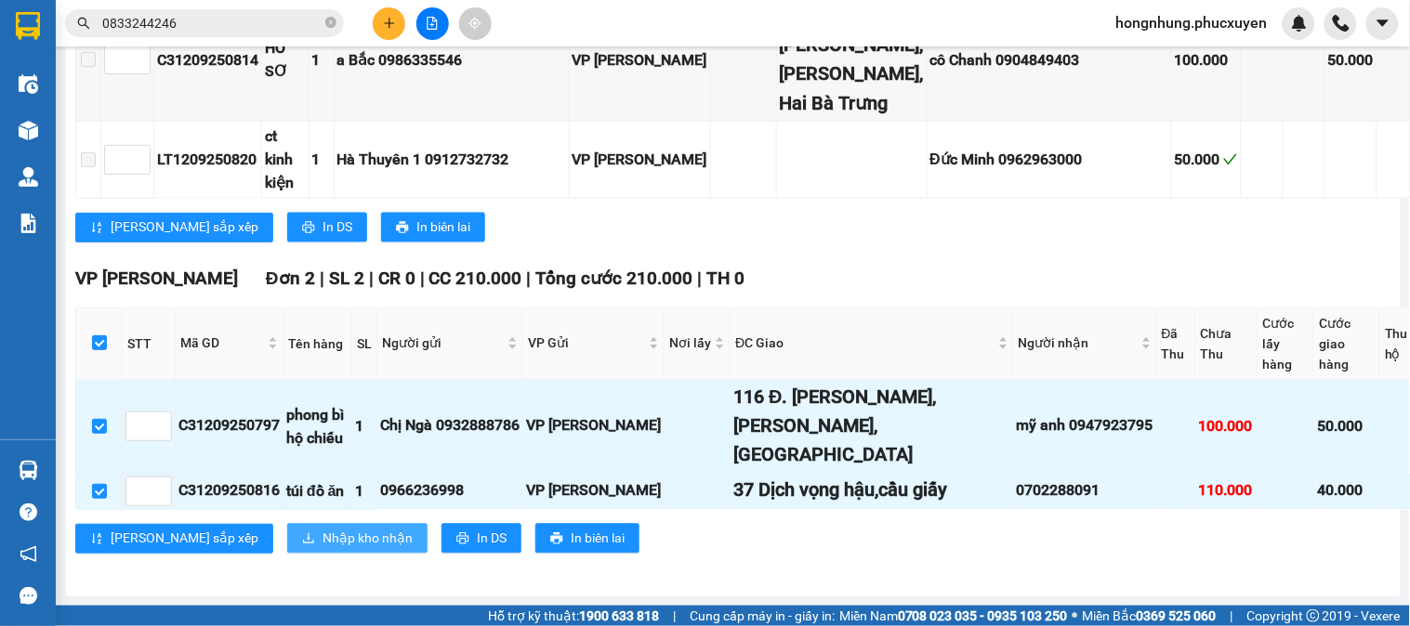
click at [322, 529] on span "Nhập kho nhận" at bounding box center [367, 539] width 90 height 20
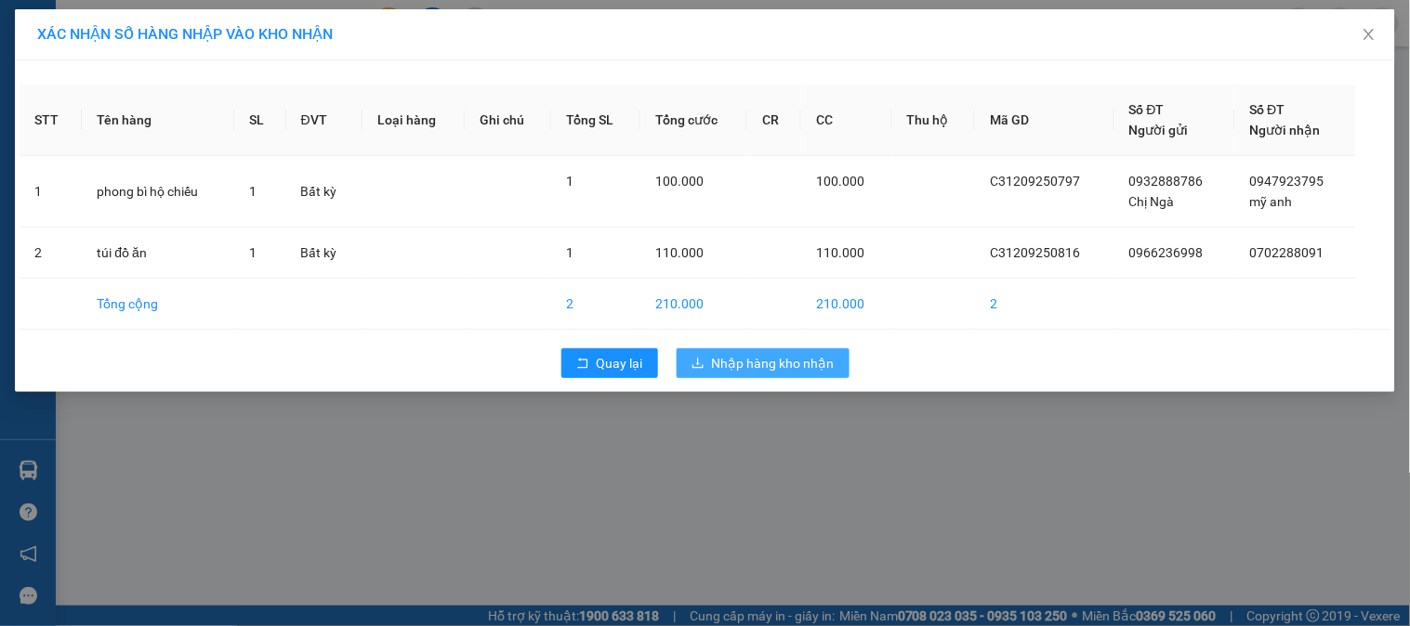
click at [786, 365] on span "Nhập hàng kho nhận" at bounding box center [773, 363] width 123 height 20
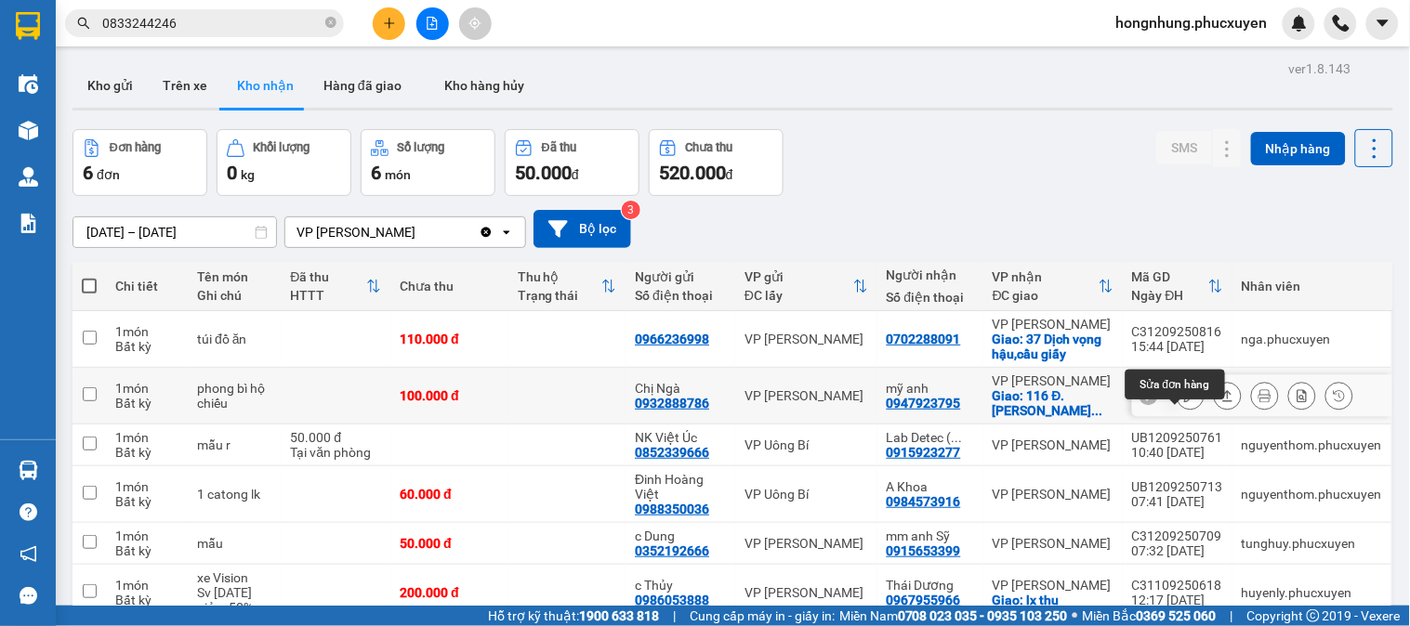
click at [1184, 402] on icon at bounding box center [1190, 395] width 13 height 13
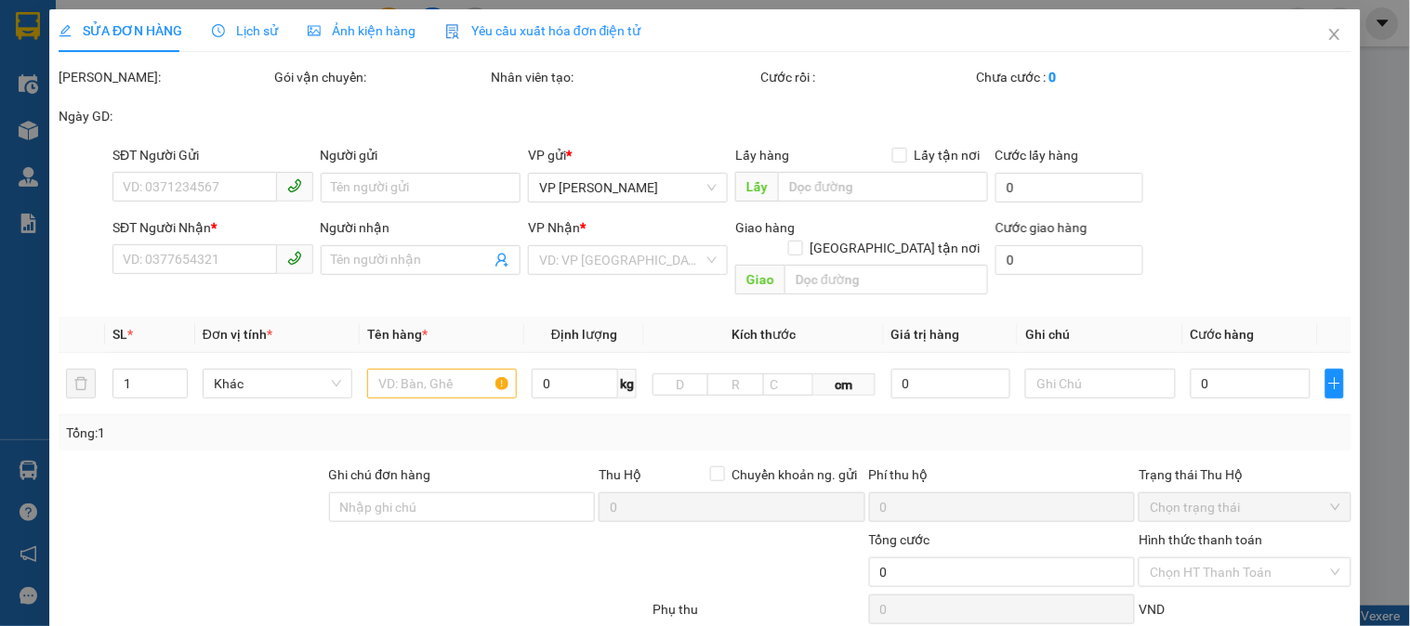
type input "0932888786"
type input "Chị Ngà"
type input "0947923795"
type input "mỹ anh"
checkbox input "true"
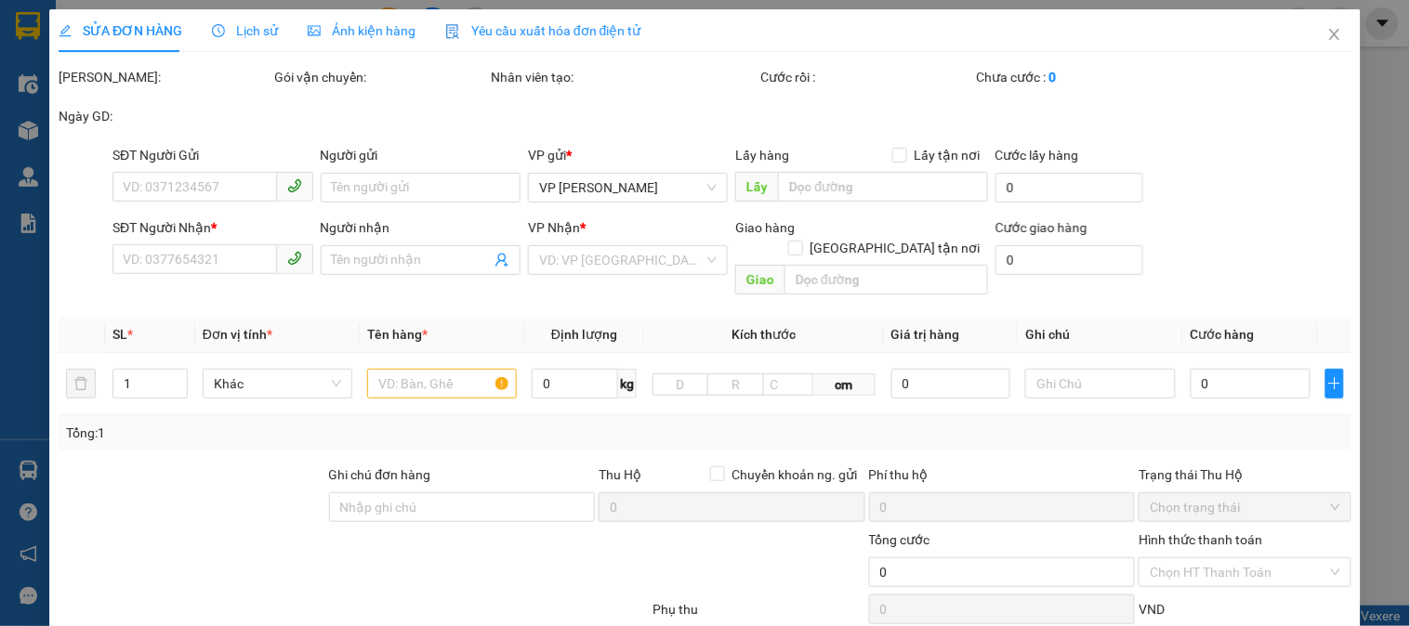
type input "116 Đ. Nguyễn Khánh Toàn, Quan Hoa, Cầu Giấy"
type input "100.000"
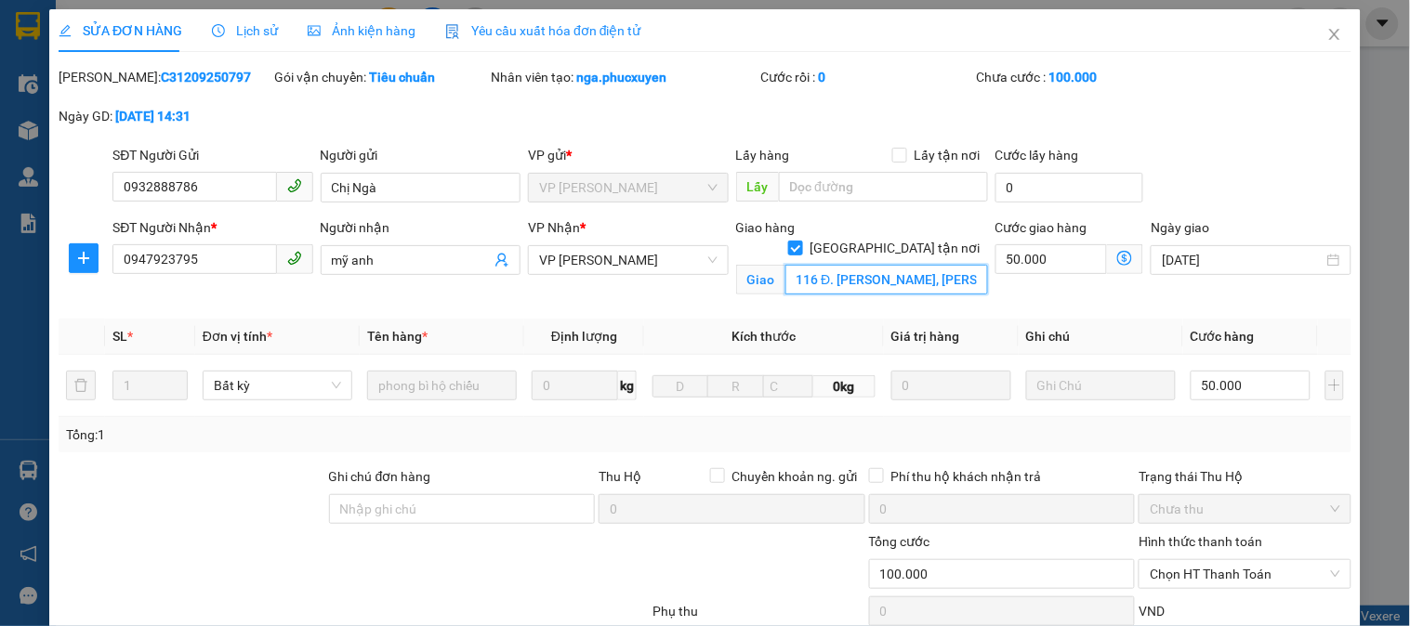
click at [808, 265] on input "116 Đ. Nguyễn Khánh Toàn, Quan Hoa, Cầu Giấy" at bounding box center [886, 280] width 203 height 30
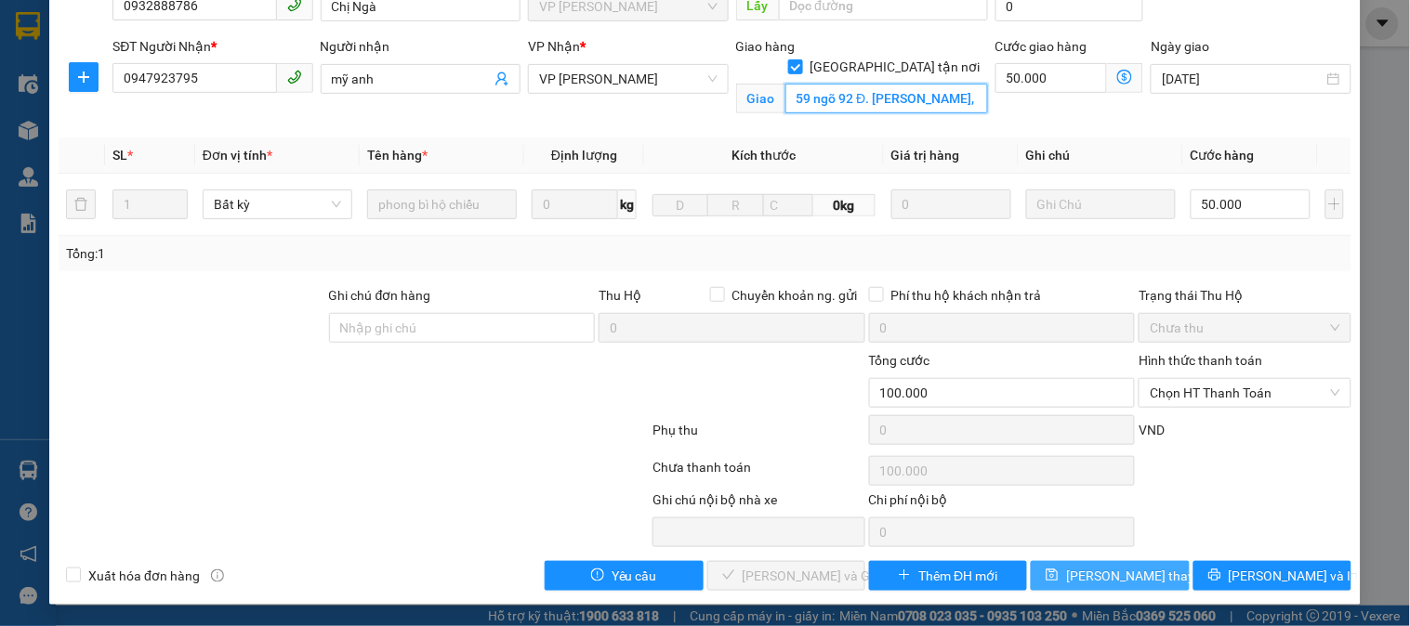
type input "59 ngõ 92 Đ. Nguyễn Khánh Toàn, Quan Hoa, Cầu Giấy"
click at [1127, 572] on span "Lưu thay đổi" at bounding box center [1140, 576] width 149 height 20
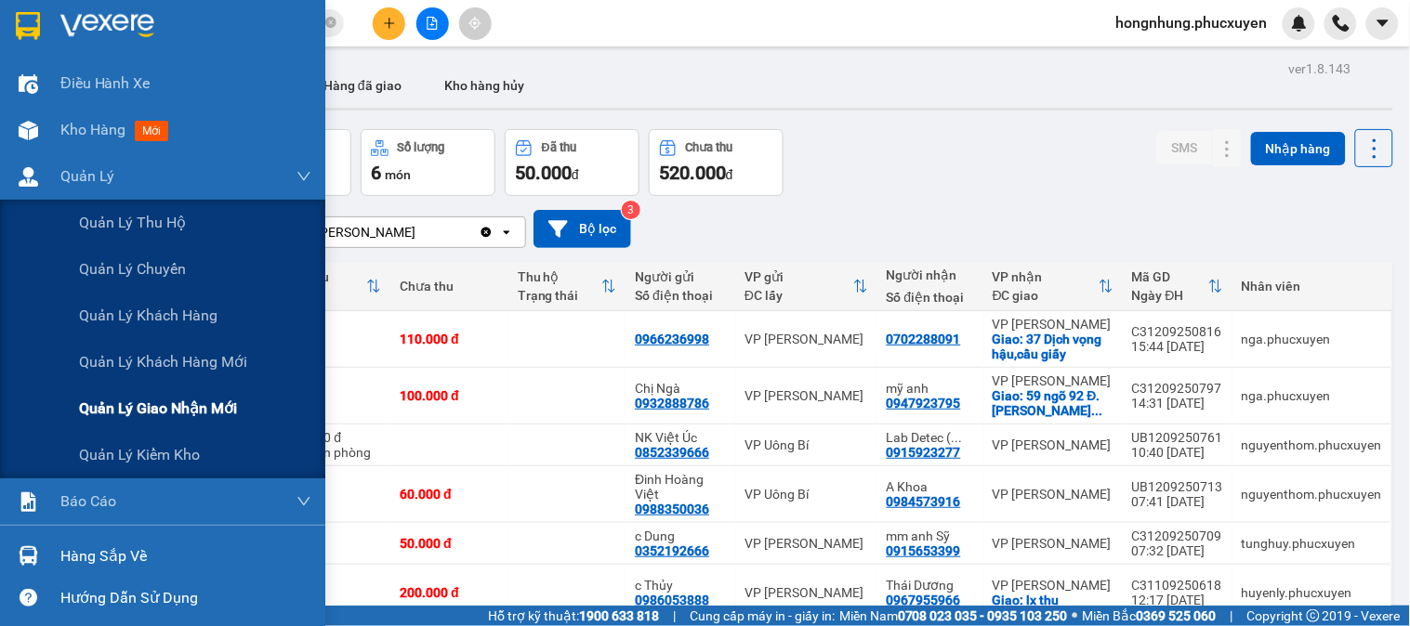
click at [142, 407] on span "Quản lý giao nhận mới" at bounding box center [158, 408] width 158 height 23
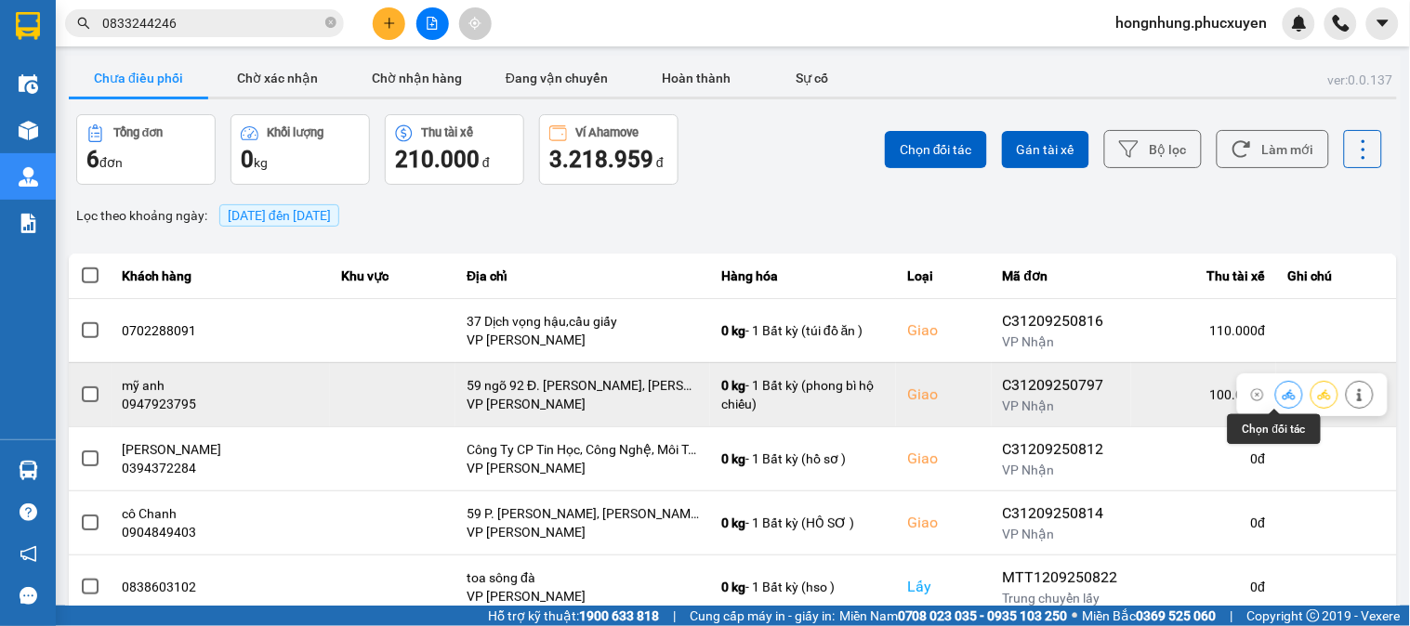
click at [1282, 400] on icon at bounding box center [1288, 394] width 13 height 10
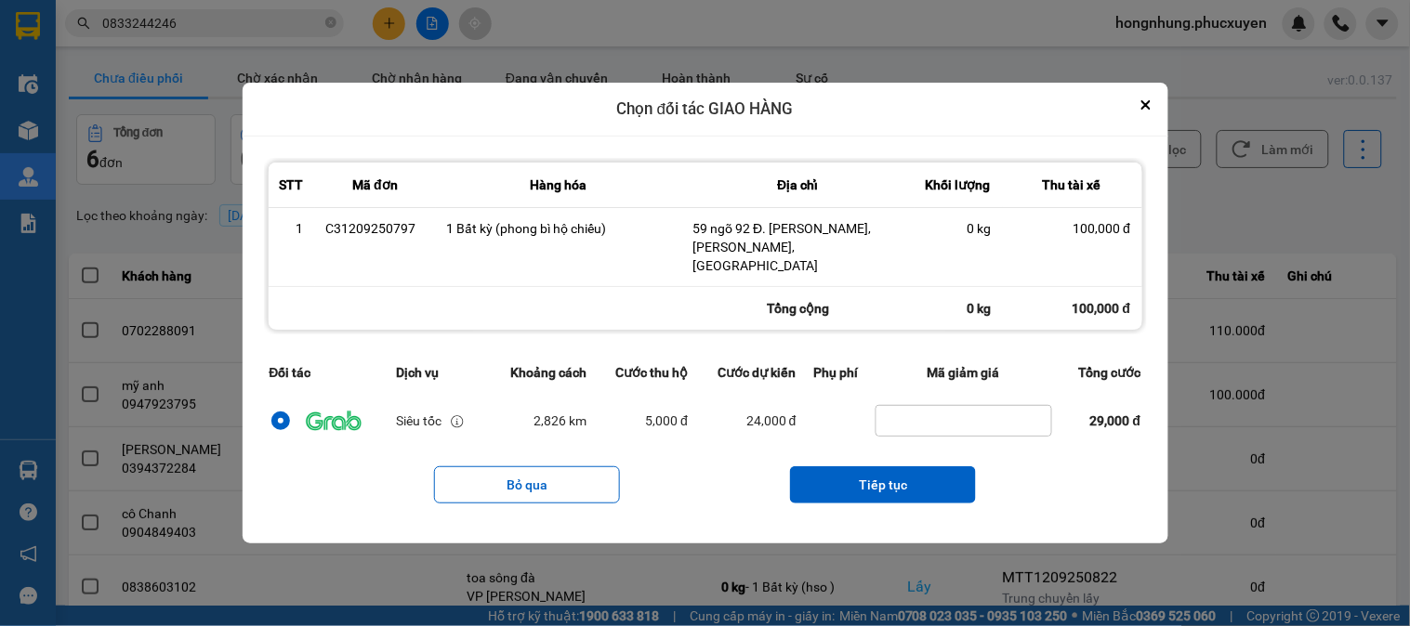
click at [1149, 110] on icon "Close" at bounding box center [1145, 104] width 9 height 9
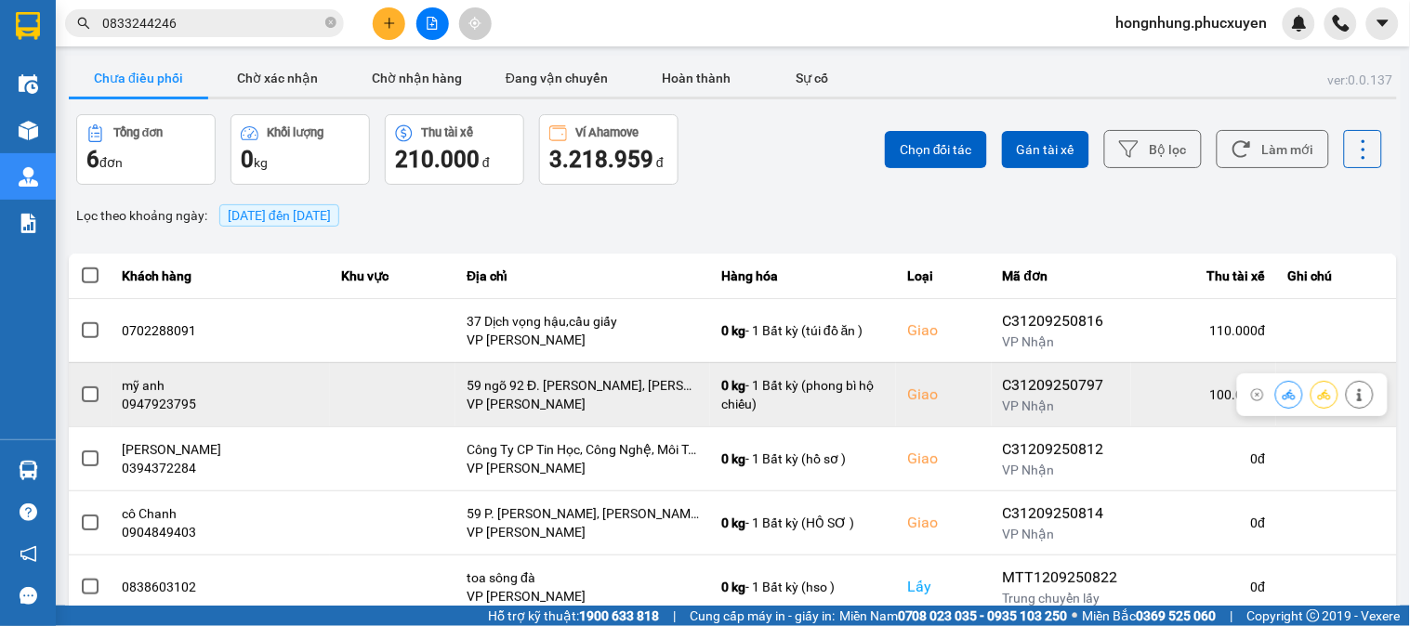
click at [1280, 401] on button at bounding box center [1289, 394] width 26 height 33
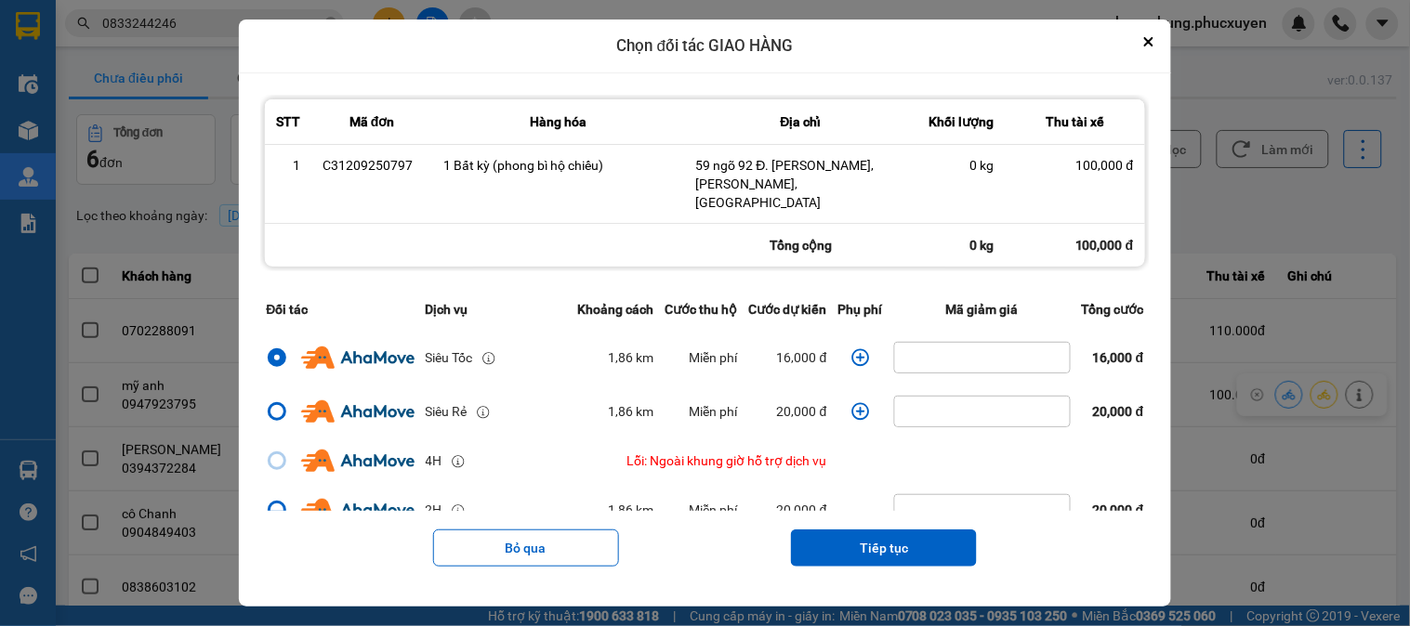
click at [859, 348] on icon "dialog" at bounding box center [860, 357] width 19 height 19
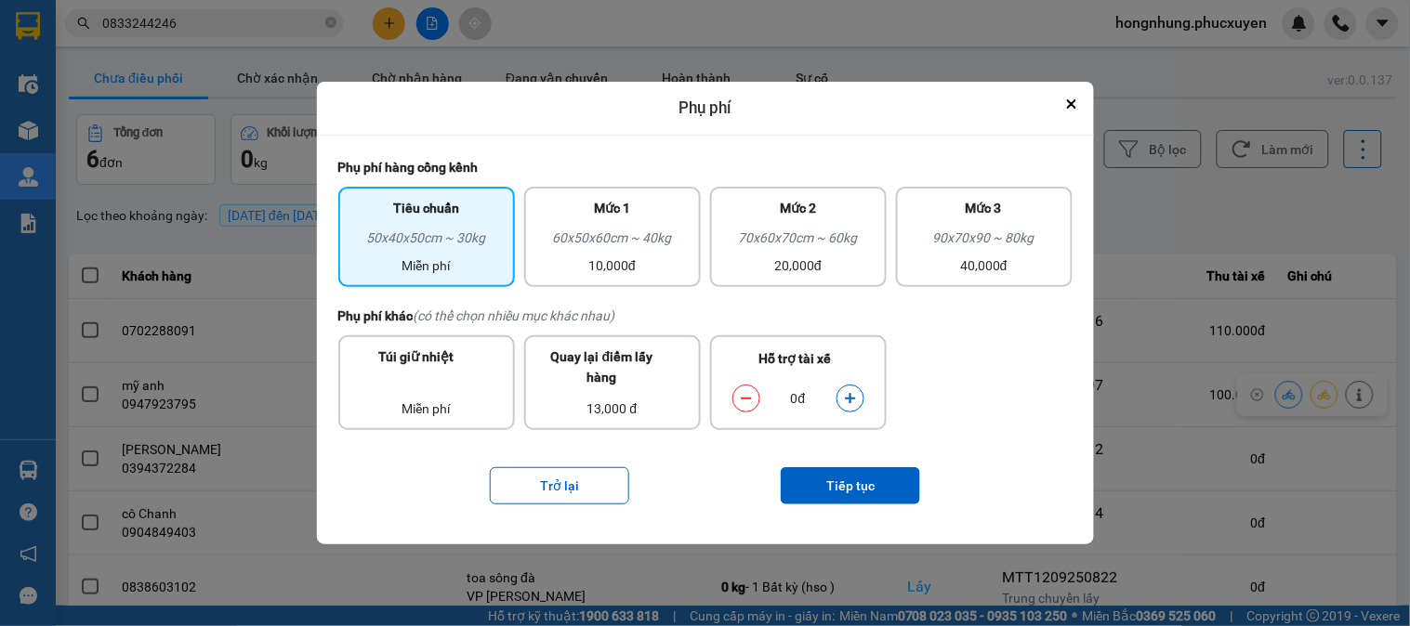
click at [853, 388] on button "dialog" at bounding box center [850, 398] width 26 height 33
click at [887, 502] on button "Tiếp tục" at bounding box center [850, 485] width 139 height 37
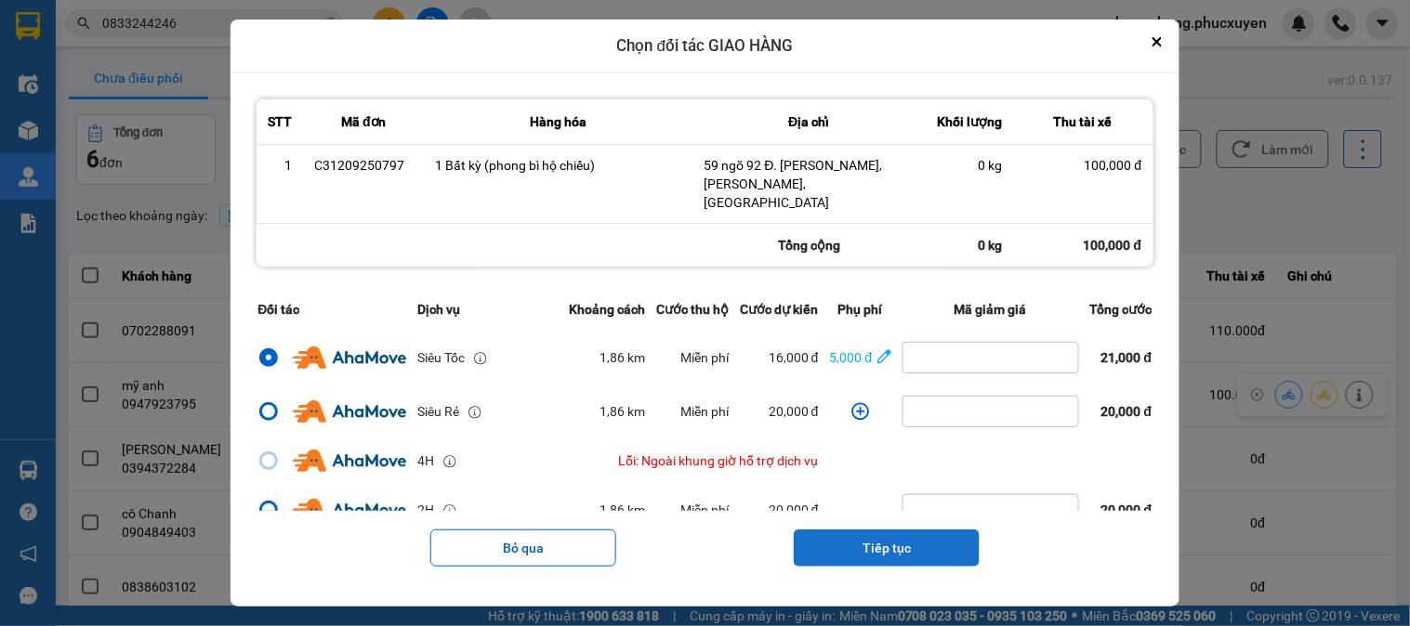
click at [895, 545] on button "Tiếp tục" at bounding box center [887, 548] width 186 height 37
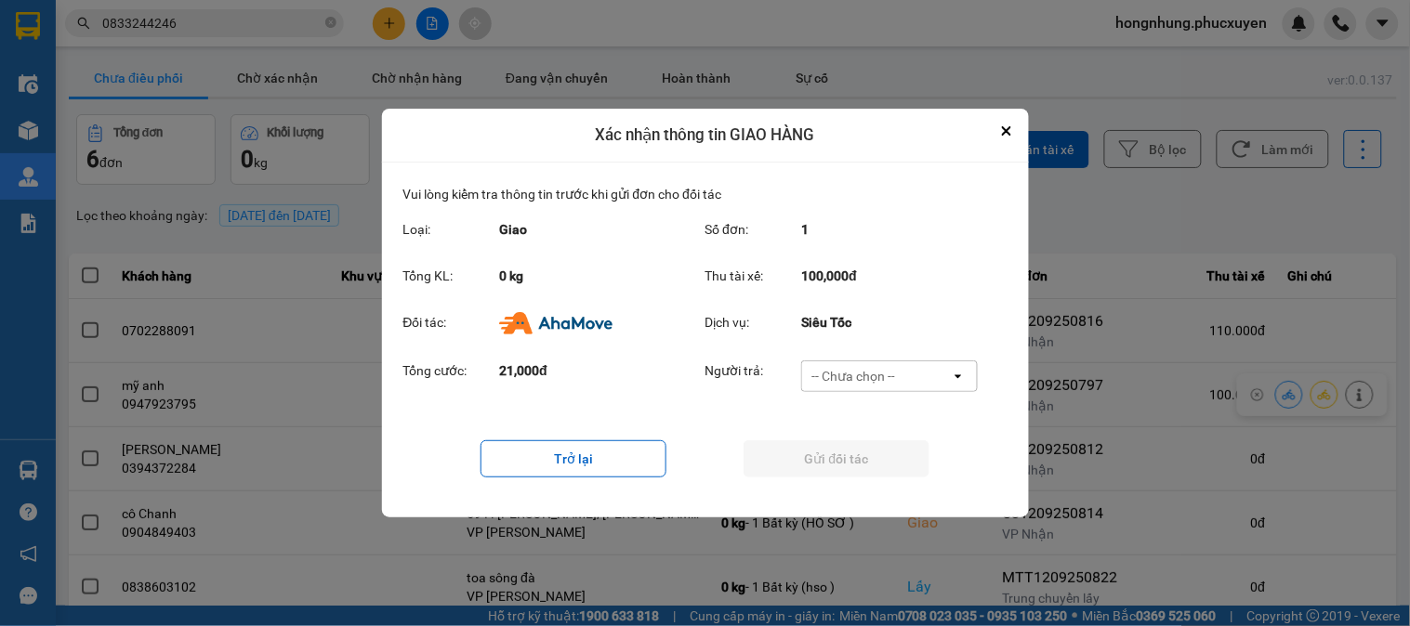
click at [868, 375] on div "-- Chưa chọn --" at bounding box center [853, 376] width 84 height 19
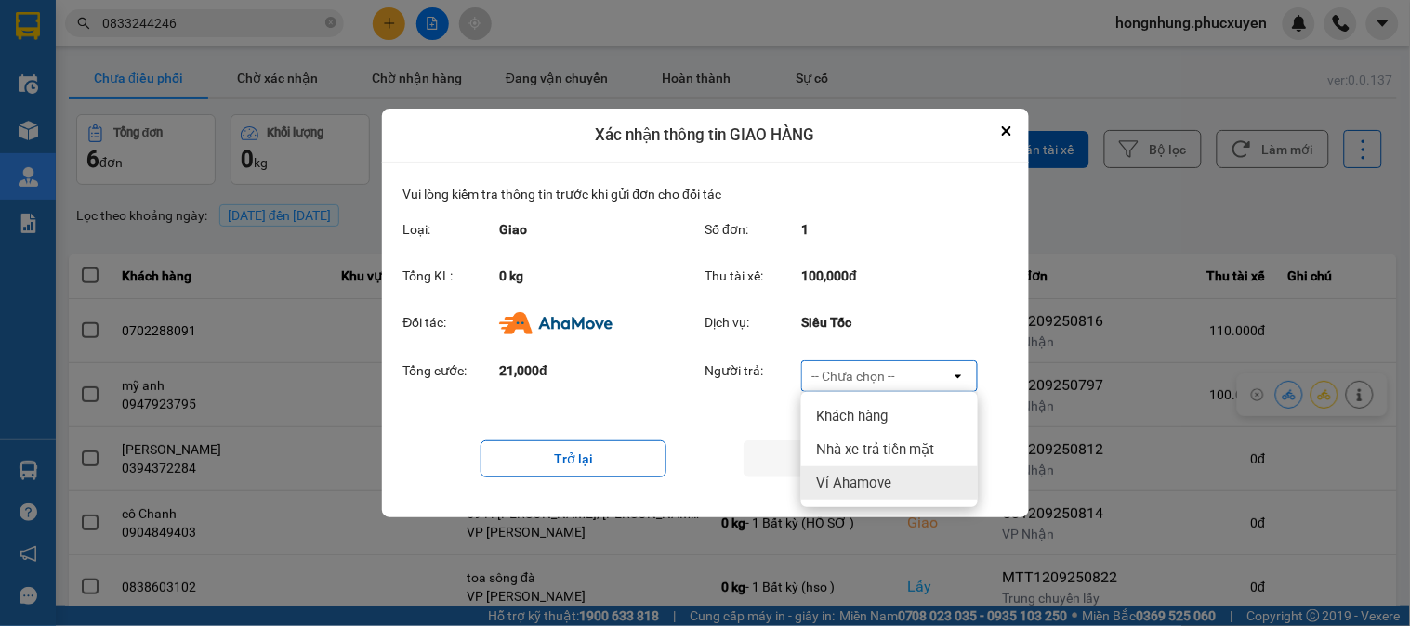
click at [865, 487] on span "Ví Ahamove" at bounding box center [853, 483] width 75 height 19
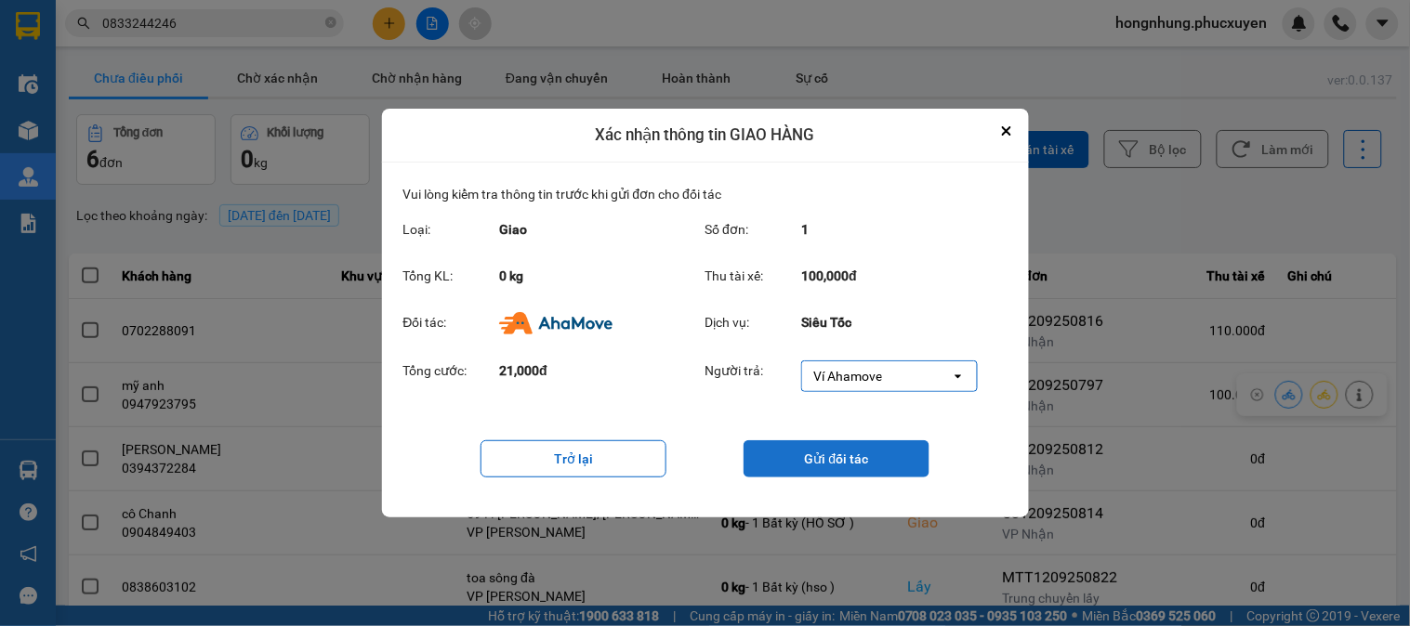
drag, startPoint x: 858, startPoint y: 460, endPoint x: 867, endPoint y: 457, distance: 9.7
click at [865, 457] on button "Gửi đối tác" at bounding box center [836, 458] width 186 height 37
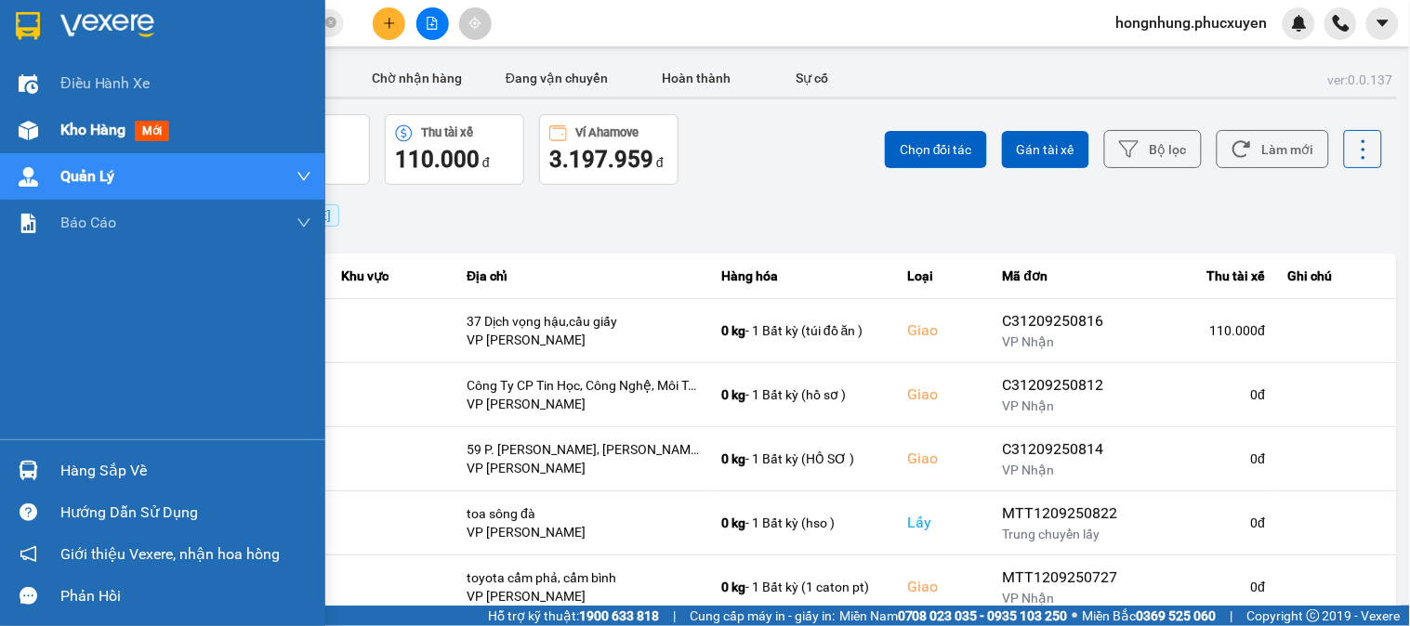
click at [57, 119] on div "Kho hàng mới" at bounding box center [162, 130] width 325 height 46
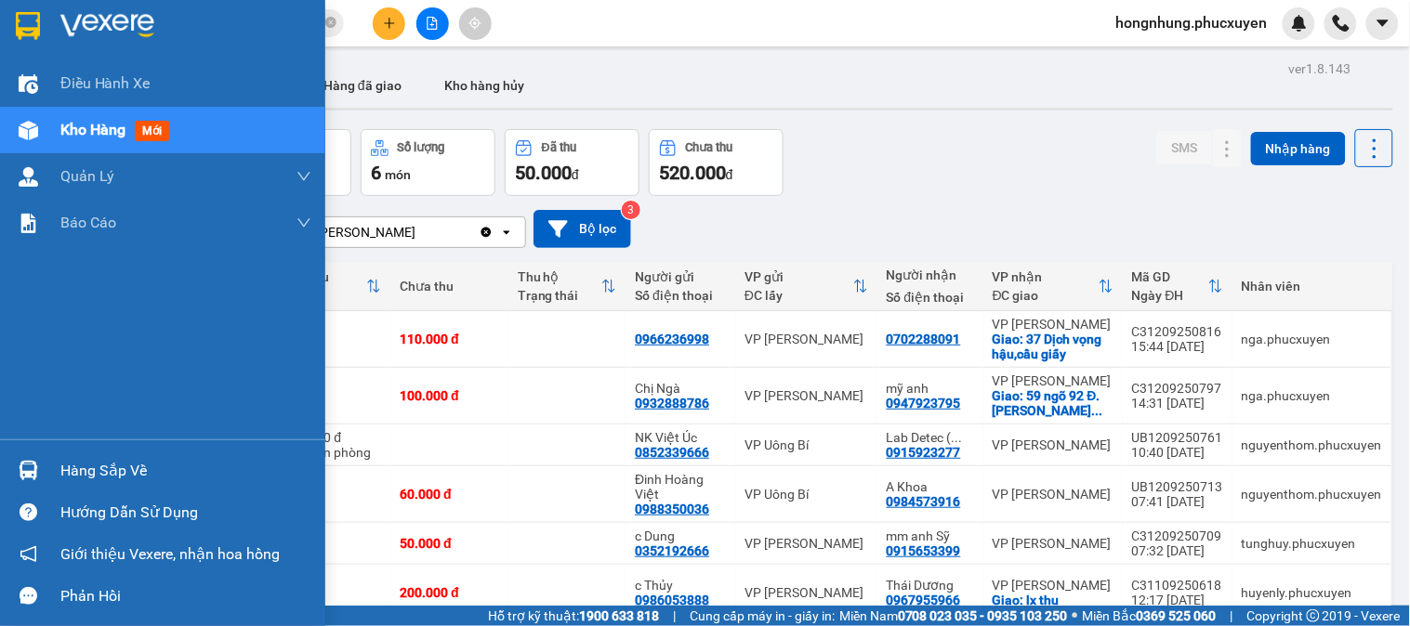
click at [37, 466] on img at bounding box center [29, 471] width 20 height 20
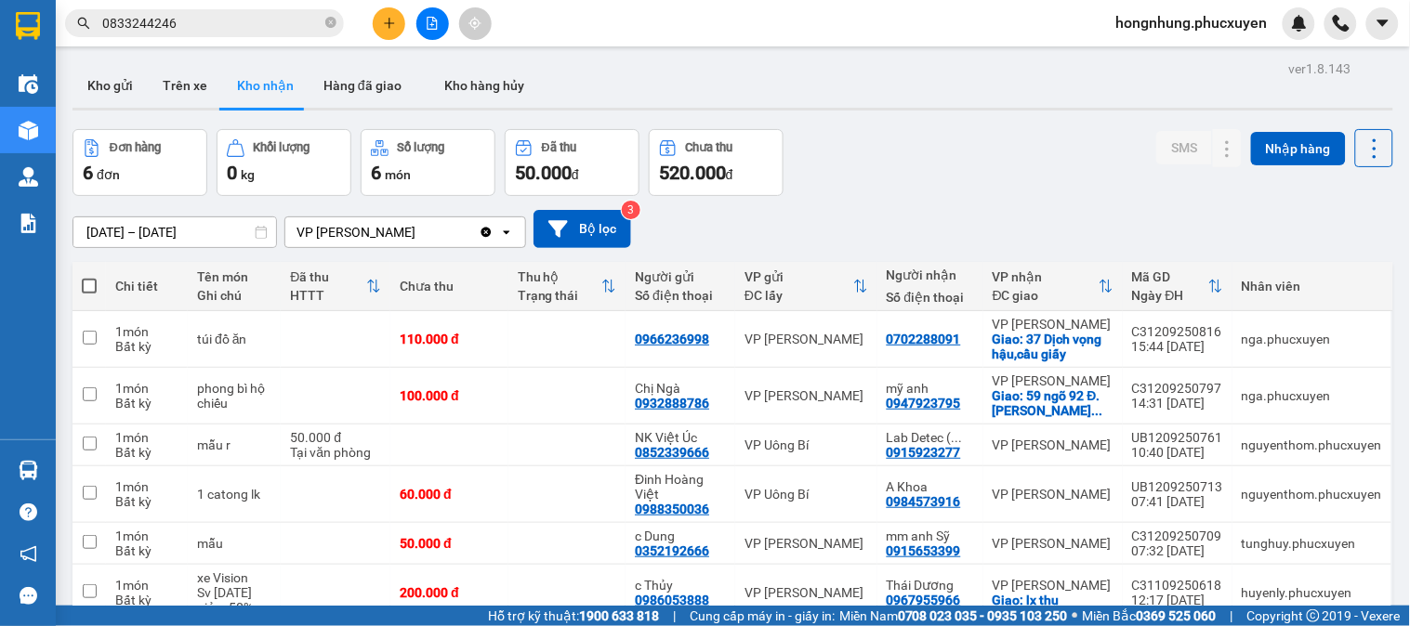
click at [1030, 152] on section "Kết quả tìm kiếm ( 8 ) Bộ lọc Ngày tạo đơn gần nhất Mã ĐH Trạng thái Món hàng T…" at bounding box center [705, 313] width 1410 height 626
click at [1184, 344] on icon at bounding box center [1190, 339] width 13 height 13
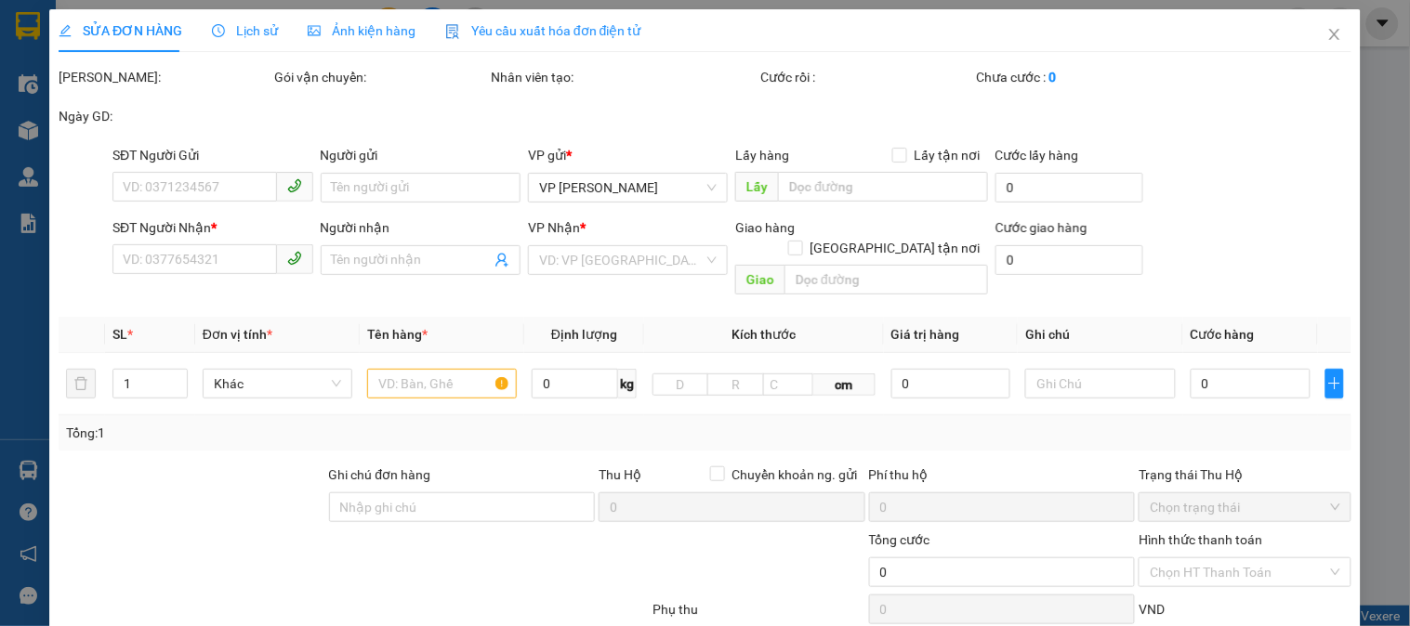
type input "0966236998"
type input "0702288091"
checkbox input "true"
type input "37 Dịch vọng hậu,cầu giấy"
type input "110.000"
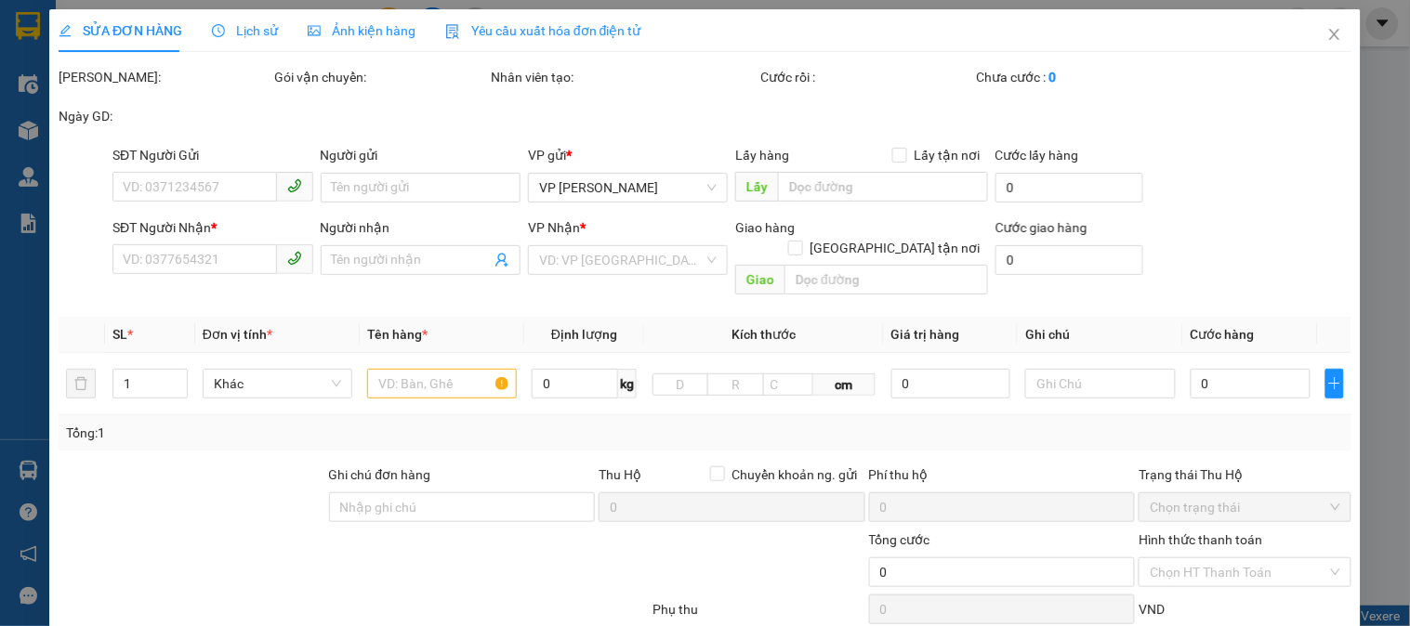
type input "110.000"
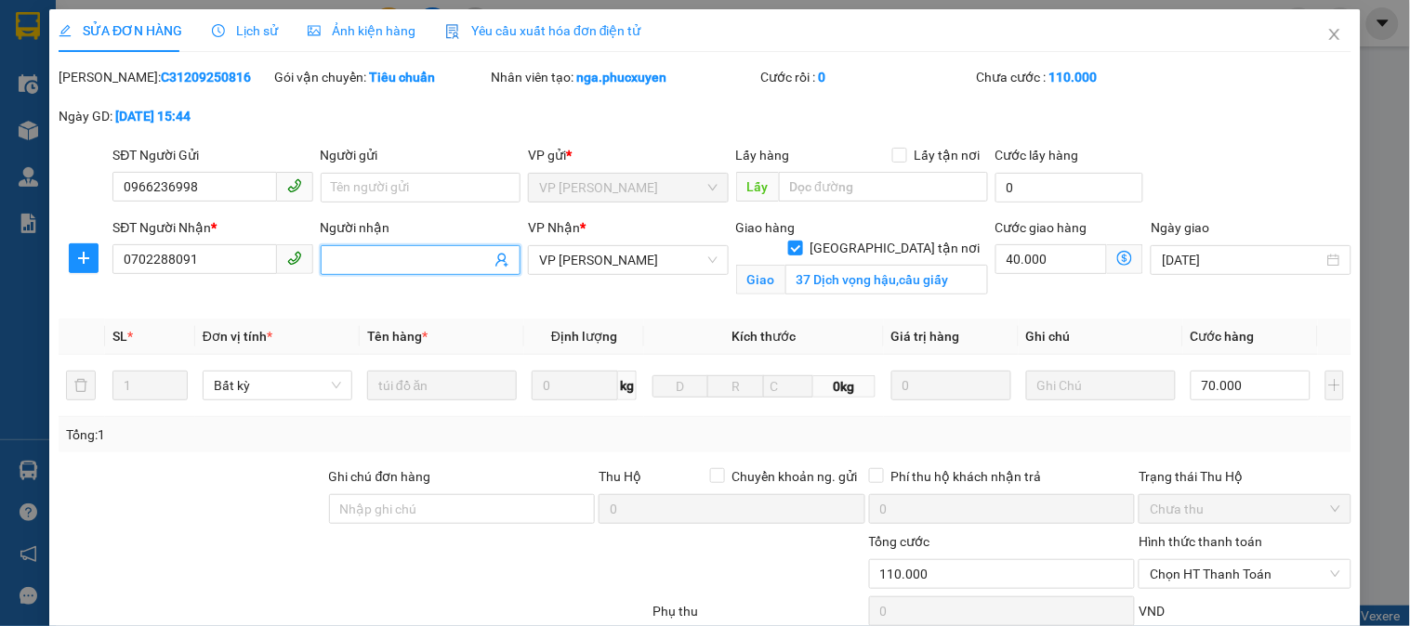
click at [383, 265] on input "Người nhận" at bounding box center [411, 260] width 159 height 20
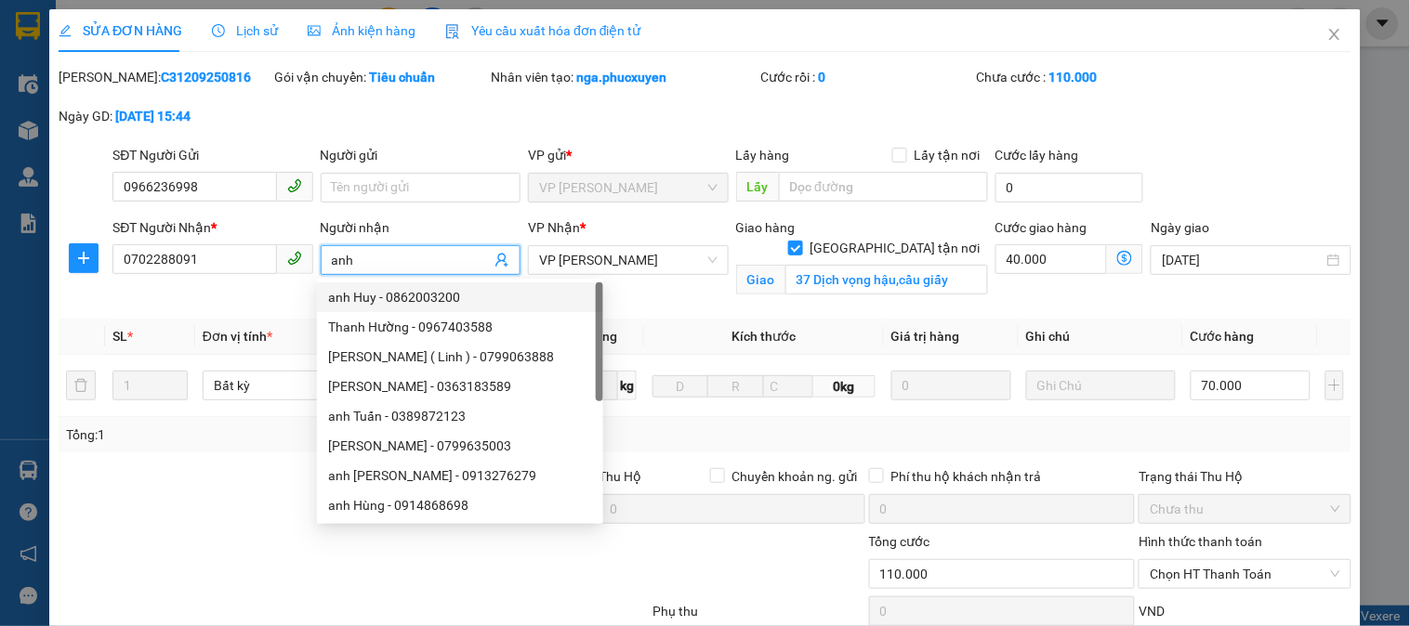
type input "anh"
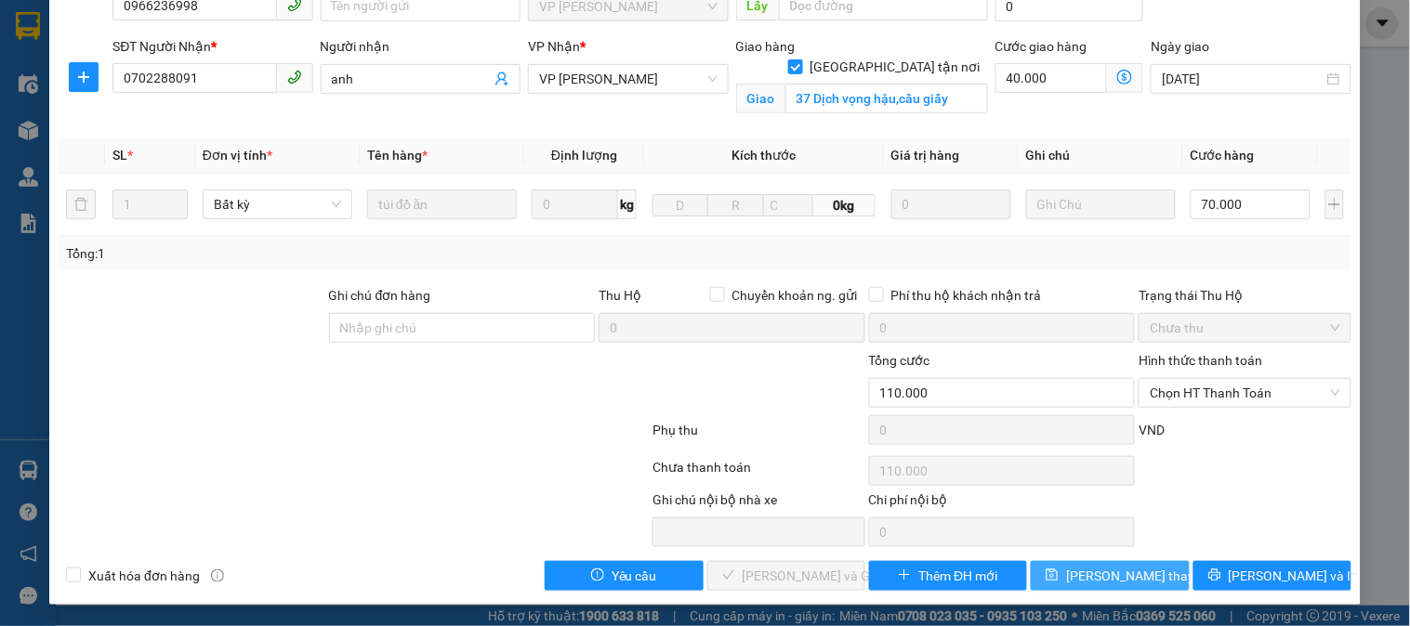
click at [1106, 574] on span "Lưu thay đổi" at bounding box center [1140, 576] width 149 height 20
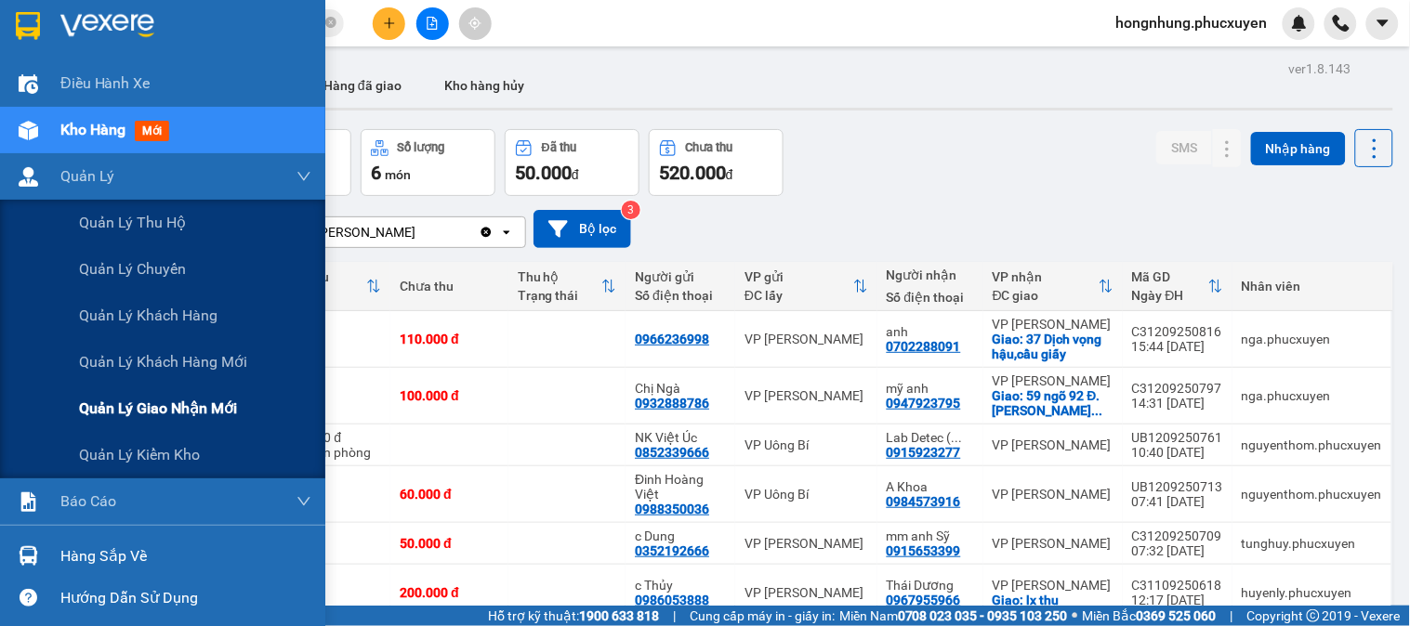
click at [193, 397] on span "Quản lý giao nhận mới" at bounding box center [158, 408] width 158 height 23
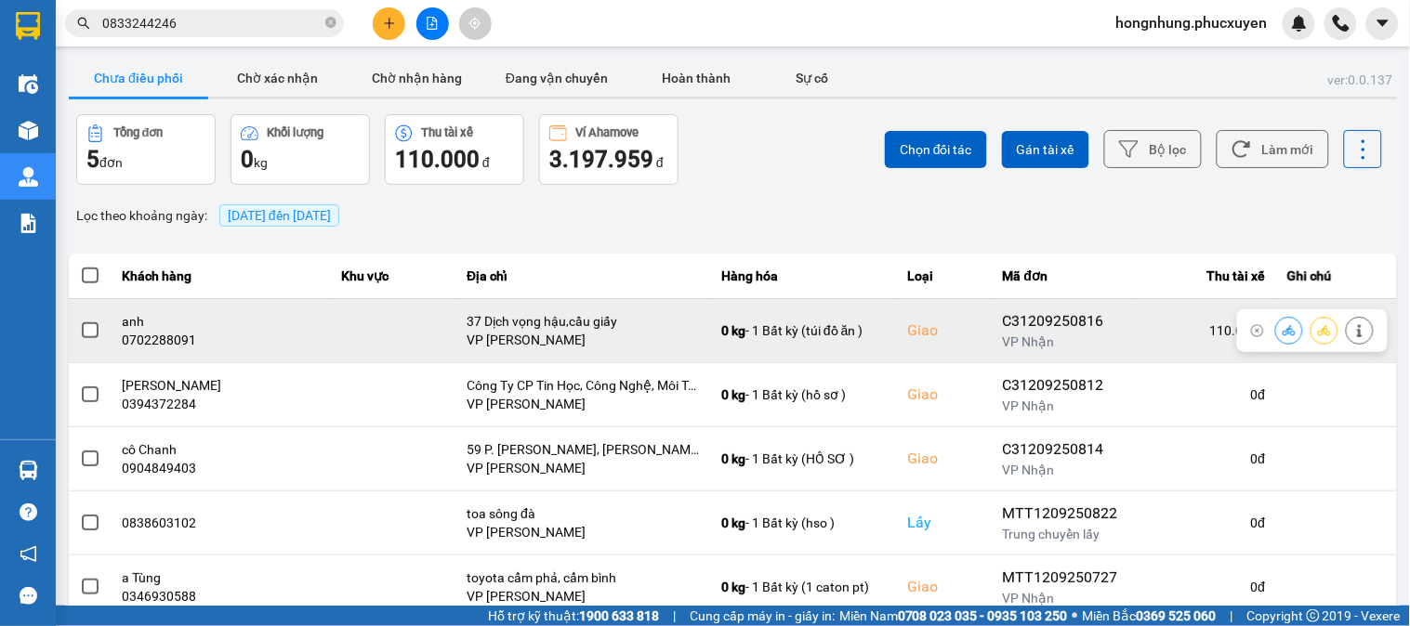
click at [1282, 332] on icon at bounding box center [1288, 330] width 13 height 10
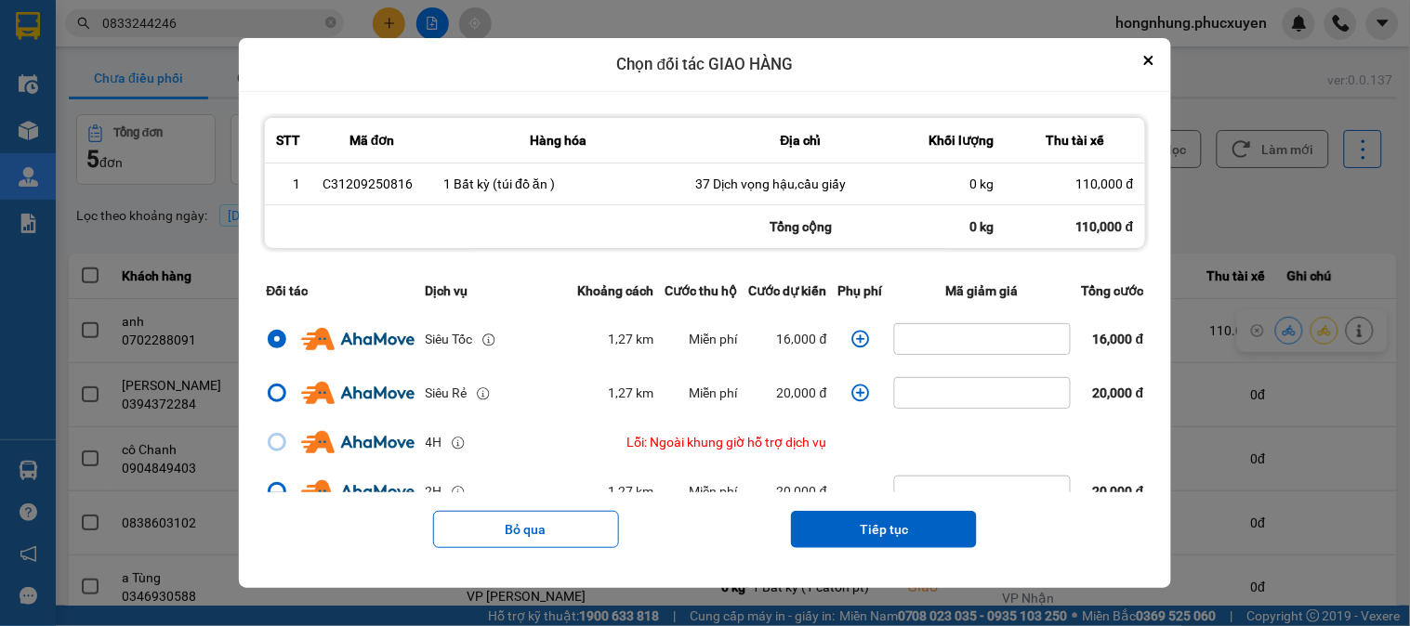
click at [858, 345] on icon "dialog" at bounding box center [860, 339] width 19 height 19
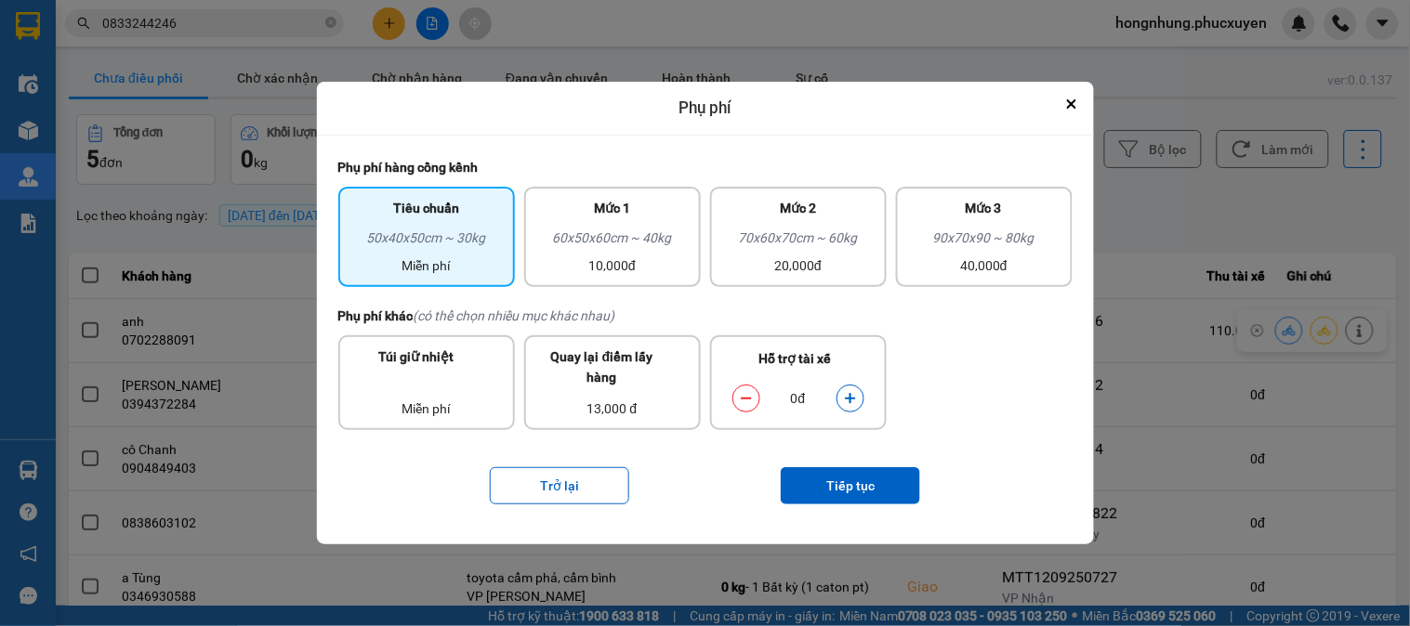
click at [851, 394] on icon "dialog" at bounding box center [850, 398] width 10 height 10
click at [868, 486] on button "Tiếp tục" at bounding box center [850, 485] width 139 height 37
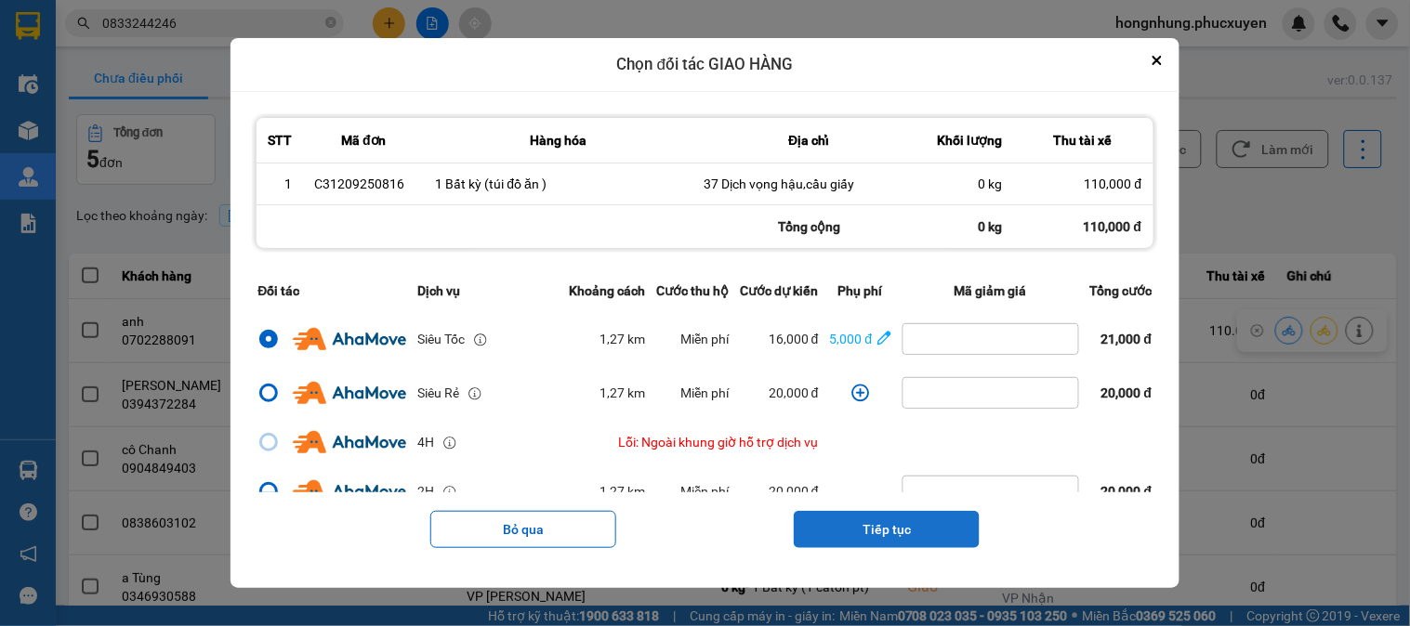
click at [886, 524] on button "Tiếp tục" at bounding box center [887, 529] width 186 height 37
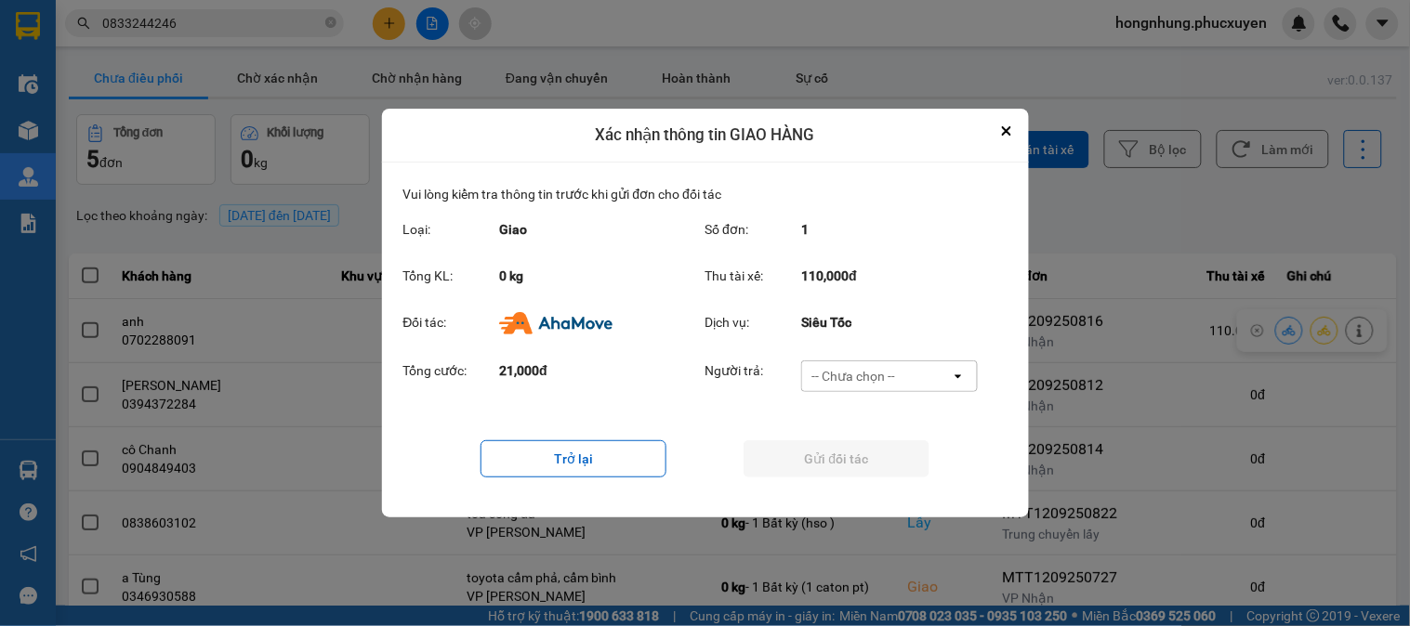
drag, startPoint x: 878, startPoint y: 372, endPoint x: 869, endPoint y: 388, distance: 19.1
click at [877, 372] on div "-- Chưa chọn --" at bounding box center [853, 376] width 84 height 19
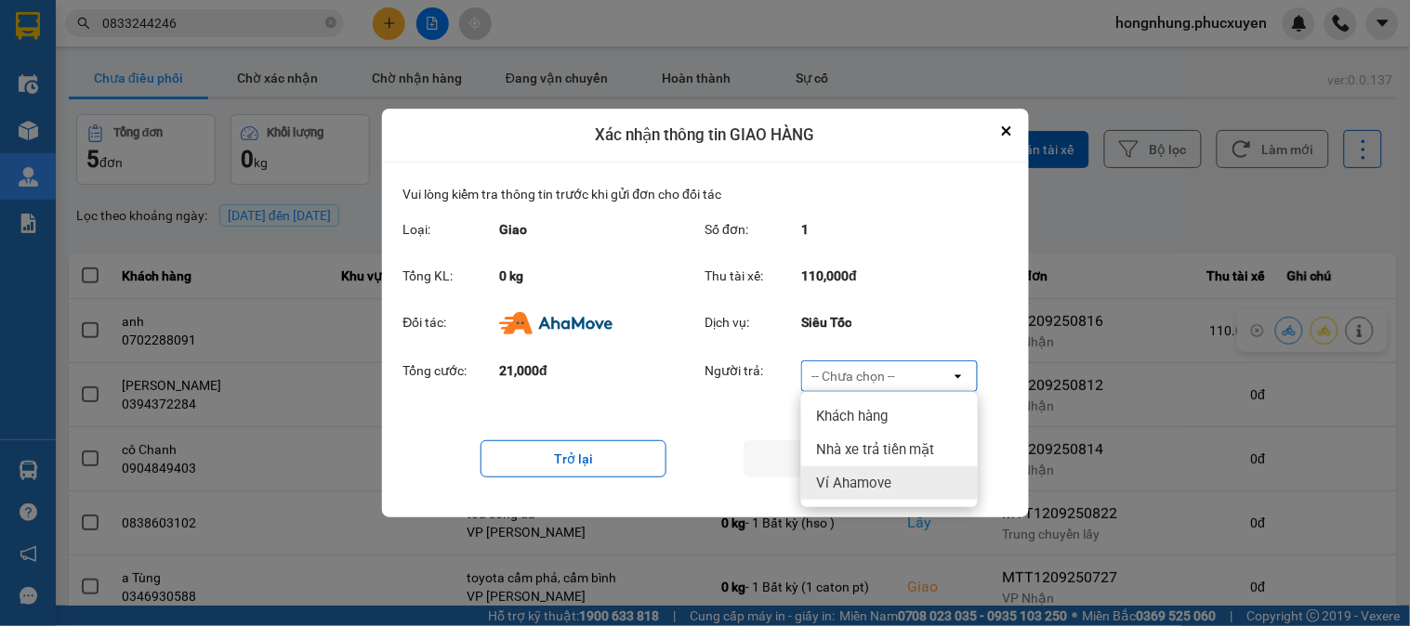
click at [869, 483] on span "Ví Ahamove" at bounding box center [853, 483] width 75 height 19
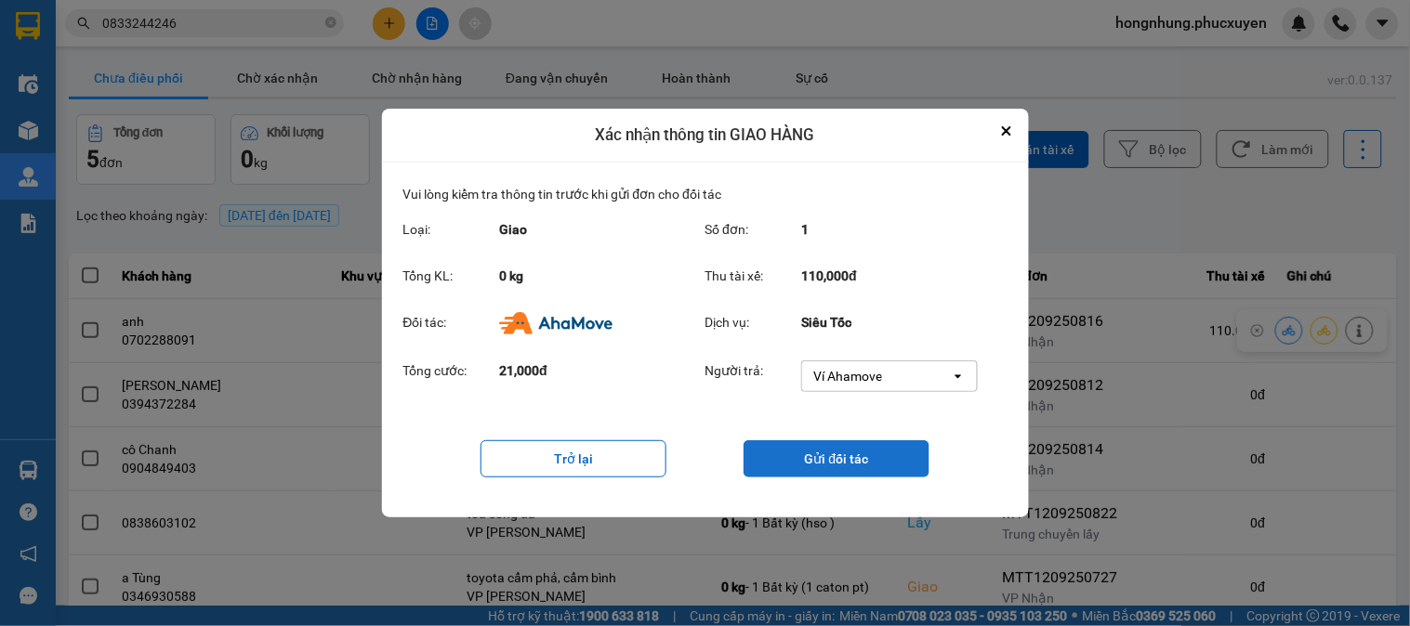
click at [866, 460] on button "Gửi đối tác" at bounding box center [836, 458] width 186 height 37
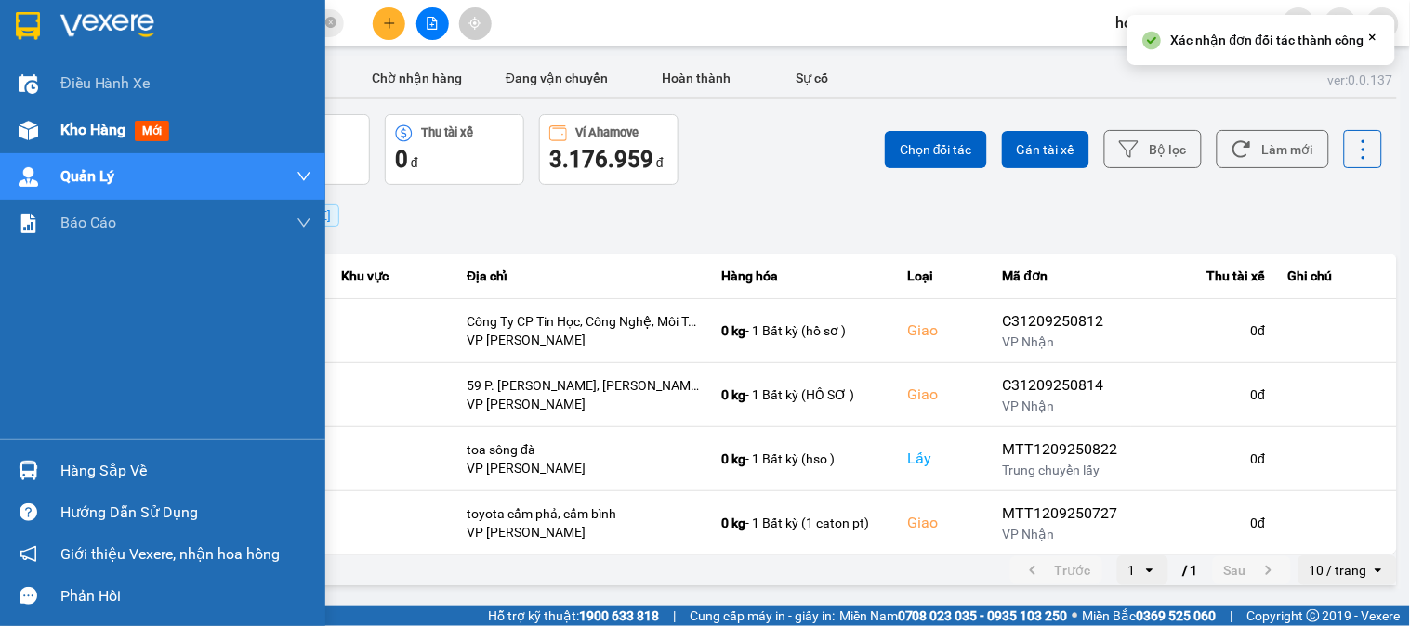
click at [37, 139] on img at bounding box center [29, 131] width 20 height 20
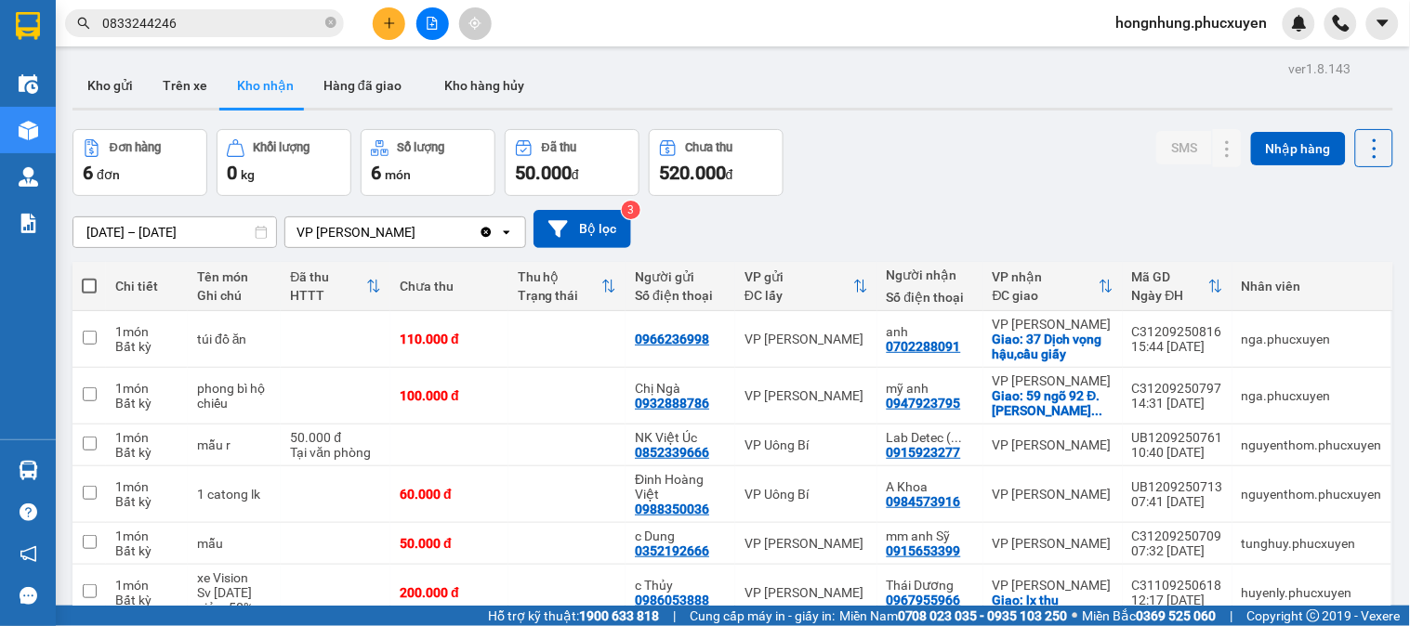
scroll to position [123, 0]
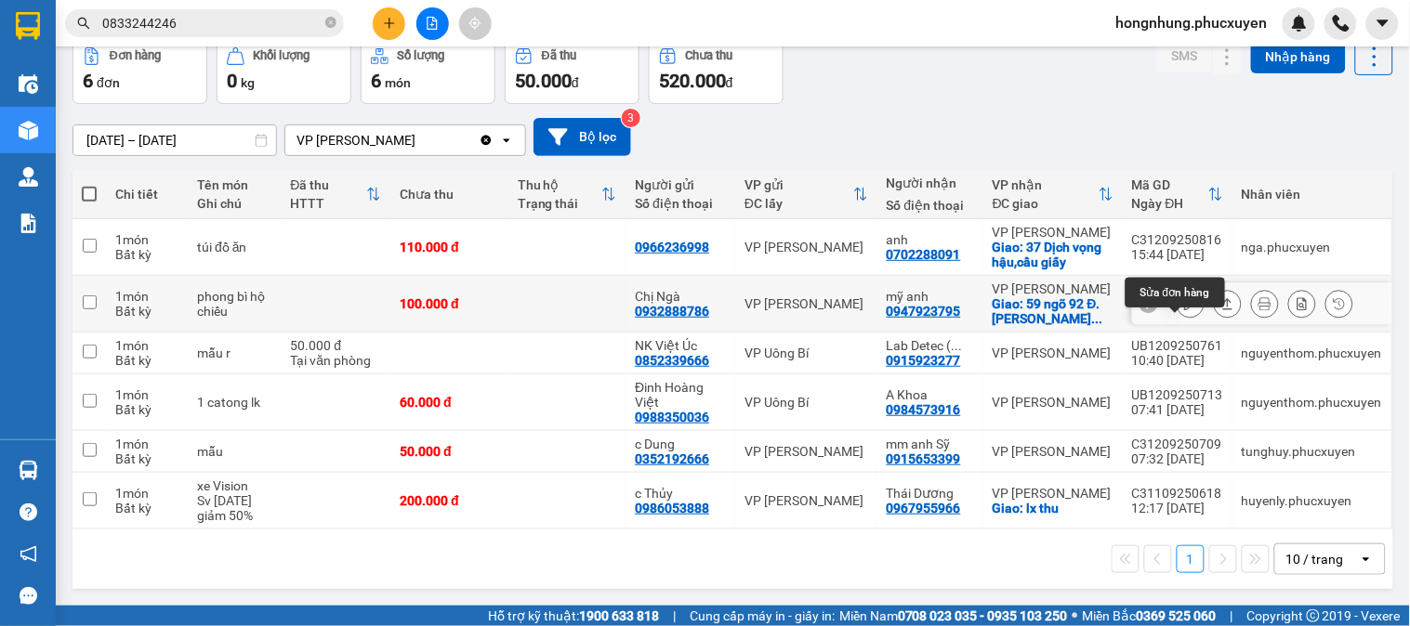
click at [1184, 297] on icon at bounding box center [1190, 303] width 13 height 13
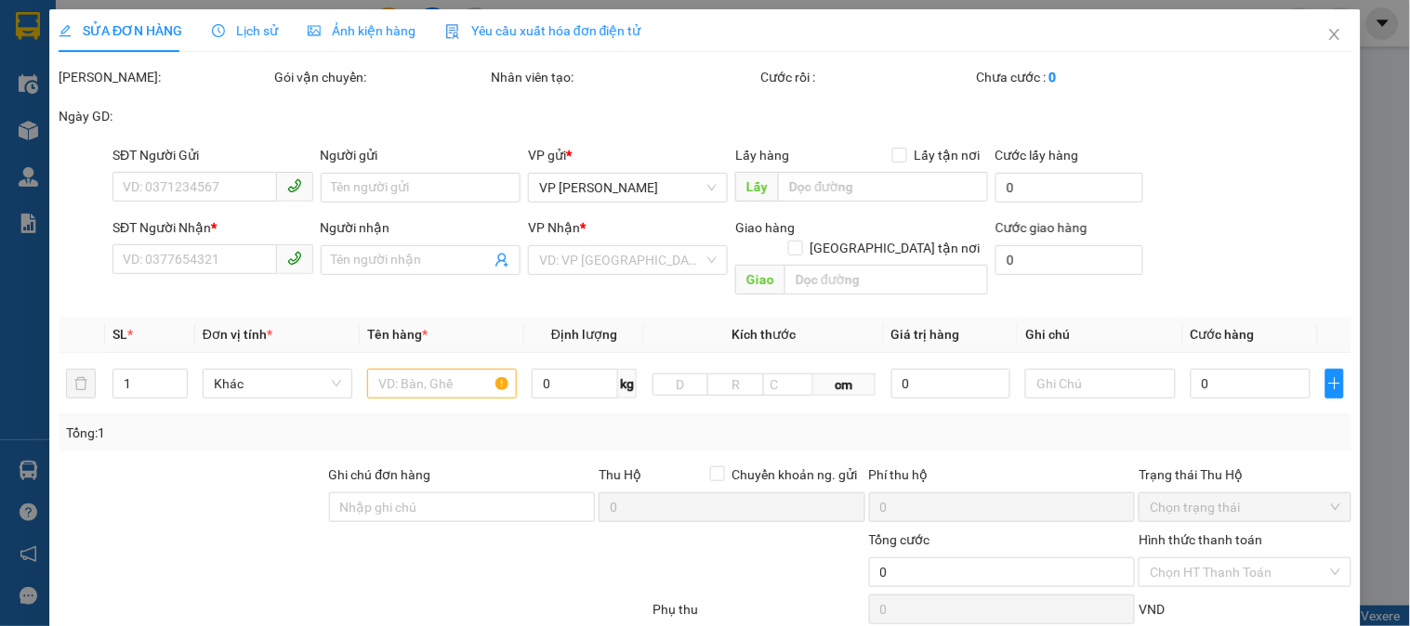
type input "0932888786"
type input "Chị Ngà"
type input "0947923795"
type input "mỹ anh"
checkbox input "true"
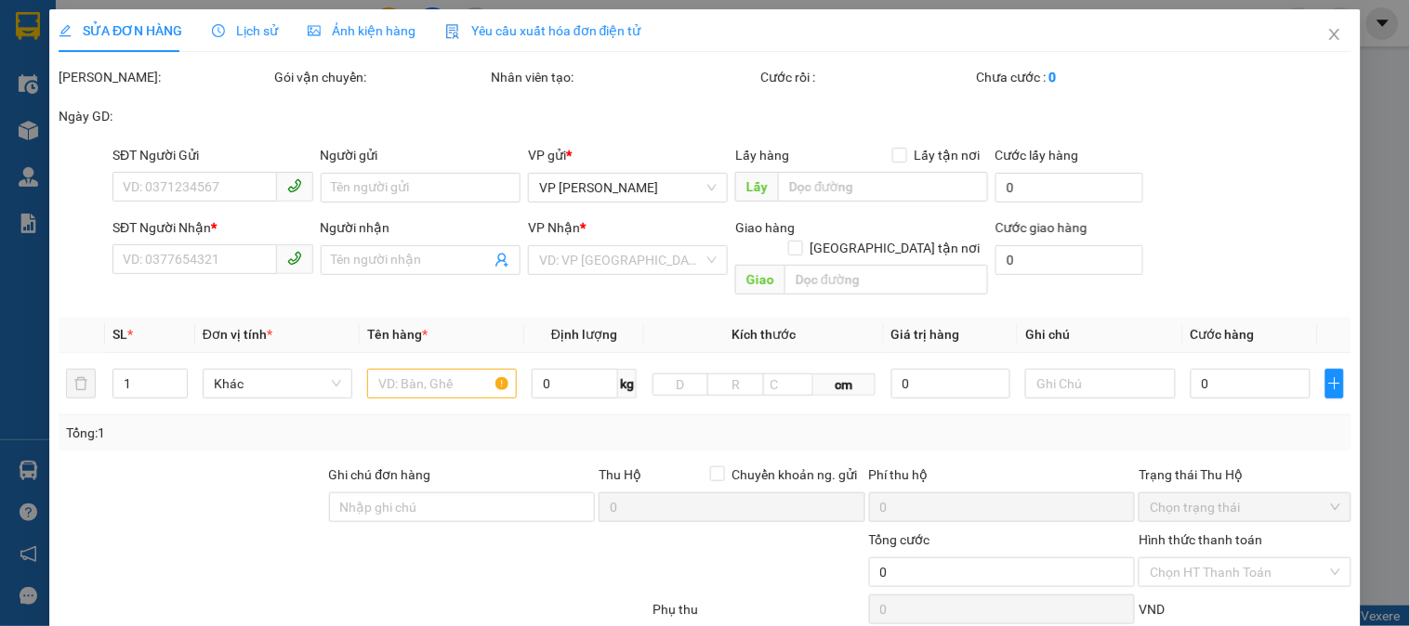
type input "59 ngõ 92 Đ. Nguyễn Khánh Toàn, Quan Hoa, Cầu Giấy"
type input "100.000"
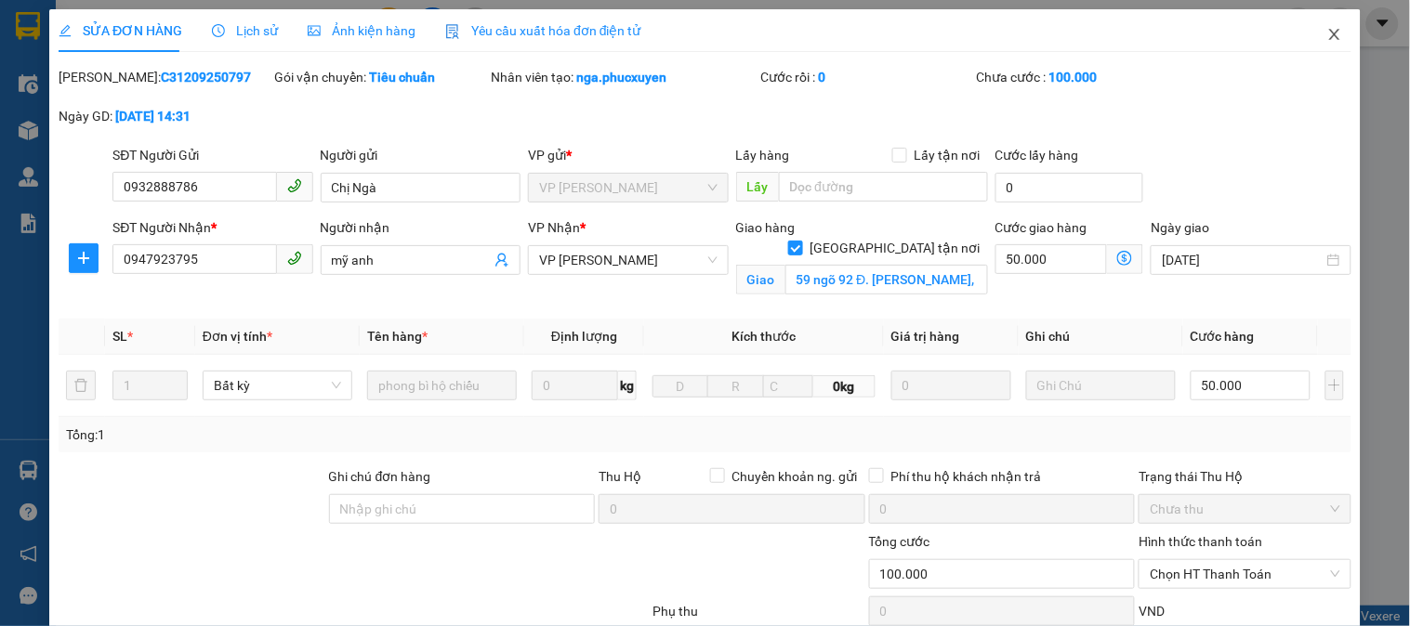
click at [1329, 40] on icon "close" at bounding box center [1334, 34] width 10 height 11
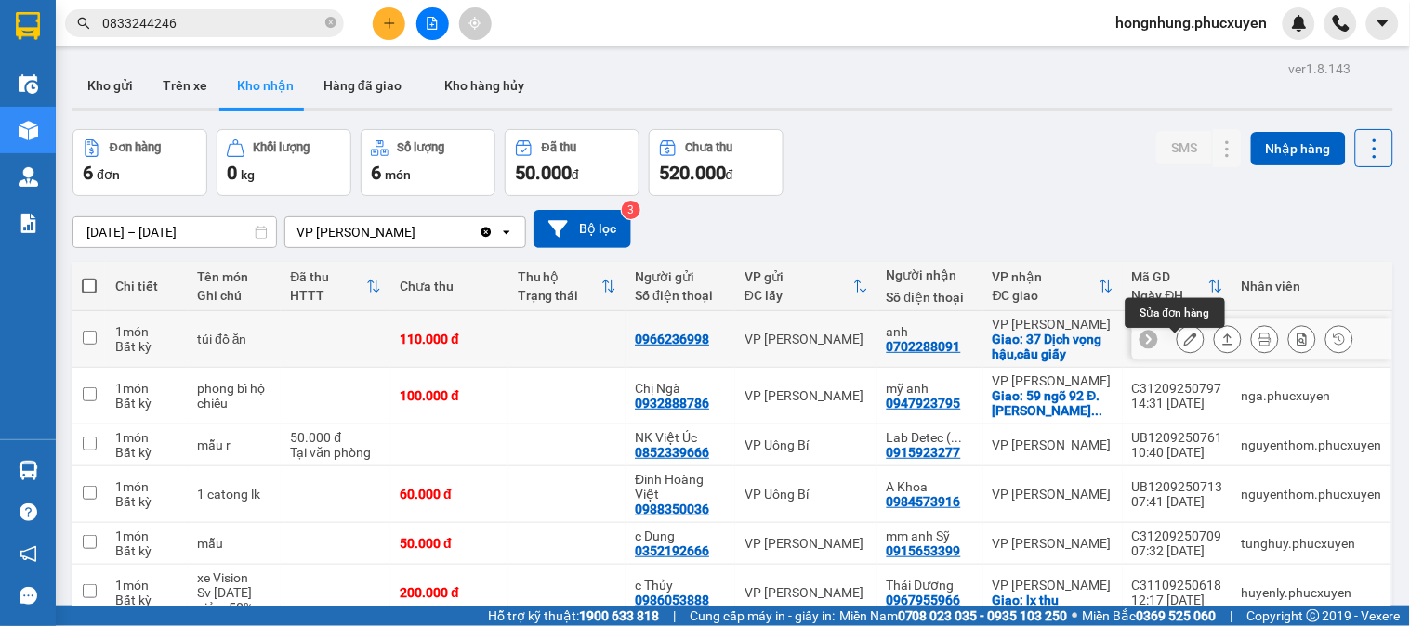
click at [1187, 346] on button at bounding box center [1190, 339] width 26 height 33
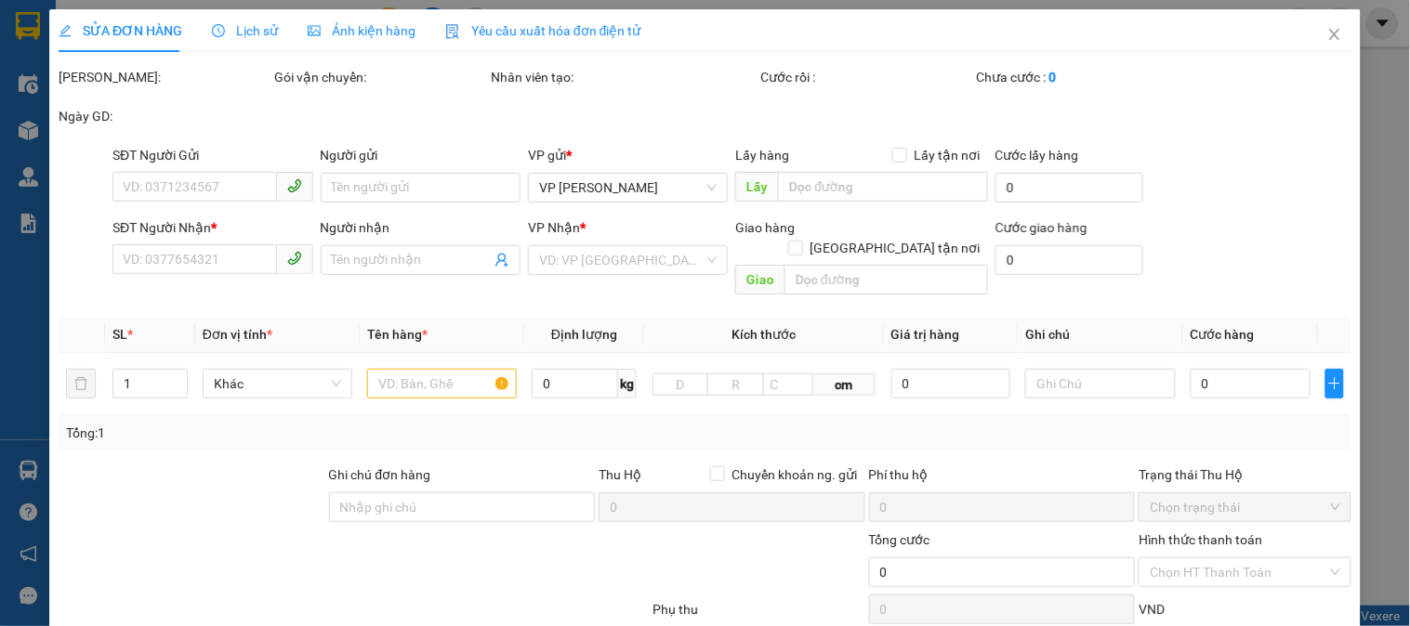
type input "0966236998"
type input "0702288091"
type input "anh"
checkbox input "true"
type input "37 Dịch vọng hậu,cầu giấy"
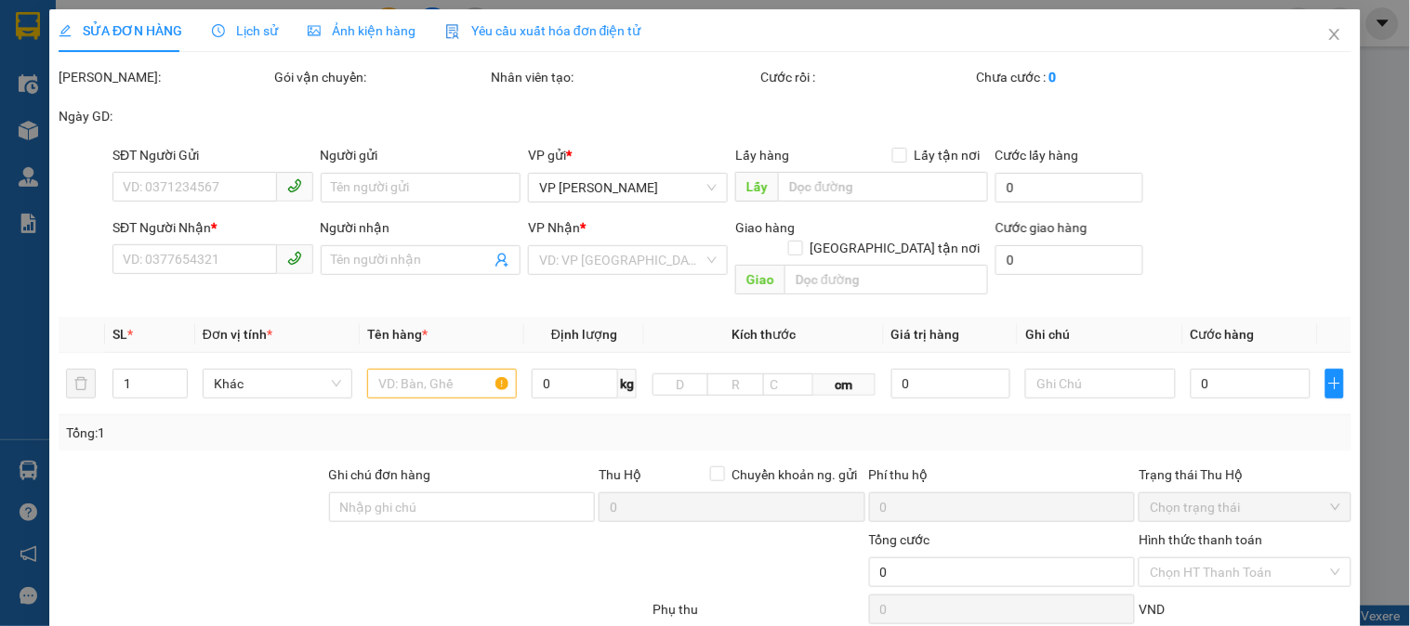
type input "110.000"
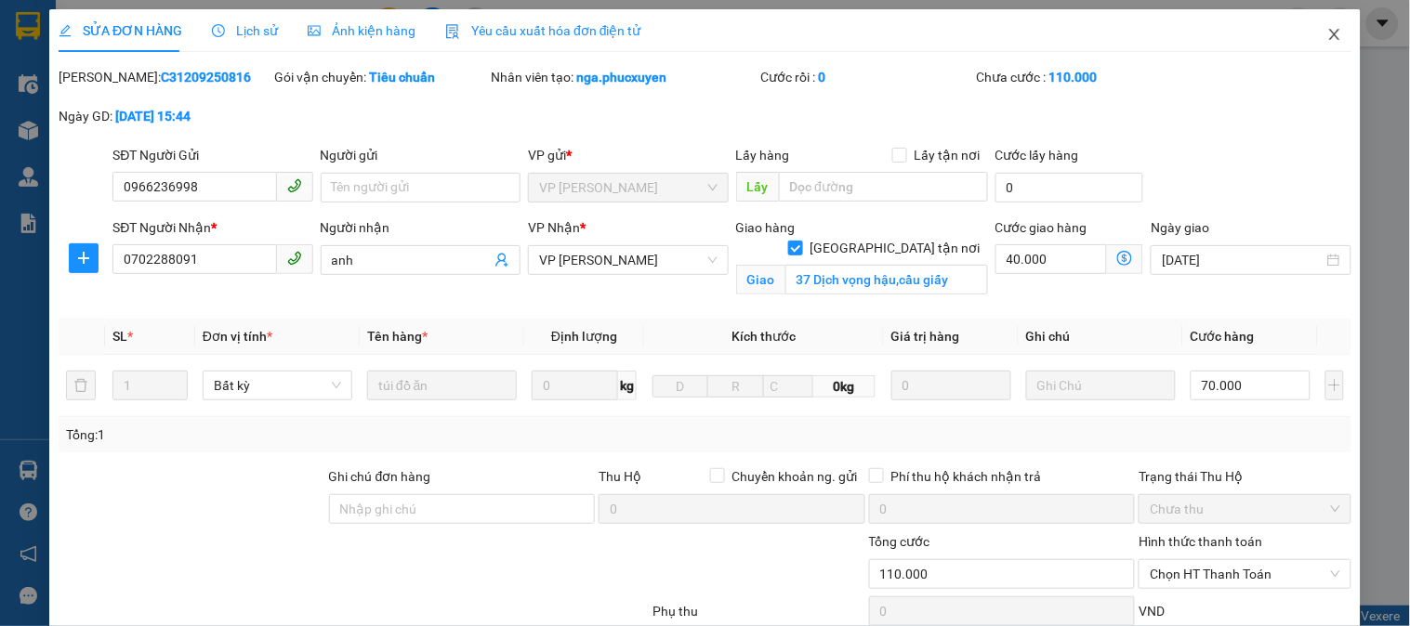
click at [1324, 24] on span "Close" at bounding box center [1334, 35] width 52 height 52
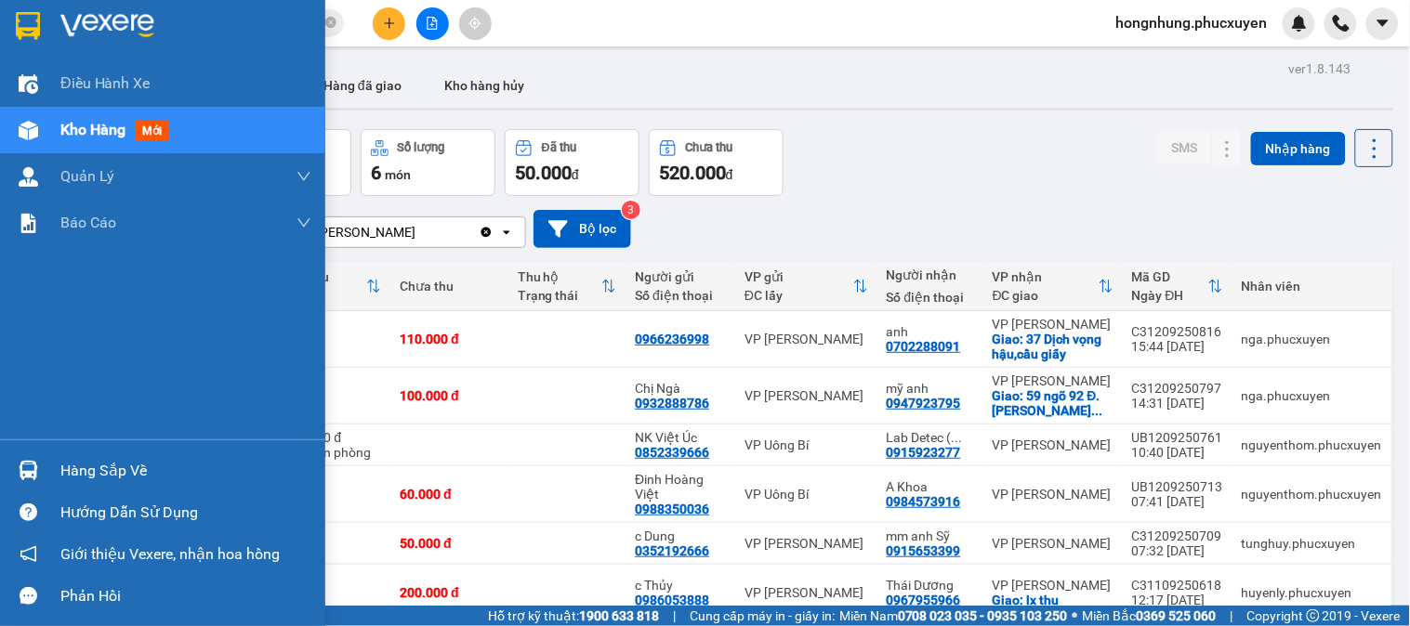
click at [39, 479] on div at bounding box center [28, 470] width 33 height 33
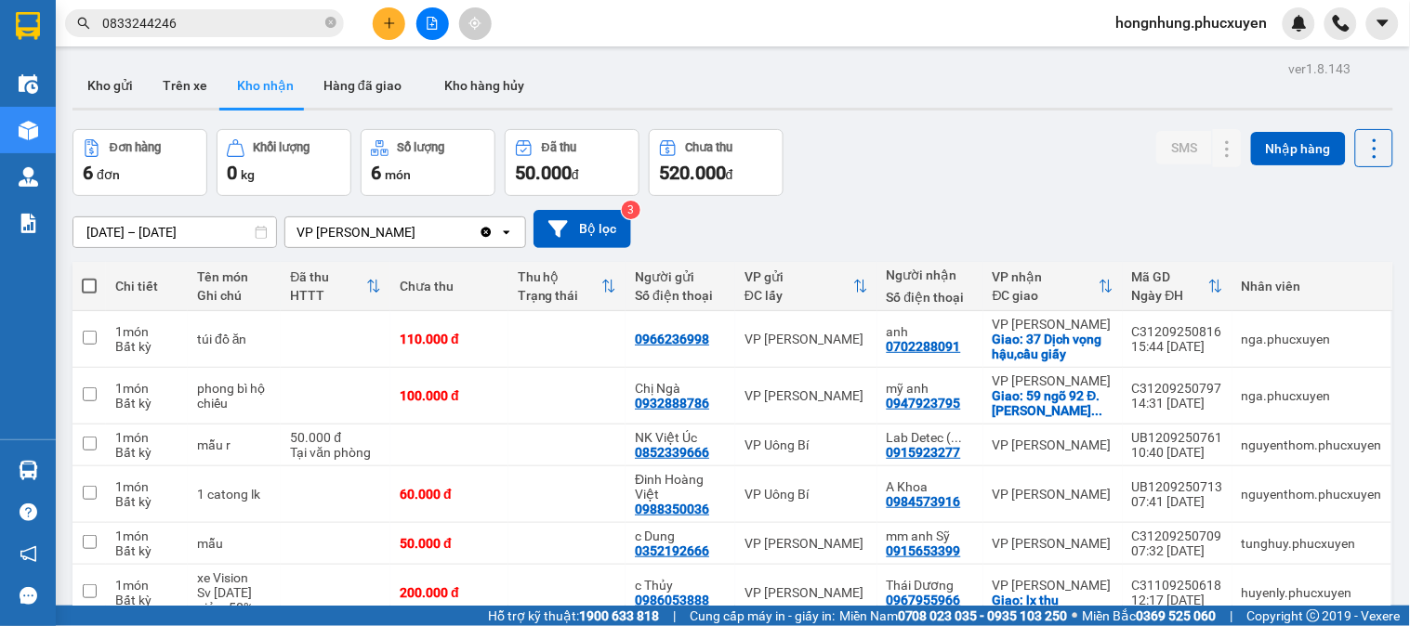
click at [901, 249] on section "Kết quả tìm kiếm ( 8 ) Bộ lọc Ngày tạo đơn gần nhất Mã ĐH Trạng thái Món hàng T…" at bounding box center [705, 313] width 1410 height 626
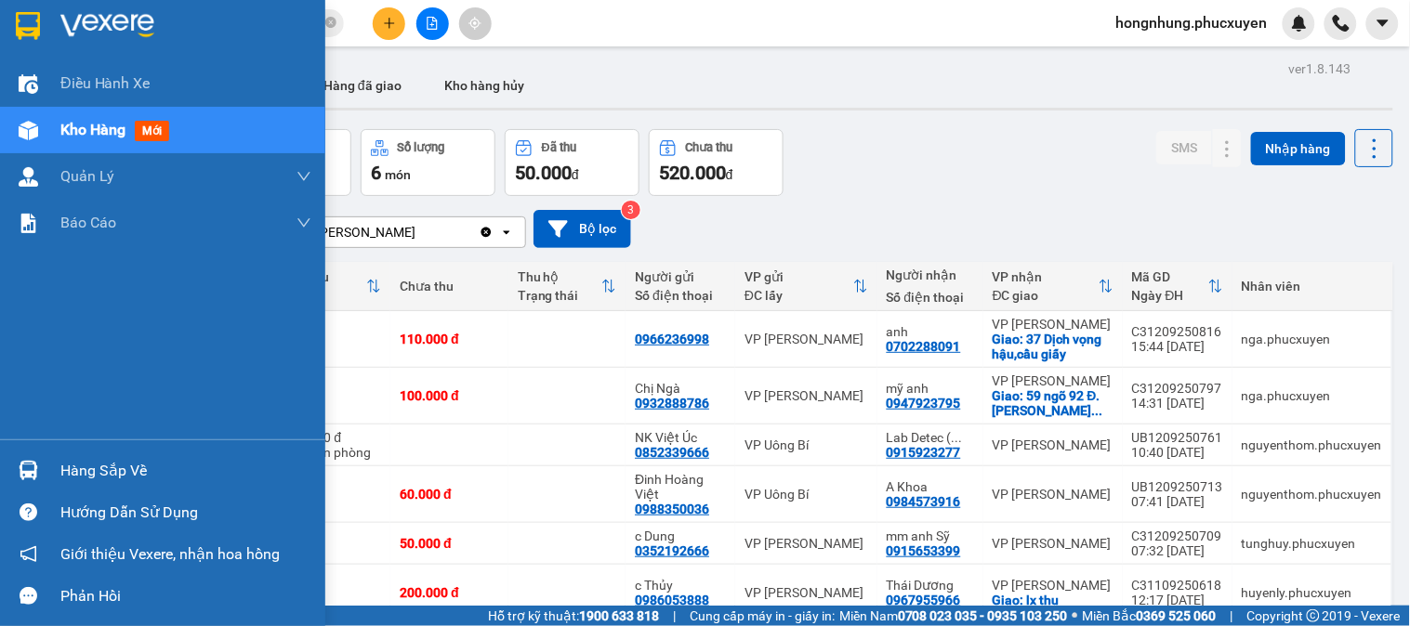
click at [19, 472] on img at bounding box center [29, 471] width 20 height 20
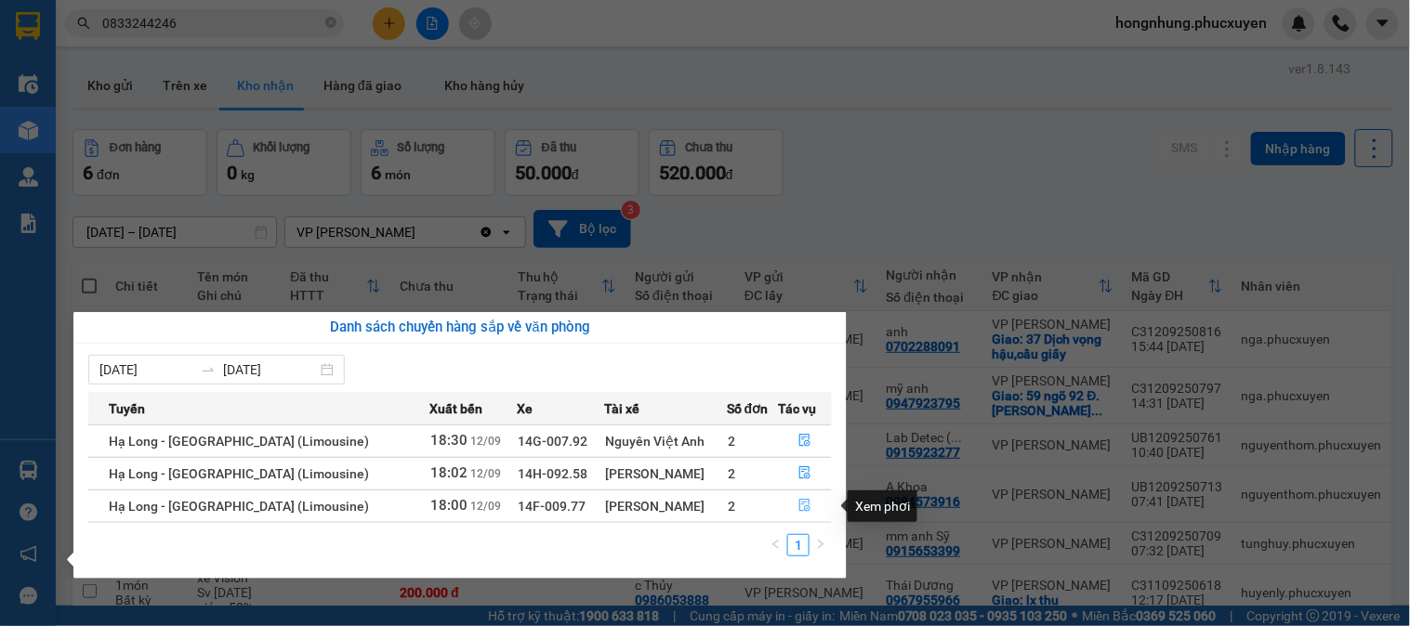
click at [804, 508] on icon "file-done" at bounding box center [804, 505] width 13 height 13
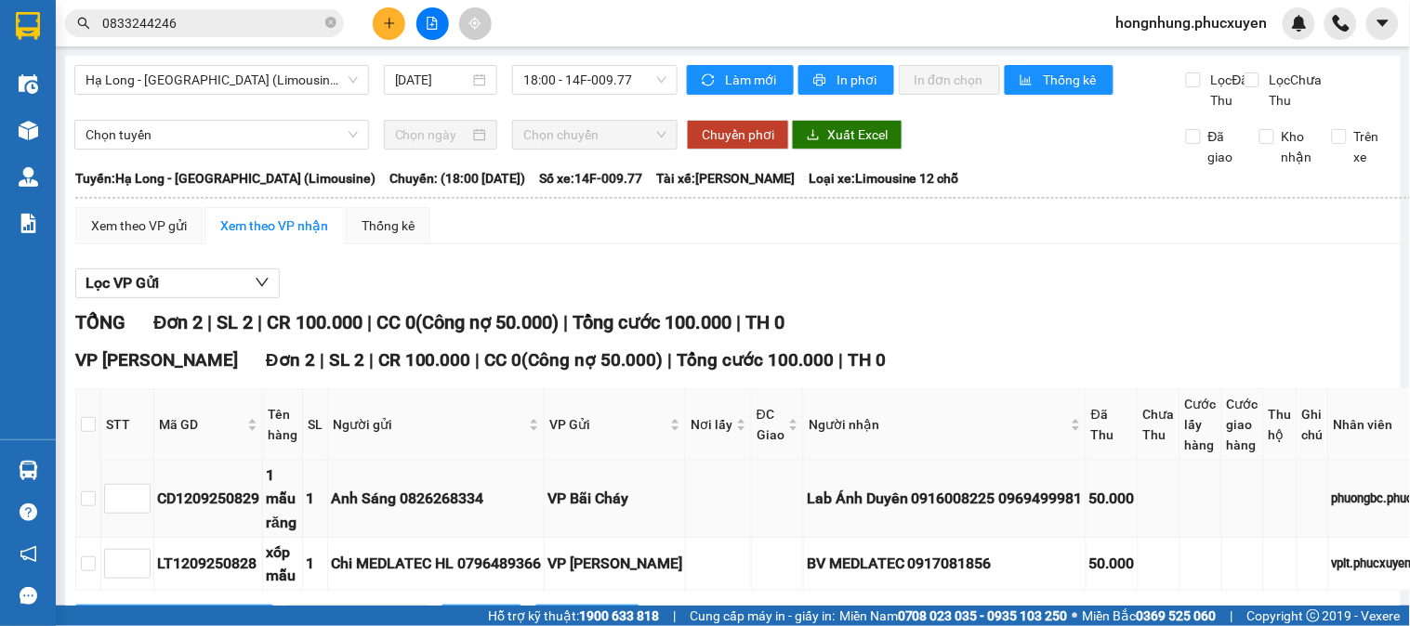
scroll to position [116, 0]
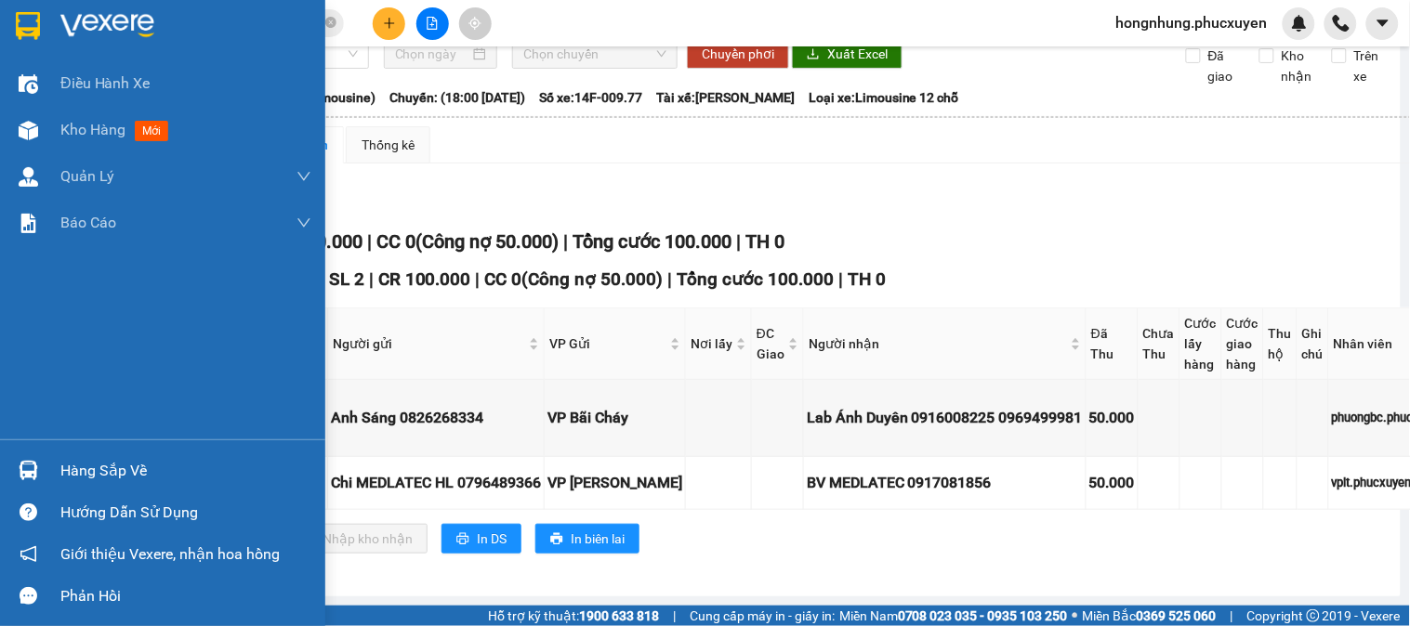
click at [42, 457] on div at bounding box center [28, 470] width 33 height 33
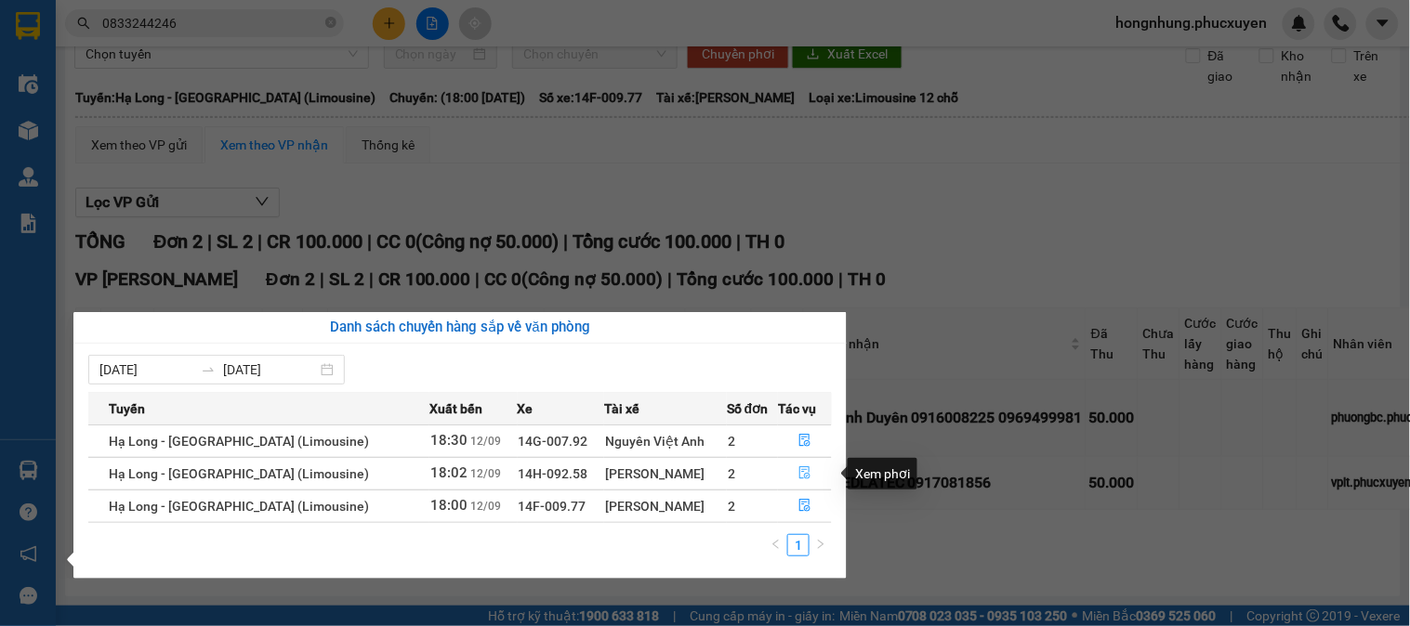
click at [792, 471] on button "button" at bounding box center [805, 474] width 52 height 30
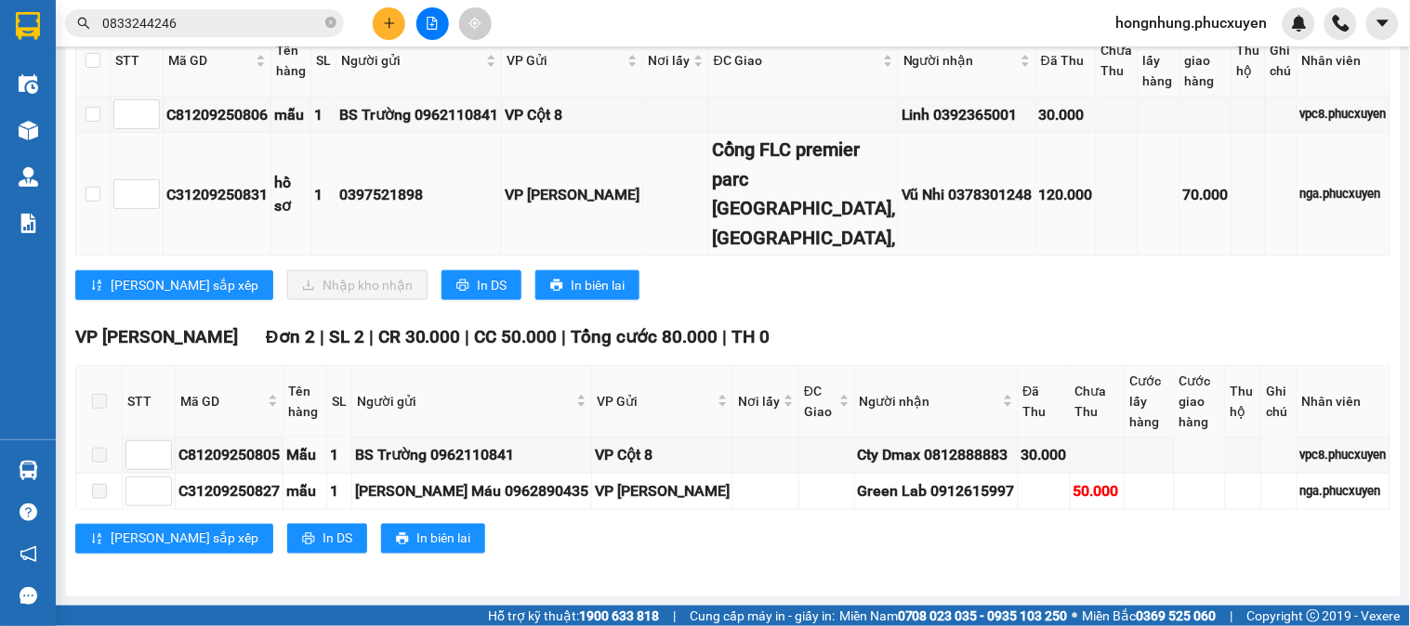
scroll to position [282, 0]
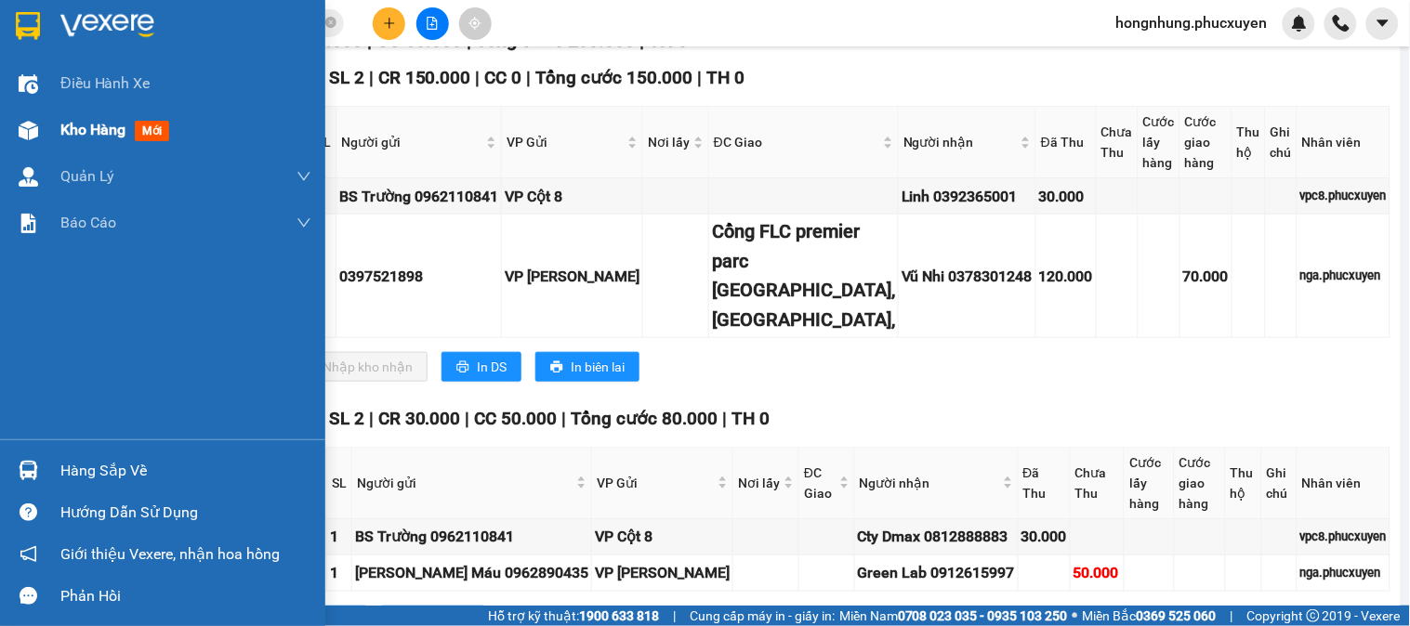
click at [34, 133] on img at bounding box center [29, 131] width 20 height 20
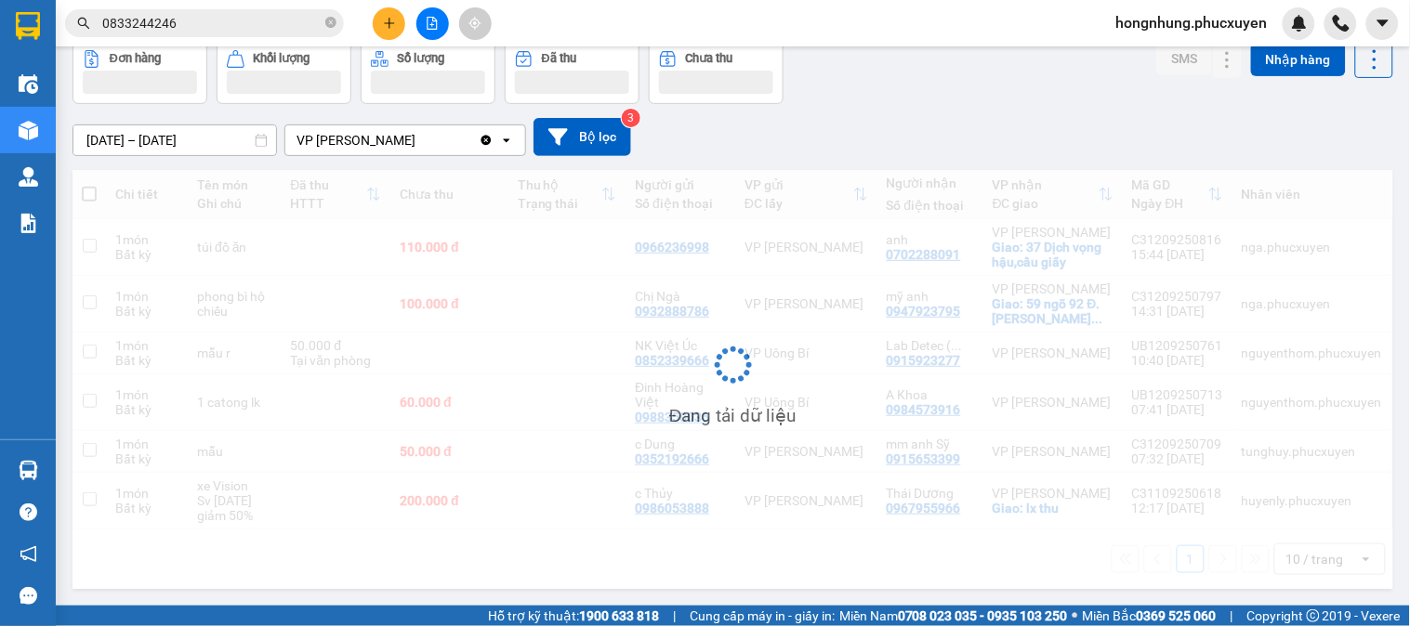
scroll to position [123, 0]
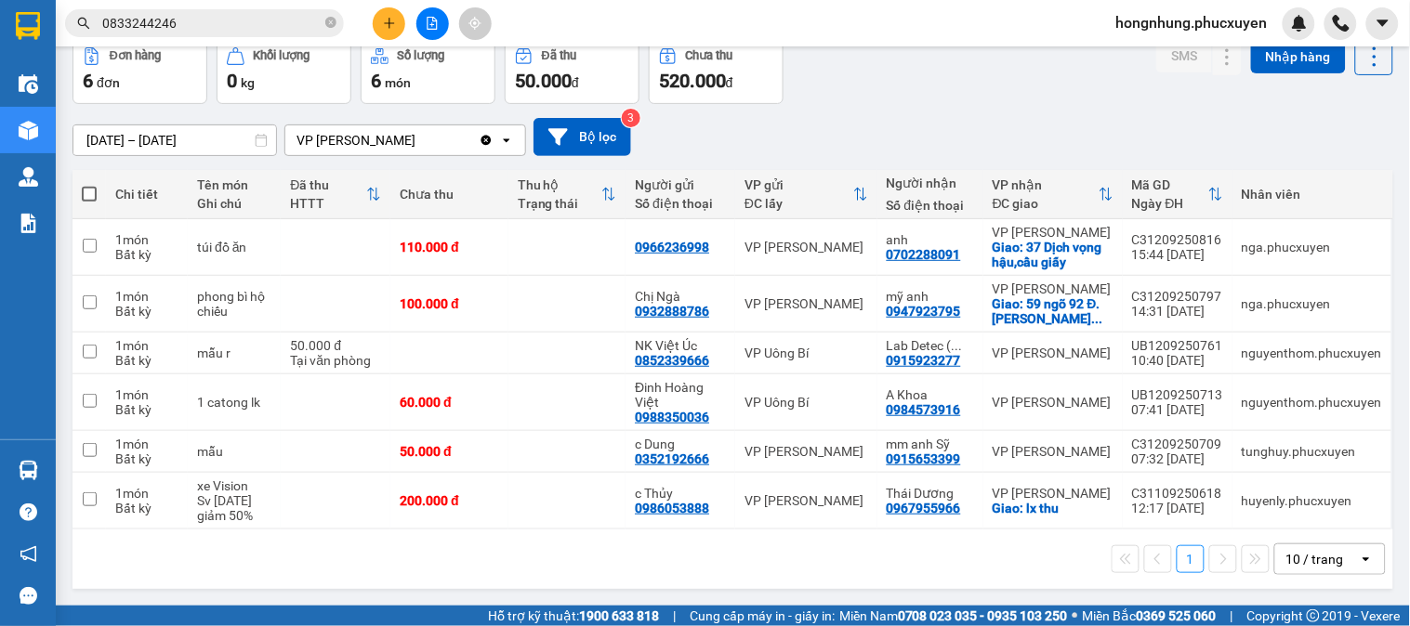
click at [862, 118] on div "10/09/2025 – 12/09/2025 Press the down arrow key to interact with the calendar …" at bounding box center [732, 137] width 1320 height 38
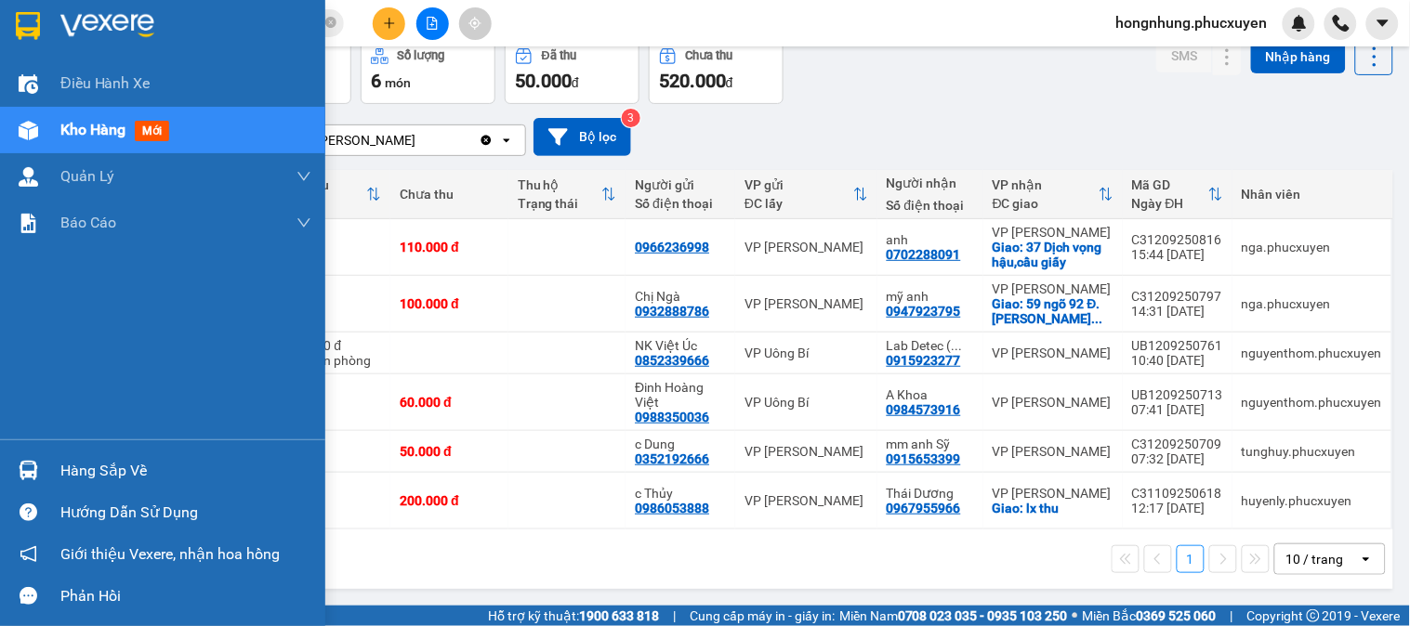
click at [39, 474] on div at bounding box center [28, 470] width 33 height 33
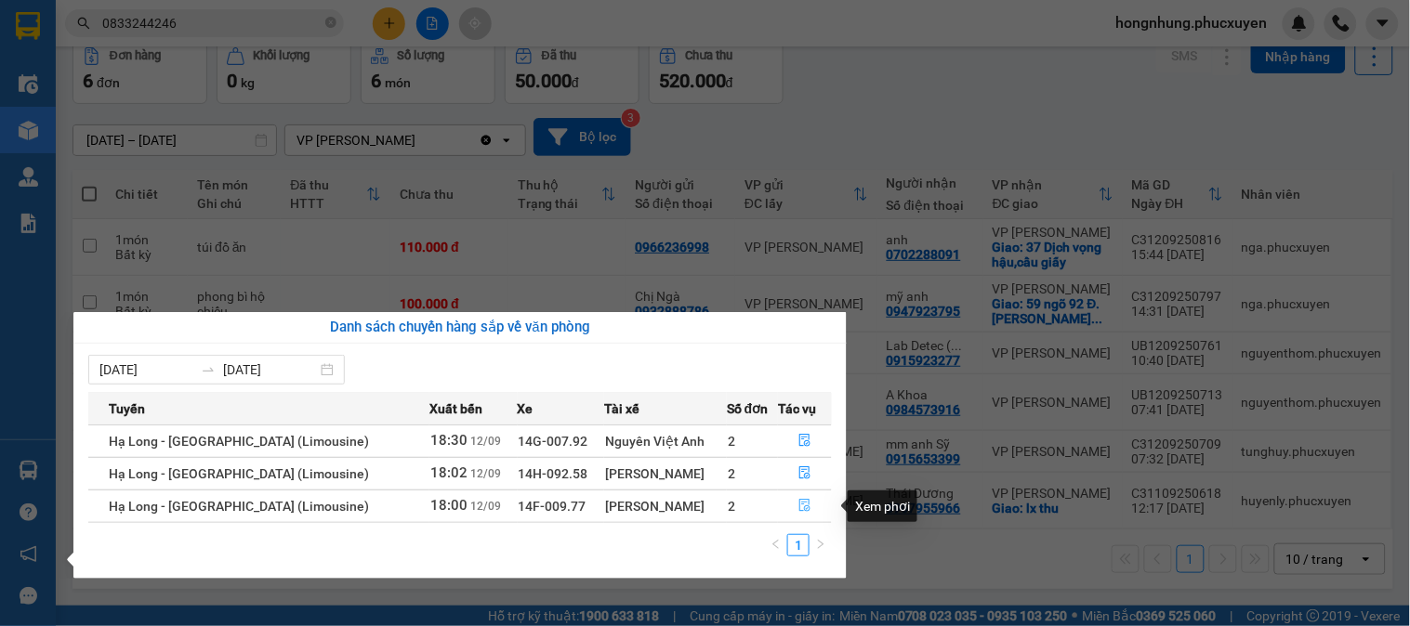
click at [799, 504] on icon "file-done" at bounding box center [804, 505] width 11 height 13
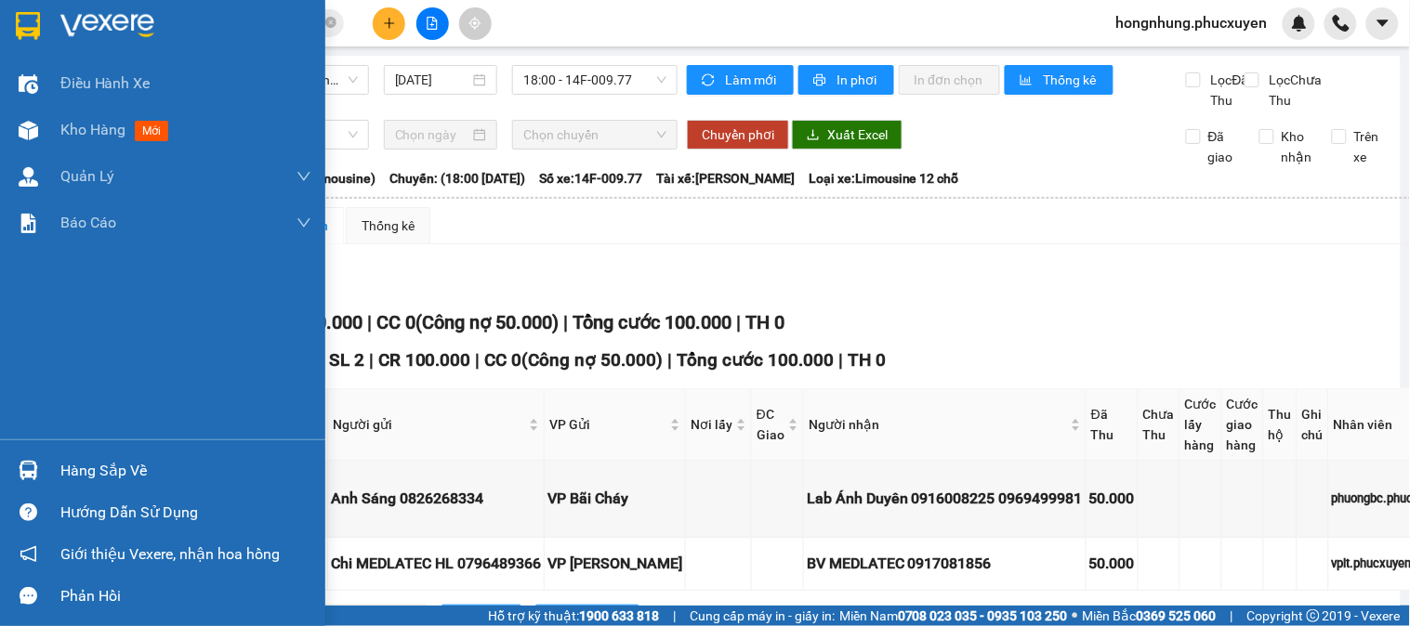
click at [12, 458] on div at bounding box center [28, 470] width 33 height 33
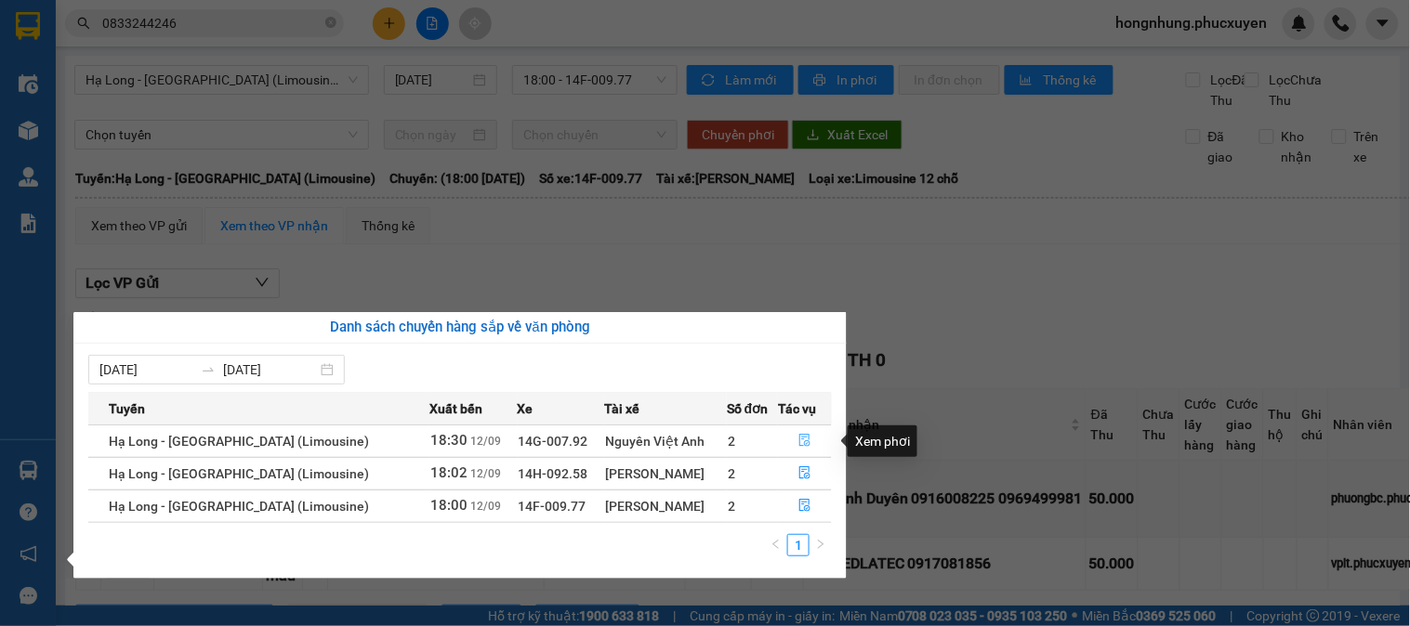
click at [802, 439] on icon "file-done" at bounding box center [804, 440] width 11 height 13
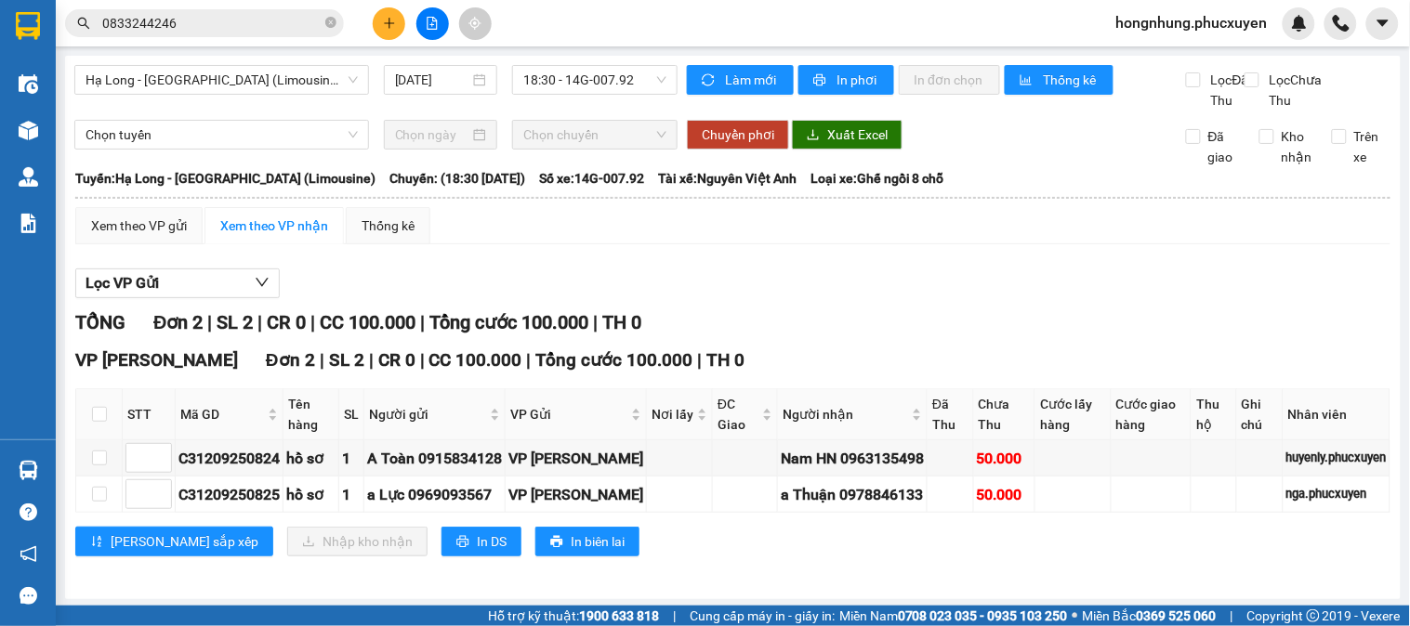
scroll to position [24, 0]
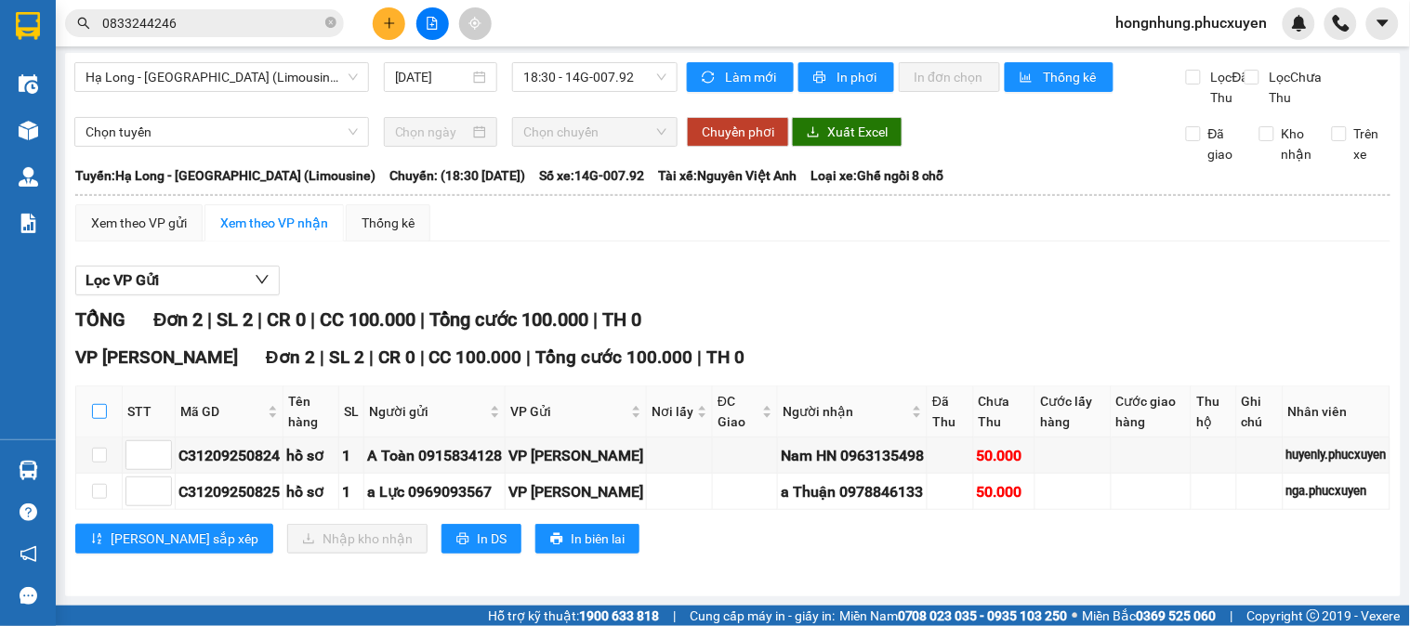
click at [104, 413] on input "checkbox" at bounding box center [99, 411] width 15 height 15
checkbox input "true"
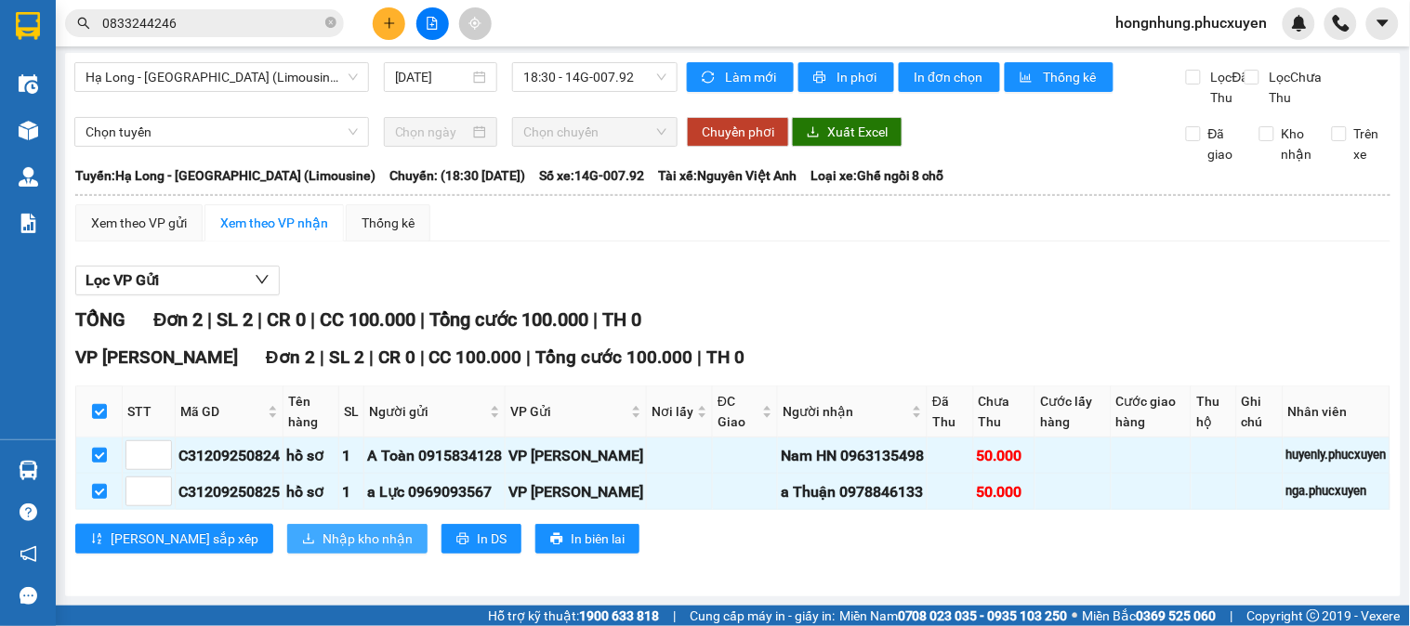
click at [322, 541] on span "Nhập kho nhận" at bounding box center [367, 539] width 90 height 20
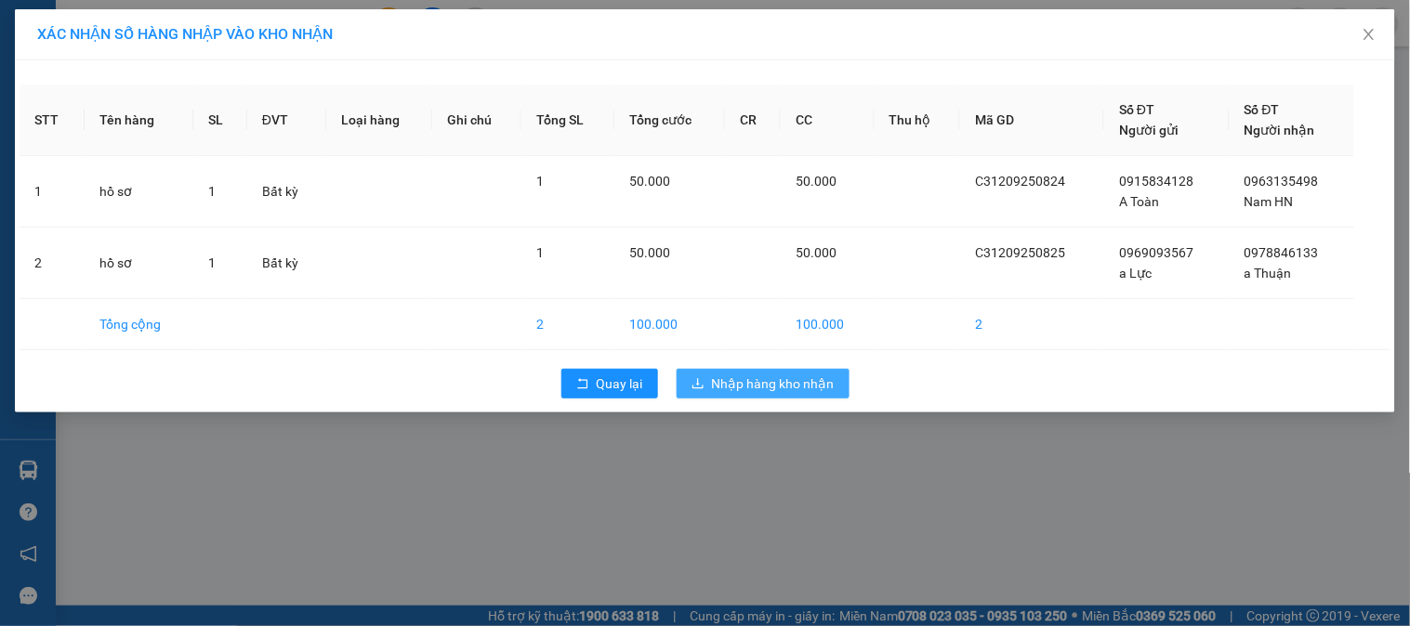
click at [799, 384] on span "Nhập hàng kho nhận" at bounding box center [773, 384] width 123 height 20
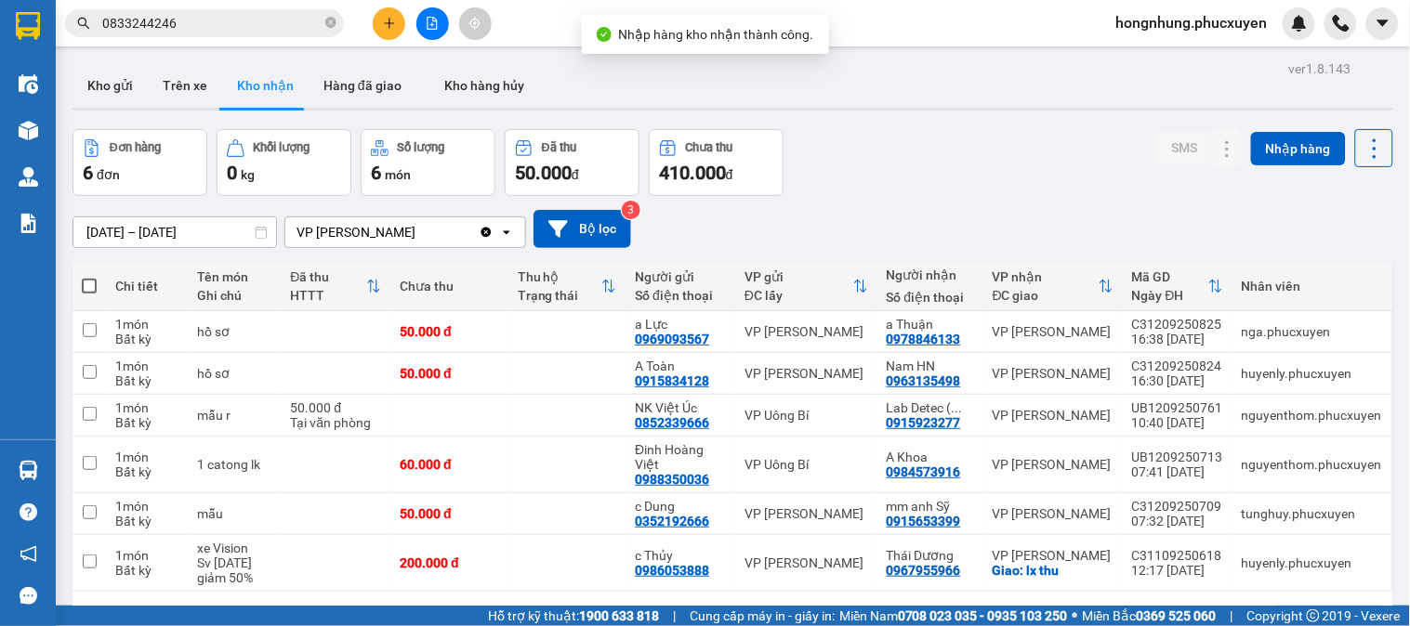
click at [1052, 195] on div "Đơn hàng 6 đơn Khối lượng 0 kg Số lượng 6 món Đã thu 50.000 đ Chưa thu 410.000 …" at bounding box center [732, 162] width 1320 height 67
click at [123, 79] on button "Kho gửi" at bounding box center [109, 85] width 75 height 45
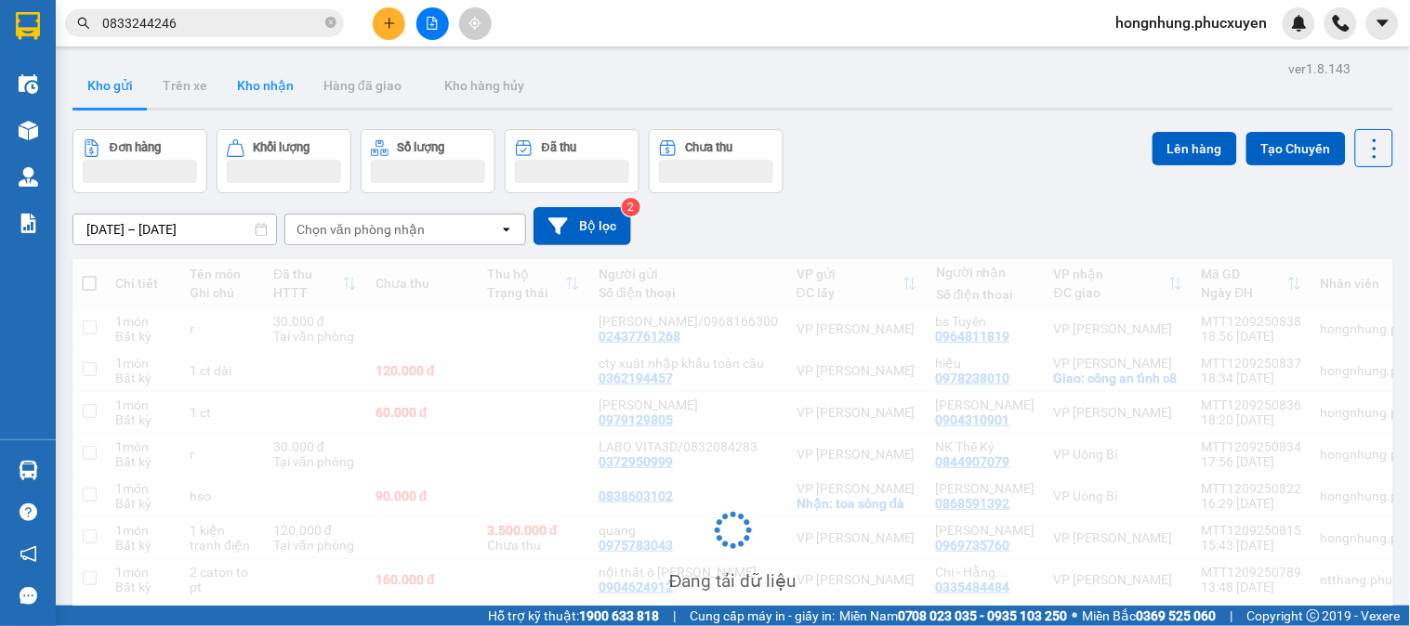
click at [246, 89] on button "Kho nhận" at bounding box center [265, 85] width 86 height 45
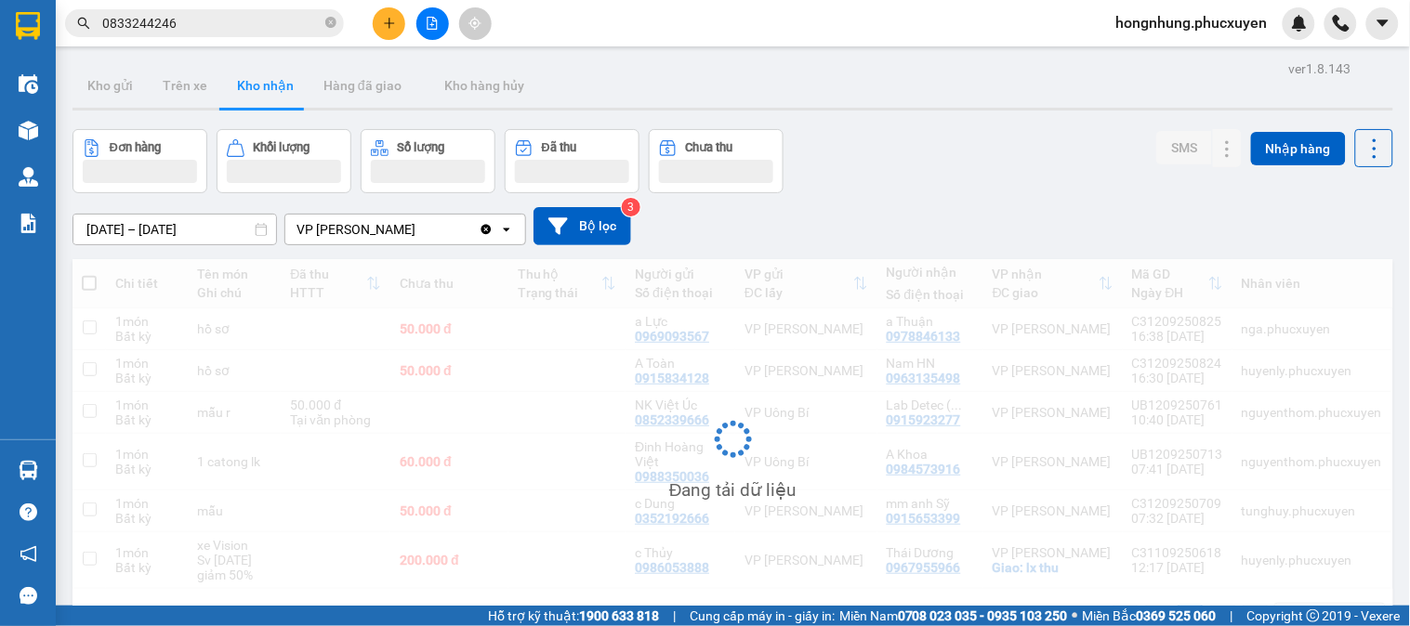
click at [248, 89] on button "Kho nhận" at bounding box center [265, 85] width 86 height 45
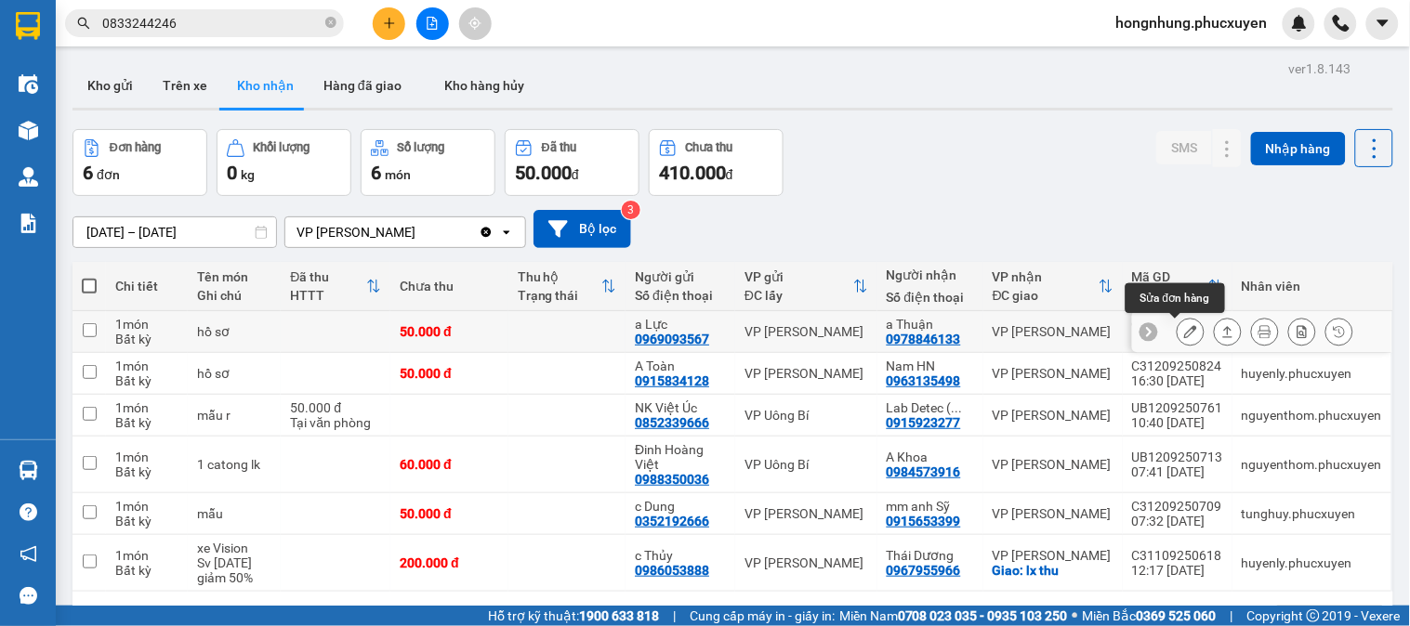
click at [1184, 333] on icon at bounding box center [1190, 331] width 13 height 13
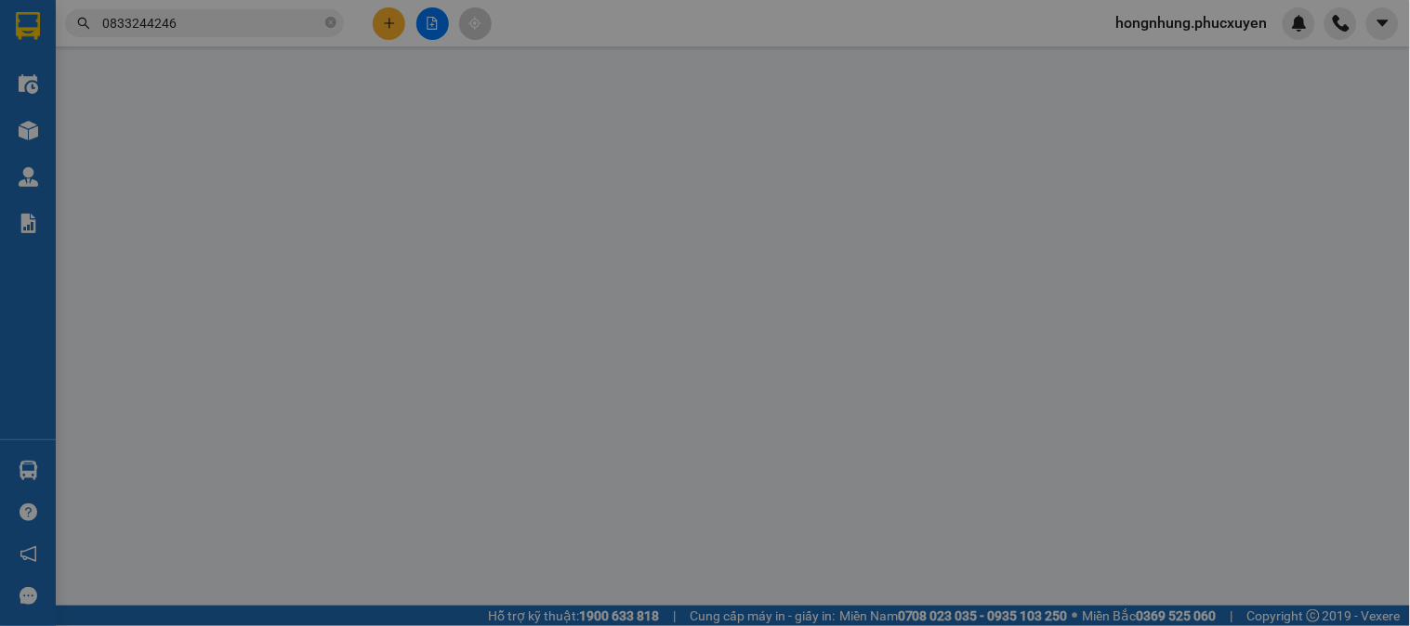
type input "0969093567"
type input "a Lực"
type input "0978846133"
type input "a Thuận"
type input "50.000"
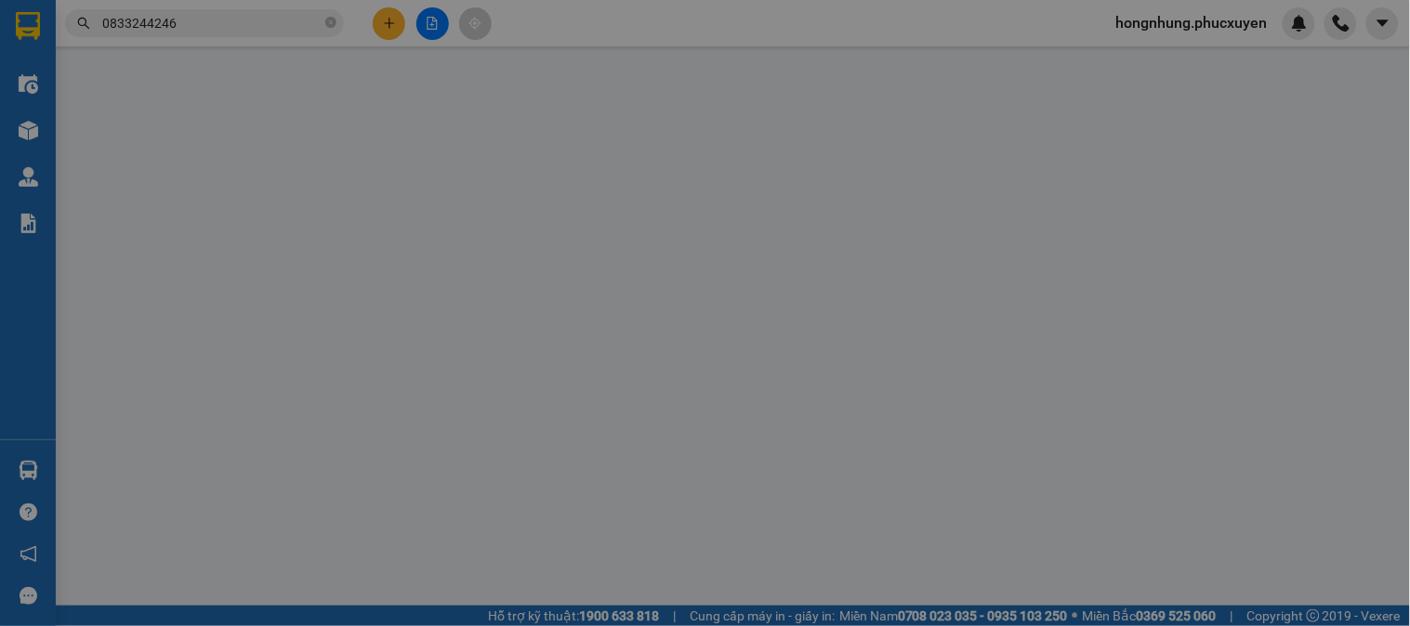
type input "50.000"
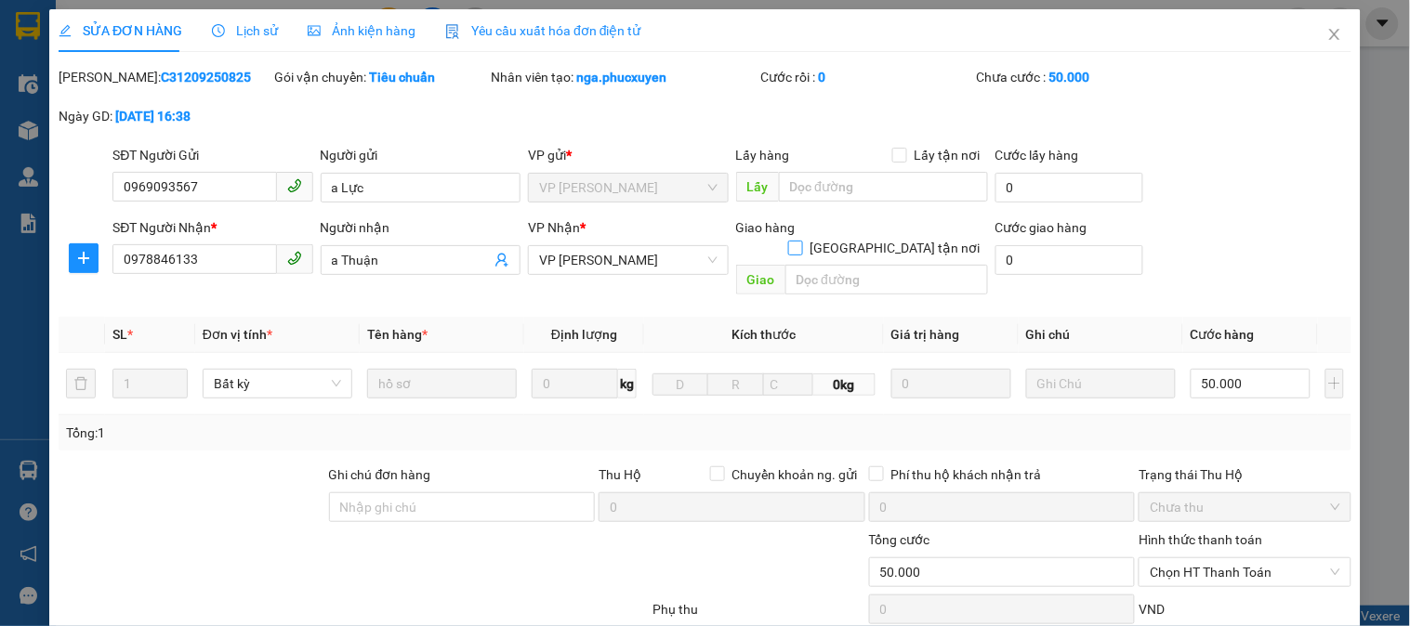
click at [801, 241] on input "Giao tận nơi" at bounding box center [794, 247] width 13 height 13
checkbox input "true"
click at [868, 265] on input "text" at bounding box center [886, 280] width 203 height 30
click at [1327, 40] on icon "close" at bounding box center [1334, 34] width 15 height 15
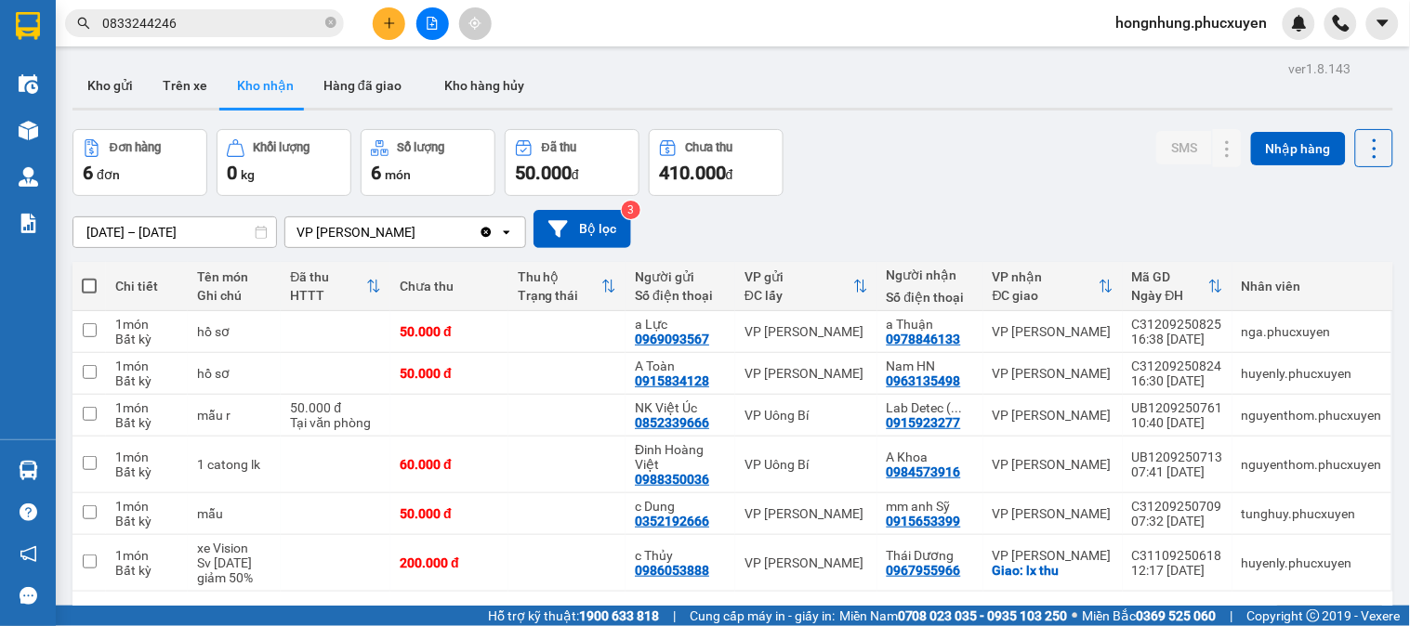
scroll to position [85, 0]
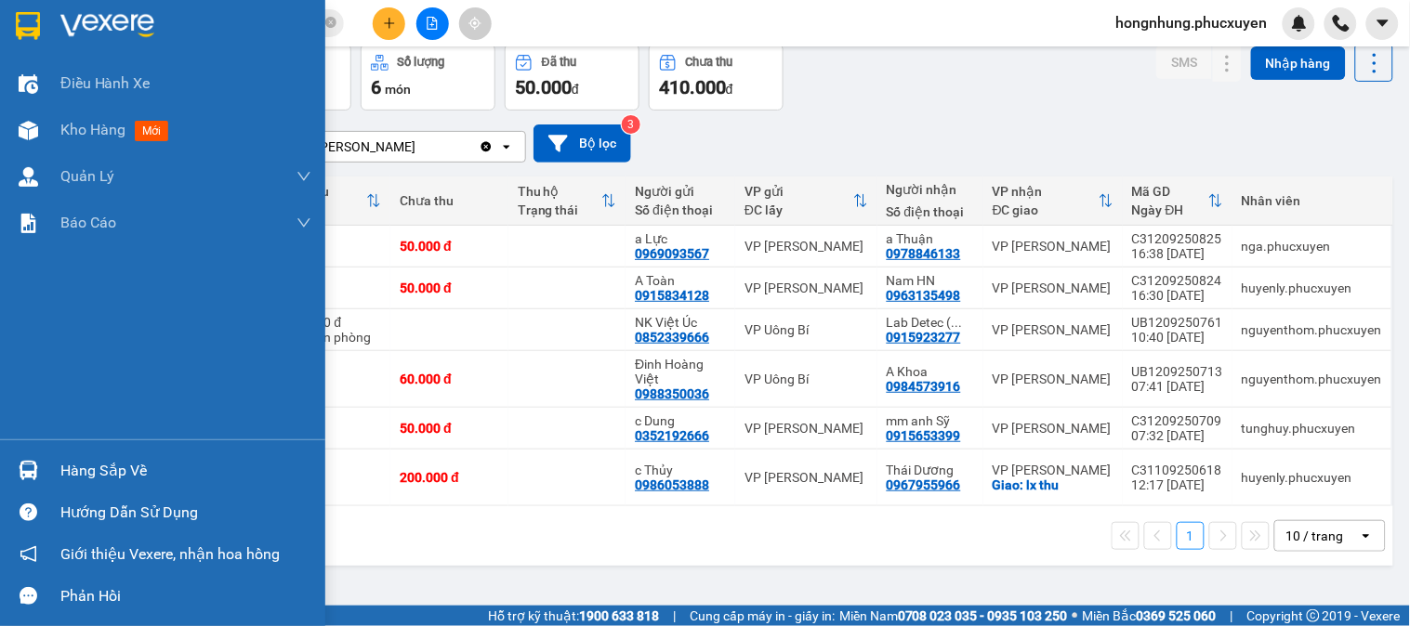
click at [2, 465] on div "Hàng sắp về" at bounding box center [162, 471] width 325 height 42
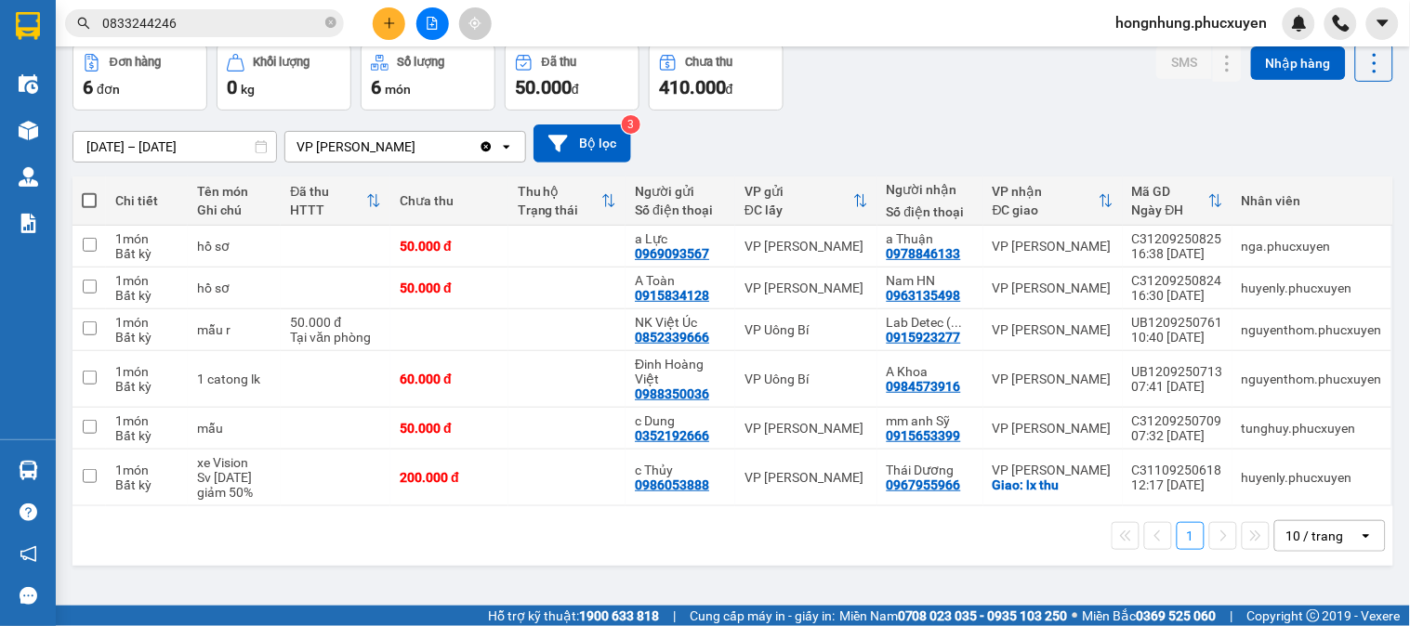
click at [924, 118] on section "Kết quả tìm kiếm ( 8 ) Bộ lọc Ngày tạo đơn gần nhất Mã ĐH Trạng thái Món hàng T…" at bounding box center [705, 313] width 1410 height 626
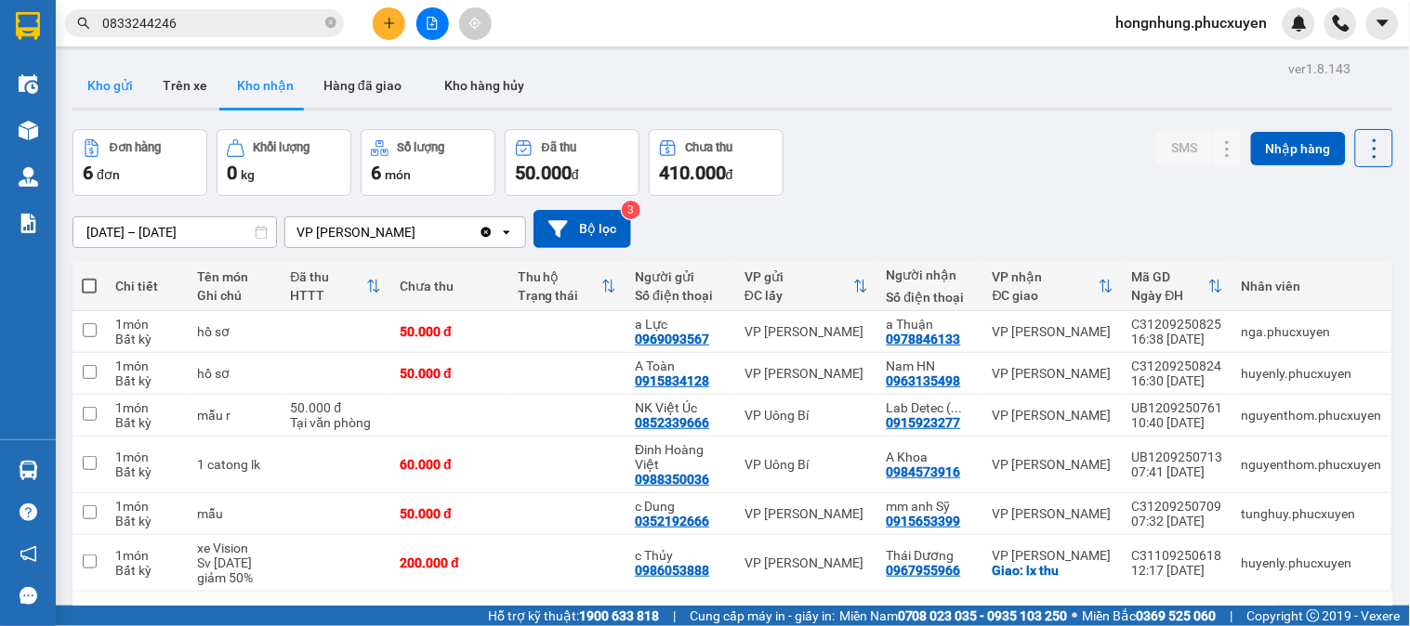
click at [119, 90] on button "Kho gửi" at bounding box center [109, 85] width 75 height 45
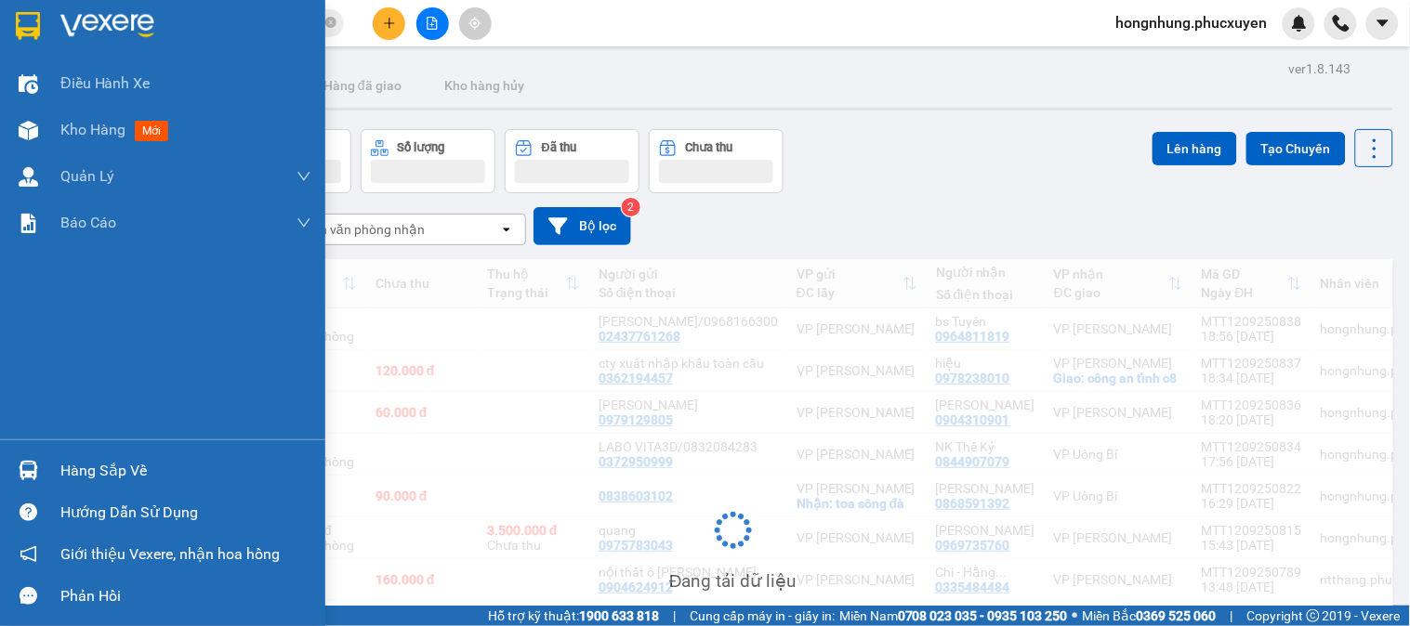
click at [15, 479] on div at bounding box center [28, 470] width 33 height 33
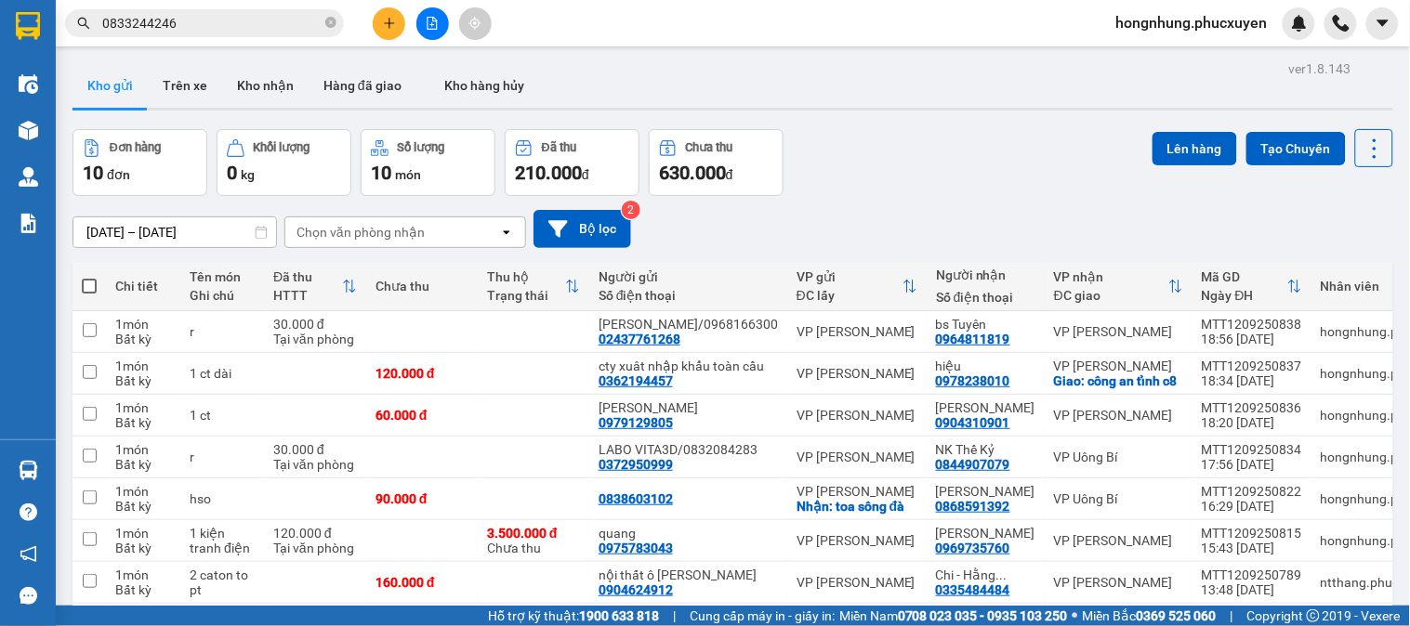
click at [933, 204] on section "Kết quả tìm kiếm ( 8 ) Bộ lọc Ngày tạo đơn gần nhất Mã ĐH Trạng thái Món hàng T…" at bounding box center [705, 313] width 1410 height 626
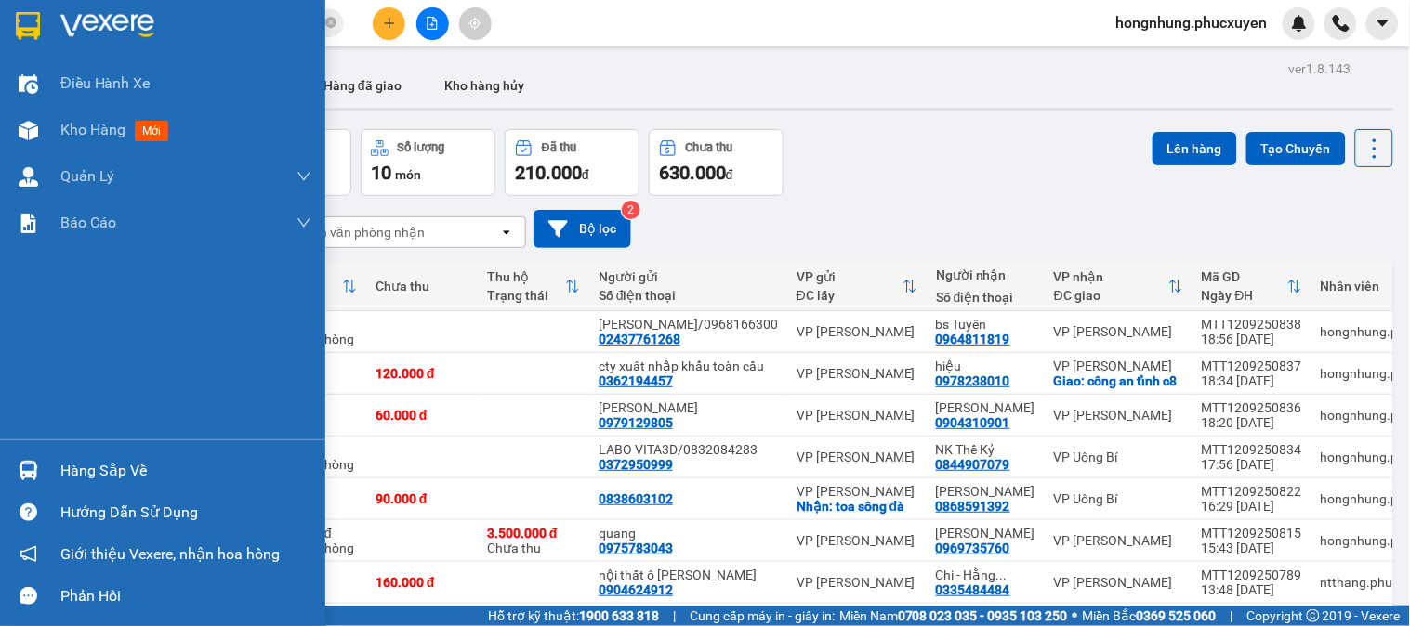
click at [29, 479] on img at bounding box center [29, 471] width 20 height 20
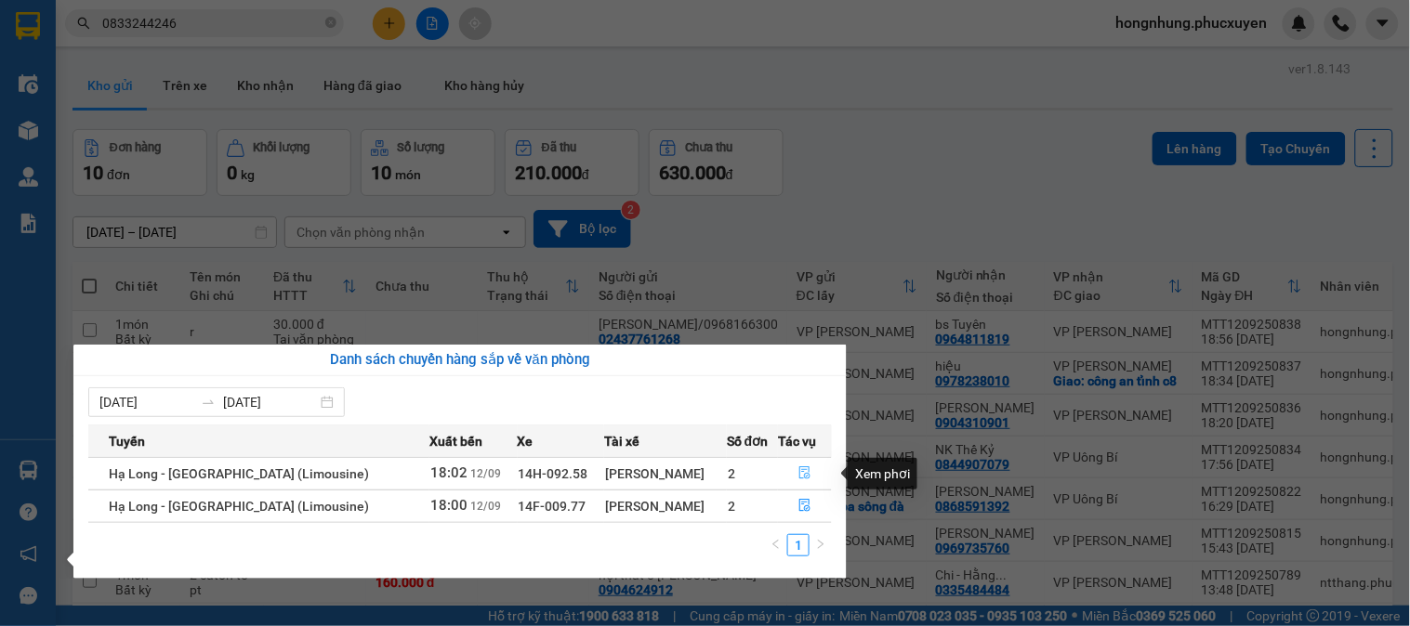
click at [813, 479] on button "button" at bounding box center [805, 474] width 52 height 30
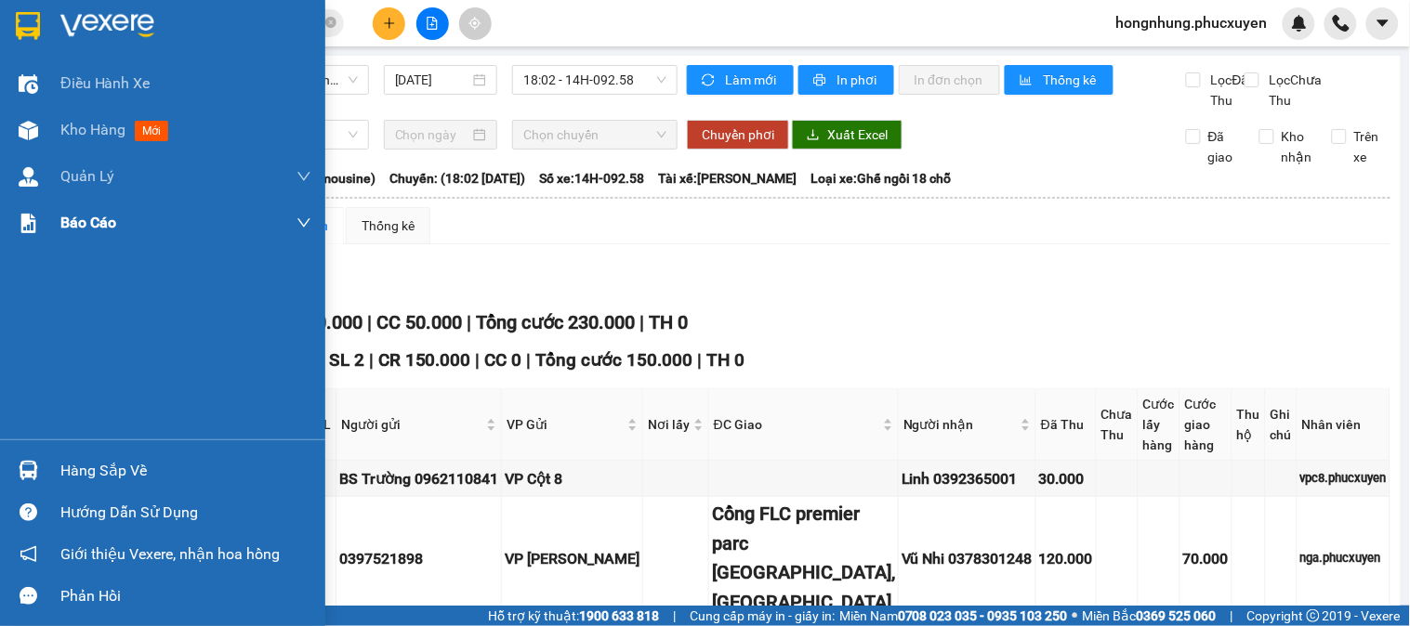
click at [20, 136] on img at bounding box center [29, 131] width 20 height 20
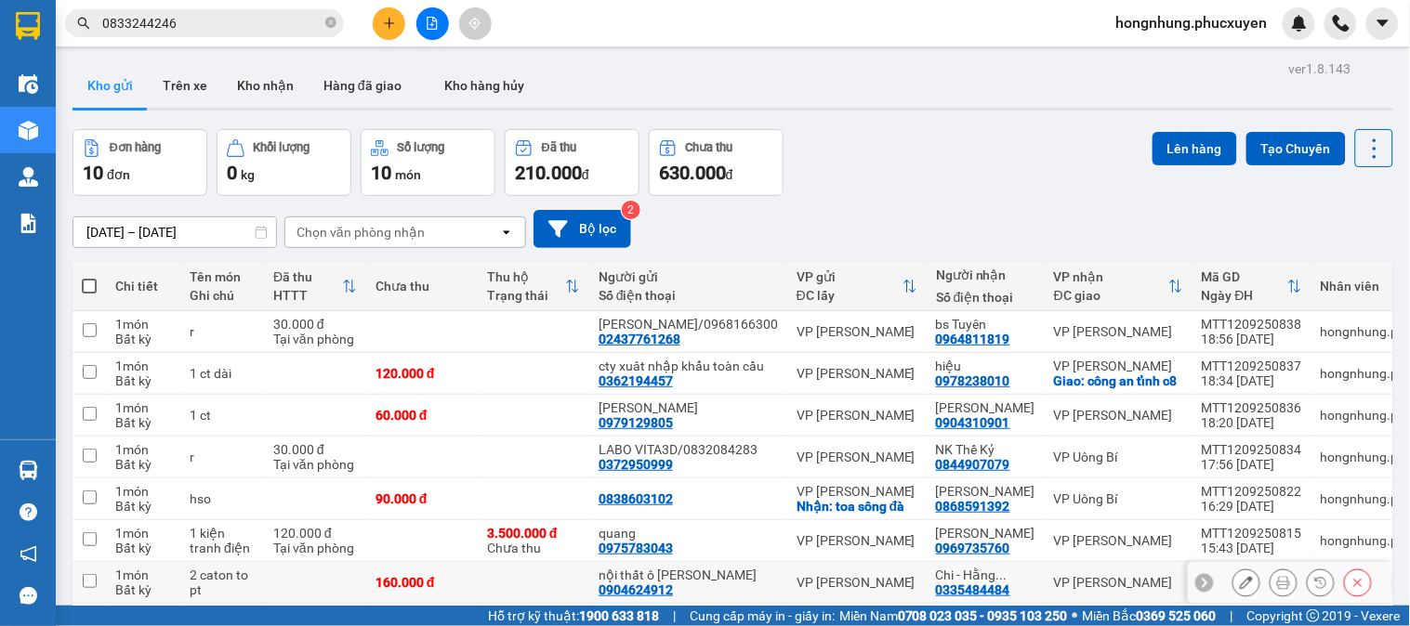
scroll to position [206, 0]
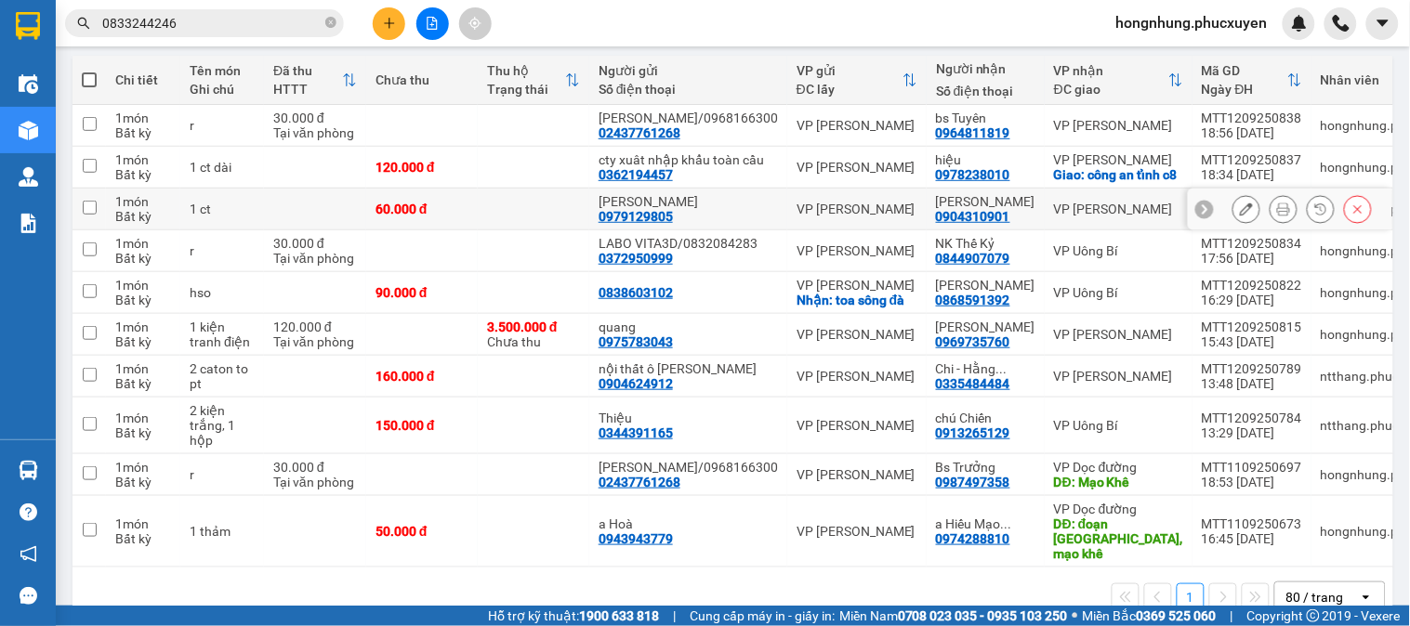
click at [384, 216] on div "60.000 đ" at bounding box center [421, 209] width 93 height 15
checkbox input "true"
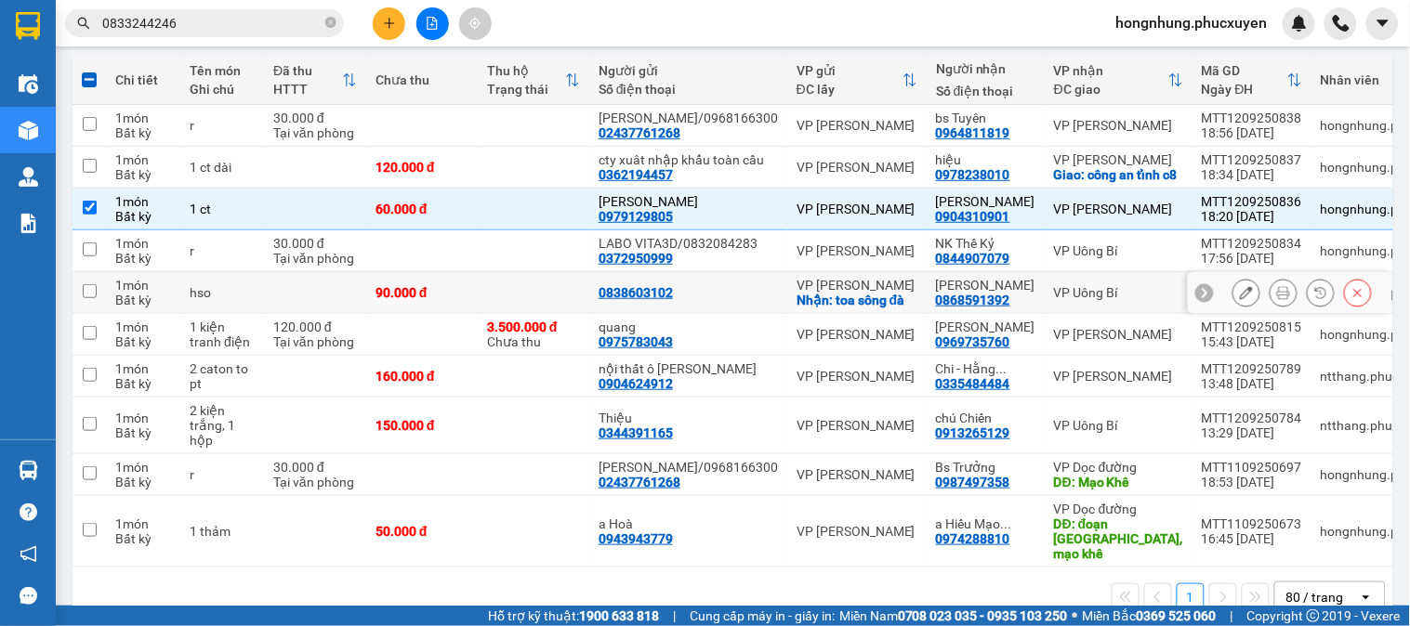
click at [453, 300] on div "90.000 đ" at bounding box center [421, 292] width 93 height 15
checkbox input "true"
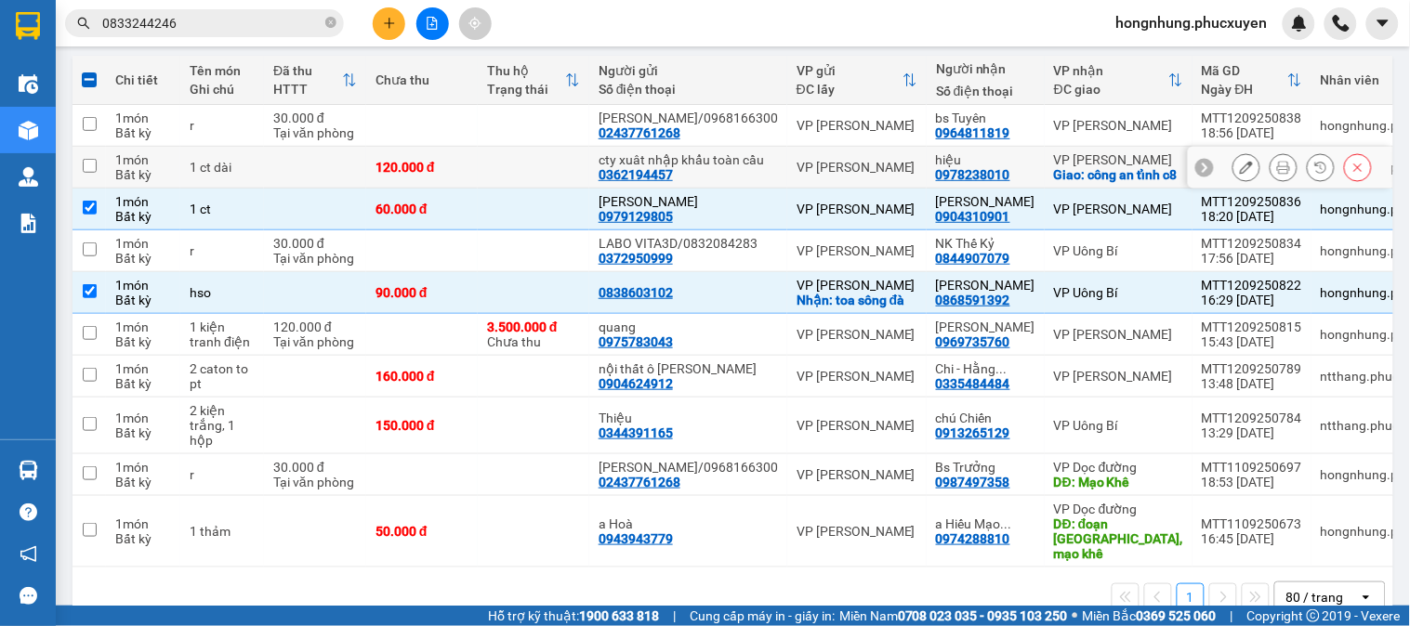
scroll to position [0, 0]
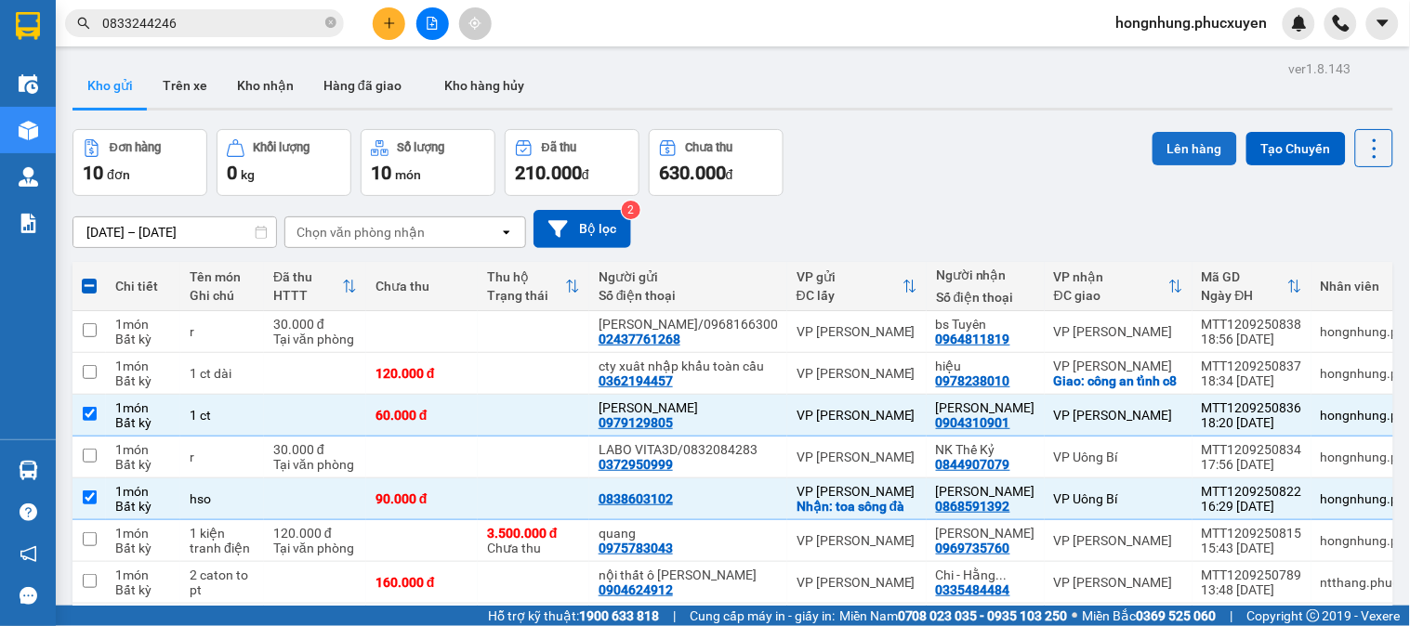
click at [1194, 152] on button "Lên hàng" at bounding box center [1194, 148] width 85 height 33
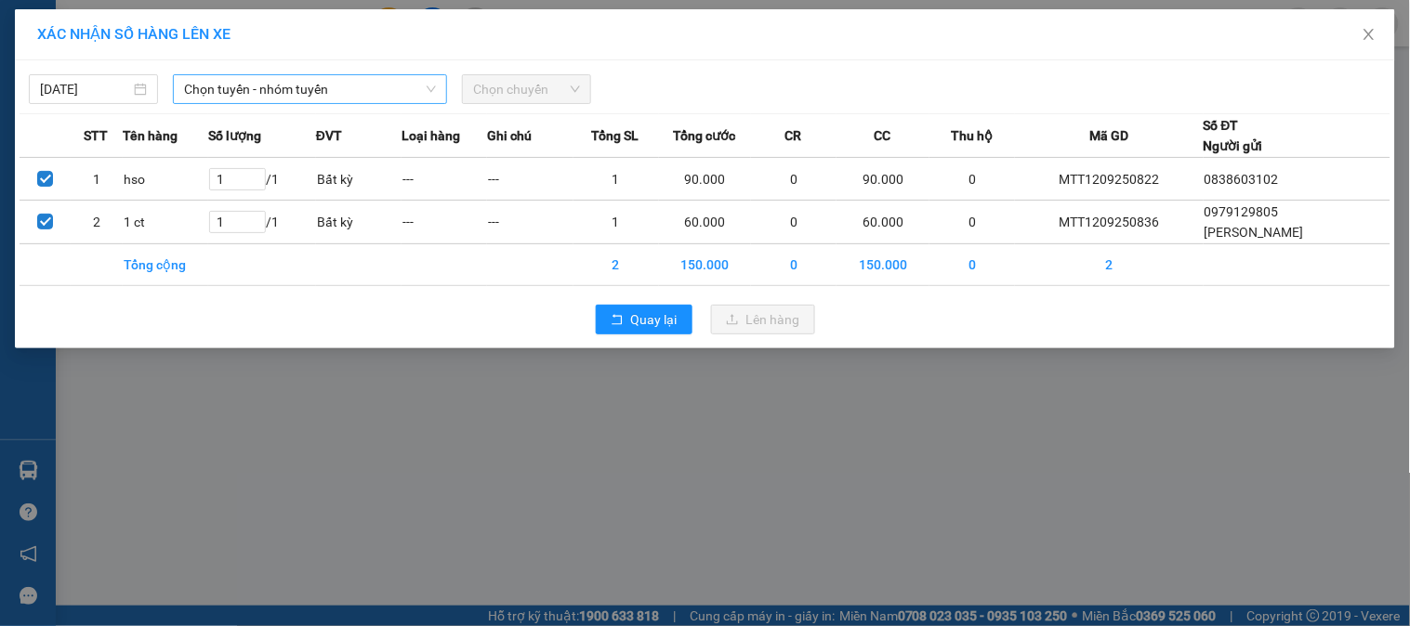
click at [382, 94] on span "Chọn tuyến - nhóm tuyến" at bounding box center [310, 89] width 252 height 28
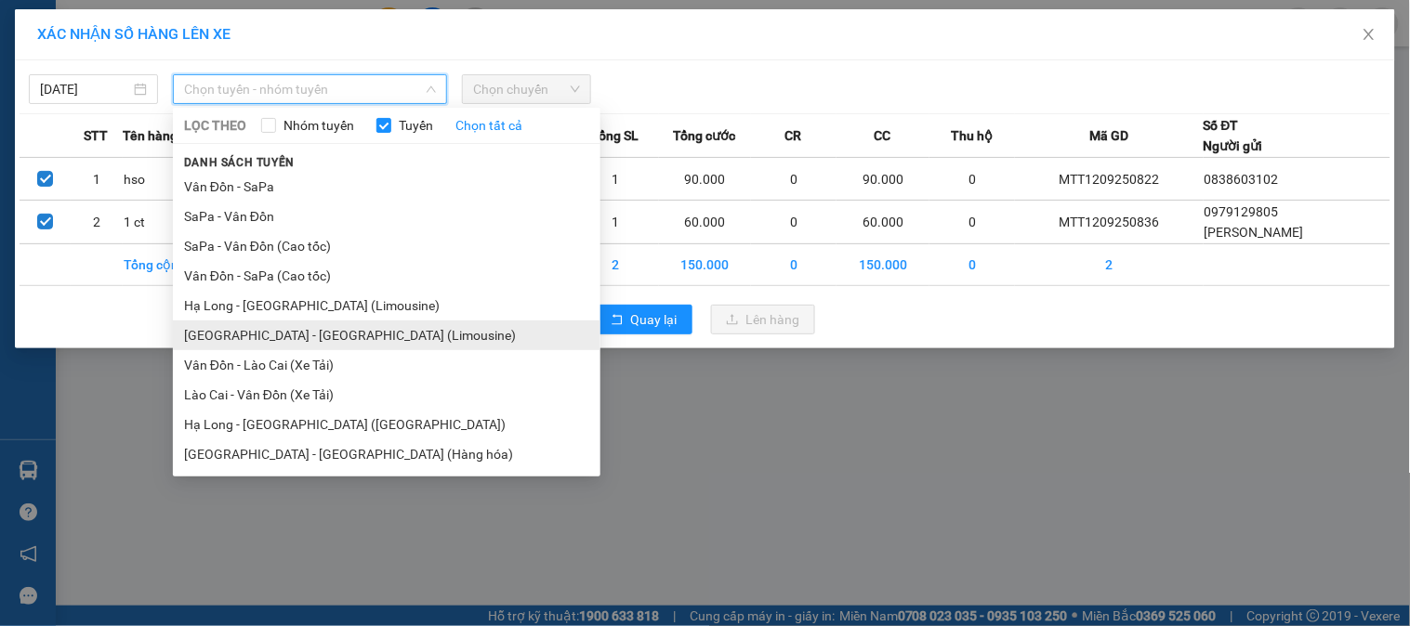
click at [347, 335] on li "Hà Nội - Hạ Long (Limousine)" at bounding box center [386, 336] width 427 height 30
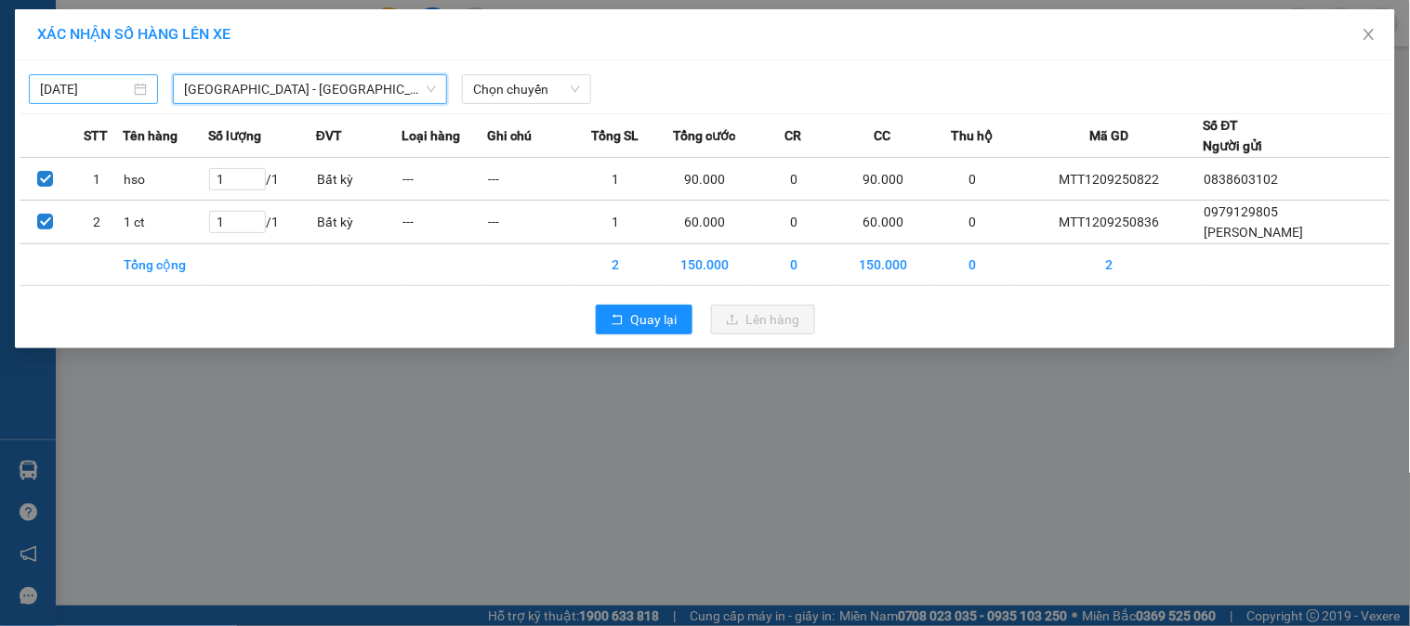
click at [108, 88] on input "[DATE]" at bounding box center [85, 89] width 90 height 20
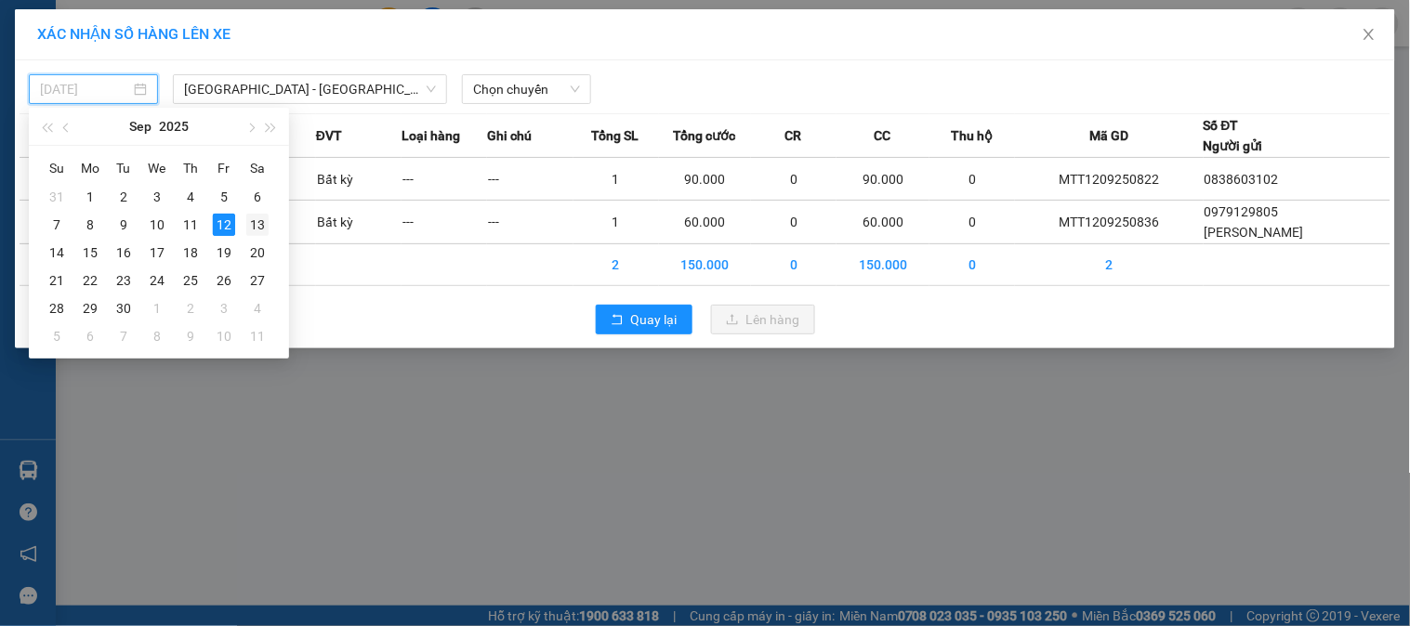
click at [262, 223] on div "13" at bounding box center [257, 225] width 22 height 22
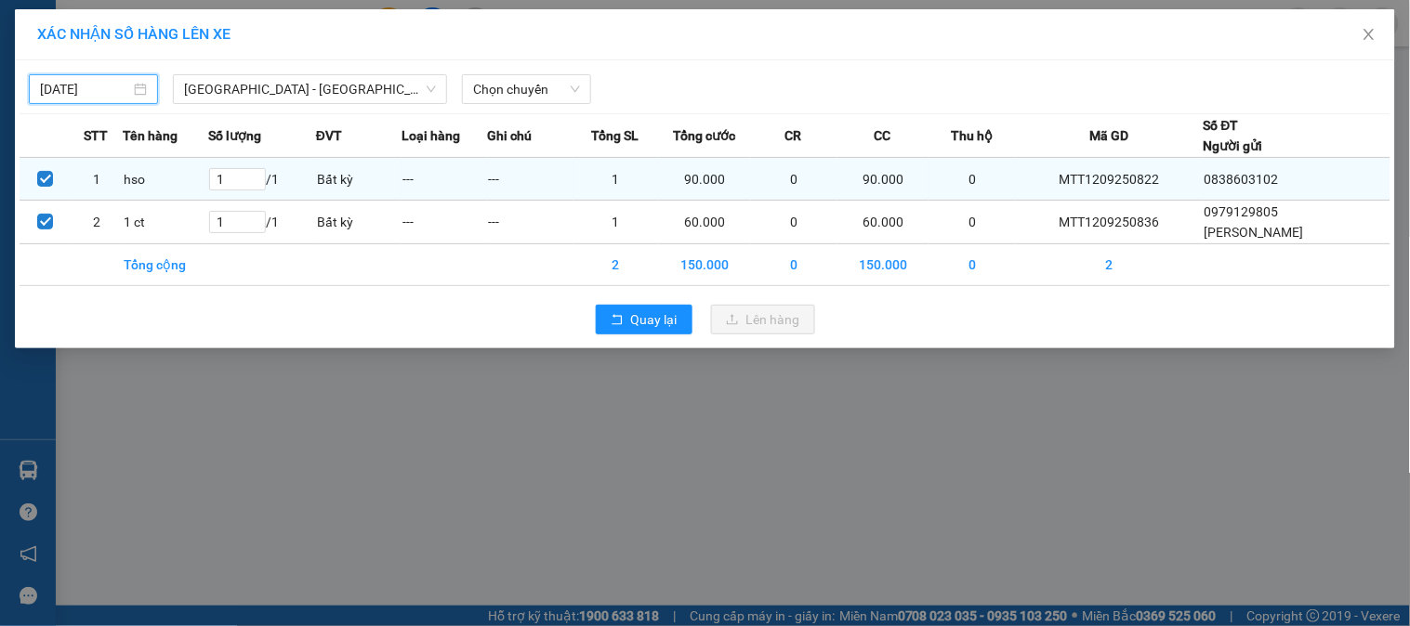
type input "13/09/2025"
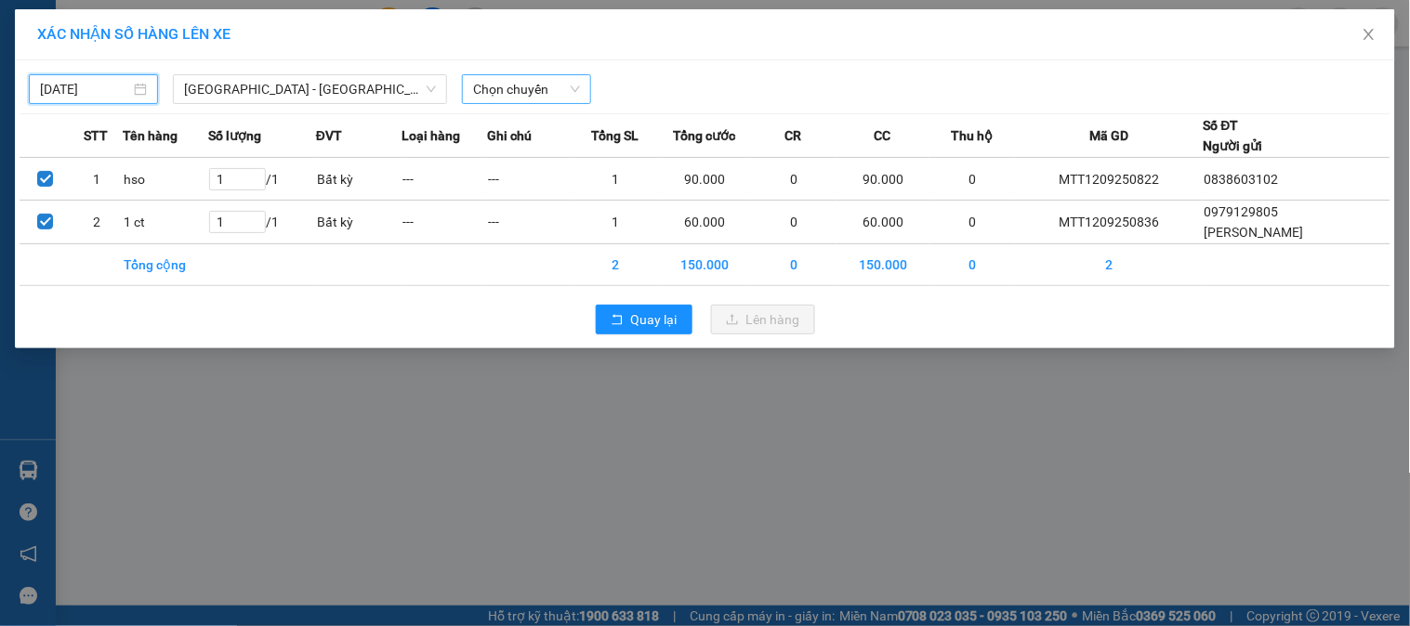
click at [511, 84] on span "Chọn chuyến" at bounding box center [526, 89] width 107 height 28
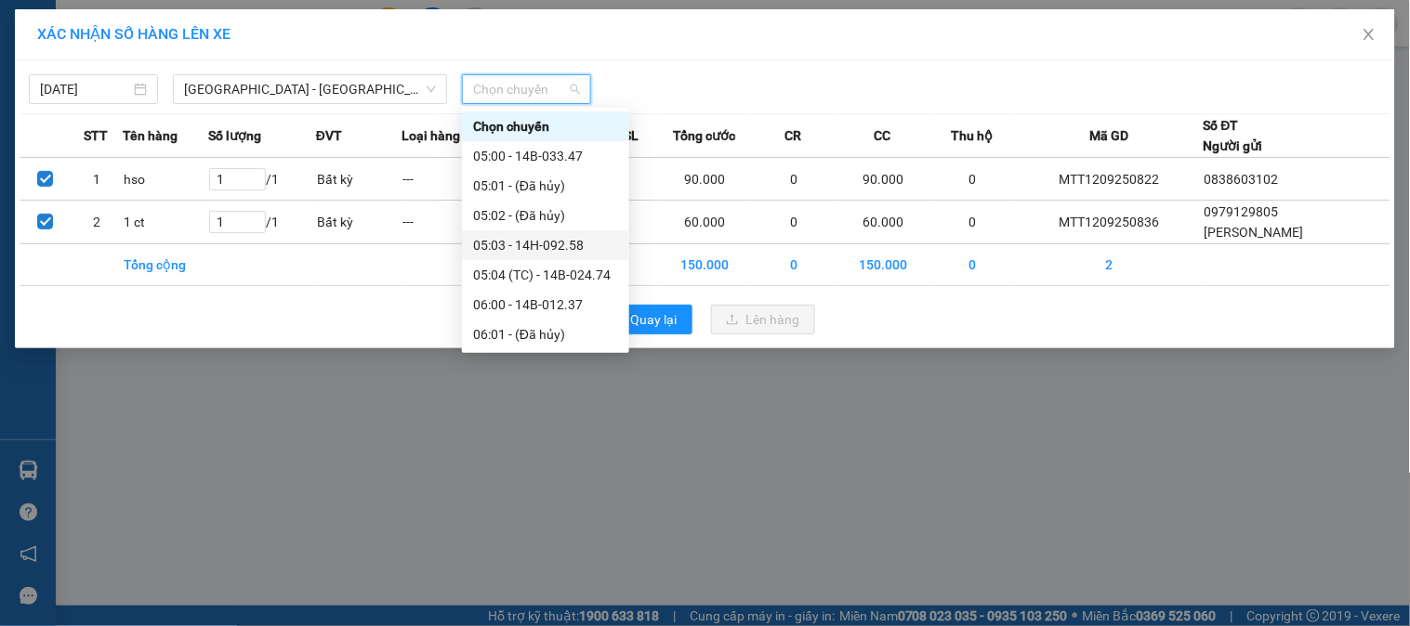
click at [573, 233] on div "05:03 - 14H-092.58" at bounding box center [545, 245] width 167 height 30
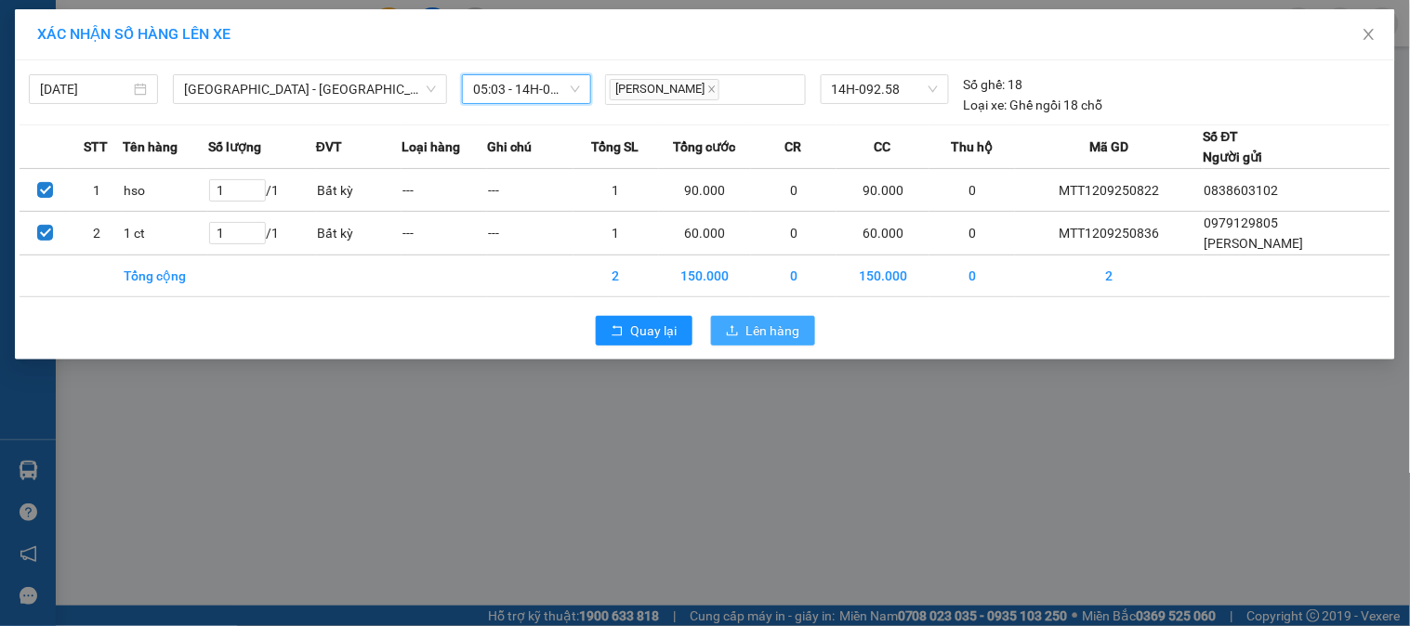
click at [757, 321] on span "Lên hàng" at bounding box center [773, 331] width 54 height 20
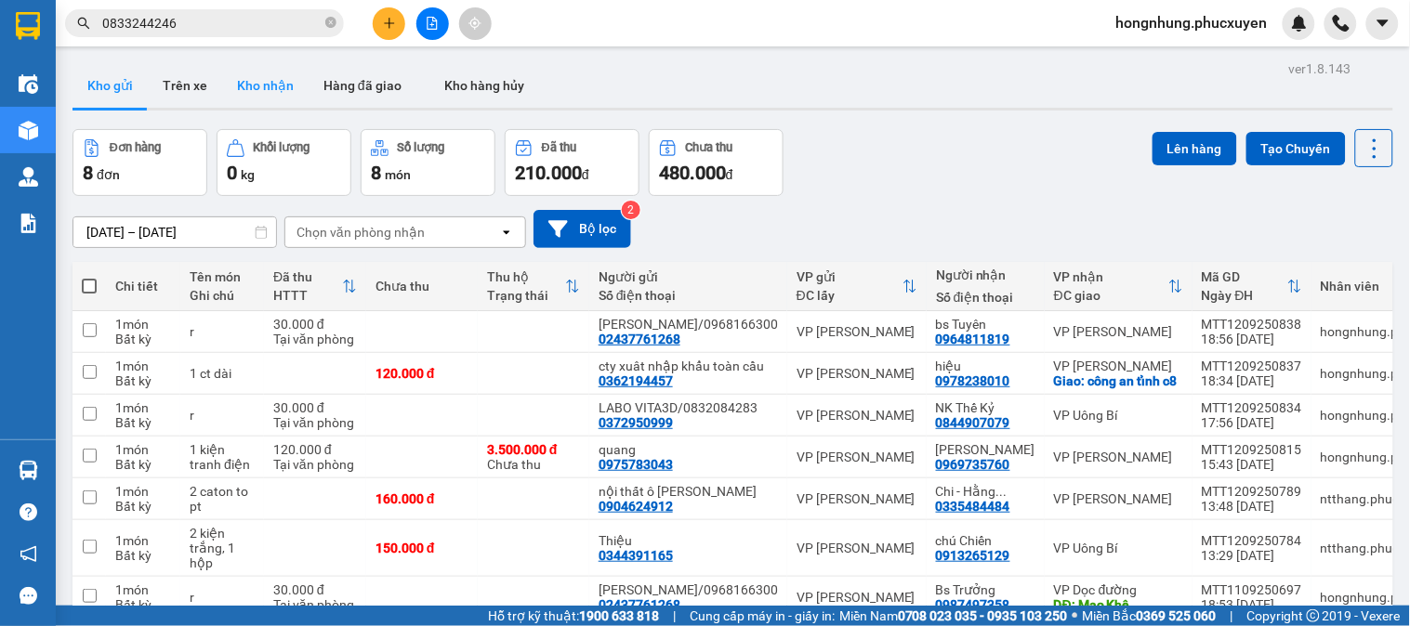
click at [267, 90] on button "Kho nhận" at bounding box center [265, 85] width 86 height 45
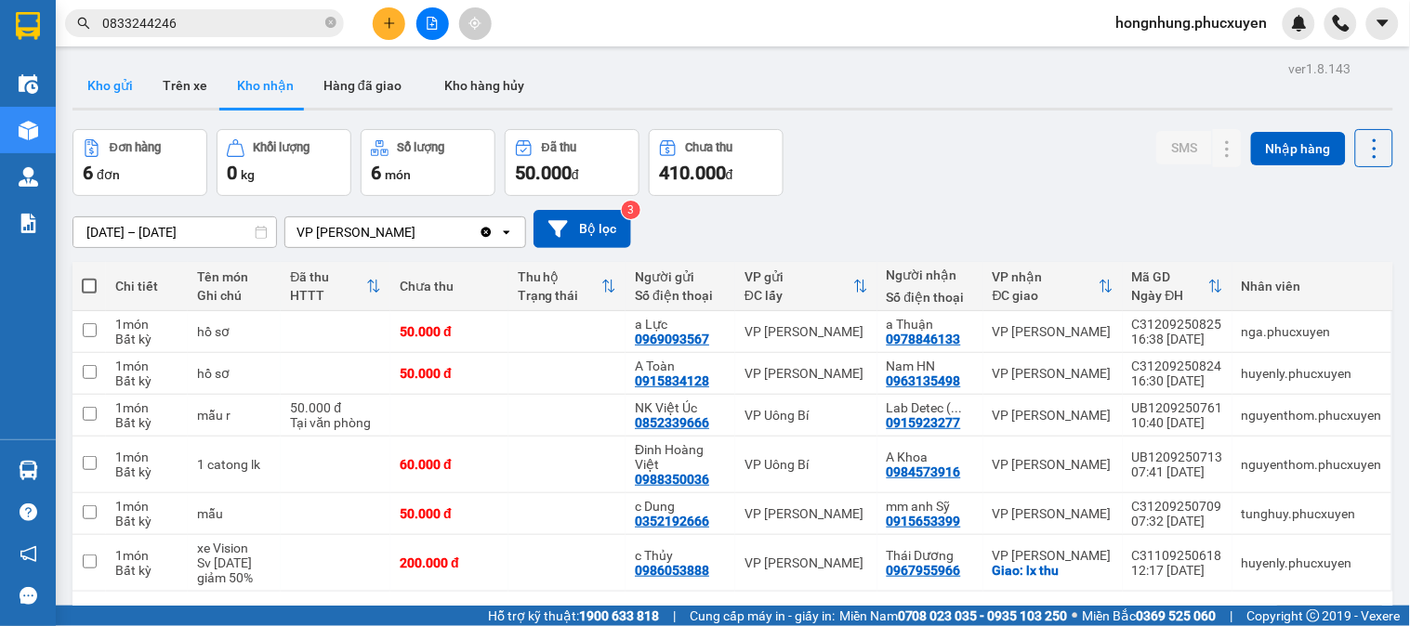
click at [125, 86] on button "Kho gửi" at bounding box center [109, 85] width 75 height 45
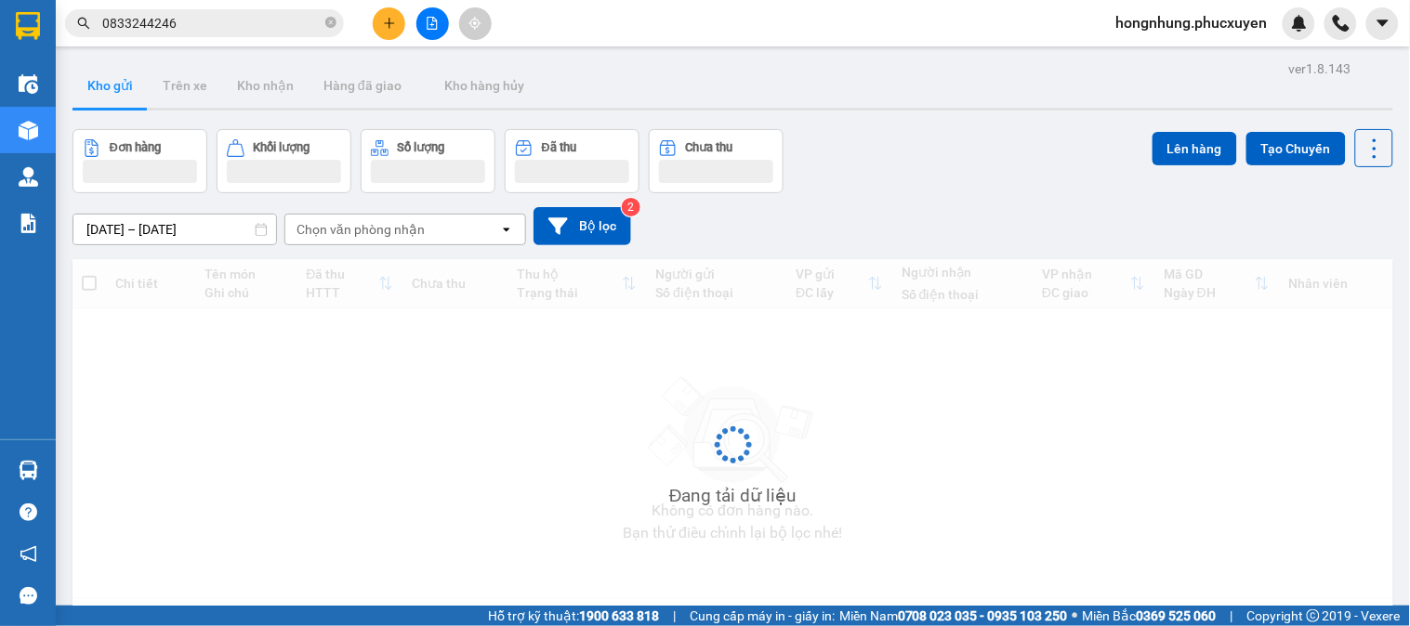
click at [125, 86] on button "Kho gửi" at bounding box center [109, 85] width 75 height 45
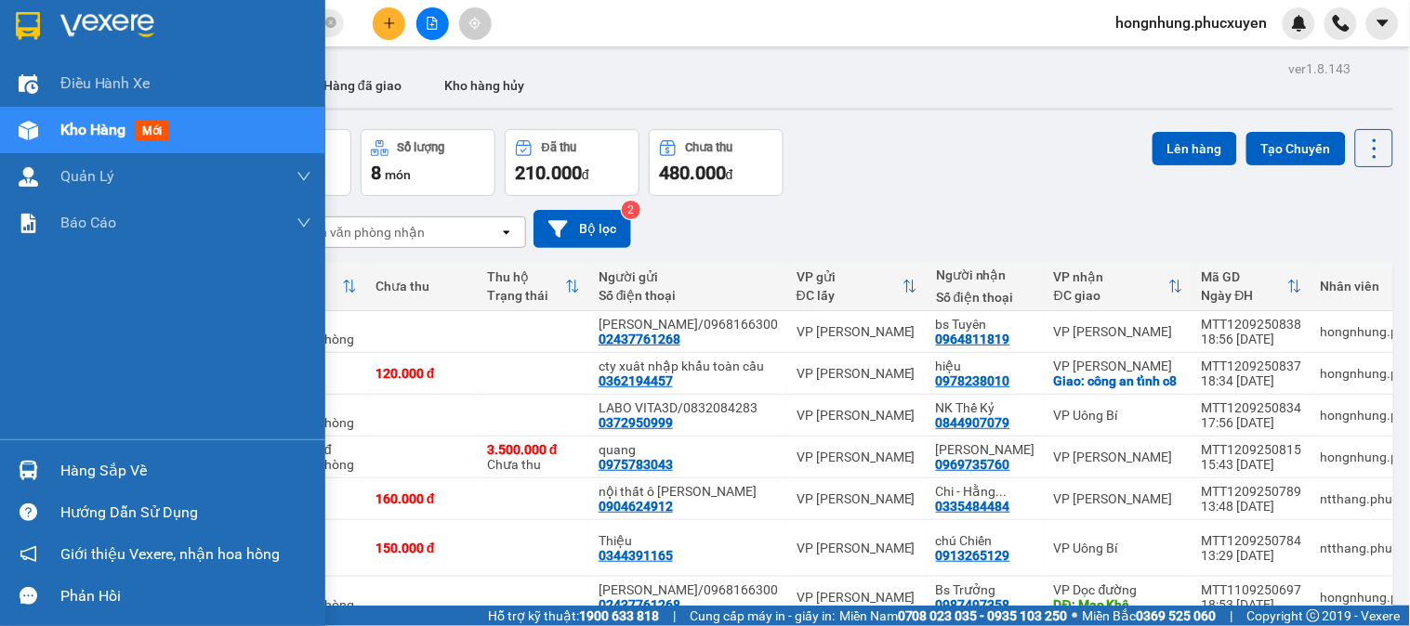
click at [15, 475] on div at bounding box center [28, 470] width 33 height 33
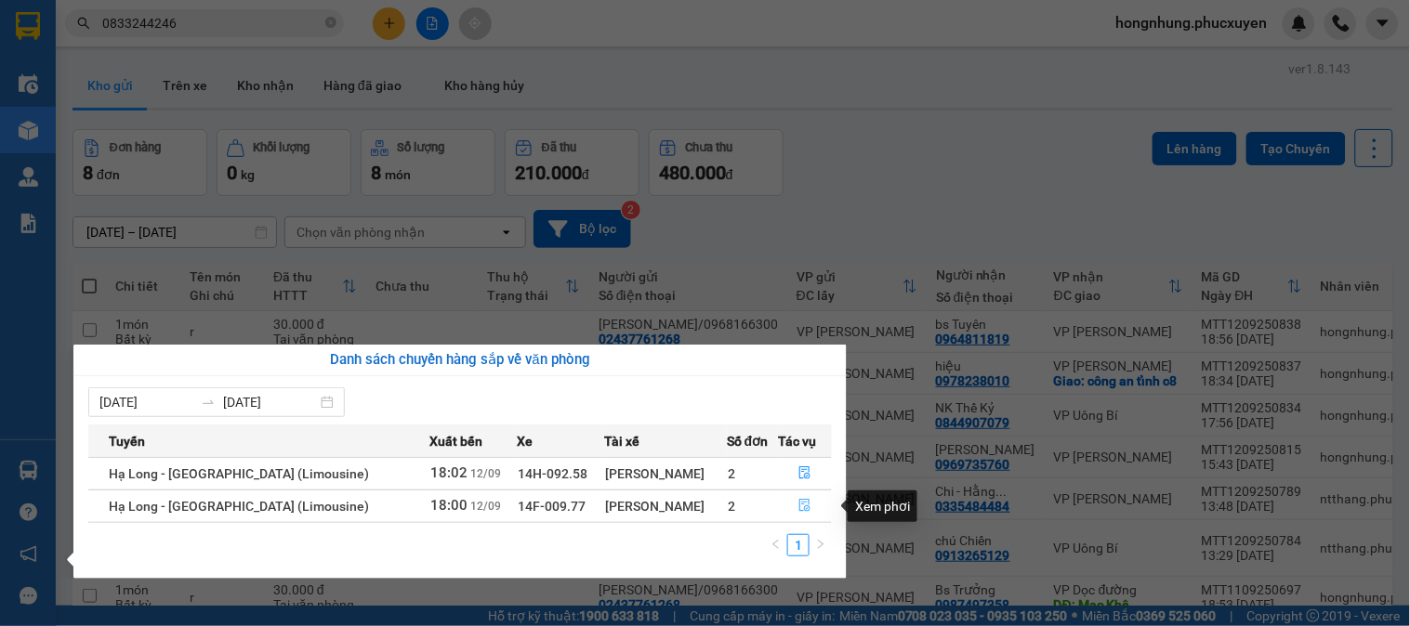
click at [808, 507] on button "button" at bounding box center [805, 507] width 52 height 30
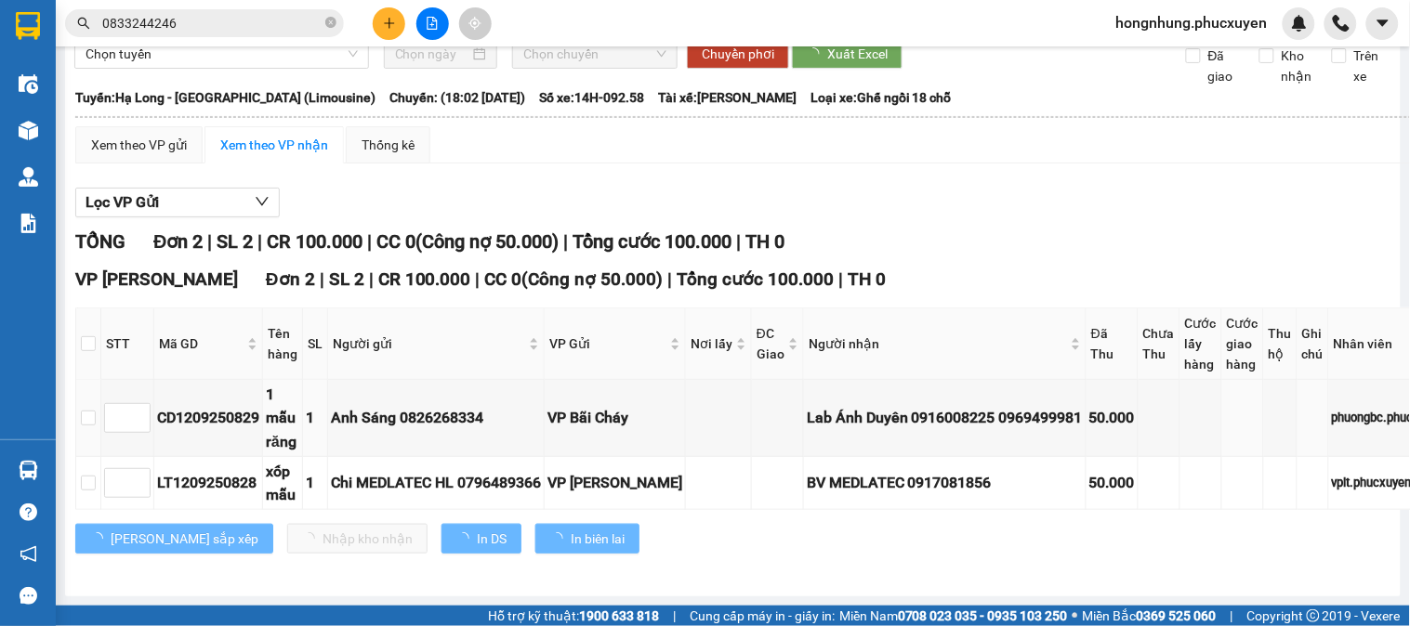
scroll to position [116, 0]
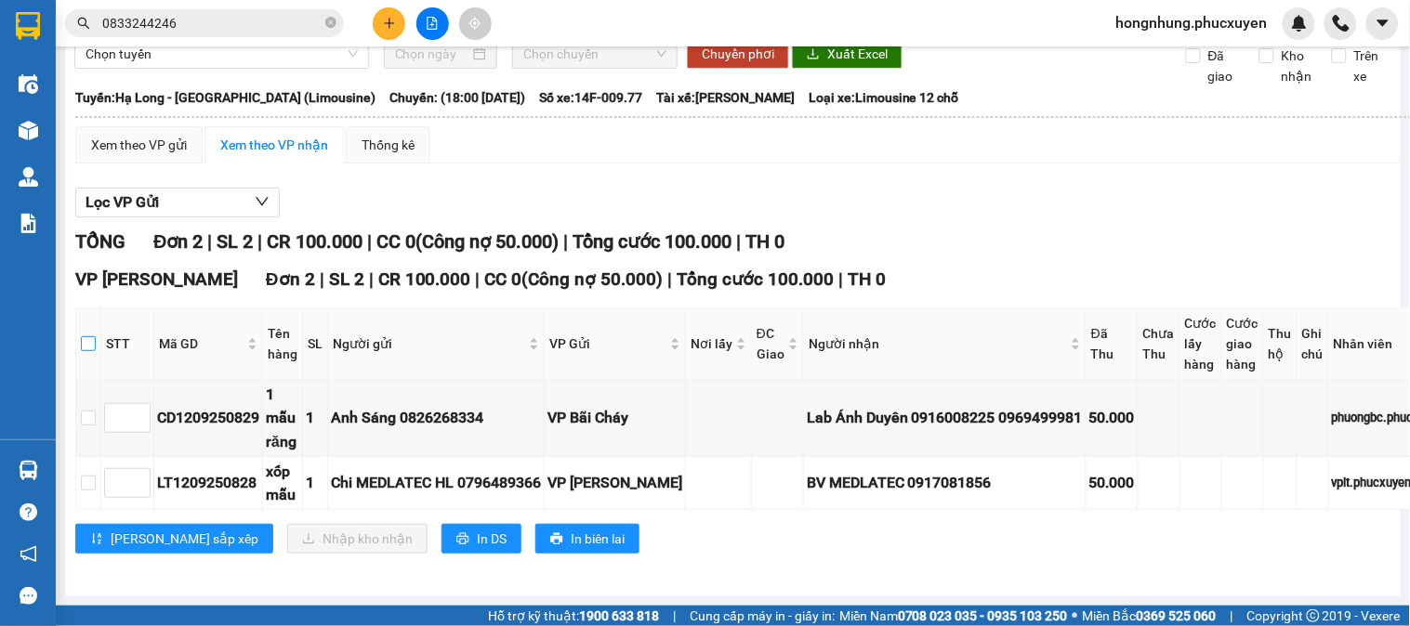
click at [82, 336] on input "checkbox" at bounding box center [88, 343] width 15 height 15
checkbox input "true"
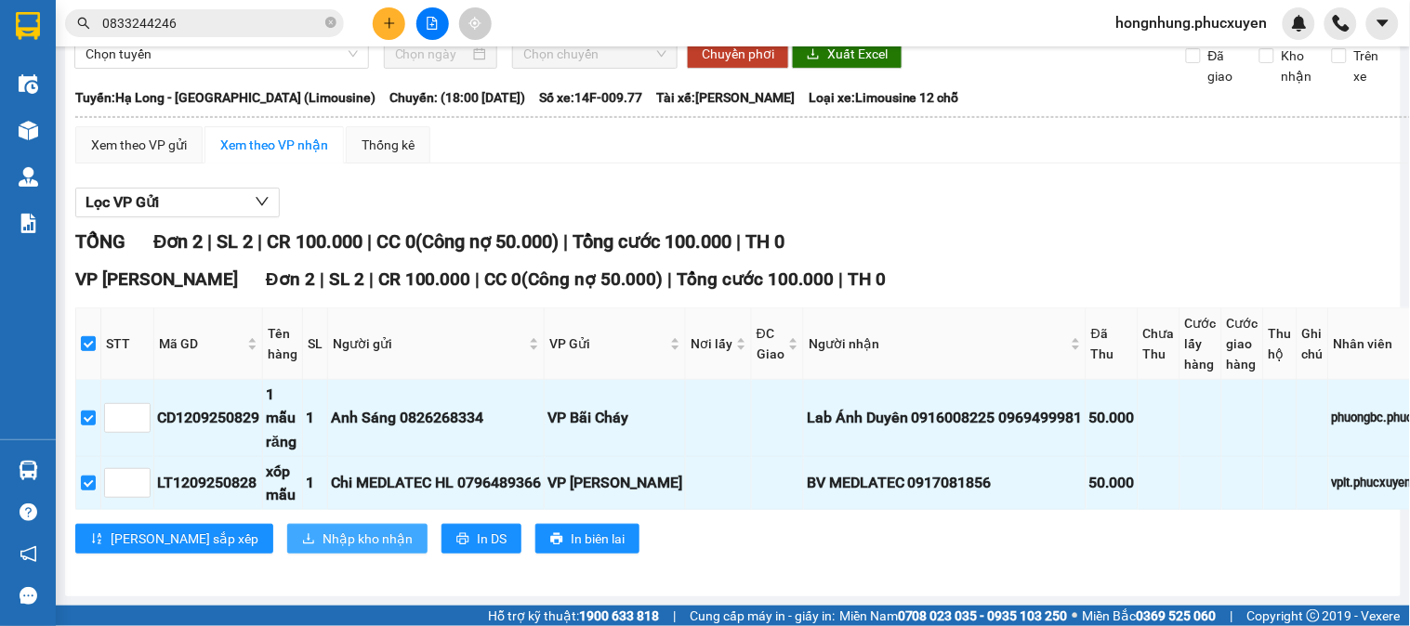
click at [322, 531] on span "Nhập kho nhận" at bounding box center [367, 539] width 90 height 20
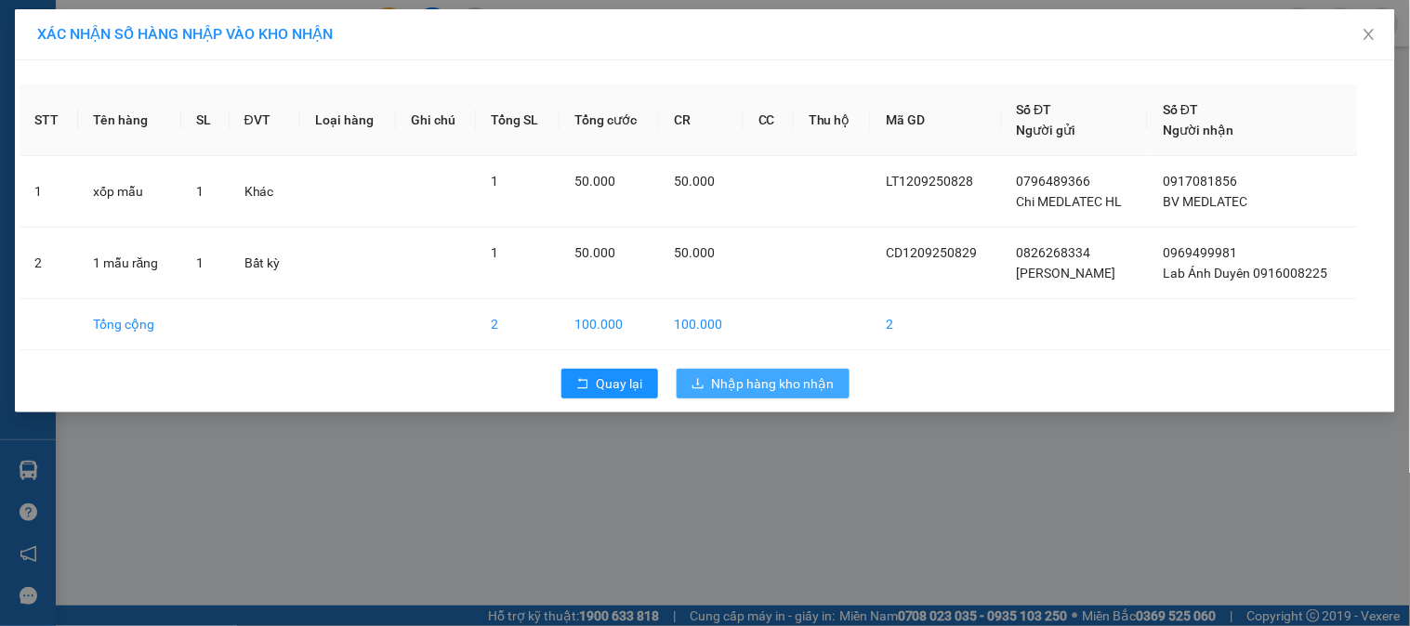
click at [772, 370] on button "Nhập hàng kho nhận" at bounding box center [762, 384] width 173 height 30
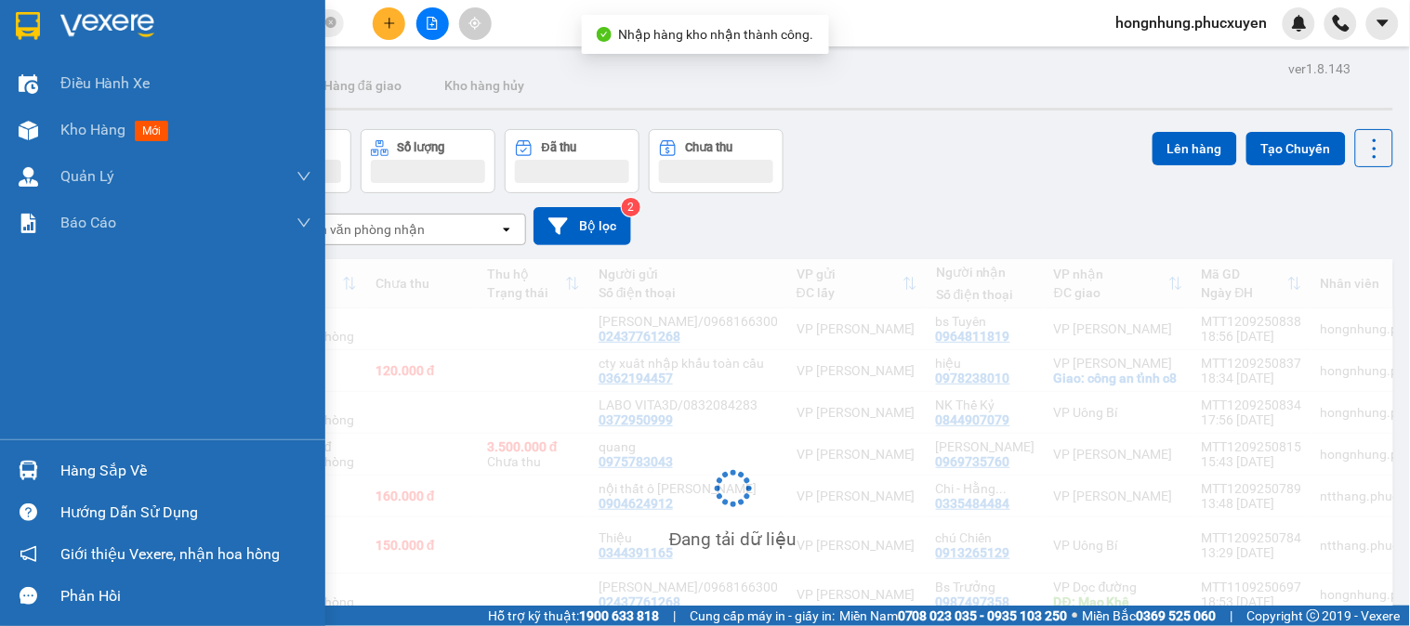
click at [24, 476] on img at bounding box center [29, 471] width 20 height 20
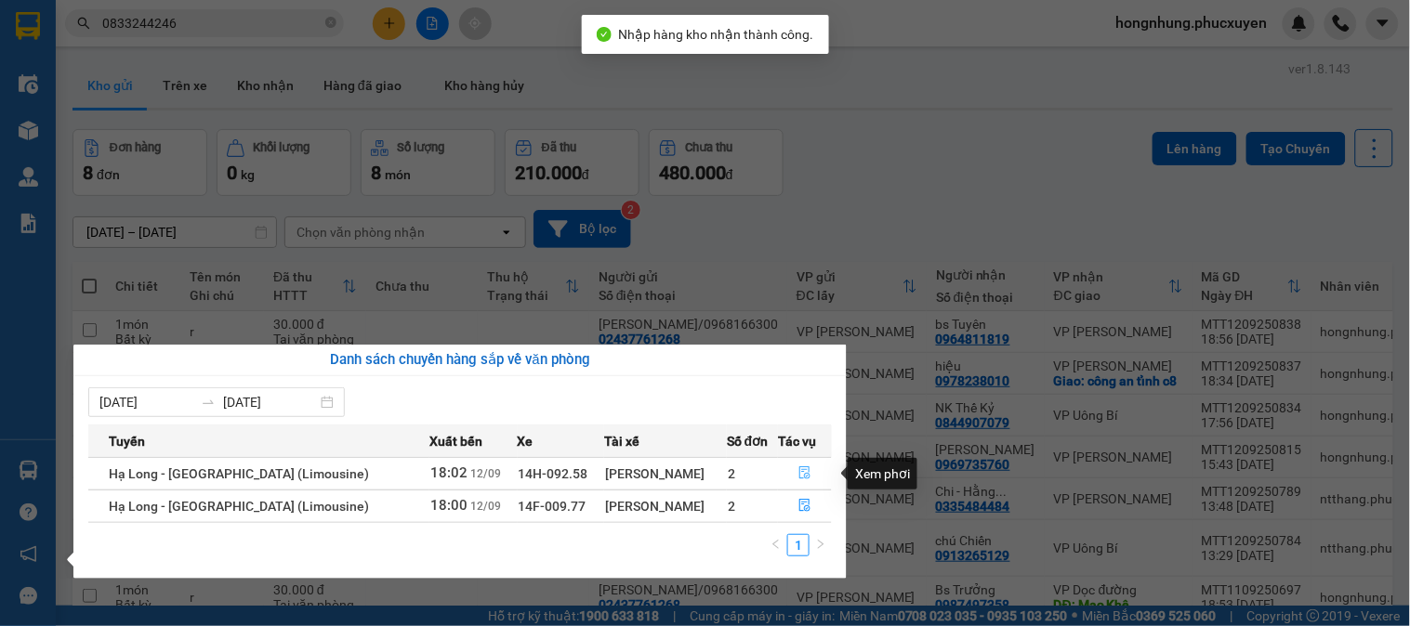
click at [802, 466] on button "button" at bounding box center [805, 474] width 52 height 30
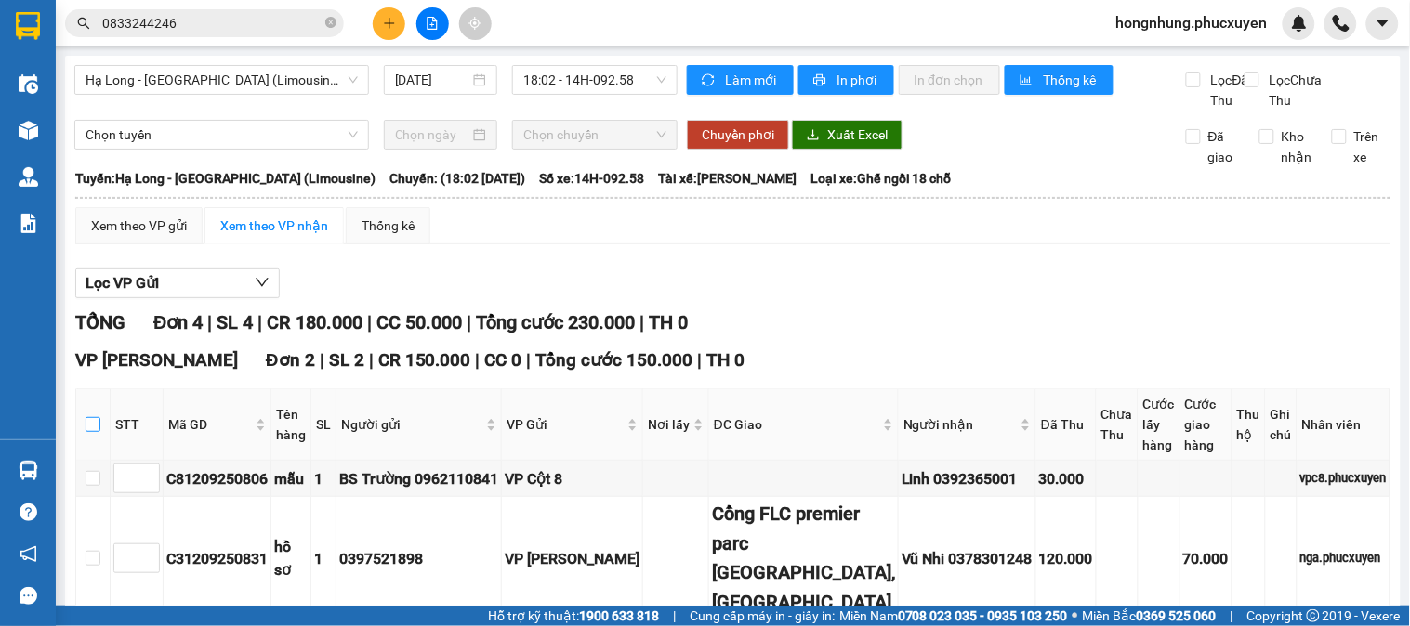
click at [97, 432] on input "checkbox" at bounding box center [92, 424] width 15 height 15
checkbox input "true"
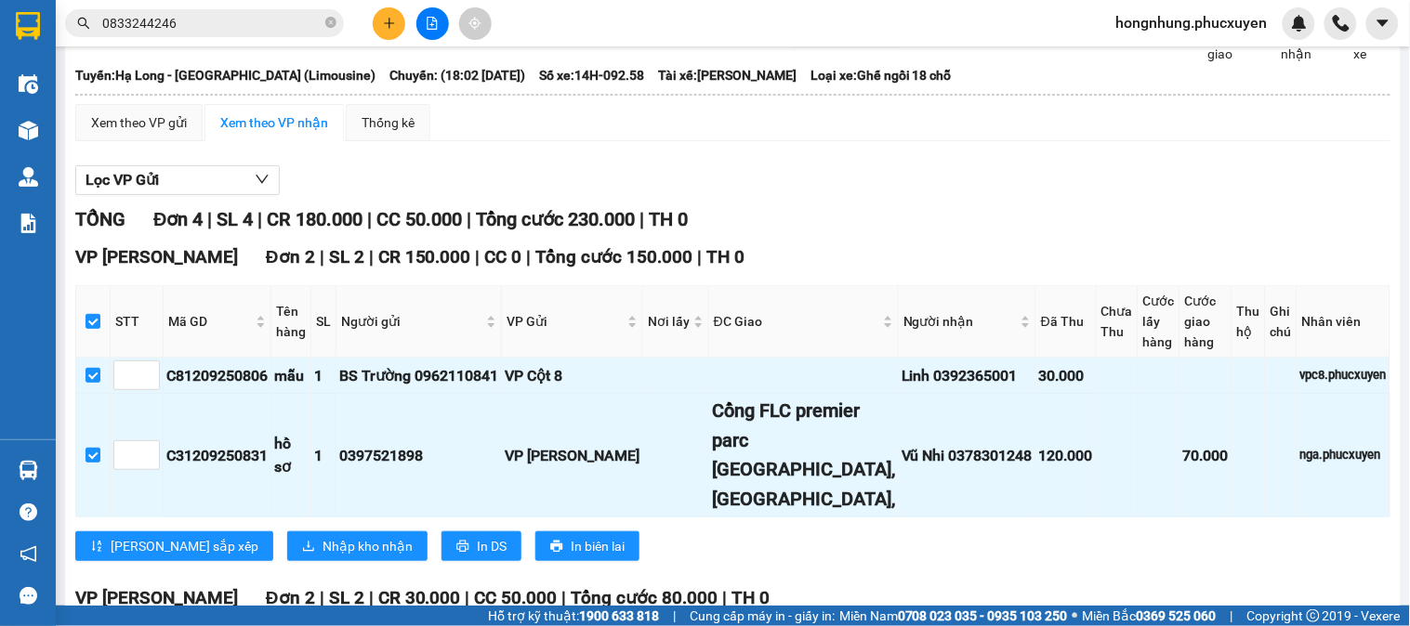
scroll to position [206, 0]
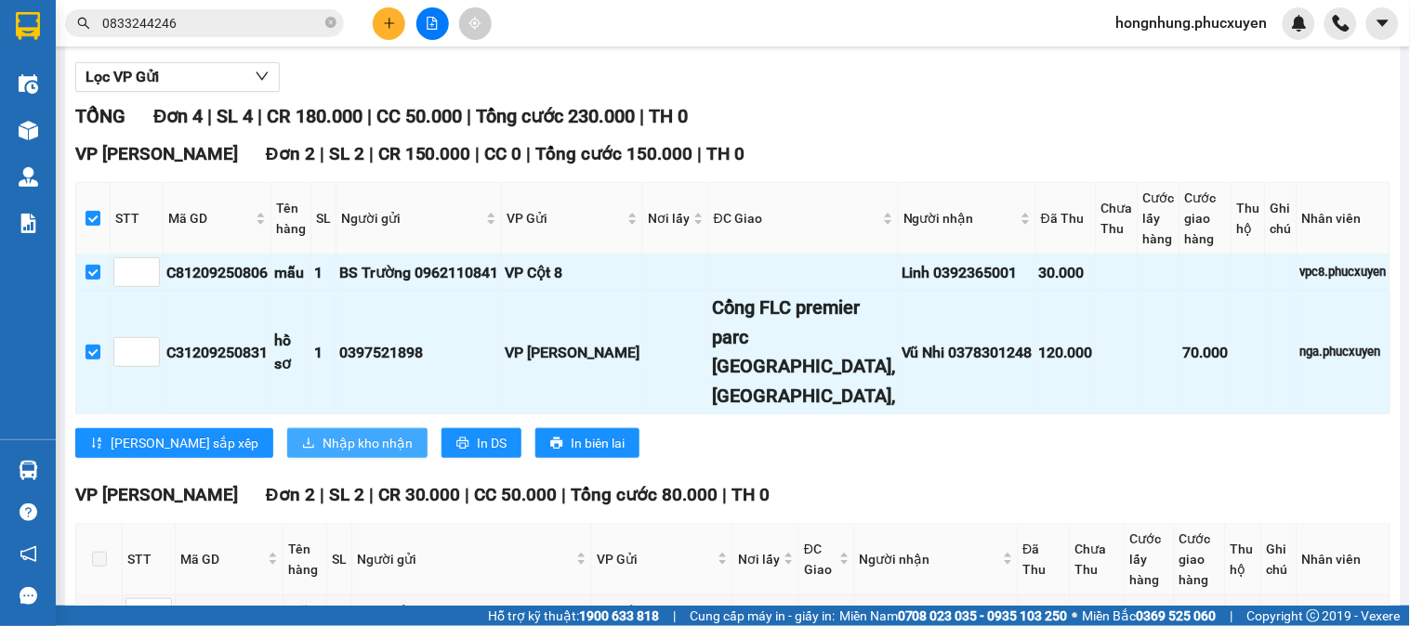
click at [322, 453] on span "Nhập kho nhận" at bounding box center [367, 443] width 90 height 20
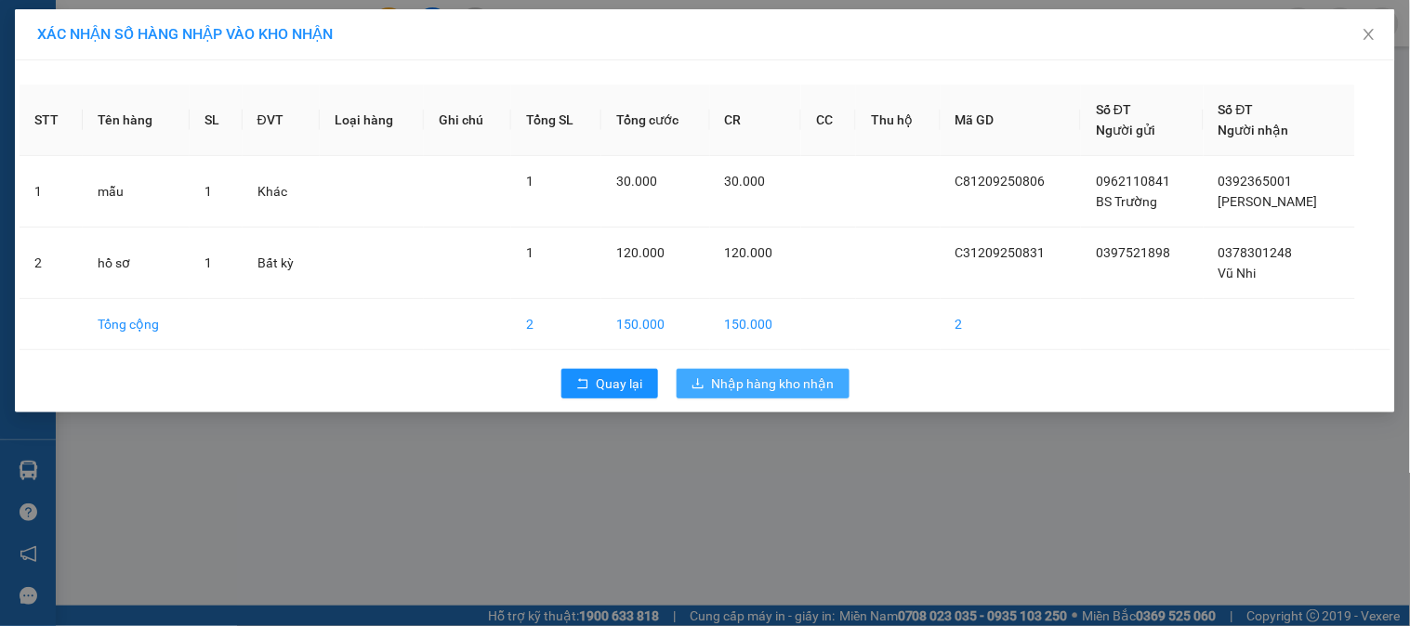
click at [771, 387] on span "Nhập hàng kho nhận" at bounding box center [773, 384] width 123 height 20
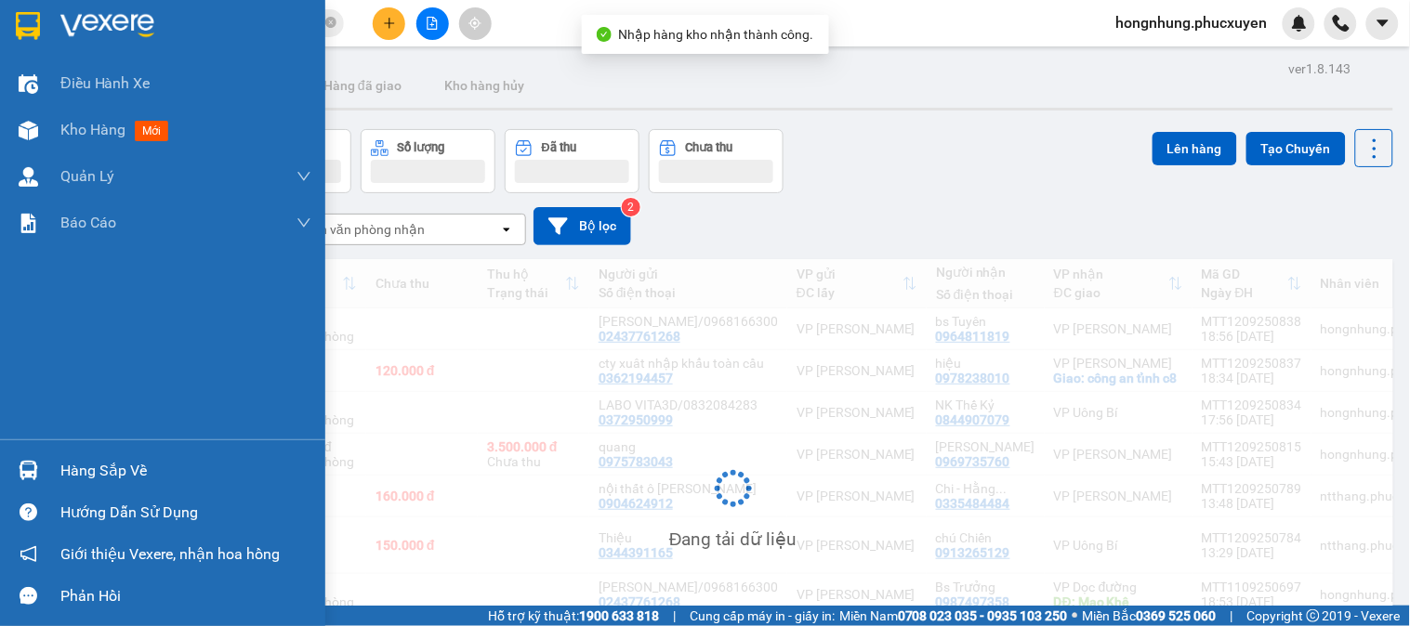
click at [35, 471] on img at bounding box center [29, 471] width 20 height 20
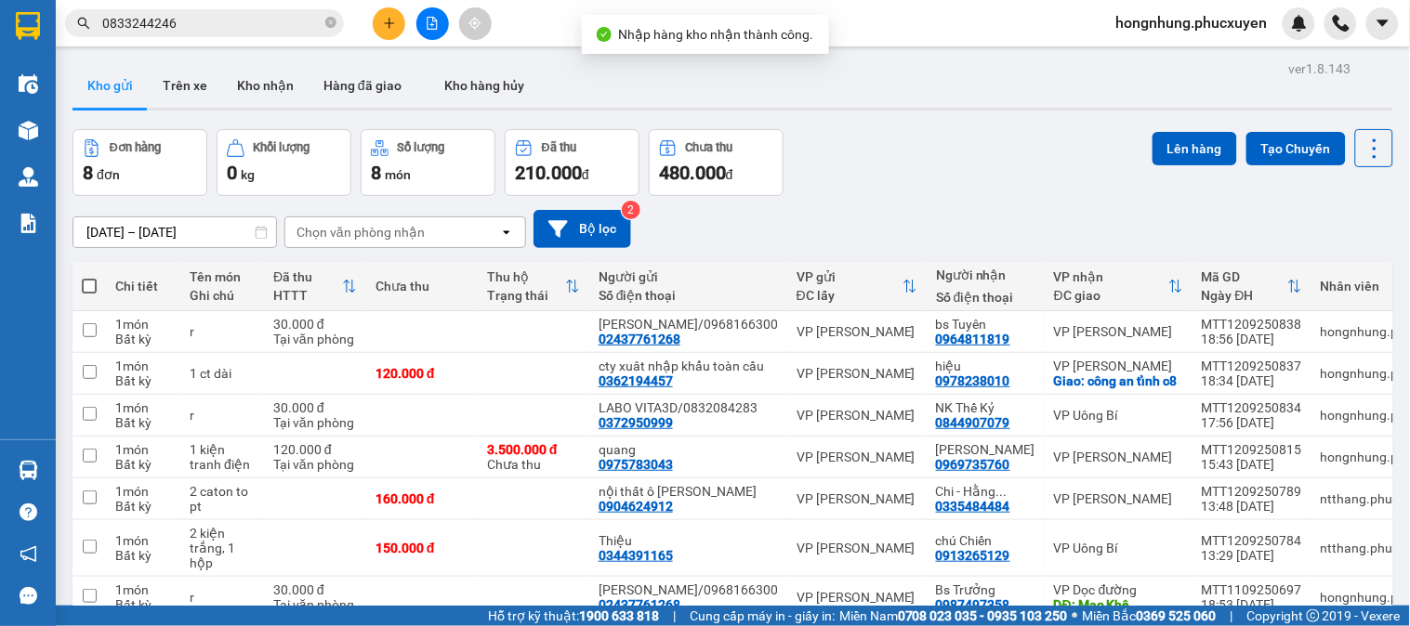
click at [940, 208] on section "Kết quả tìm kiếm ( 8 ) Bộ lọc Ngày tạo đơn gần nhất Mã ĐH Trạng thái Món hàng T…" at bounding box center [705, 313] width 1410 height 626
drag, startPoint x: 269, startPoint y: 74, endPoint x: 262, endPoint y: 62, distance: 14.2
click at [262, 63] on button "Kho nhận" at bounding box center [265, 85] width 86 height 45
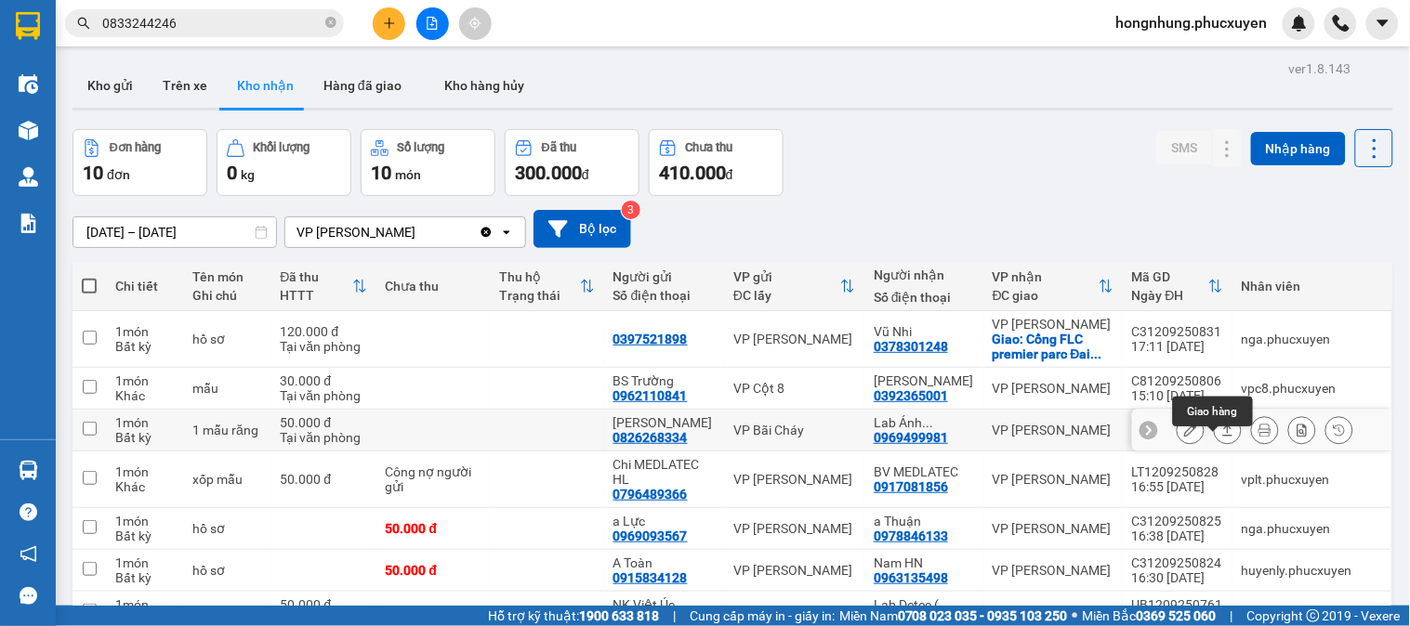
click at [1214, 446] on button at bounding box center [1227, 430] width 26 height 33
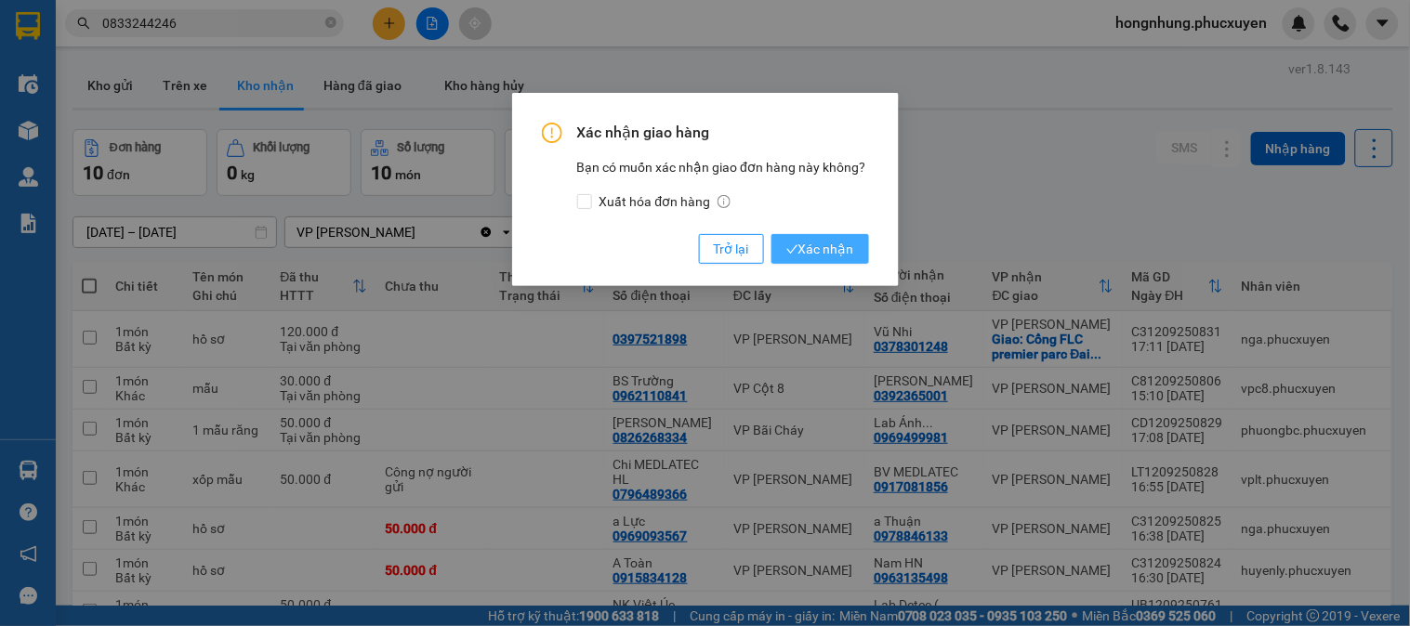
click at [846, 254] on span "Xác nhận" at bounding box center [820, 249] width 68 height 20
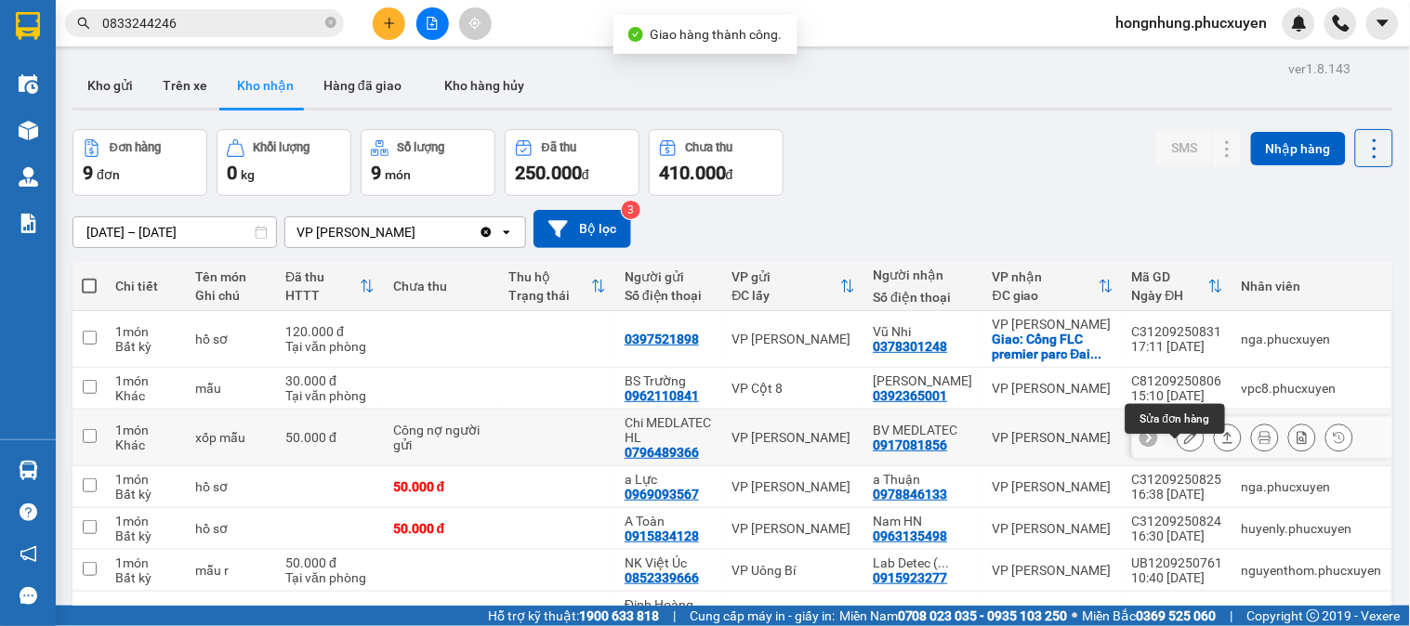
click at [1220, 452] on button at bounding box center [1227, 438] width 26 height 33
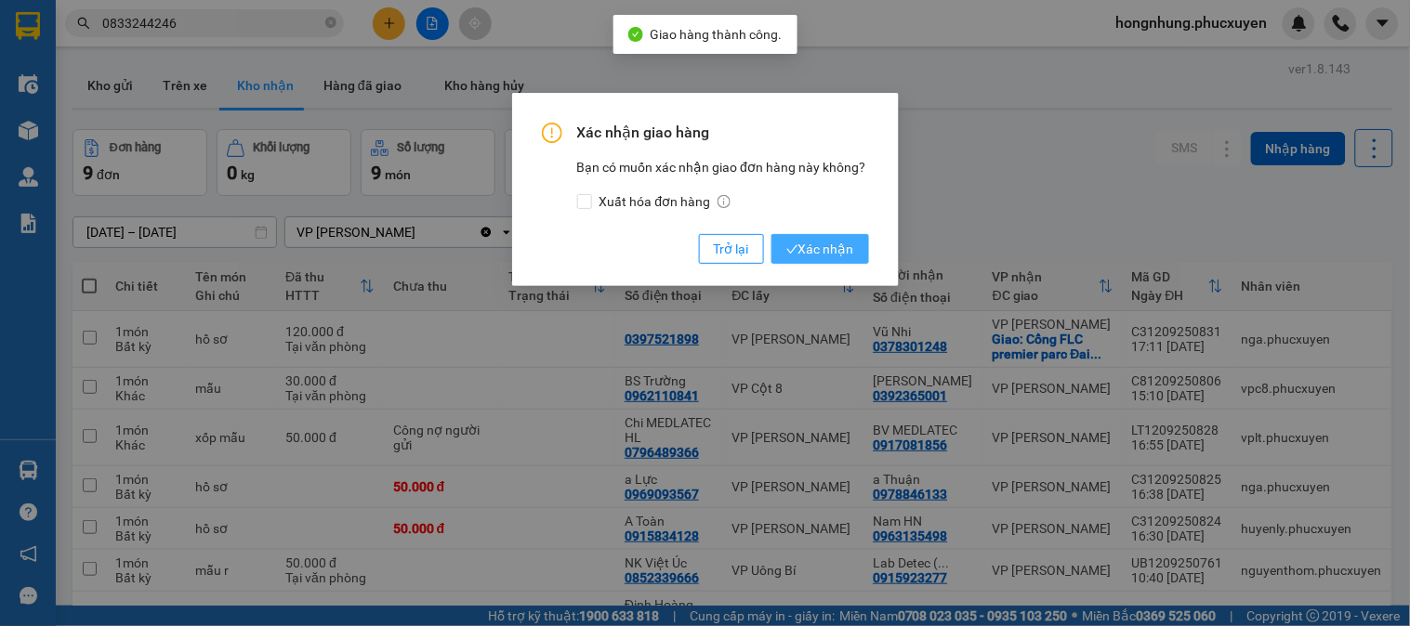
click at [834, 252] on span "Xác nhận" at bounding box center [820, 249] width 68 height 20
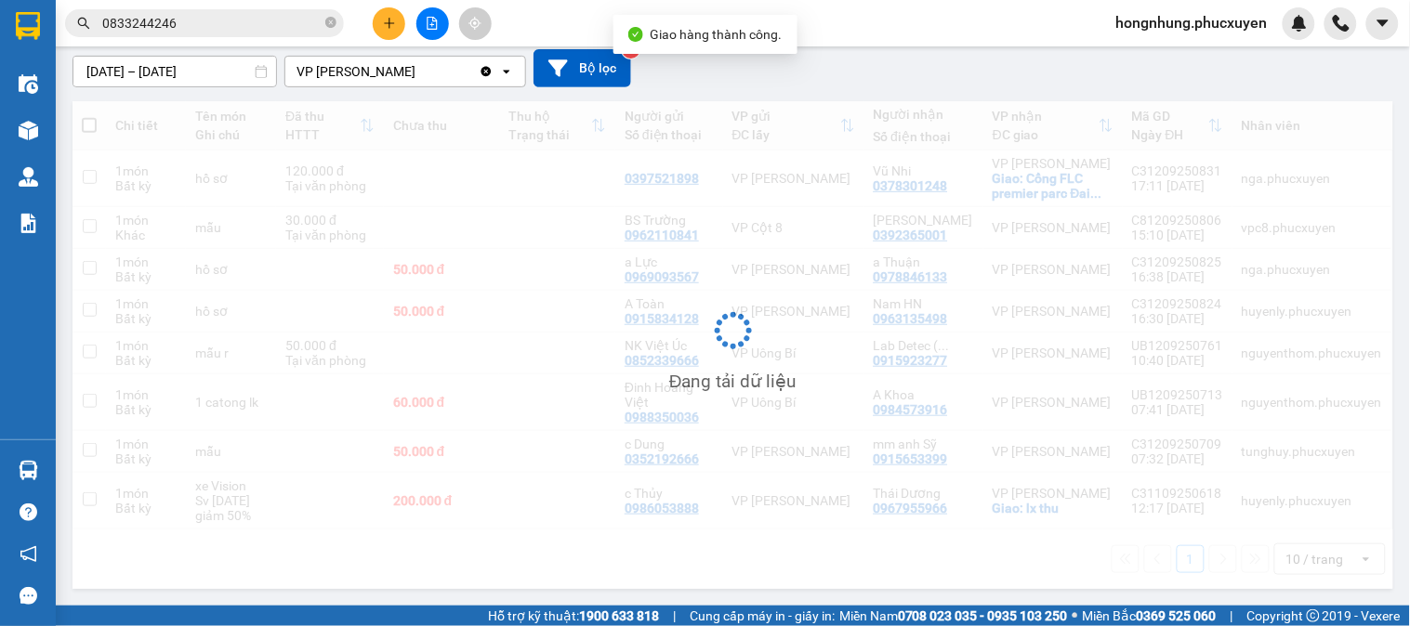
scroll to position [177, 0]
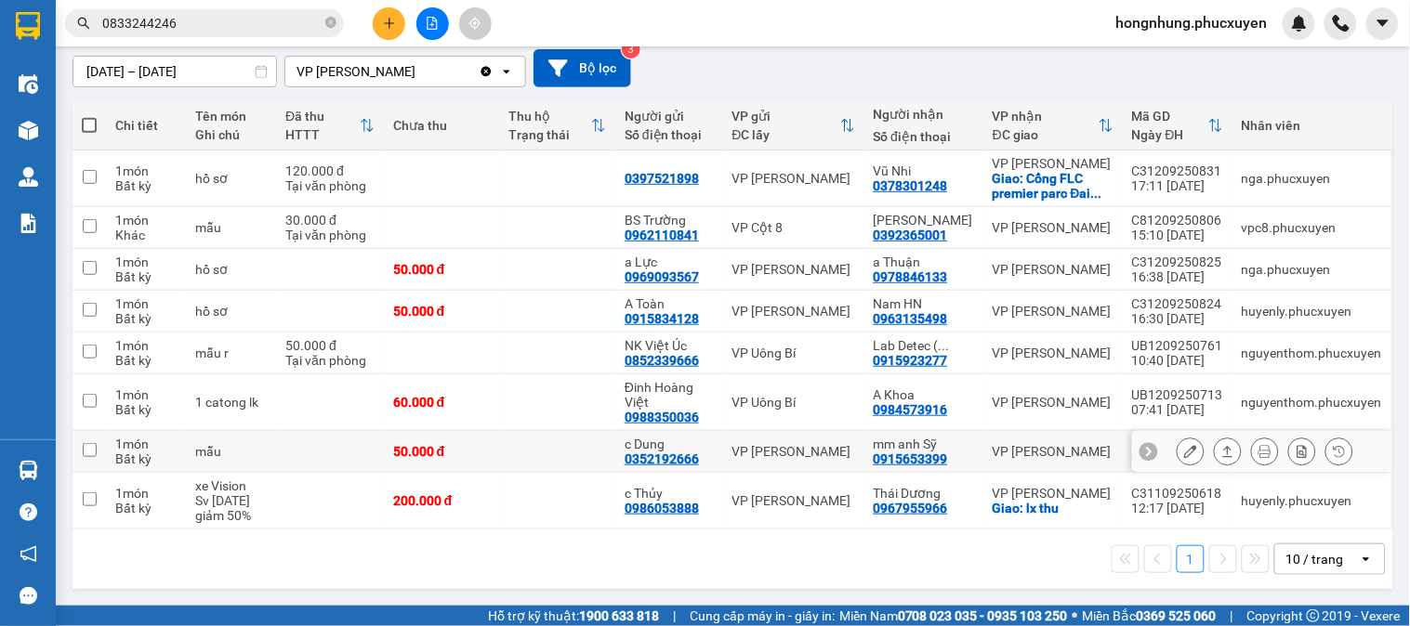
click at [1177, 450] on button at bounding box center [1190, 452] width 26 height 33
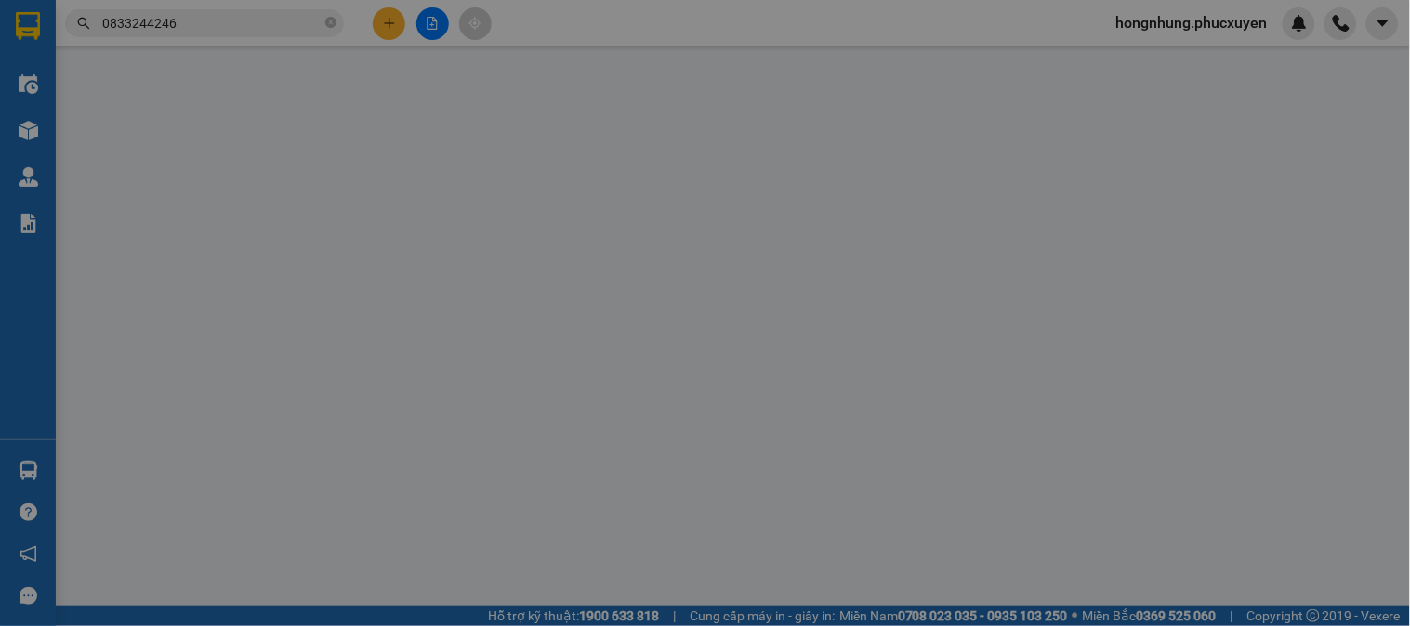
type input "0352192666"
type input "c Dung"
type input "0915653399"
type input "mm anh Sỹ"
type input "50.000"
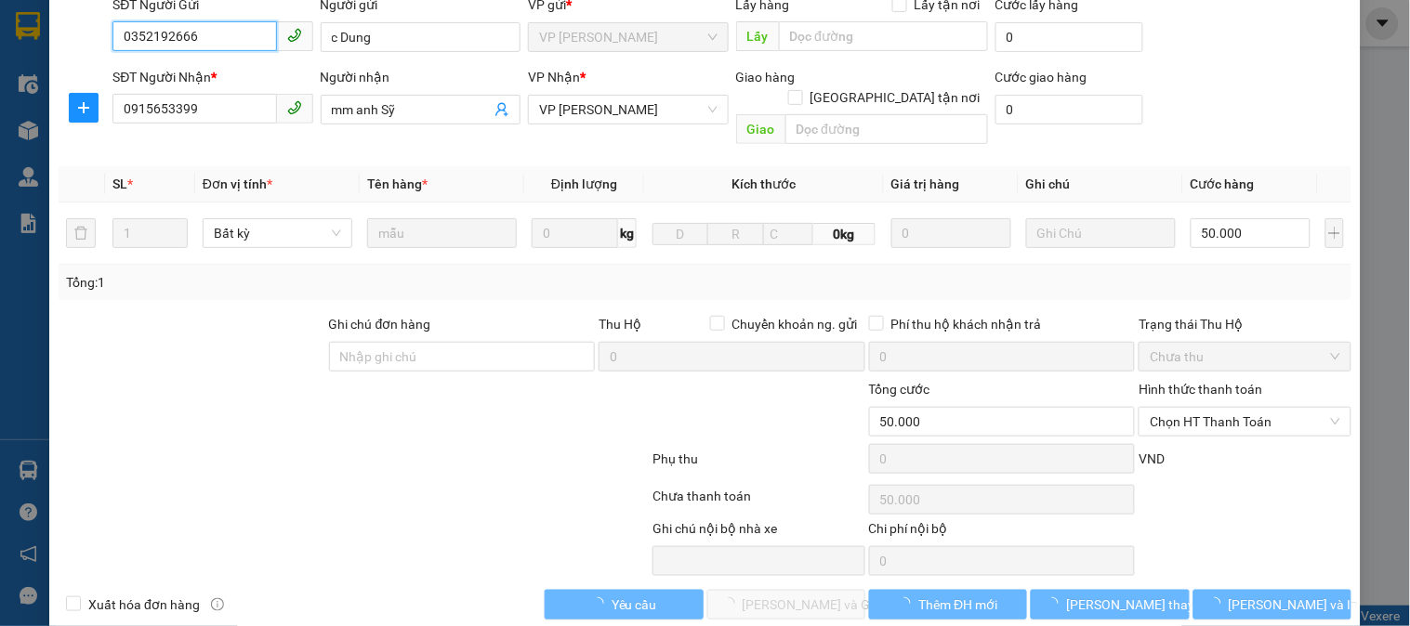
scroll to position [160, 0]
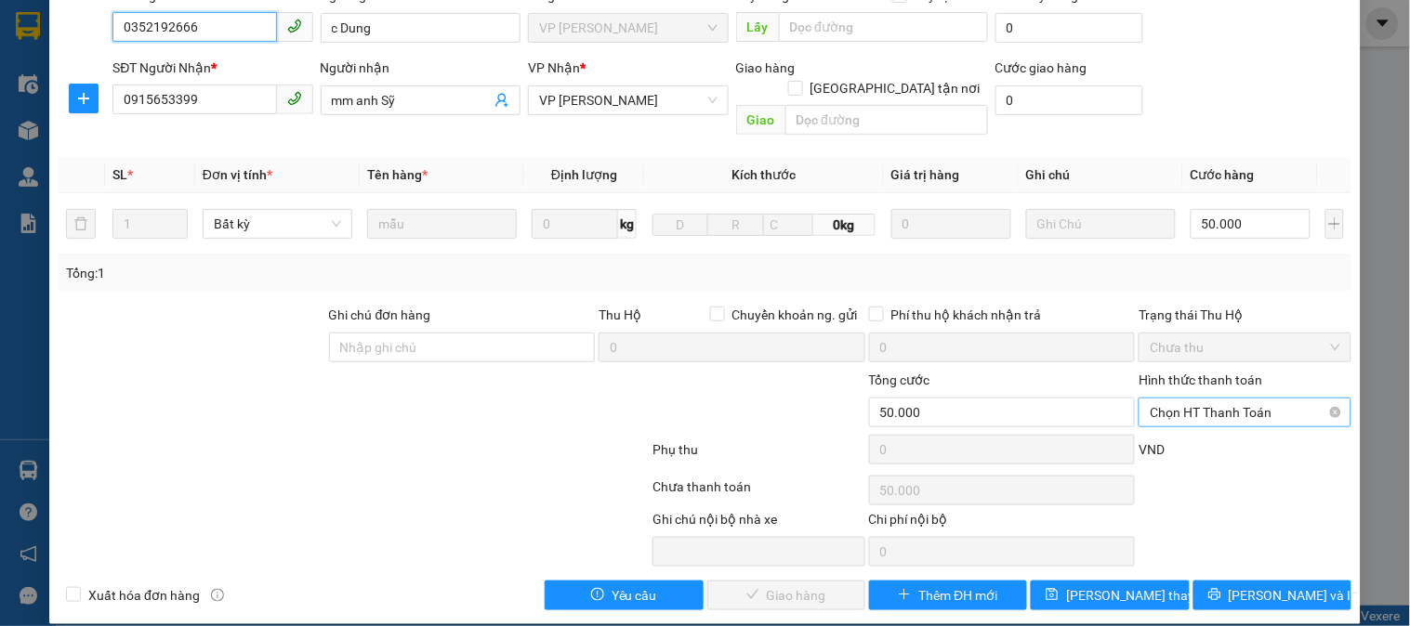
click at [1184, 399] on span "Chọn HT Thanh Toán" at bounding box center [1244, 413] width 190 height 28
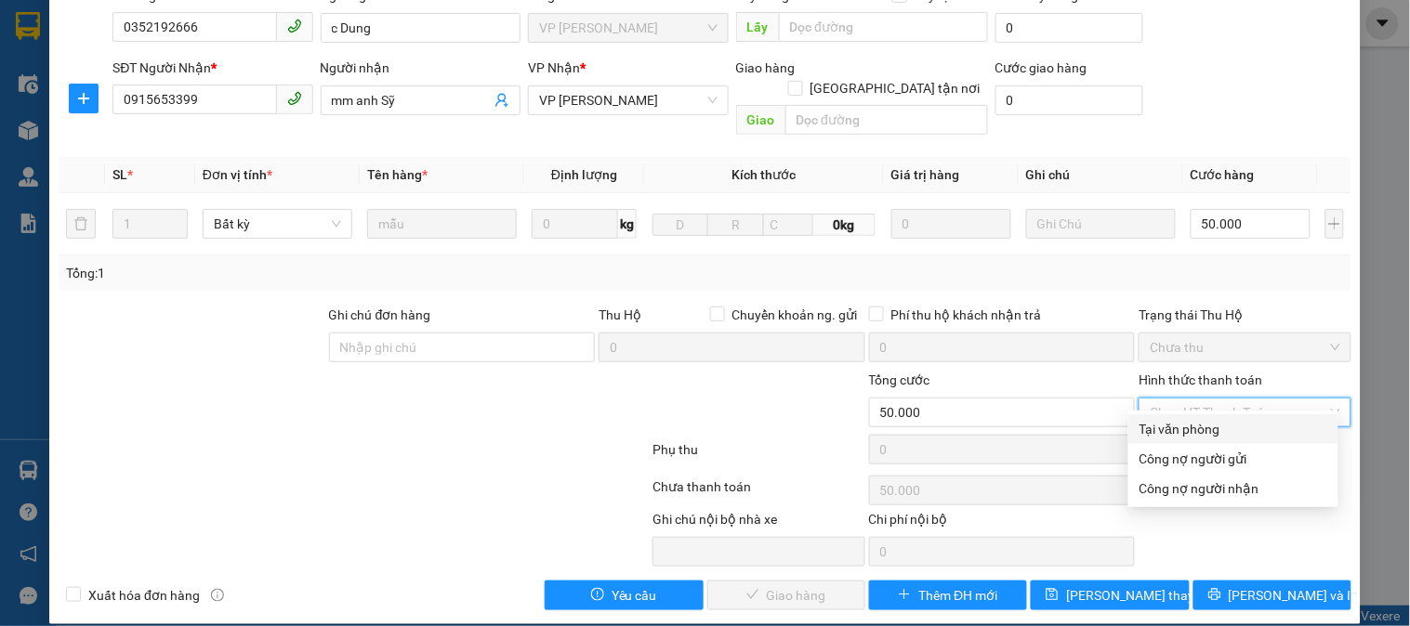
click at [1174, 438] on div "Tại văn phòng" at bounding box center [1233, 429] width 188 height 20
type input "0"
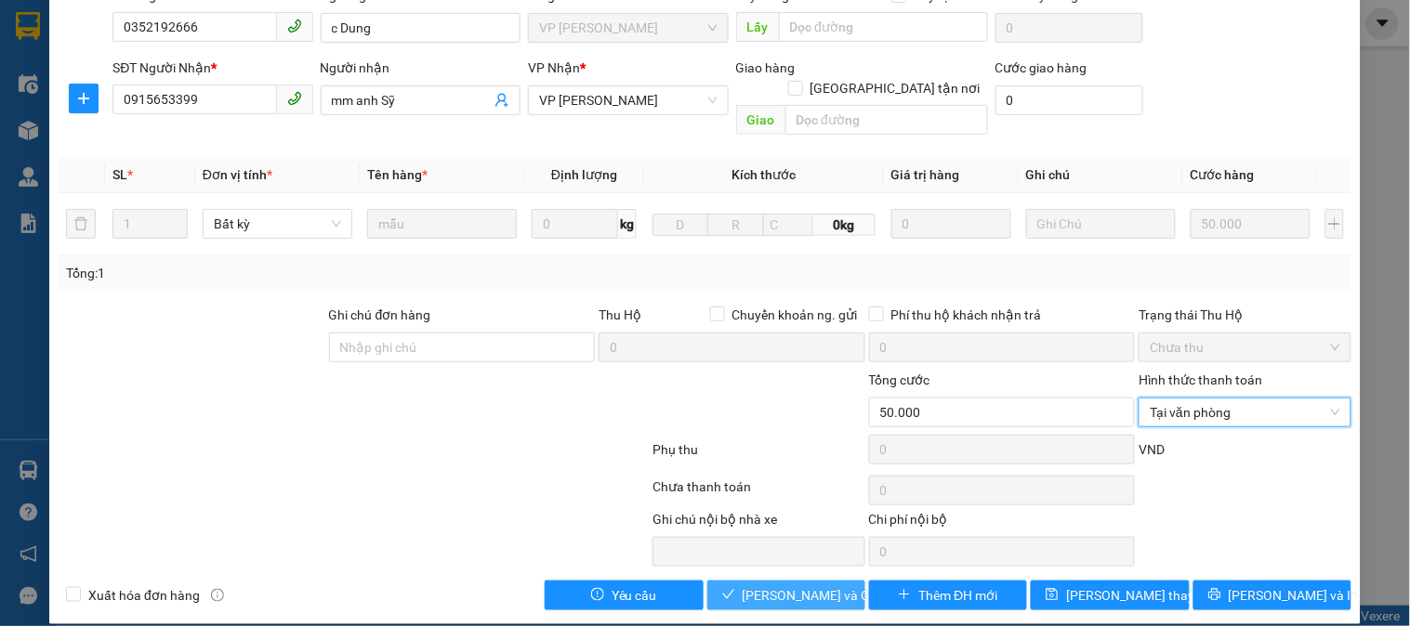
click at [754, 585] on span "Lưu và Giao hàng" at bounding box center [831, 595] width 178 height 20
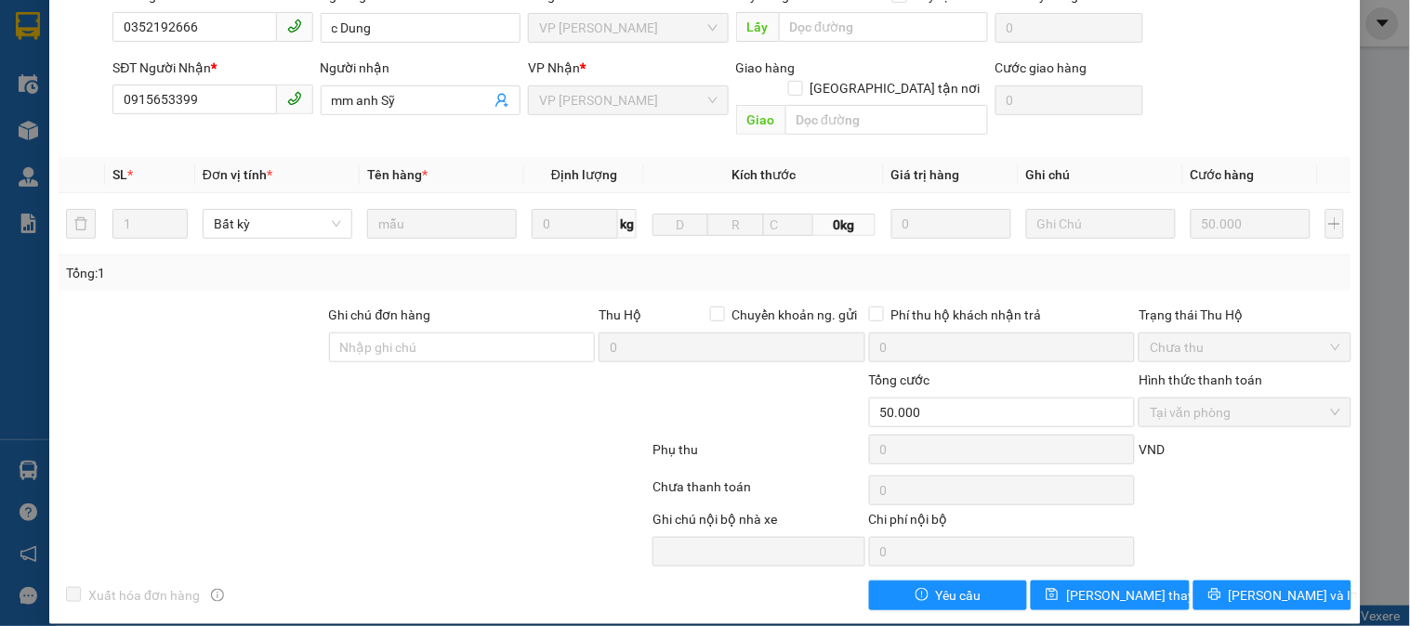
scroll to position [0, 0]
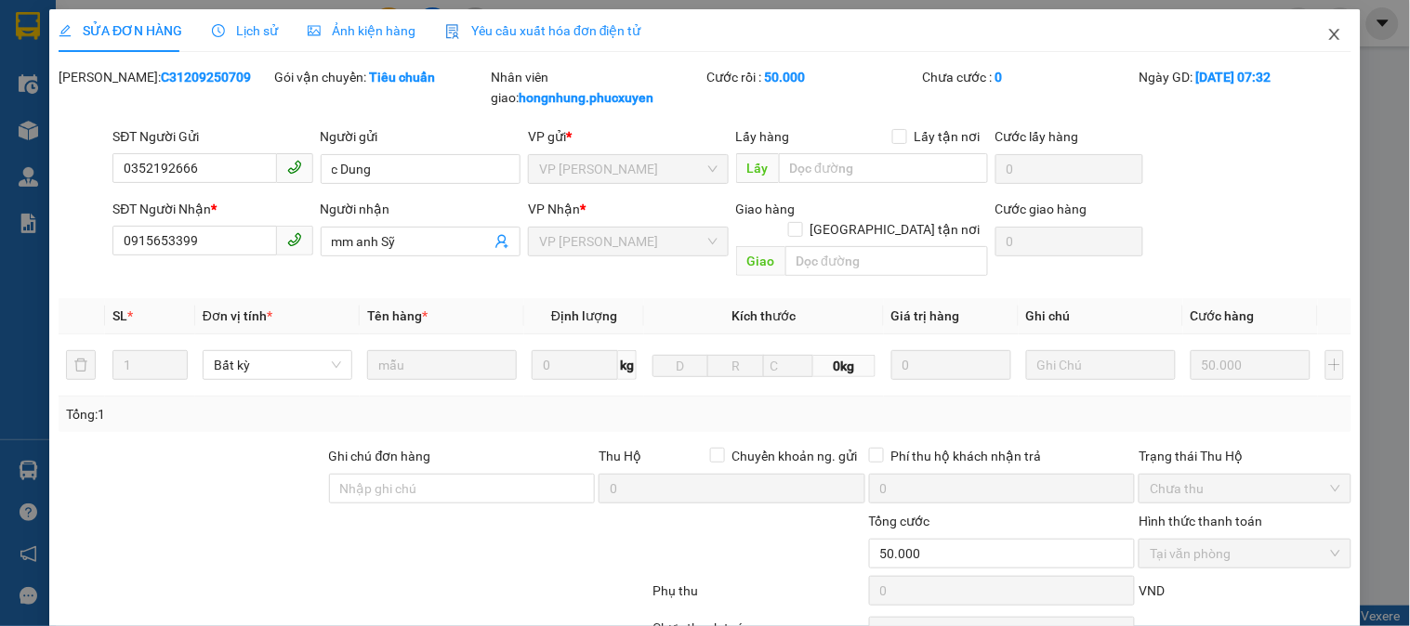
click at [1327, 39] on icon "close" at bounding box center [1334, 34] width 15 height 15
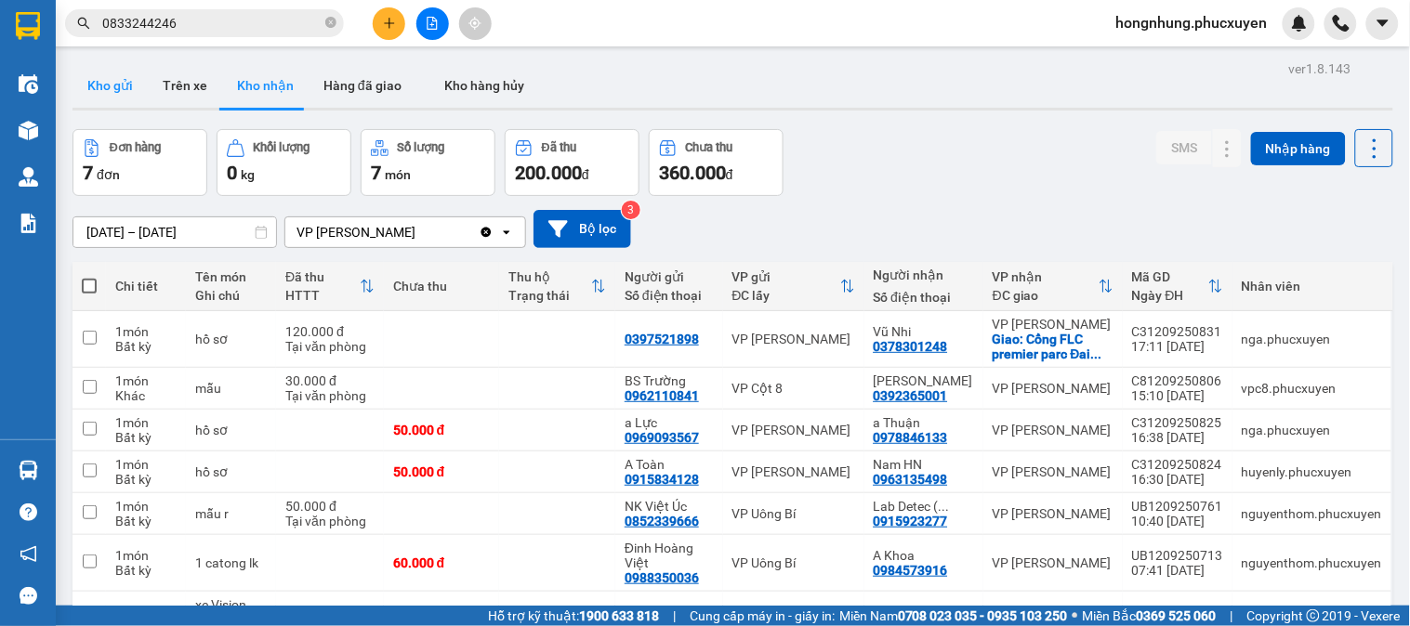
drag, startPoint x: 133, startPoint y: 93, endPoint x: 118, endPoint y: 90, distance: 15.1
click at [128, 93] on button "Kho gửi" at bounding box center [109, 85] width 75 height 45
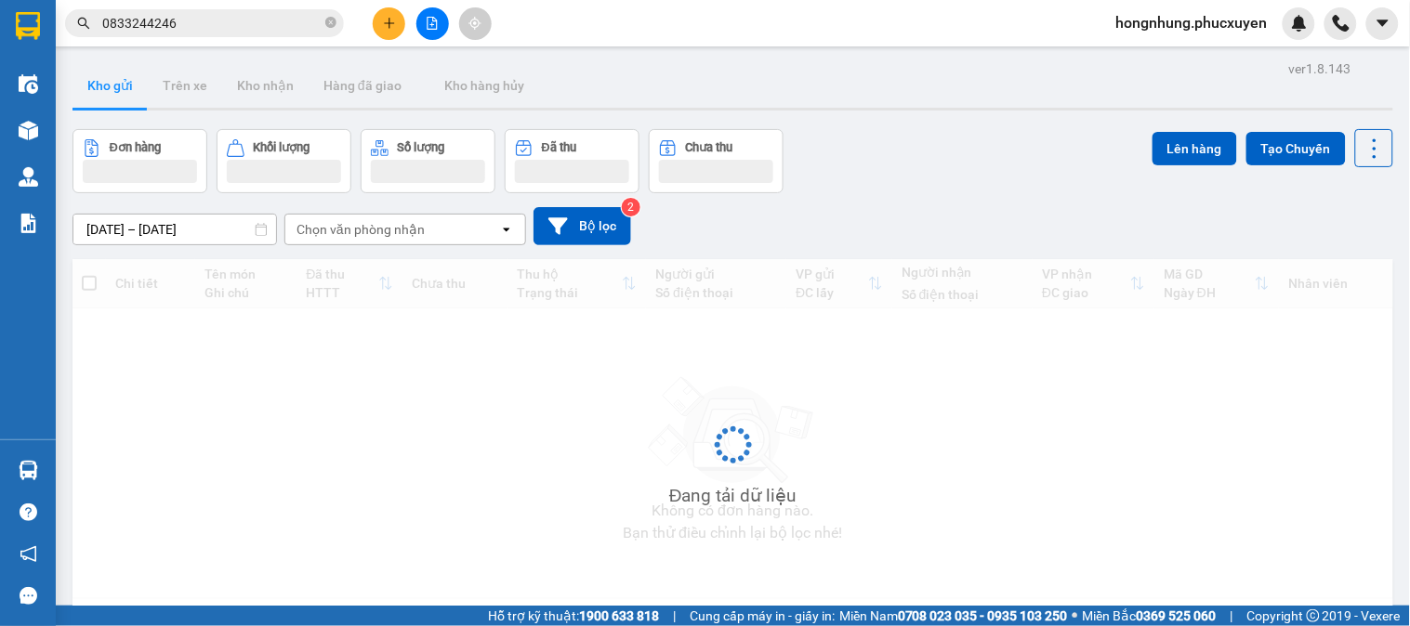
click at [117, 89] on button "Kho gửi" at bounding box center [109, 85] width 75 height 45
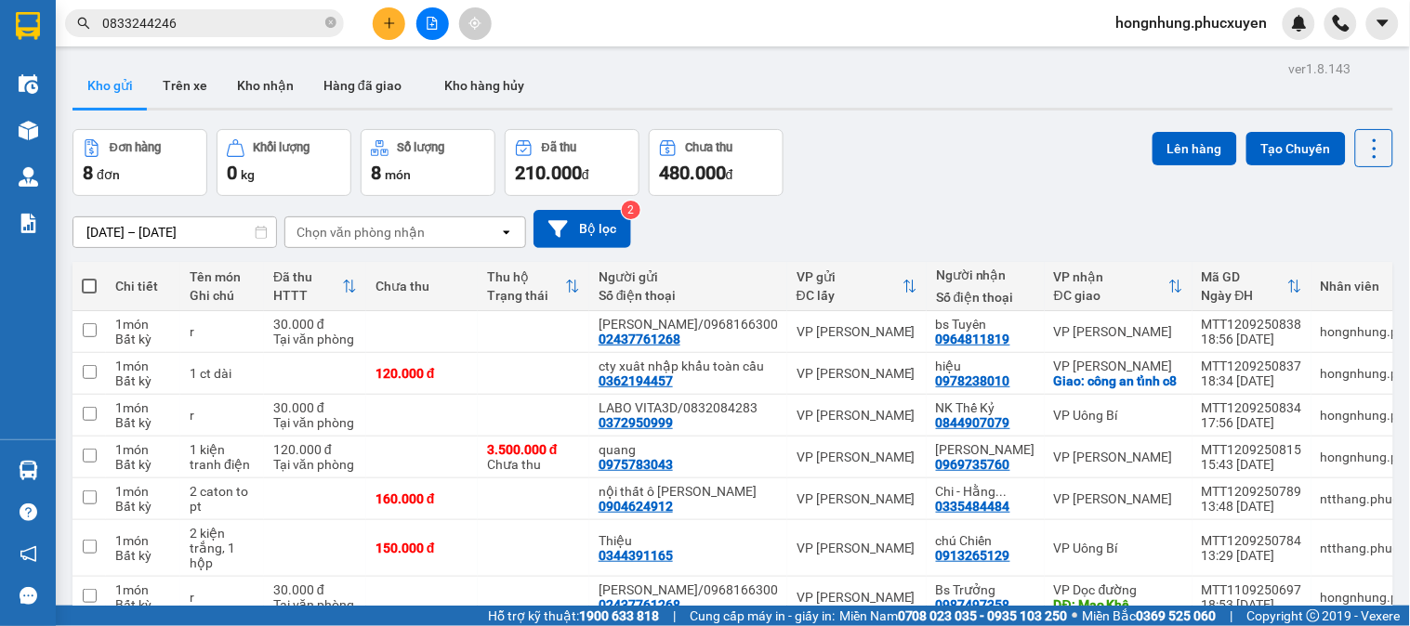
scroll to position [221, 0]
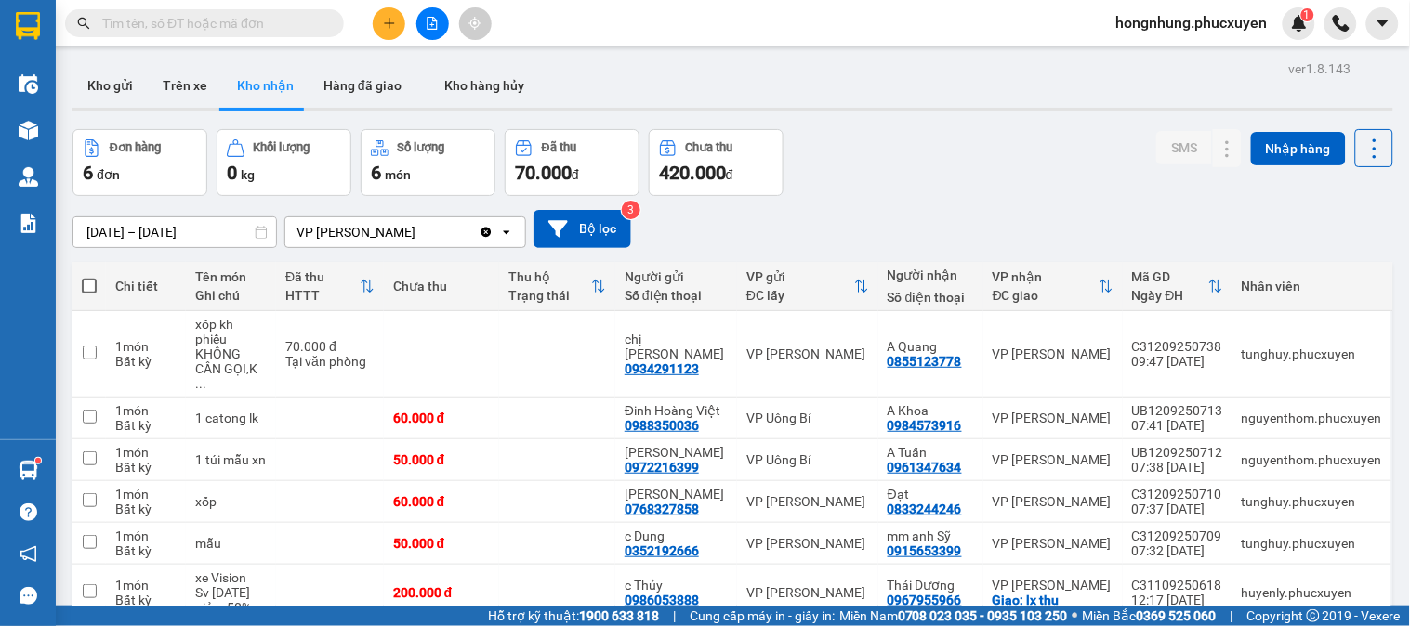
scroll to position [93, 0]
